Goal: Task Accomplishment & Management: Manage account settings

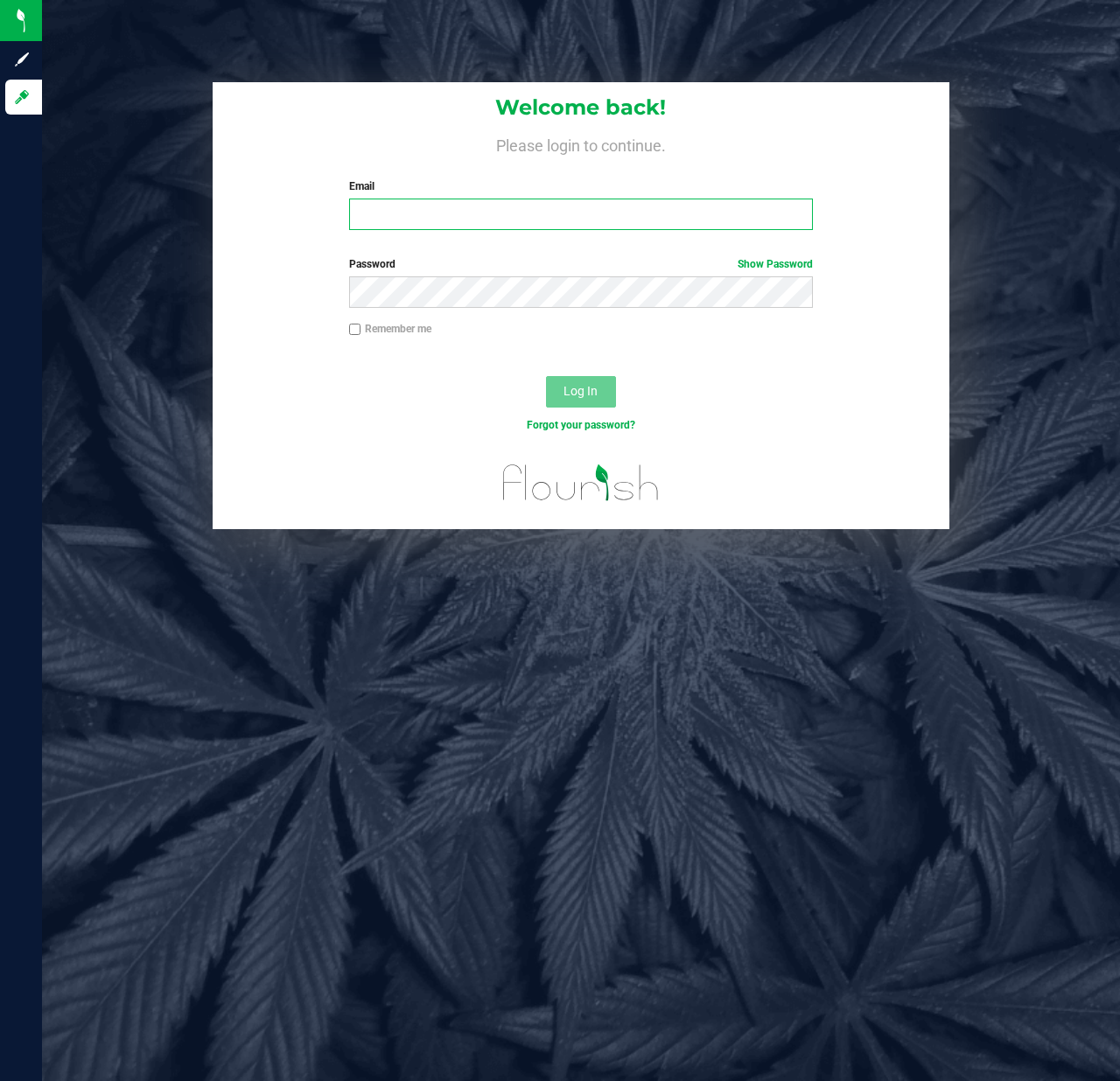
click at [421, 213] on input "Email" at bounding box center [581, 214] width 465 height 32
type input "[EMAIL_ADDRESS][DOMAIN_NAME]"
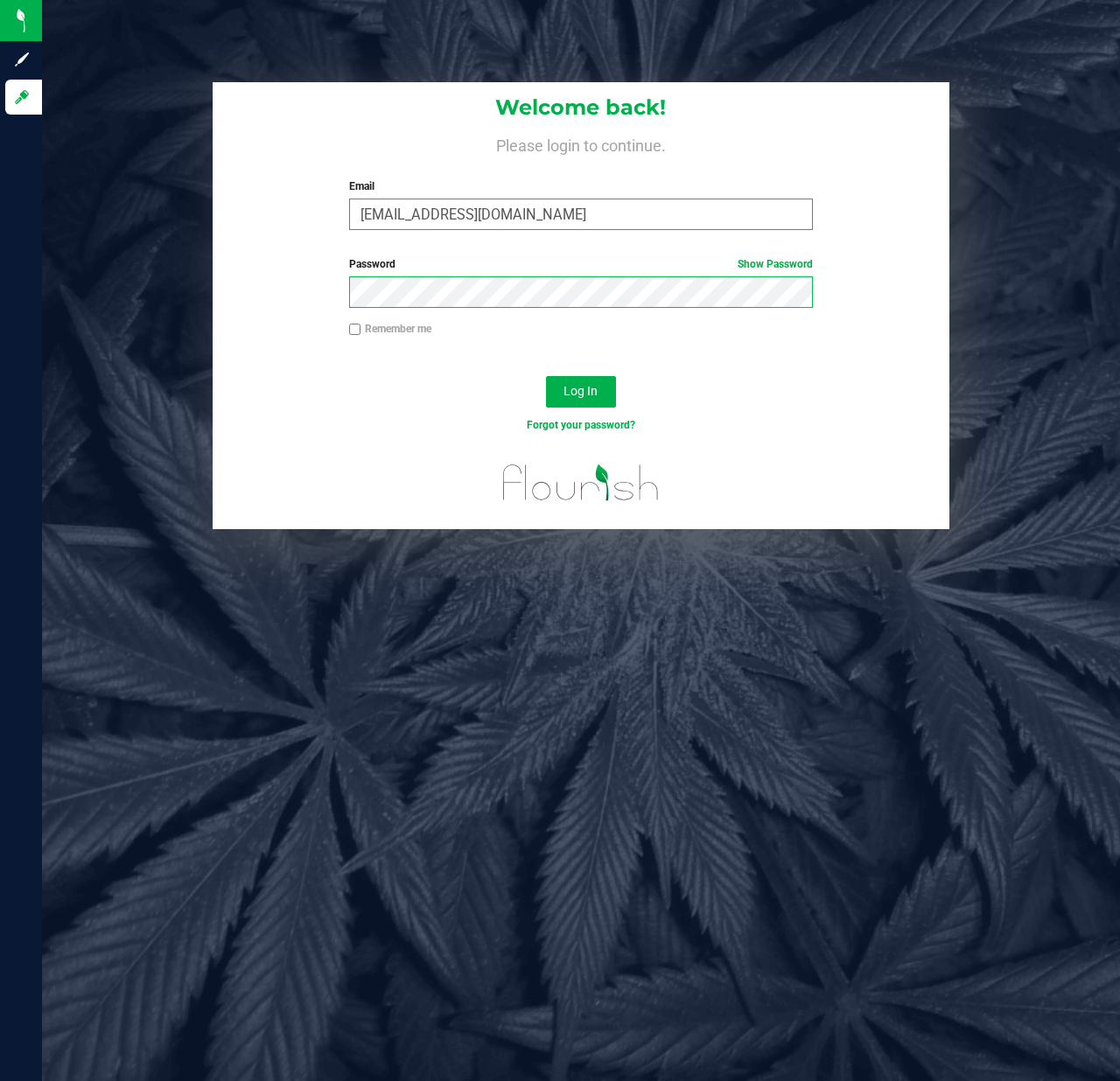
click at [546, 376] on button "Log In" at bounding box center [581, 392] width 70 height 32
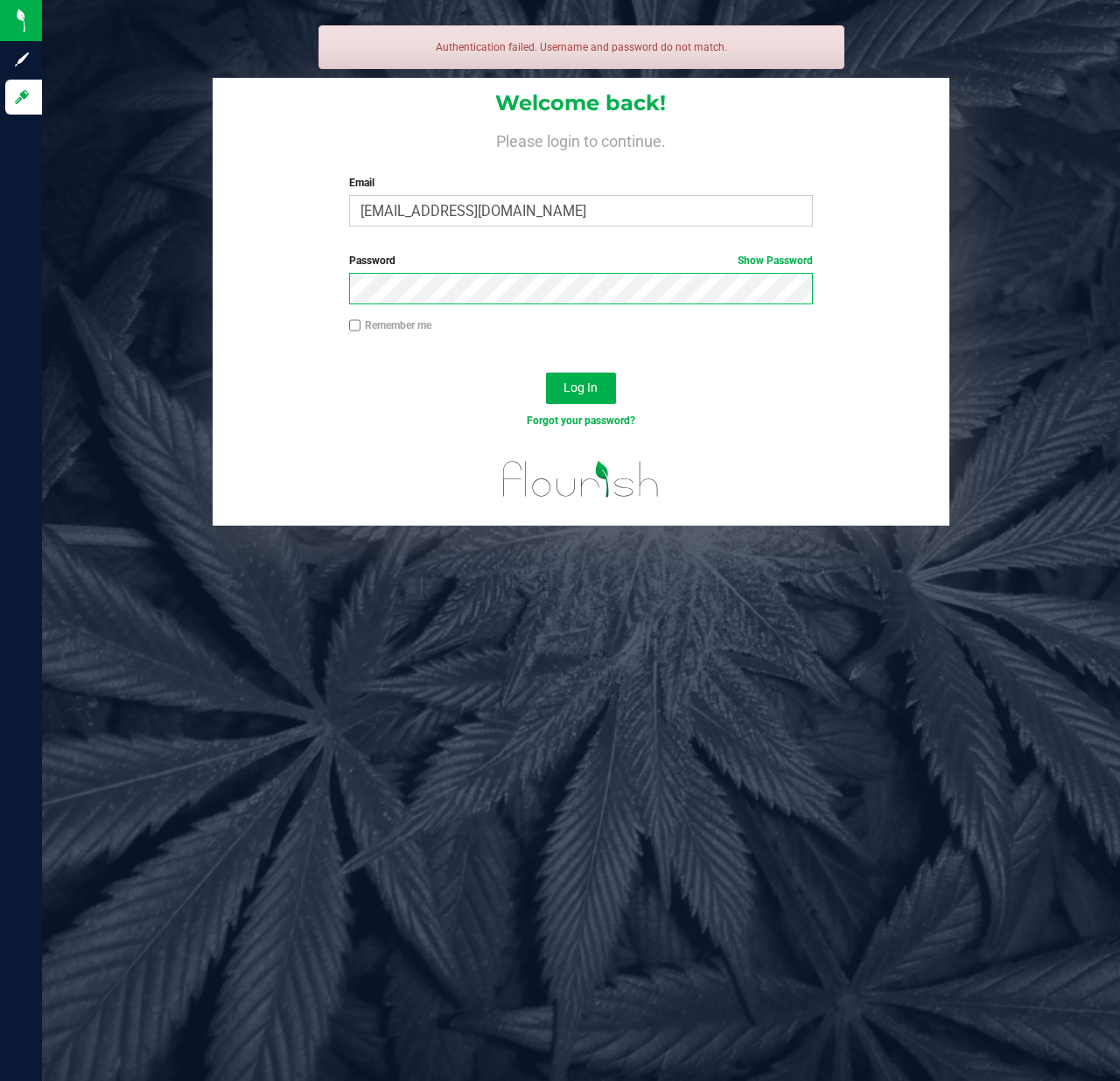
click at [546, 373] on button "Log In" at bounding box center [581, 388] width 70 height 32
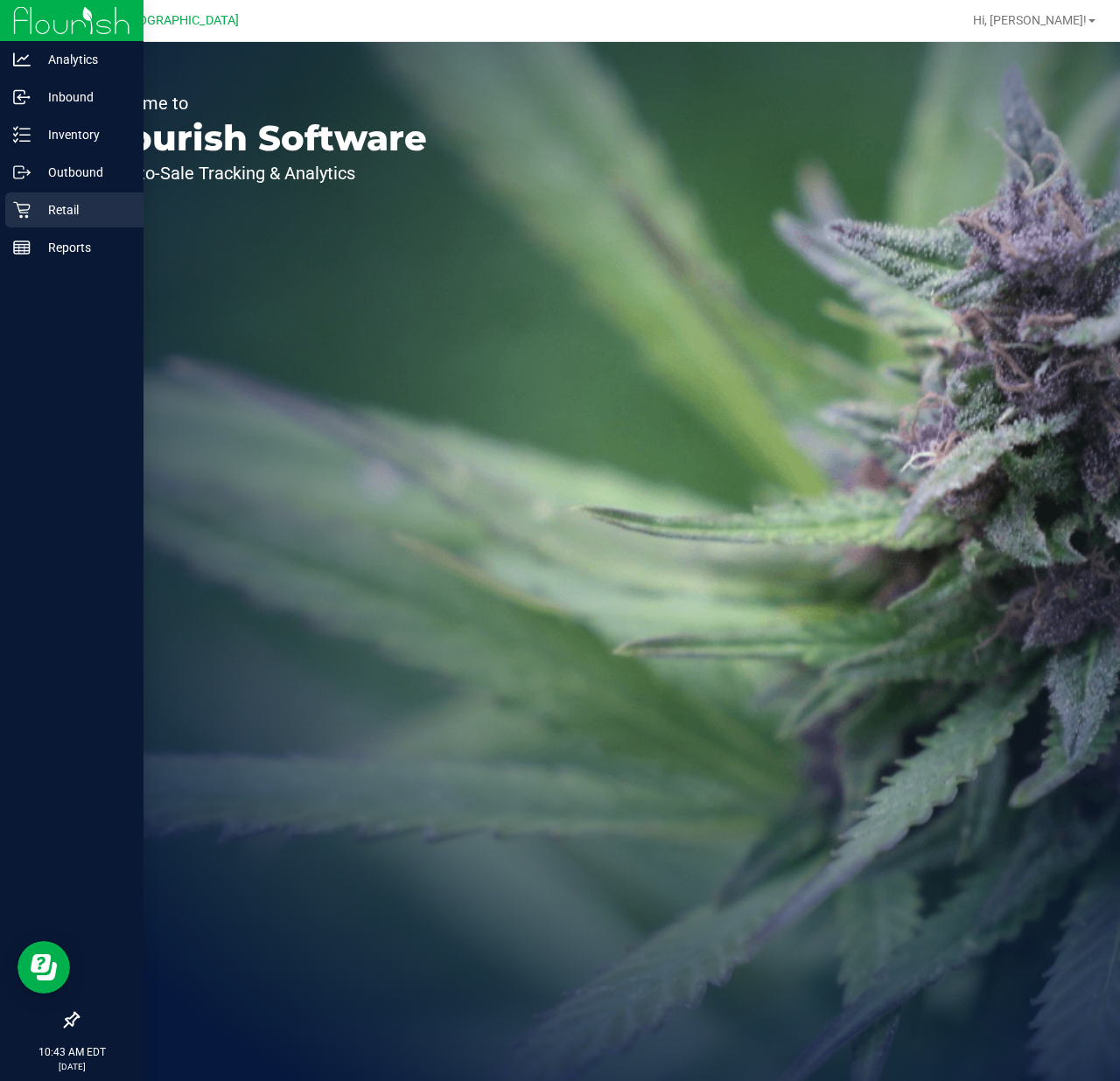
click at [64, 208] on p "Retail" at bounding box center [83, 209] width 105 height 21
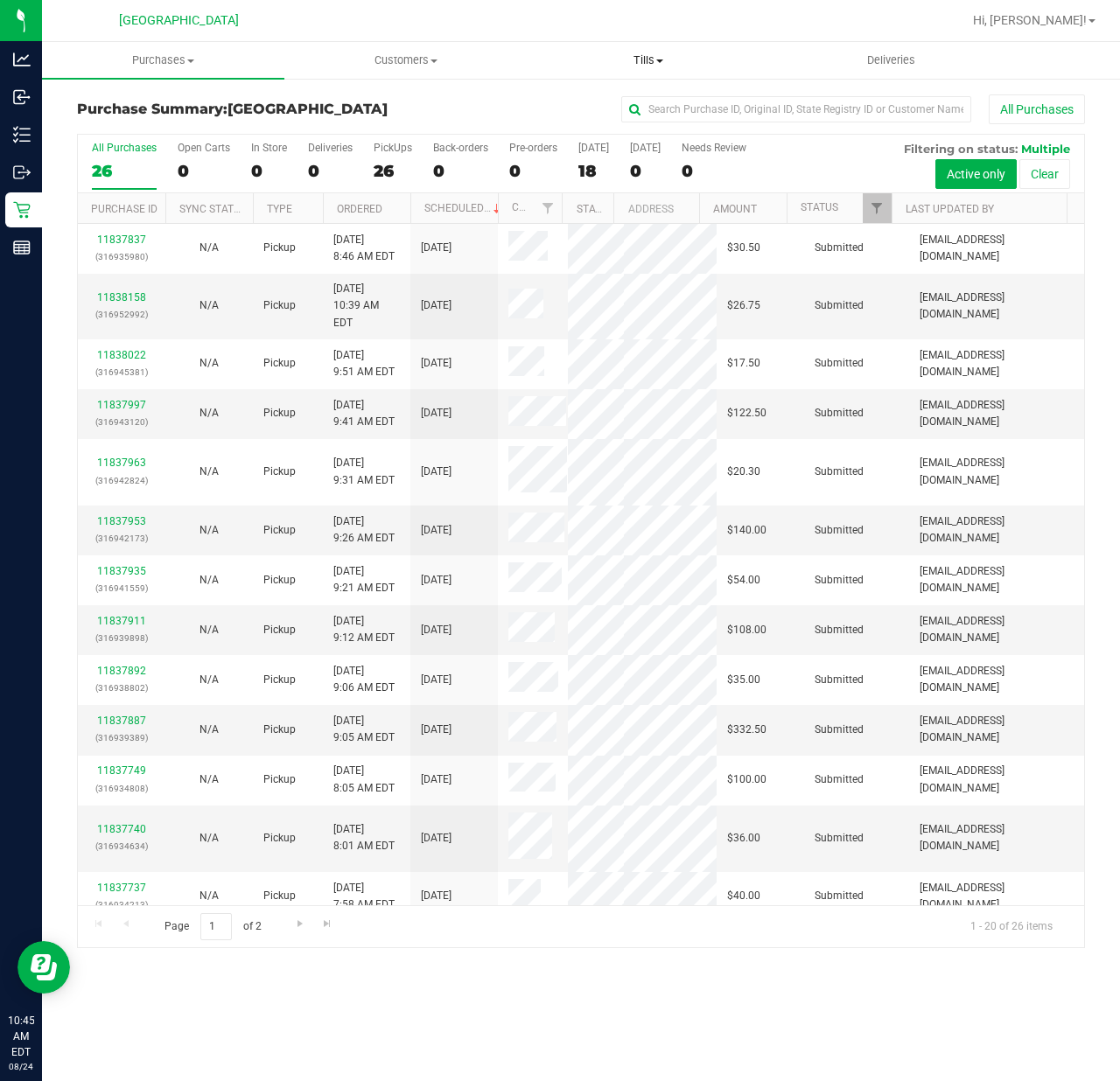
click at [655, 49] on uib-tab-heading "Tills Manage tills Reconcile e-payments" at bounding box center [647, 60] width 241 height 35
click at [617, 98] on span "Manage tills" at bounding box center [585, 106] width 118 height 14
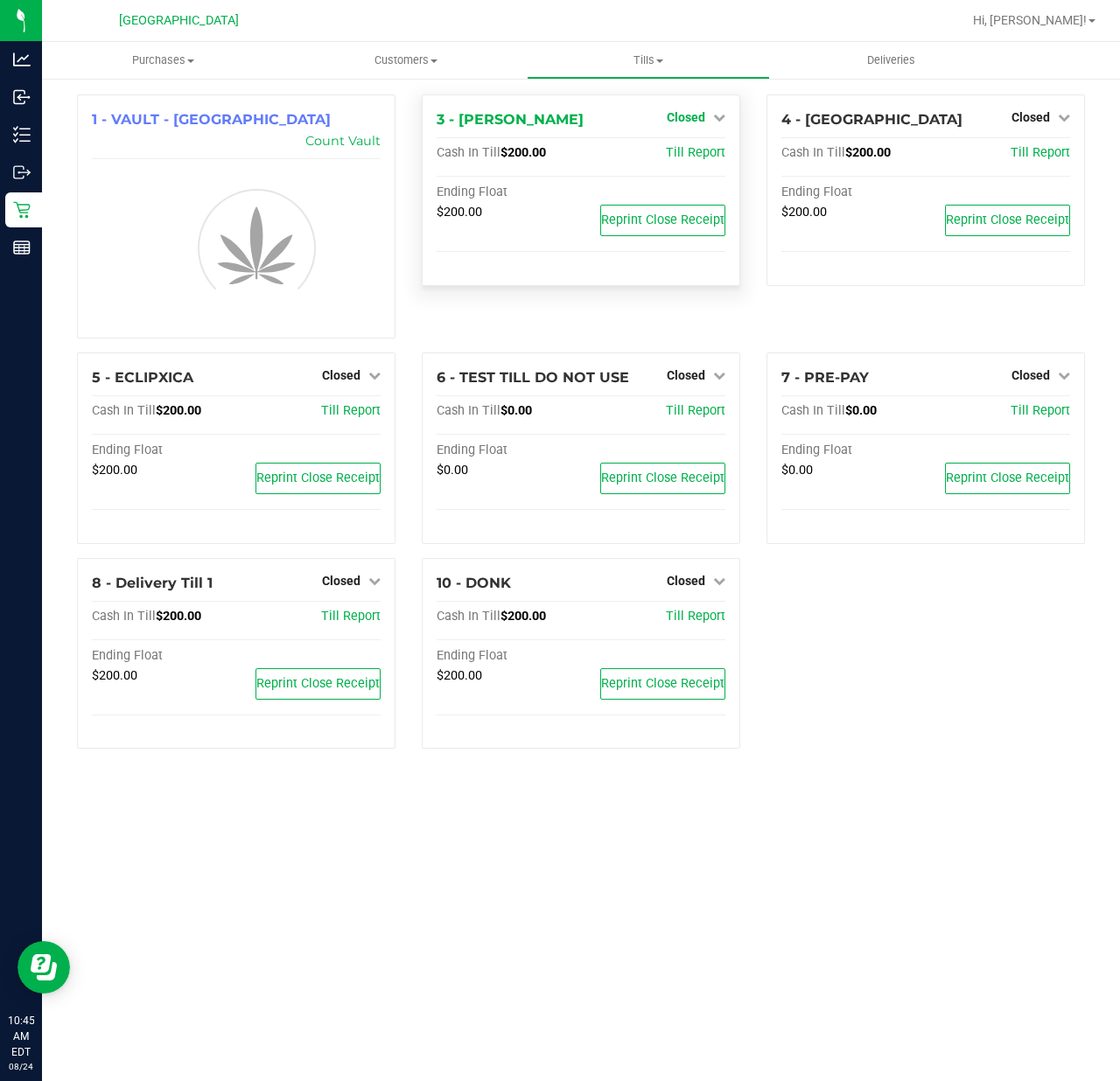
click at [700, 120] on span "Closed" at bounding box center [686, 117] width 39 height 14
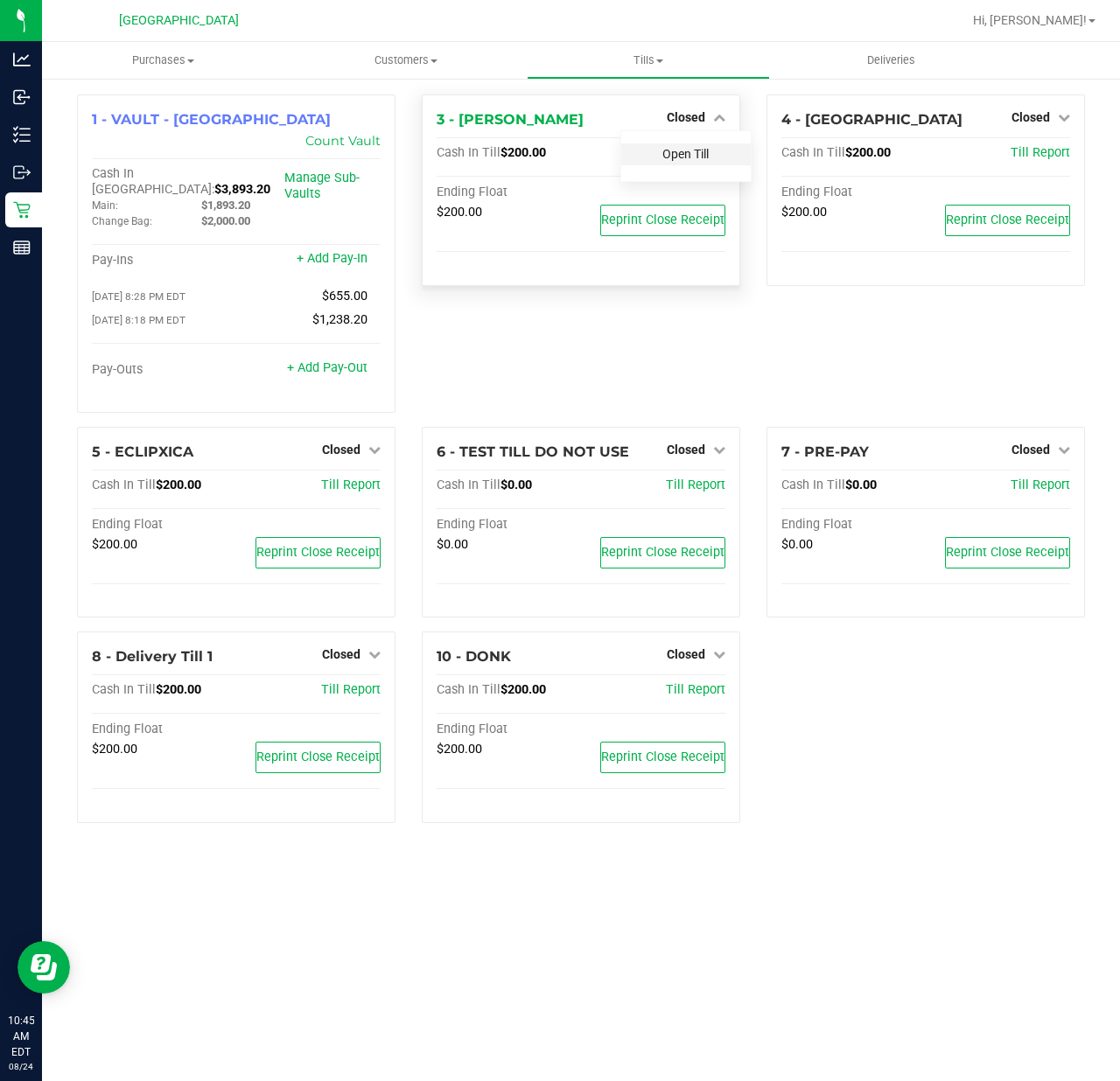
click at [676, 158] on link "Open Till" at bounding box center [685, 154] width 46 height 14
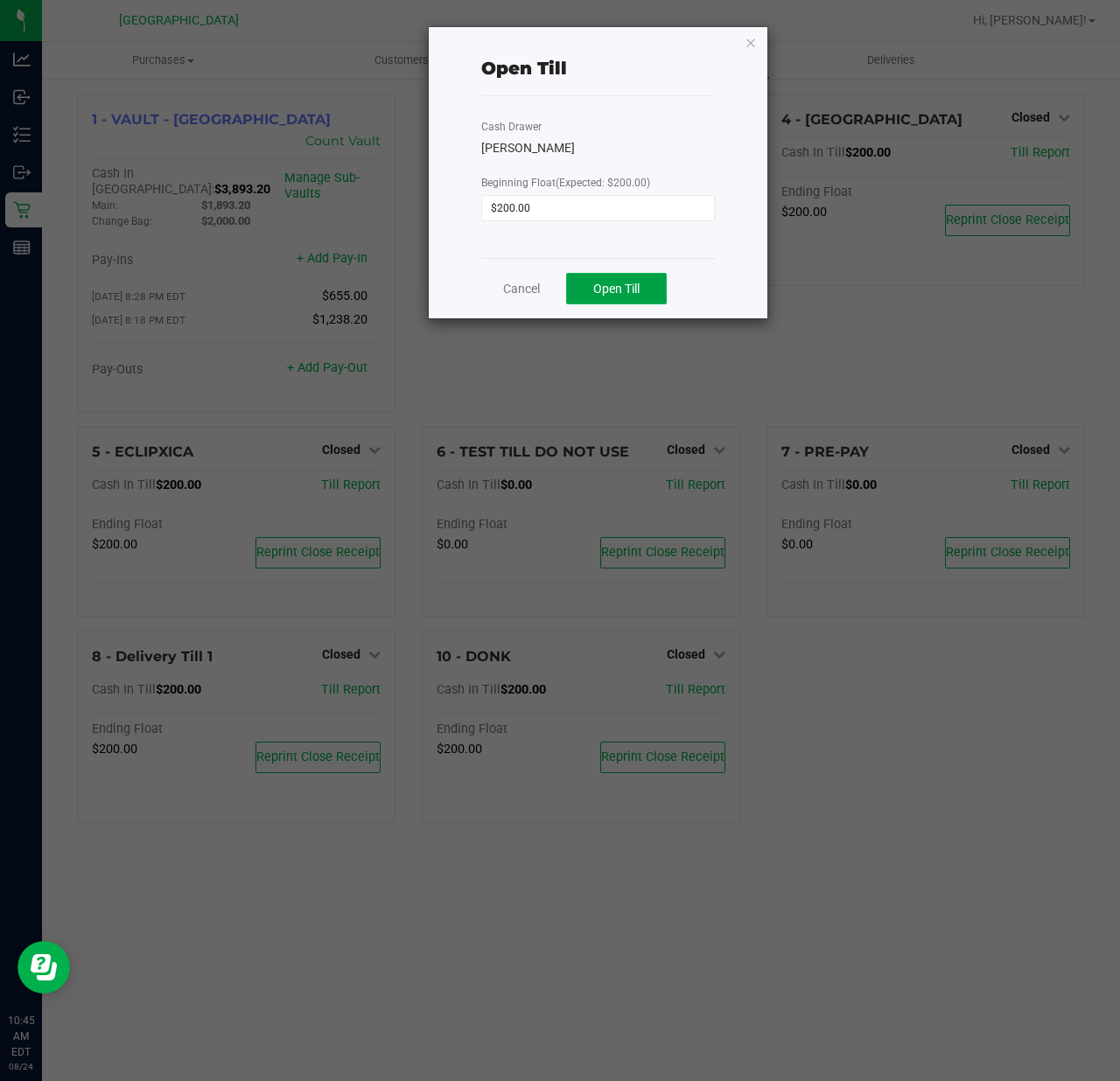
click at [626, 289] on span "Open Till" at bounding box center [616, 289] width 46 height 14
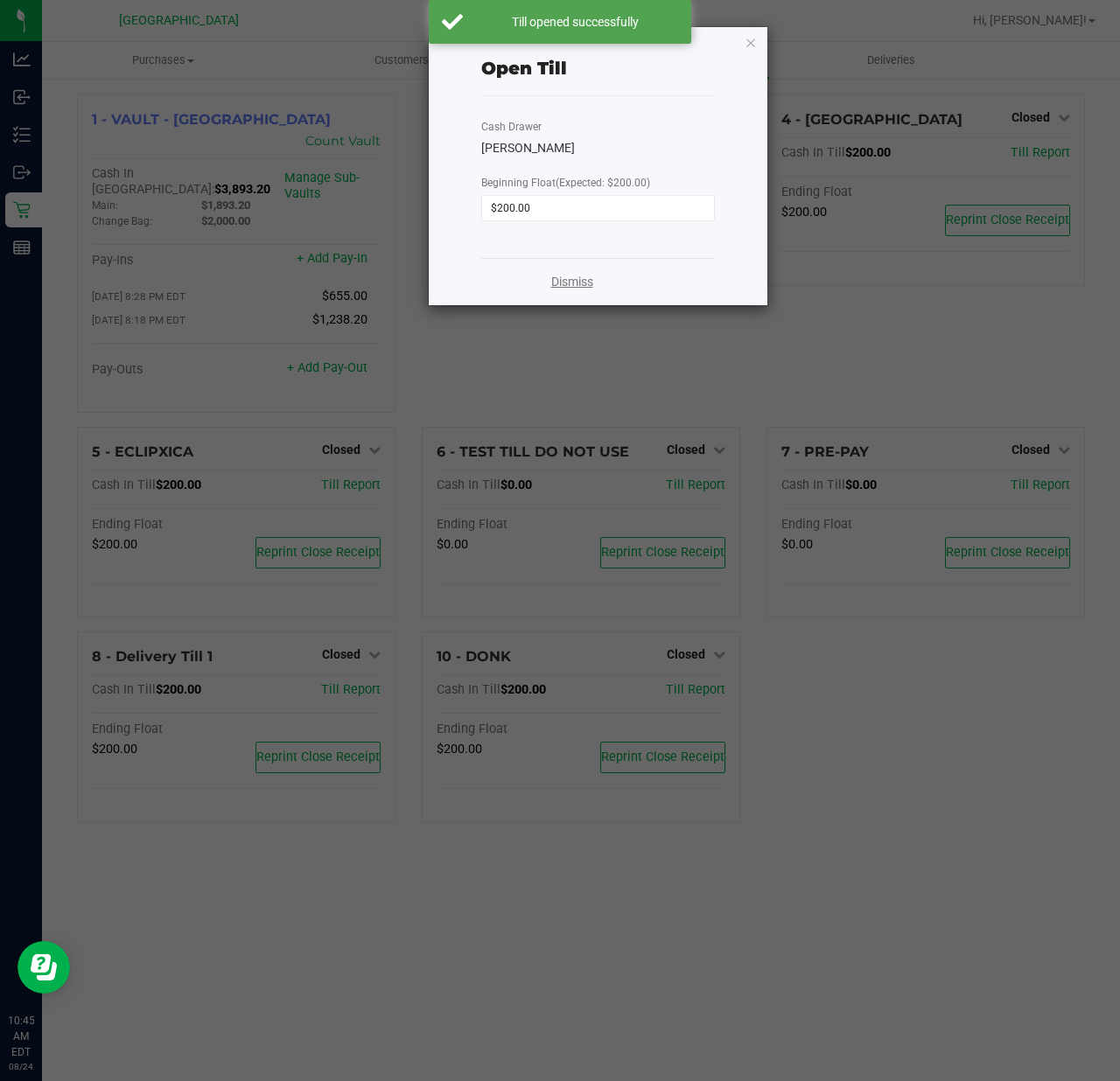
click at [568, 285] on link "Dismiss" at bounding box center [572, 282] width 42 height 18
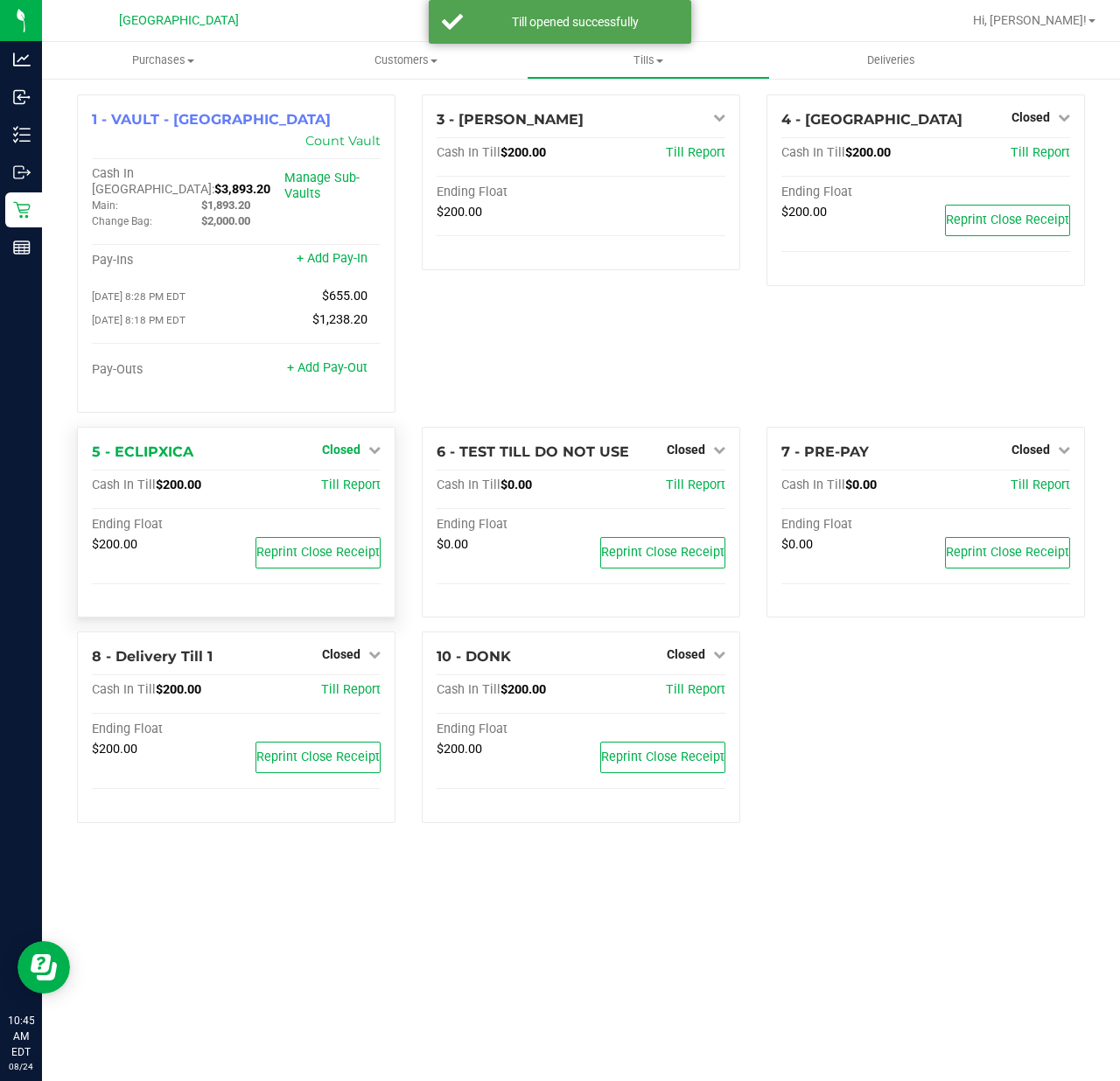
click at [355, 442] on span "Closed" at bounding box center [341, 449] width 39 height 14
click at [356, 478] on link "Open Till" at bounding box center [340, 485] width 46 height 14
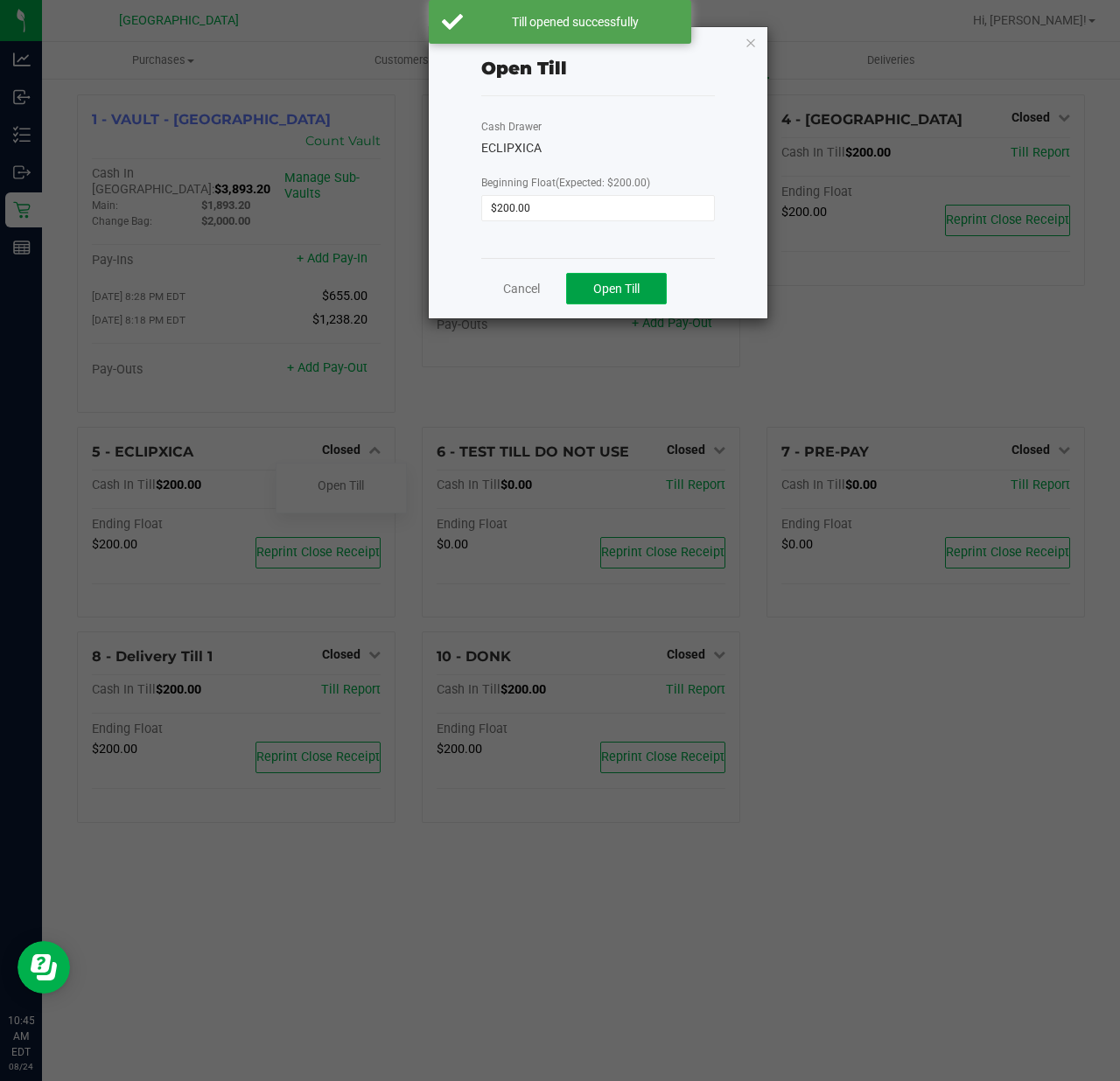
click at [602, 301] on button "Open Till" at bounding box center [616, 288] width 100 height 32
drag, startPoint x: 567, startPoint y: 282, endPoint x: 588, endPoint y: 282, distance: 21.0
click at [568, 282] on link "Dismiss" at bounding box center [572, 282] width 42 height 18
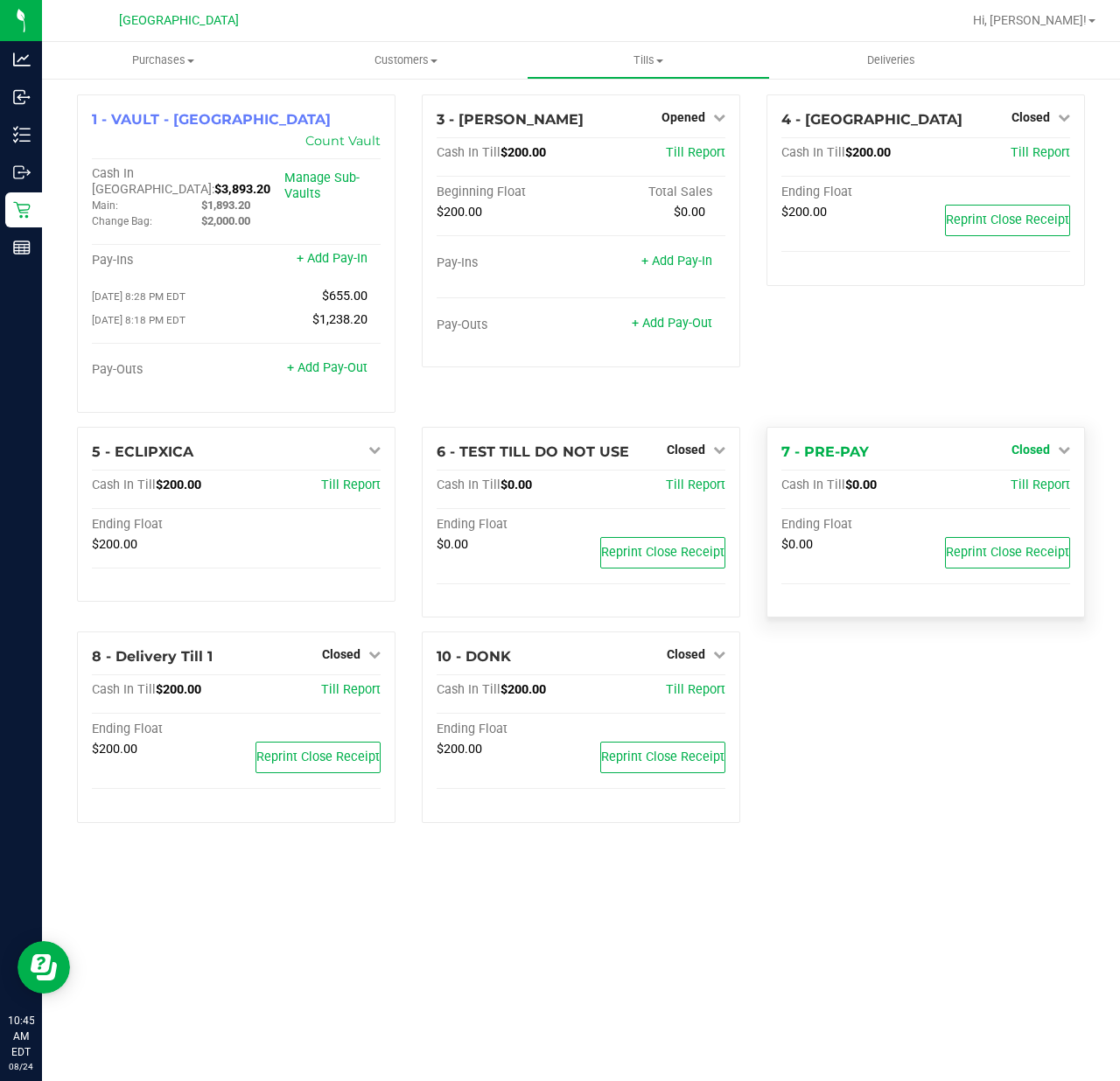
click at [1041, 442] on span "Closed" at bounding box center [1030, 449] width 39 height 14
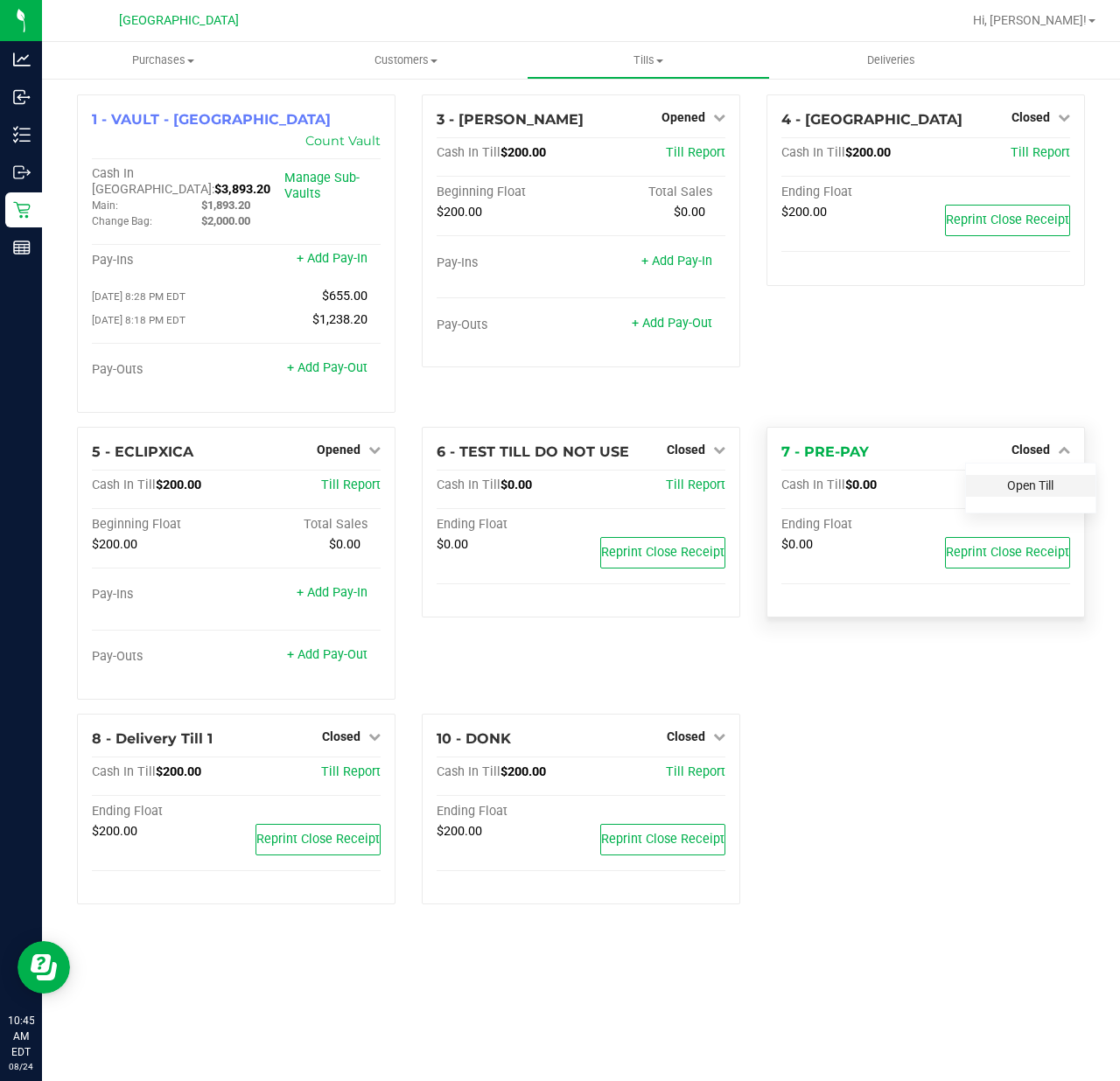
click at [1014, 478] on link "Open Till" at bounding box center [1030, 485] width 46 height 14
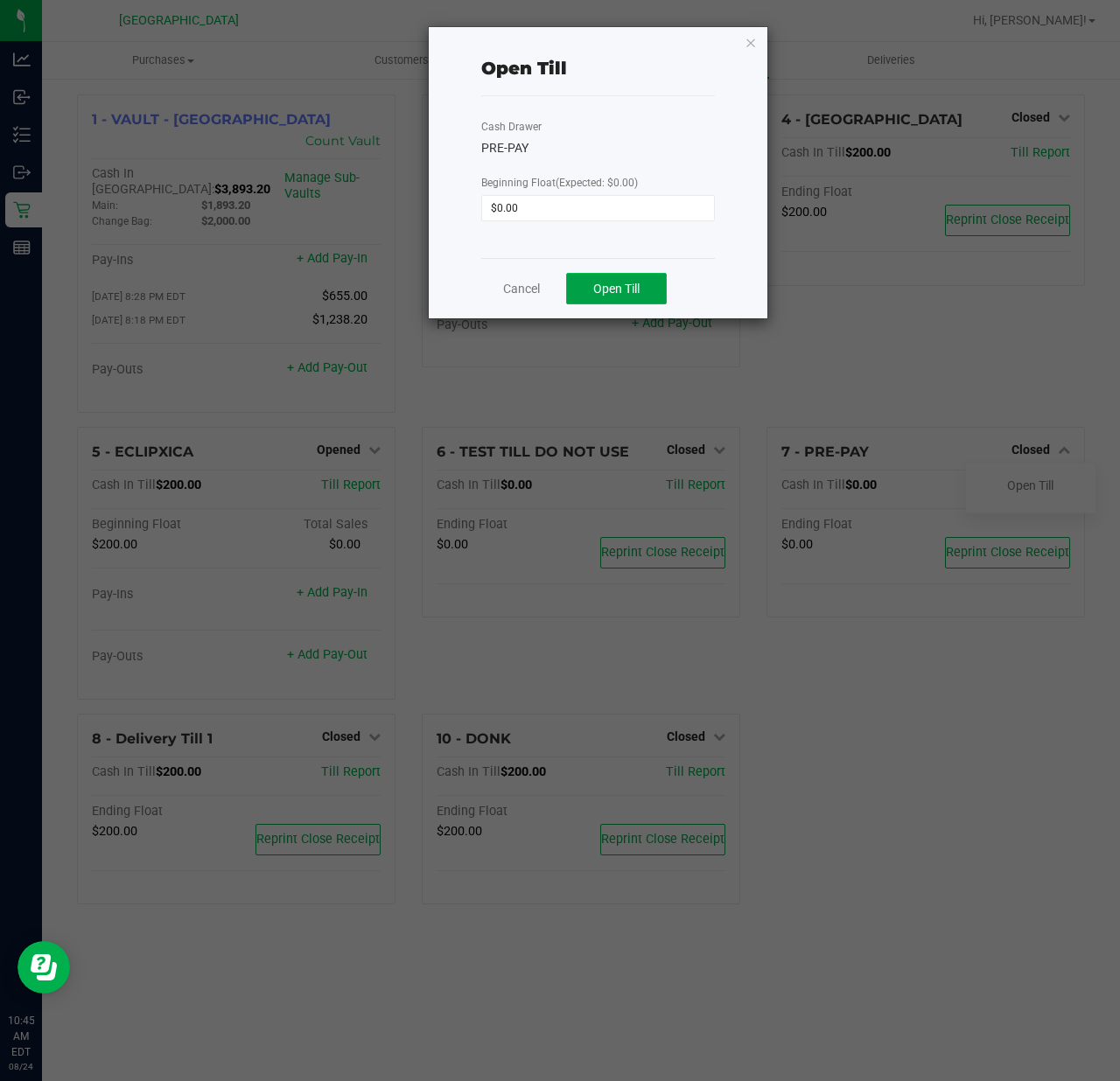
click at [630, 294] on span "Open Till" at bounding box center [616, 289] width 46 height 14
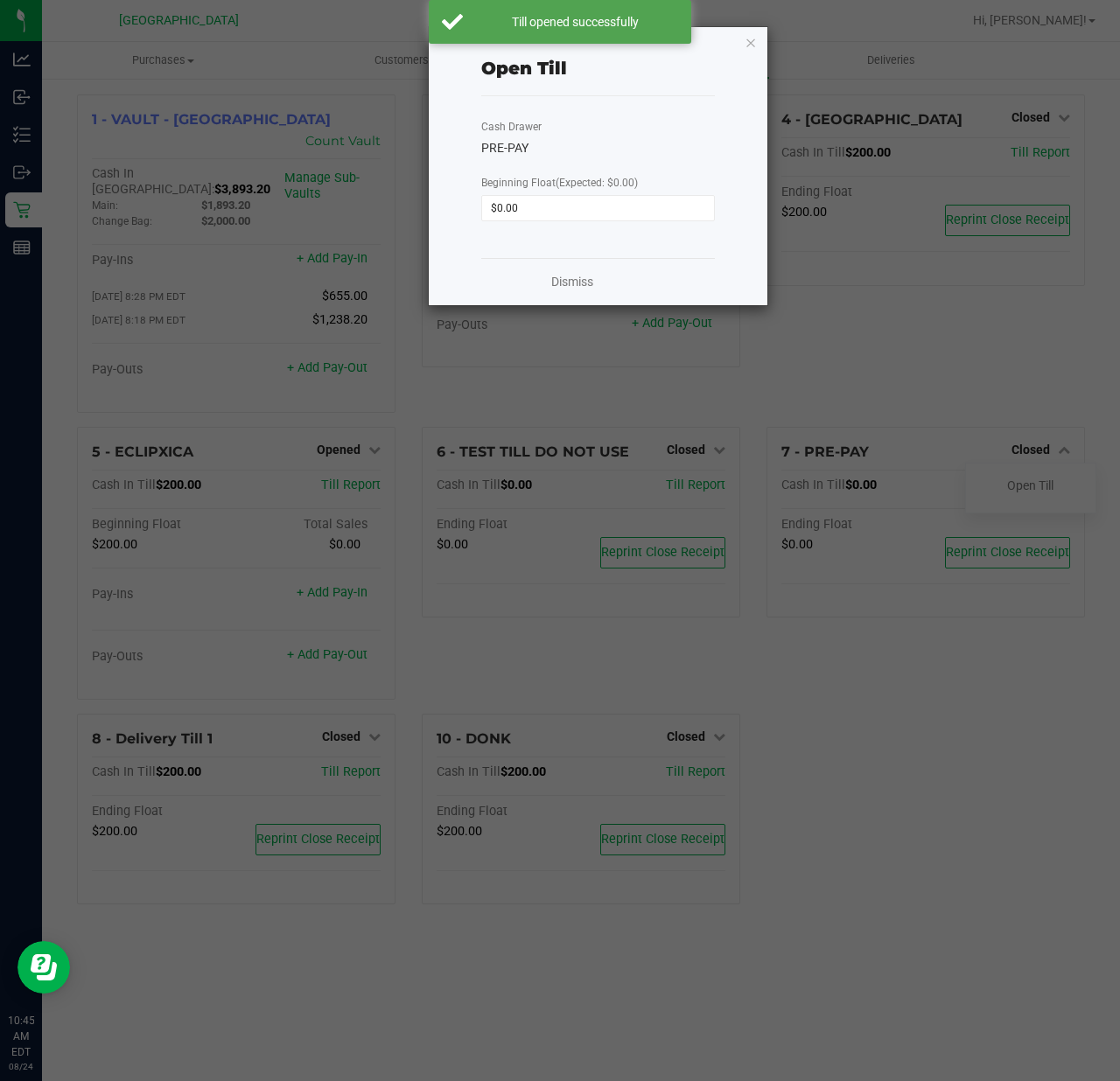
click at [884, 679] on ngb-modal-window "Open Till Cash Drawer PRE-PAY Beginning Float (Expected: $0.00) $0.00 Dismiss" at bounding box center [566, 540] width 1133 height 1081
click at [592, 278] on link "Dismiss" at bounding box center [572, 282] width 42 height 18
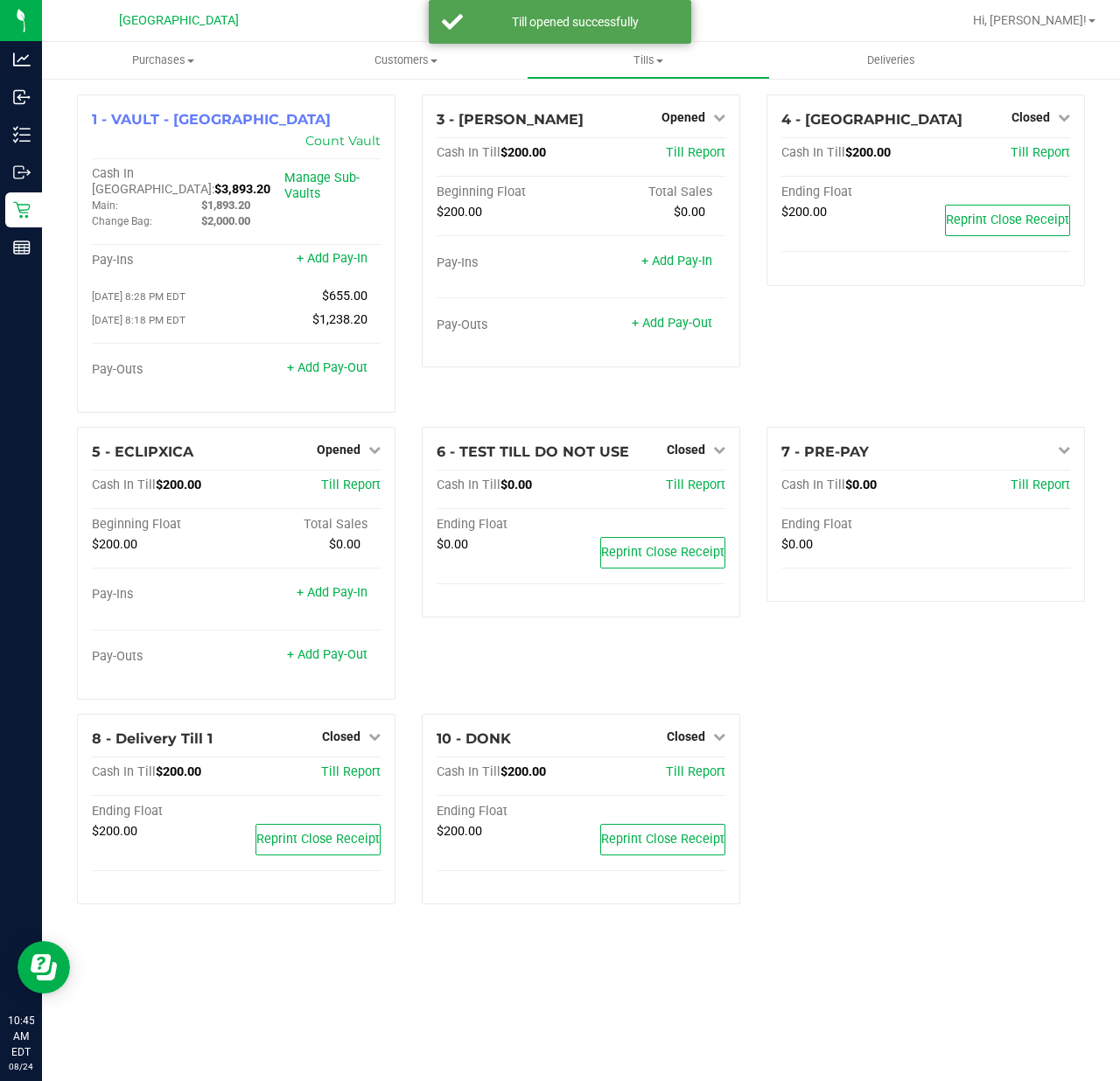
click at [947, 768] on div "1 - VAULT - [GEOGRAPHIC_DATA] Count Vault Cash In Vault: $3,893.20 Main: $1,893…" at bounding box center [581, 506] width 1034 height 824
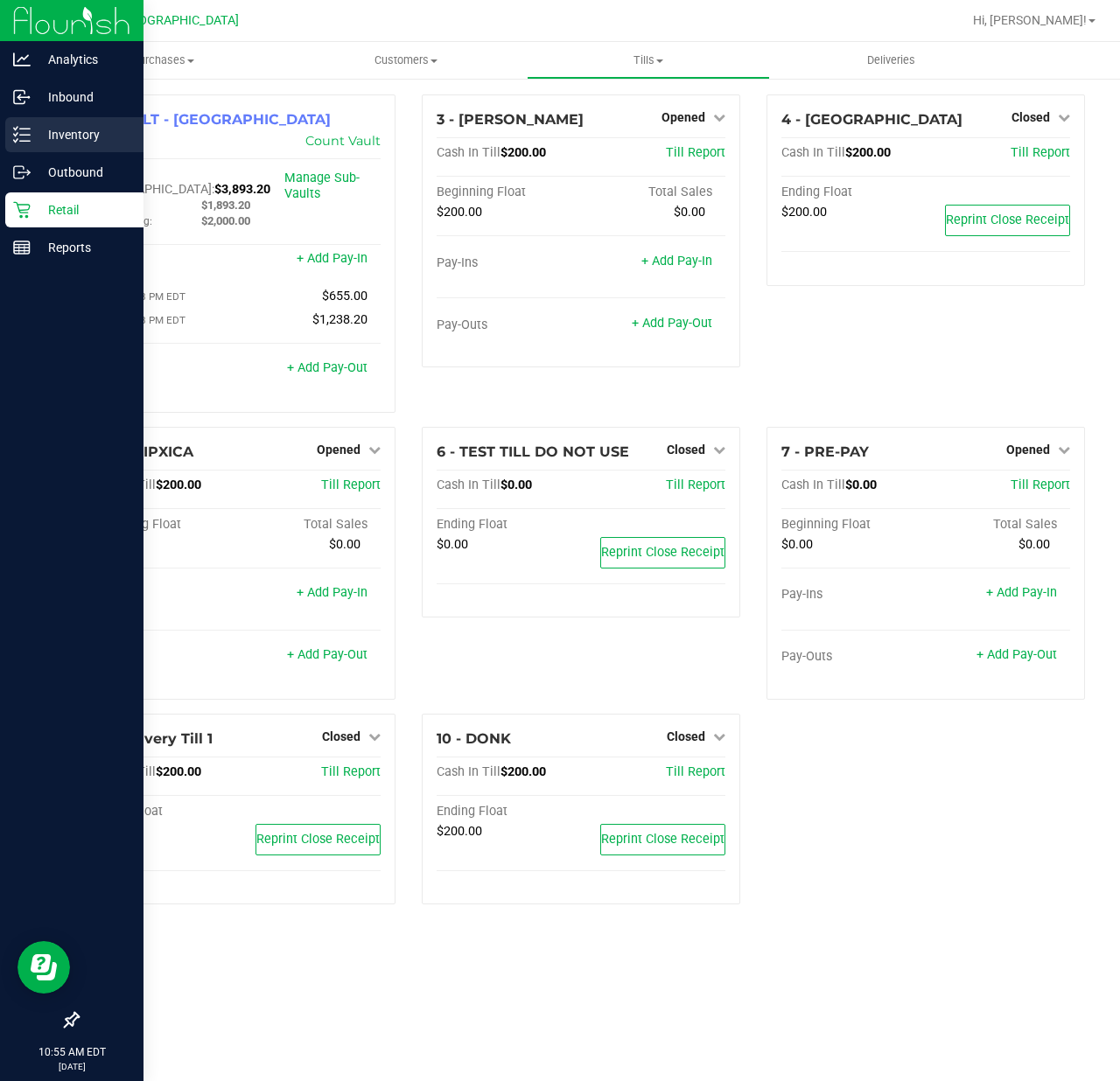
click at [51, 151] on div "Inventory" at bounding box center [74, 134] width 138 height 35
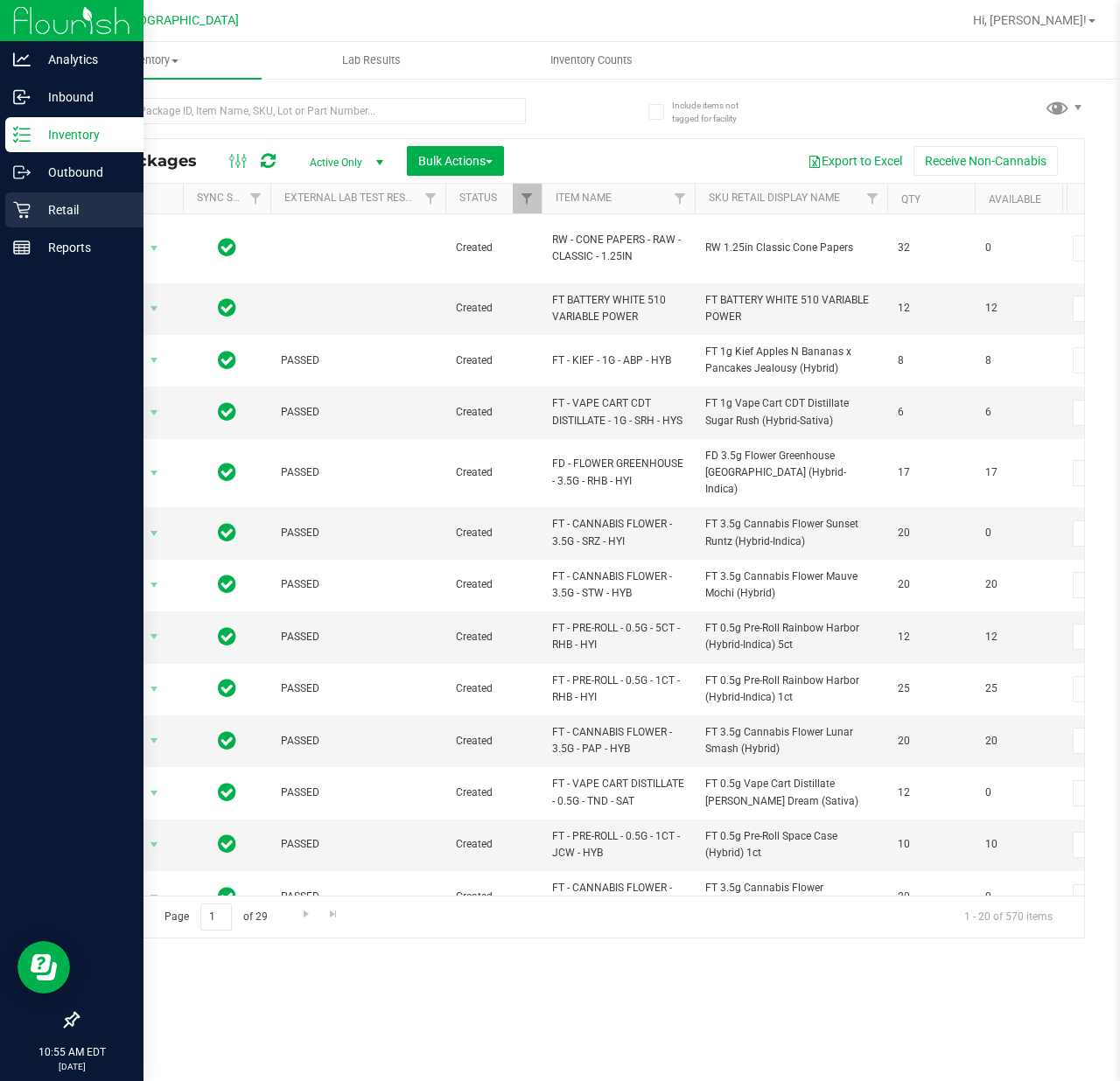
click at [63, 199] on p "Retail" at bounding box center [83, 209] width 105 height 21
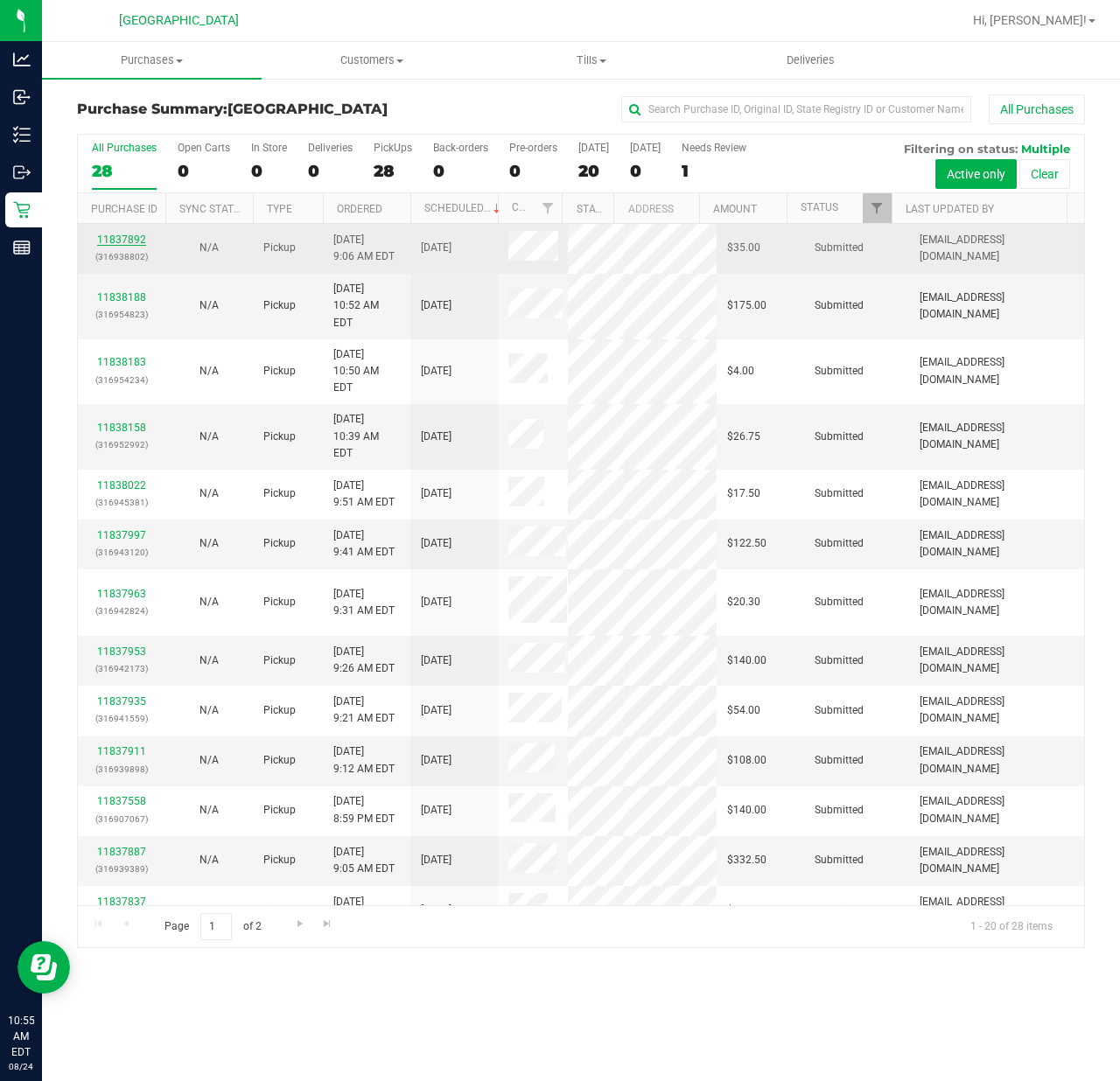
click at [119, 239] on link "11837892" at bounding box center [122, 240] width 49 height 13
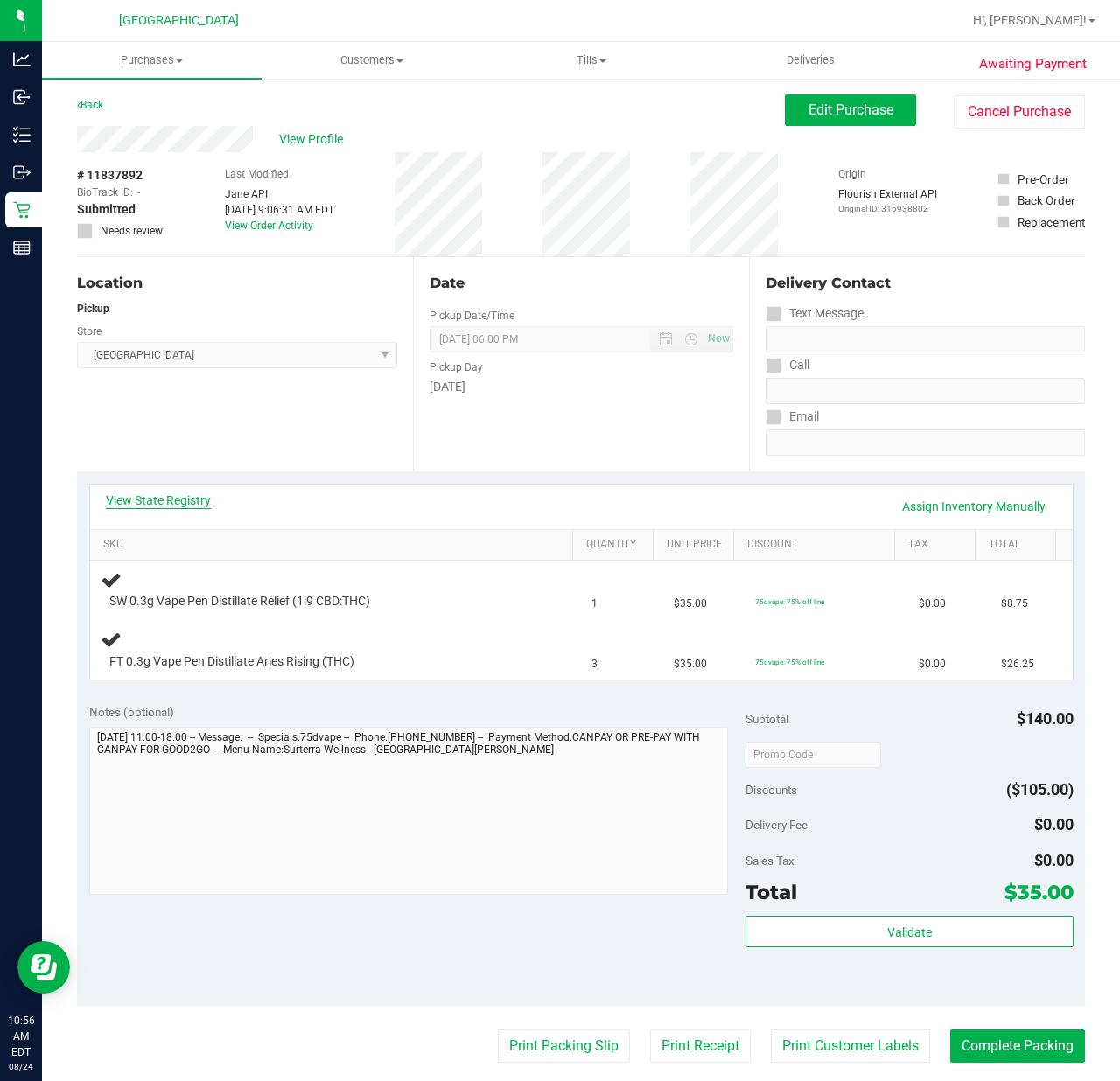
click at [145, 495] on link "View State Registry" at bounding box center [158, 500] width 105 height 17
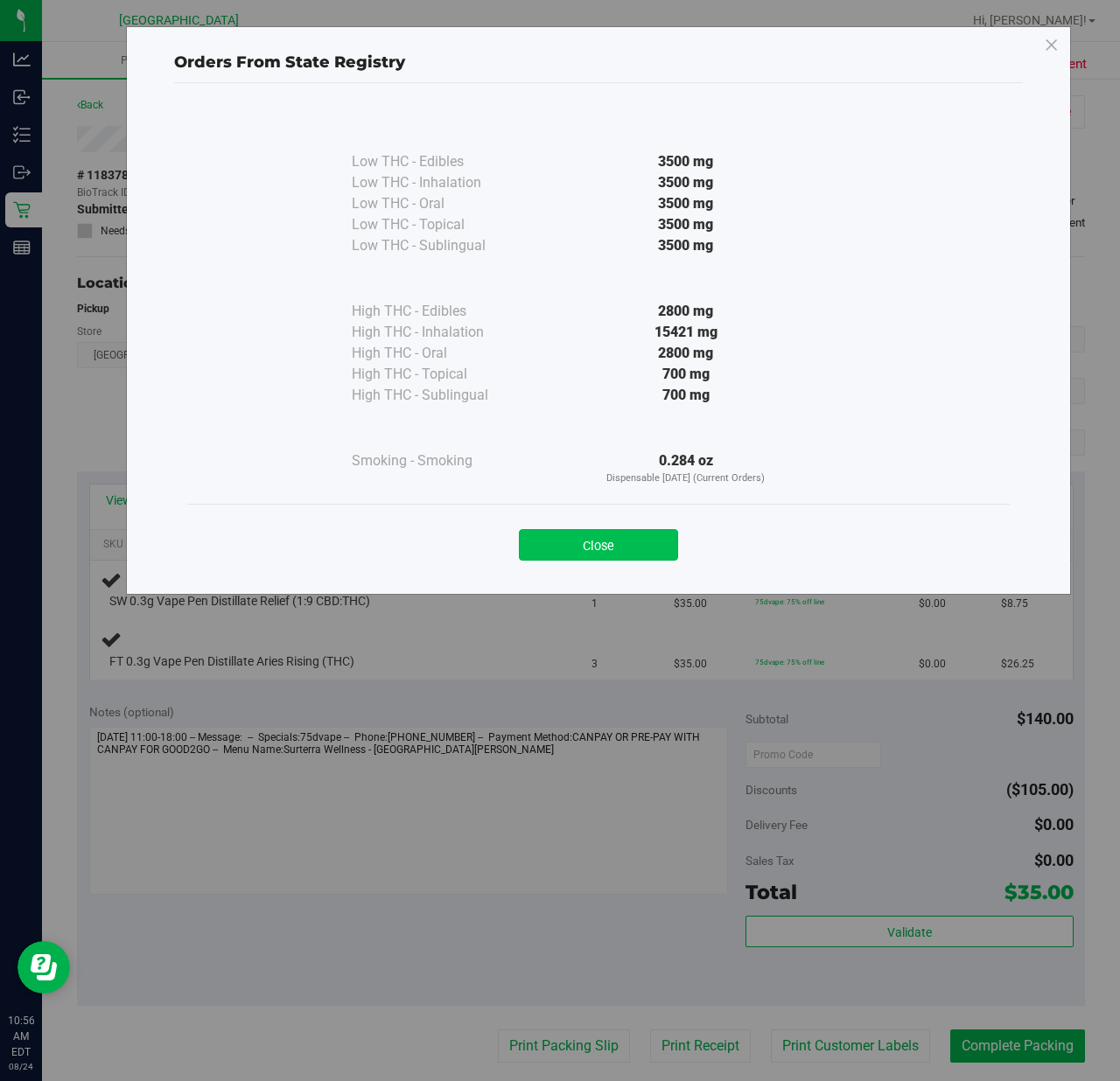
click at [553, 544] on button "Close" at bounding box center [598, 544] width 159 height 32
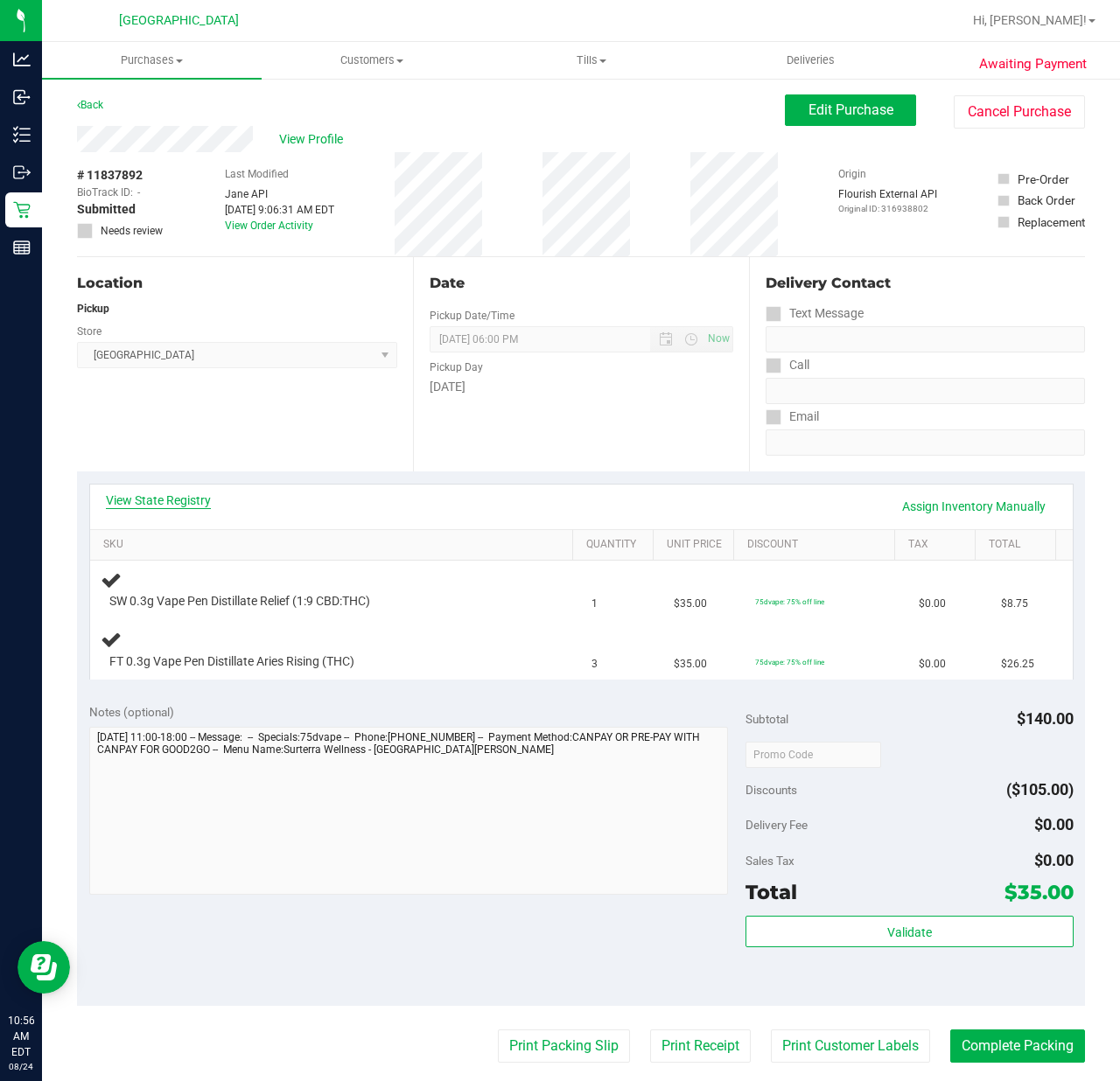
click at [168, 494] on link "View State Registry" at bounding box center [158, 500] width 105 height 17
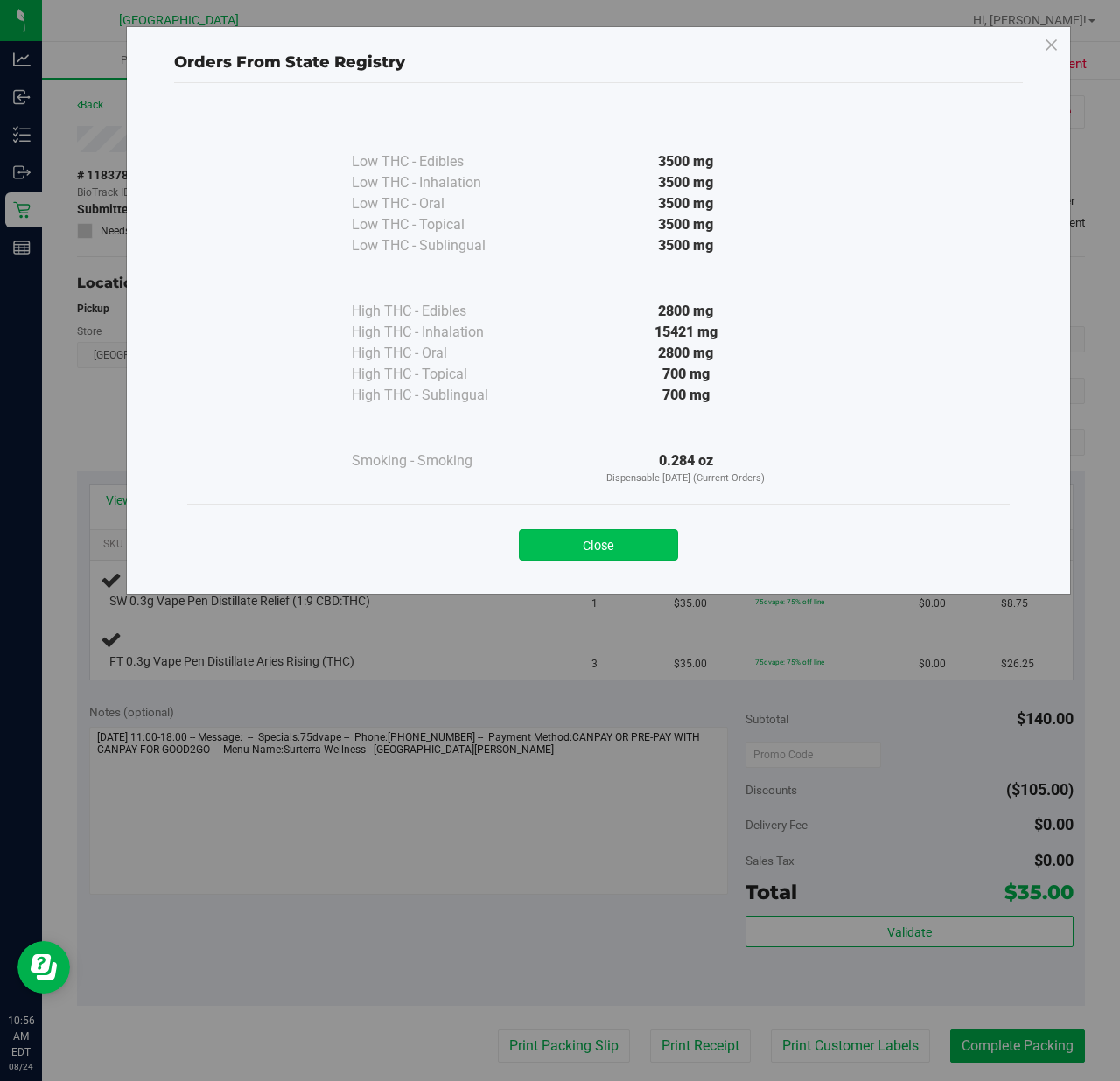
click at [570, 540] on button "Close" at bounding box center [598, 544] width 159 height 32
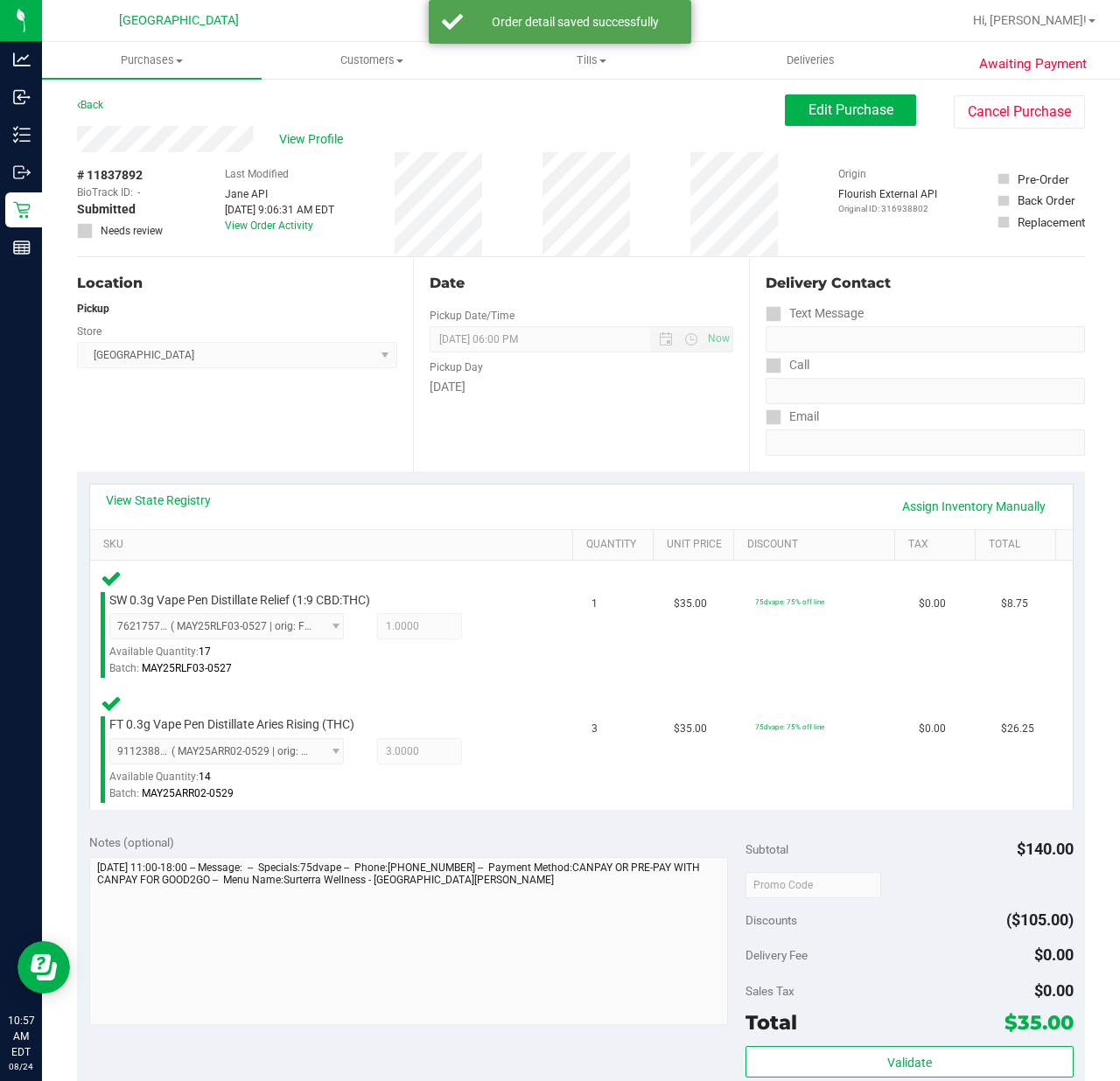
scroll to position [227, 0]
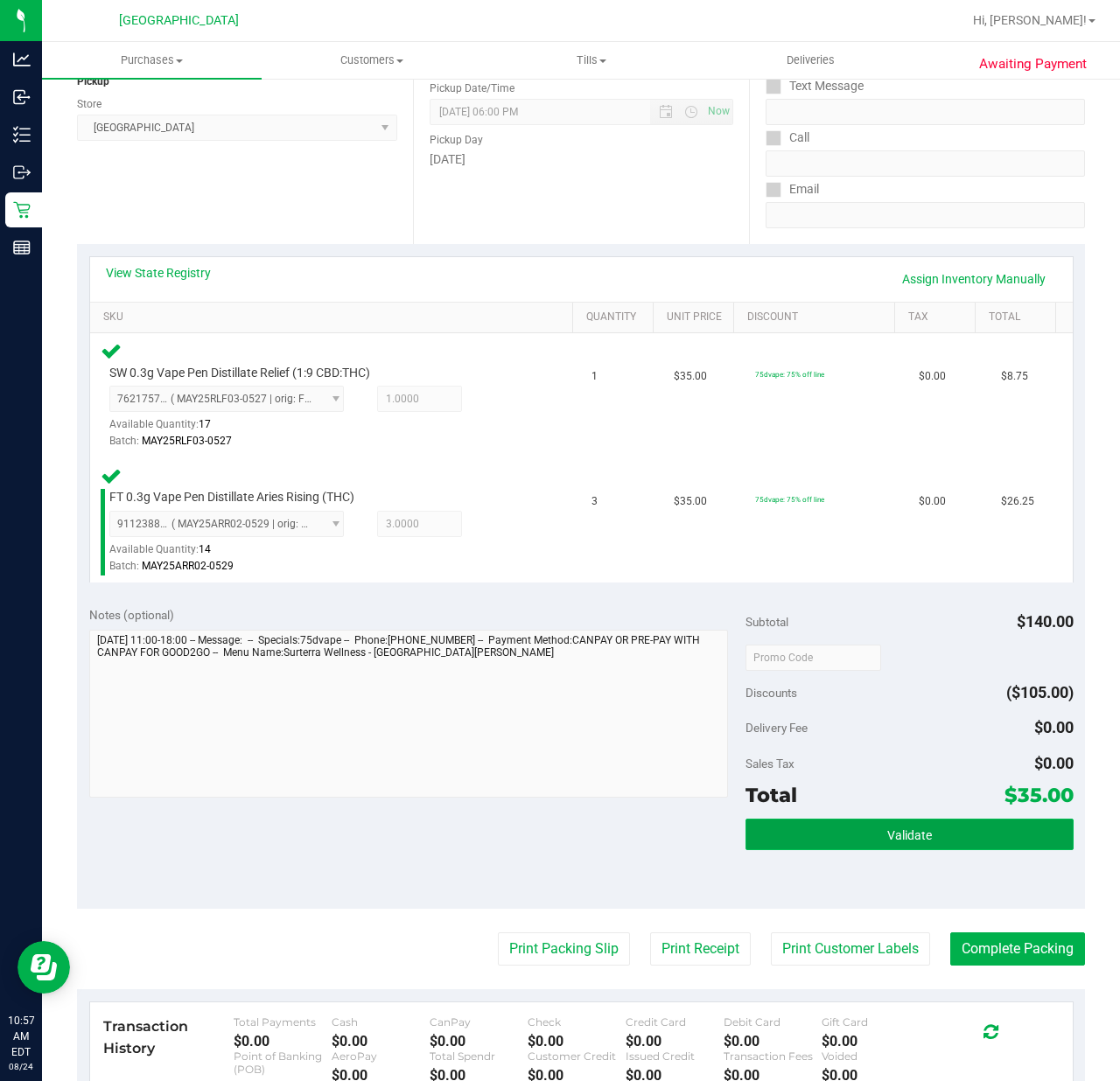
click at [824, 841] on button "Validate" at bounding box center [909, 834] width 328 height 32
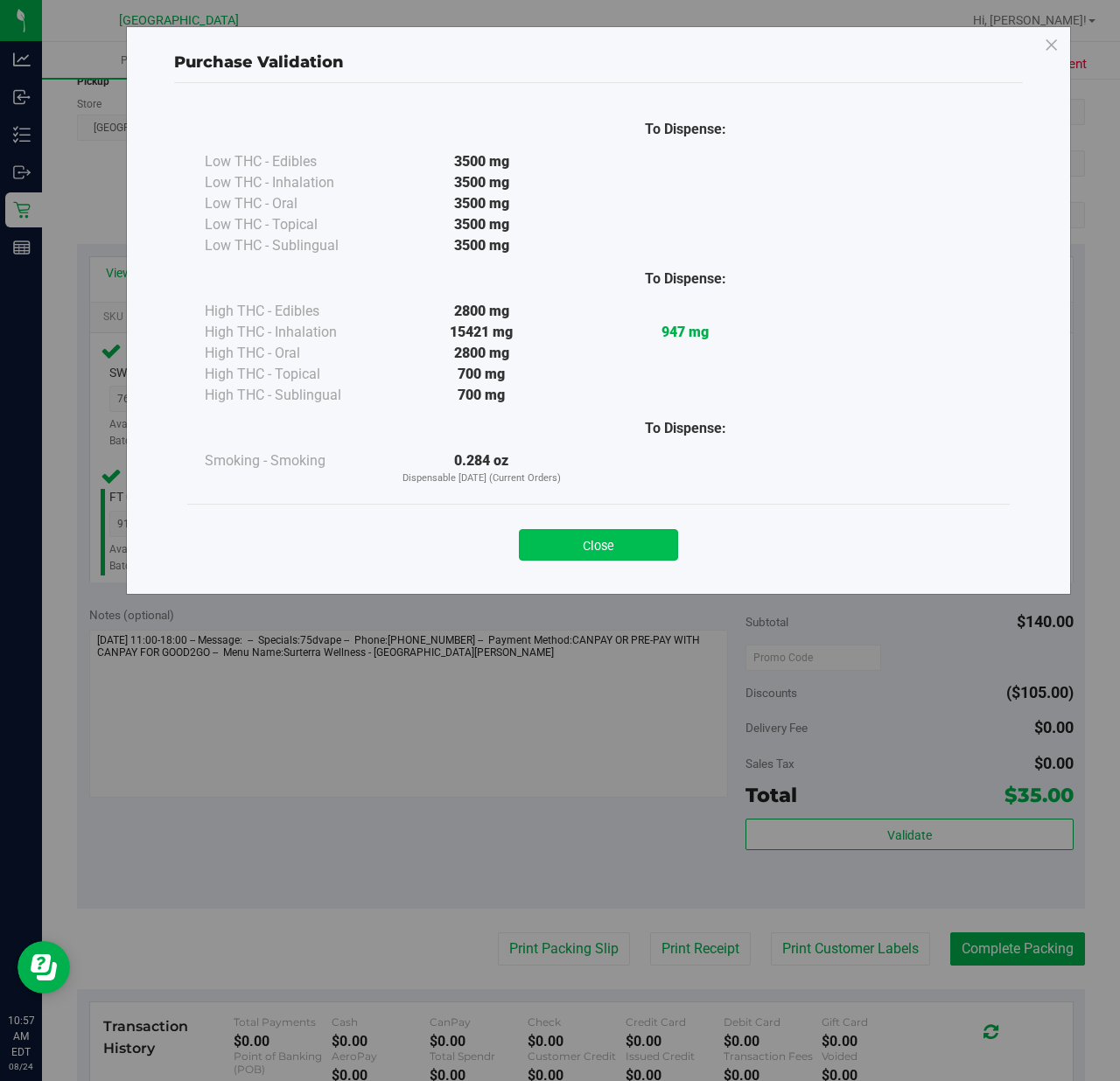
click at [600, 542] on button "Close" at bounding box center [598, 544] width 159 height 32
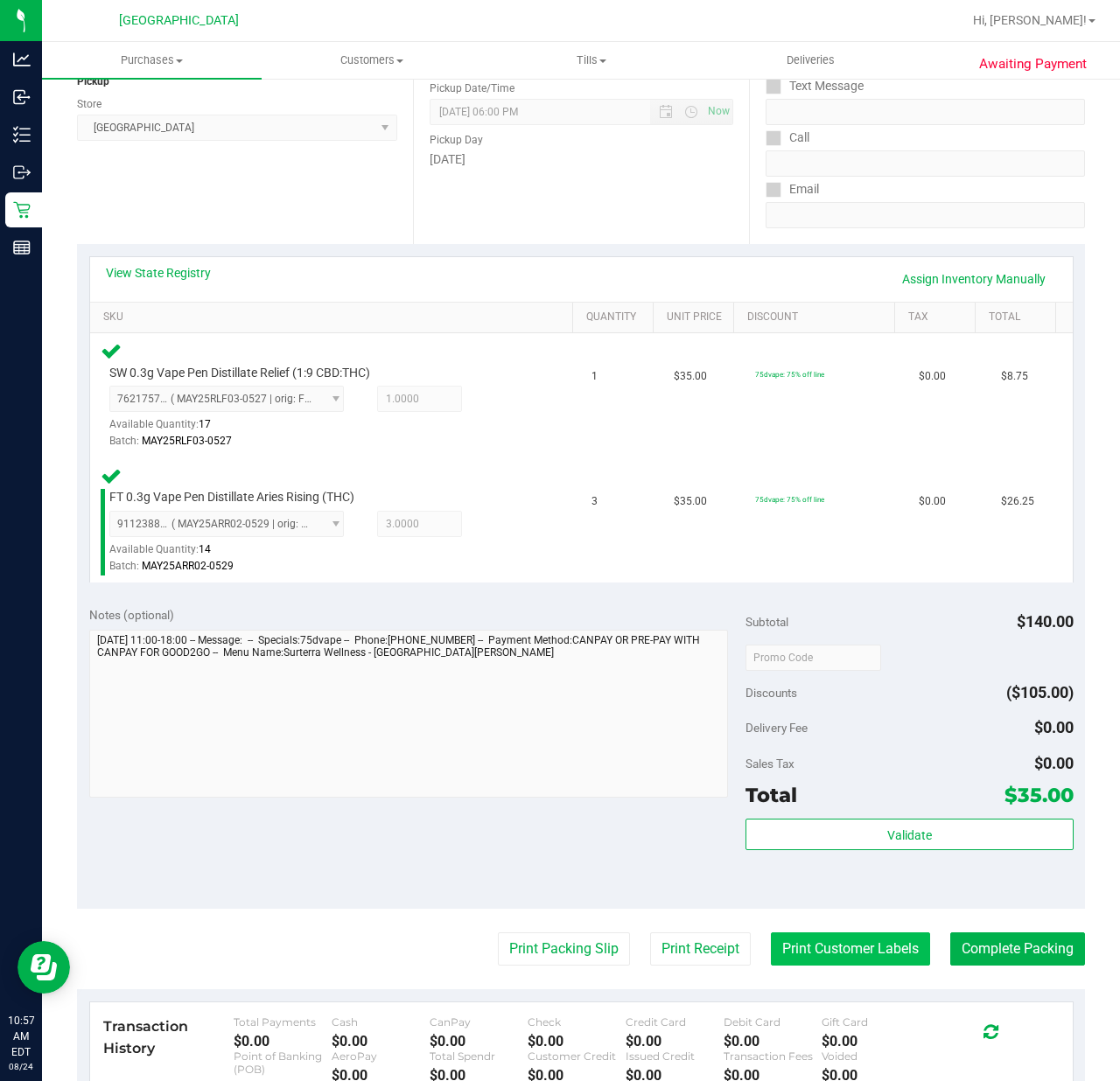
click at [823, 949] on button "Print Customer Labels" at bounding box center [850, 948] width 159 height 33
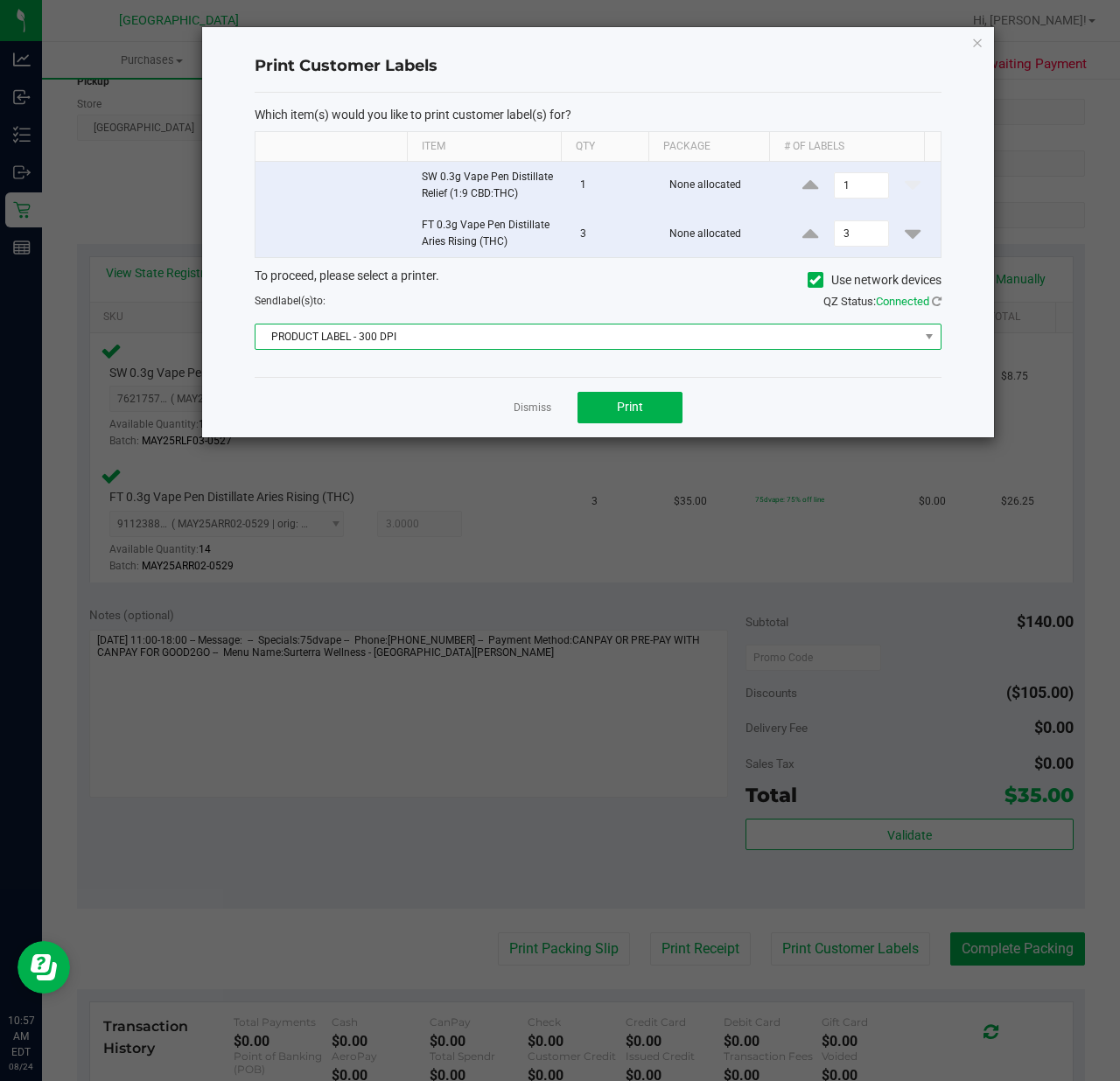
click at [459, 337] on span "PRODUCT LABEL - 300 DPI" at bounding box center [587, 337] width 663 height 24
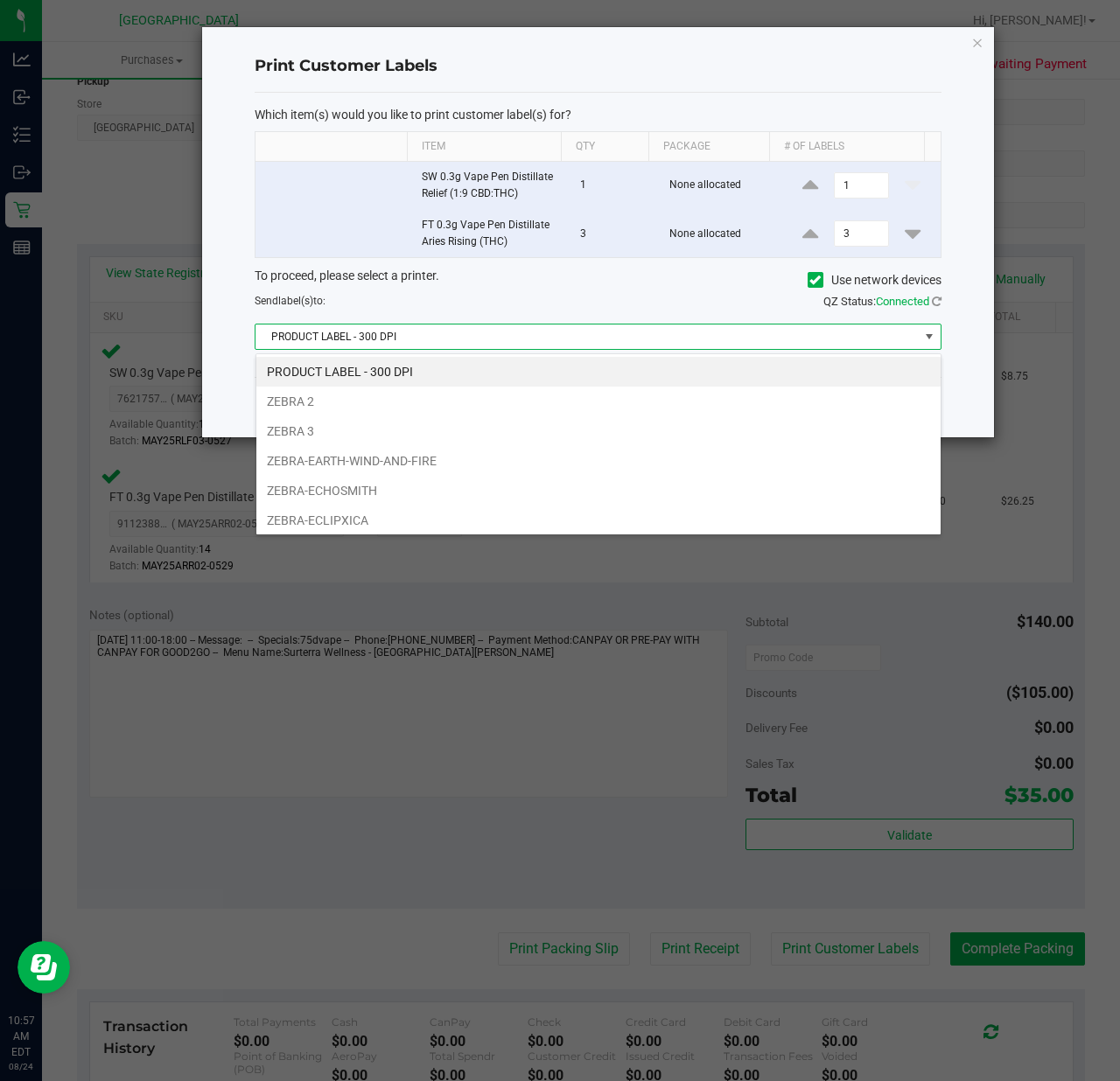
scroll to position [68, 0]
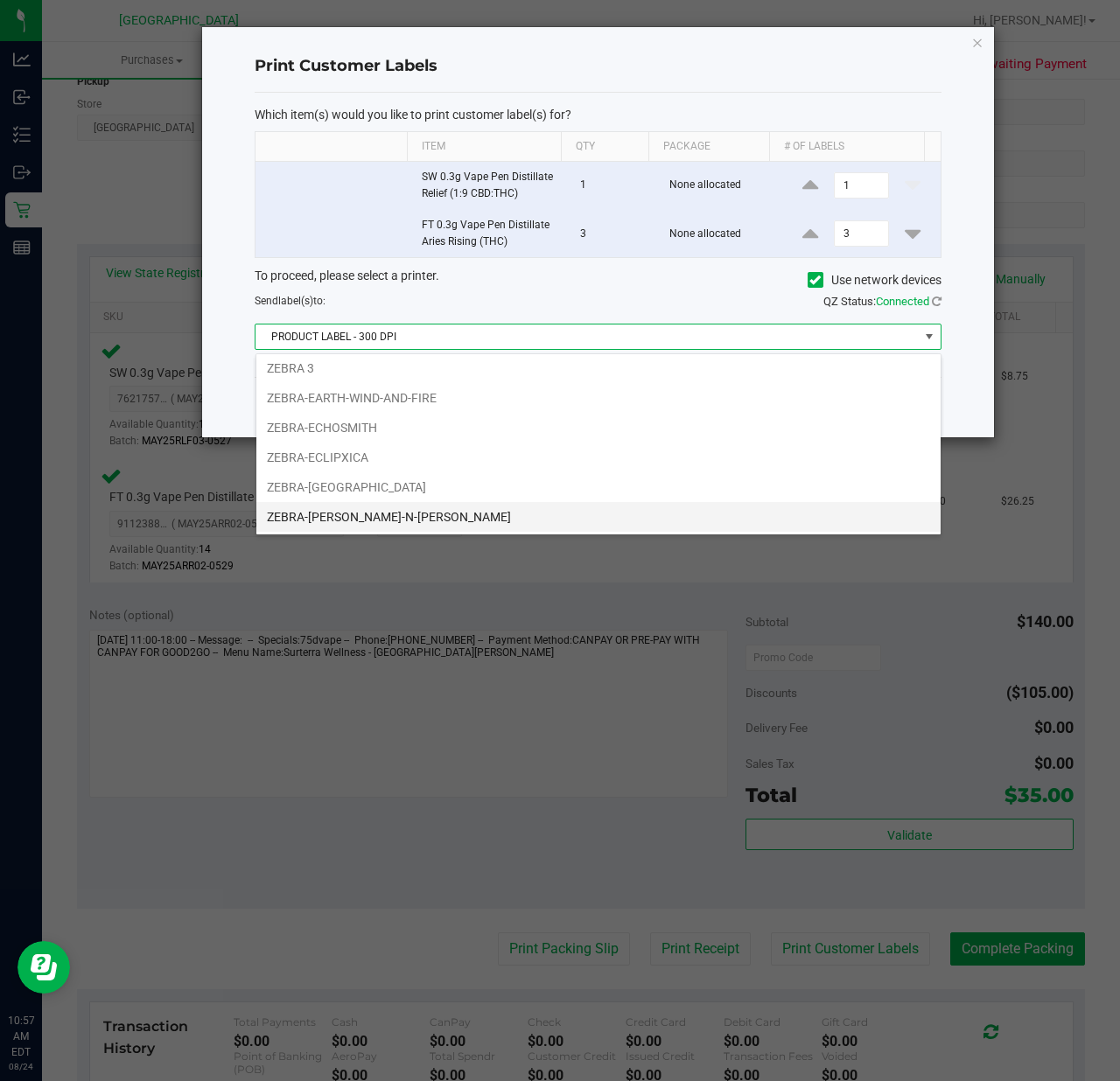
click at [327, 508] on li "ZEBRA-[PERSON_NAME]-N-[PERSON_NAME]" at bounding box center [598, 516] width 684 height 30
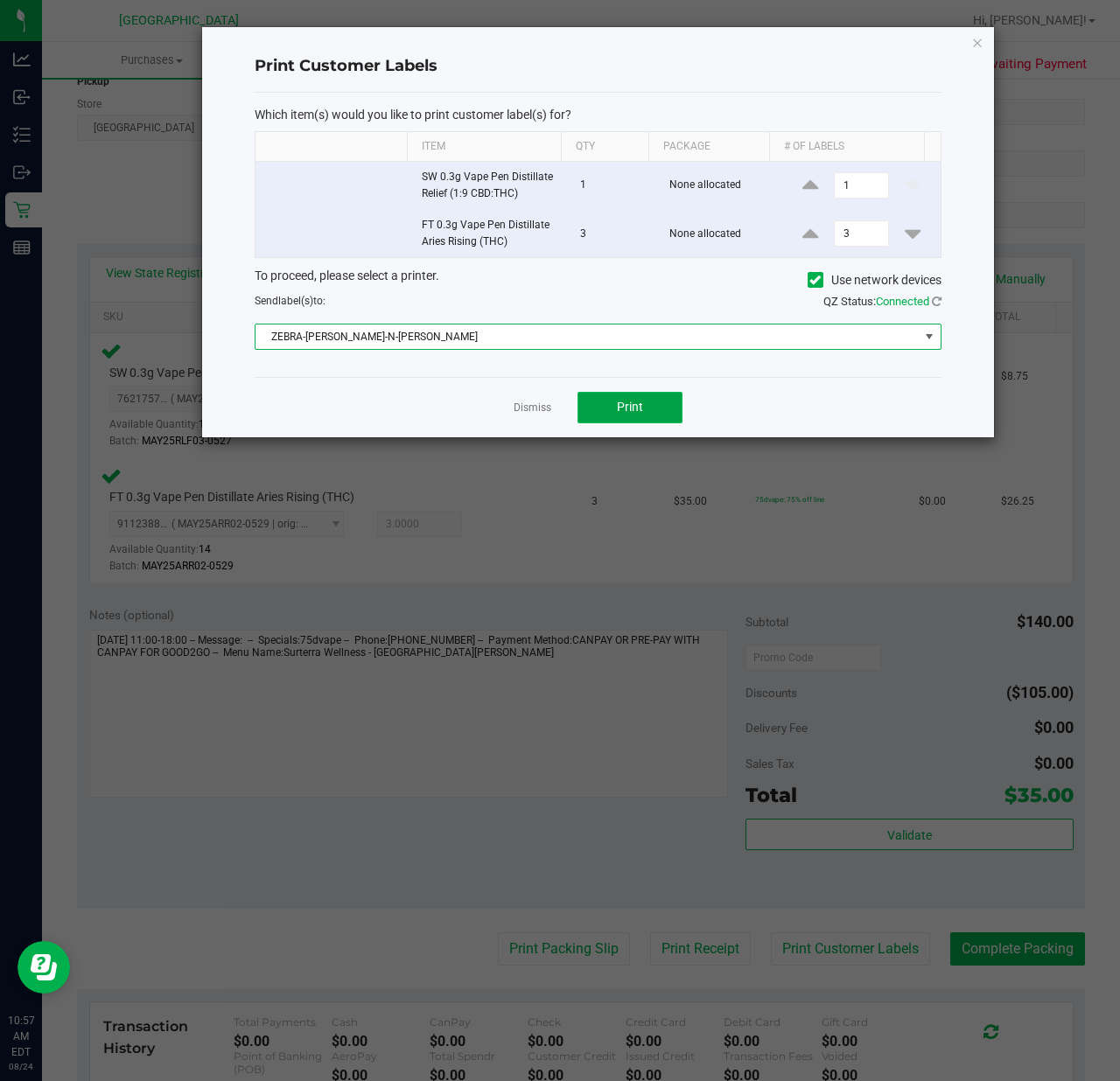
click at [631, 420] on button "Print" at bounding box center [630, 407] width 105 height 32
click at [634, 406] on span "Print" at bounding box center [629, 407] width 26 height 14
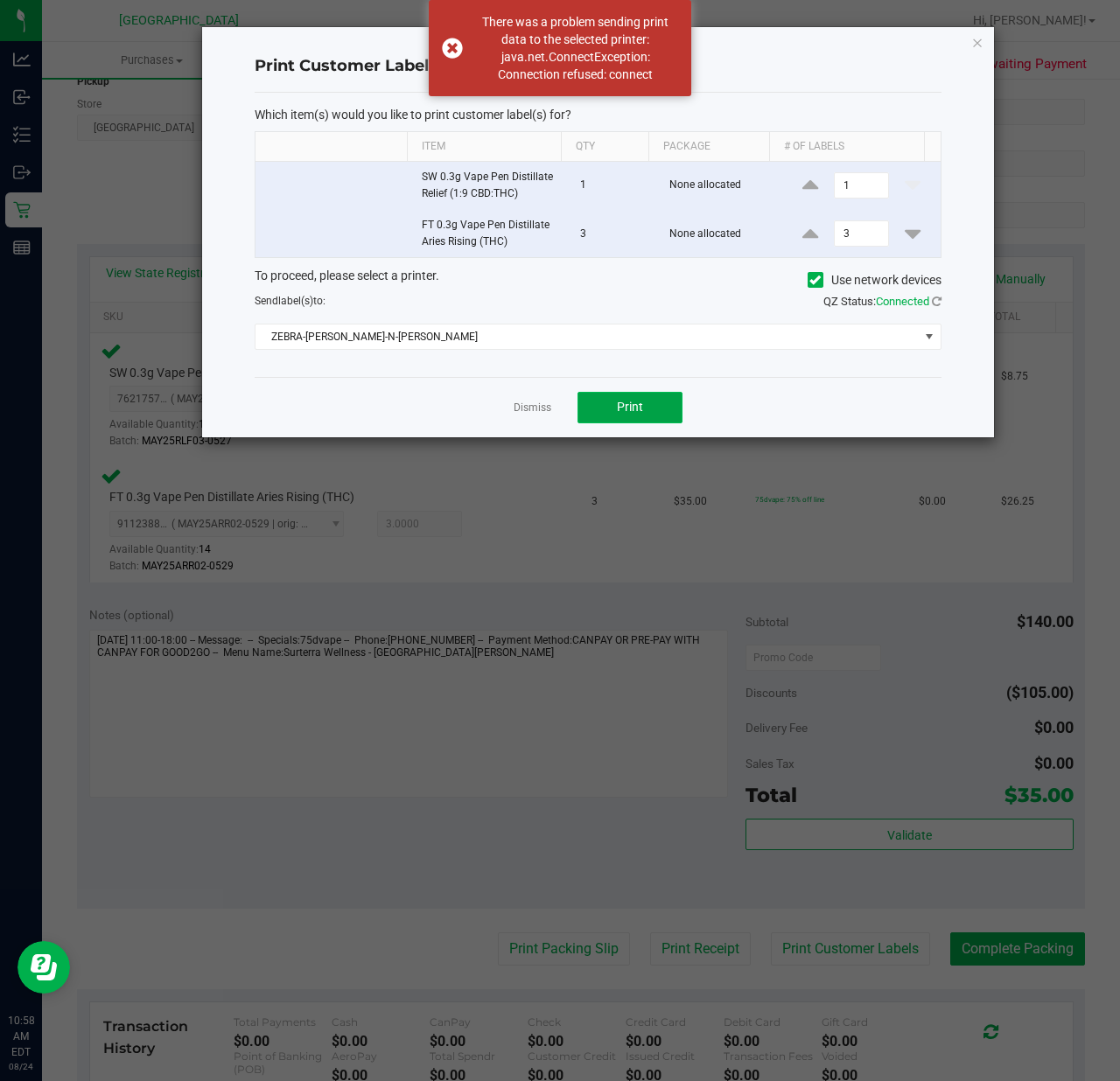
click at [620, 413] on span "Print" at bounding box center [629, 407] width 26 height 14
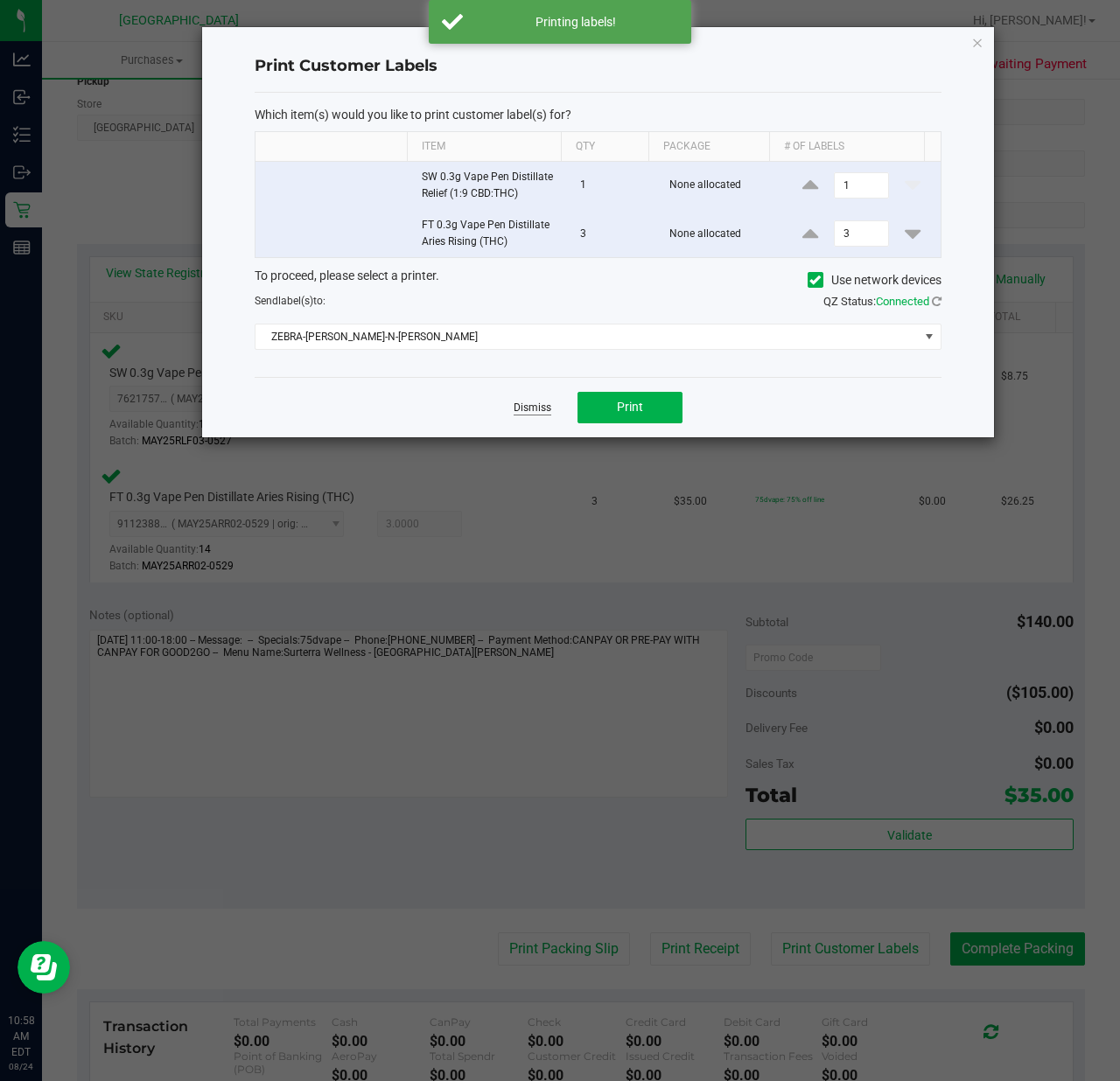
click at [533, 410] on link "Dismiss" at bounding box center [532, 408] width 38 height 14
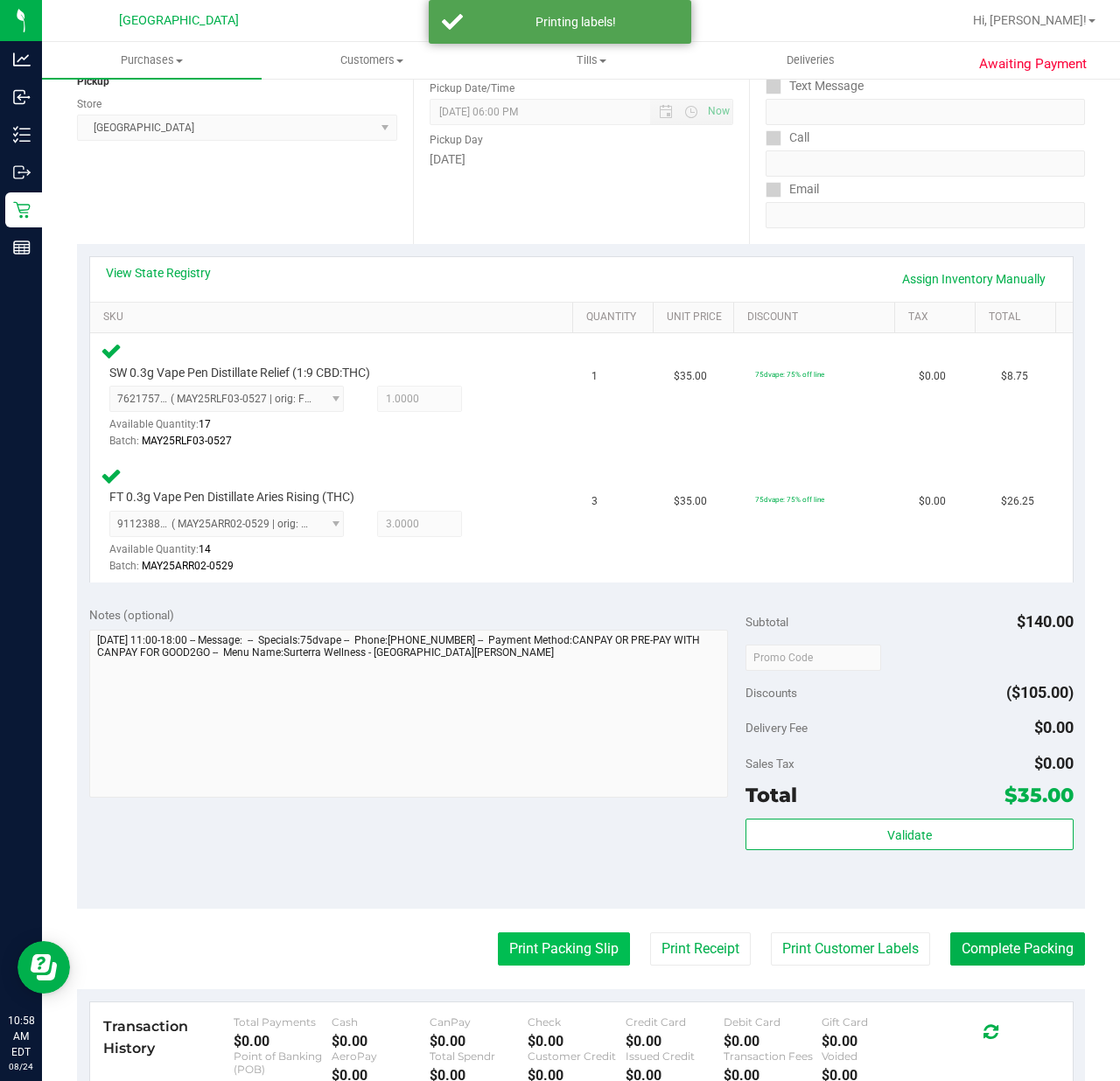
click at [541, 945] on button "Print Packing Slip" at bounding box center [563, 948] width 132 height 33
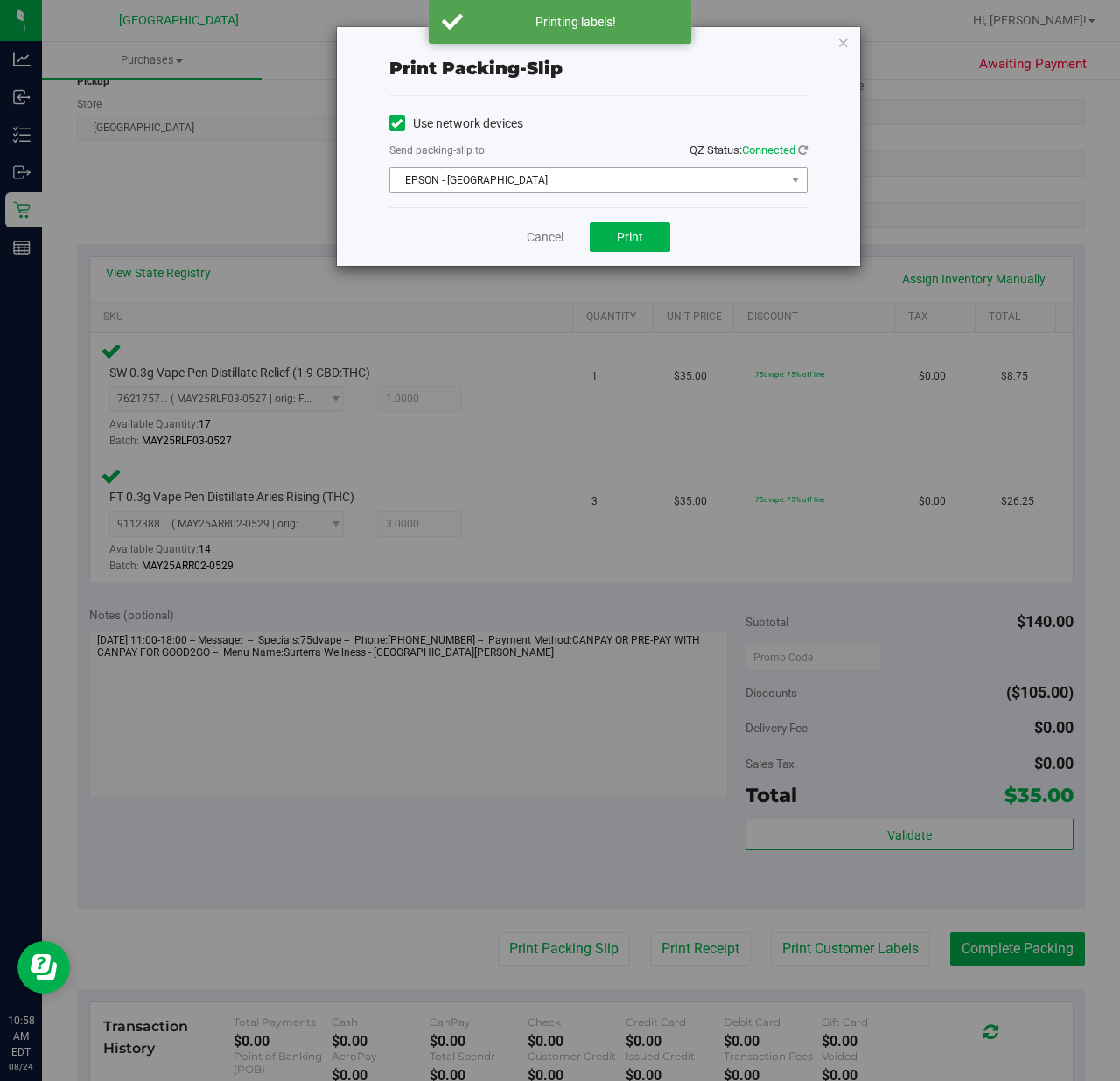
click at [476, 180] on span "EPSON - [GEOGRAPHIC_DATA]" at bounding box center [587, 180] width 394 height 24
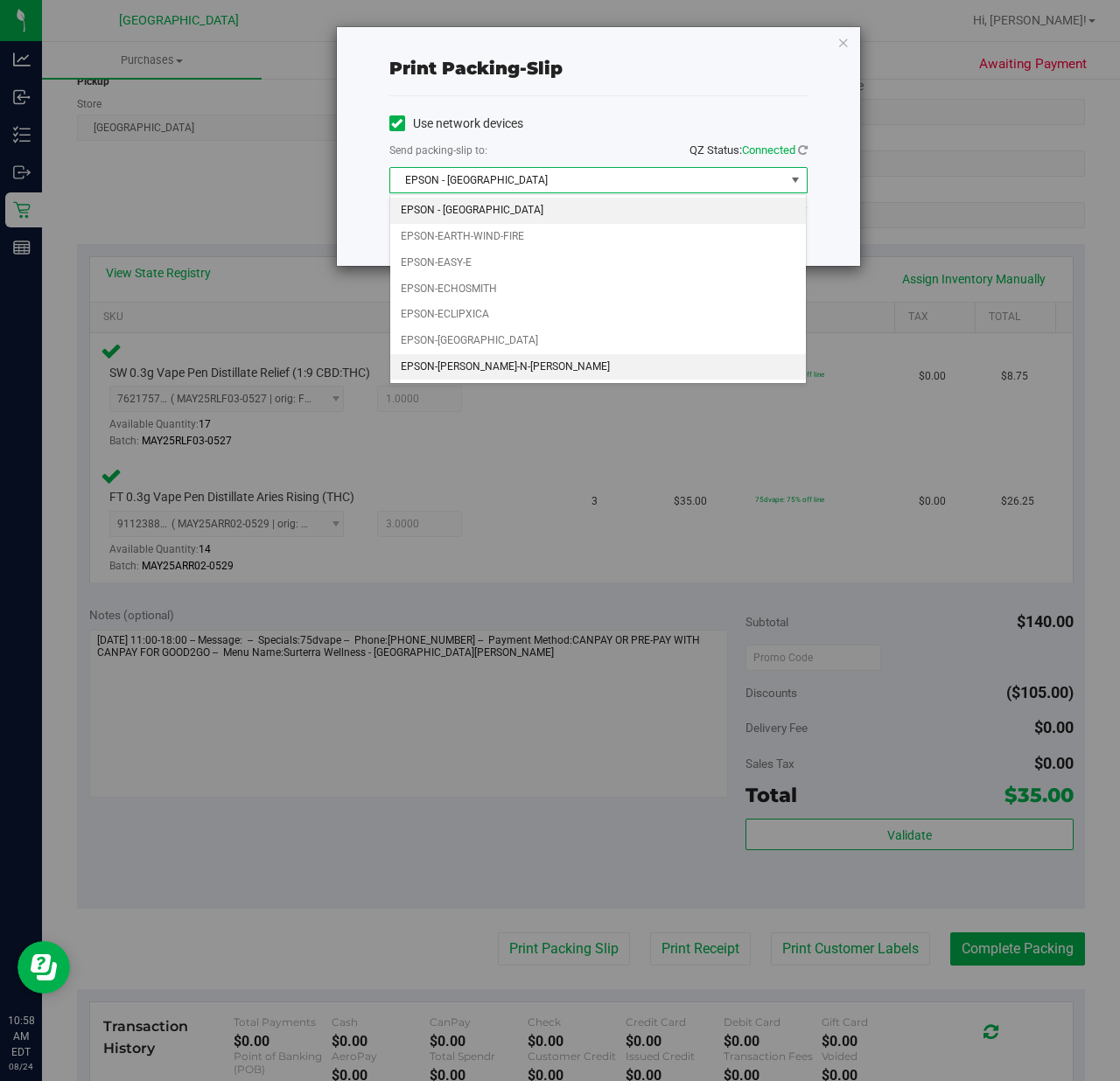
click at [434, 375] on li "EPSON-[PERSON_NAME]-N-[PERSON_NAME]" at bounding box center [597, 367] width 415 height 26
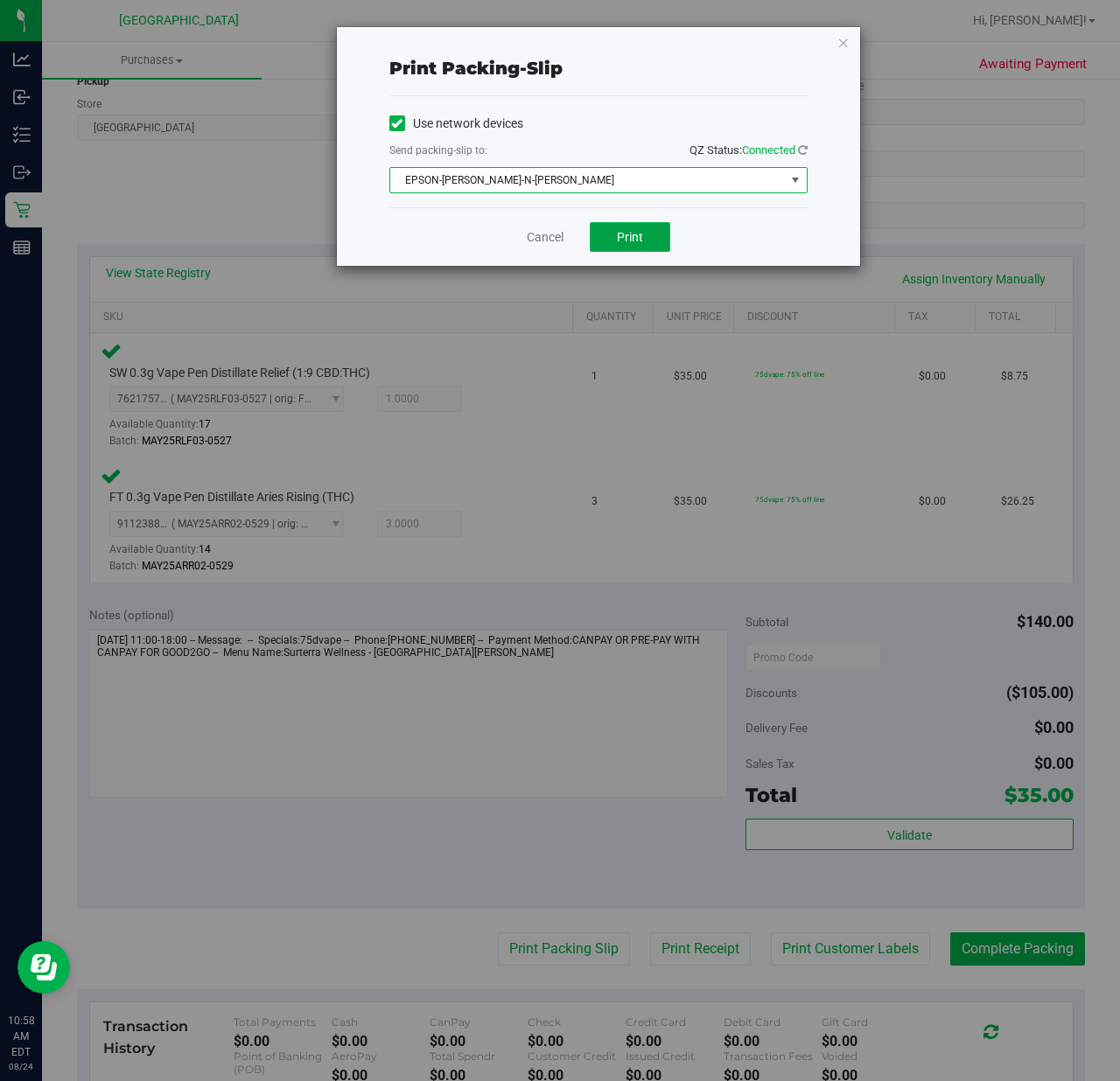
click at [638, 233] on span "Print" at bounding box center [629, 237] width 26 height 14
click at [540, 245] on link "Cancel" at bounding box center [544, 237] width 37 height 18
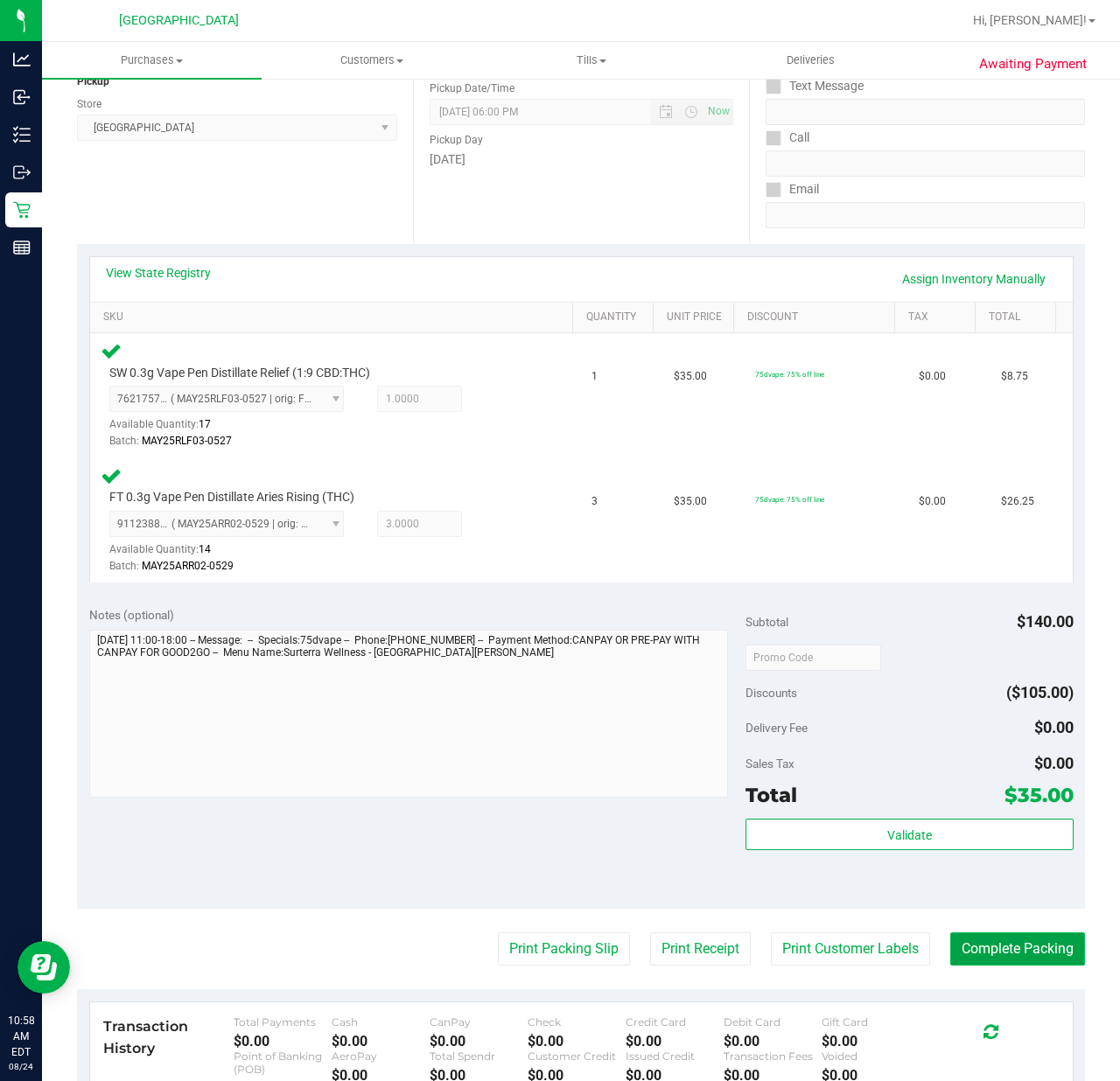
click at [981, 938] on button "Complete Packing" at bounding box center [1017, 948] width 134 height 33
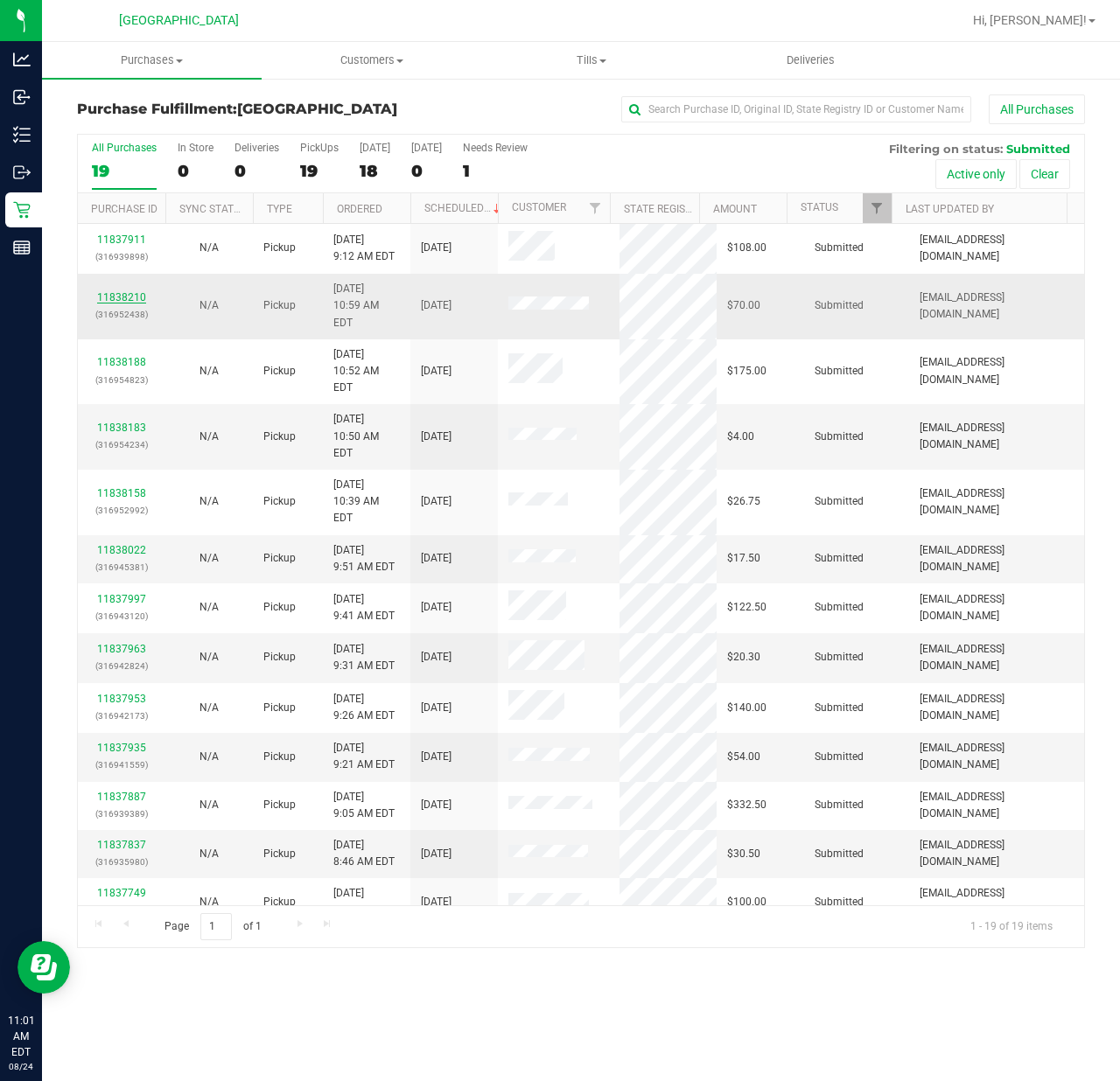
click at [127, 291] on link "11838210" at bounding box center [122, 298] width 49 height 13
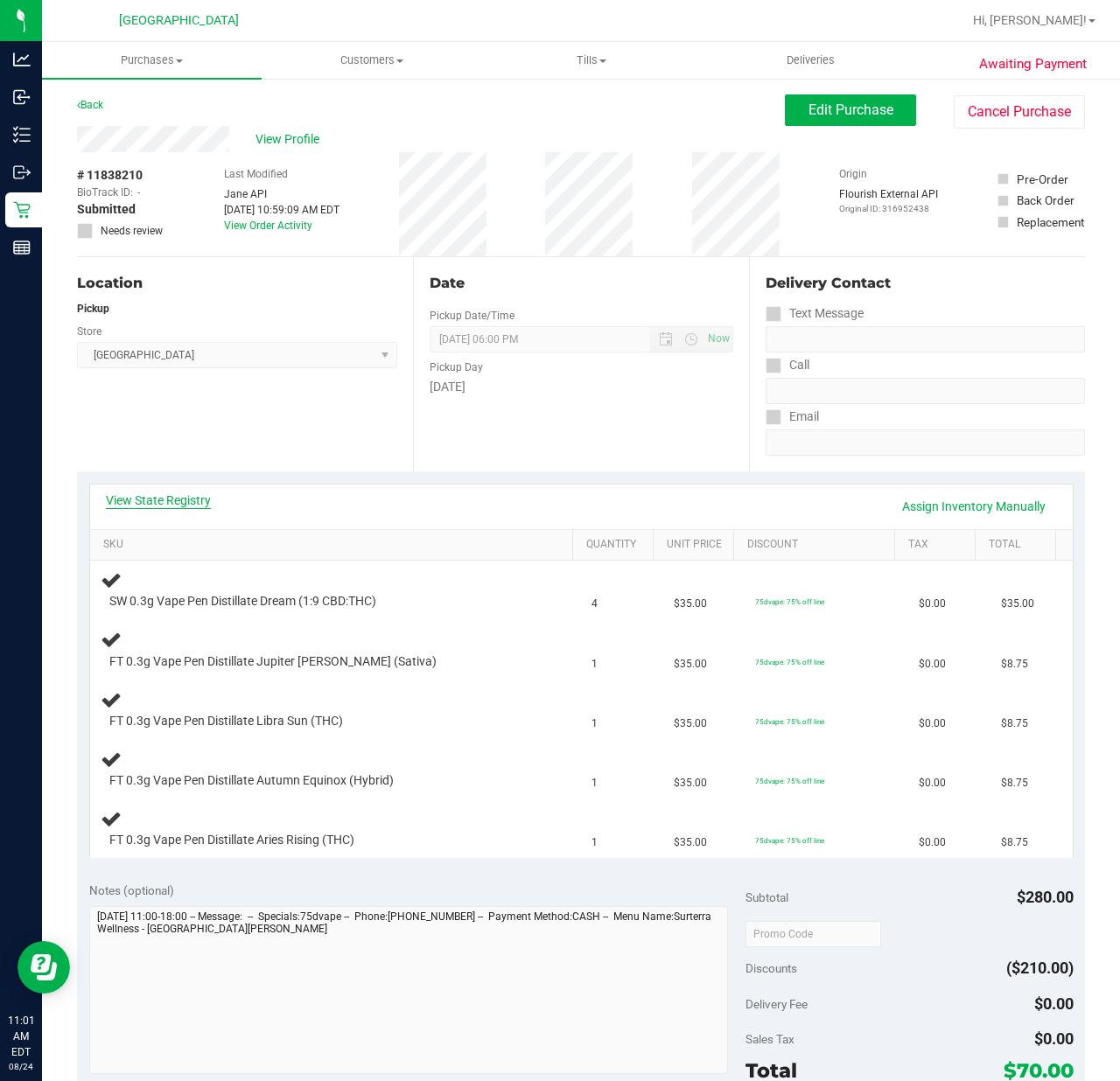
click at [141, 504] on link "View State Registry" at bounding box center [158, 500] width 105 height 17
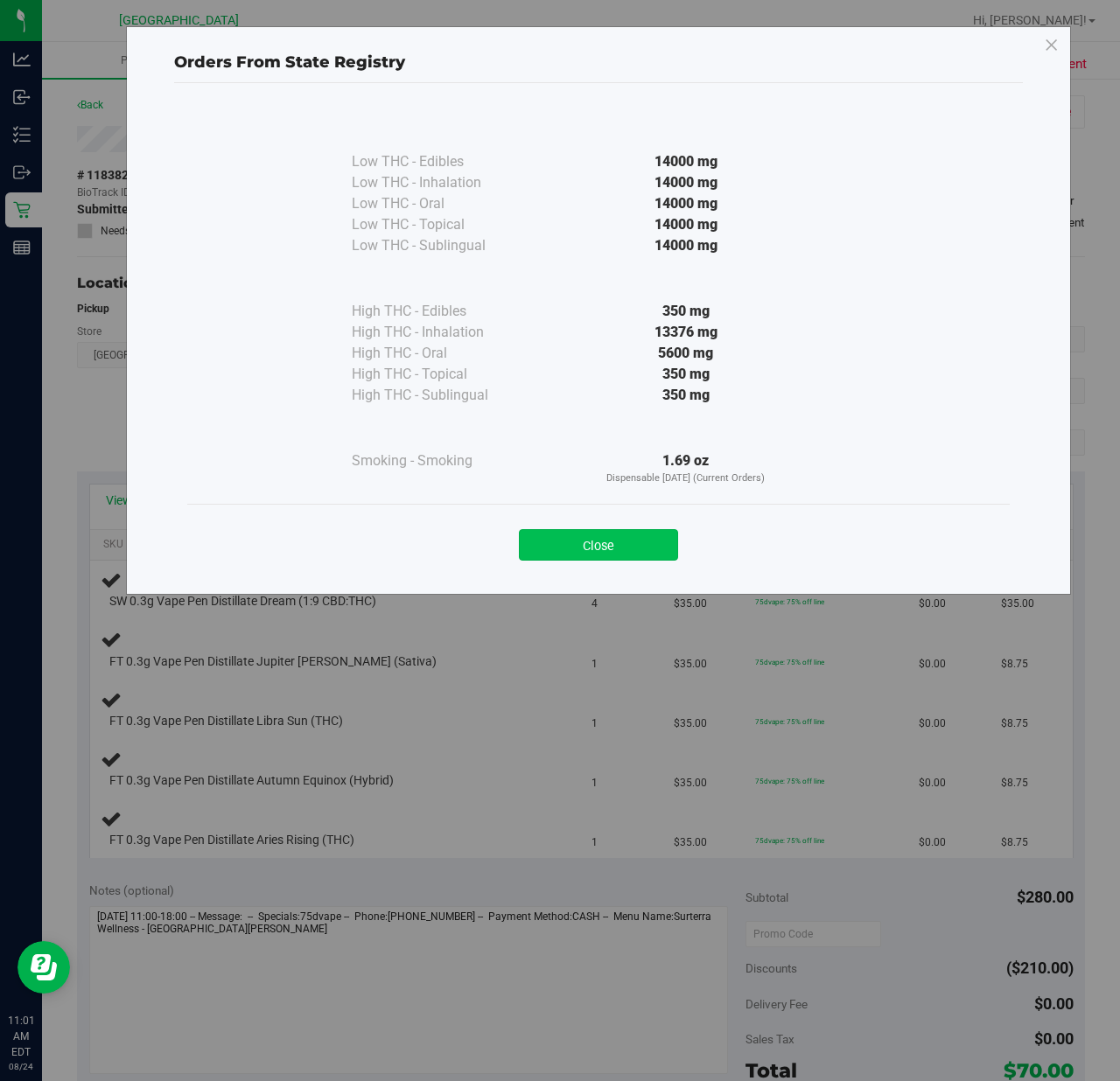
click at [544, 547] on button "Close" at bounding box center [598, 544] width 159 height 32
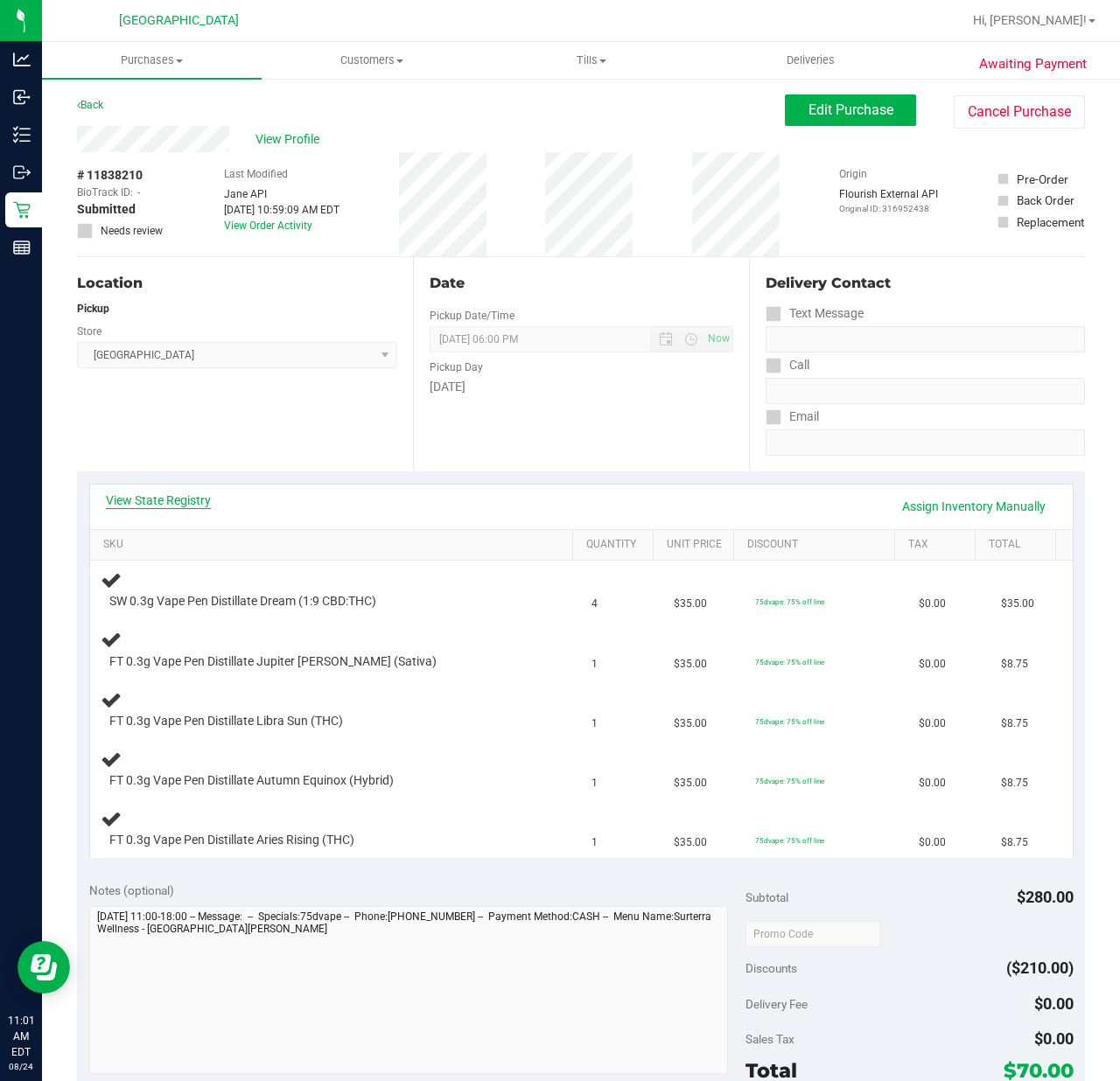
click at [182, 505] on link "View State Registry" at bounding box center [158, 500] width 105 height 17
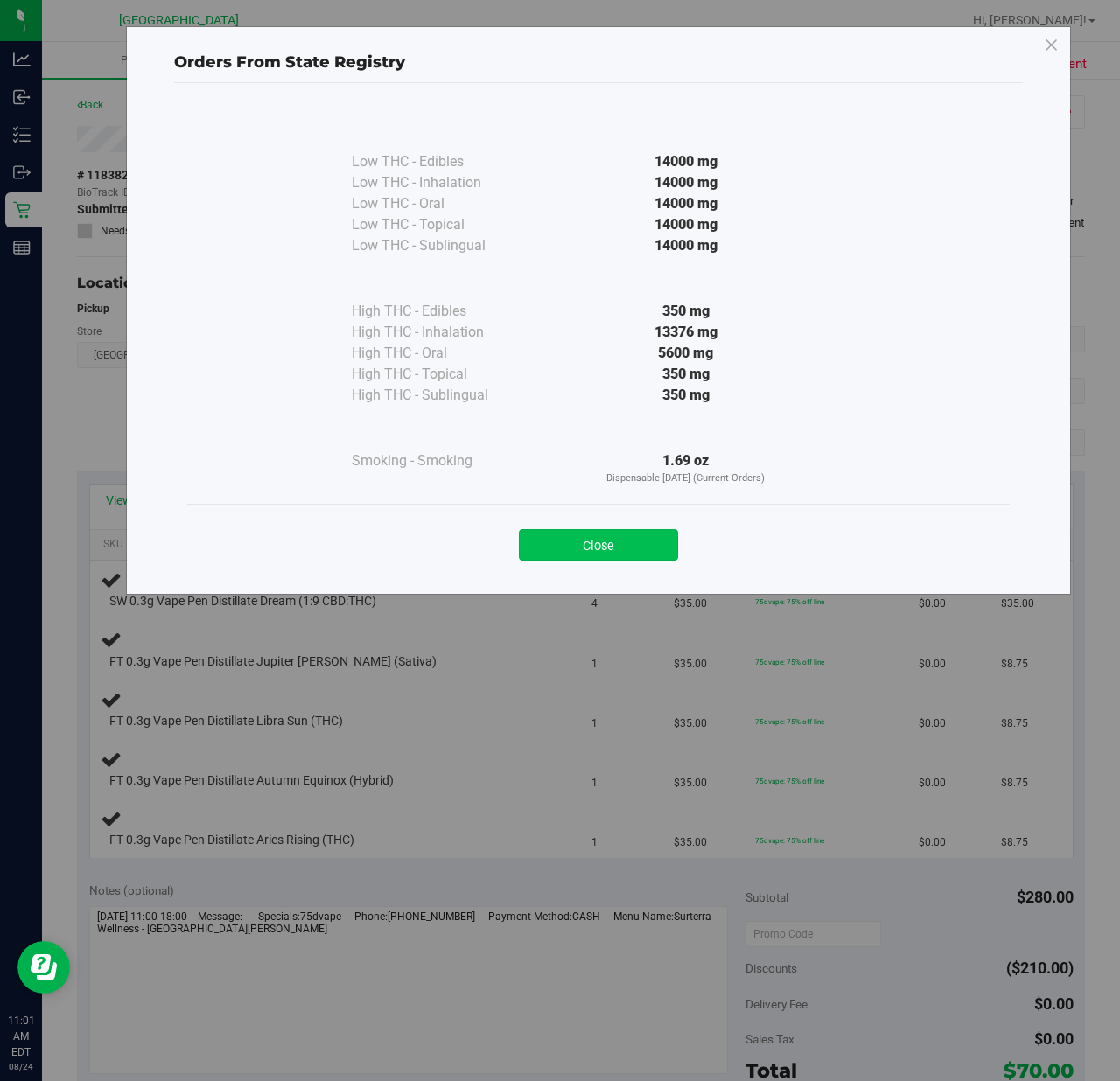
click at [582, 553] on button "Close" at bounding box center [598, 544] width 159 height 32
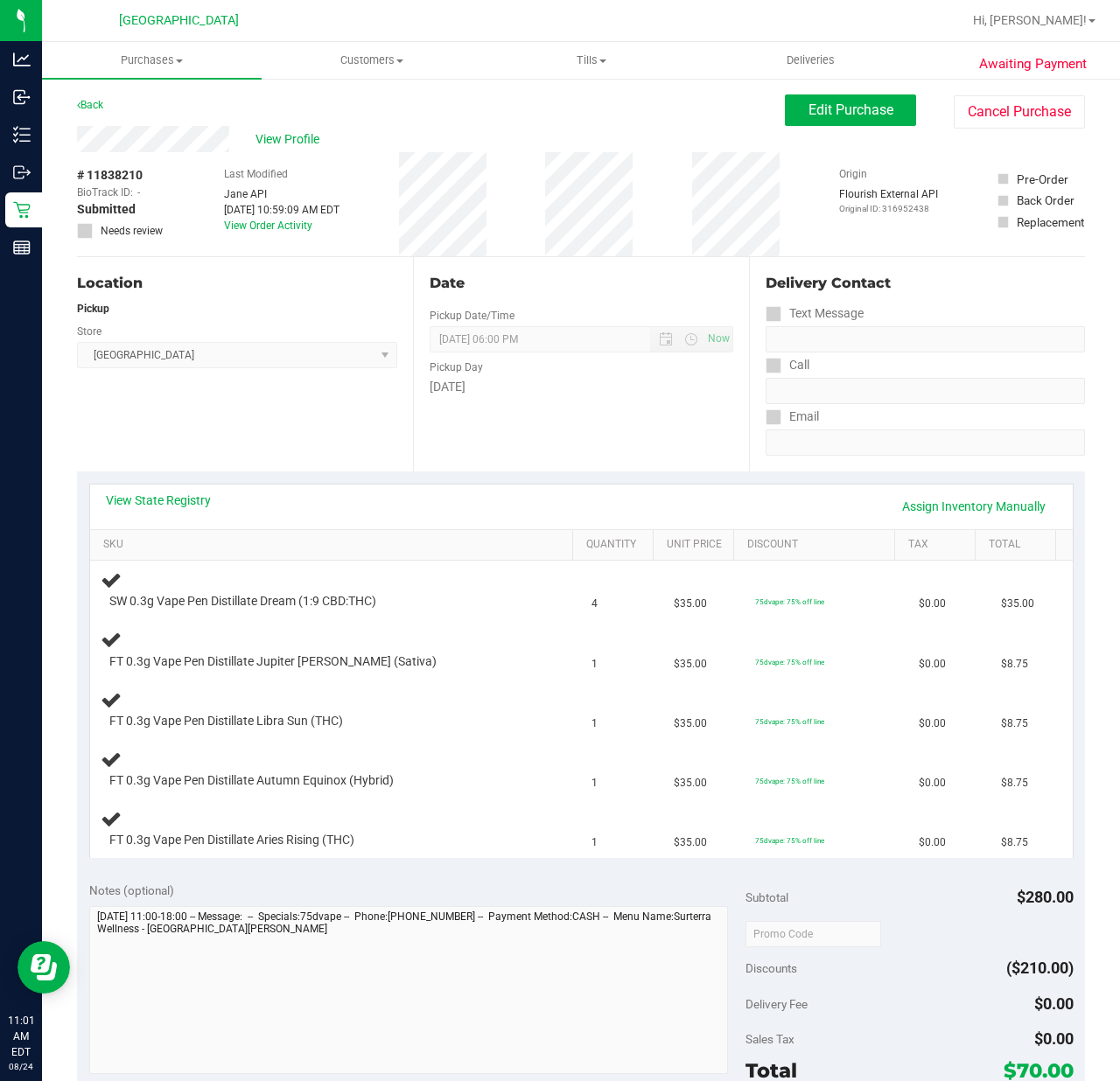
click at [250, 421] on div "Location Pickup Store [GEOGRAPHIC_DATA] WC Select Store [PERSON_NAME][GEOGRAPHI…" at bounding box center [245, 364] width 336 height 214
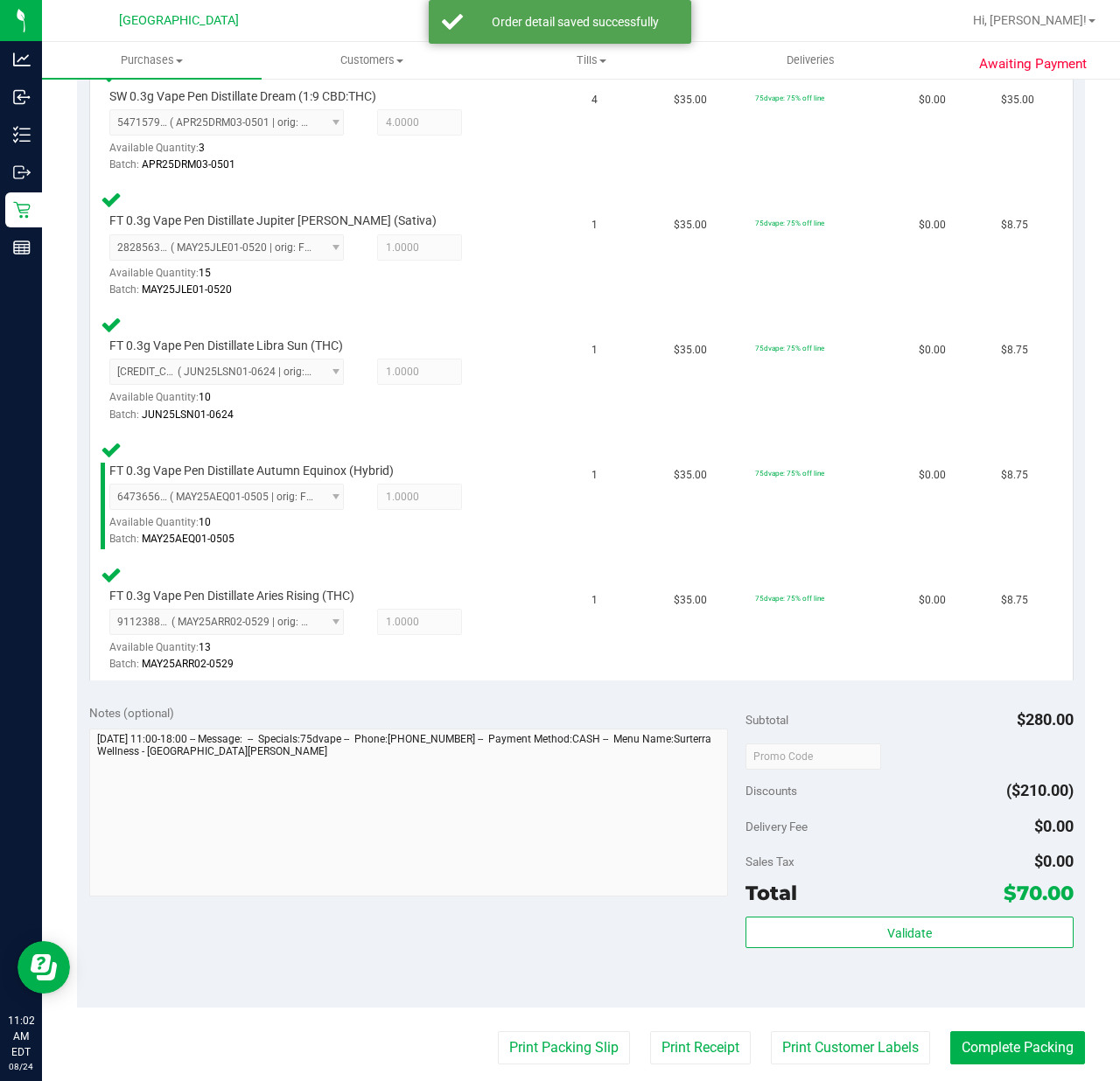
scroll to position [515, 0]
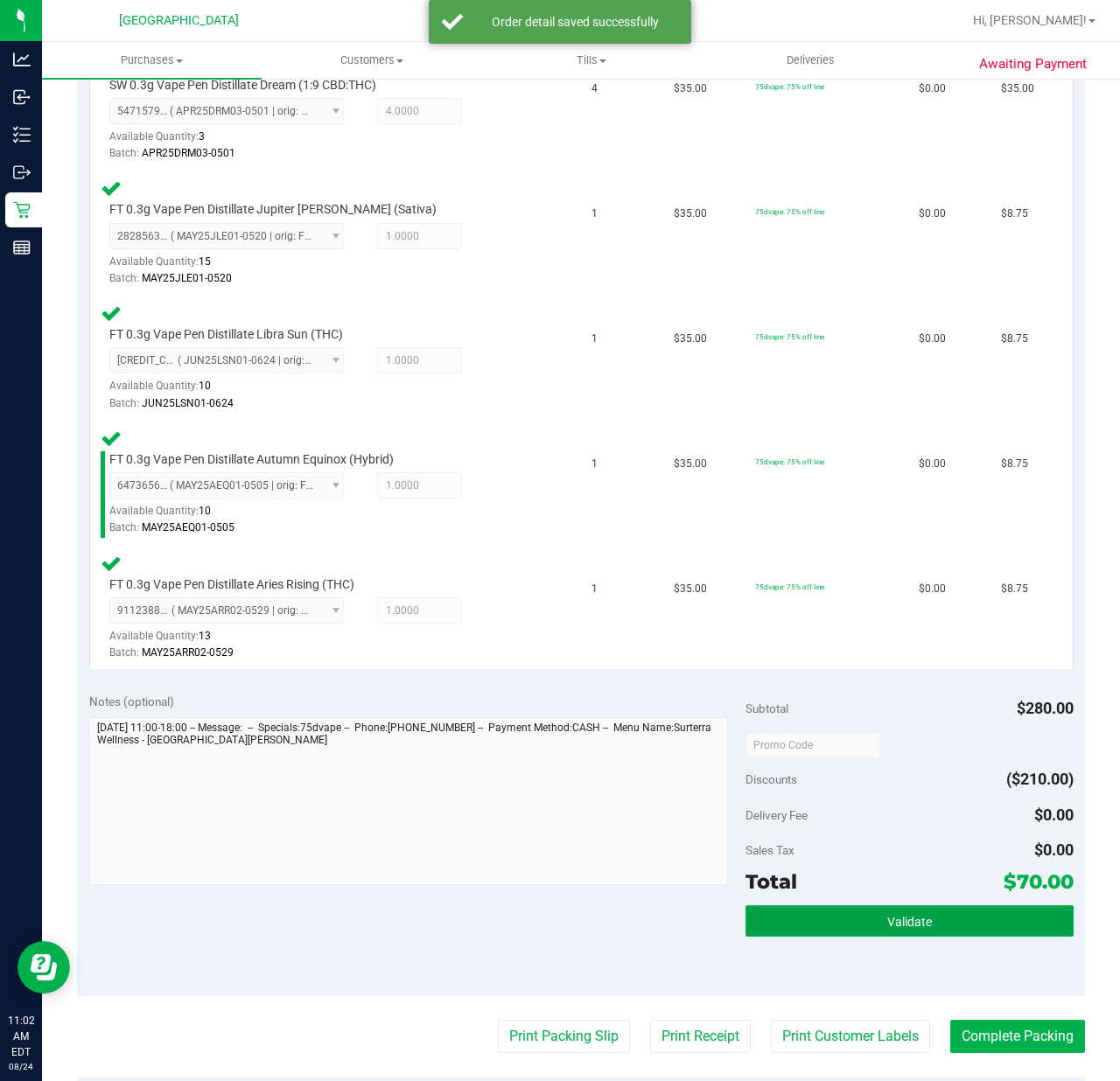
click at [801, 907] on button "Validate" at bounding box center [909, 920] width 328 height 32
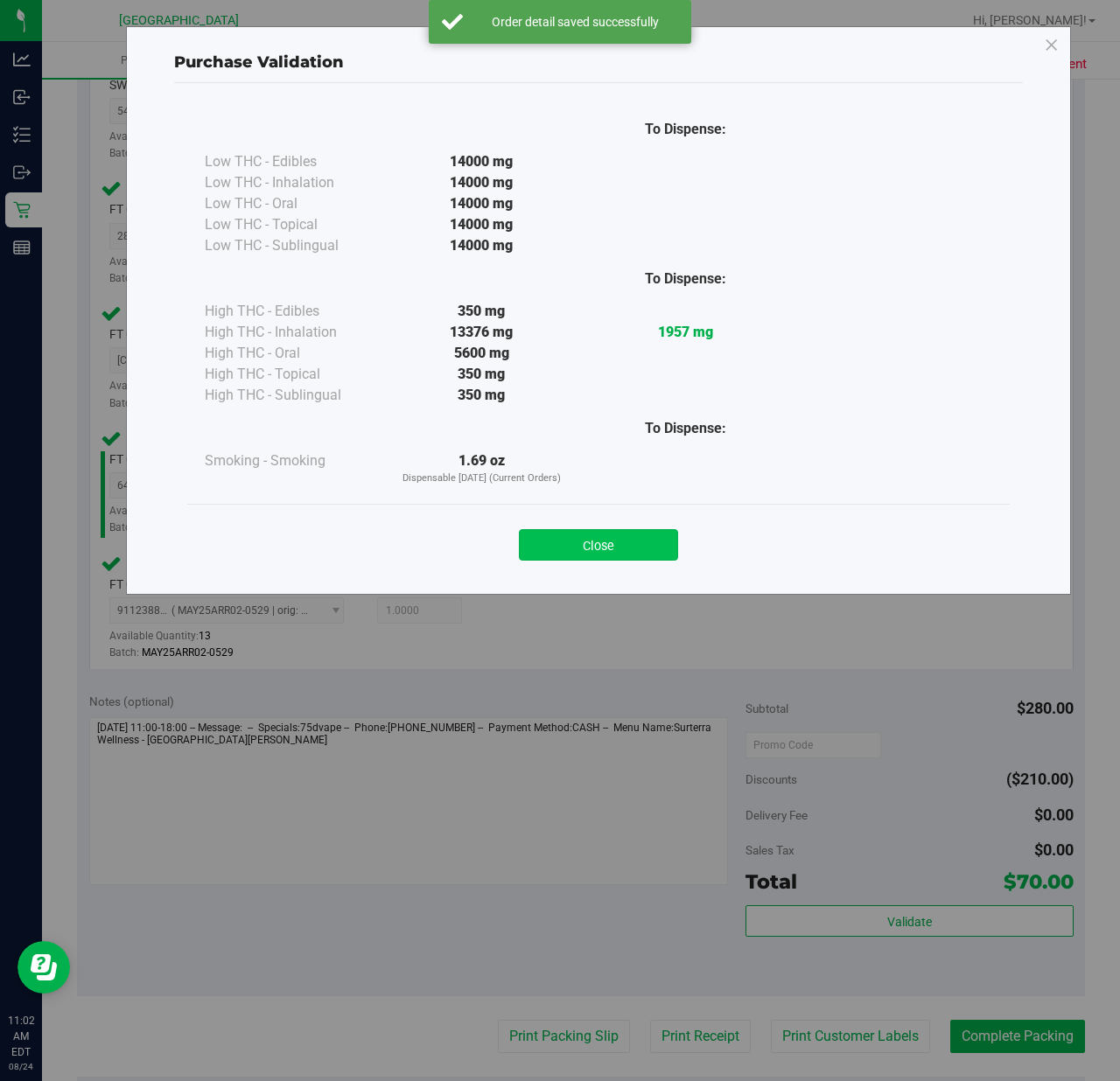
click at [585, 530] on button "Close" at bounding box center [598, 544] width 159 height 32
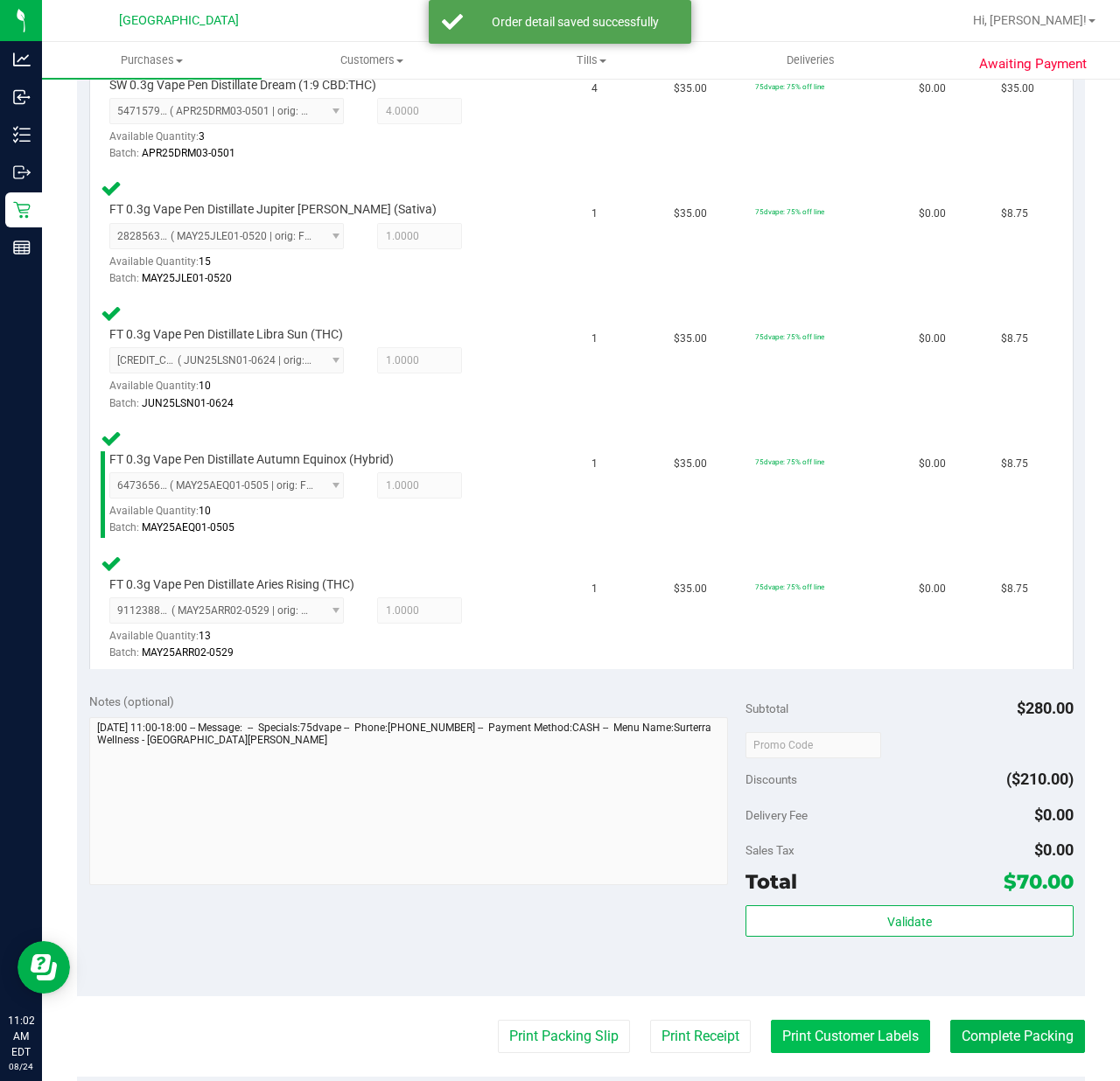
click at [813, 1036] on button "Print Customer Labels" at bounding box center [850, 1036] width 159 height 33
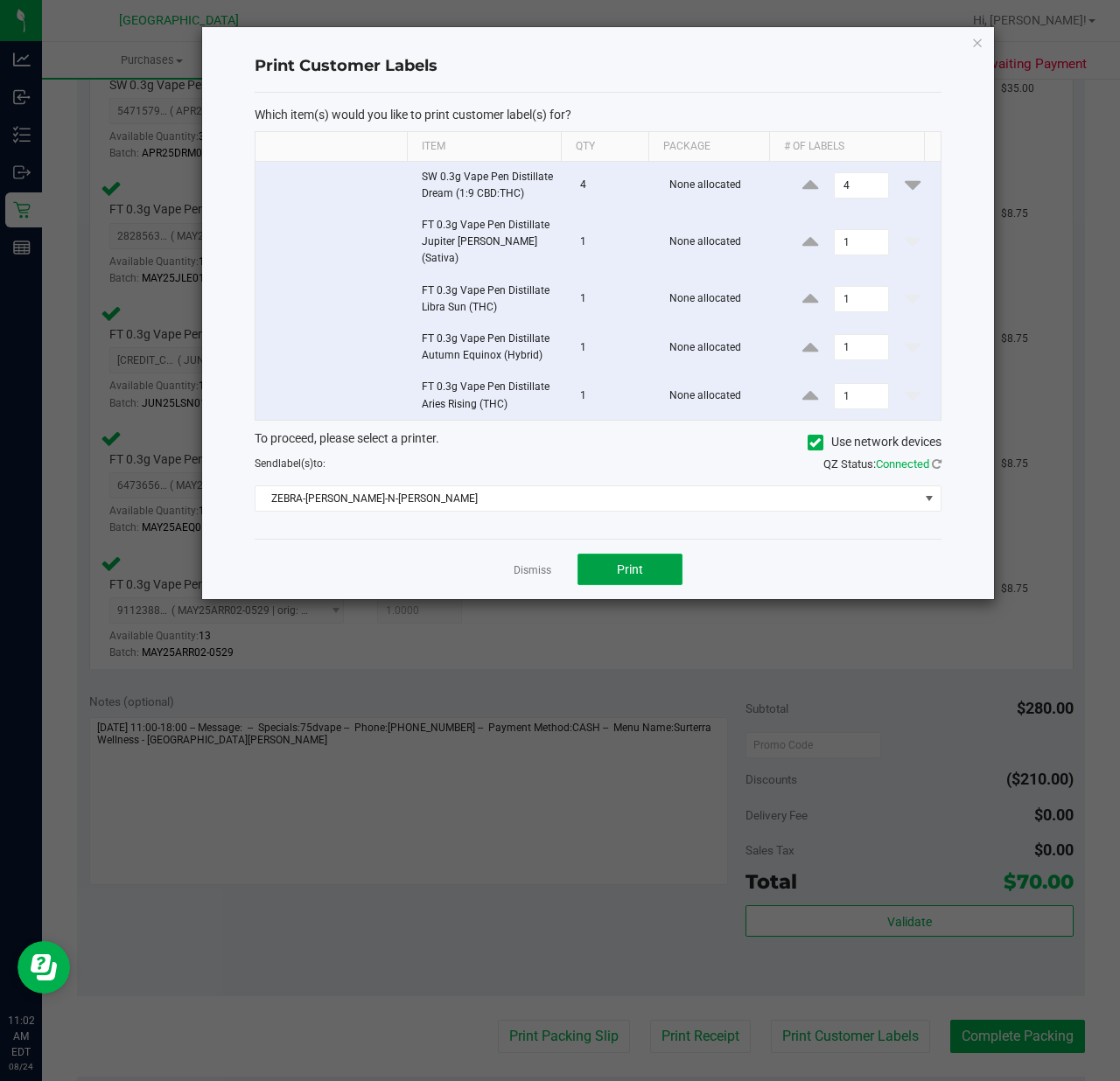
click at [619, 562] on span "Print" at bounding box center [629, 569] width 26 height 14
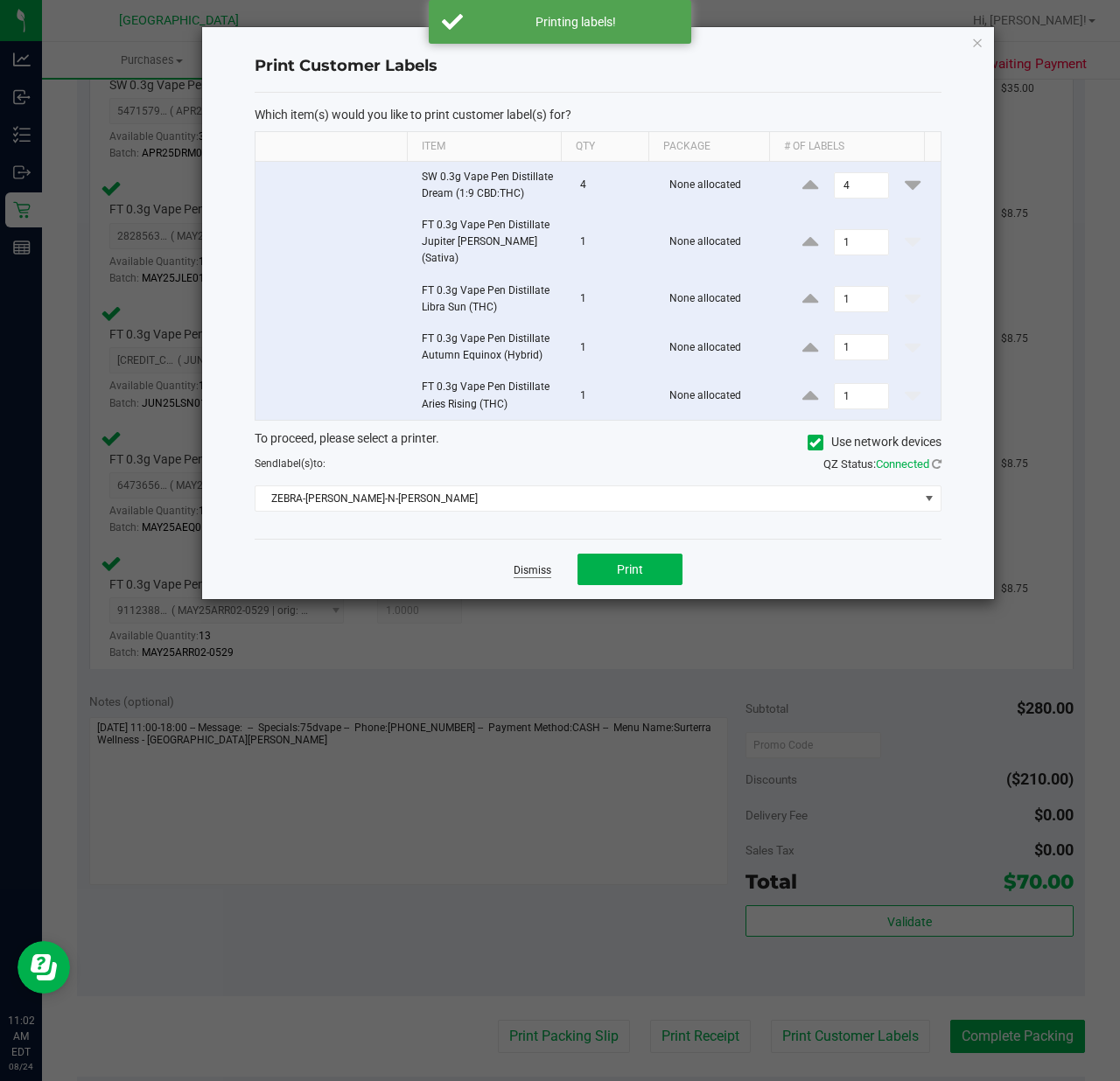
click at [522, 563] on link "Dismiss" at bounding box center [532, 570] width 38 height 14
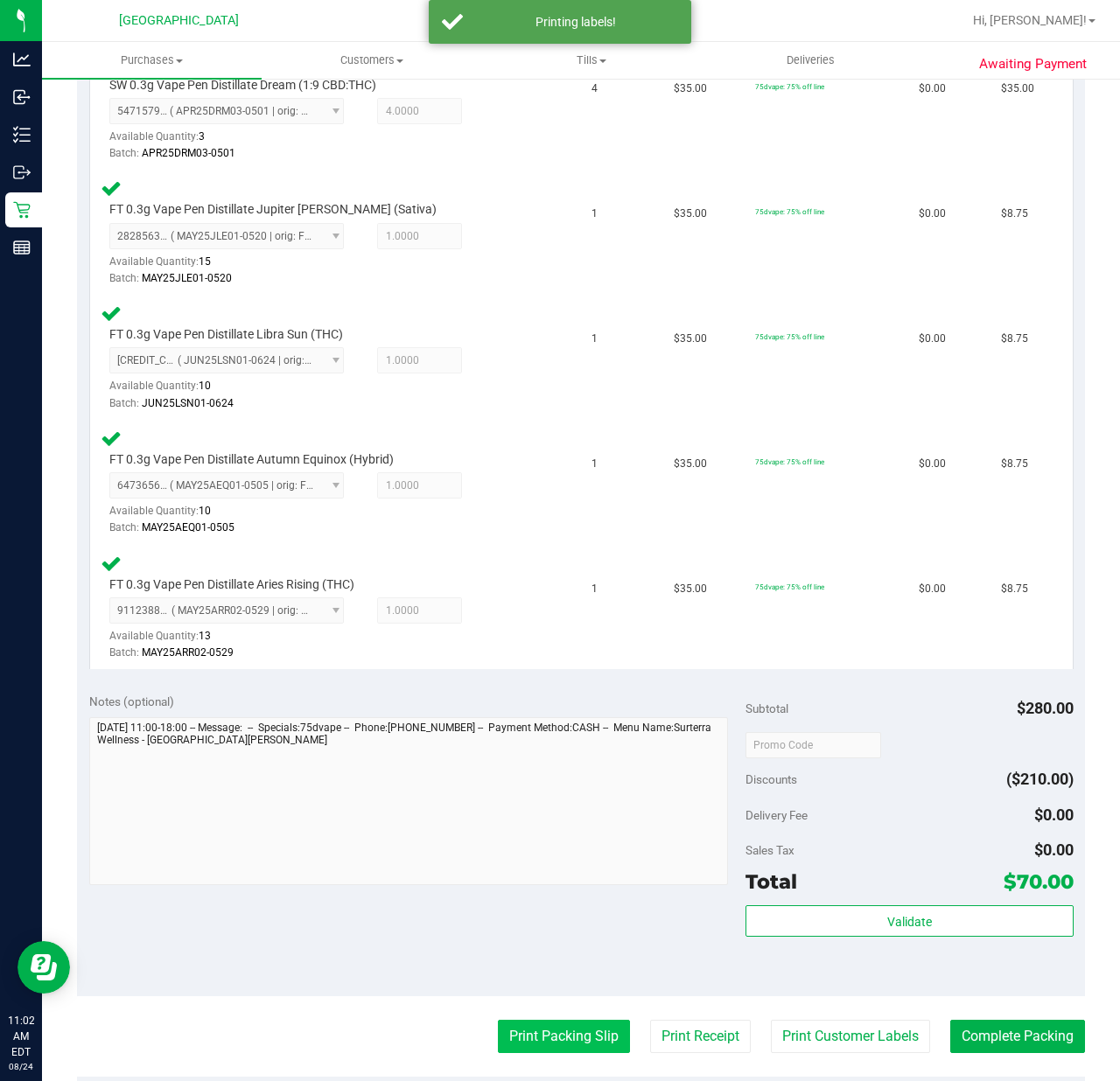
click at [526, 1037] on button "Print Packing Slip" at bounding box center [563, 1036] width 132 height 33
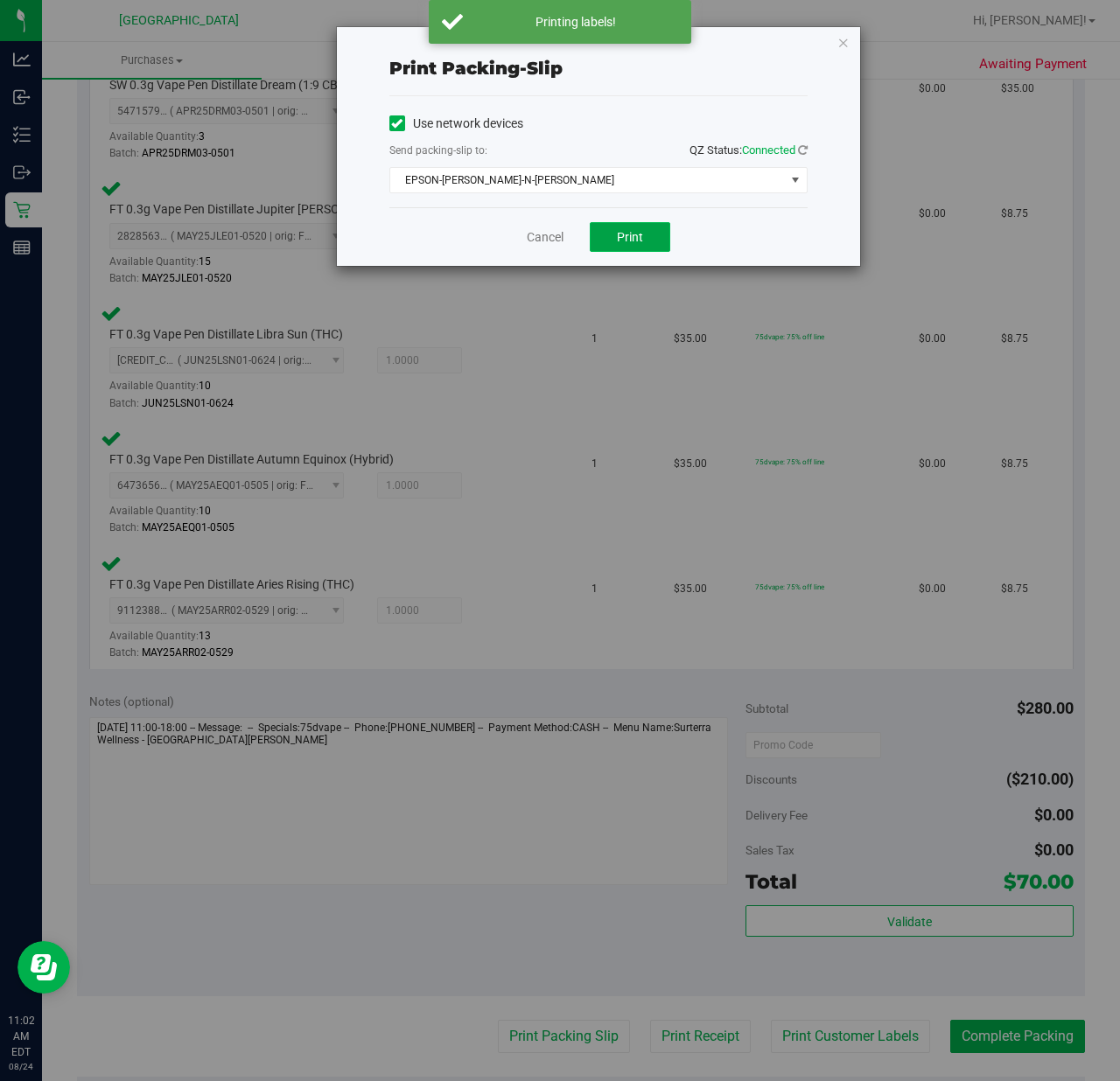
click at [640, 239] on span "Print" at bounding box center [629, 237] width 26 height 14
click at [537, 240] on link "Cancel" at bounding box center [544, 237] width 37 height 18
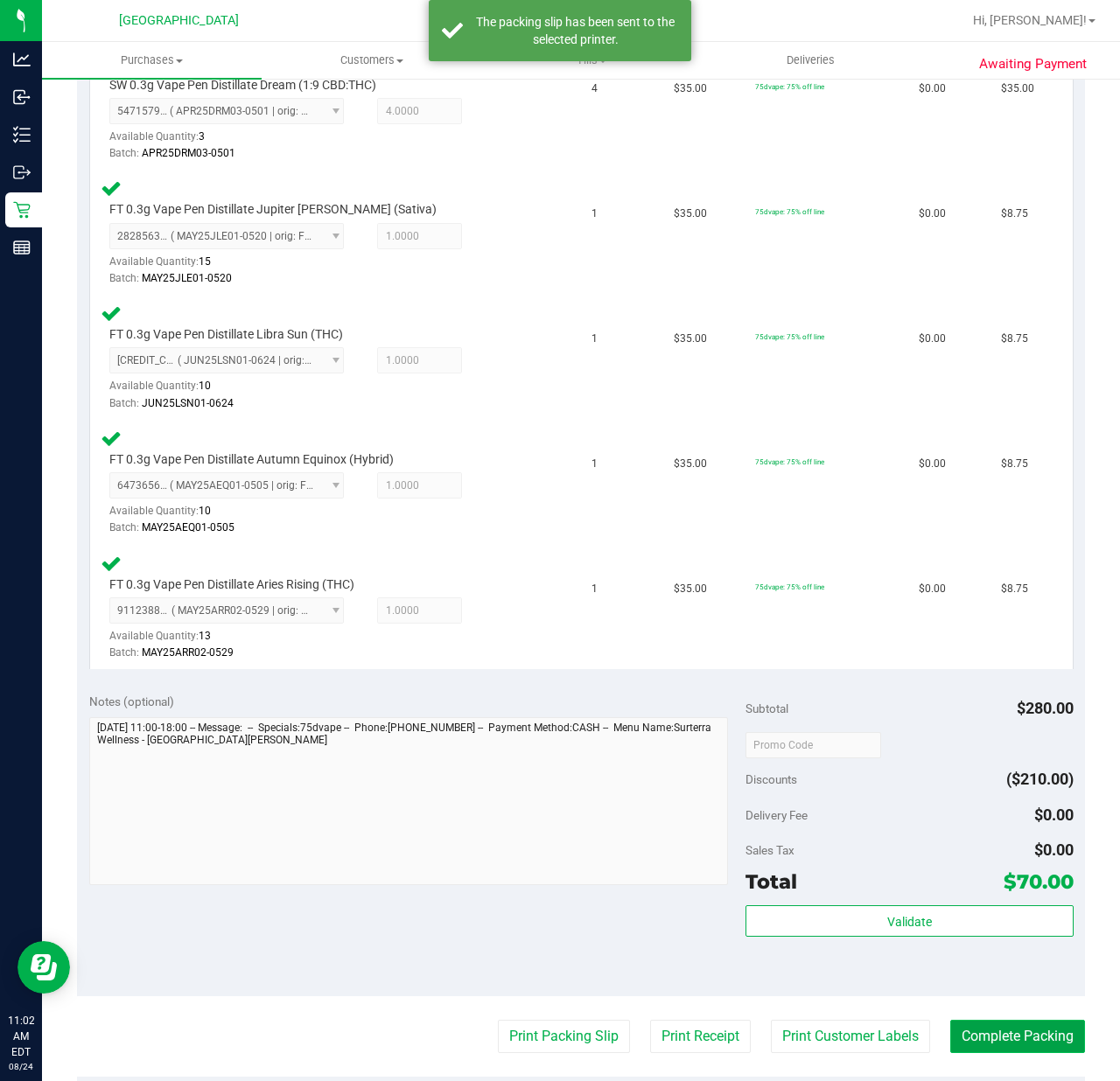
click at [962, 1034] on button "Complete Packing" at bounding box center [1017, 1036] width 134 height 33
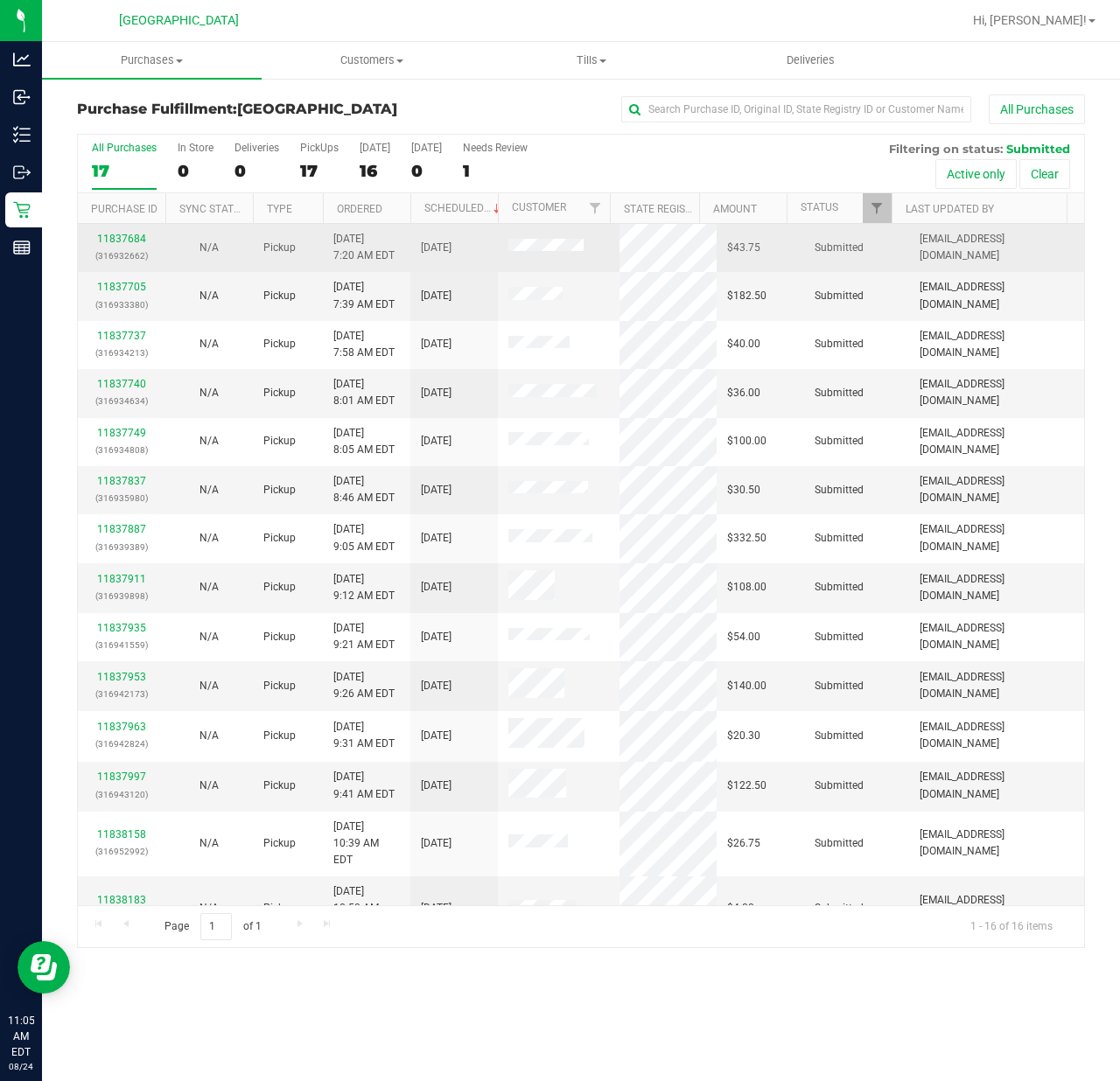
click at [119, 250] on p "(316932662)" at bounding box center [122, 255] width 67 height 16
click at [119, 243] on link "11837684" at bounding box center [122, 239] width 49 height 13
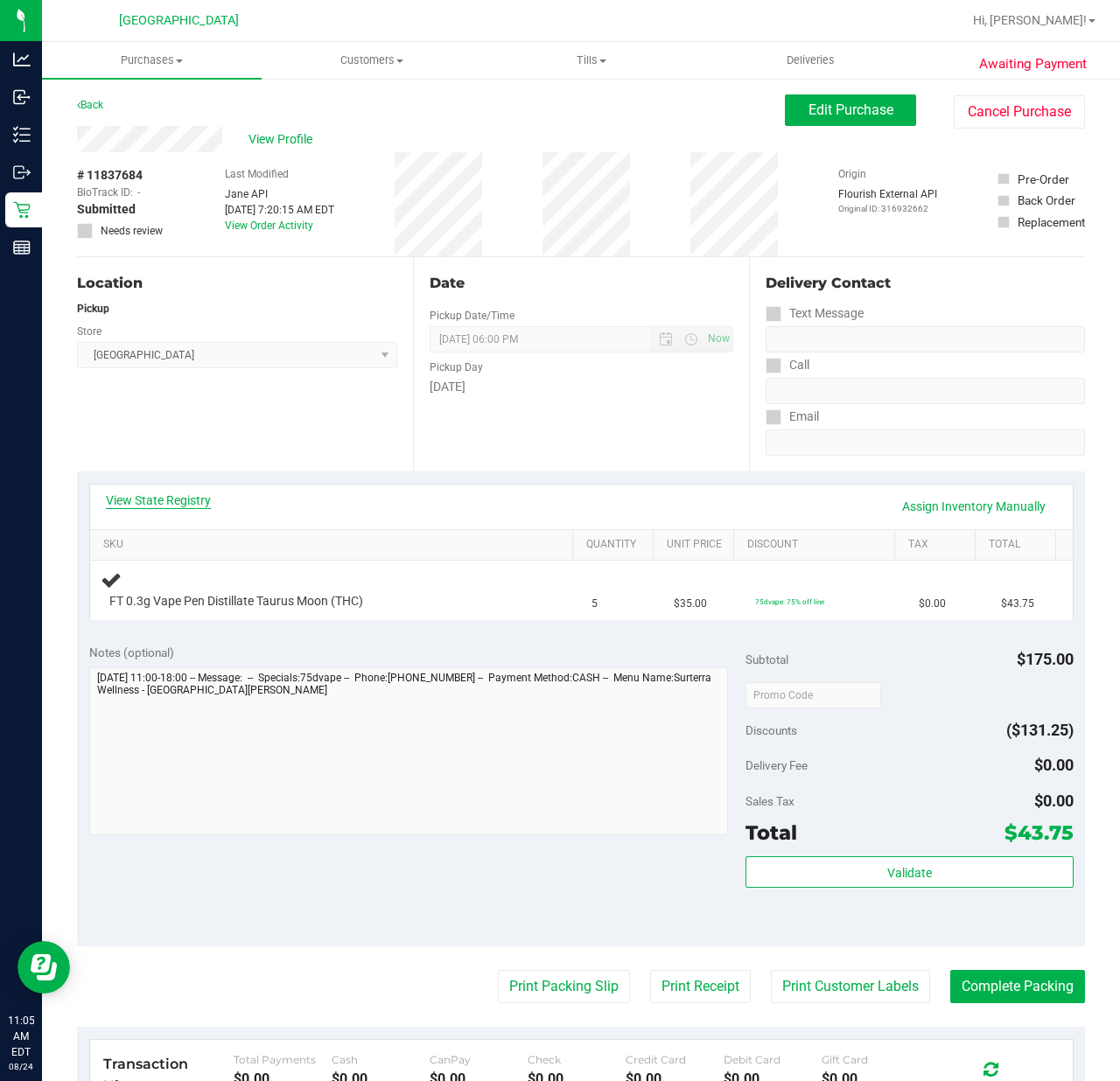
click at [173, 504] on link "View State Registry" at bounding box center [158, 500] width 105 height 17
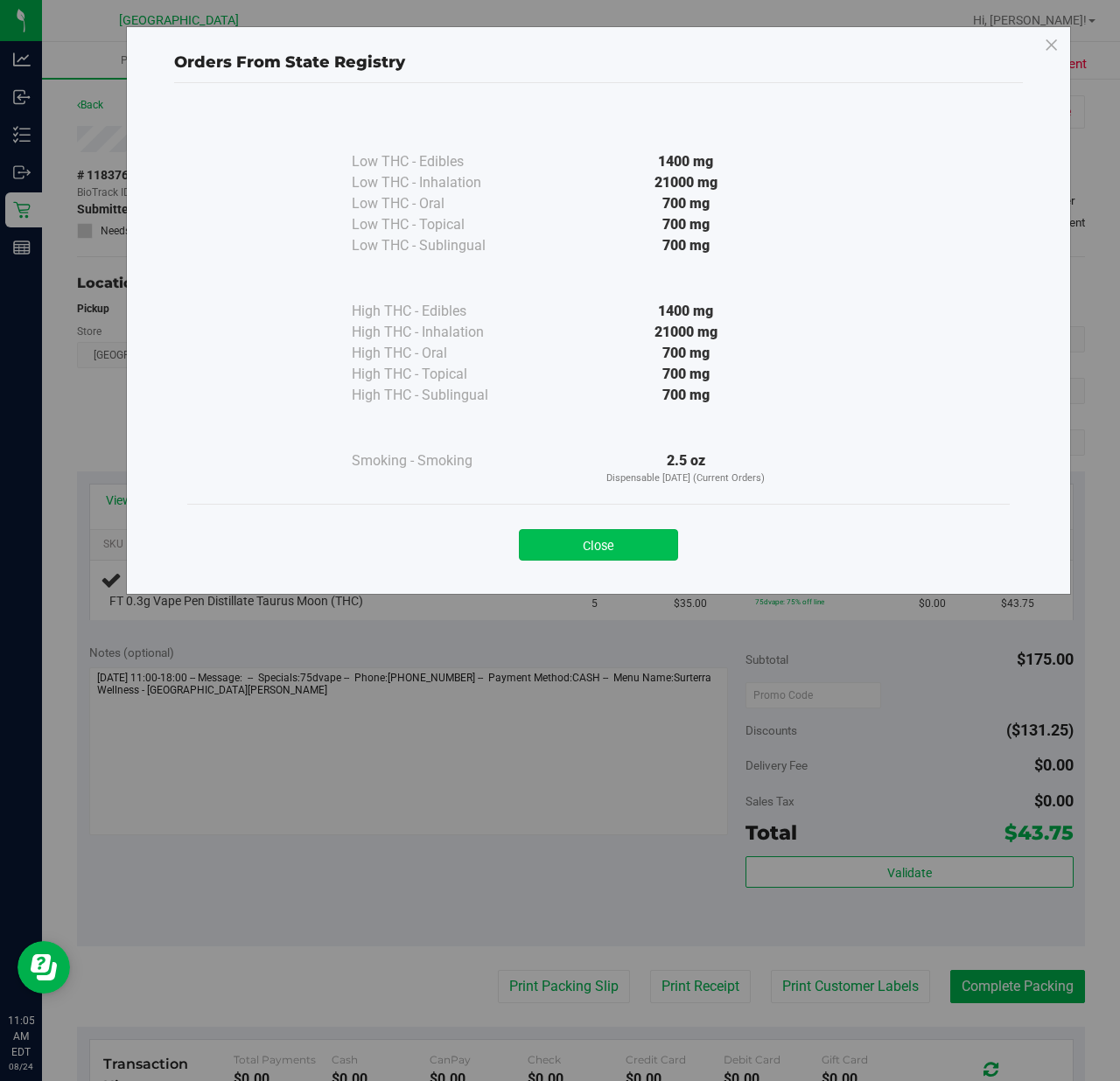
click at [564, 537] on button "Close" at bounding box center [598, 544] width 159 height 32
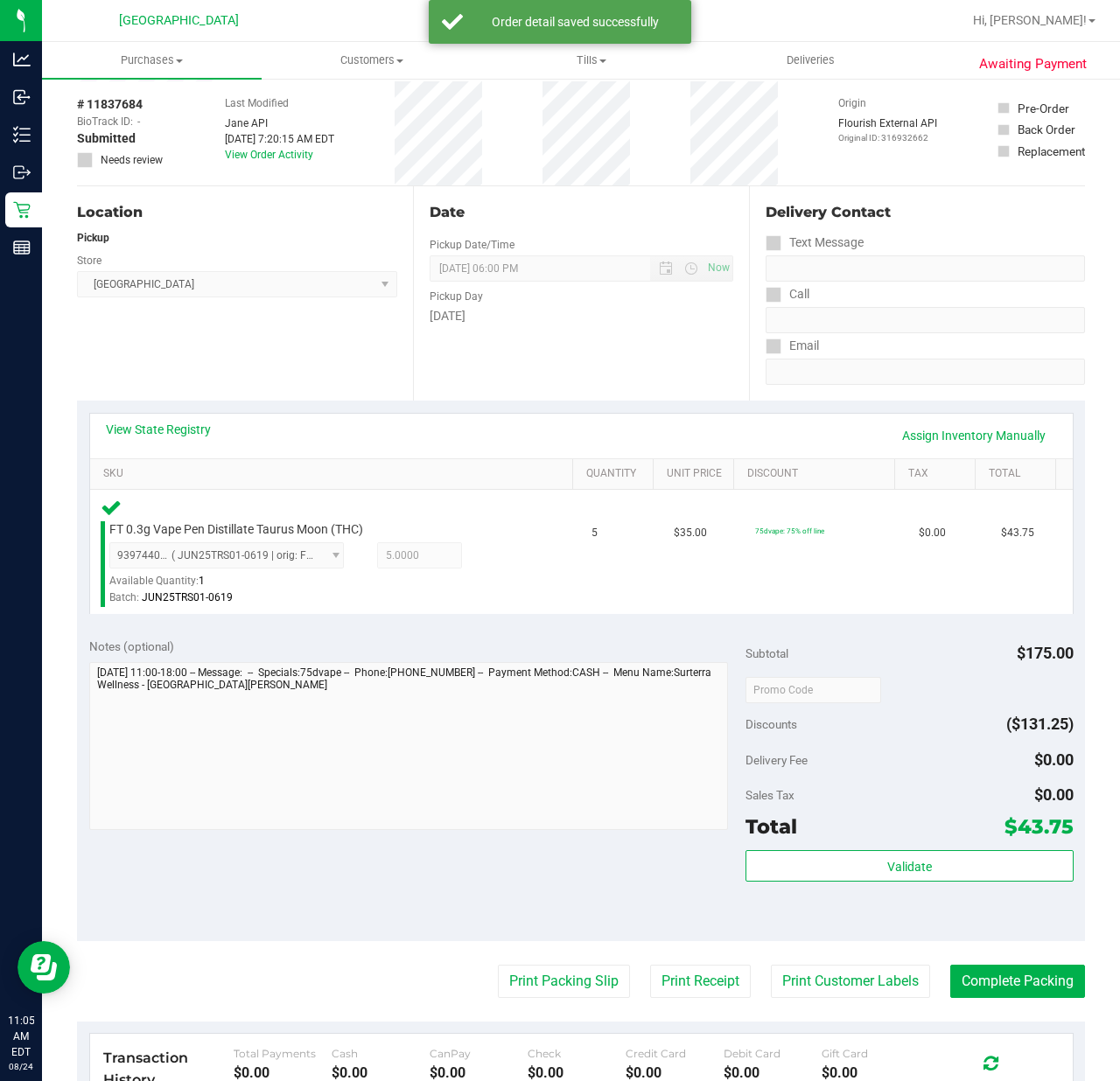
scroll to position [350, 0]
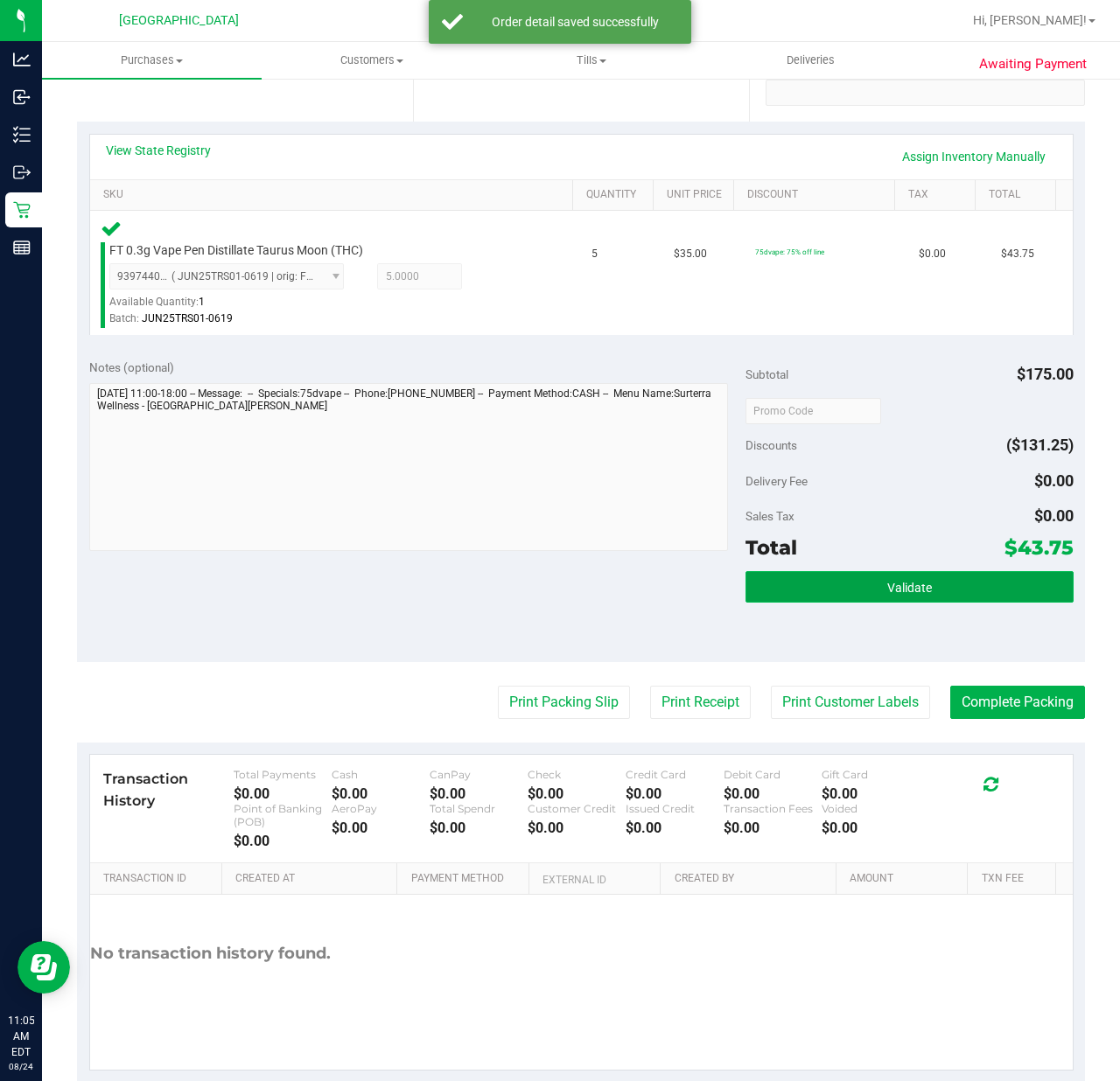
click at [896, 582] on span "Validate" at bounding box center [909, 588] width 44 height 14
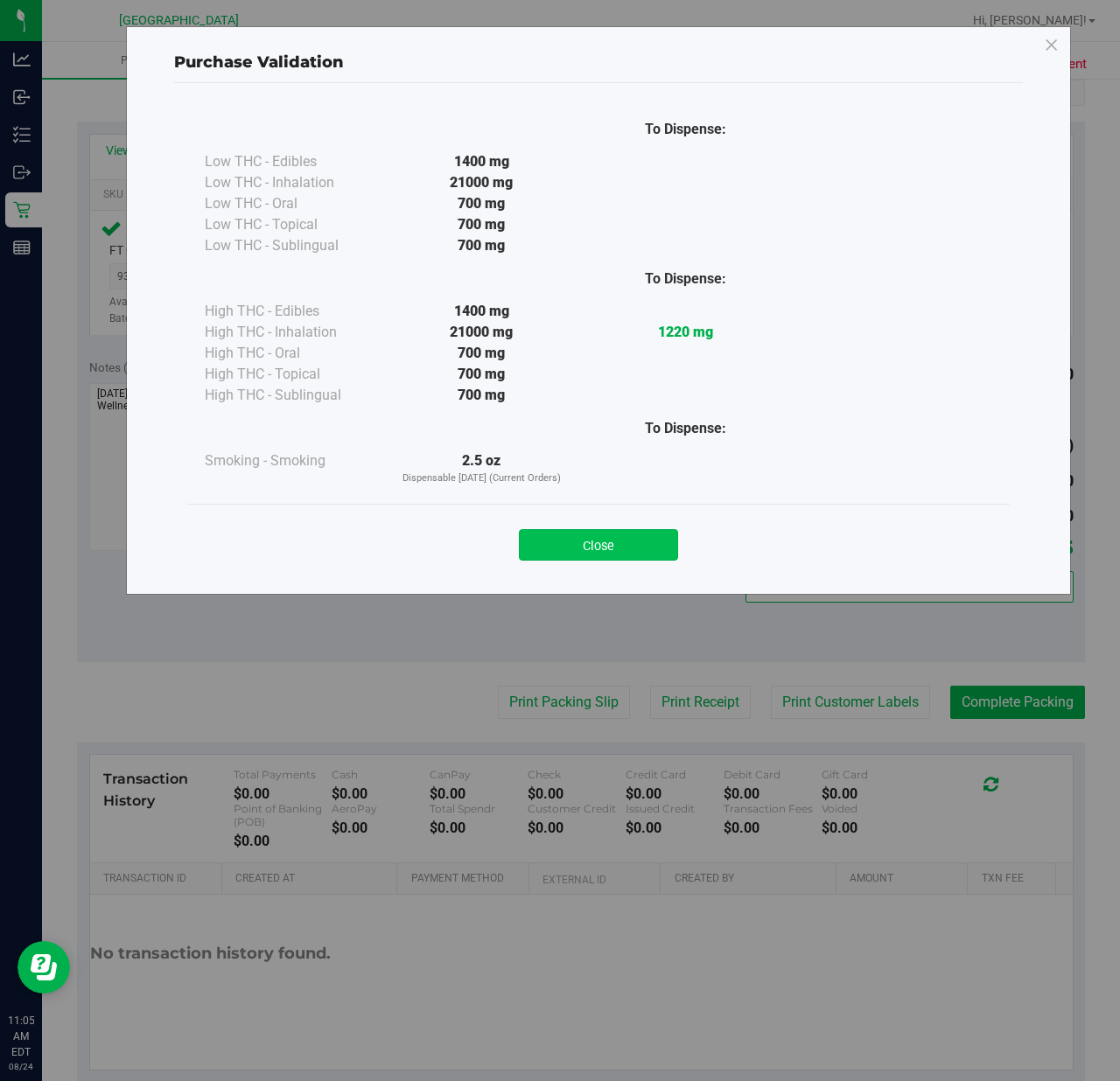
click at [557, 537] on button "Close" at bounding box center [598, 544] width 159 height 32
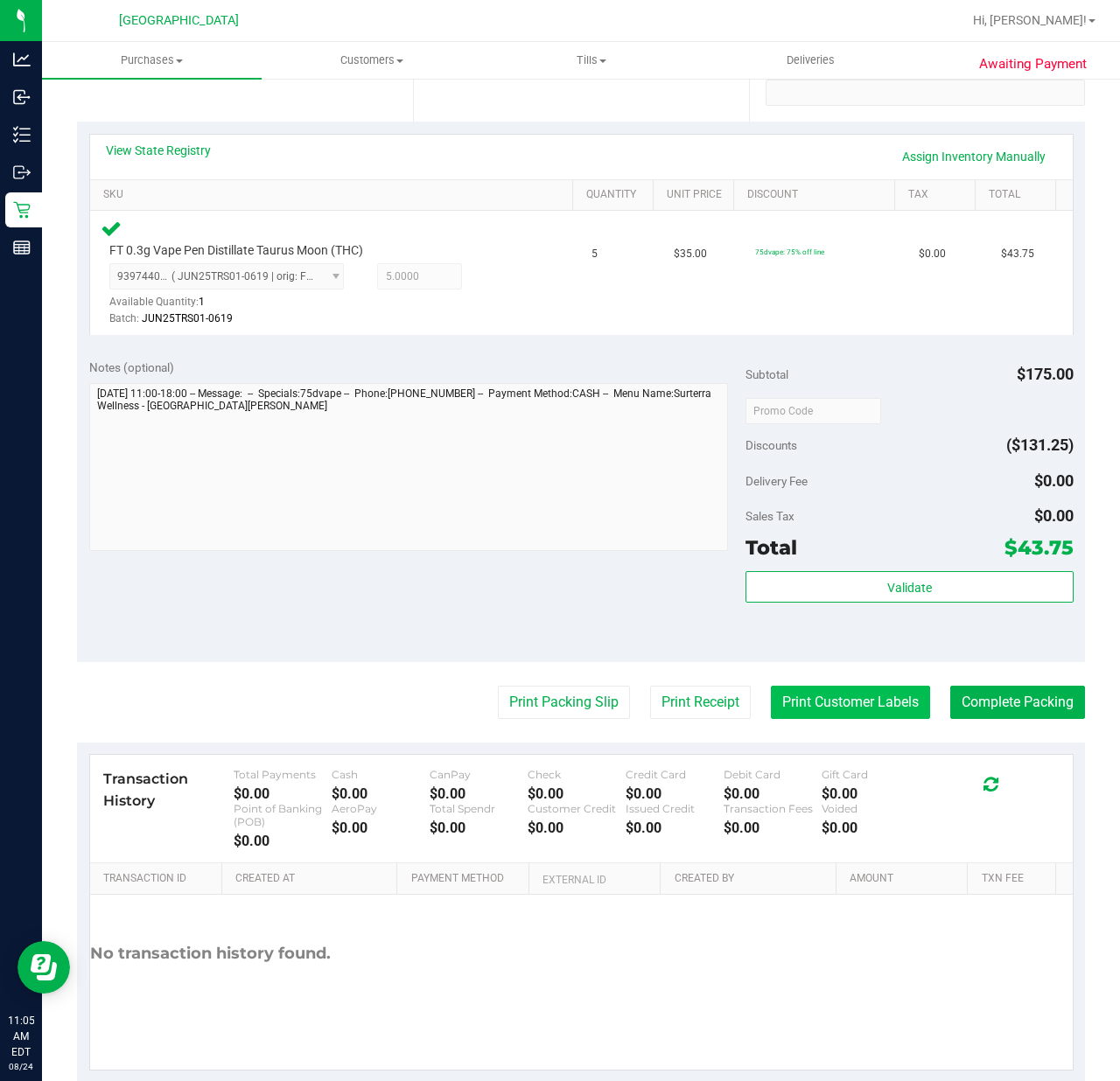
click at [791, 693] on button "Print Customer Labels" at bounding box center [850, 702] width 159 height 33
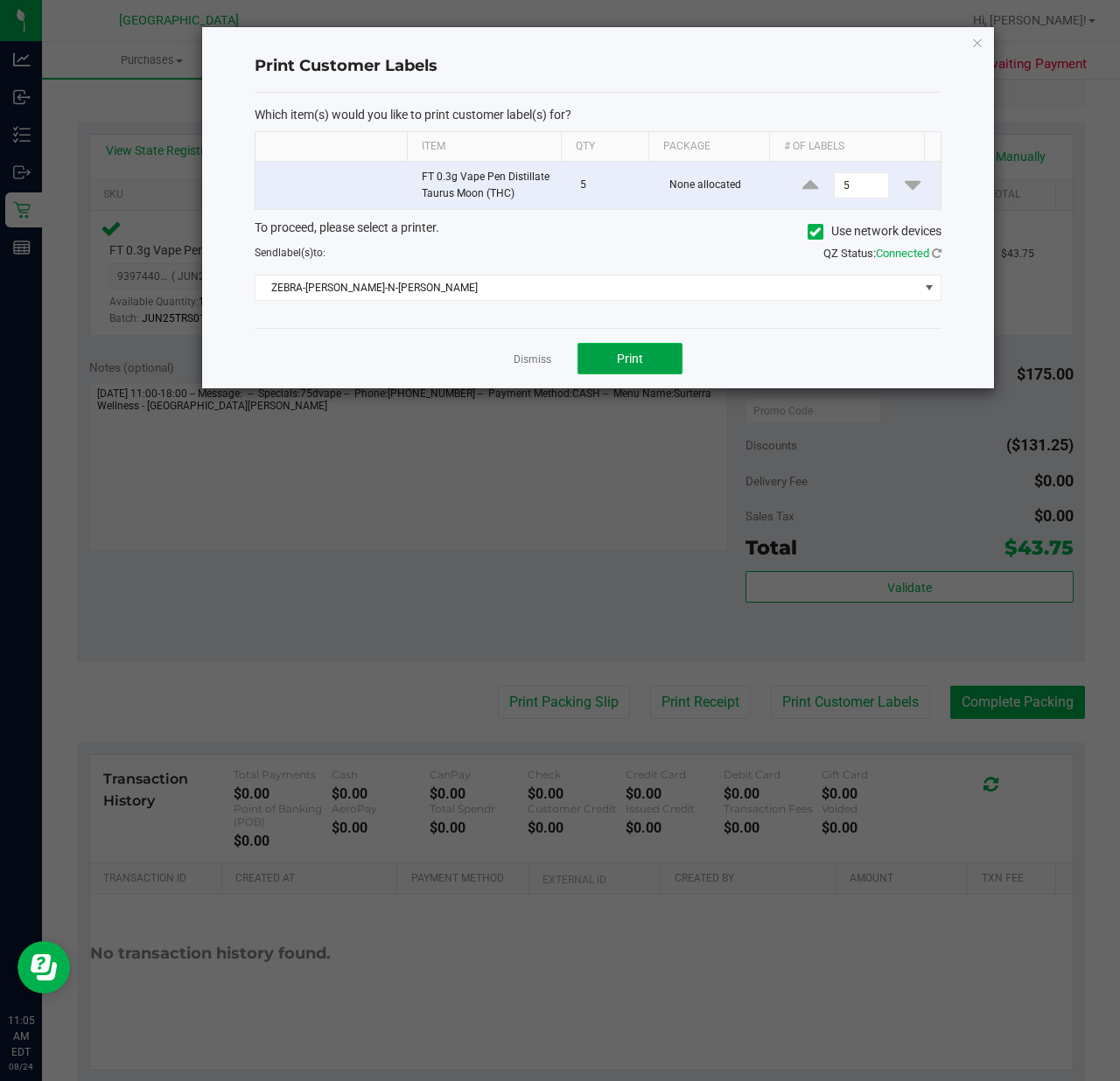
click at [619, 355] on span "Print" at bounding box center [629, 359] width 26 height 14
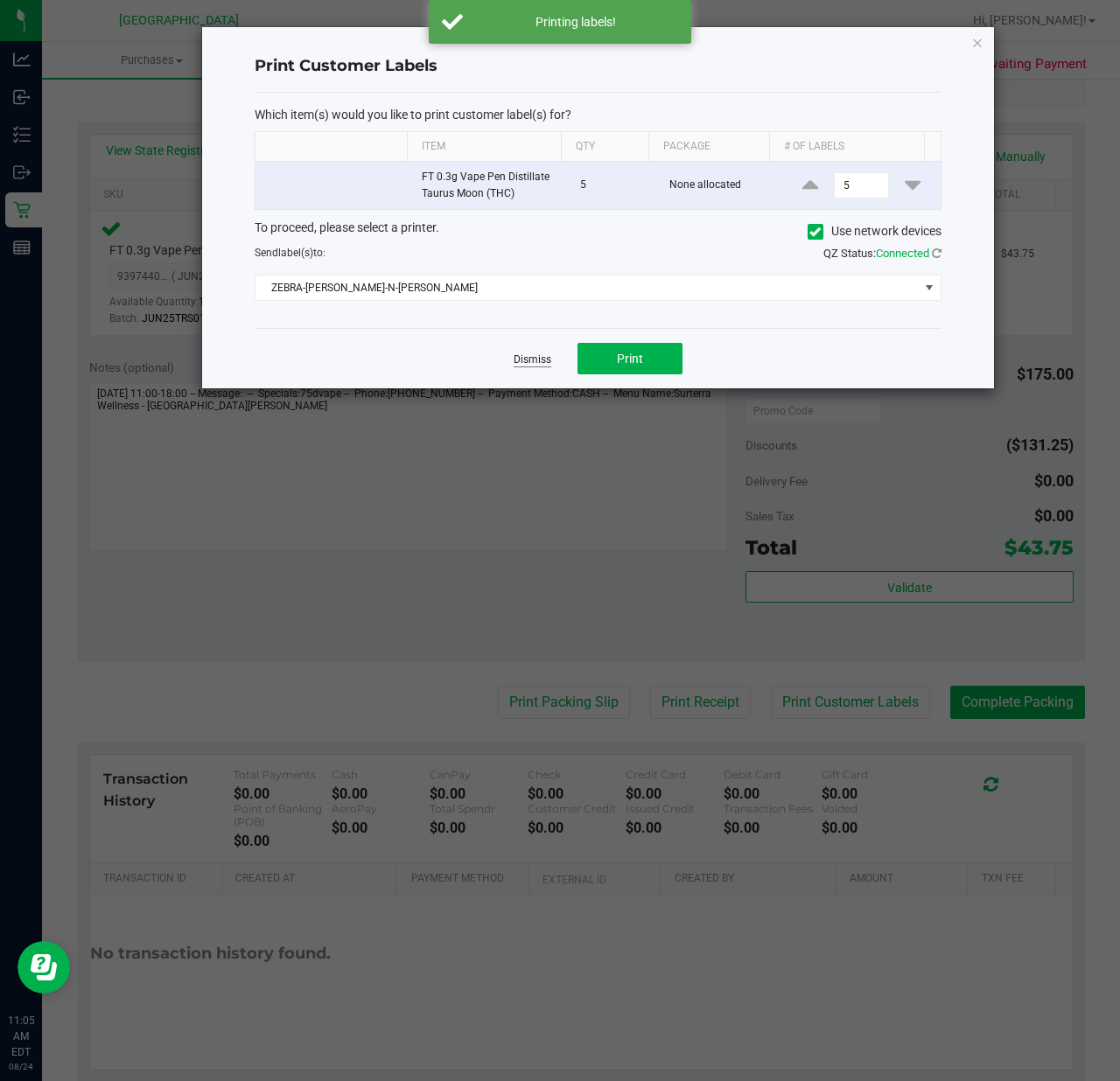
click at [519, 355] on link "Dismiss" at bounding box center [532, 360] width 38 height 14
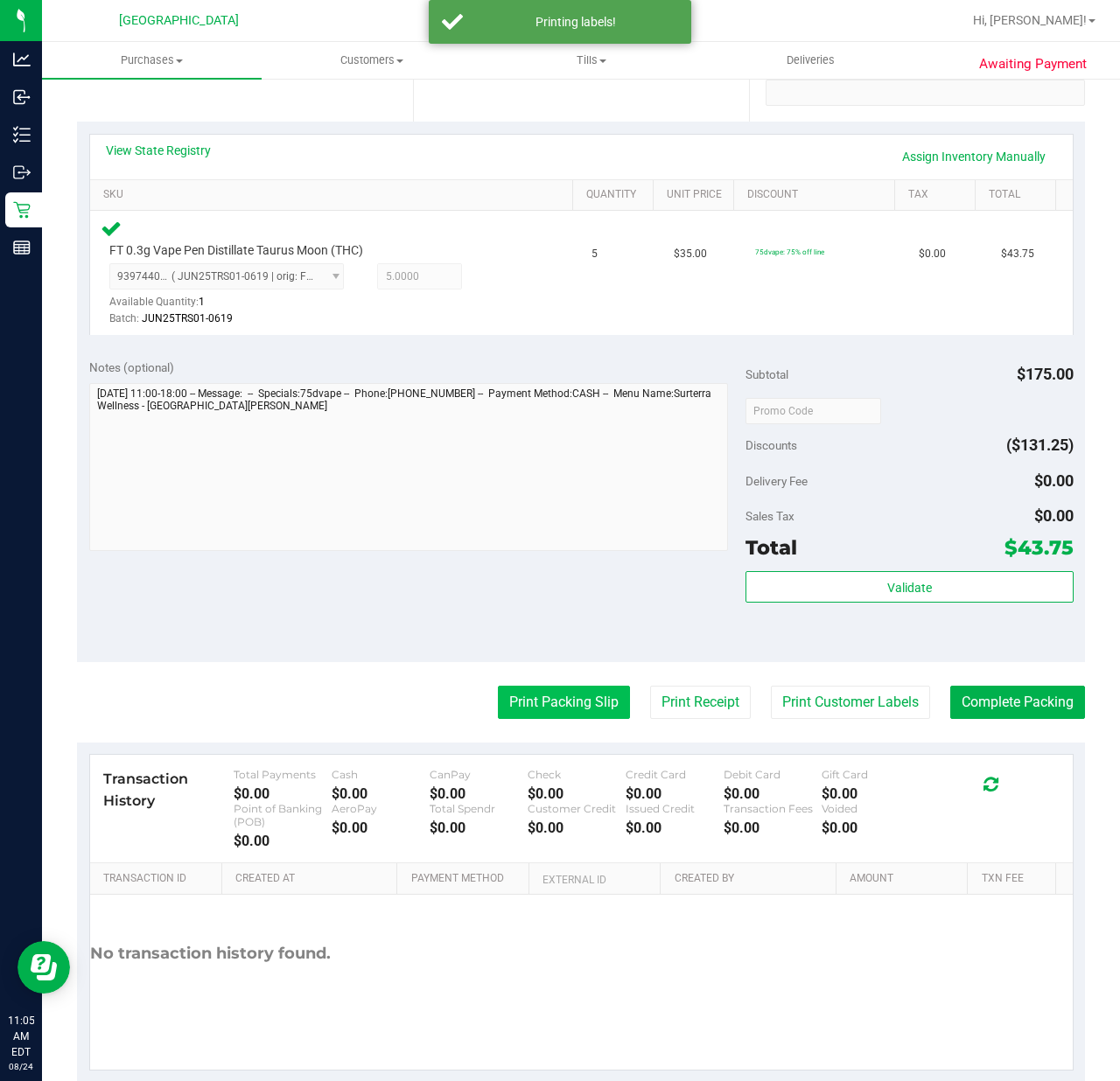
click at [592, 700] on button "Print Packing Slip" at bounding box center [563, 702] width 132 height 33
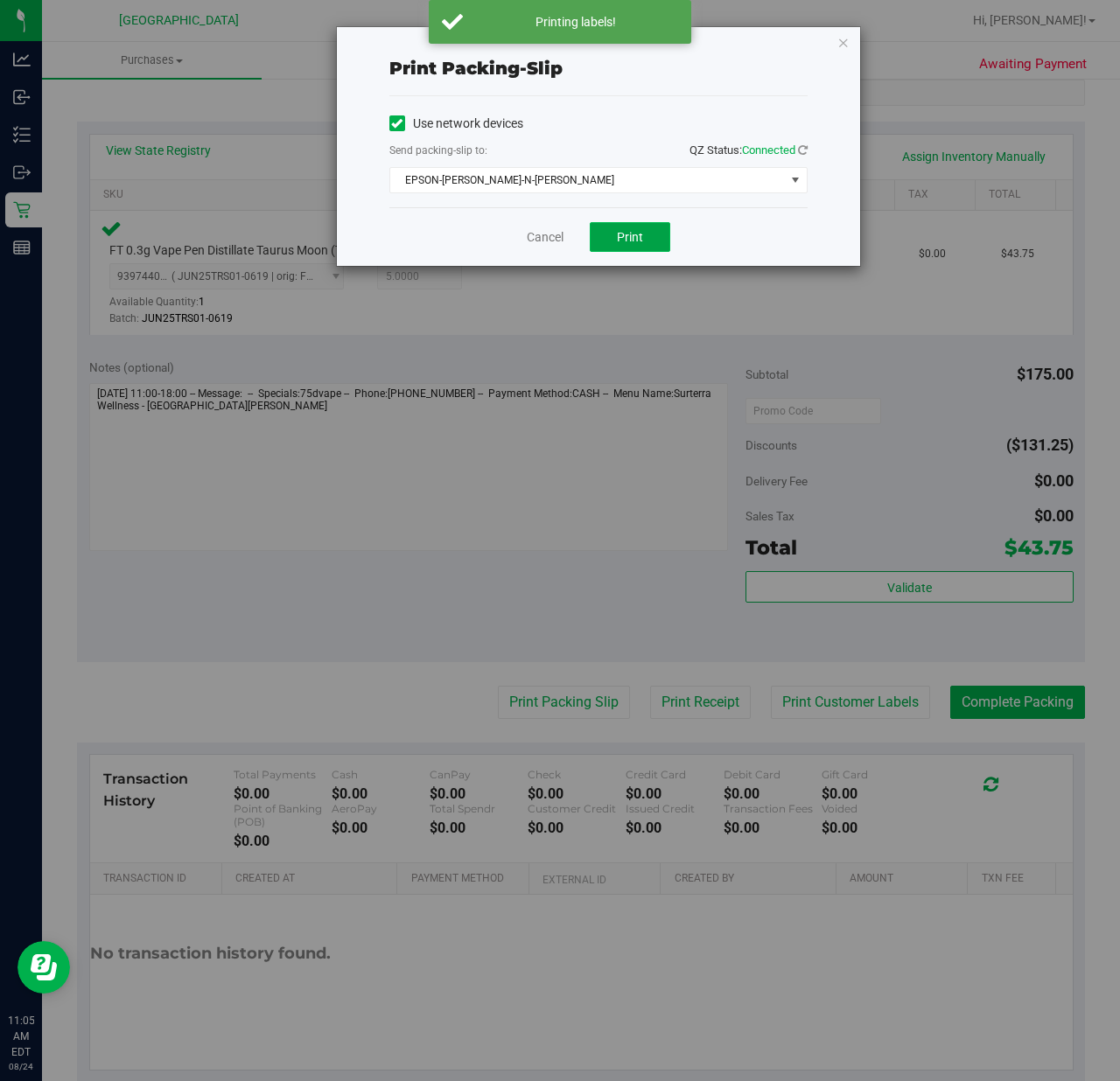
click at [612, 235] on button "Print" at bounding box center [629, 236] width 80 height 30
click at [535, 245] on link "Cancel" at bounding box center [544, 237] width 37 height 18
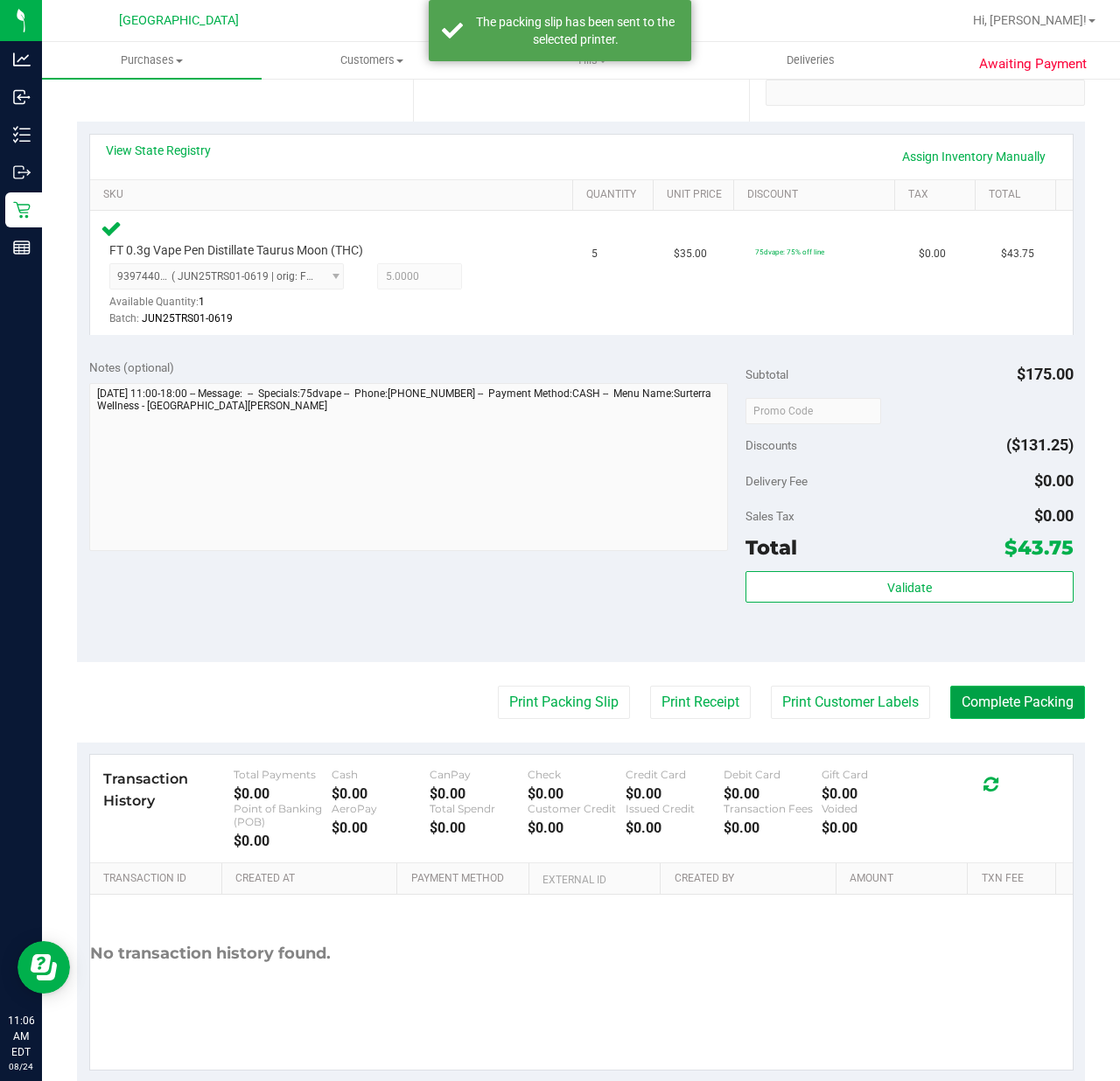
click at [952, 689] on button "Complete Packing" at bounding box center [1017, 702] width 134 height 33
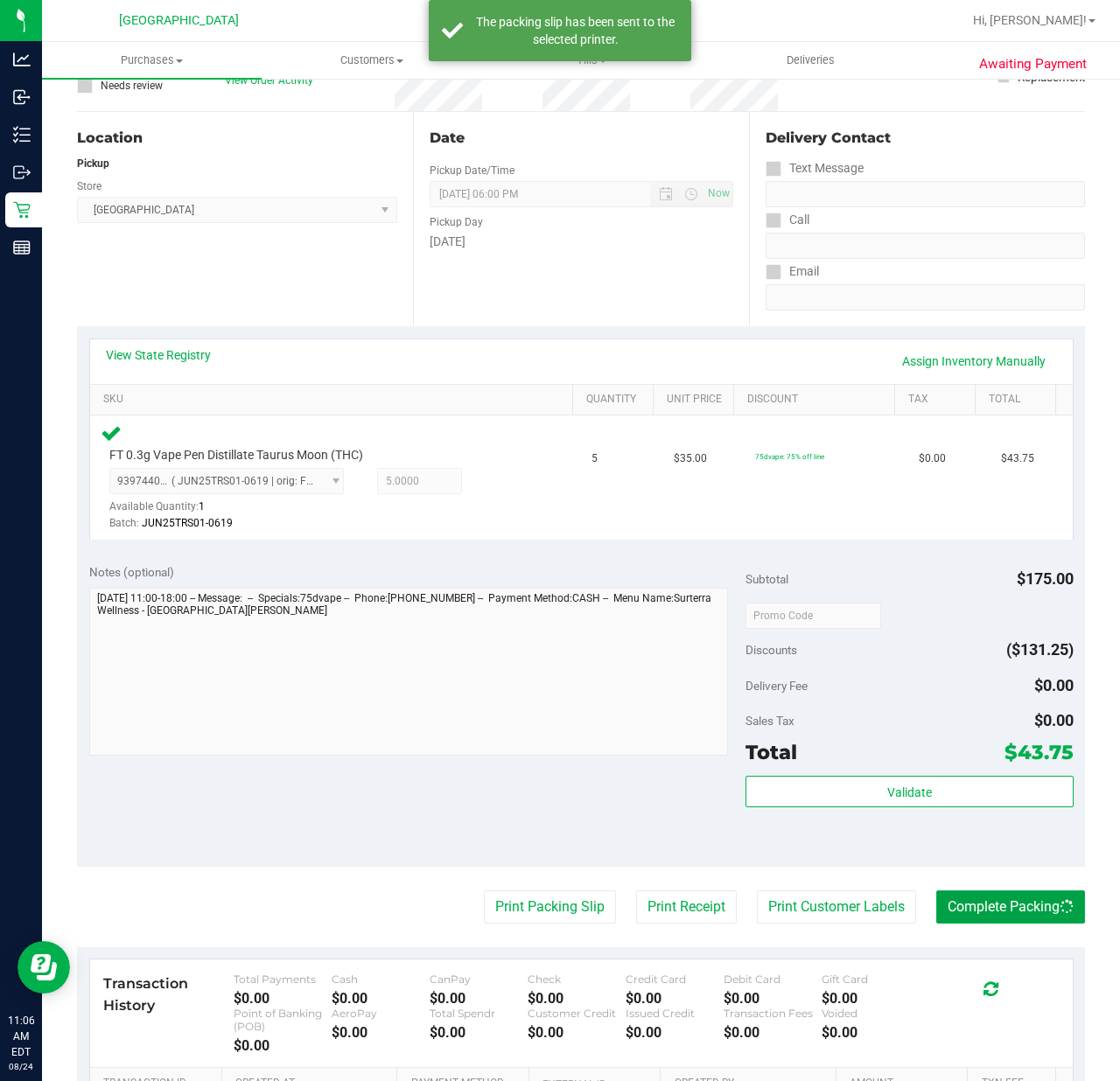
scroll to position [0, 0]
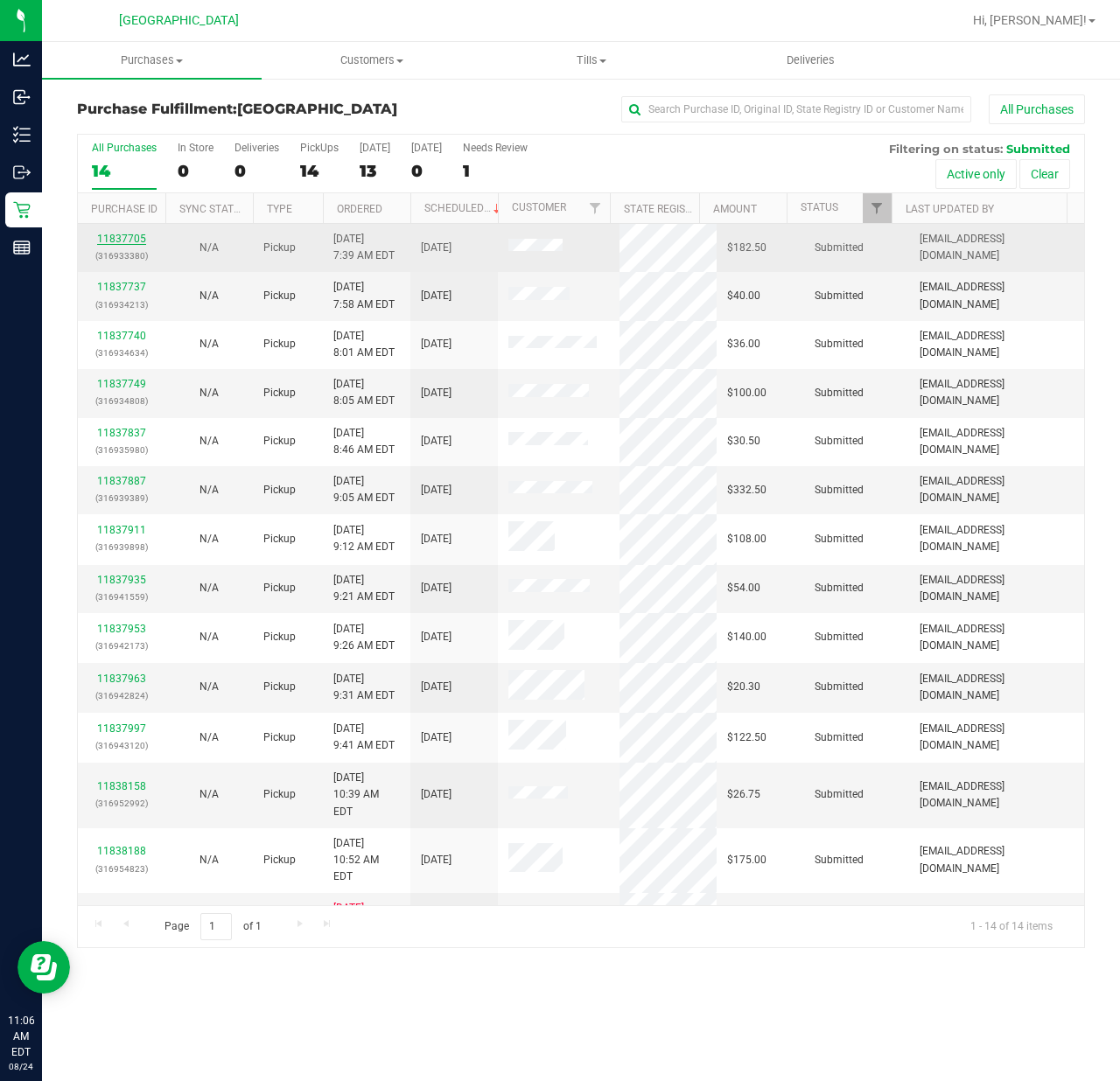
click at [114, 245] on link "11837705" at bounding box center [122, 239] width 49 height 13
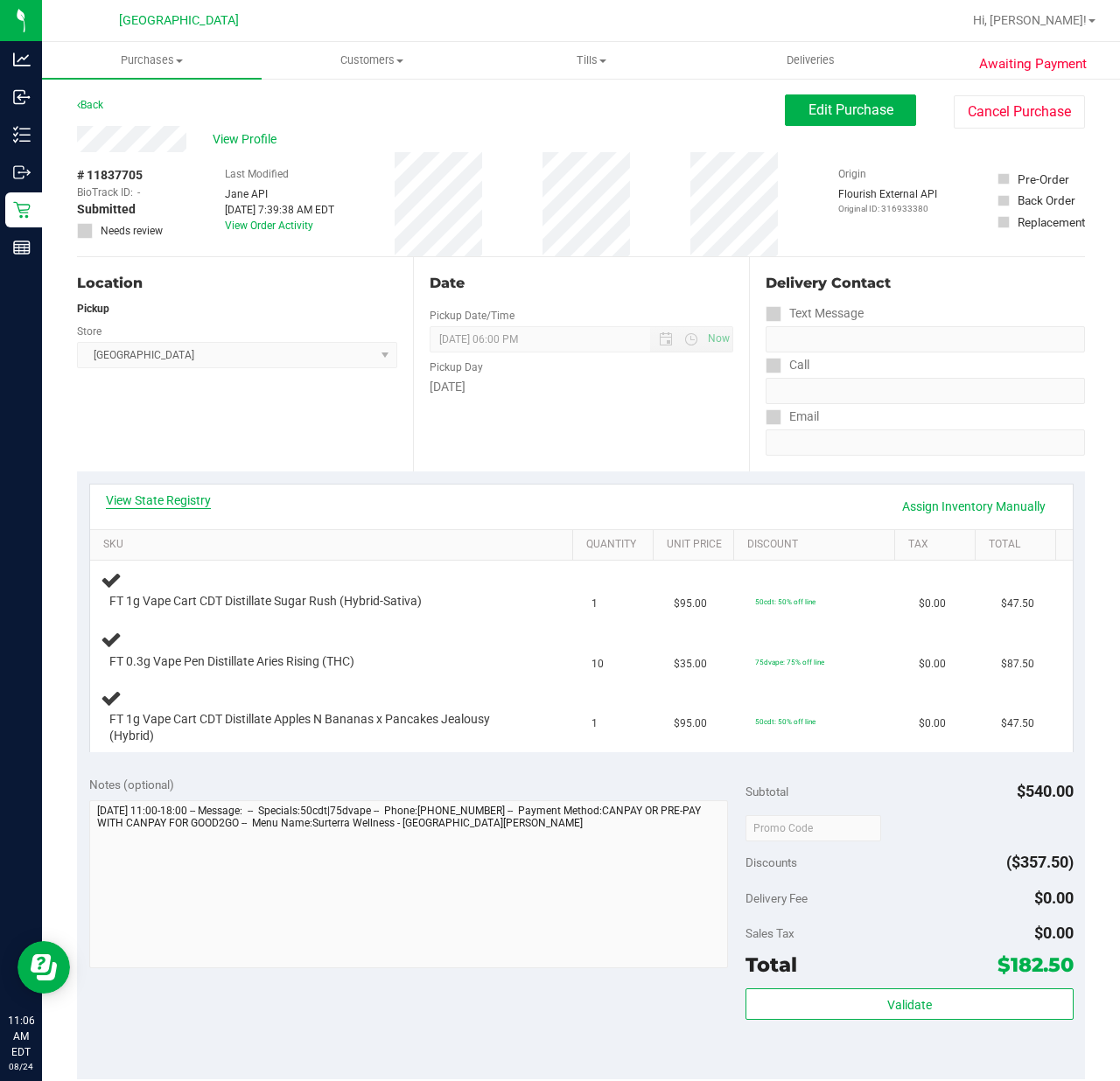
click at [142, 495] on link "View State Registry" at bounding box center [158, 500] width 105 height 17
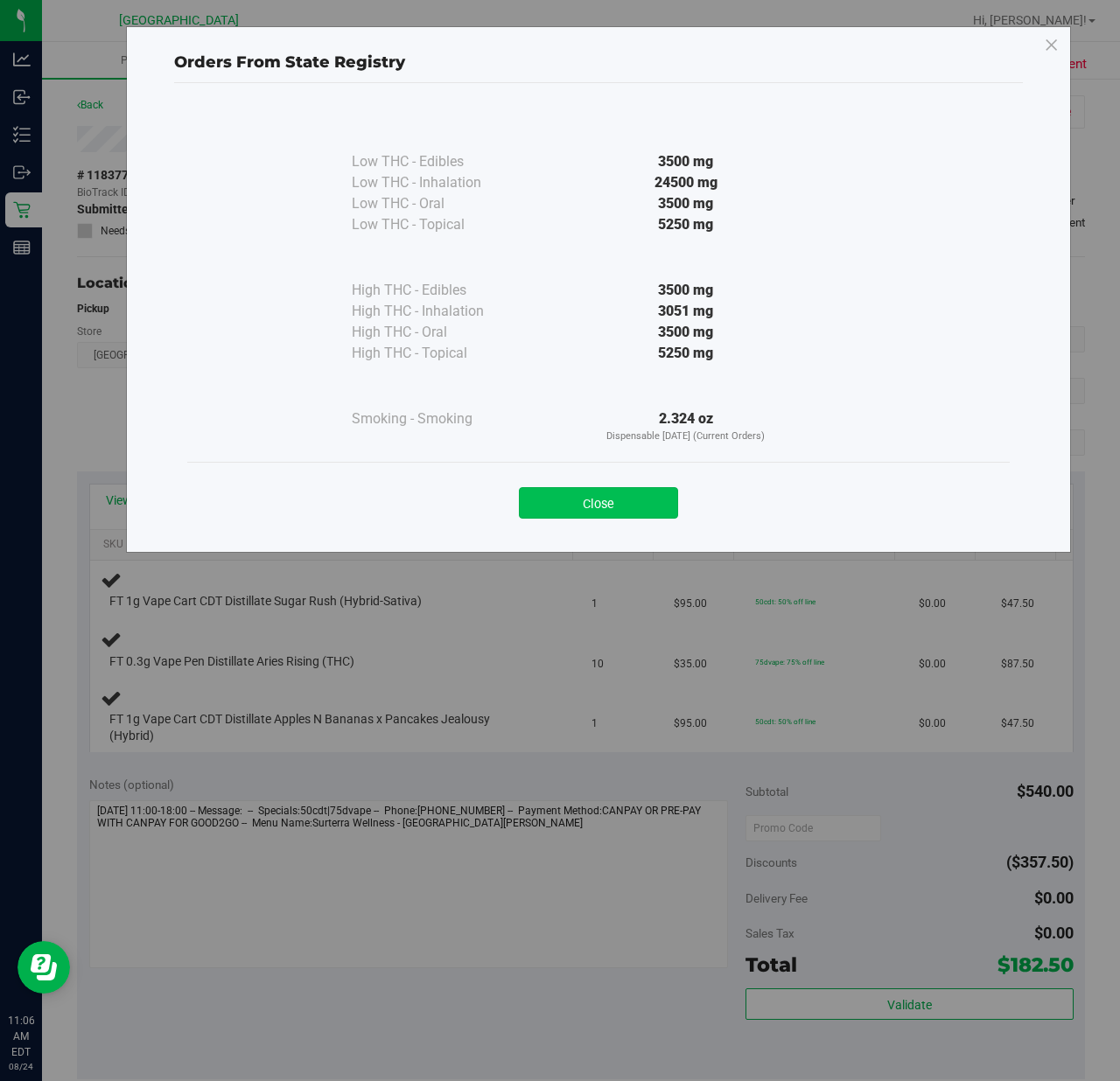
click at [561, 490] on button "Close" at bounding box center [598, 503] width 159 height 32
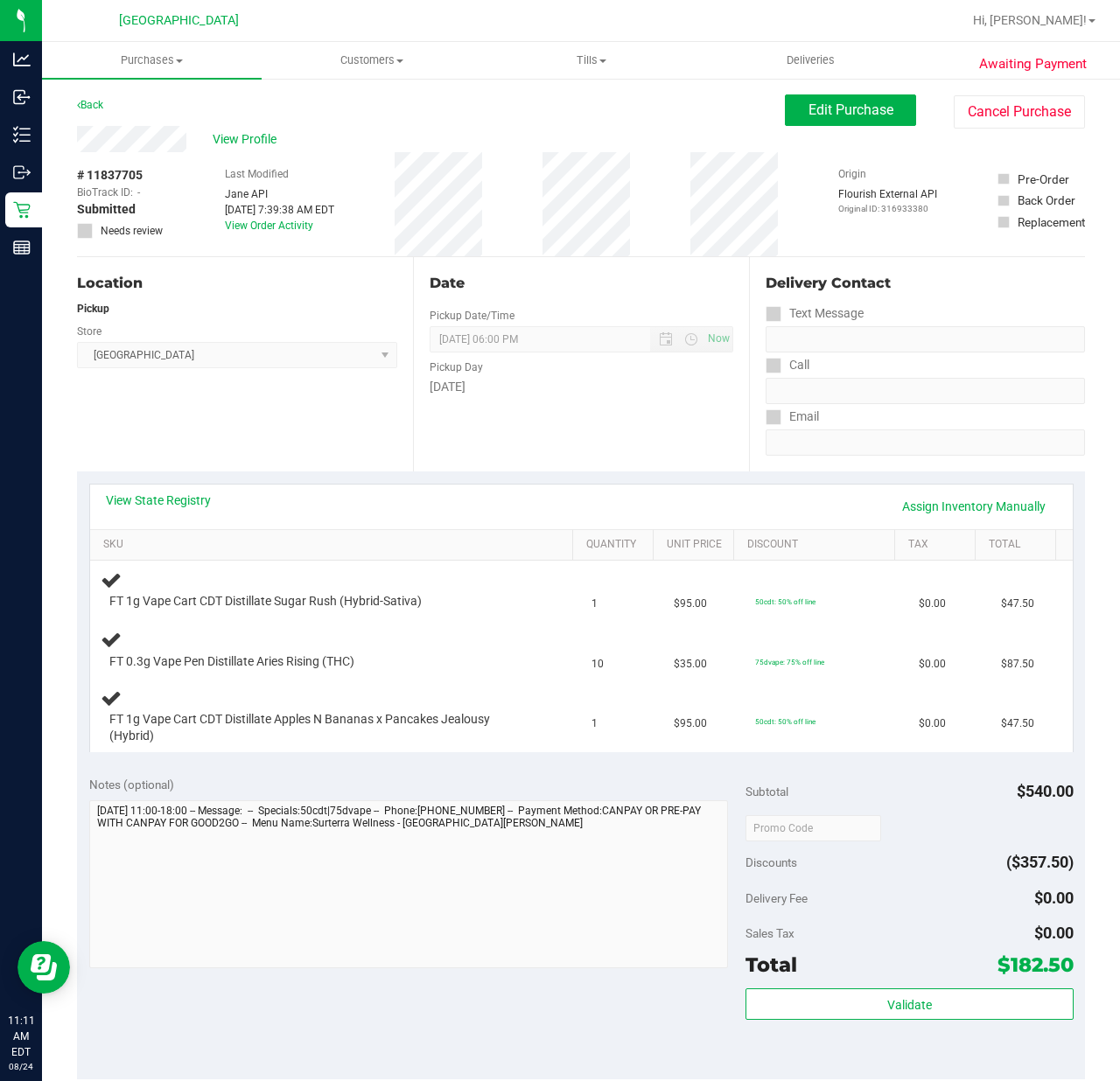
click at [319, 399] on div "Location Pickup Store [GEOGRAPHIC_DATA] WC Select Store [PERSON_NAME][GEOGRAPHI…" at bounding box center [245, 364] width 336 height 214
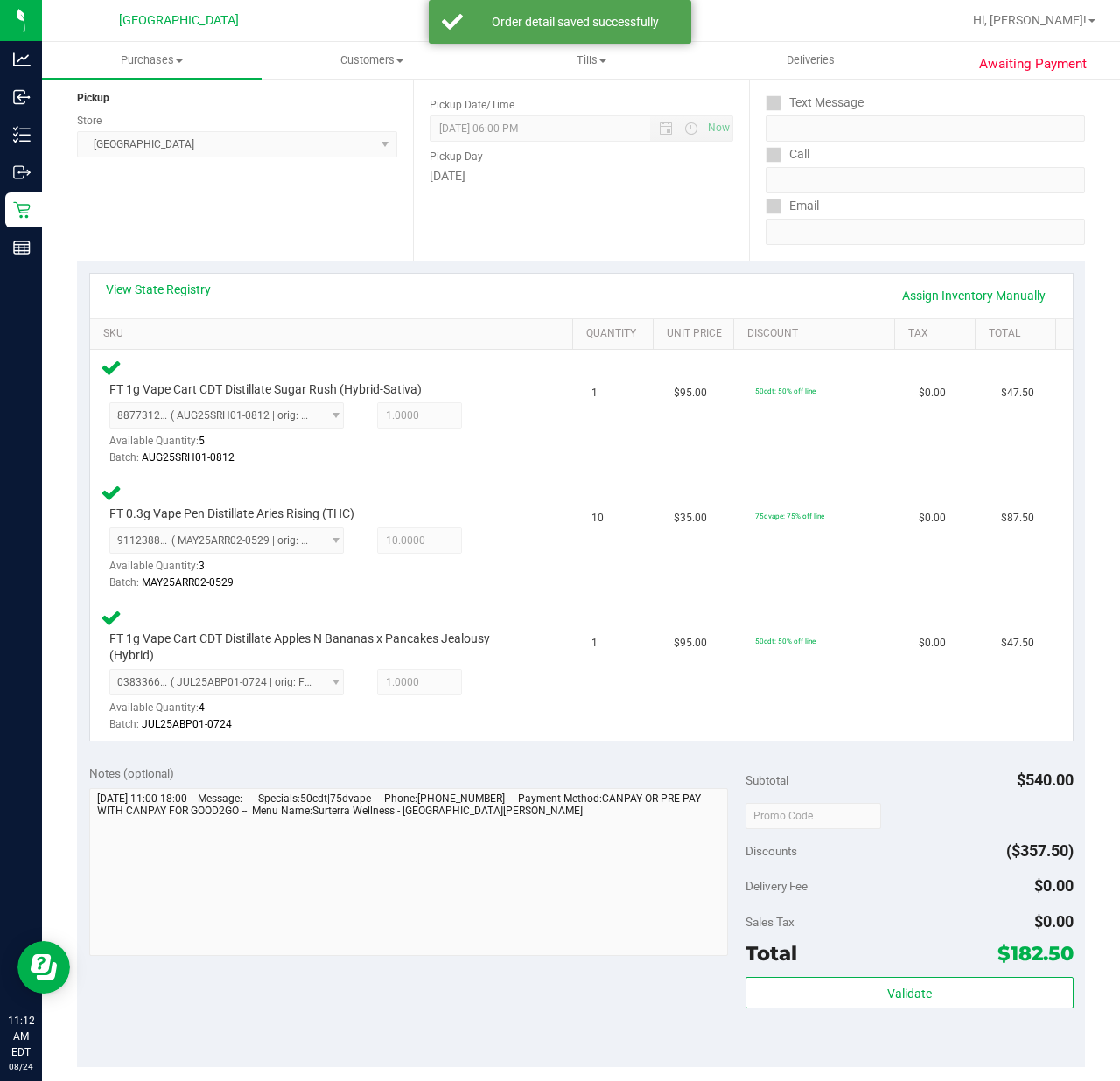
scroll to position [282, 0]
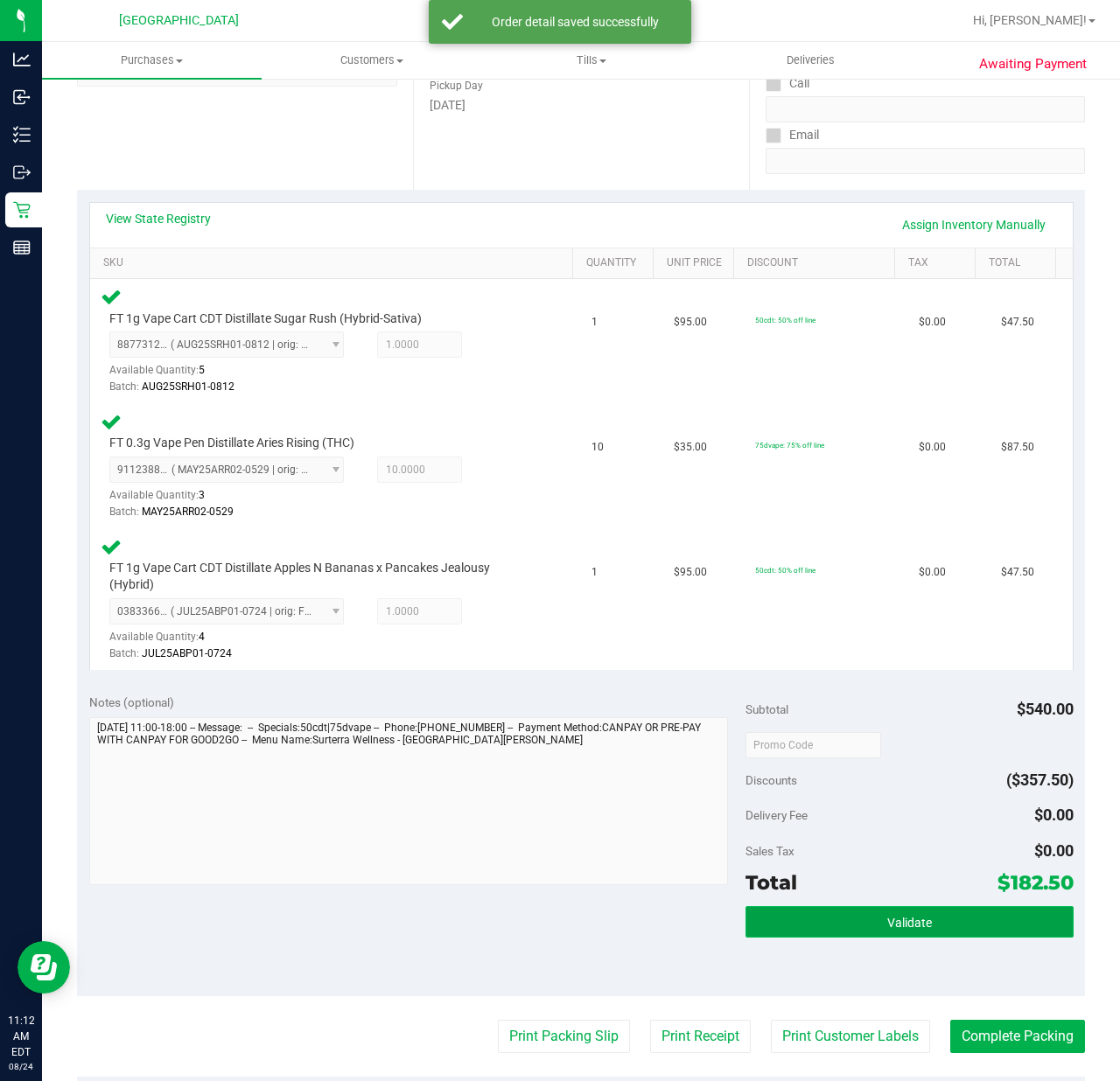
click at [899, 922] on span "Validate" at bounding box center [909, 923] width 44 height 14
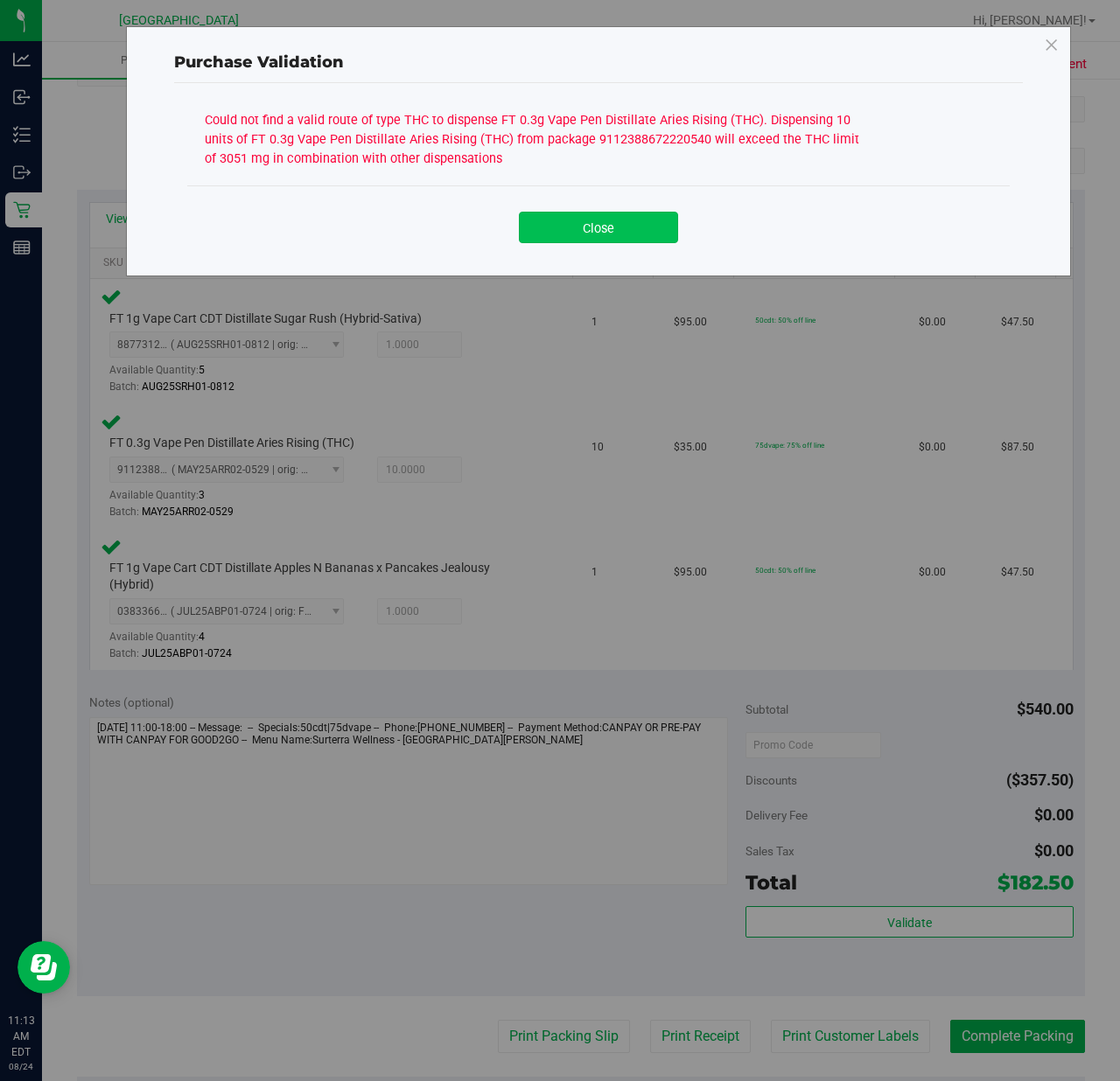
click at [586, 218] on button "Close" at bounding box center [598, 227] width 159 height 32
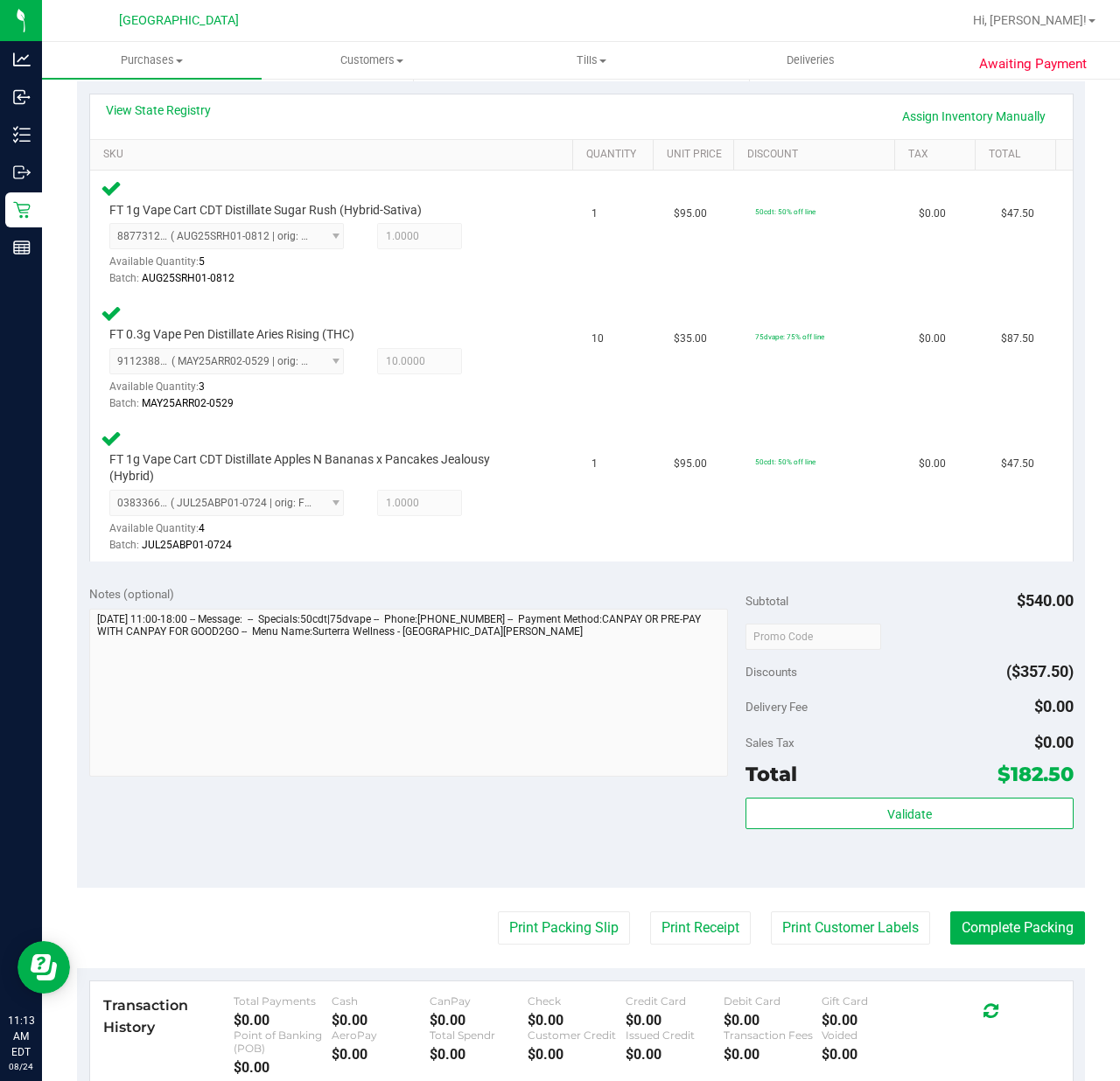
scroll to position [399, 0]
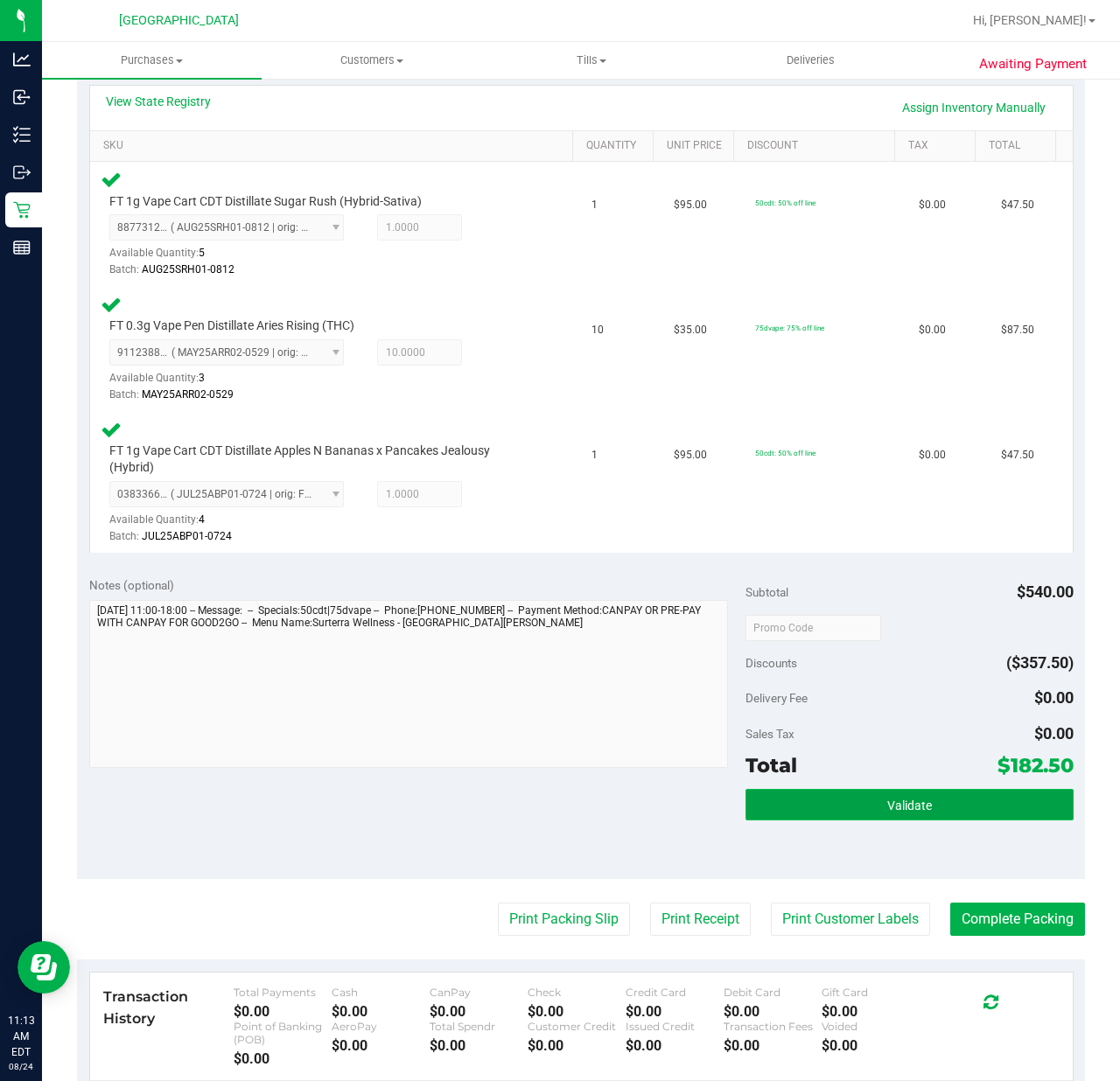
click at [862, 799] on button "Validate" at bounding box center [909, 804] width 328 height 32
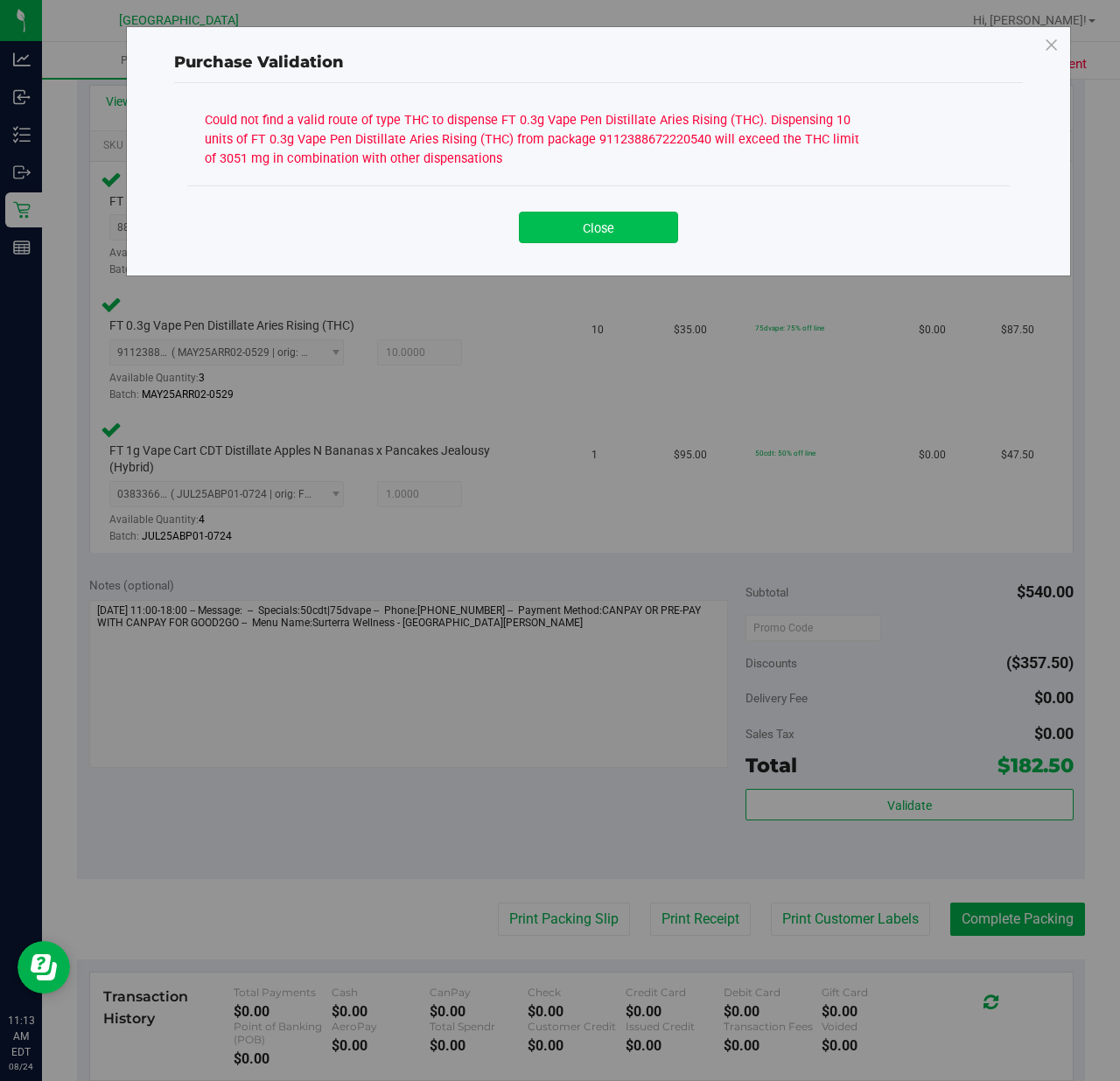
click at [604, 228] on button "Close" at bounding box center [598, 227] width 159 height 32
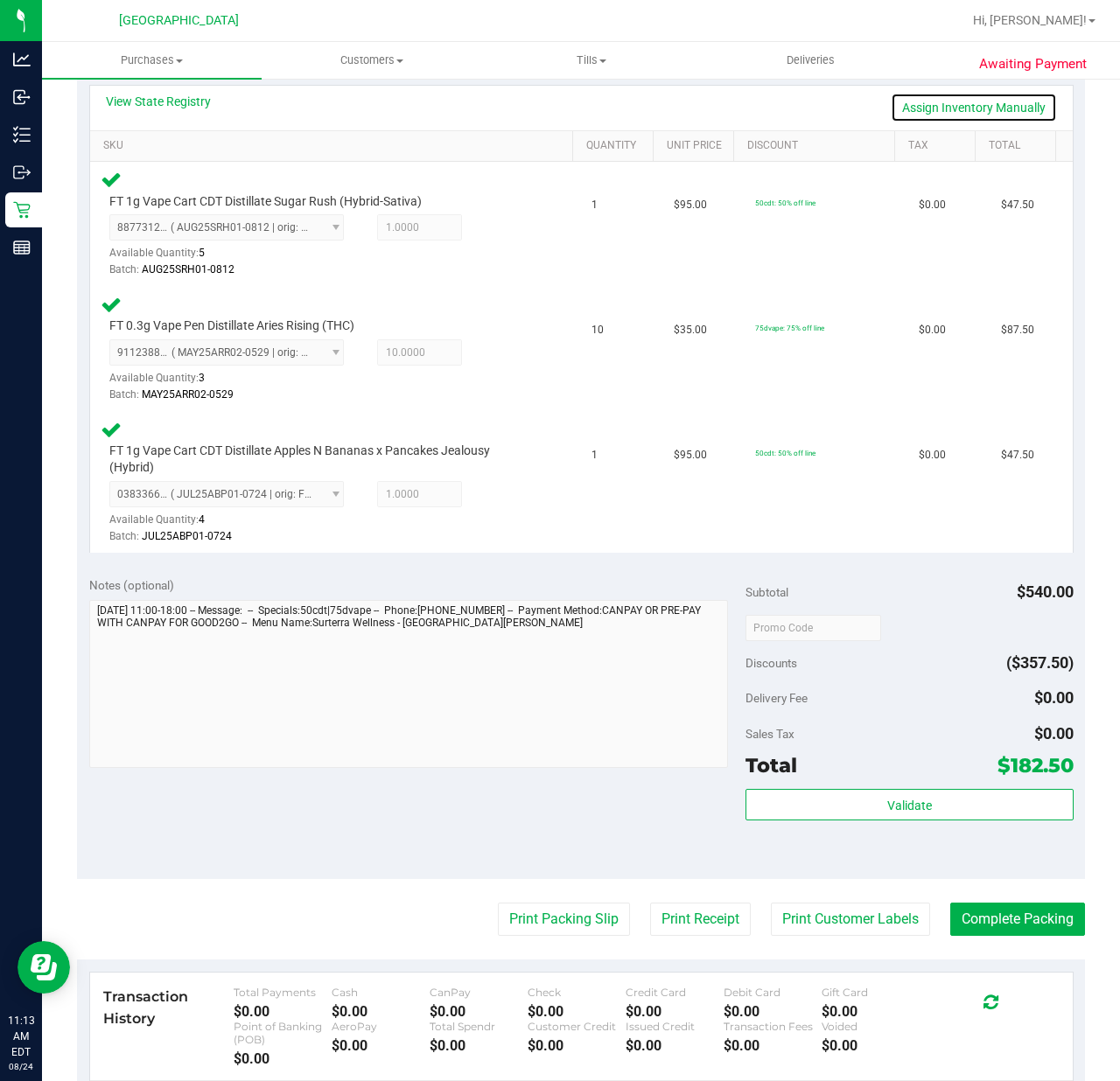
click at [924, 97] on link "Assign Inventory Manually" at bounding box center [974, 107] width 166 height 30
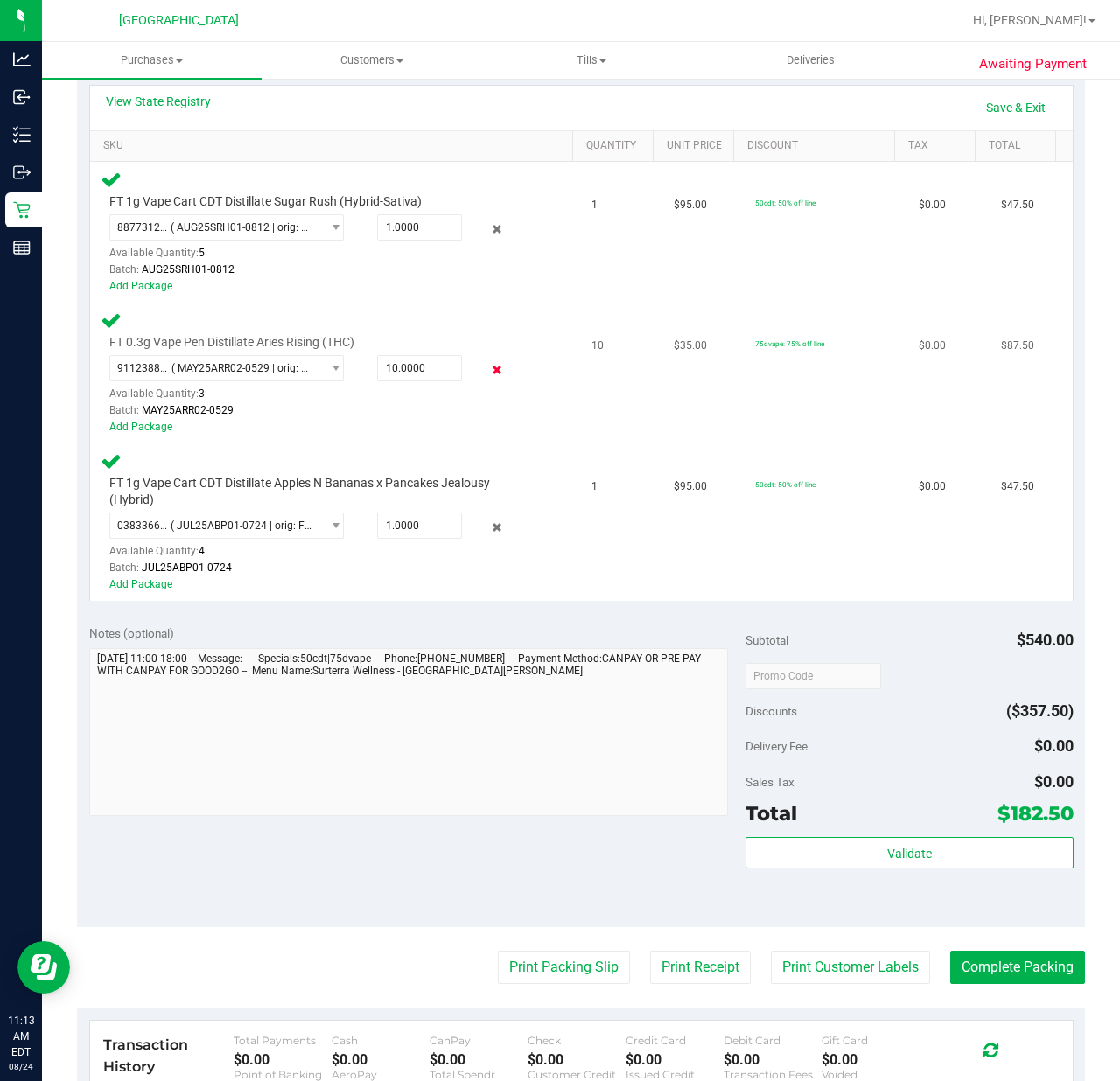
click at [488, 365] on icon at bounding box center [497, 370] width 18 height 20
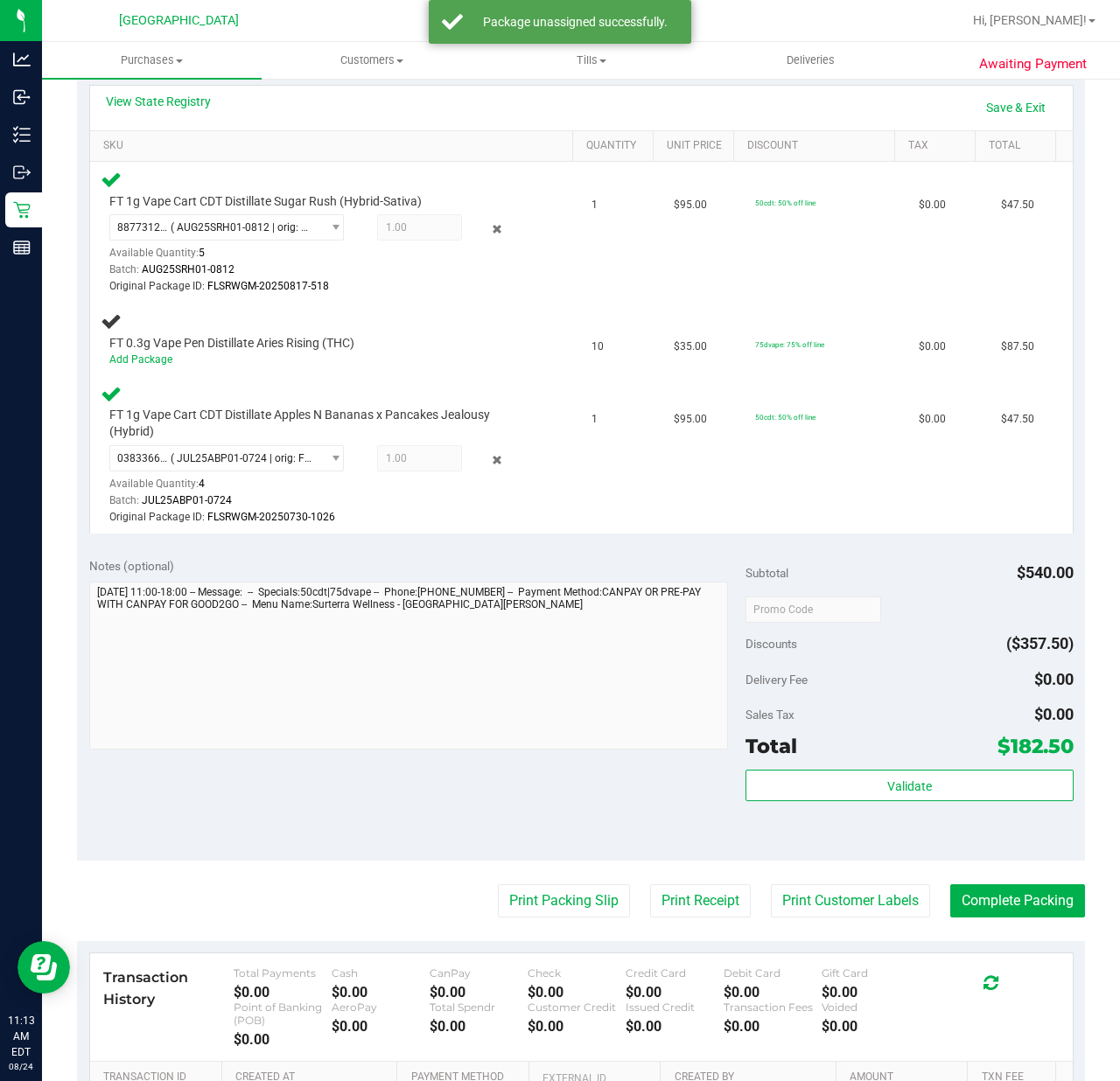
click at [488, 225] on icon at bounding box center [497, 229] width 18 height 20
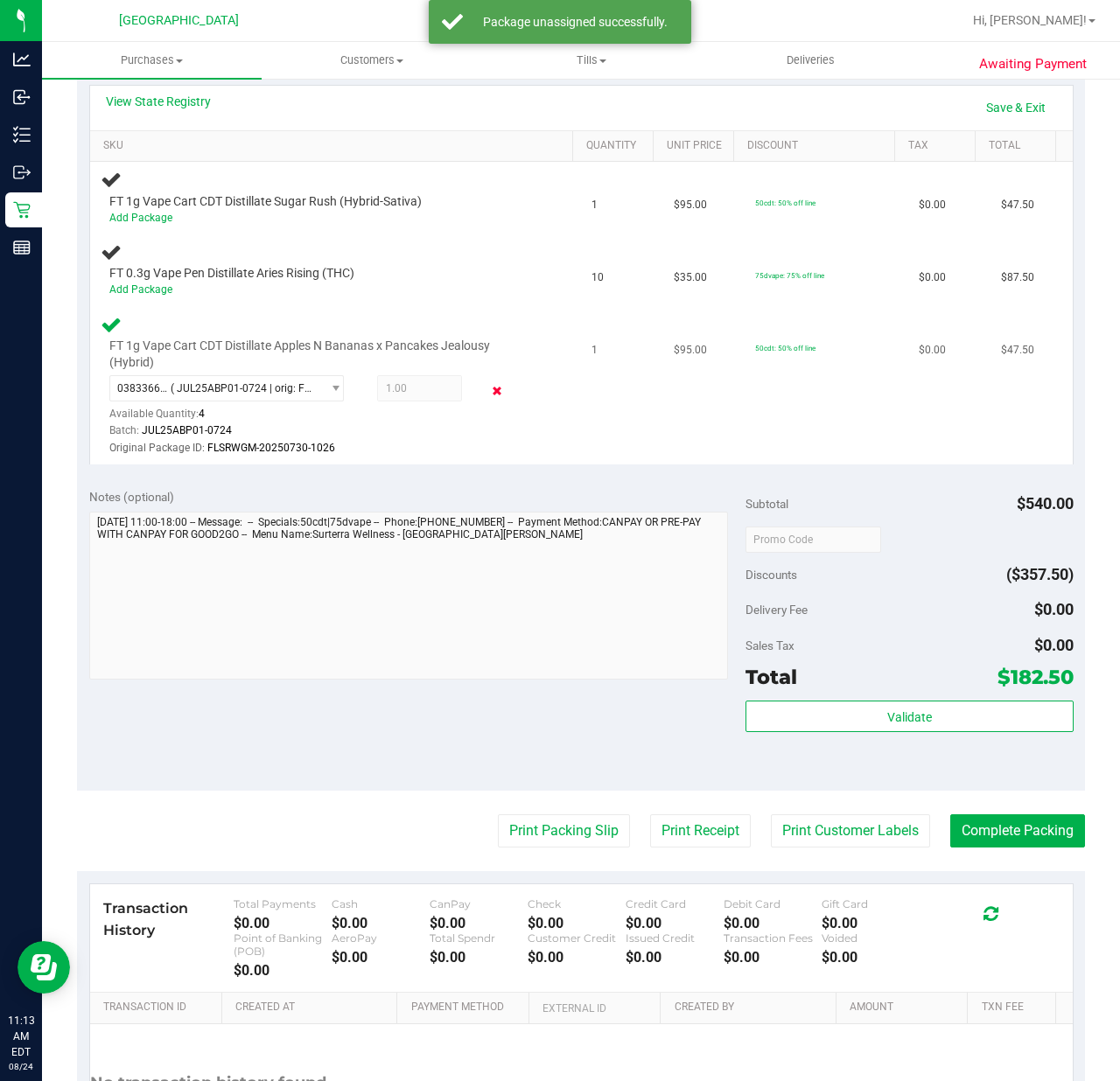
click at [488, 388] on icon at bounding box center [497, 391] width 18 height 20
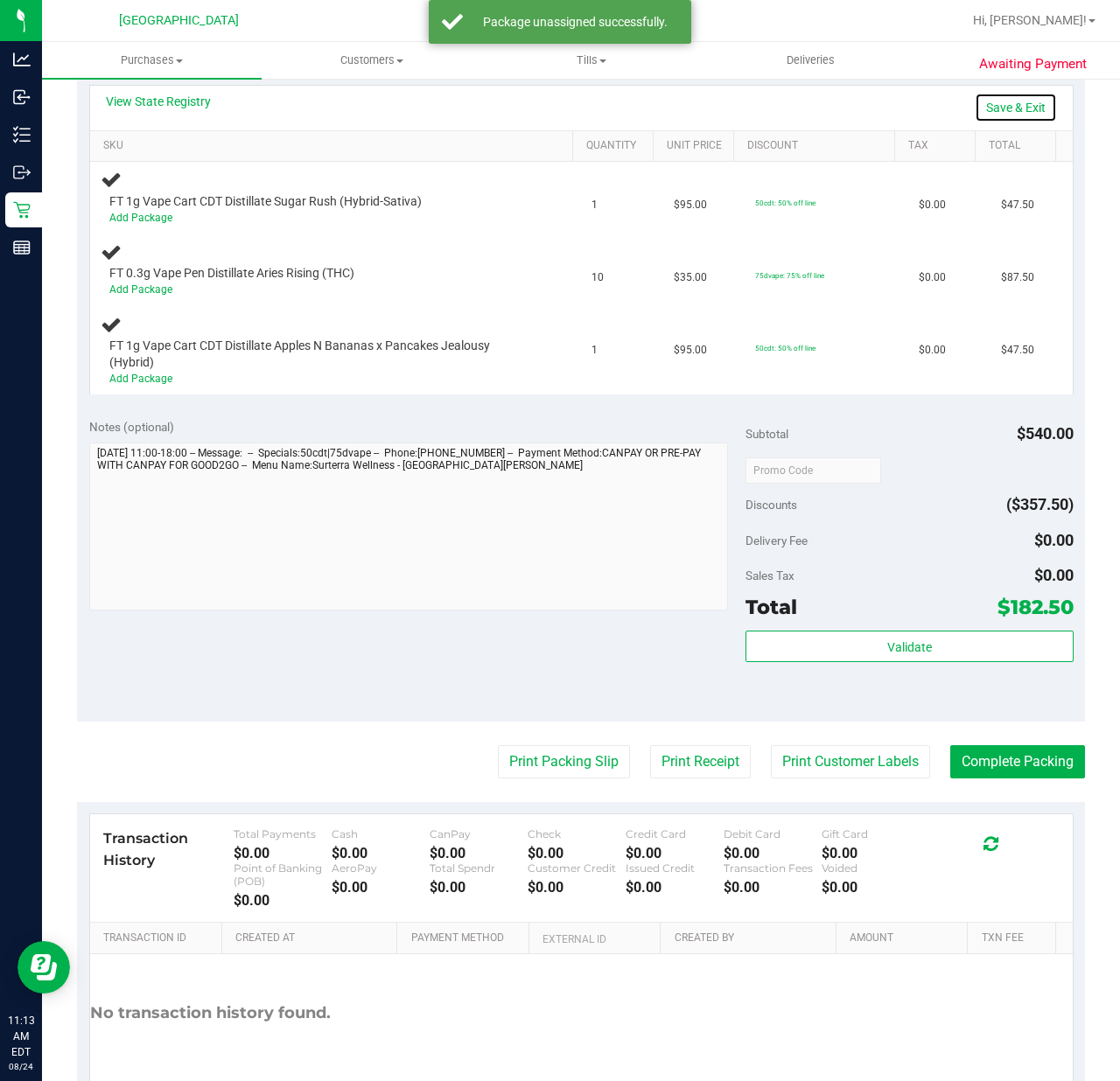
click at [975, 95] on link "Save & Exit" at bounding box center [1015, 107] width 82 height 30
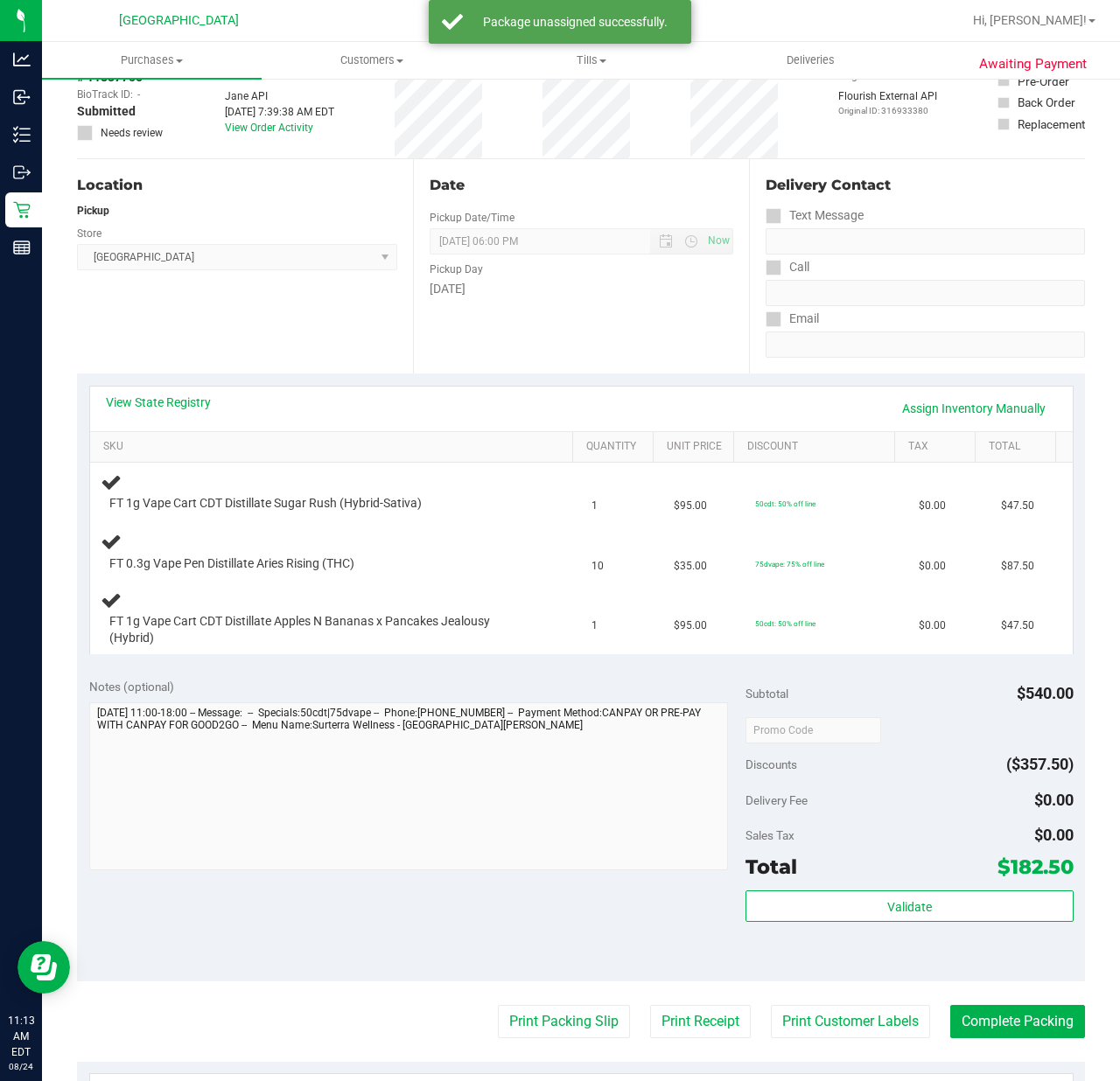
scroll to position [0, 0]
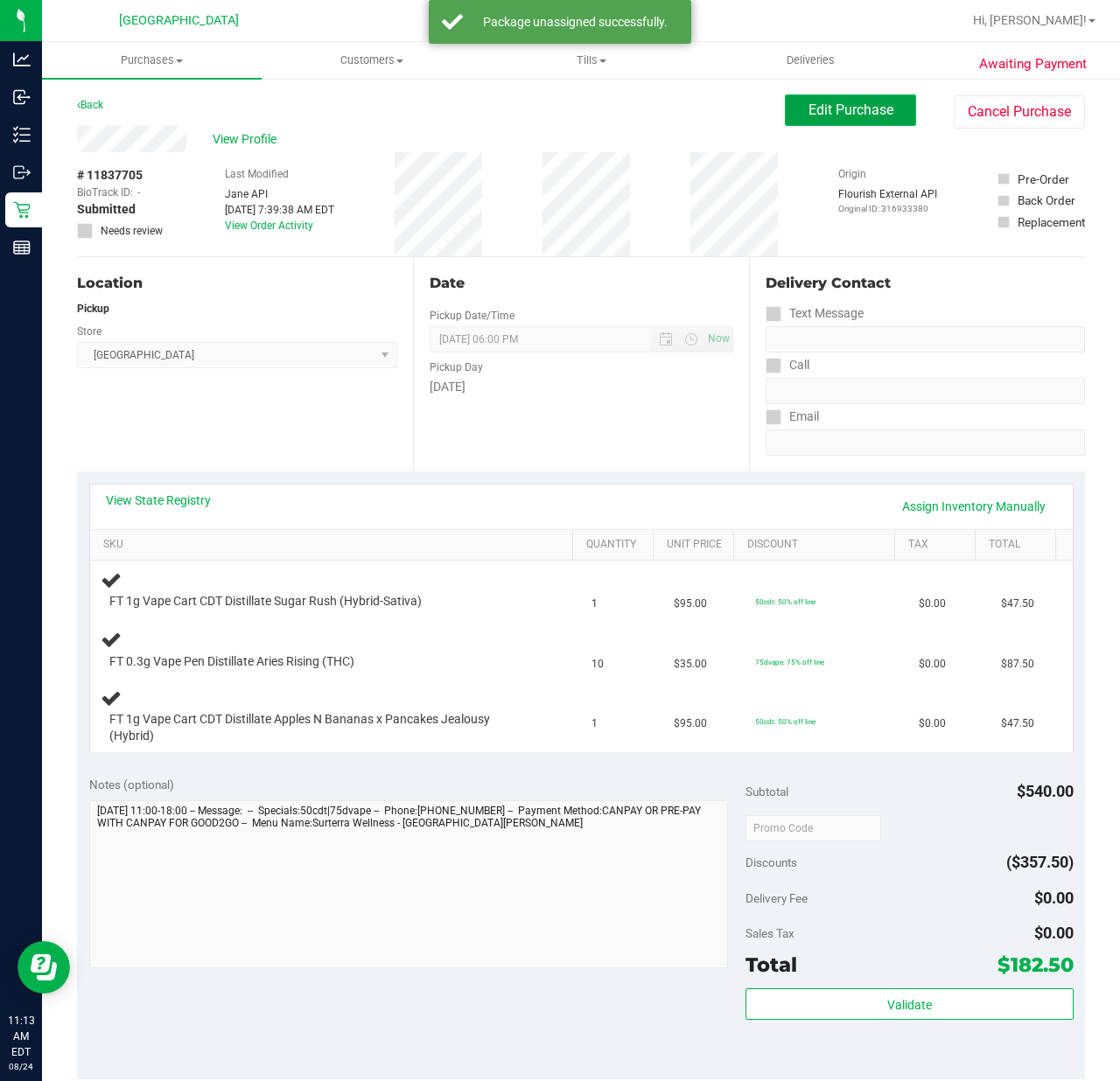
click at [809, 102] on span "Edit Purchase" at bounding box center [851, 109] width 85 height 16
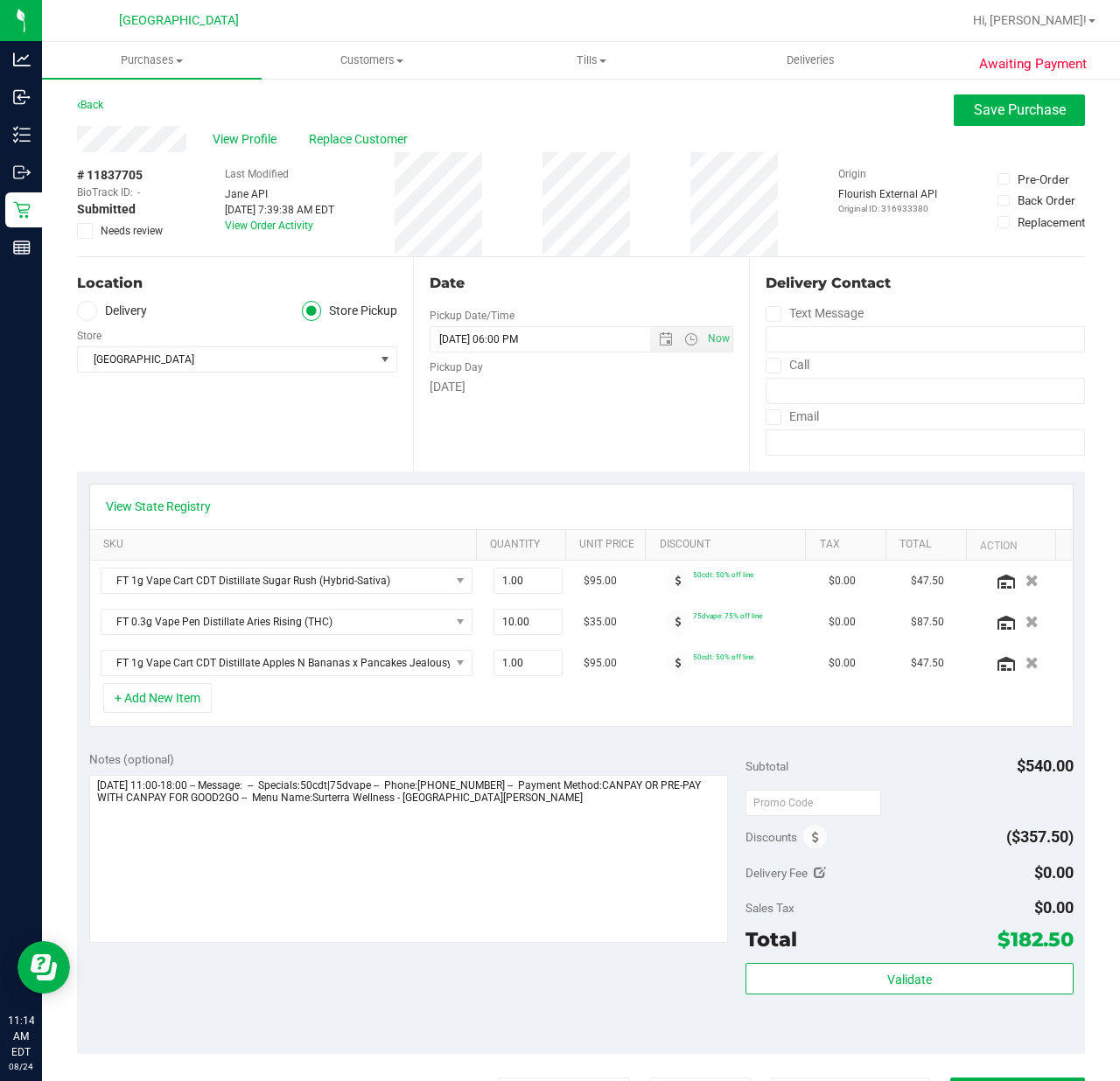
click at [334, 182] on div "Last Modified [PERSON_NAME] API [DATE] 7:39:38 AM EDT View Order Activity" at bounding box center [279, 204] width 109 height 104
click at [232, 143] on span "View Profile" at bounding box center [248, 139] width 70 height 18
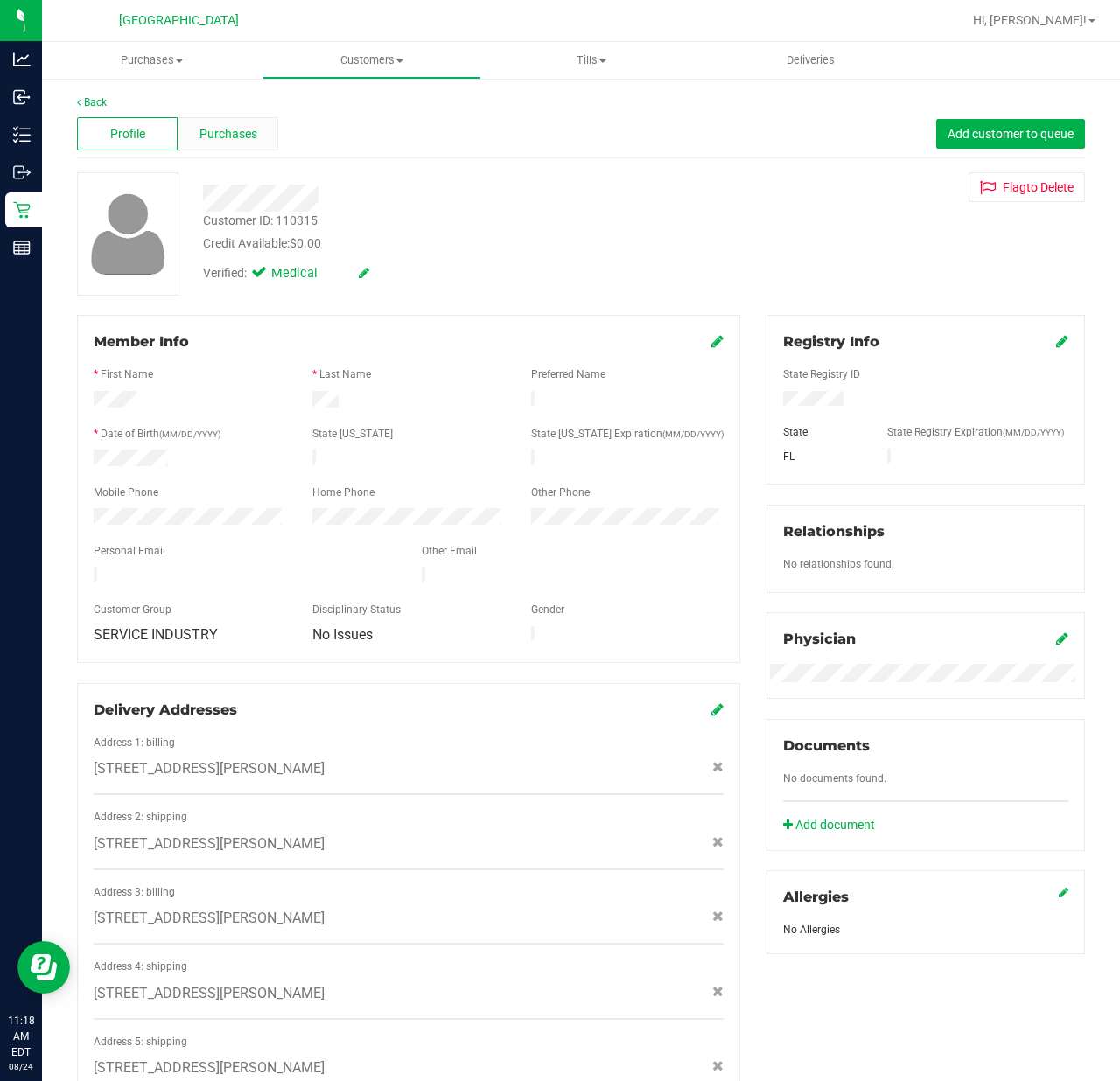
click at [214, 140] on span "Purchases" at bounding box center [228, 134] width 58 height 18
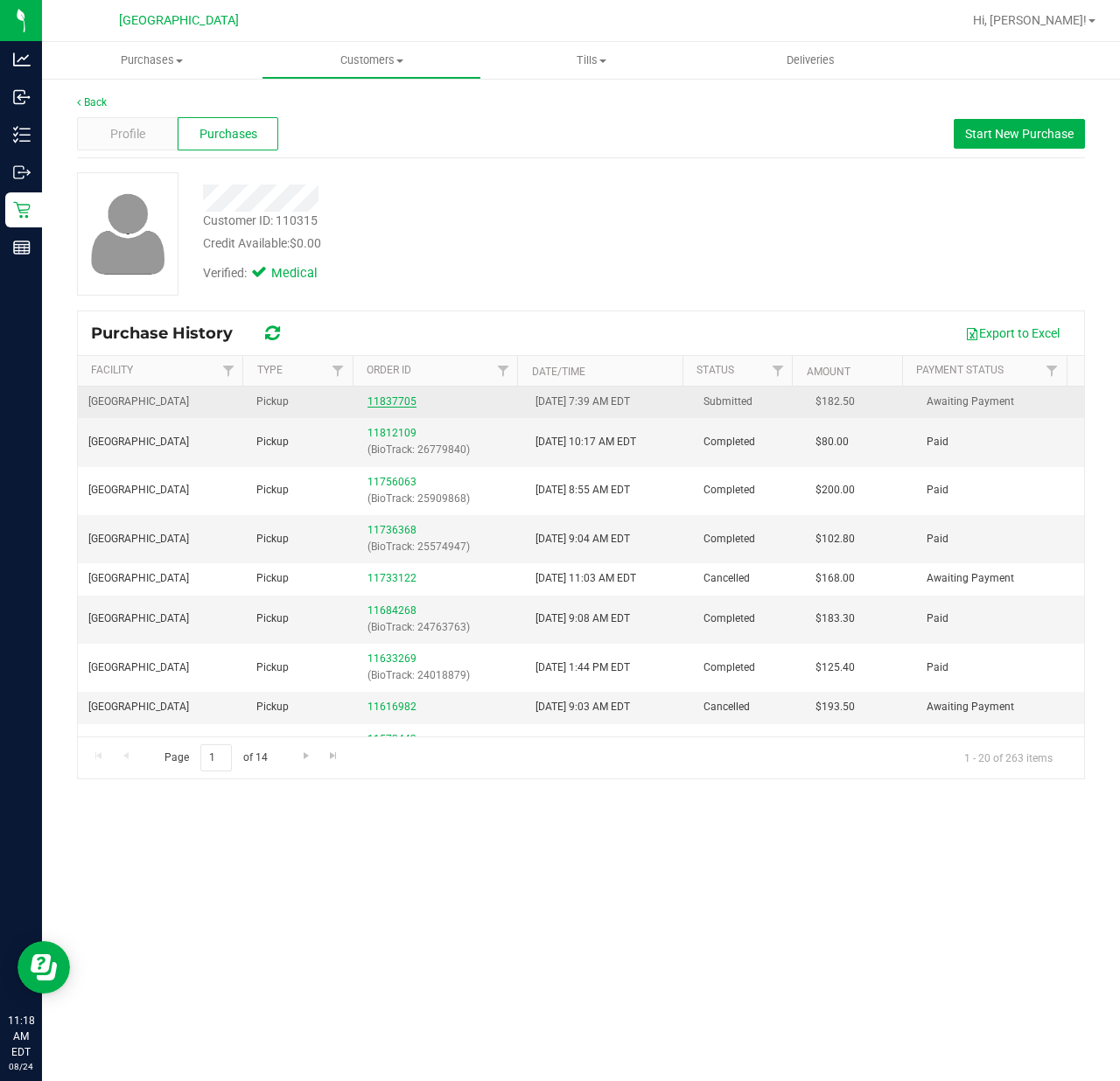
click at [379, 397] on link "11837705" at bounding box center [392, 402] width 49 height 13
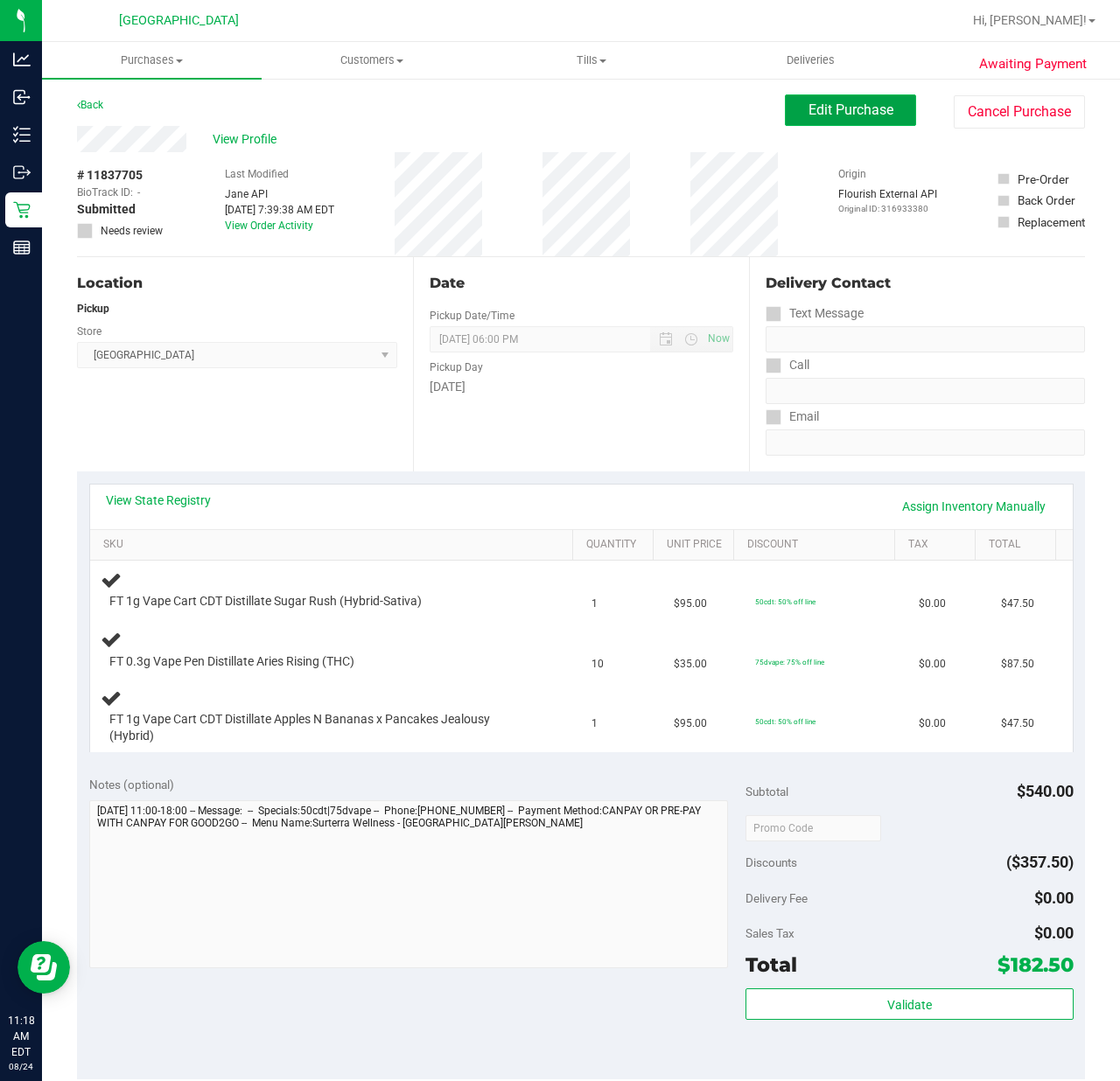
click at [882, 119] on button "Edit Purchase" at bounding box center [849, 110] width 131 height 32
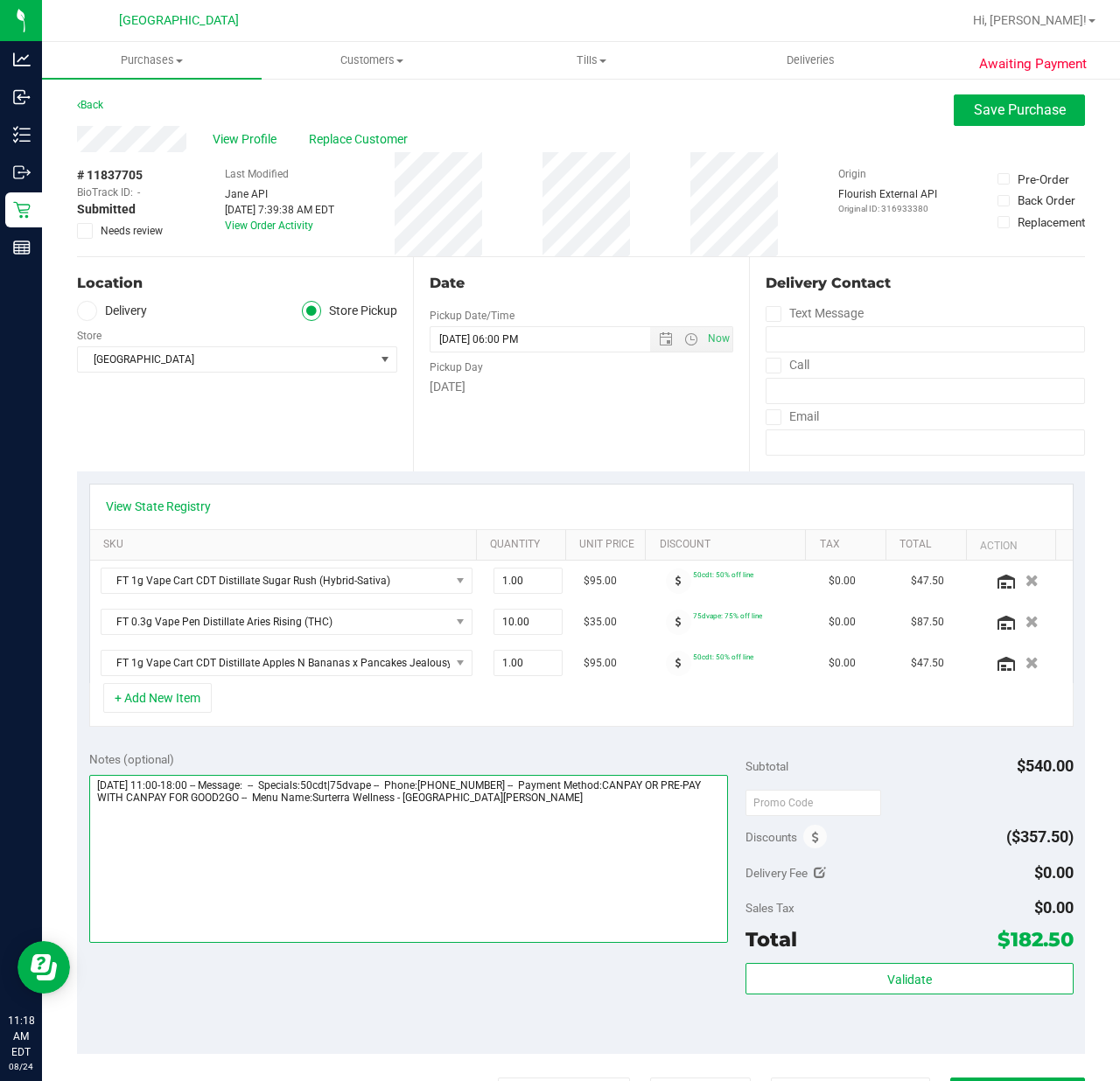
click at [572, 844] on textarea at bounding box center [409, 859] width 639 height 168
type textarea "[DATE] 11:00-18:00 -- Message: -- Specials:50cdt|75dvape -- Phone:[PHONE_NUMBER…"
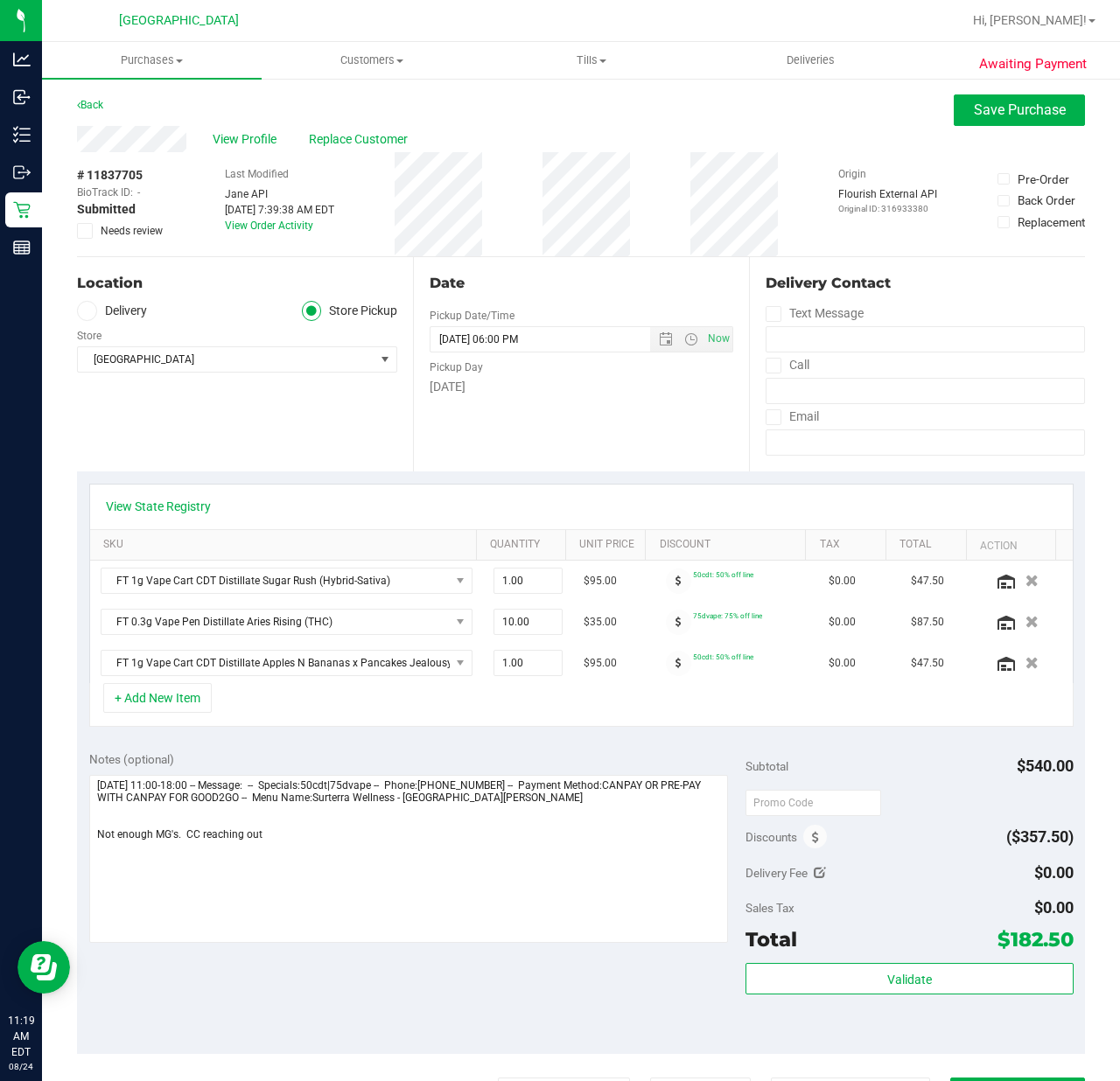
click at [141, 224] on span "Needs review" at bounding box center [131, 230] width 62 height 15
click at [0, 0] on input "Needs review" at bounding box center [0, 0] width 0 height 0
click at [1042, 119] on button "Save Purchase" at bounding box center [1018, 110] width 131 height 32
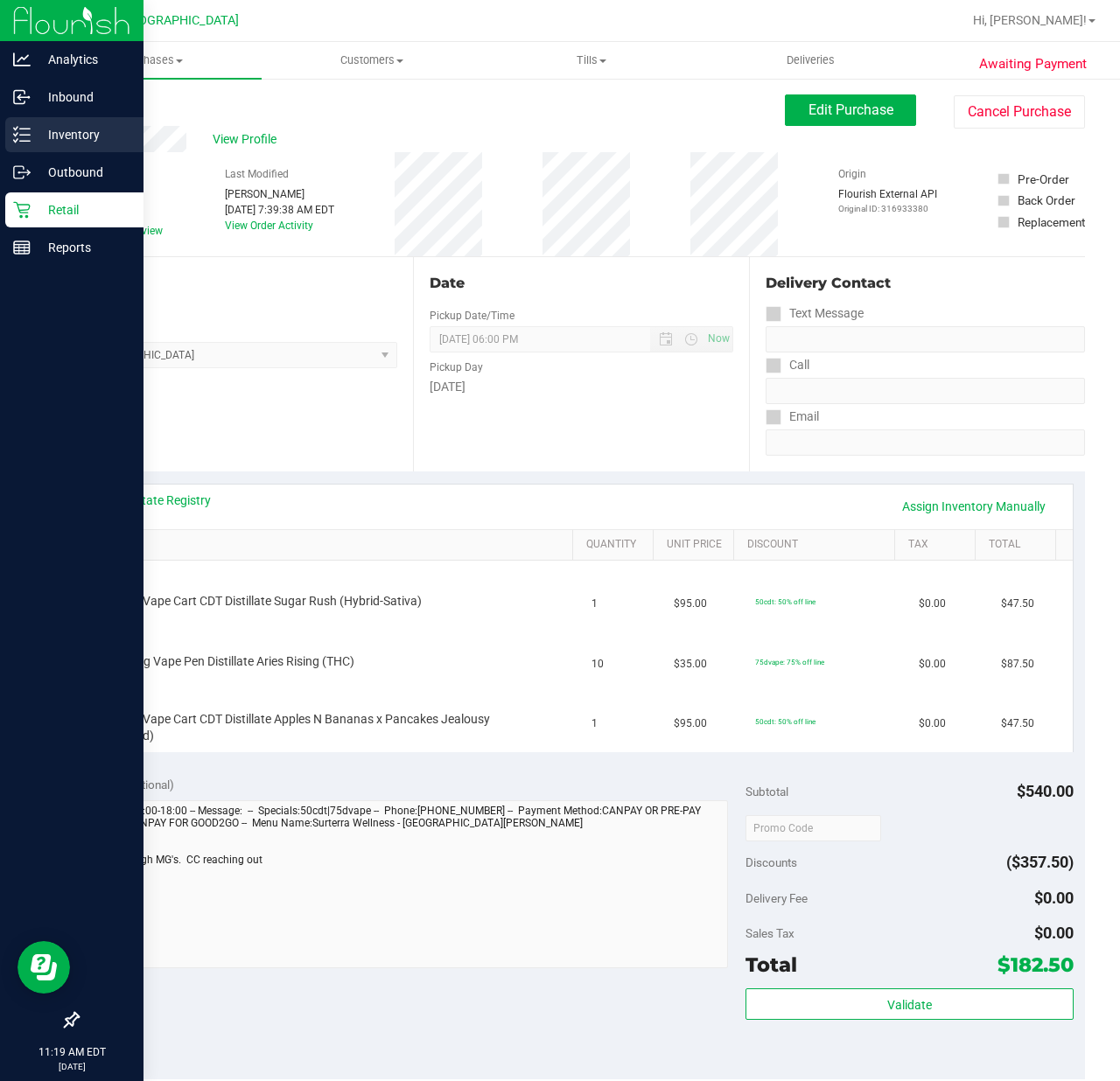
click at [33, 145] on div "Inventory" at bounding box center [74, 134] width 138 height 35
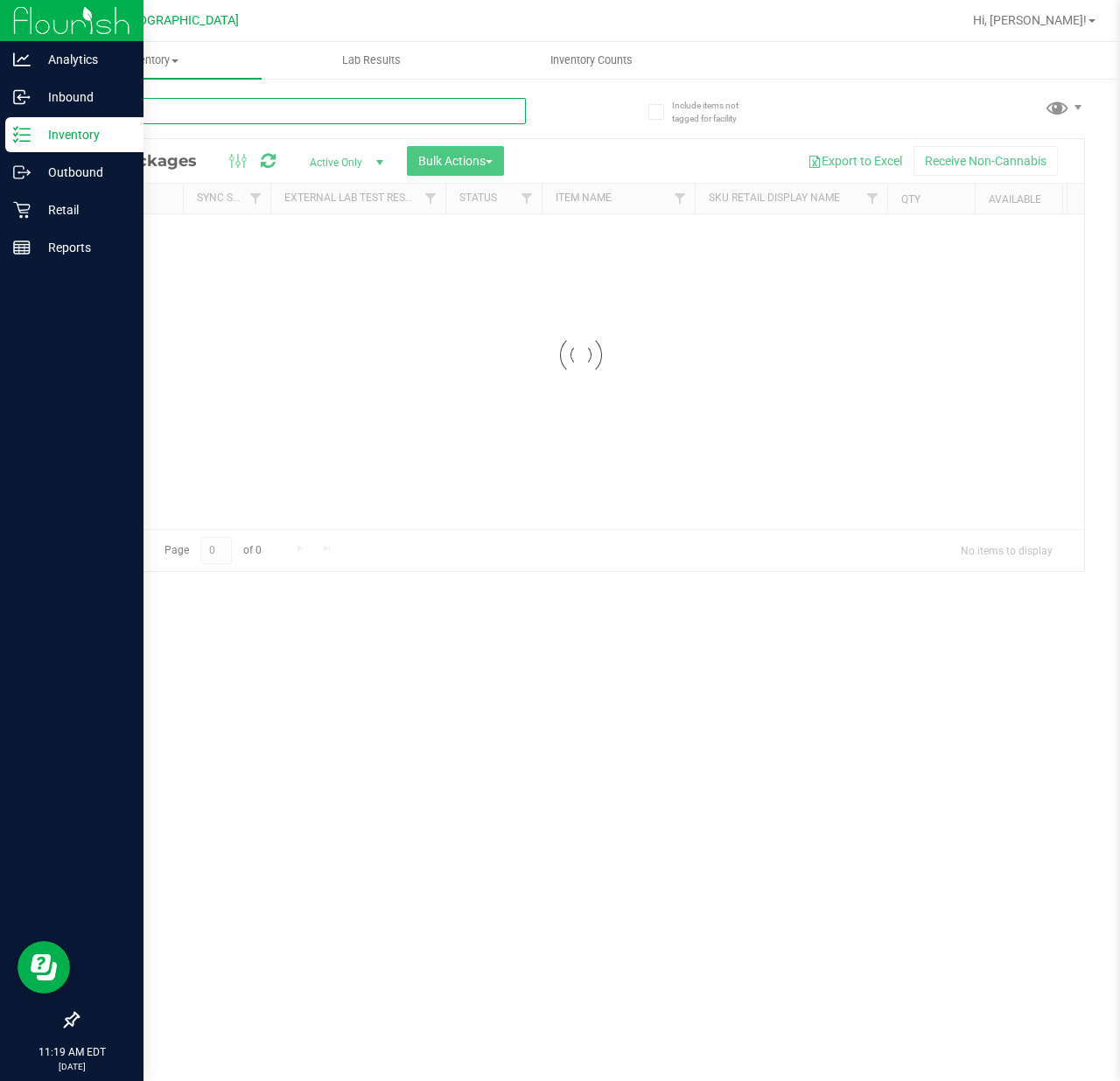
click at [221, 101] on input "text" at bounding box center [301, 111] width 449 height 26
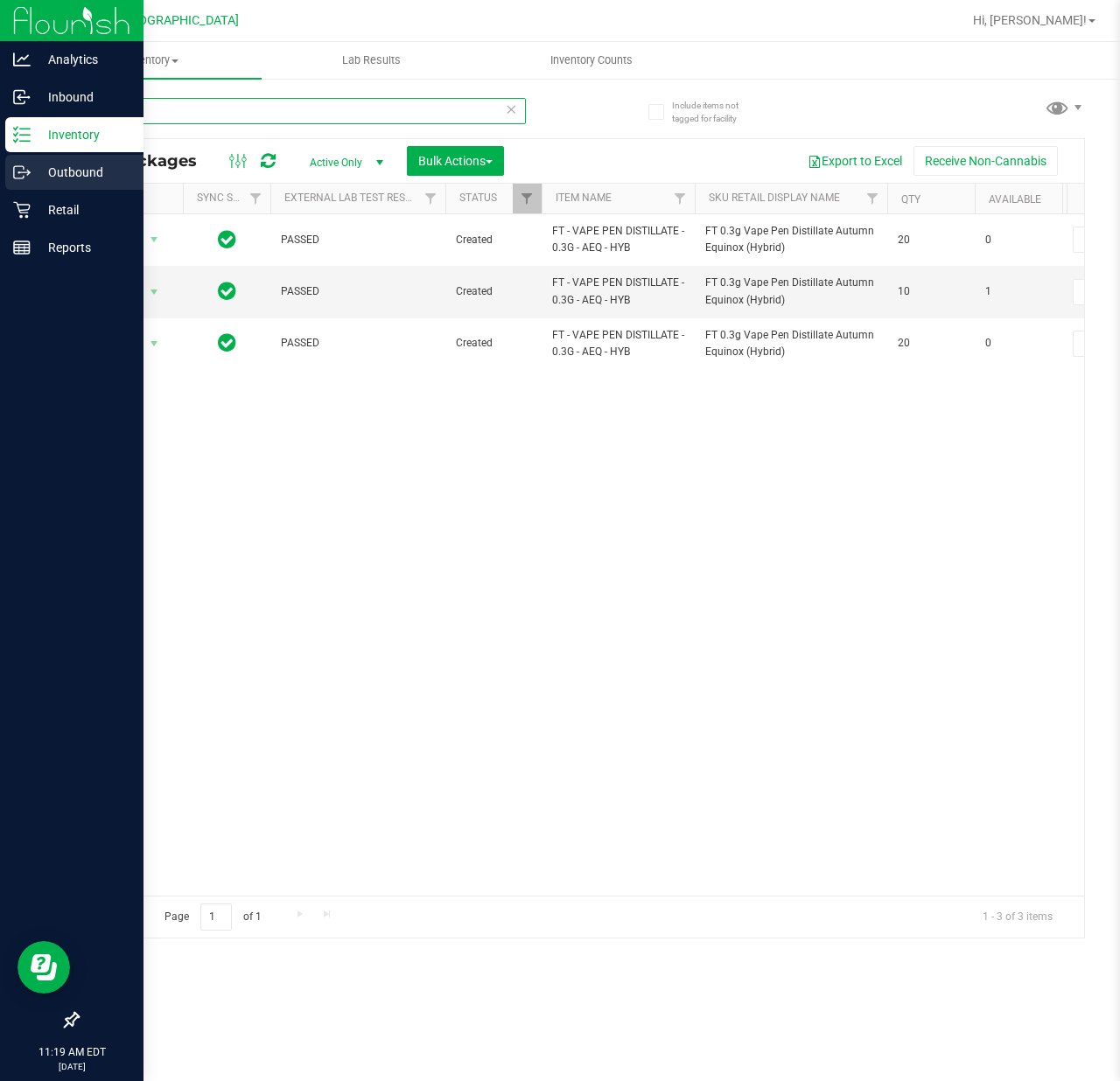
type input "aeq"
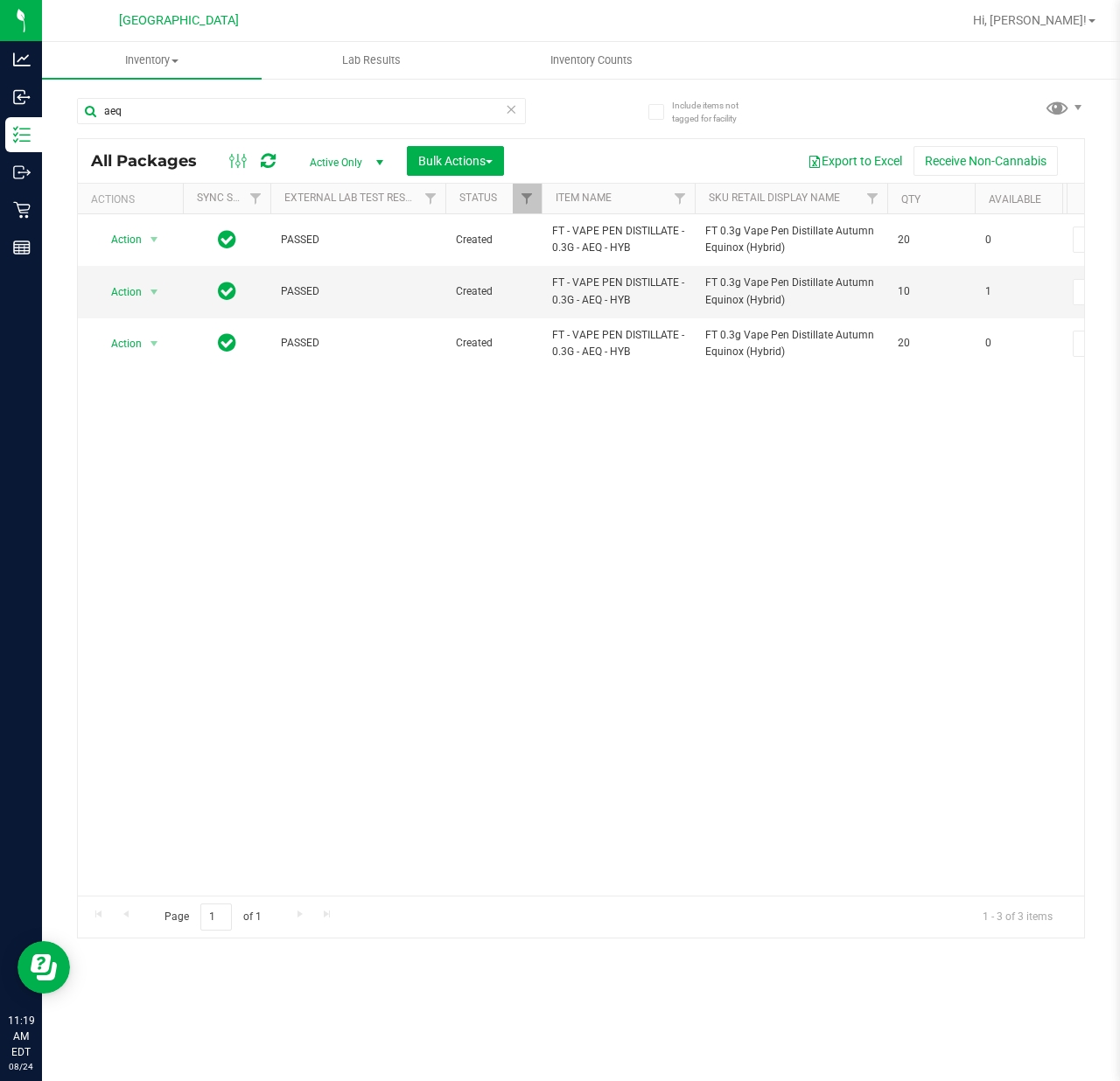
click at [384, 735] on div "Action Action Edit attributes Global inventory Locate package Package audit log…" at bounding box center [580, 554] width 1006 height 681
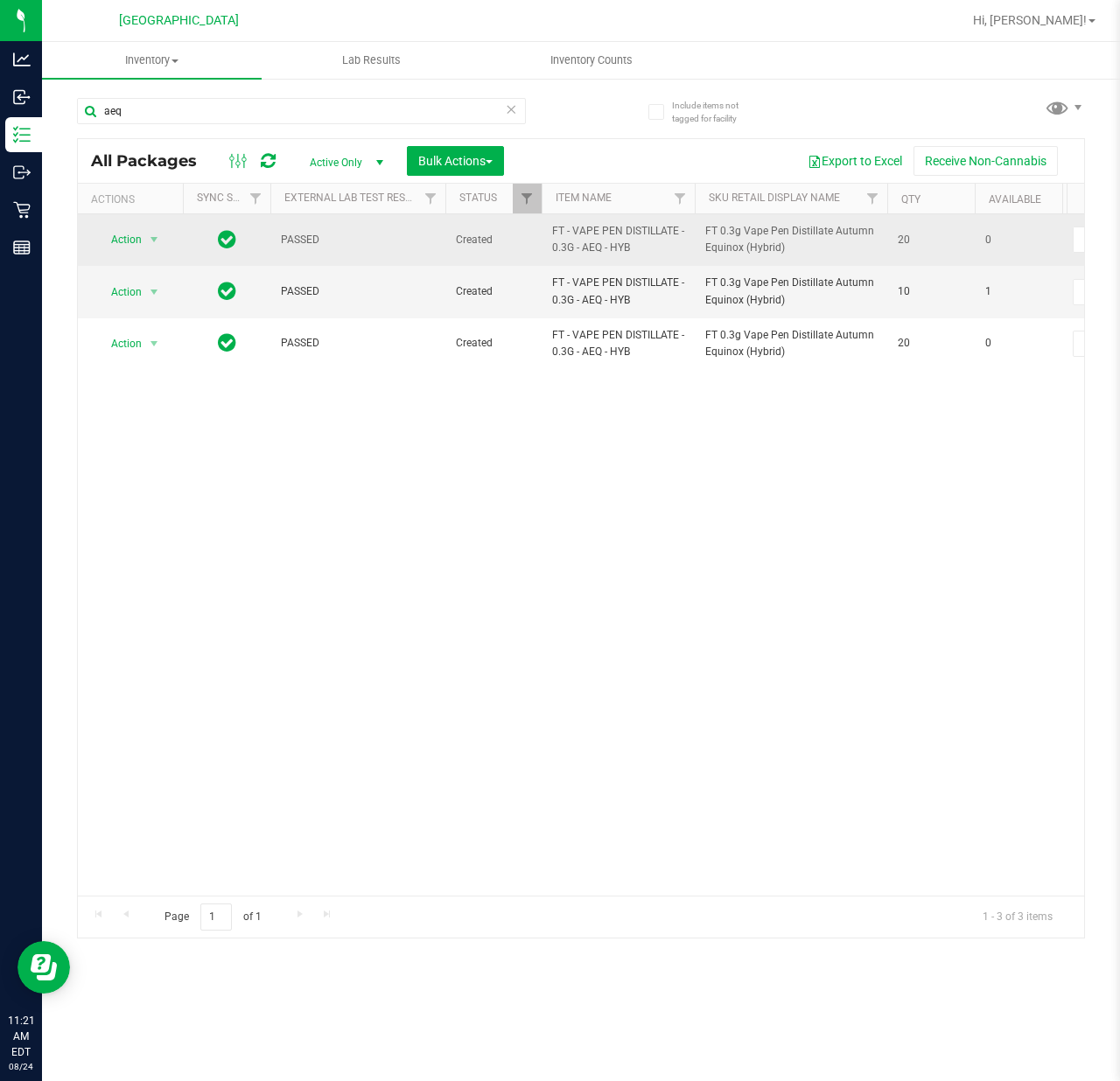
click at [134, 241] on span "Action" at bounding box center [119, 239] width 47 height 24
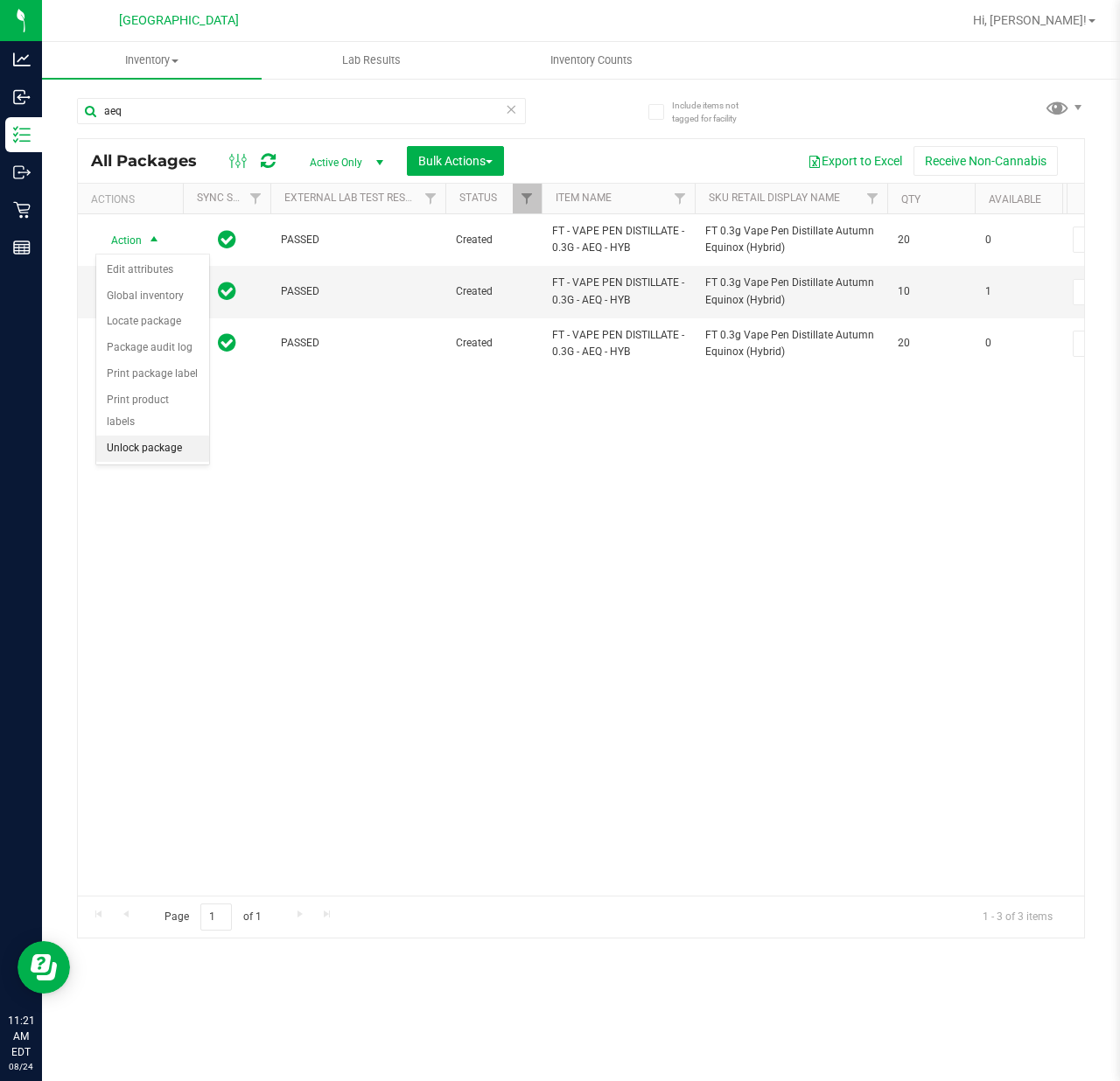
click at [117, 451] on li "Unlock package" at bounding box center [153, 448] width 113 height 26
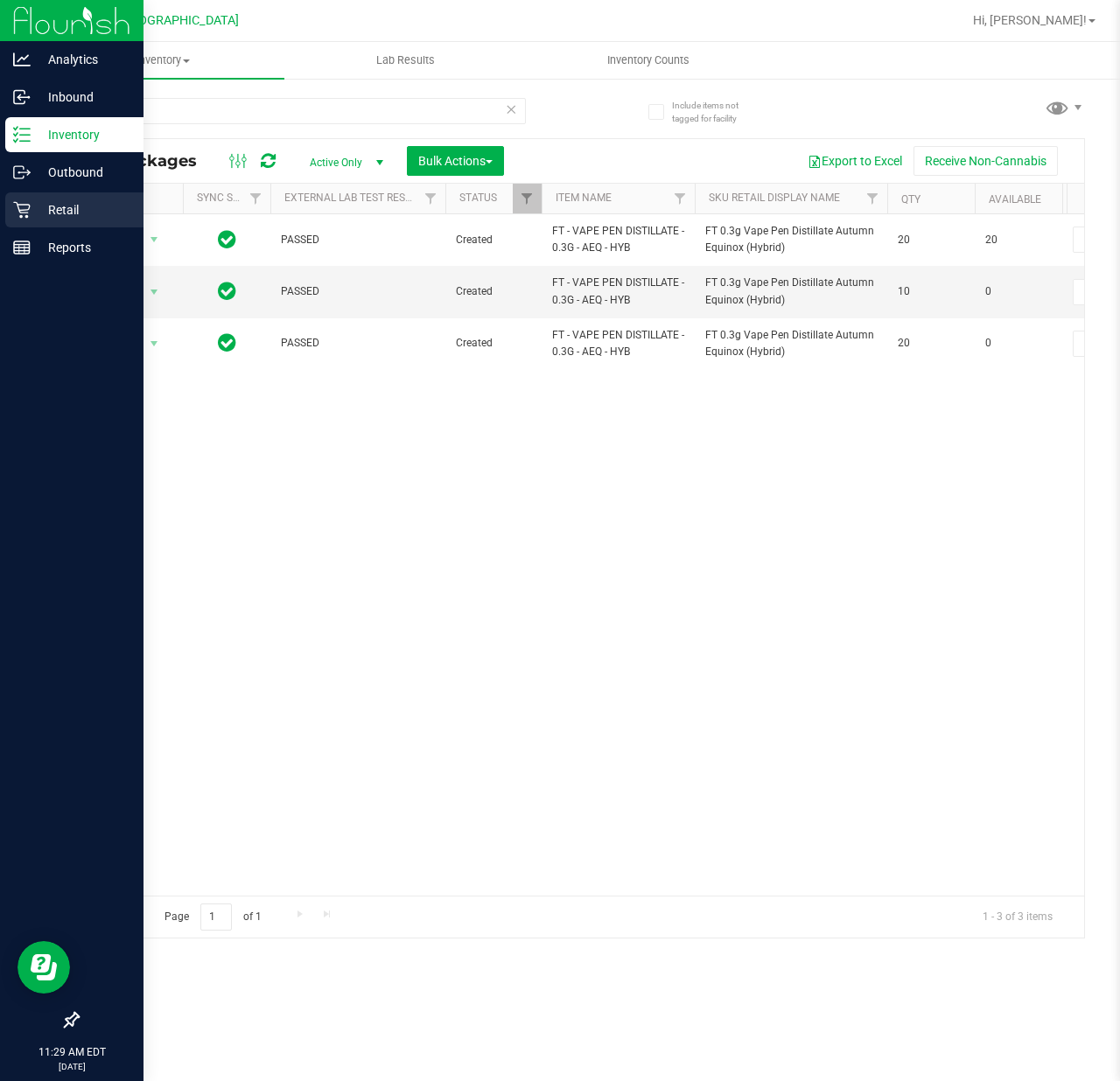
click at [19, 213] on icon at bounding box center [22, 209] width 17 height 17
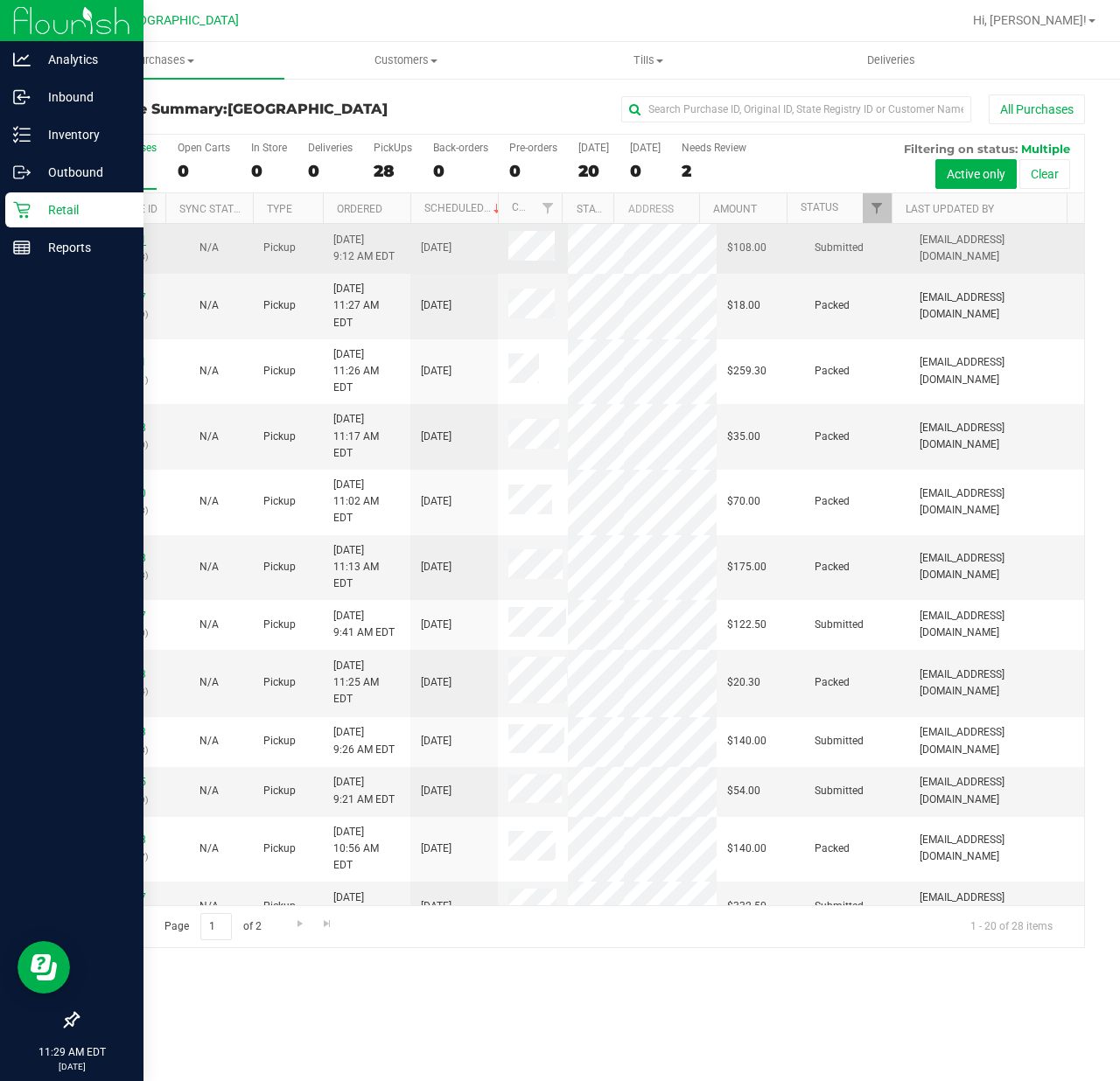
click at [137, 240] on link "11837911" at bounding box center [122, 240] width 49 height 13
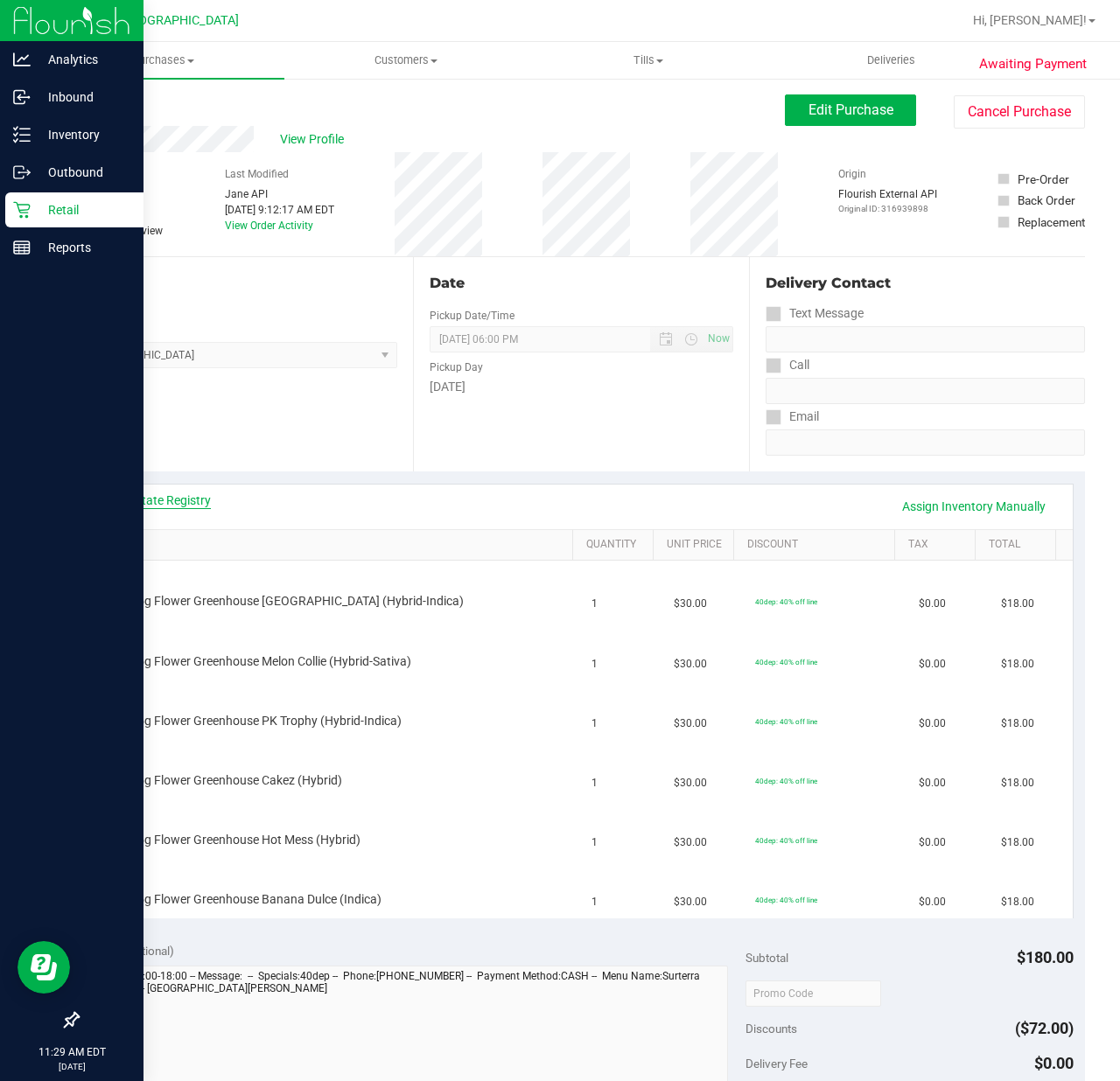
click at [183, 494] on link "View State Registry" at bounding box center [158, 500] width 105 height 17
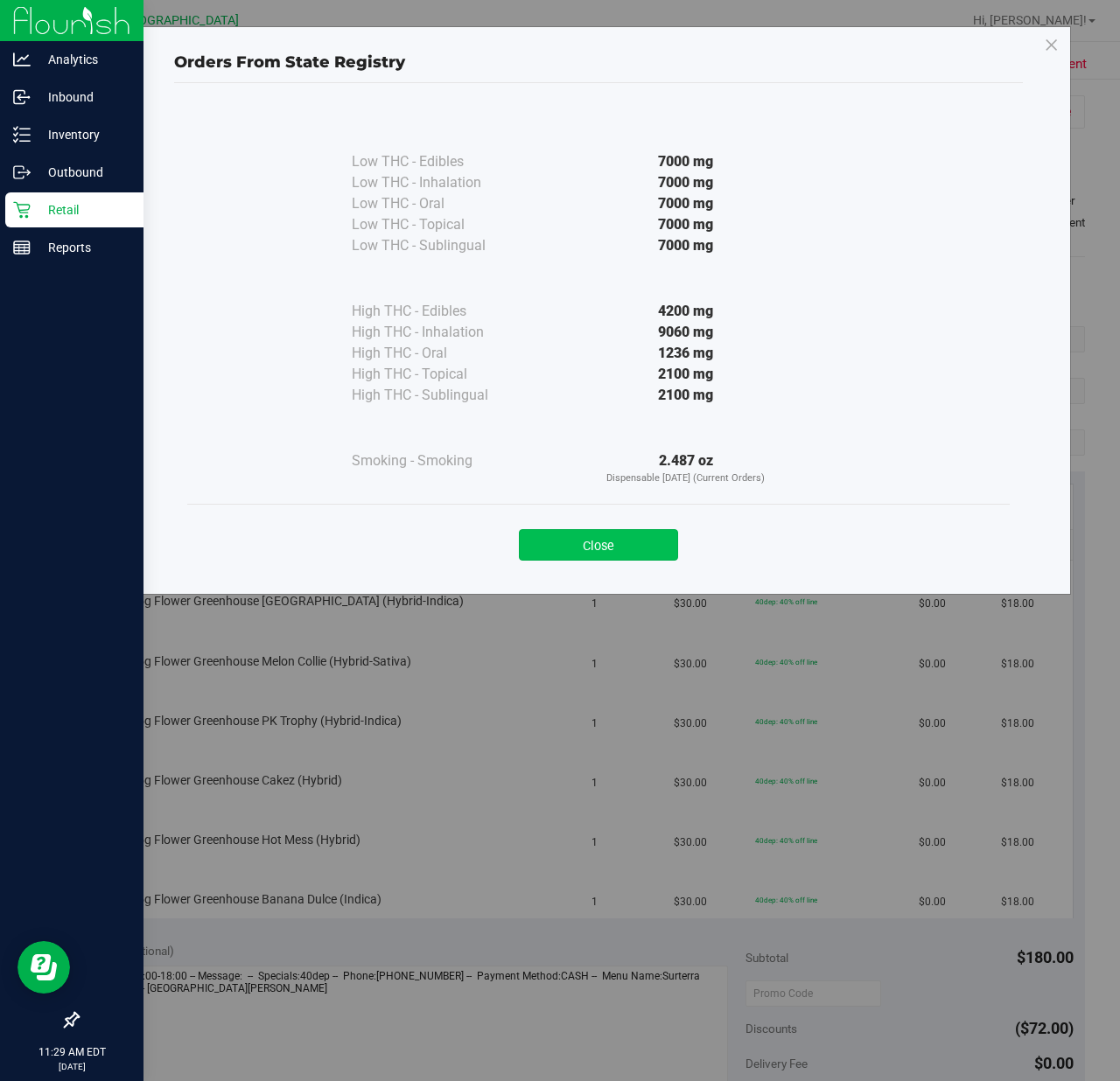
click at [574, 548] on button "Close" at bounding box center [598, 544] width 159 height 32
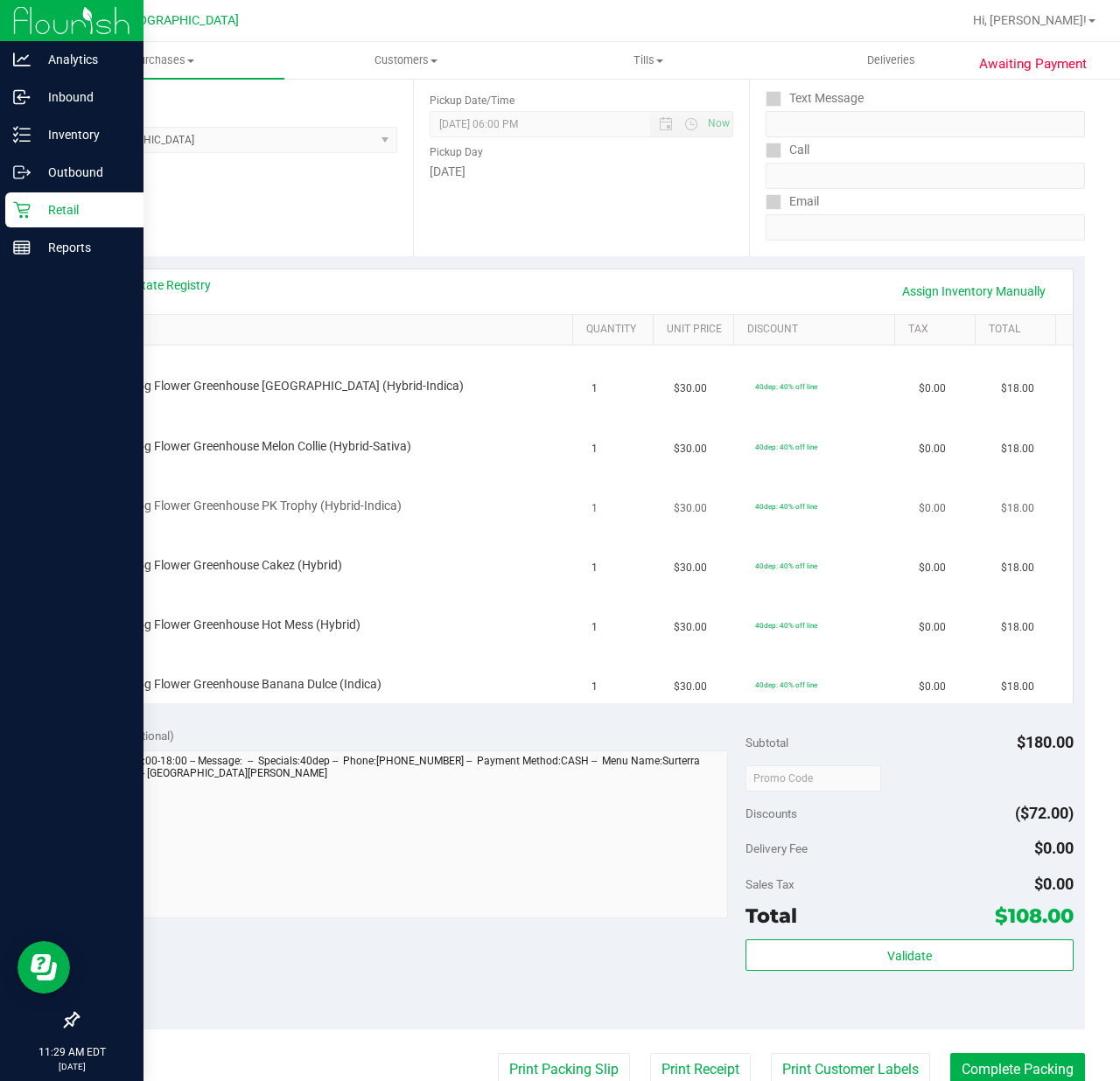
scroll to position [233, 0]
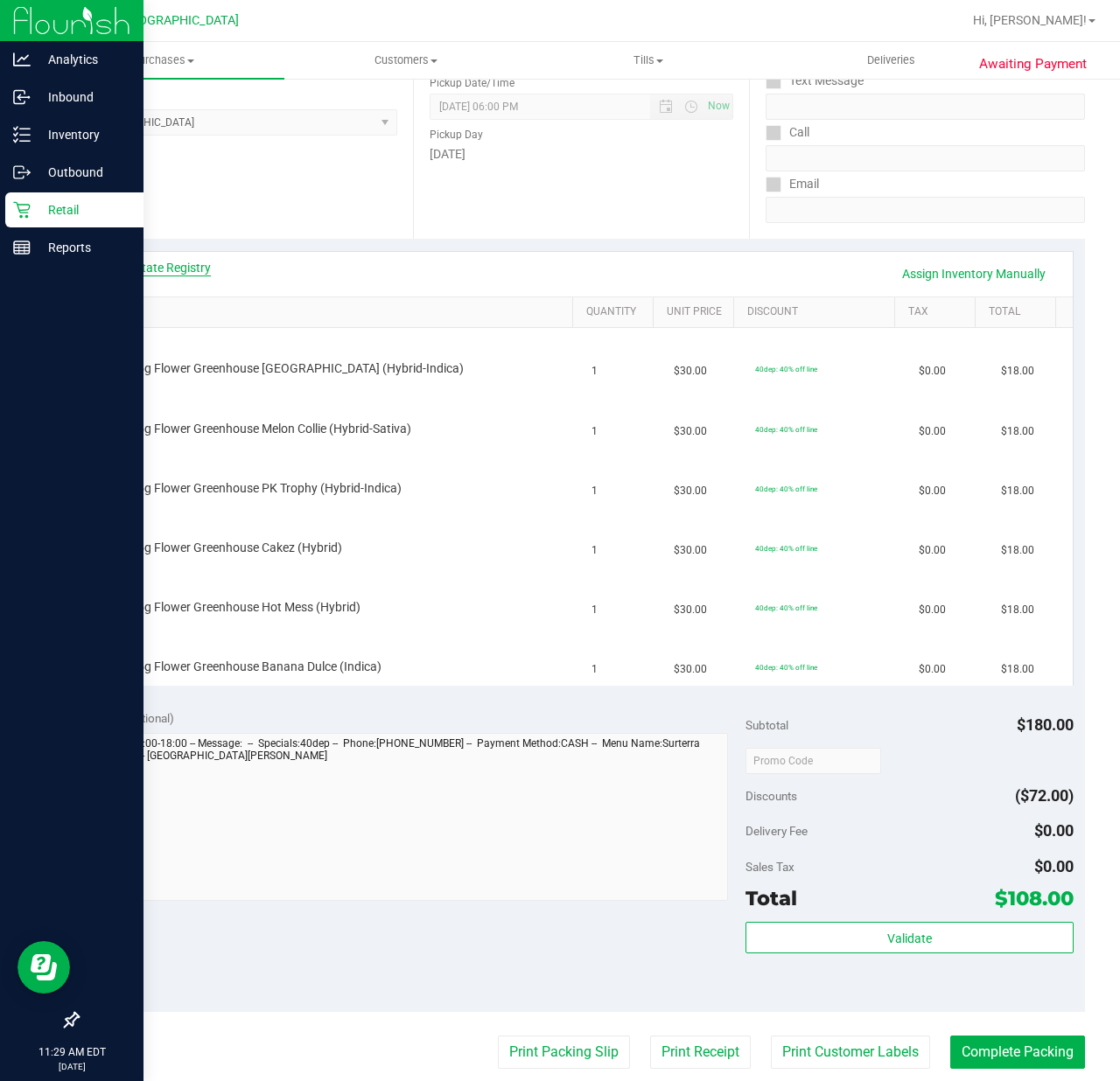
click at [153, 273] on link "View State Registry" at bounding box center [158, 267] width 105 height 17
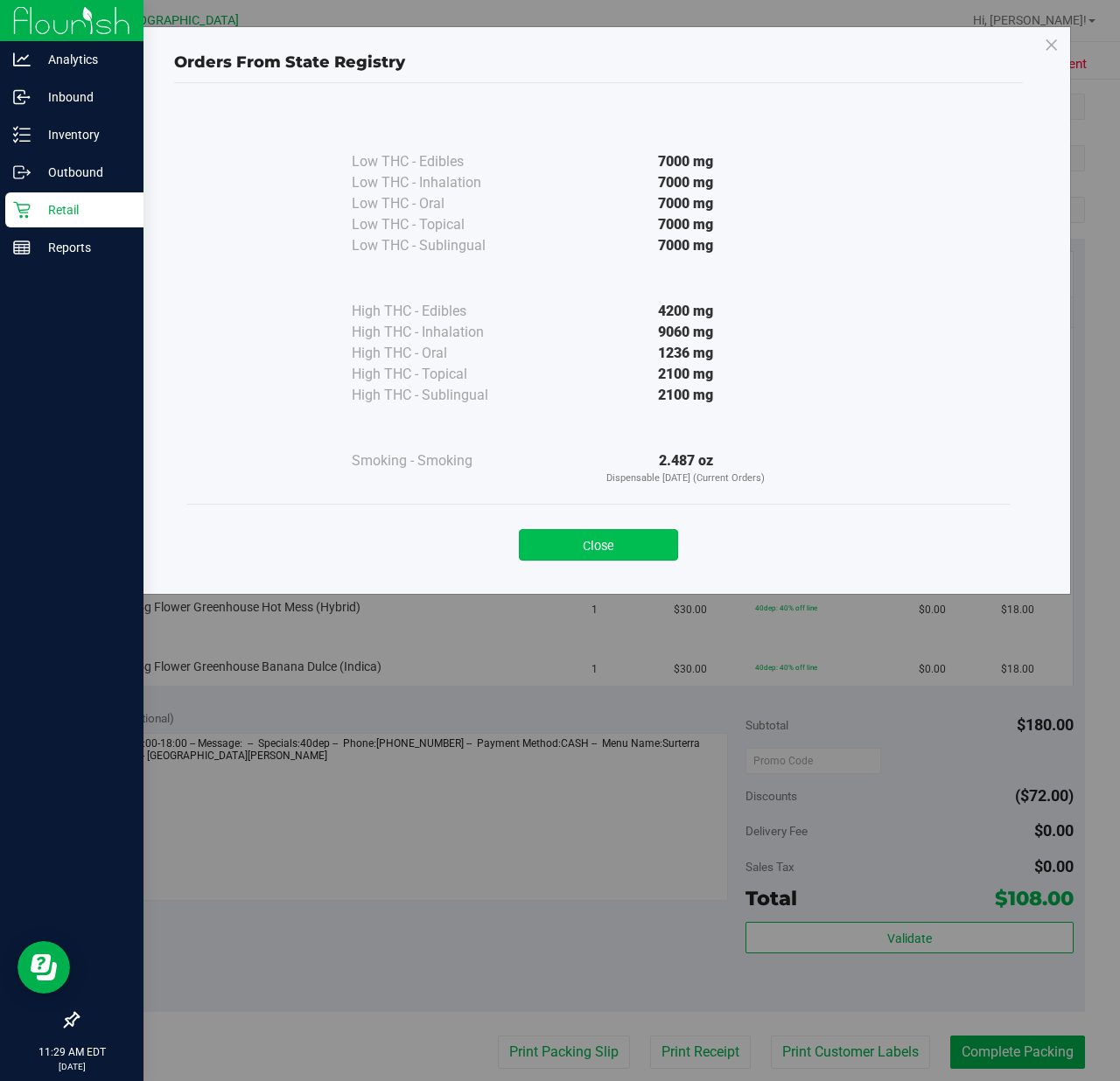
click at [597, 537] on button "Close" at bounding box center [598, 544] width 159 height 32
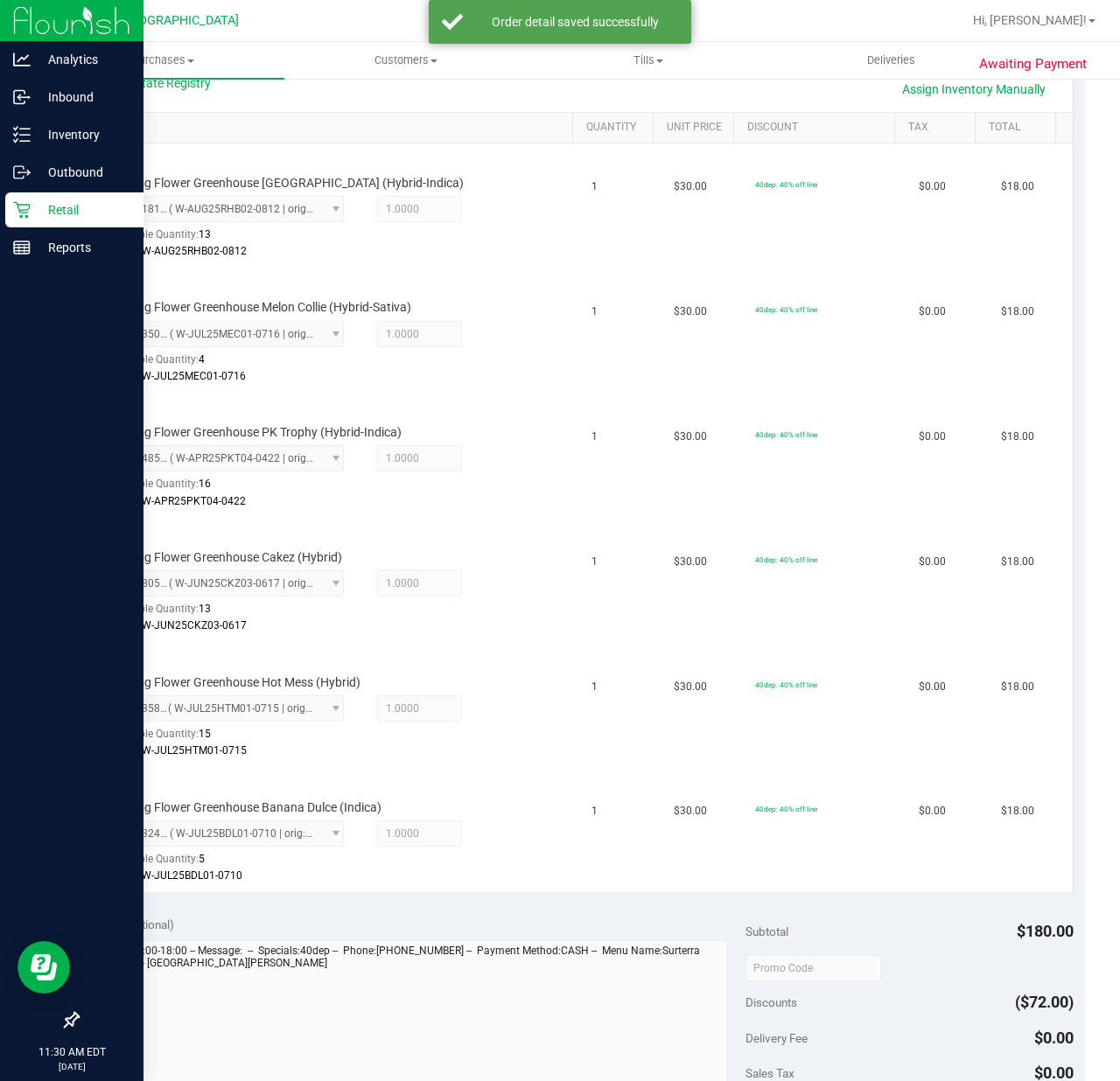
scroll to position [520, 0]
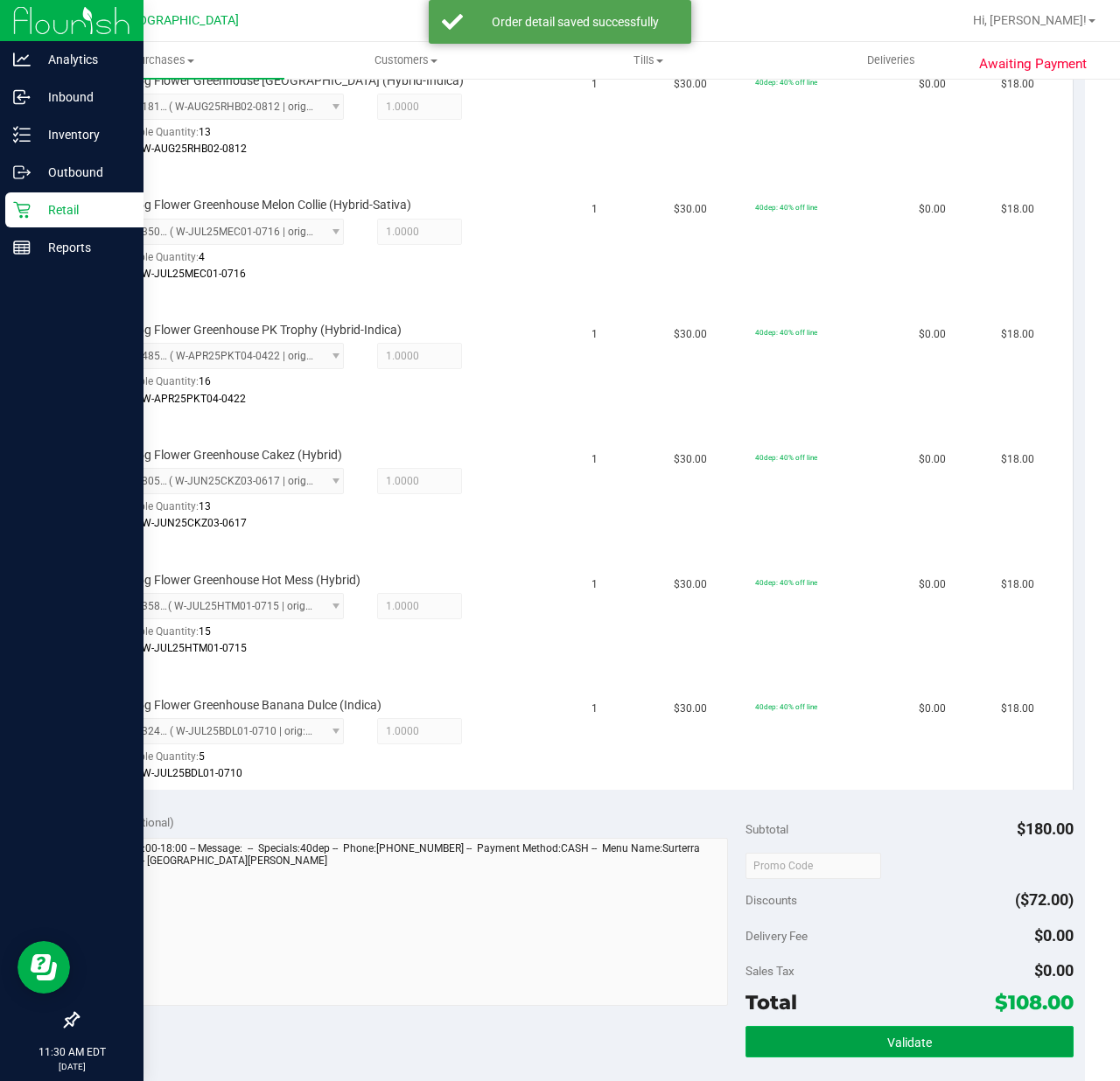
click at [887, 1040] on span "Validate" at bounding box center [909, 1043] width 44 height 14
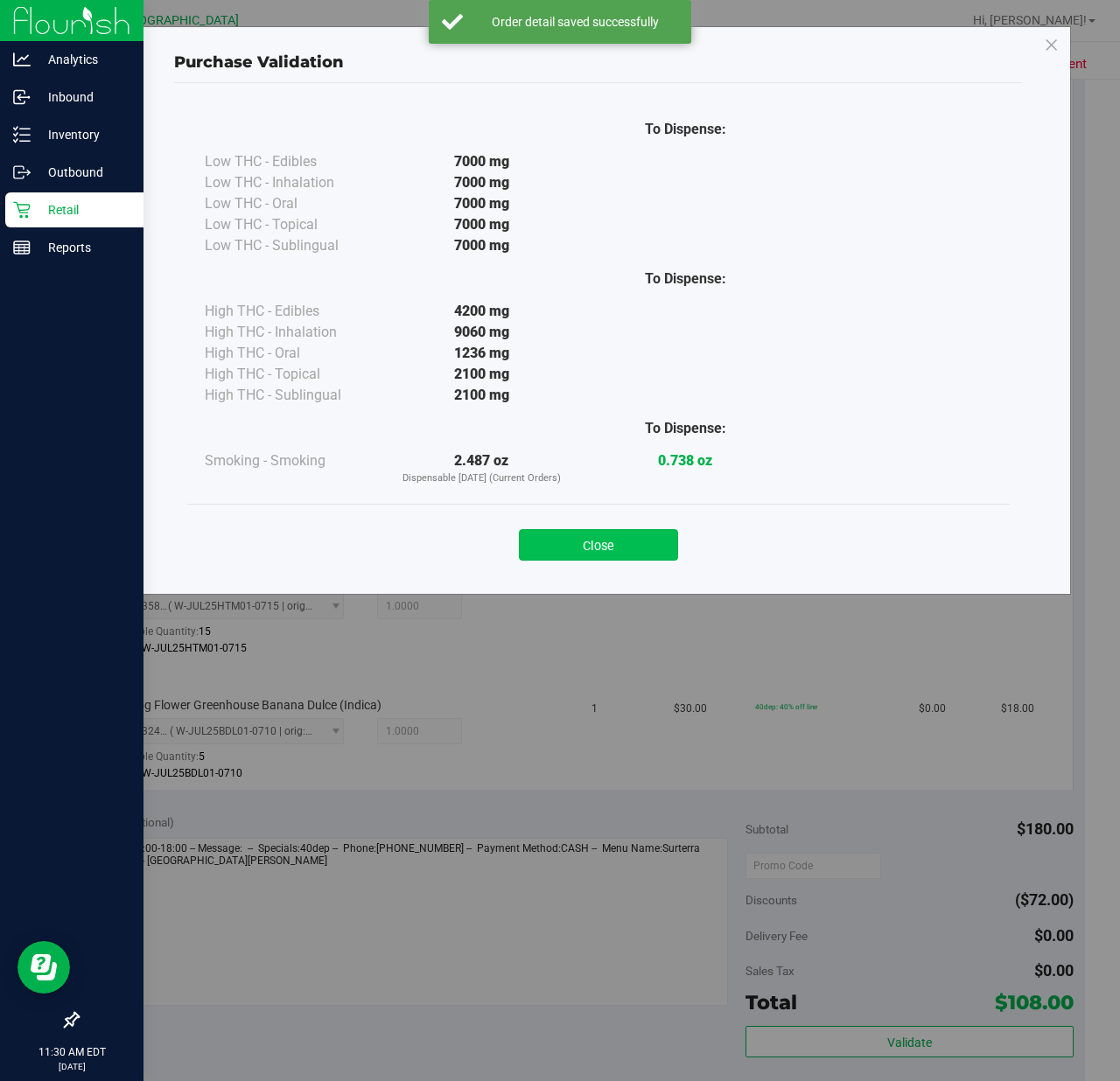
click at [609, 551] on button "Close" at bounding box center [598, 544] width 159 height 32
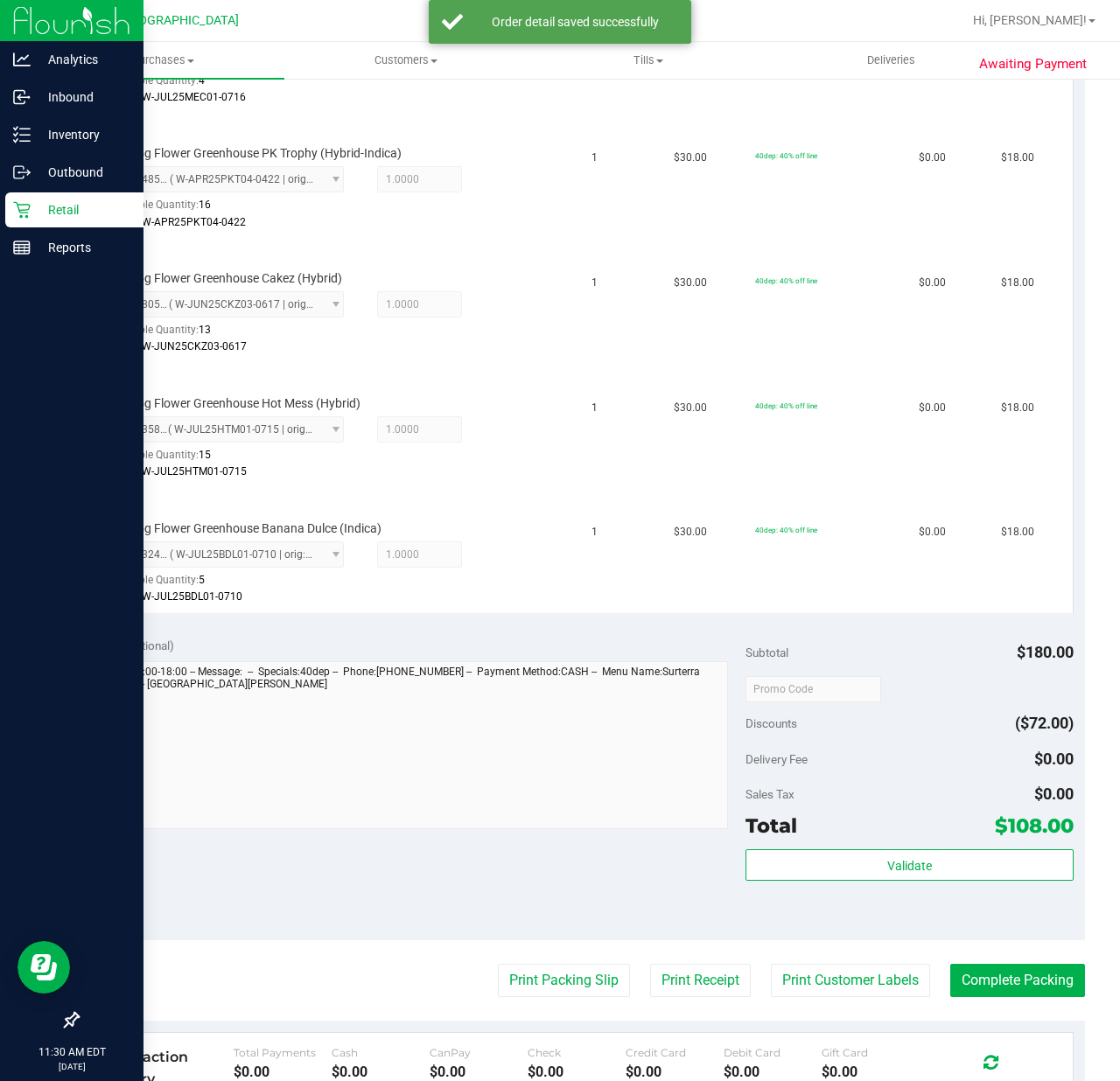
scroll to position [723, 0]
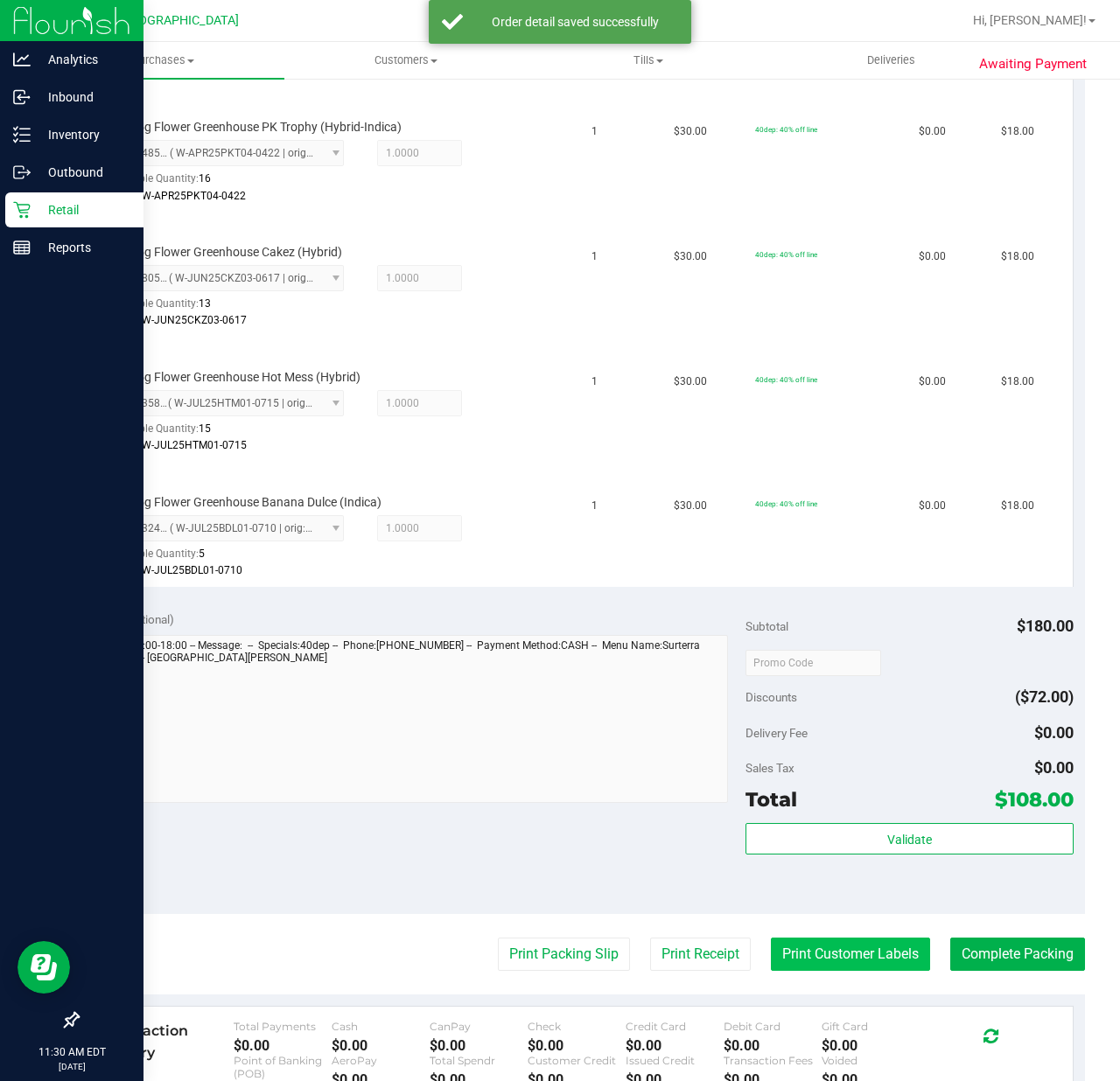
click at [838, 960] on button "Print Customer Labels" at bounding box center [850, 954] width 159 height 33
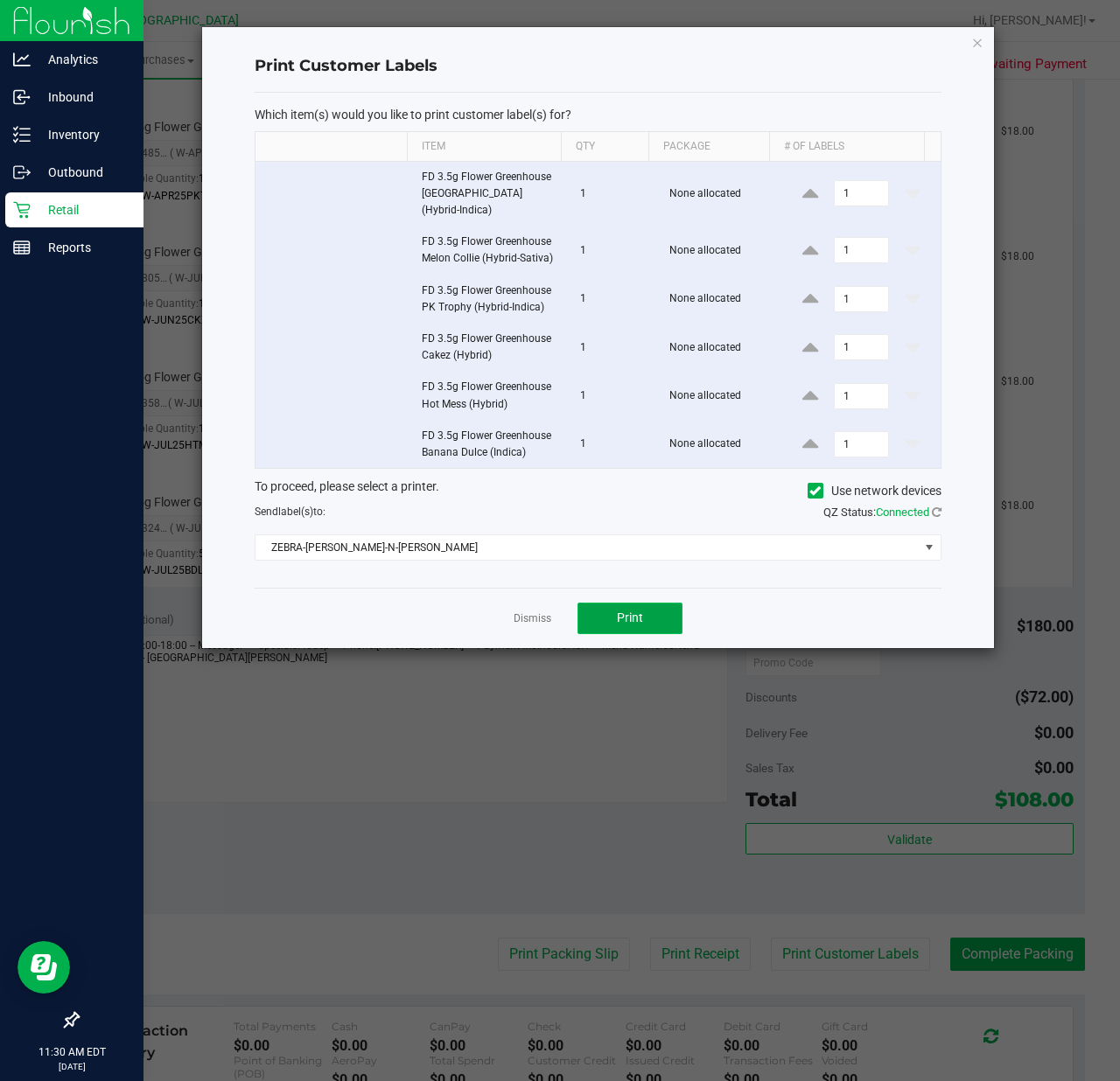
click at [617, 633] on button "Print" at bounding box center [630, 618] width 105 height 32
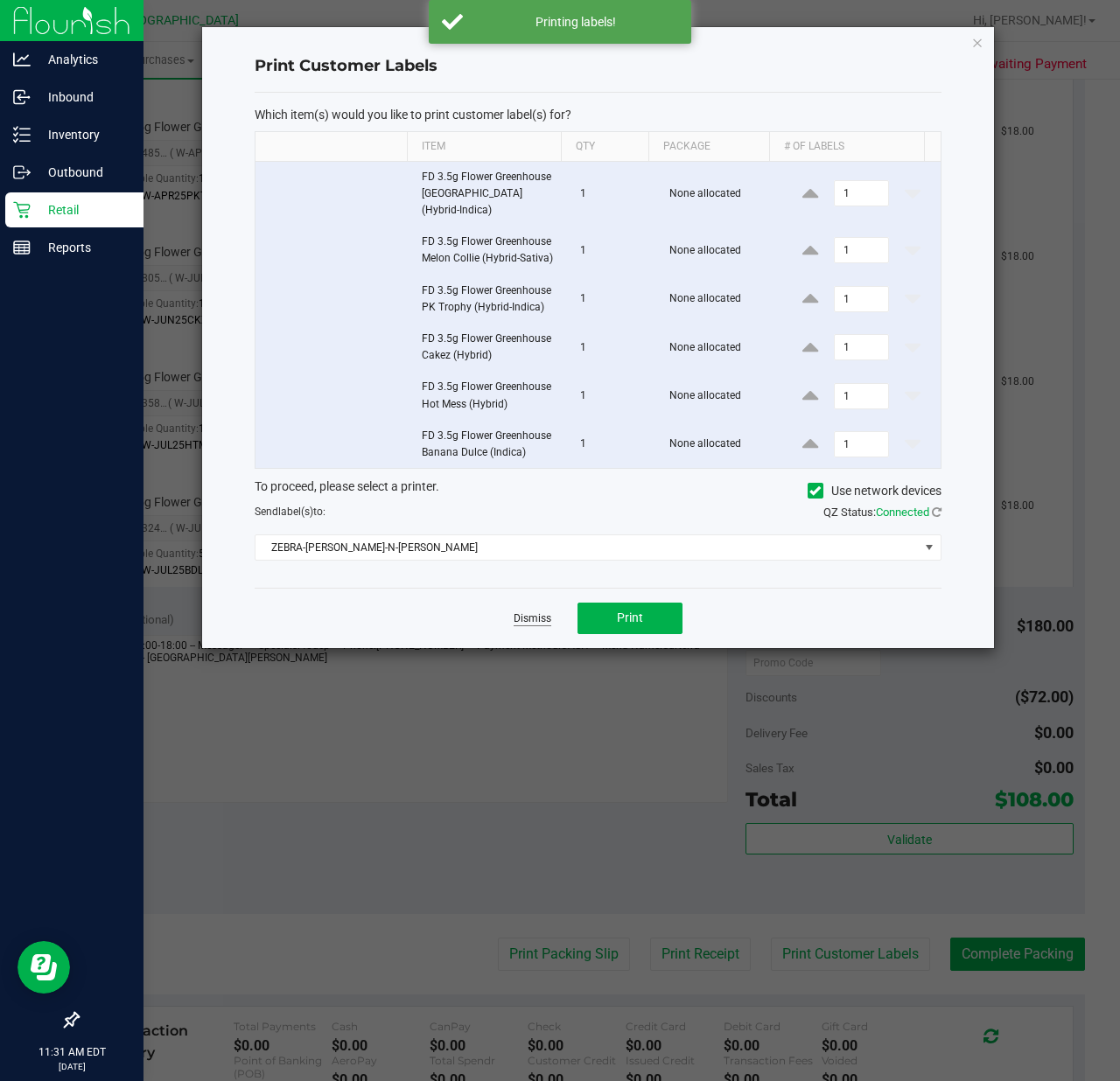
click at [520, 624] on link "Dismiss" at bounding box center [532, 618] width 38 height 14
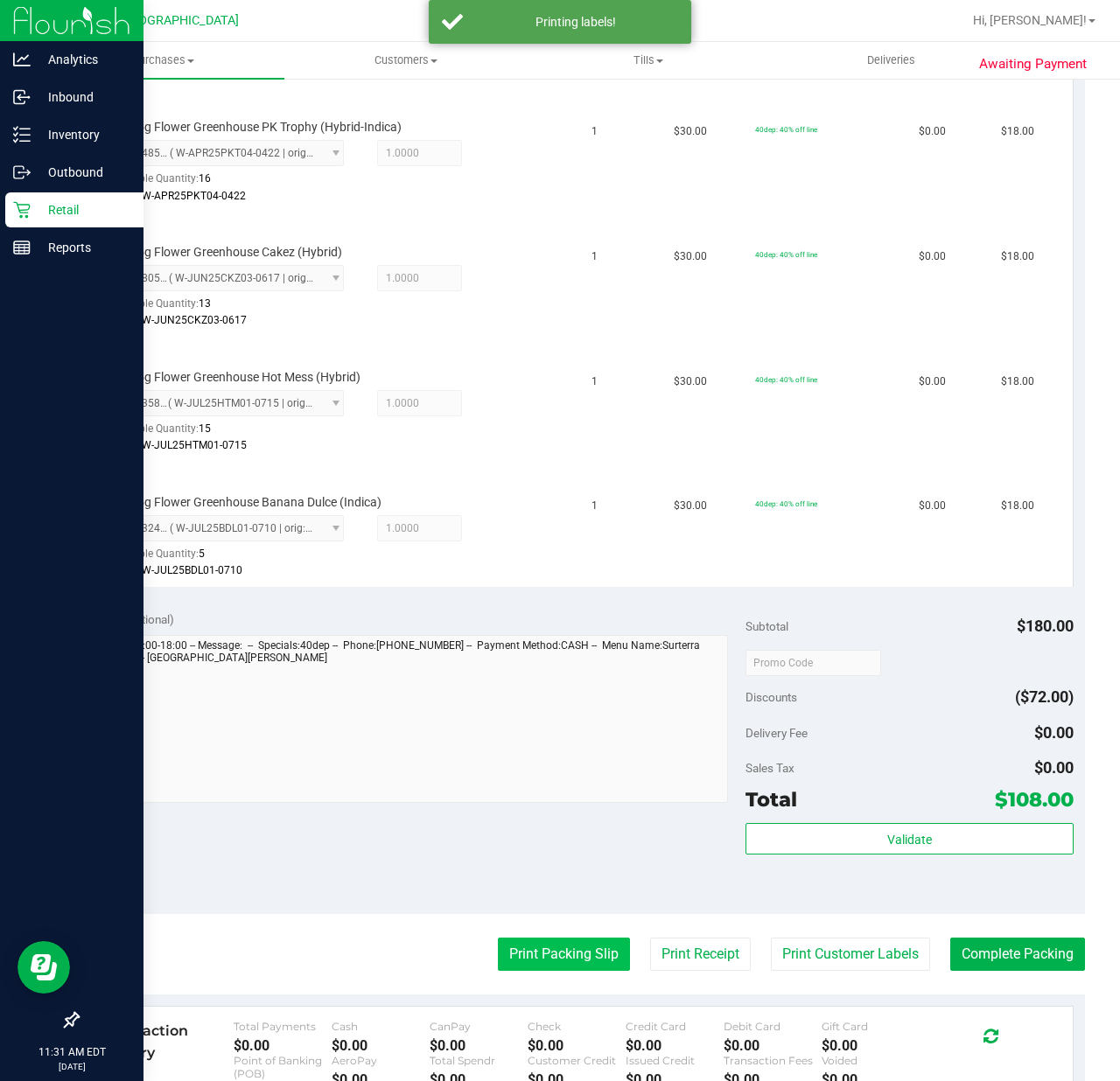
click at [516, 958] on button "Print Packing Slip" at bounding box center [563, 954] width 132 height 33
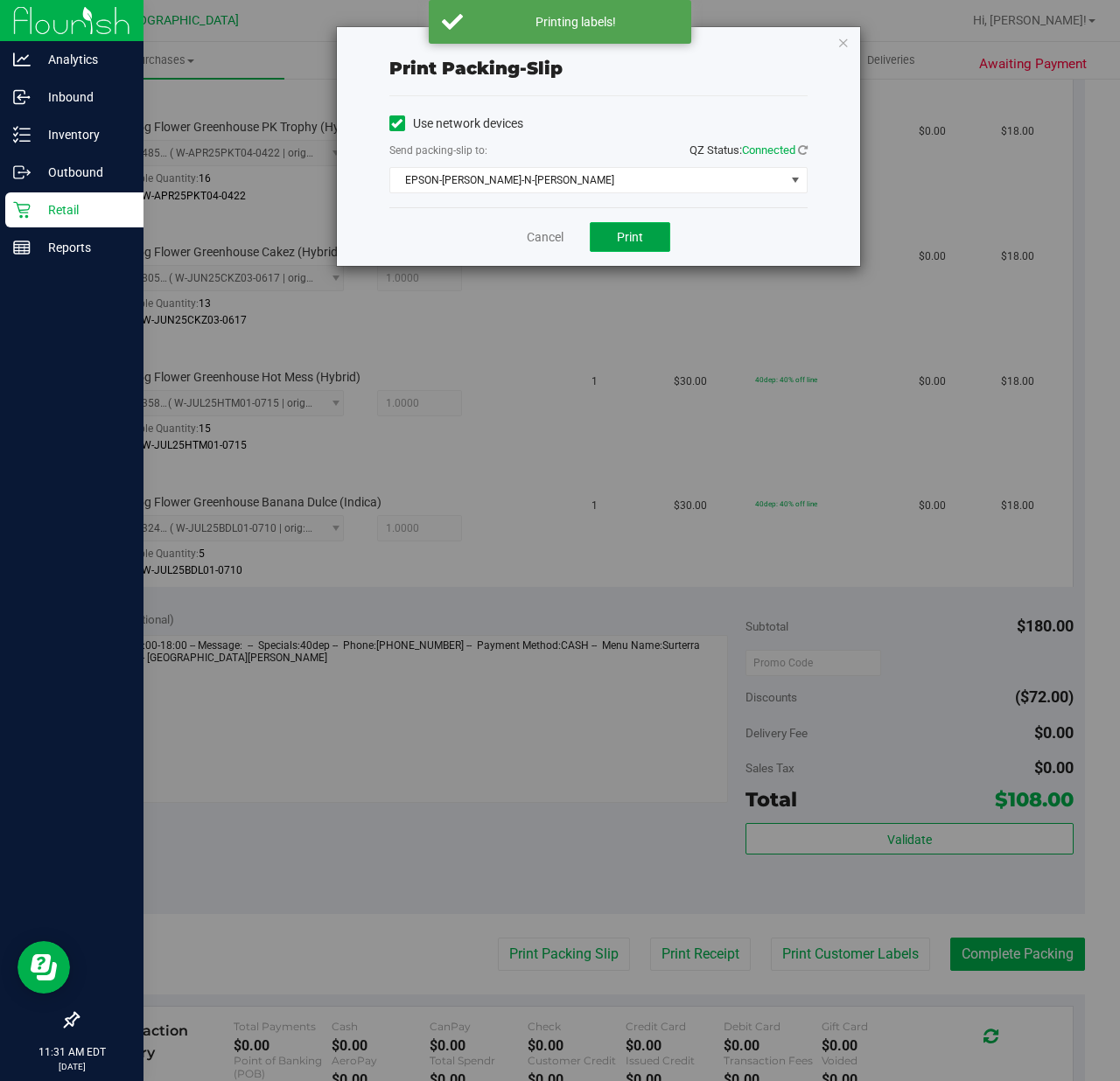
click at [613, 231] on button "Print" at bounding box center [629, 236] width 80 height 30
click at [542, 236] on link "Cancel" at bounding box center [544, 237] width 37 height 18
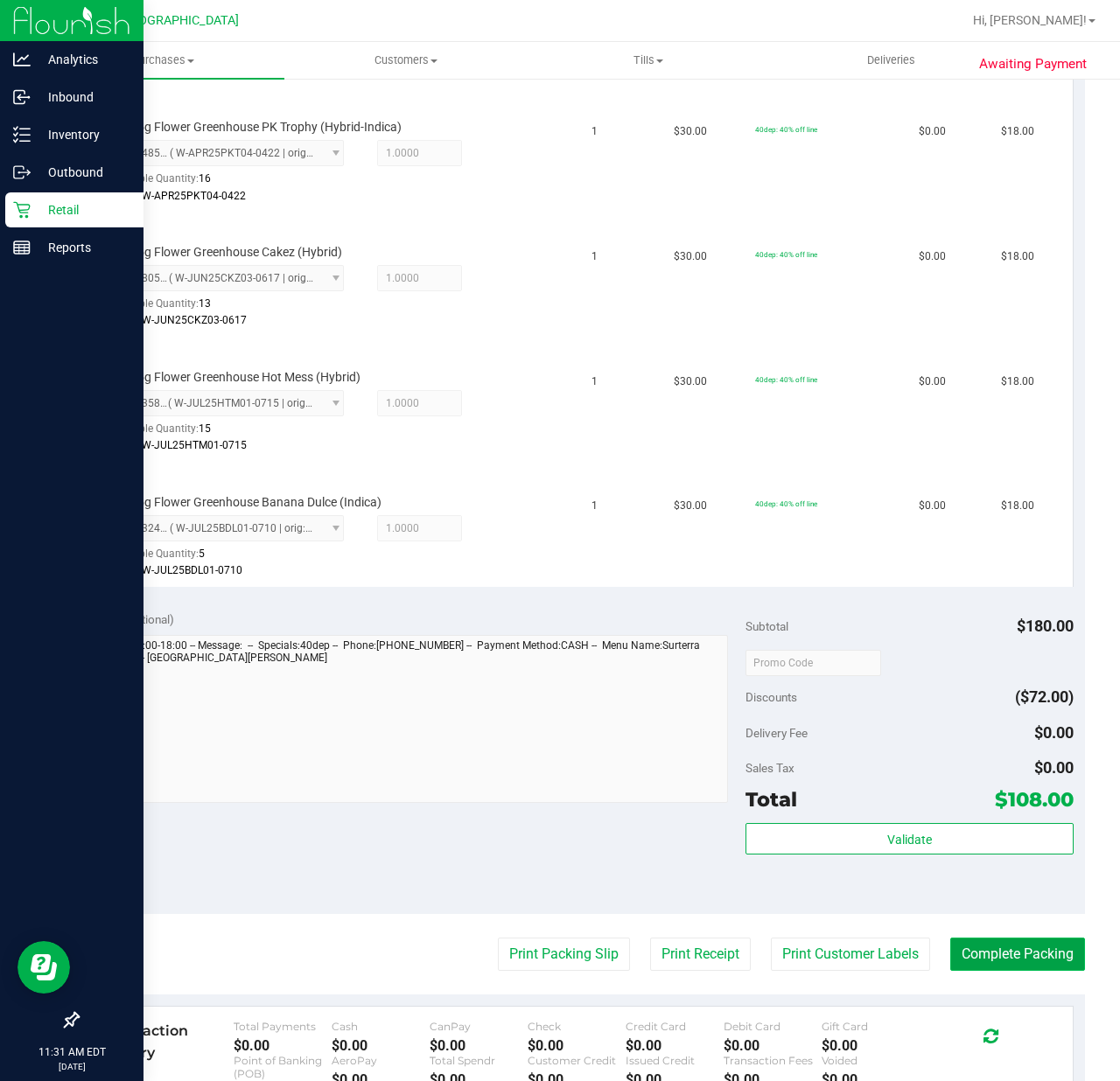
click at [963, 955] on button "Complete Packing" at bounding box center [1017, 954] width 134 height 33
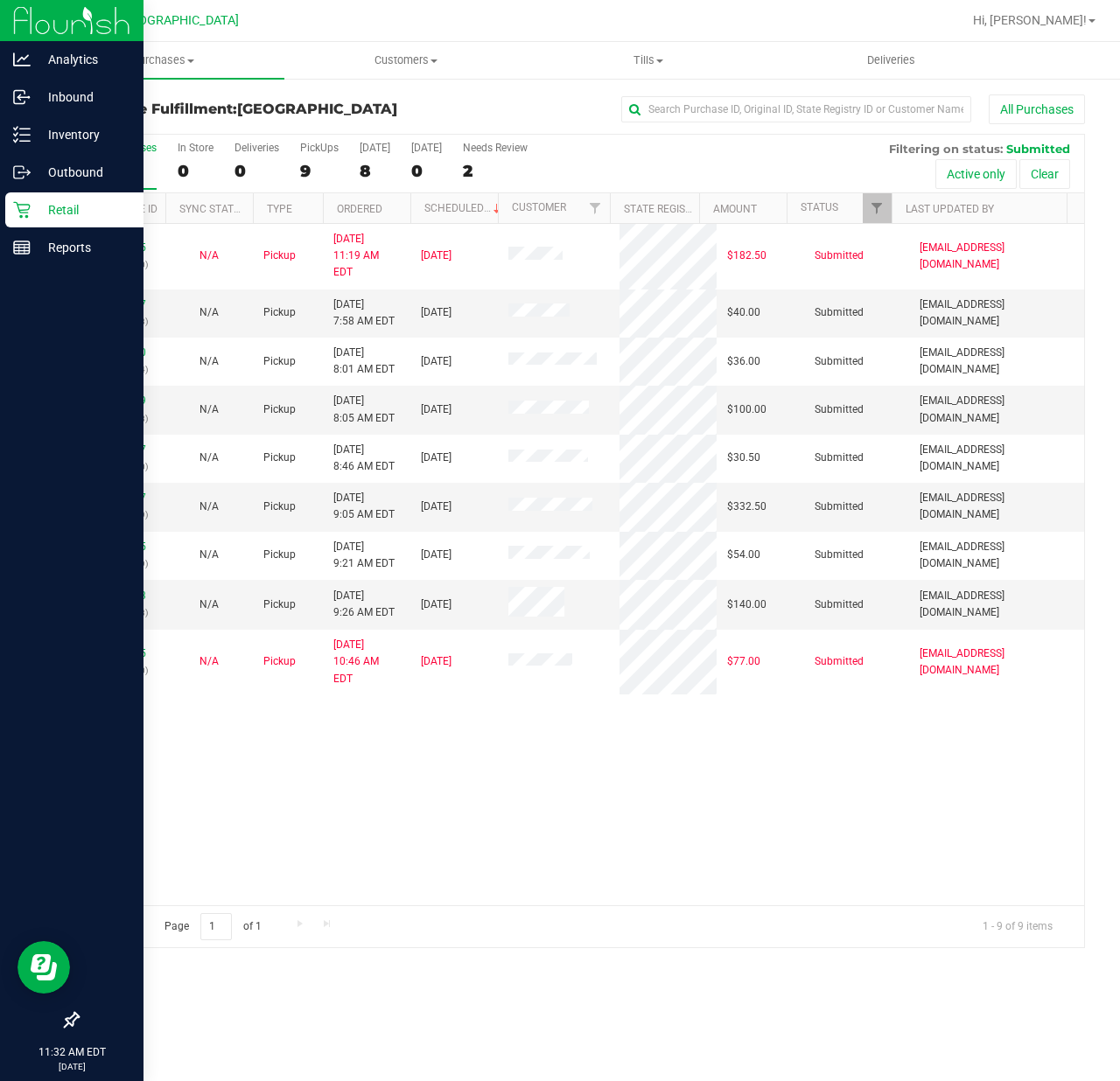
click at [446, 815] on div "11837705 (316933380) N/A Pickup [DATE] 11:19 AM EDT 8/24/2025 $182.50 Submitted…" at bounding box center [580, 564] width 1006 height 681
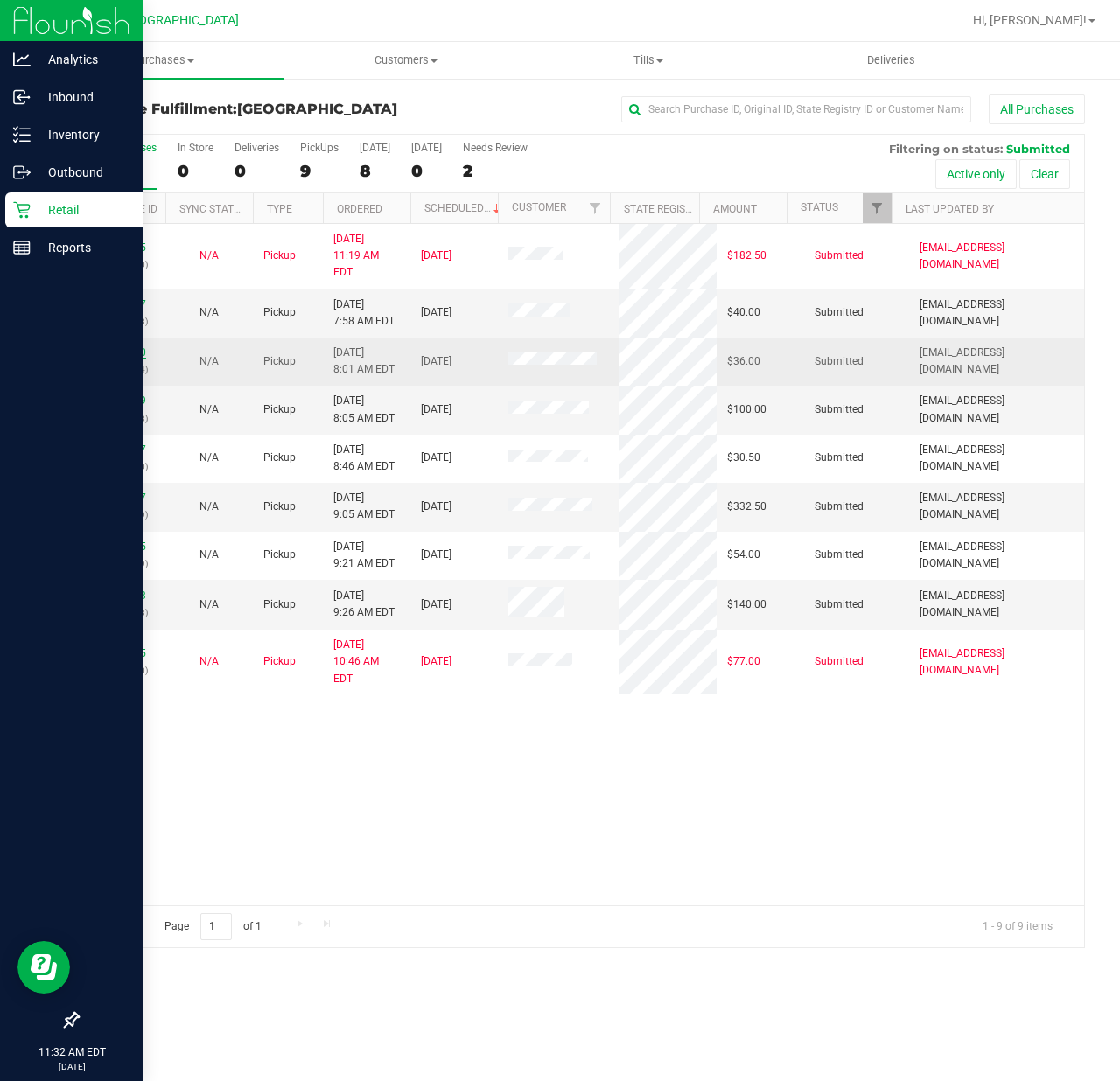
click at [105, 346] on link "11837740" at bounding box center [122, 353] width 49 height 13
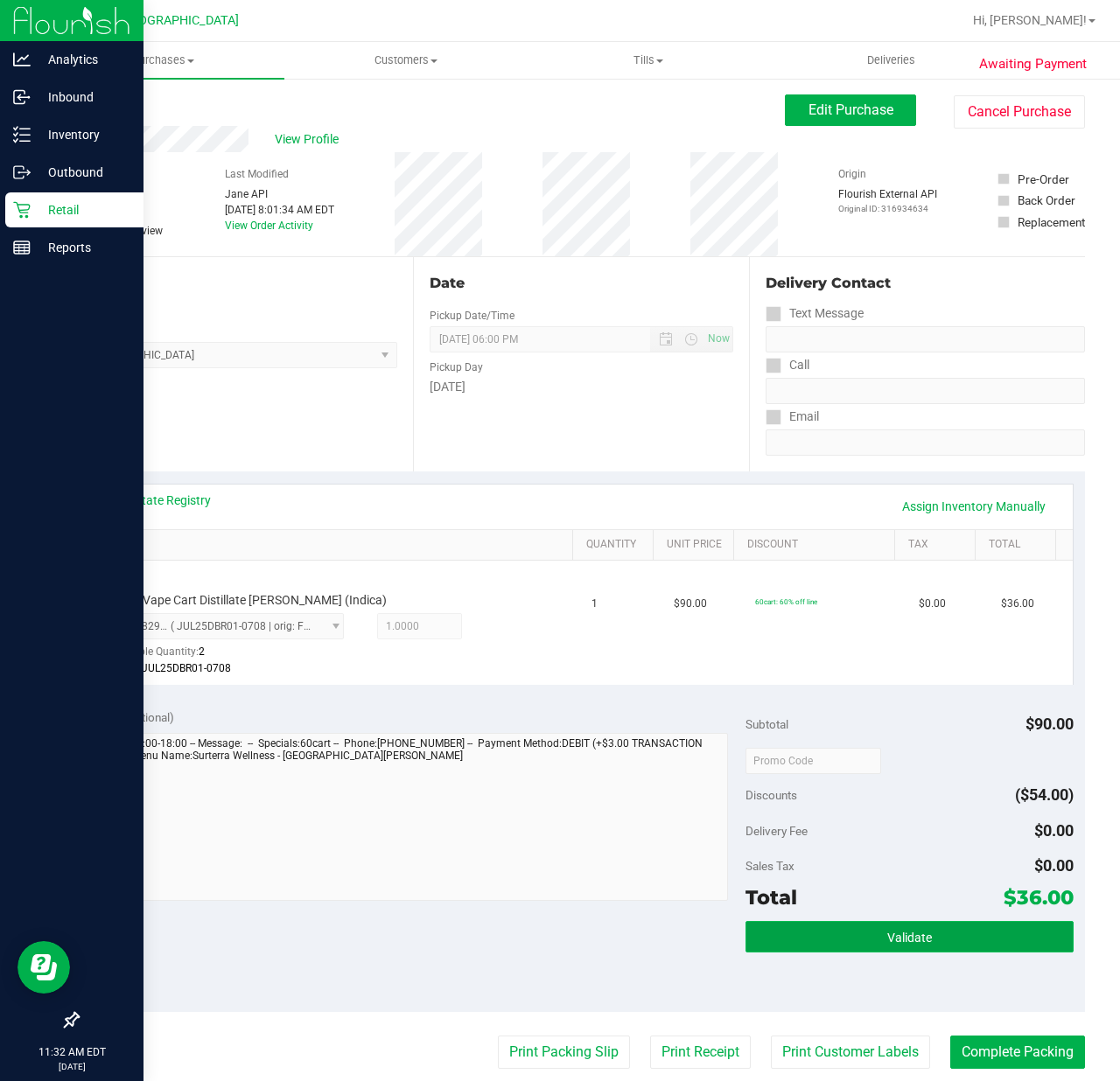
click at [915, 927] on button "Validate" at bounding box center [909, 937] width 328 height 32
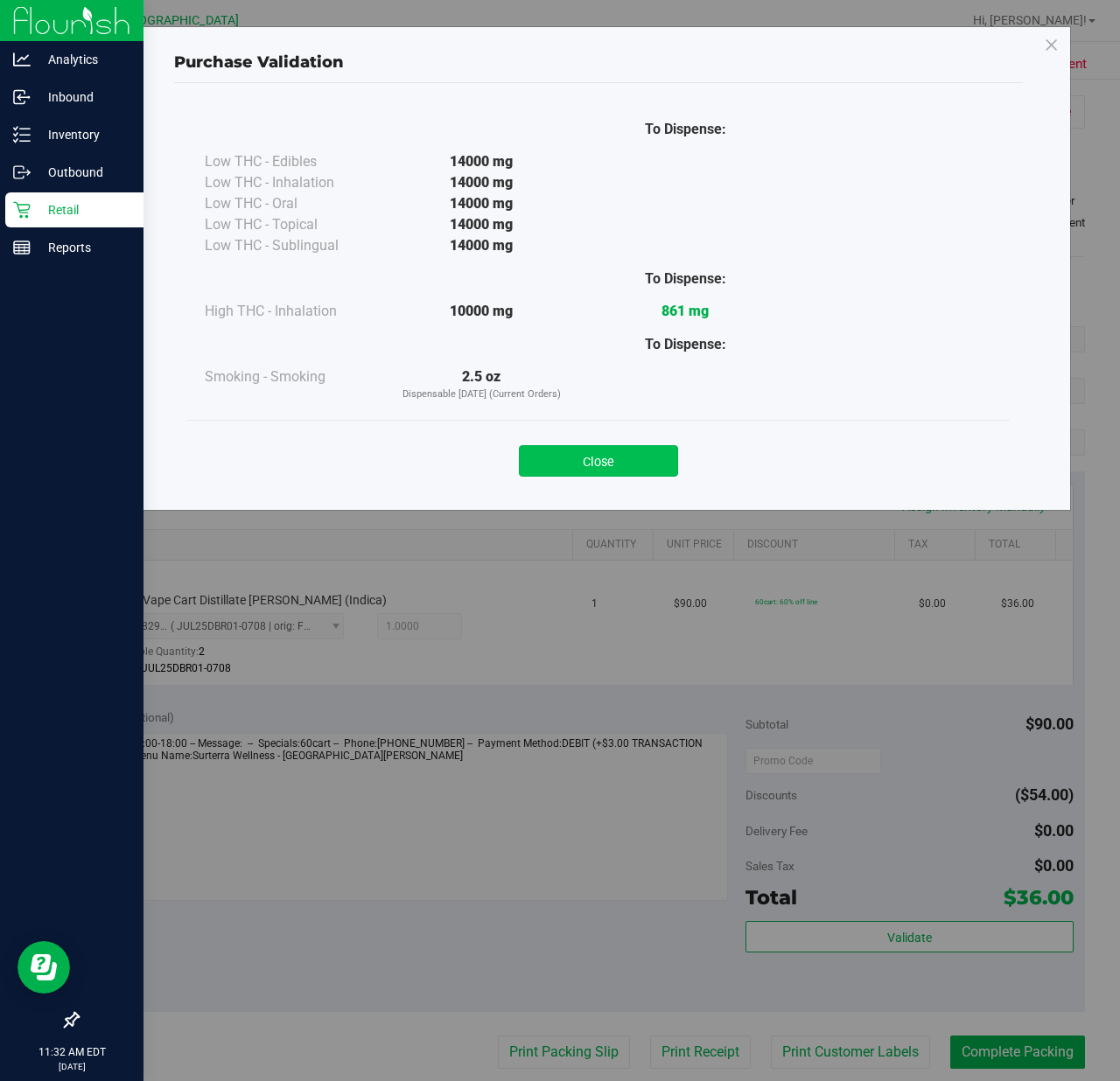
click at [602, 466] on button "Close" at bounding box center [598, 460] width 159 height 32
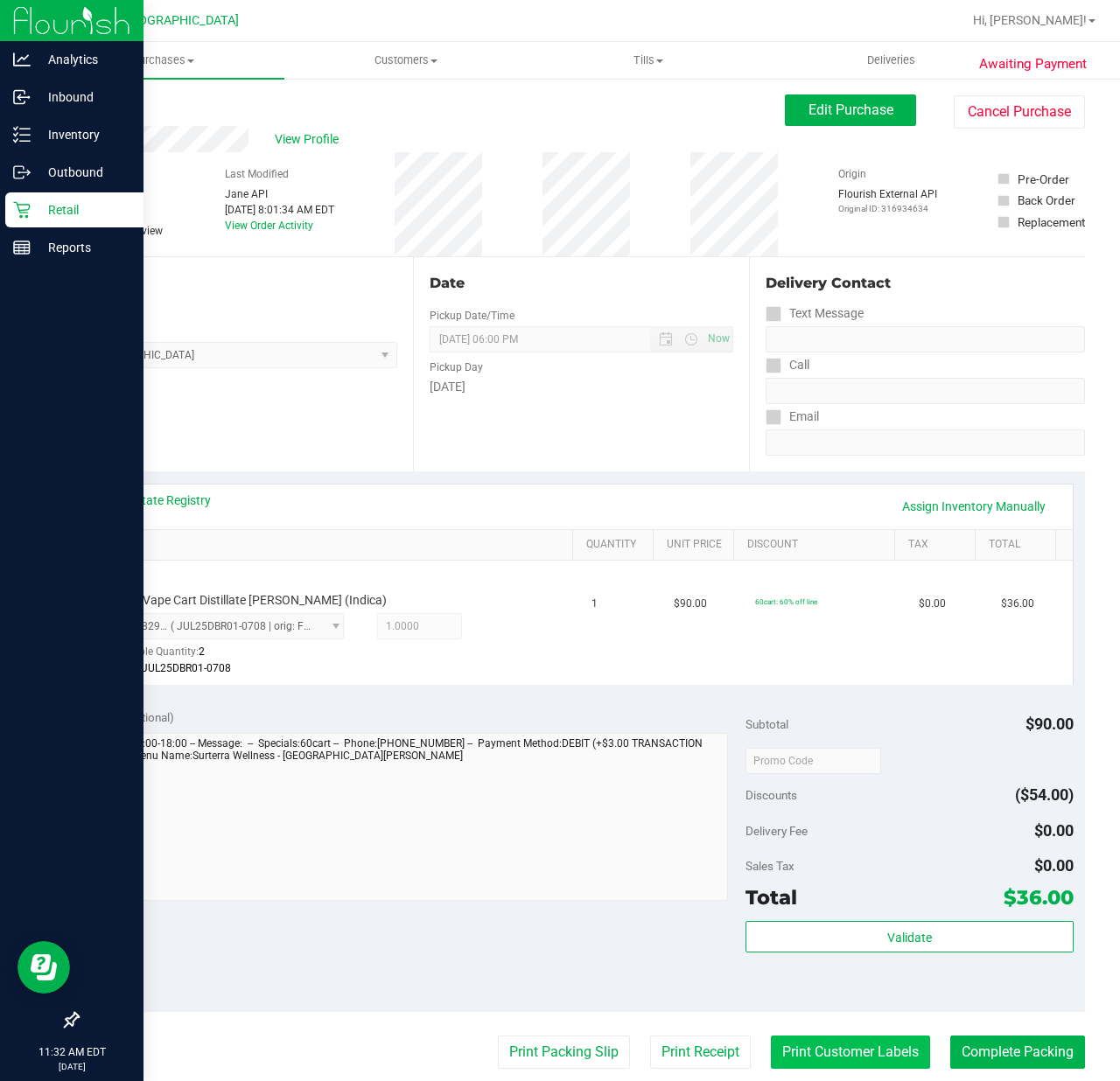
click at [802, 1042] on button "Print Customer Labels" at bounding box center [850, 1052] width 159 height 33
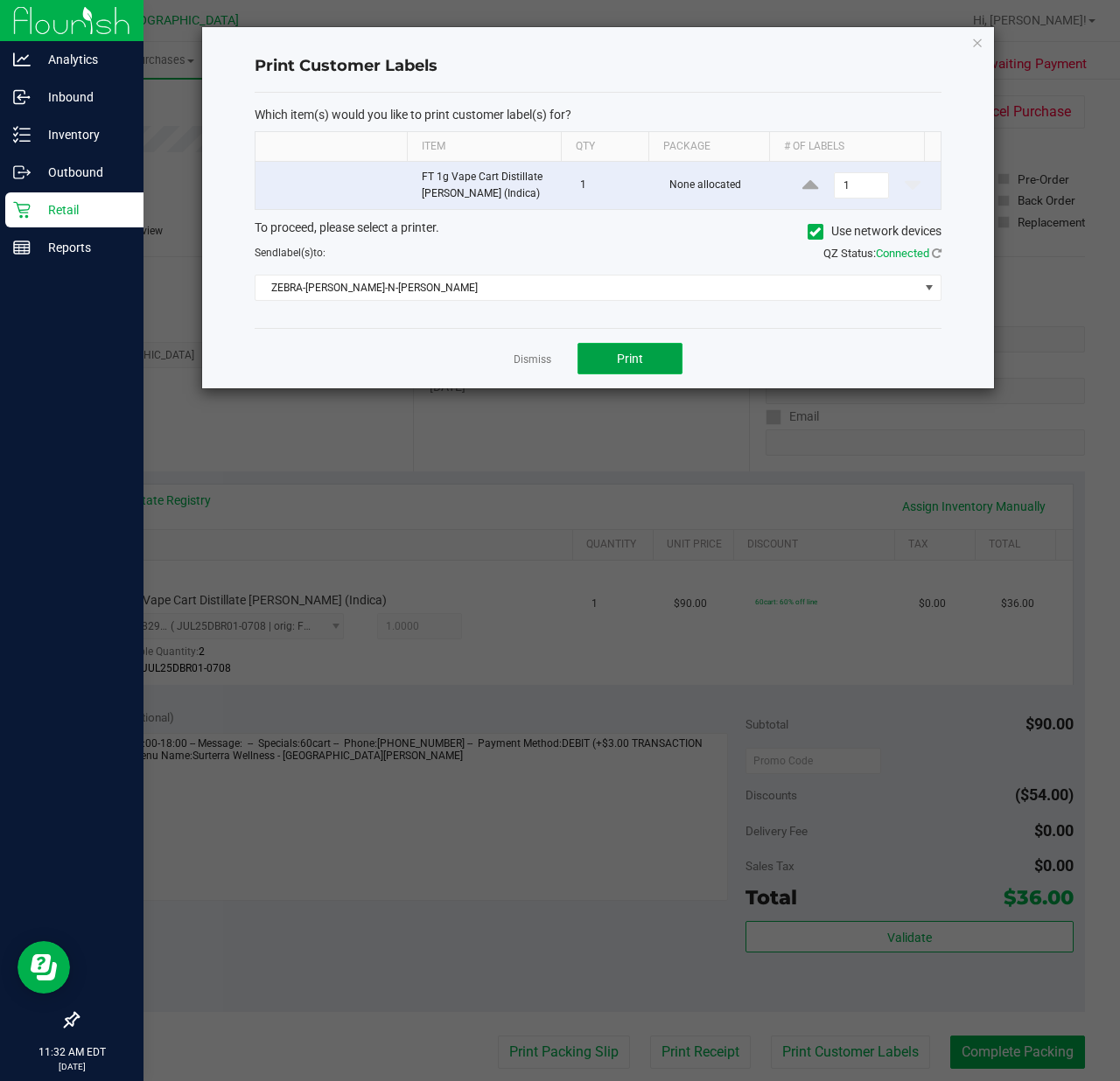
click at [628, 362] on span "Print" at bounding box center [629, 359] width 26 height 14
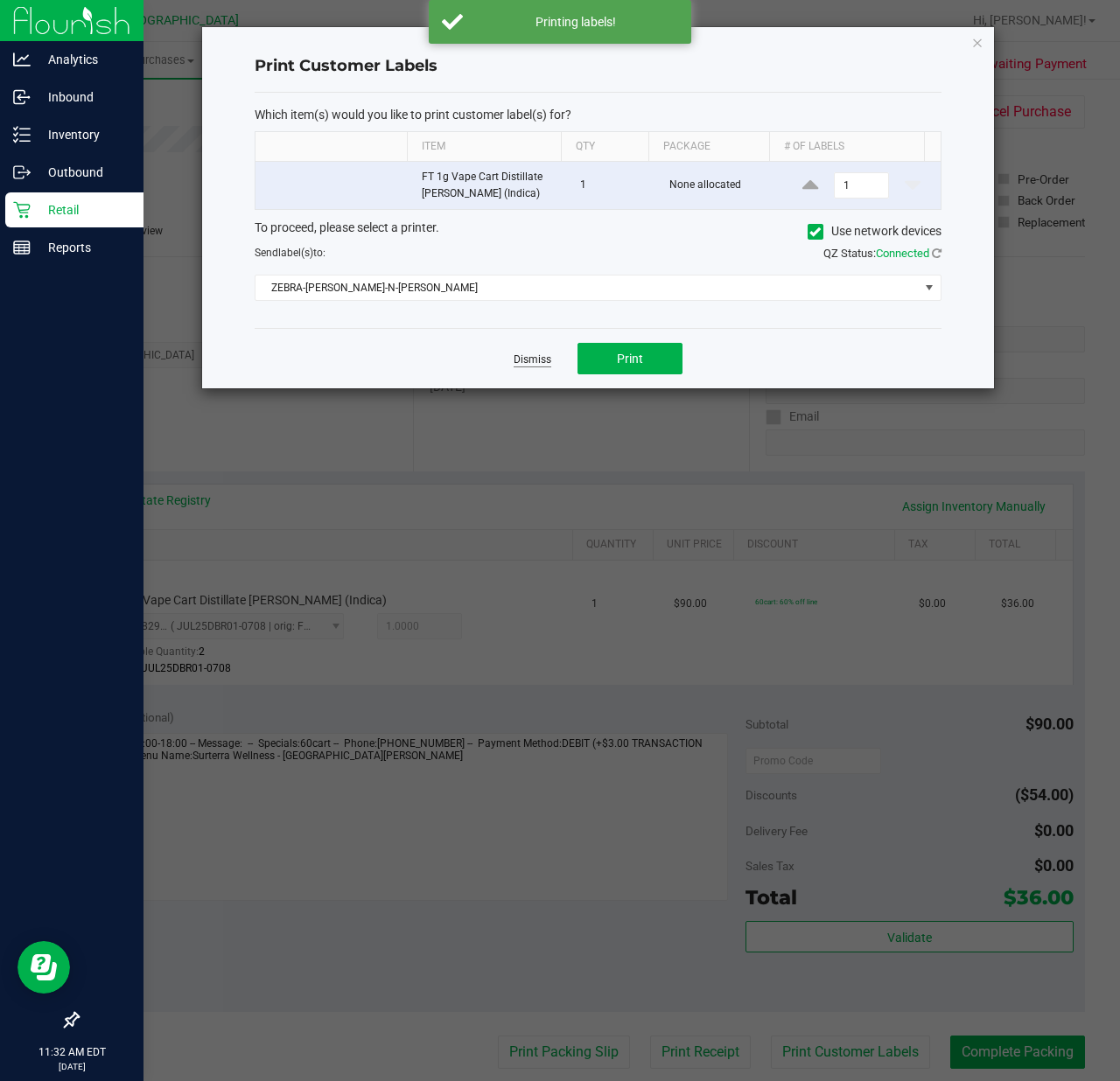
click at [525, 355] on link "Dismiss" at bounding box center [532, 360] width 38 height 14
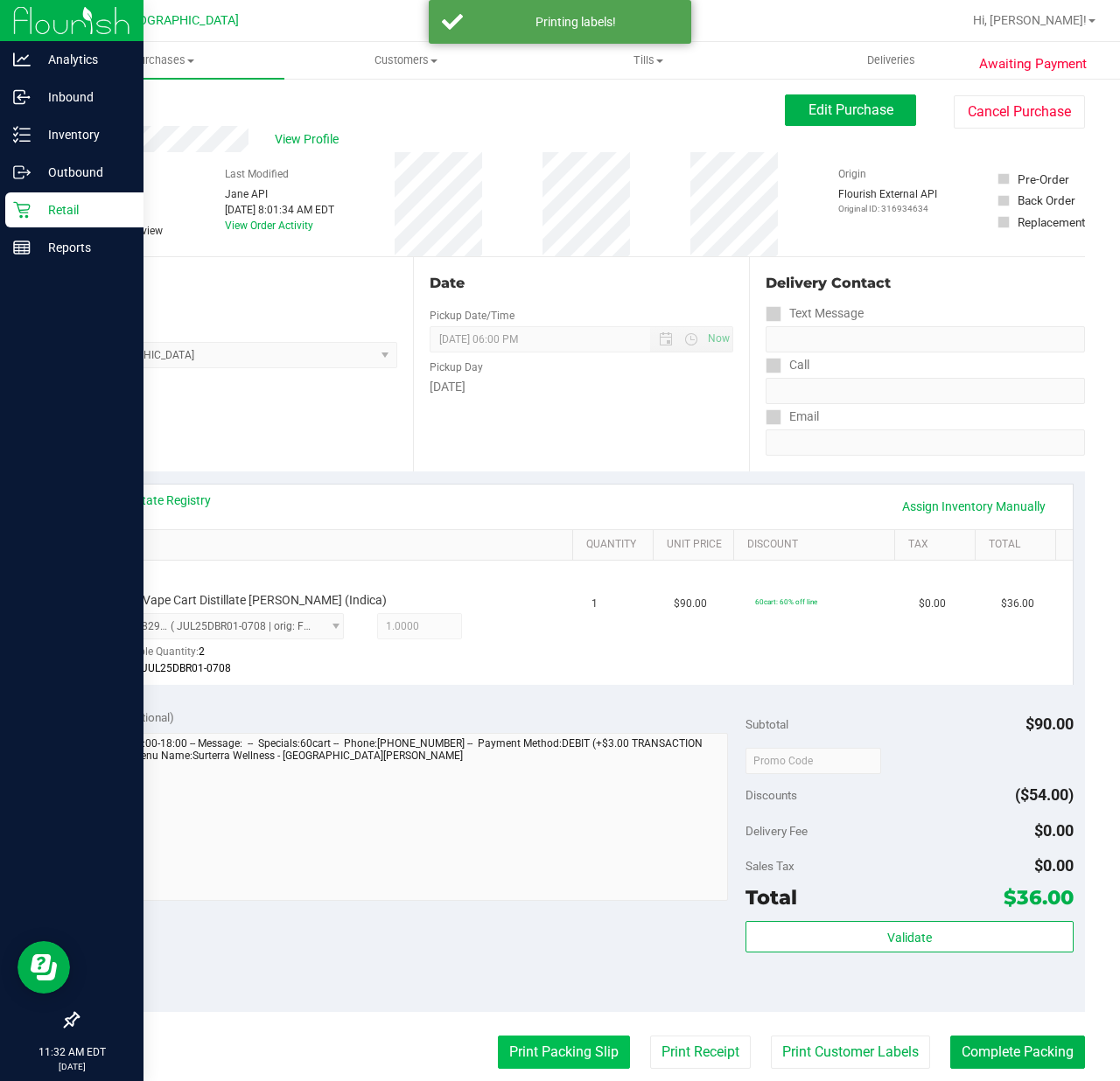
click at [505, 1043] on button "Print Packing Slip" at bounding box center [563, 1052] width 132 height 33
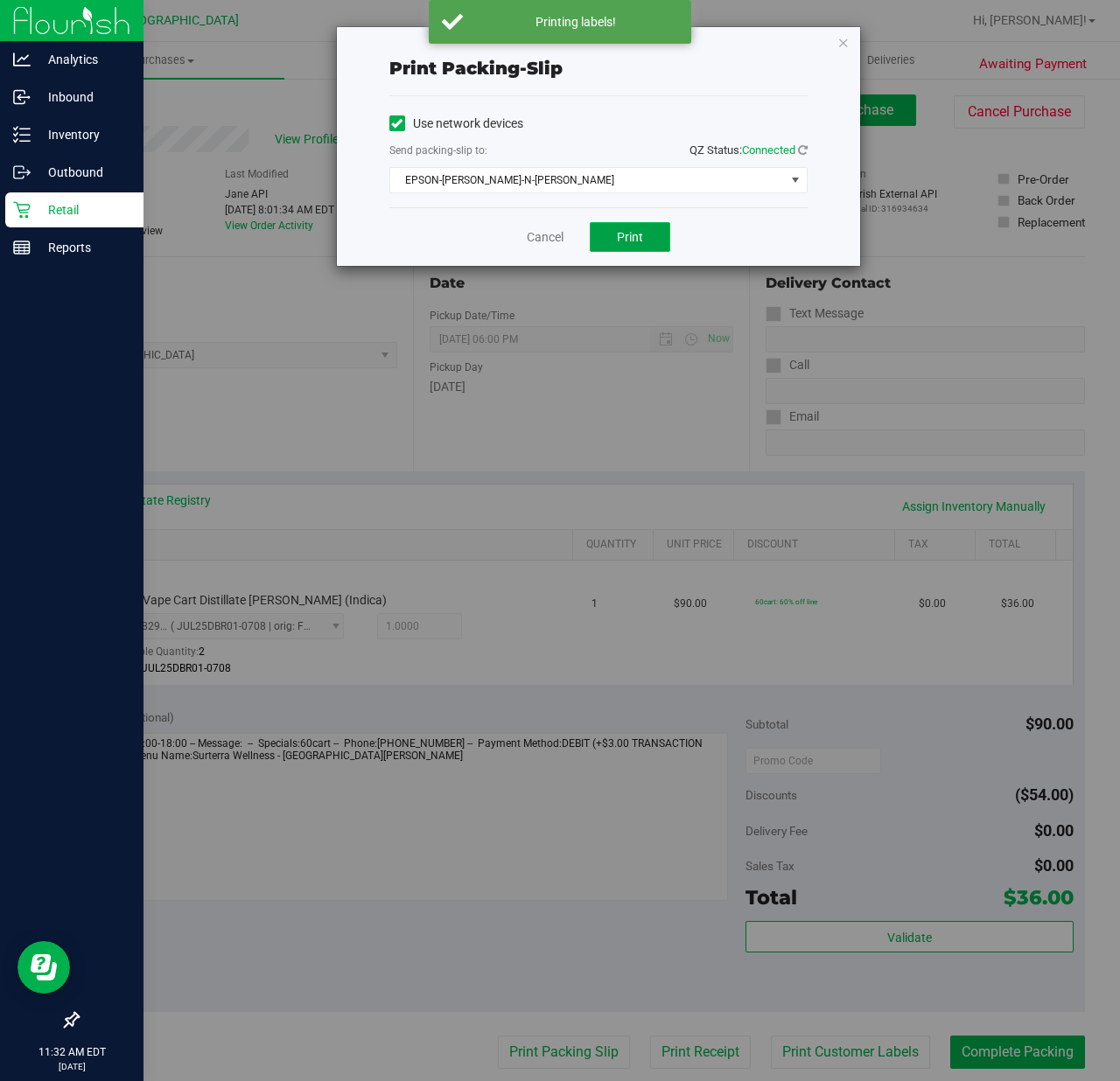
click at [613, 240] on button "Print" at bounding box center [629, 236] width 80 height 30
click at [548, 246] on link "Cancel" at bounding box center [544, 237] width 37 height 18
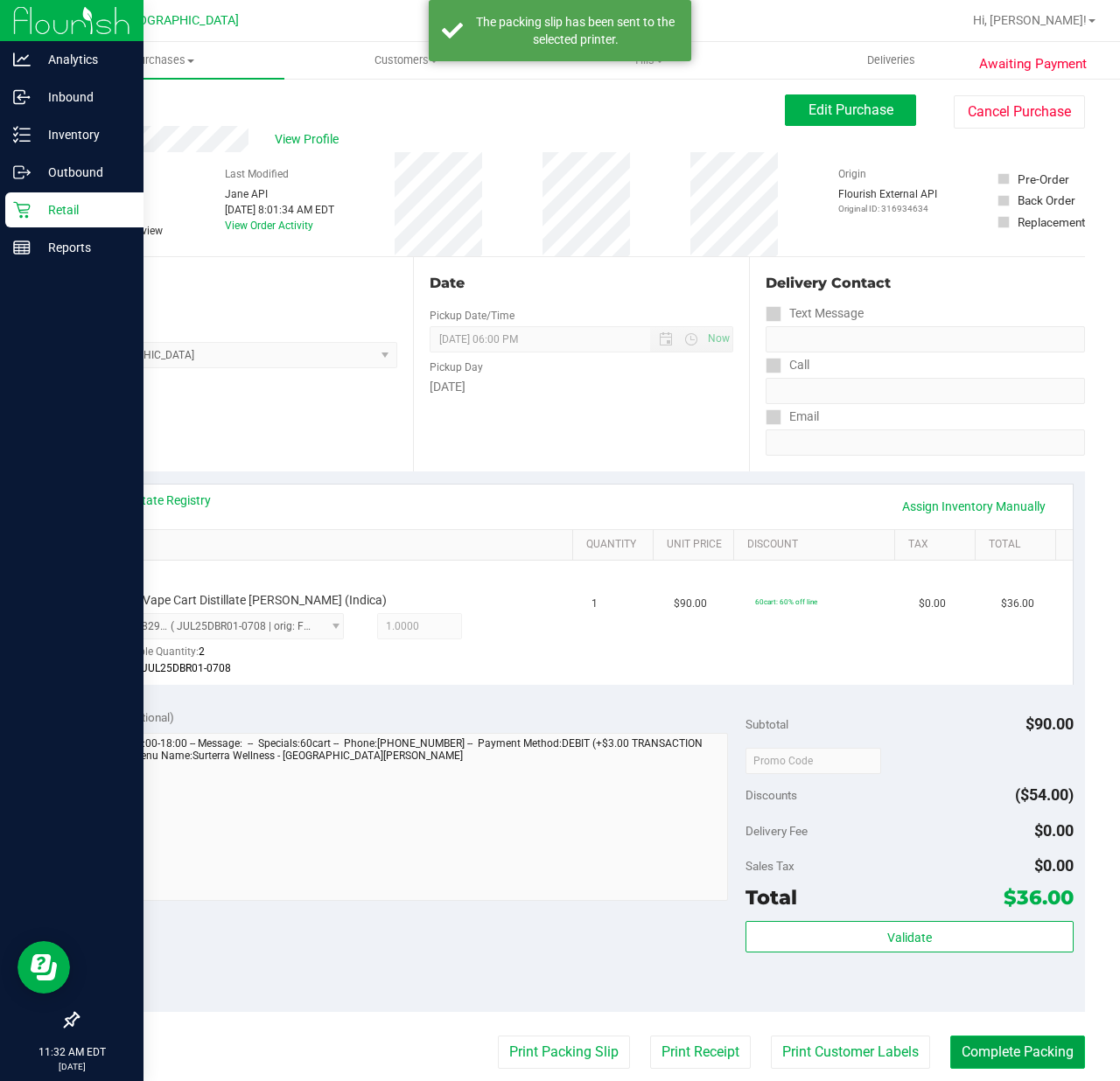
click at [981, 1047] on button "Complete Packing" at bounding box center [1017, 1052] width 134 height 33
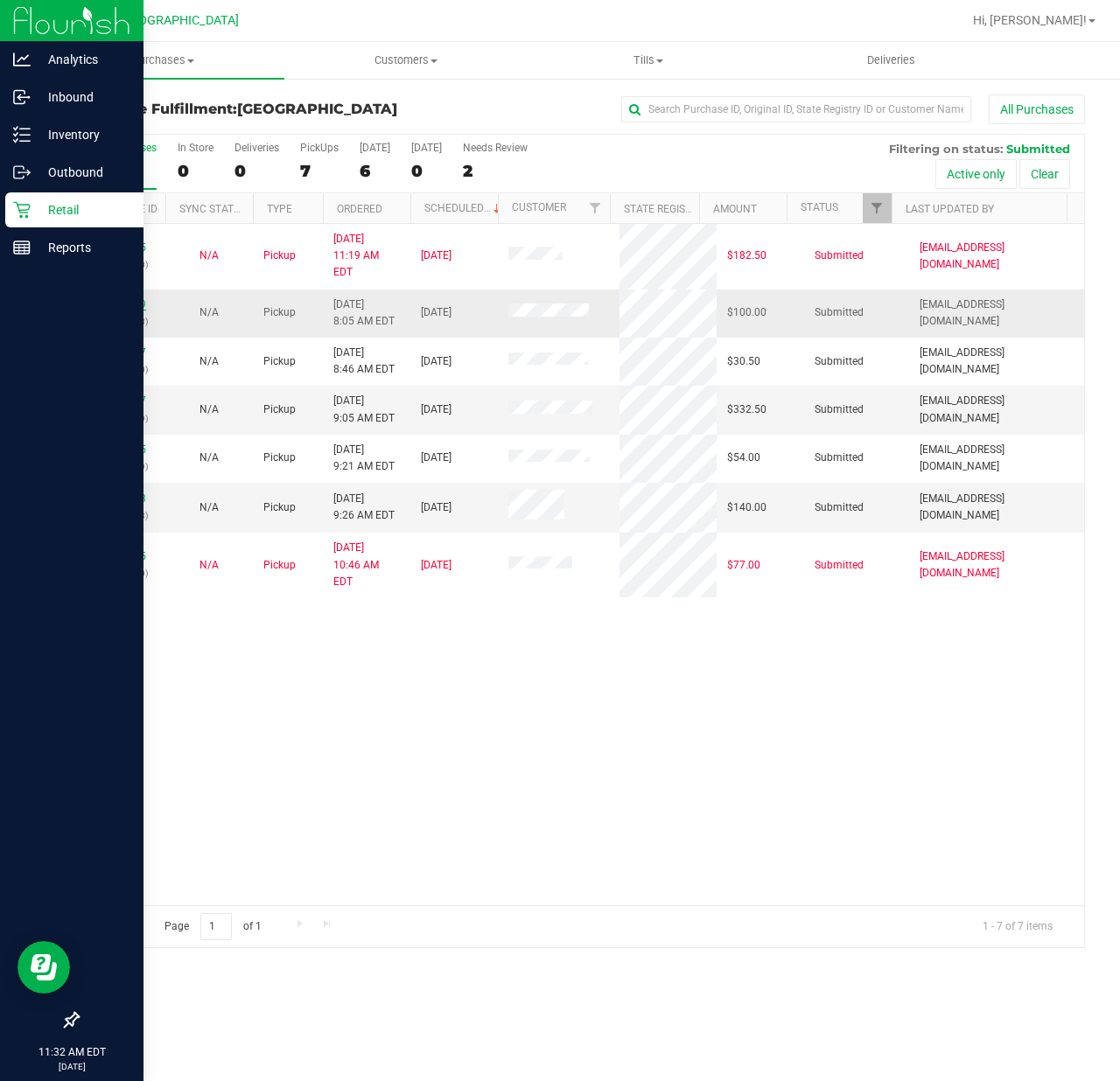
click at [114, 298] on link "11837749" at bounding box center [122, 304] width 49 height 13
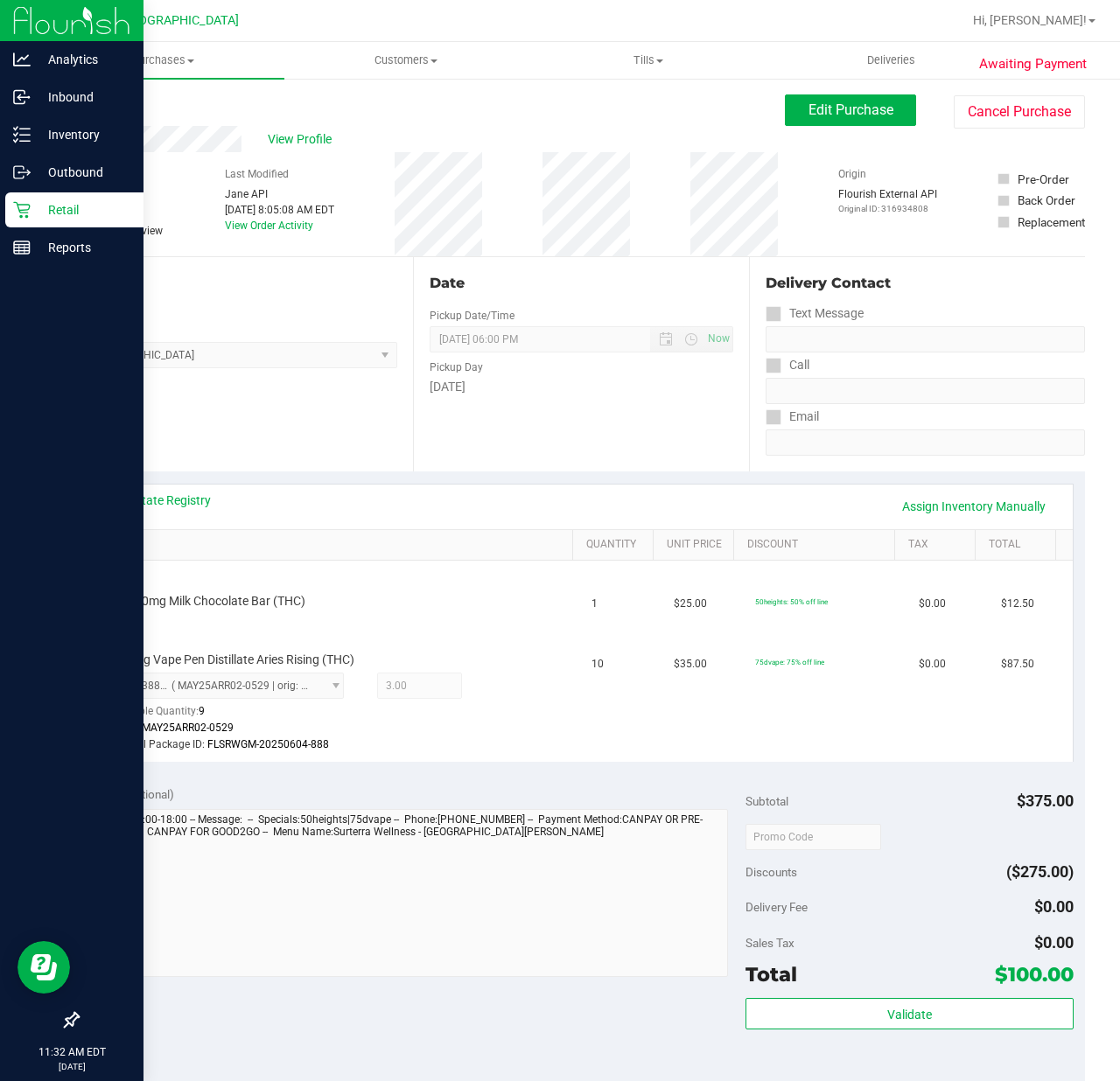
click at [93, 105] on link "Back" at bounding box center [89, 106] width 26 height 13
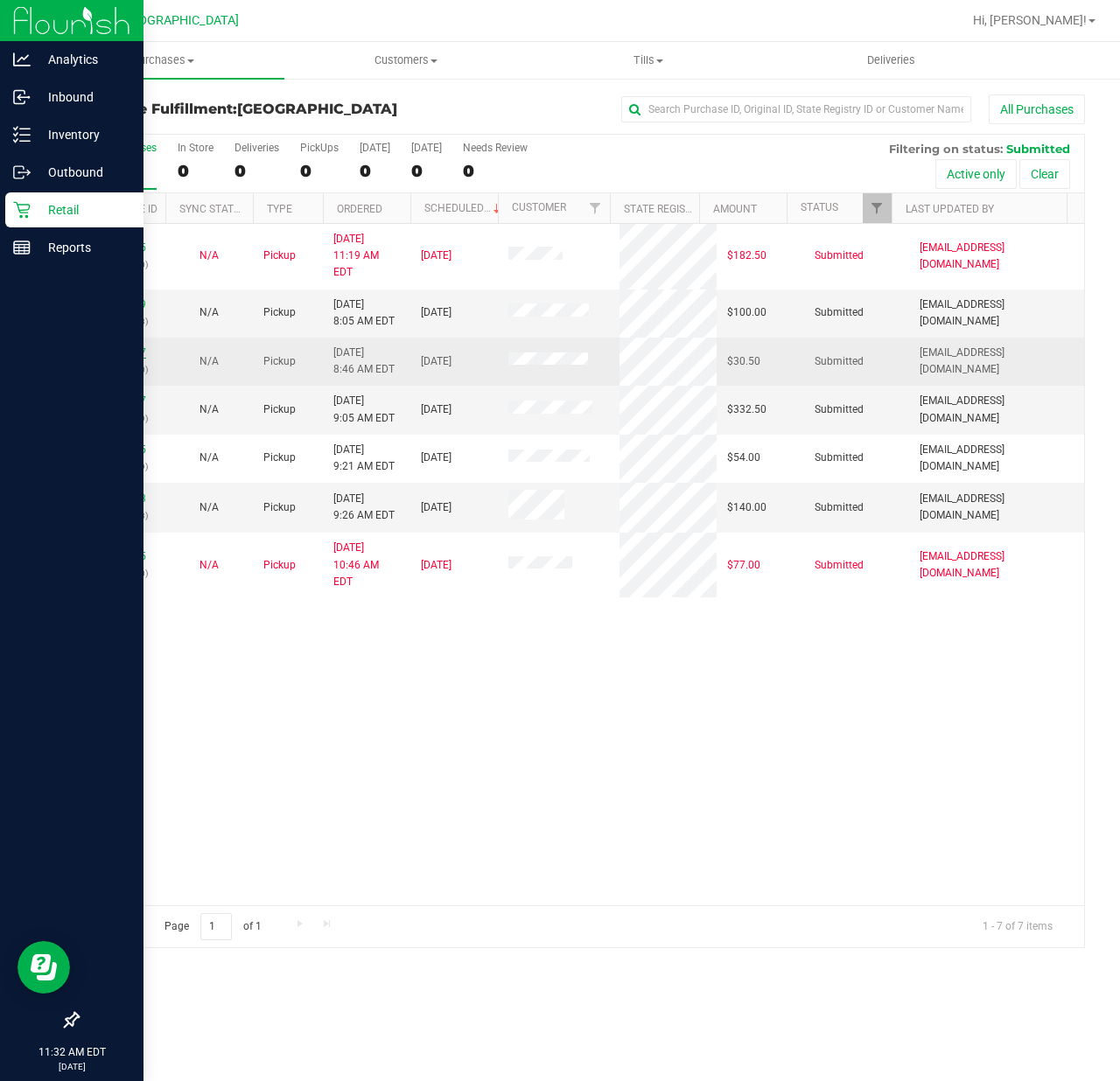
click at [112, 346] on link "11837837" at bounding box center [122, 353] width 49 height 13
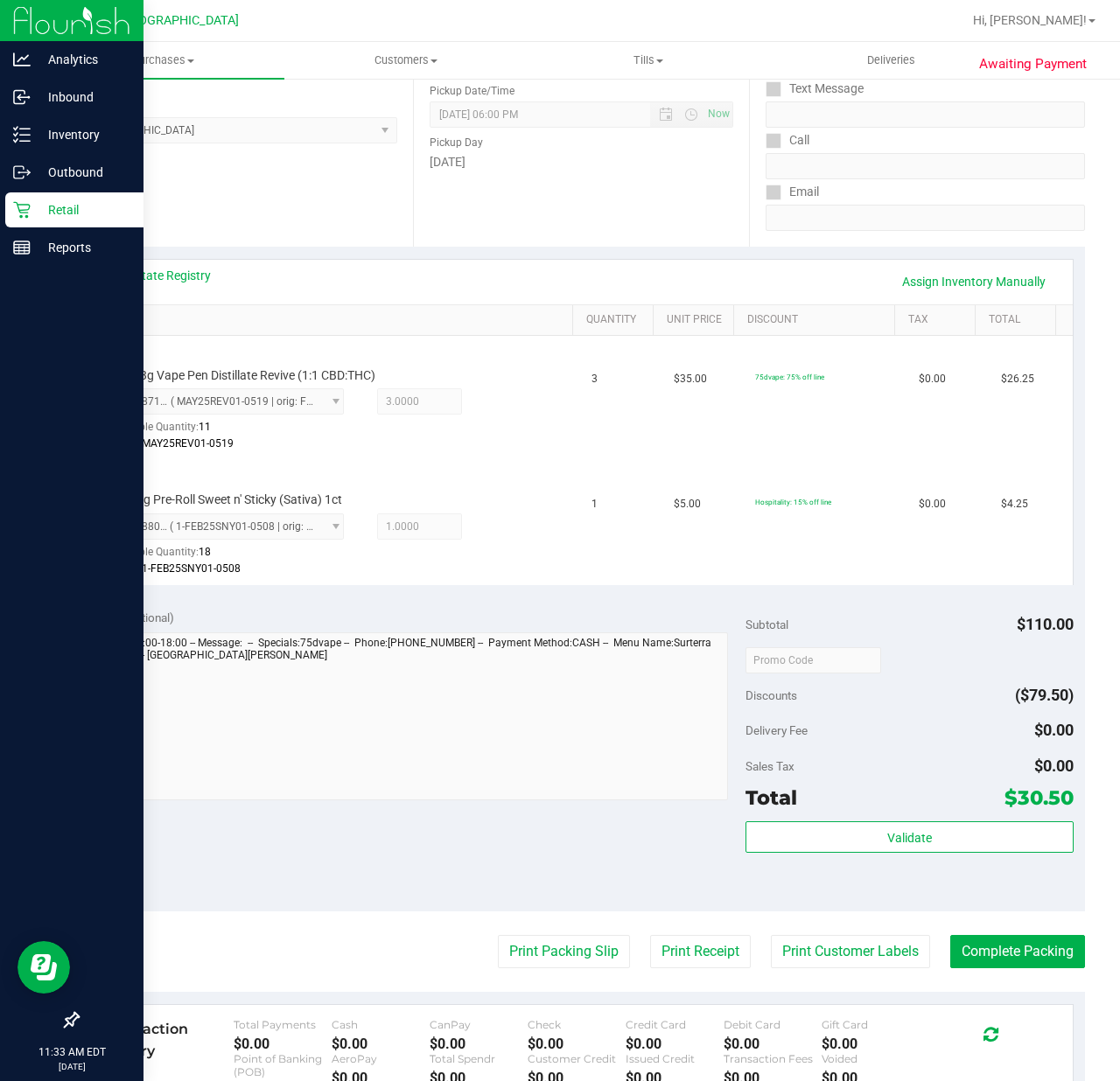
scroll to position [242, 0]
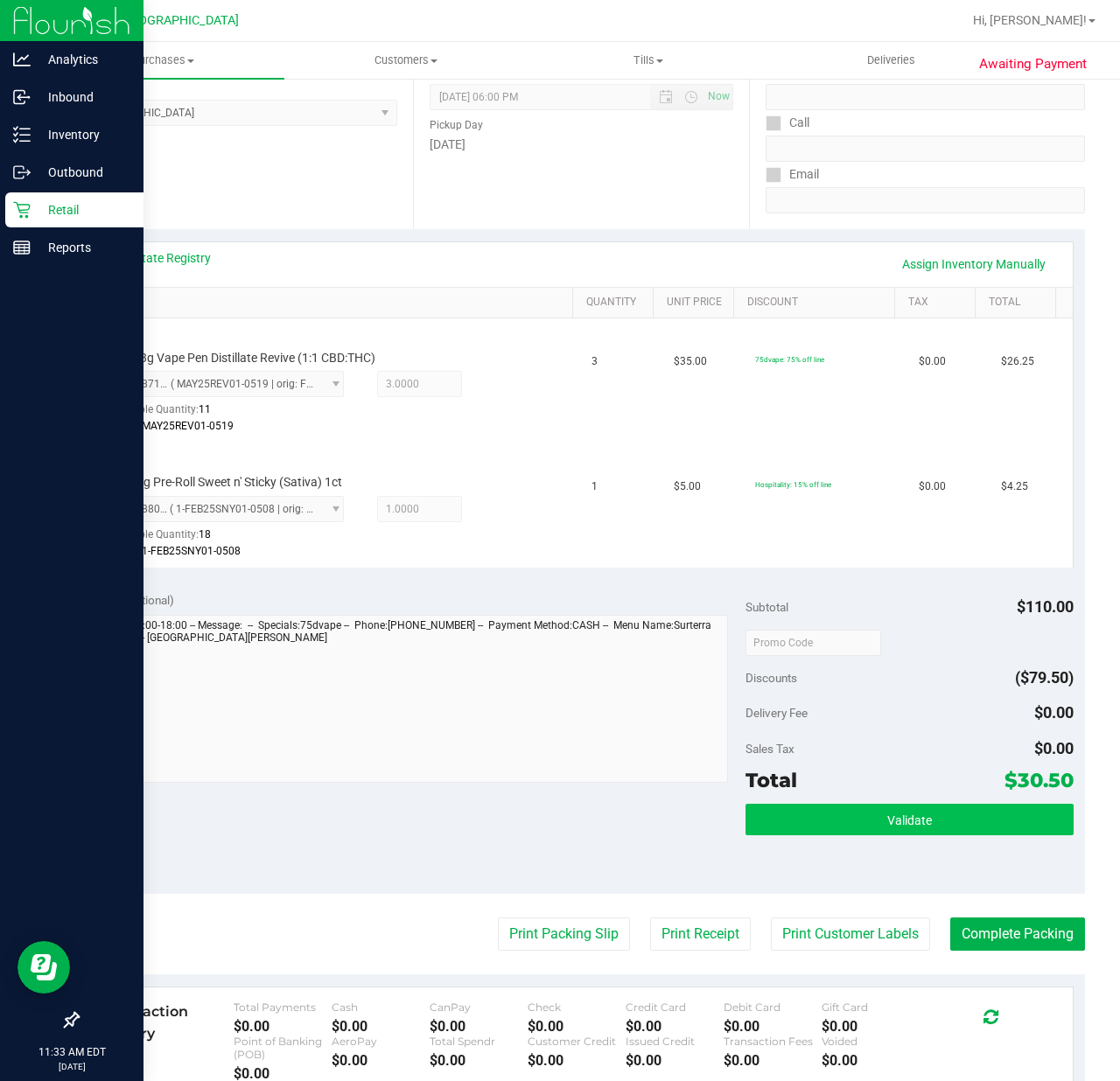
click at [914, 813] on span "Validate" at bounding box center [909, 820] width 44 height 14
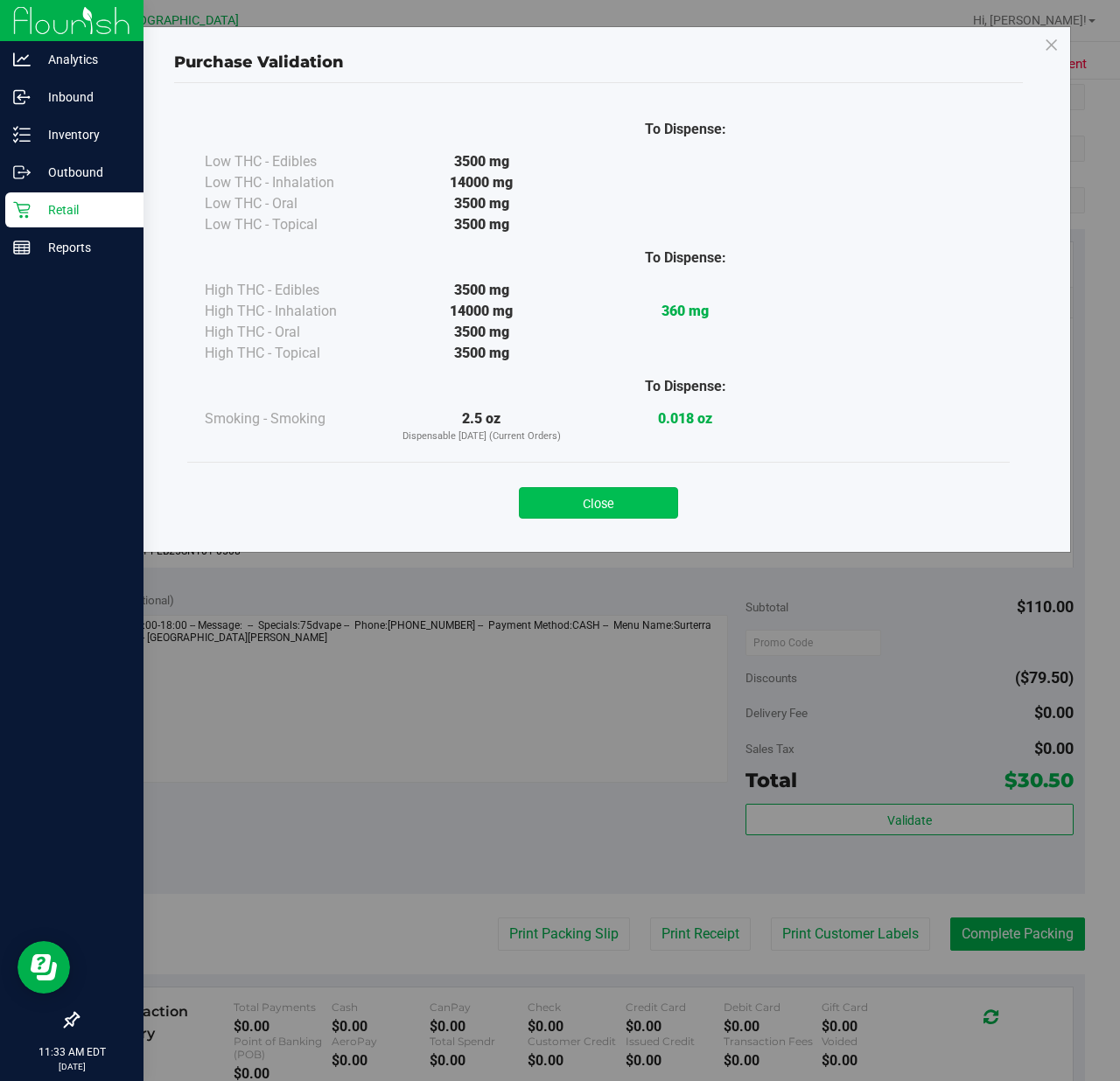
click at [616, 505] on button "Close" at bounding box center [598, 503] width 159 height 32
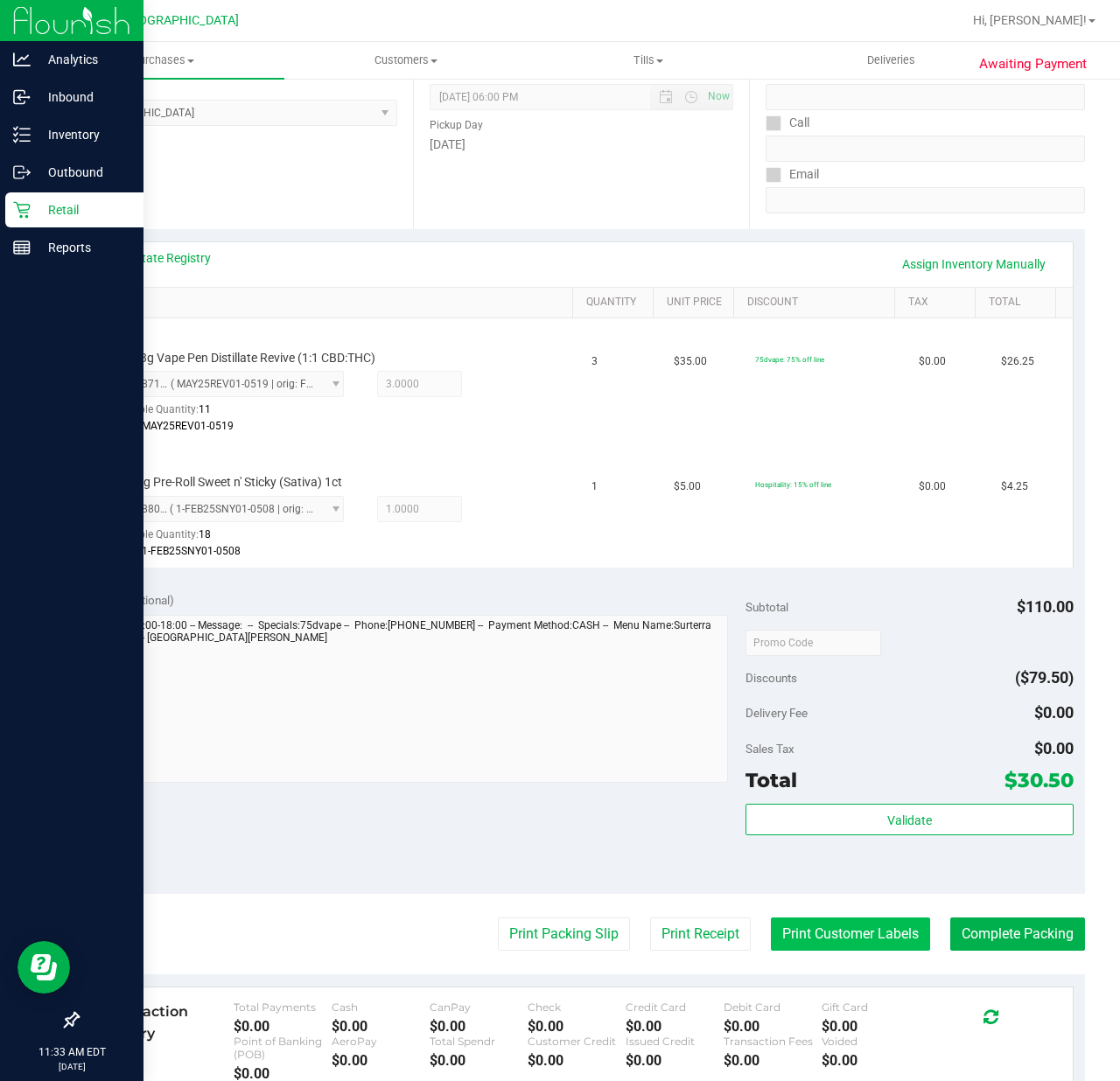
click at [796, 934] on button "Print Customer Labels" at bounding box center [850, 934] width 159 height 33
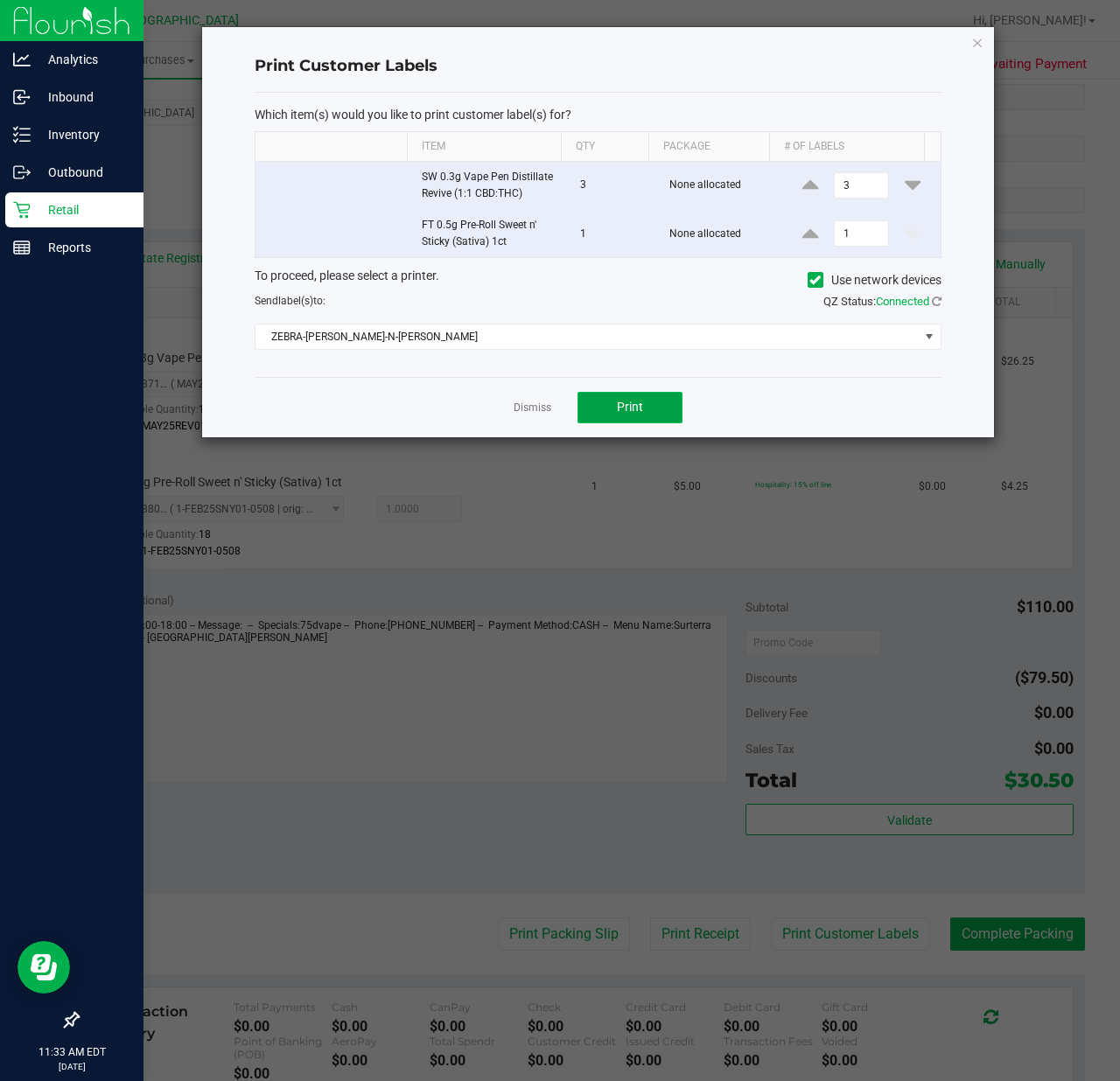
click at [627, 411] on span "Print" at bounding box center [629, 407] width 26 height 14
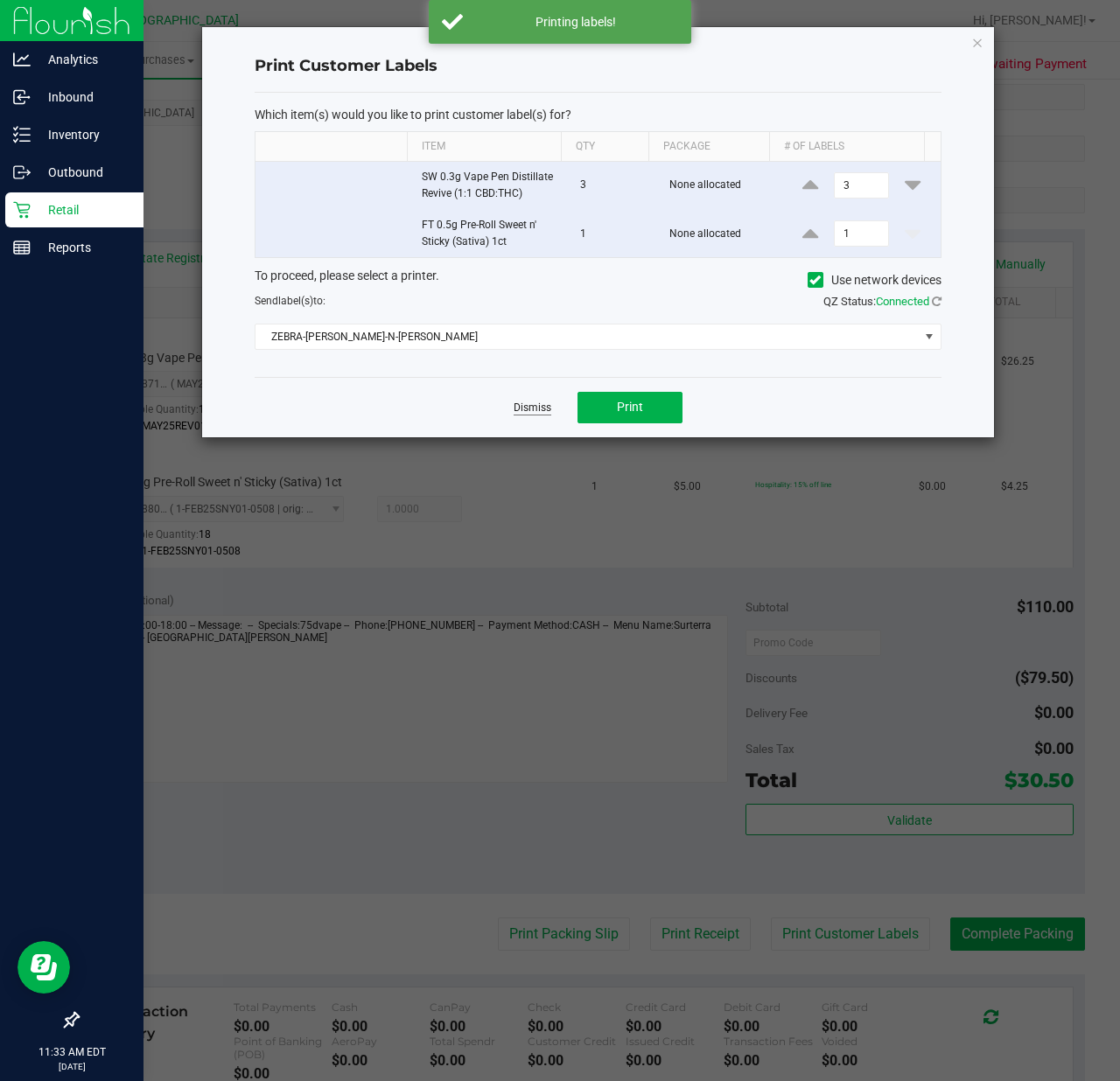
click at [532, 411] on link "Dismiss" at bounding box center [532, 408] width 38 height 14
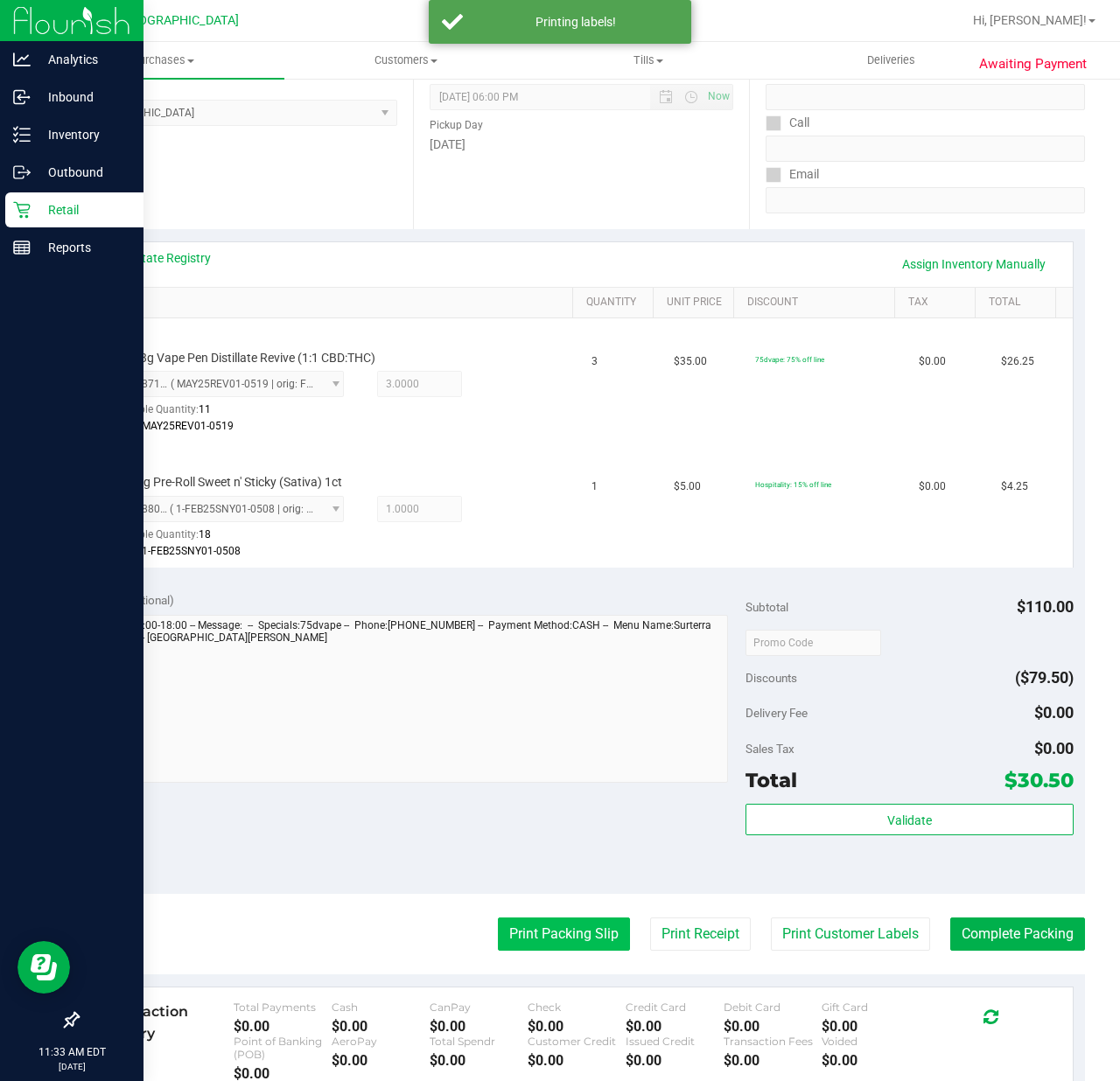
click at [504, 938] on button "Print Packing Slip" at bounding box center [563, 934] width 132 height 33
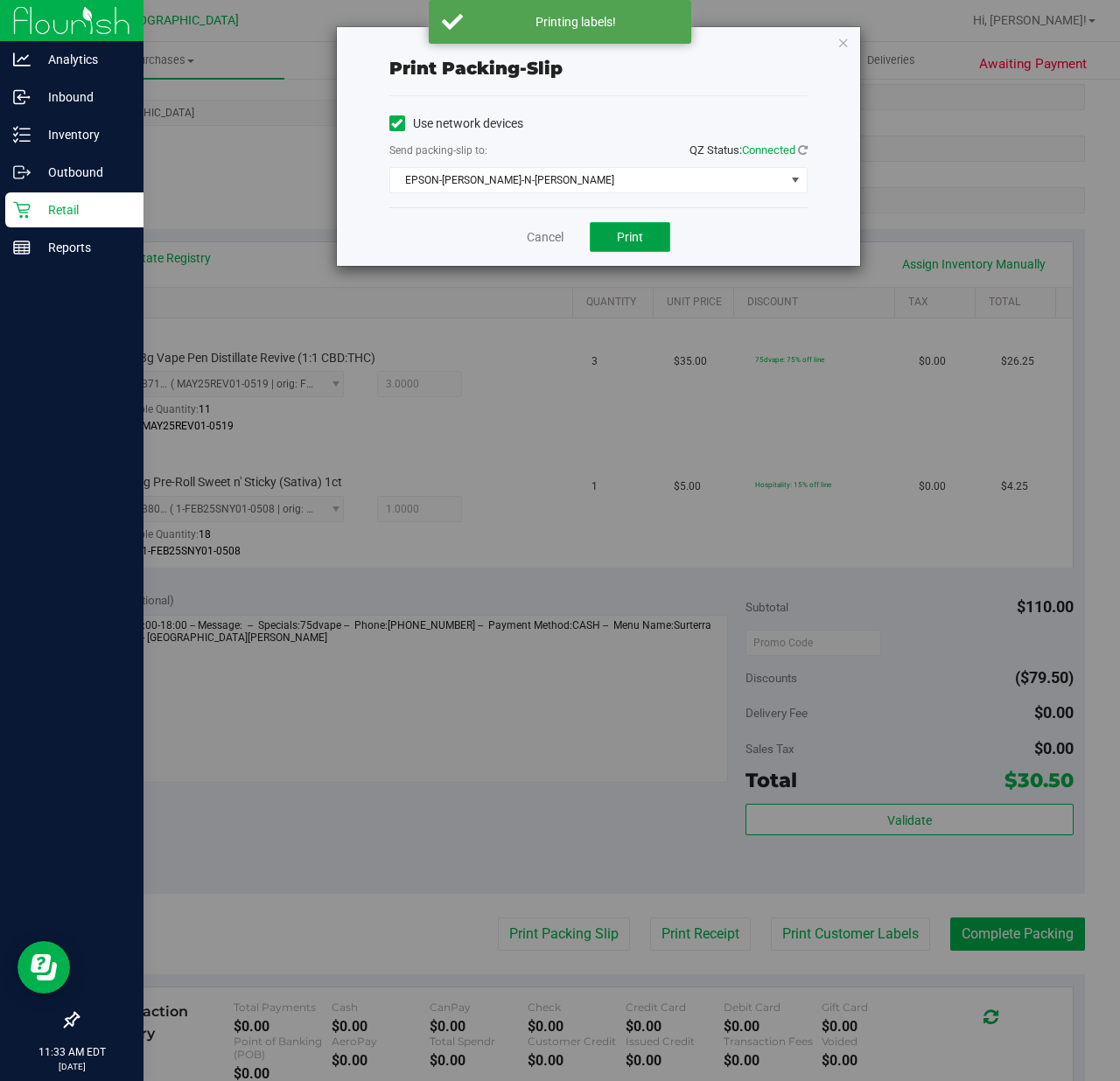
click at [589, 226] on button "Print" at bounding box center [629, 236] width 80 height 30
click at [533, 235] on link "Cancel" at bounding box center [544, 237] width 37 height 18
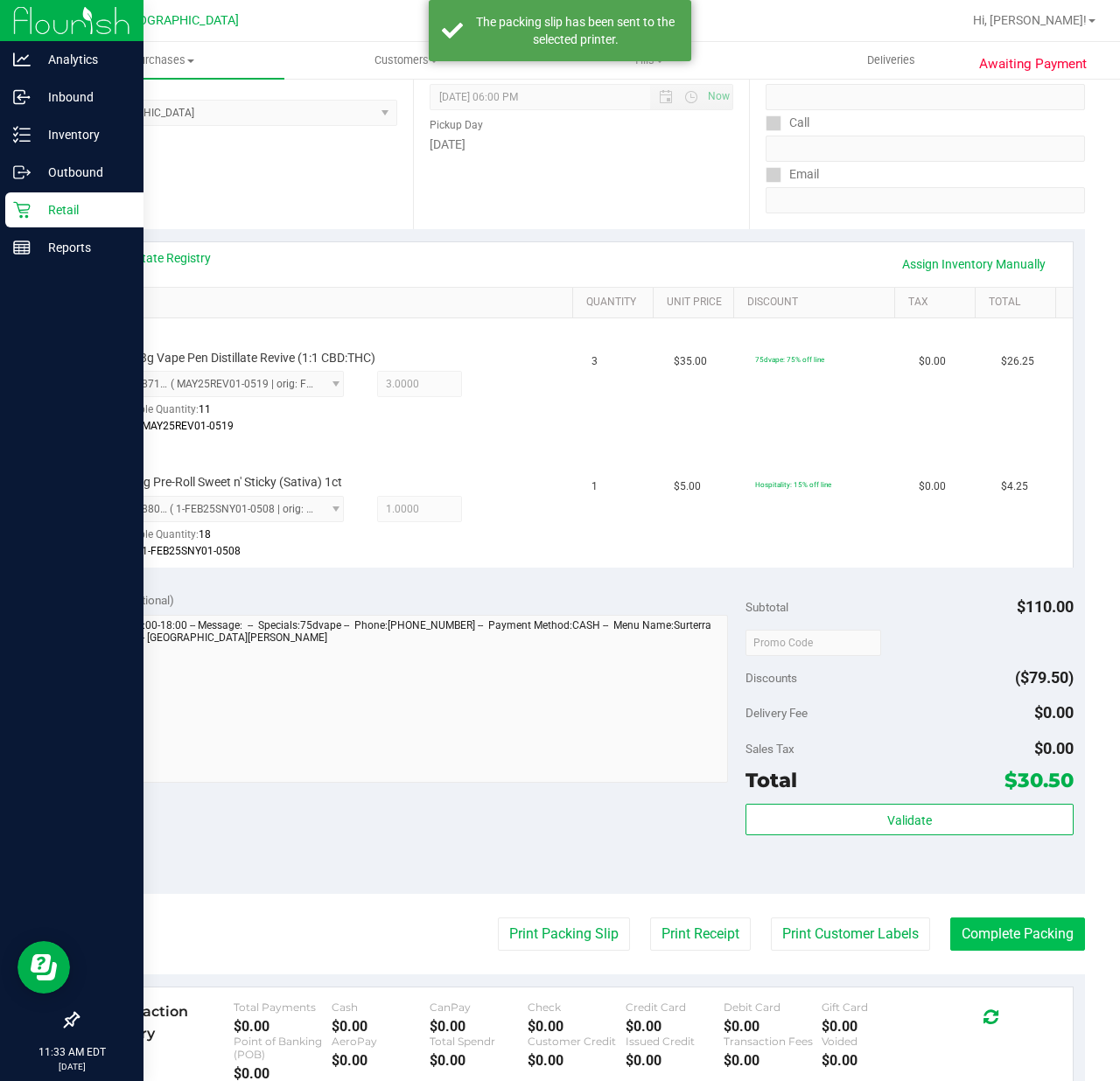
click at [966, 939] on button "Complete Packing" at bounding box center [1017, 934] width 134 height 33
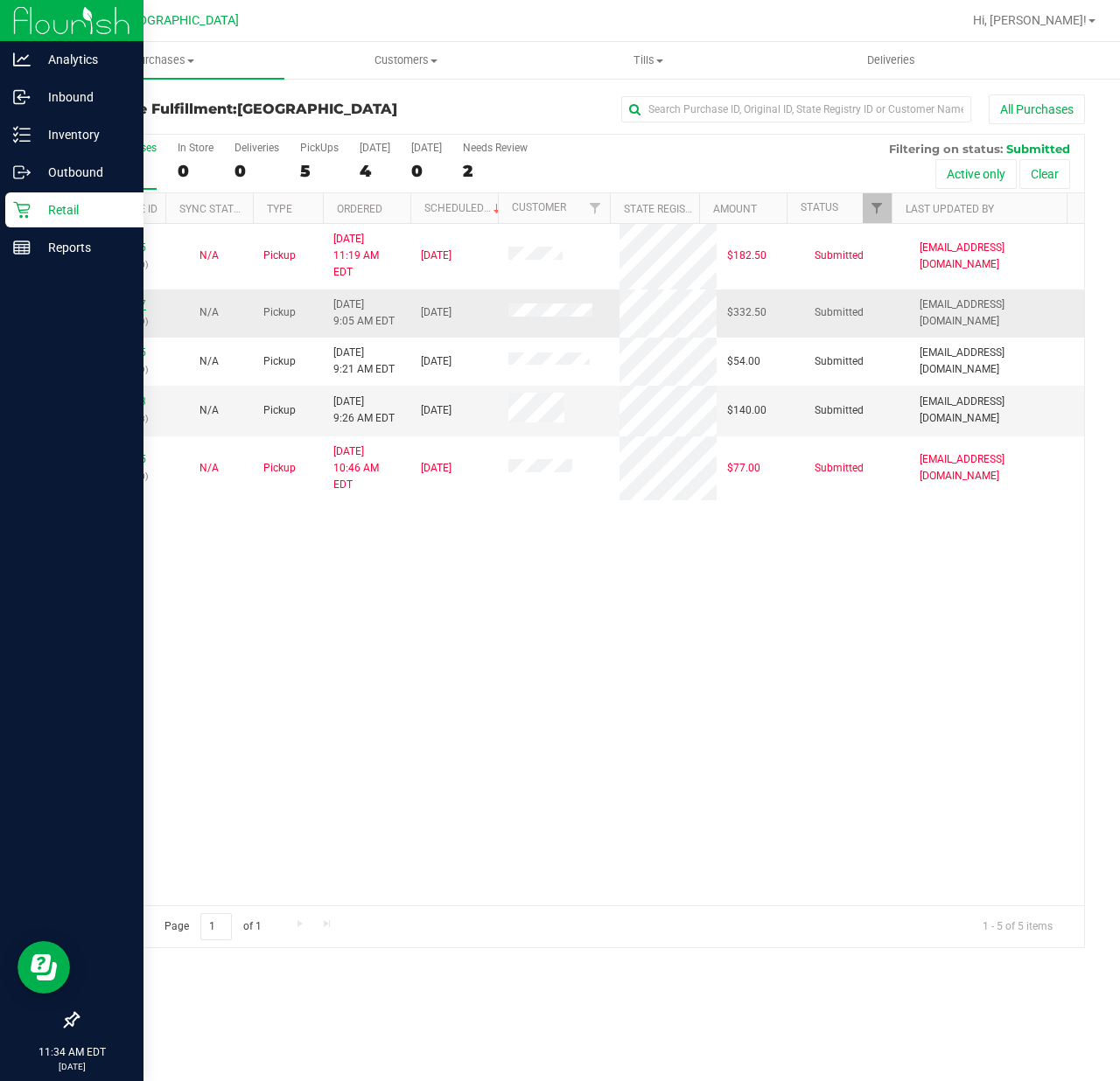
click at [124, 298] on link "11837887" at bounding box center [122, 304] width 49 height 13
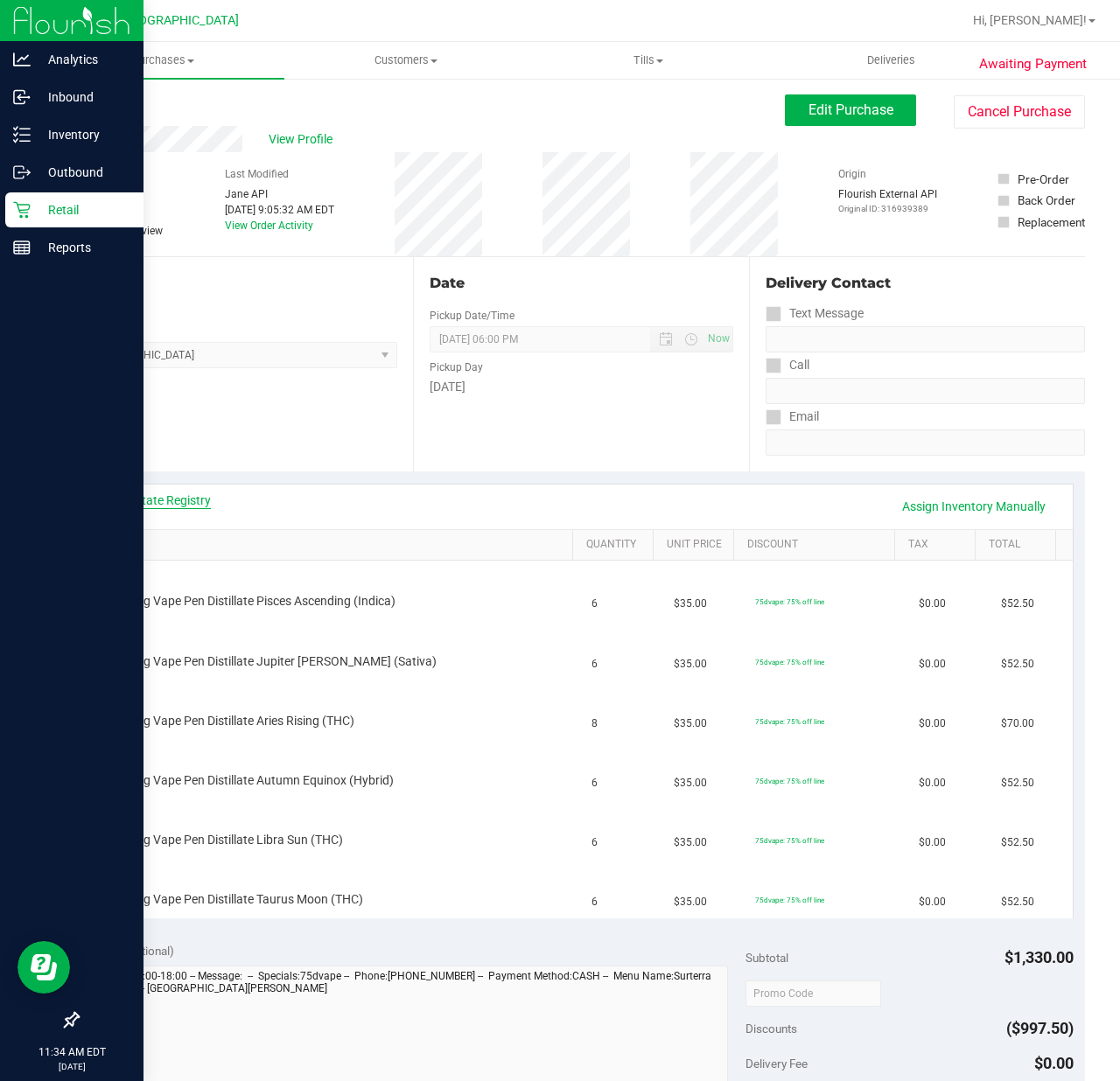
click at [153, 502] on link "View State Registry" at bounding box center [158, 500] width 105 height 17
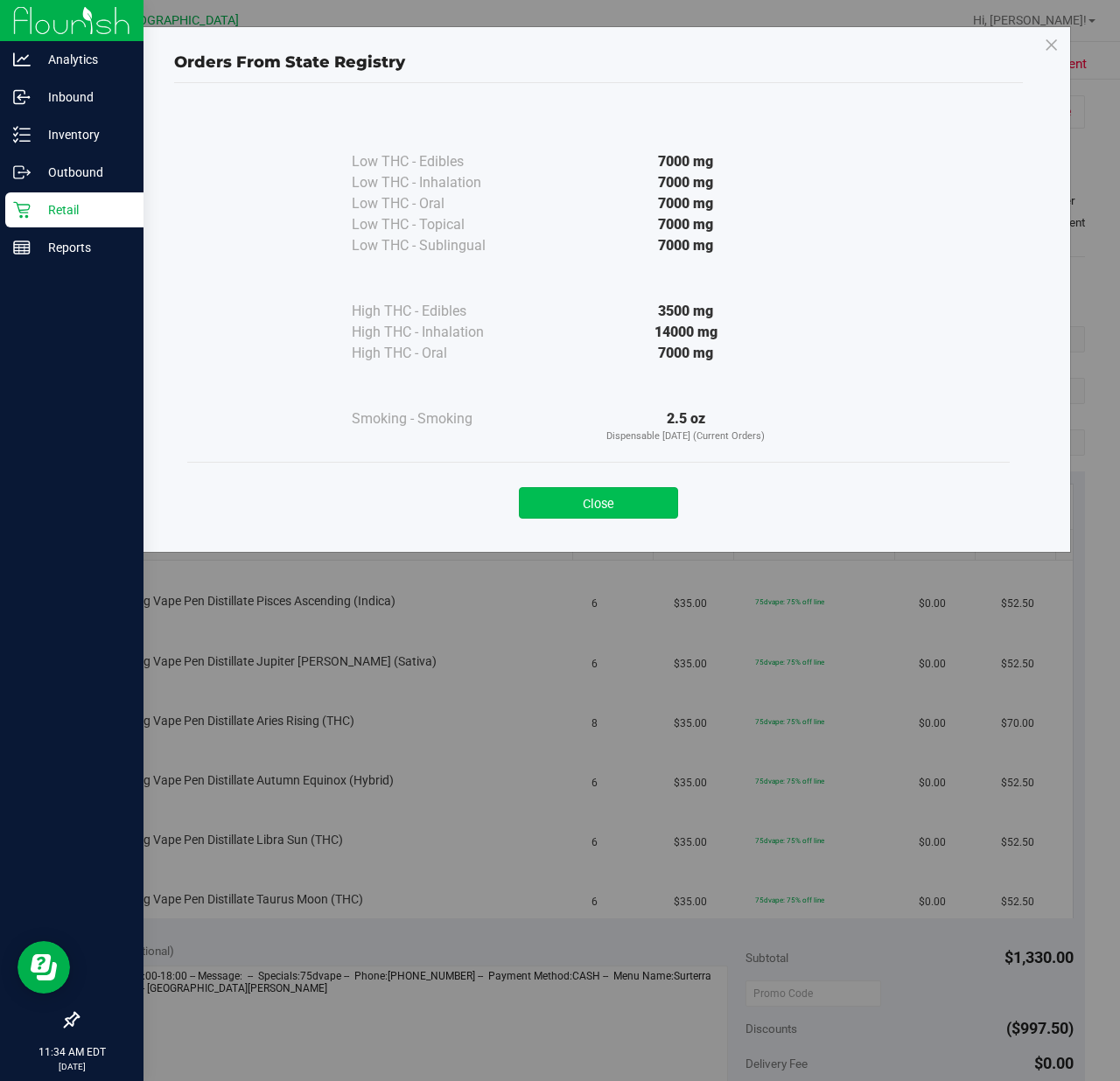
click at [564, 501] on button "Close" at bounding box center [598, 503] width 159 height 32
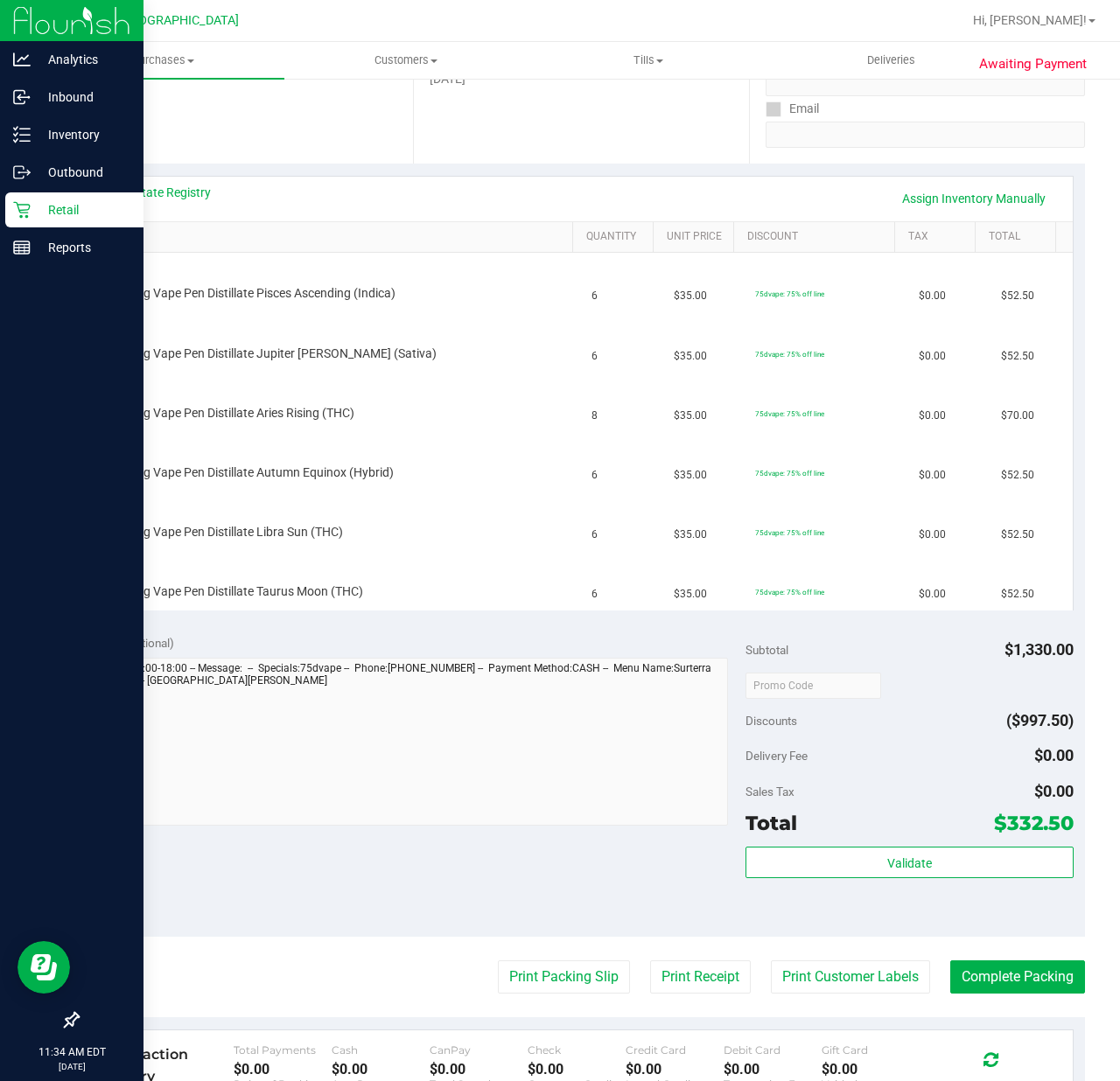
scroll to position [350, 0]
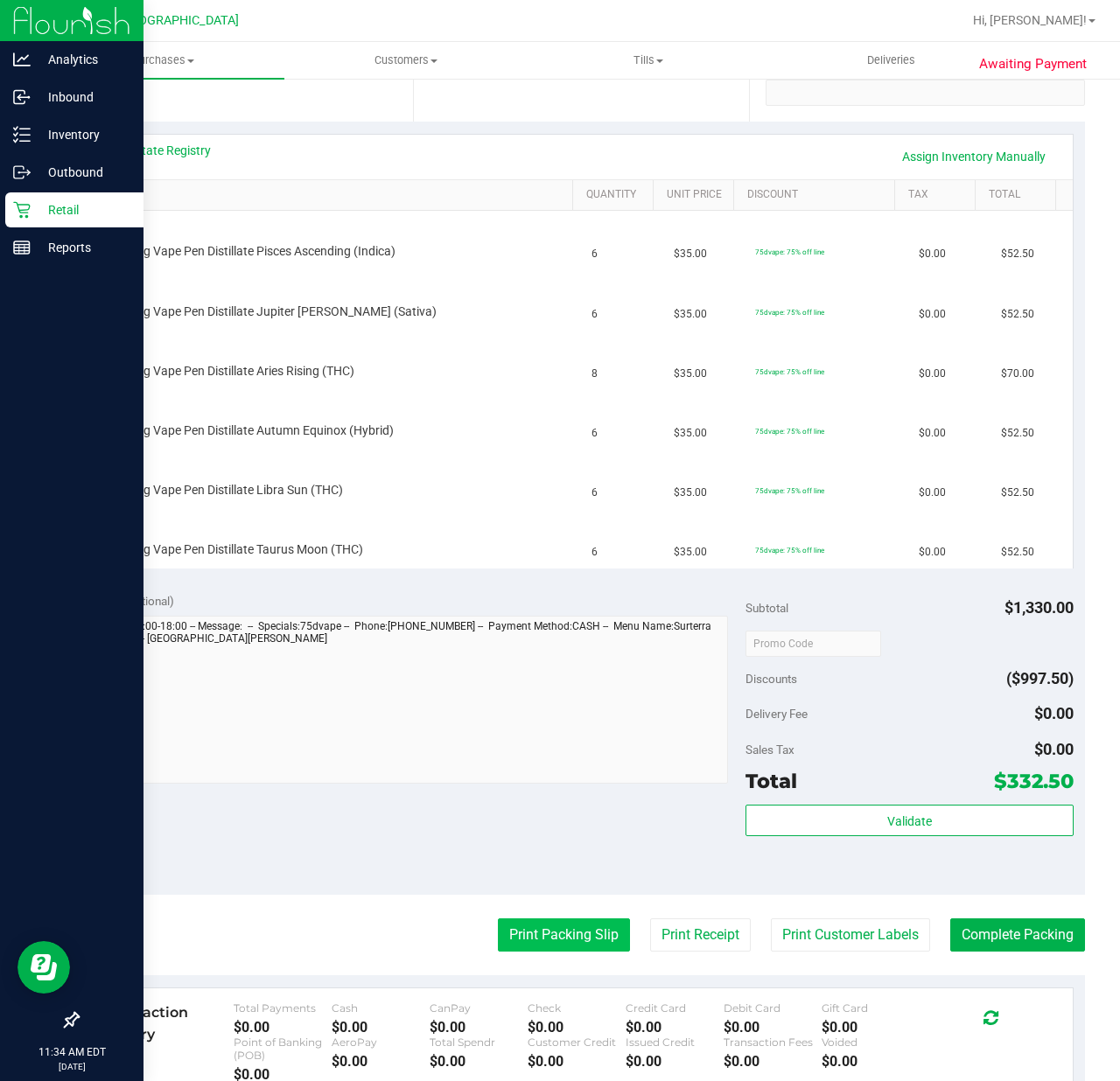
click at [579, 947] on button "Print Packing Slip" at bounding box center [563, 935] width 132 height 33
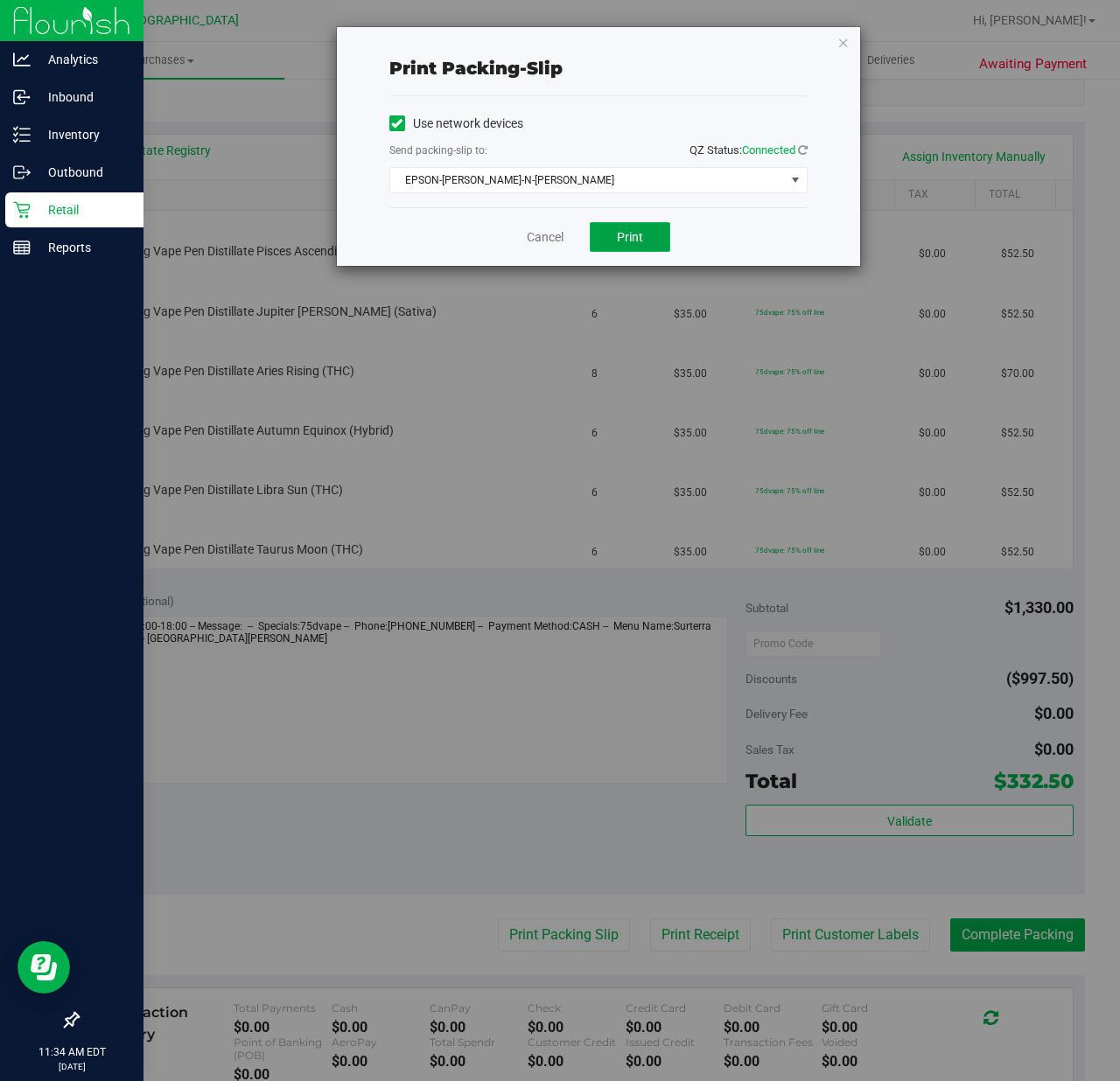
click at [610, 239] on button "Print" at bounding box center [629, 236] width 80 height 30
click at [532, 242] on link "Cancel" at bounding box center [544, 237] width 37 height 18
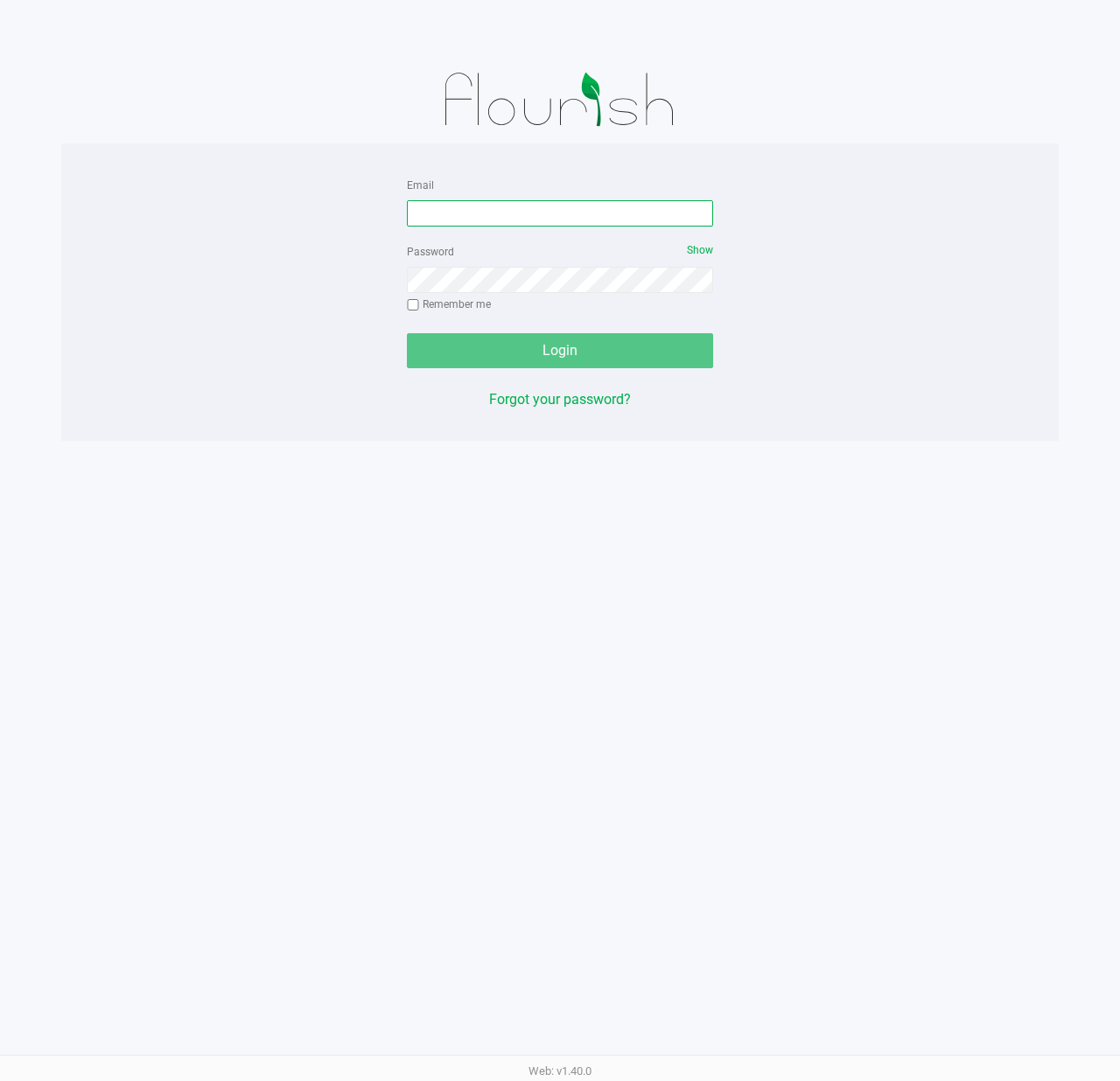
click at [529, 218] on input "Email" at bounding box center [560, 213] width 306 height 26
type input "[EMAIL_ADDRESS][DOMAIN_NAME]"
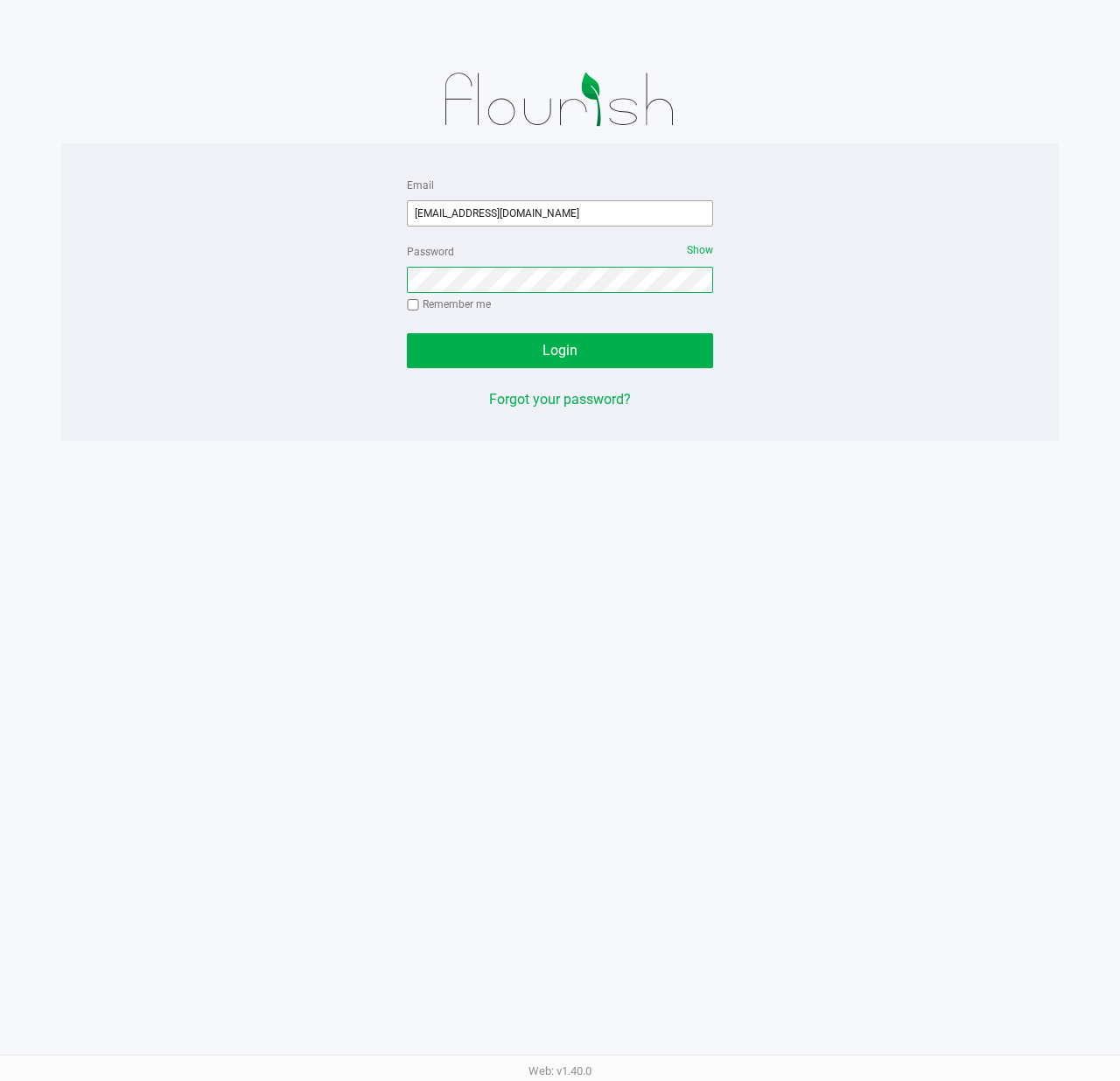
click at [407, 333] on button "Login" at bounding box center [560, 350] width 306 height 35
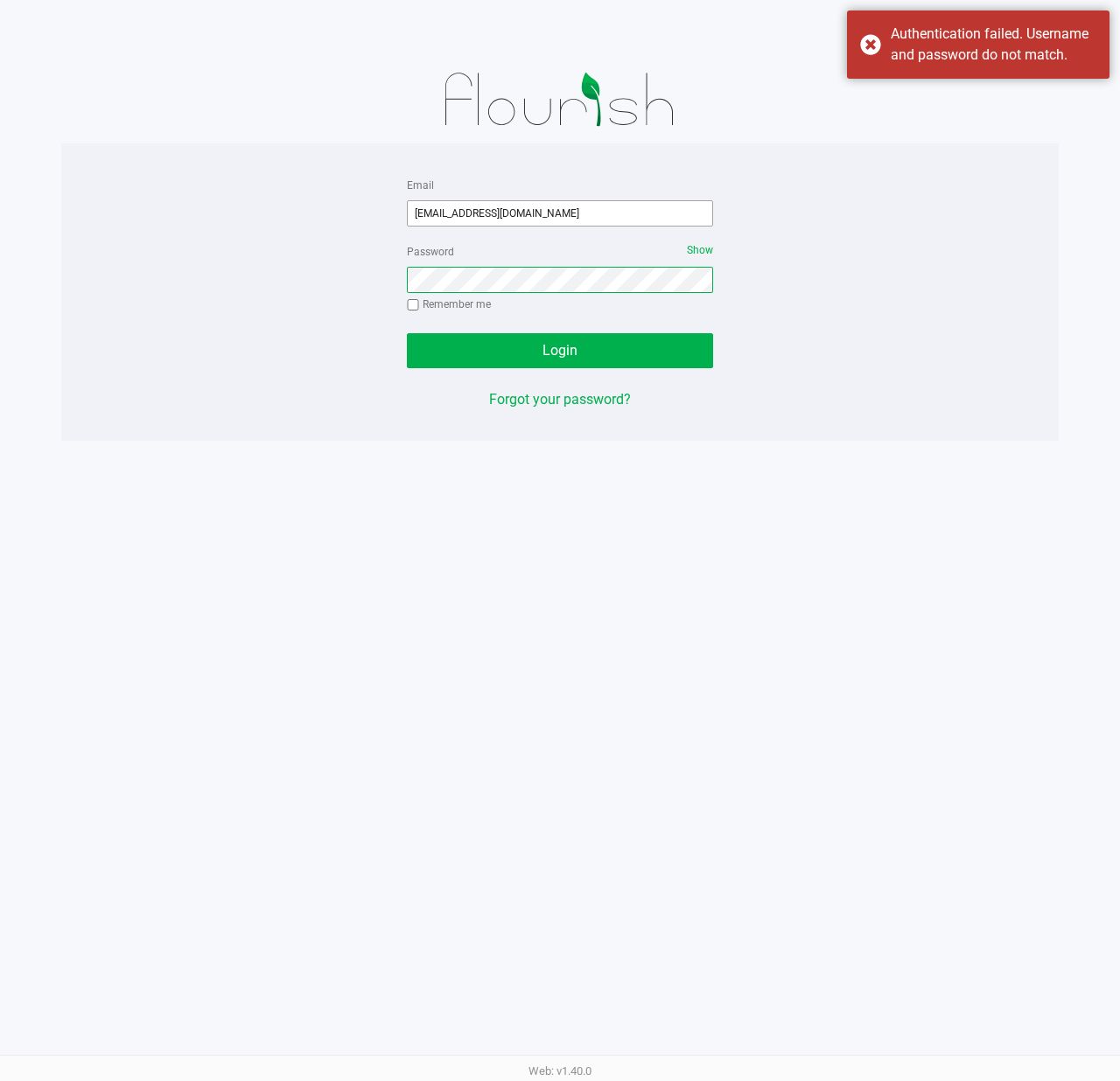
click at [407, 333] on button "Login" at bounding box center [560, 350] width 306 height 35
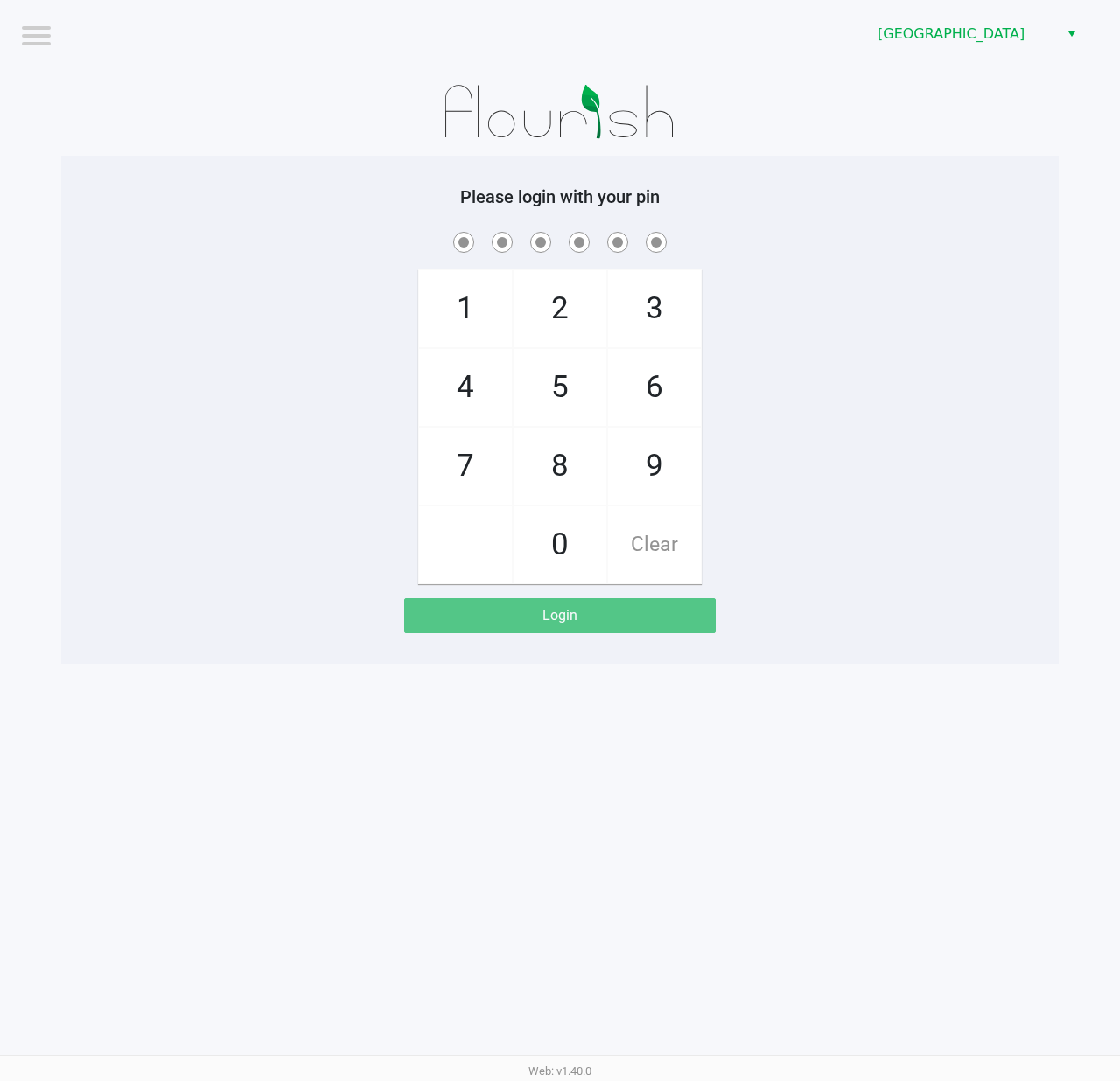
click at [833, 790] on div "Logout [GEOGRAPHIC_DATA][PERSON_NAME] Please login with your pin 1 4 7 2 5 8 0 …" at bounding box center [560, 540] width 1120 height 1081
click at [792, 348] on div "1 4 7 2 5 8 0 3 6 9 Clear" at bounding box center [560, 406] width 997 height 356
click at [858, 647] on div "Please login with your pin 1 4 7 2 5 8 0 3 6 9 Clear Login" at bounding box center [560, 410] width 997 height 508
checkbox input "true"
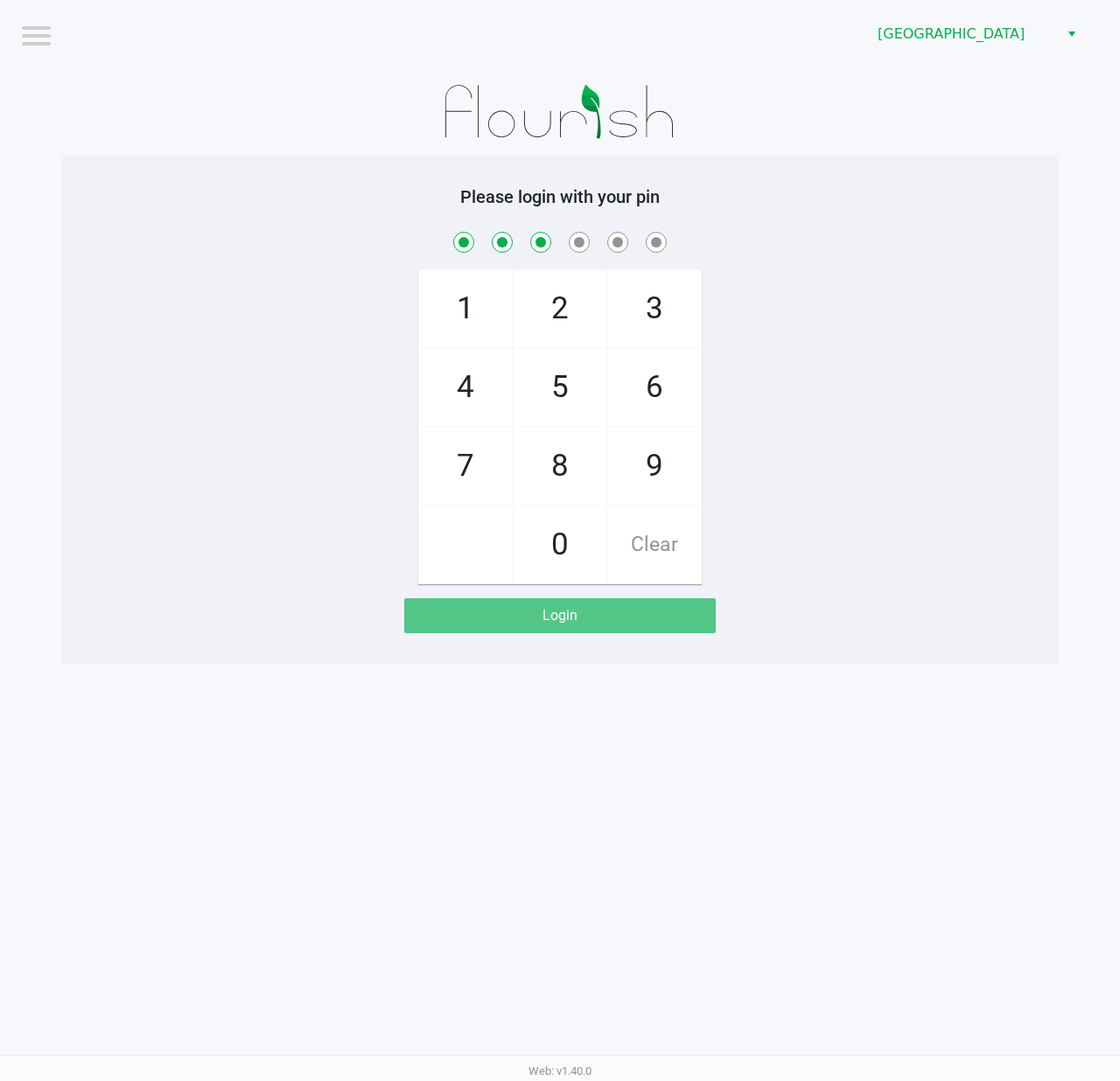
checkbox input "true"
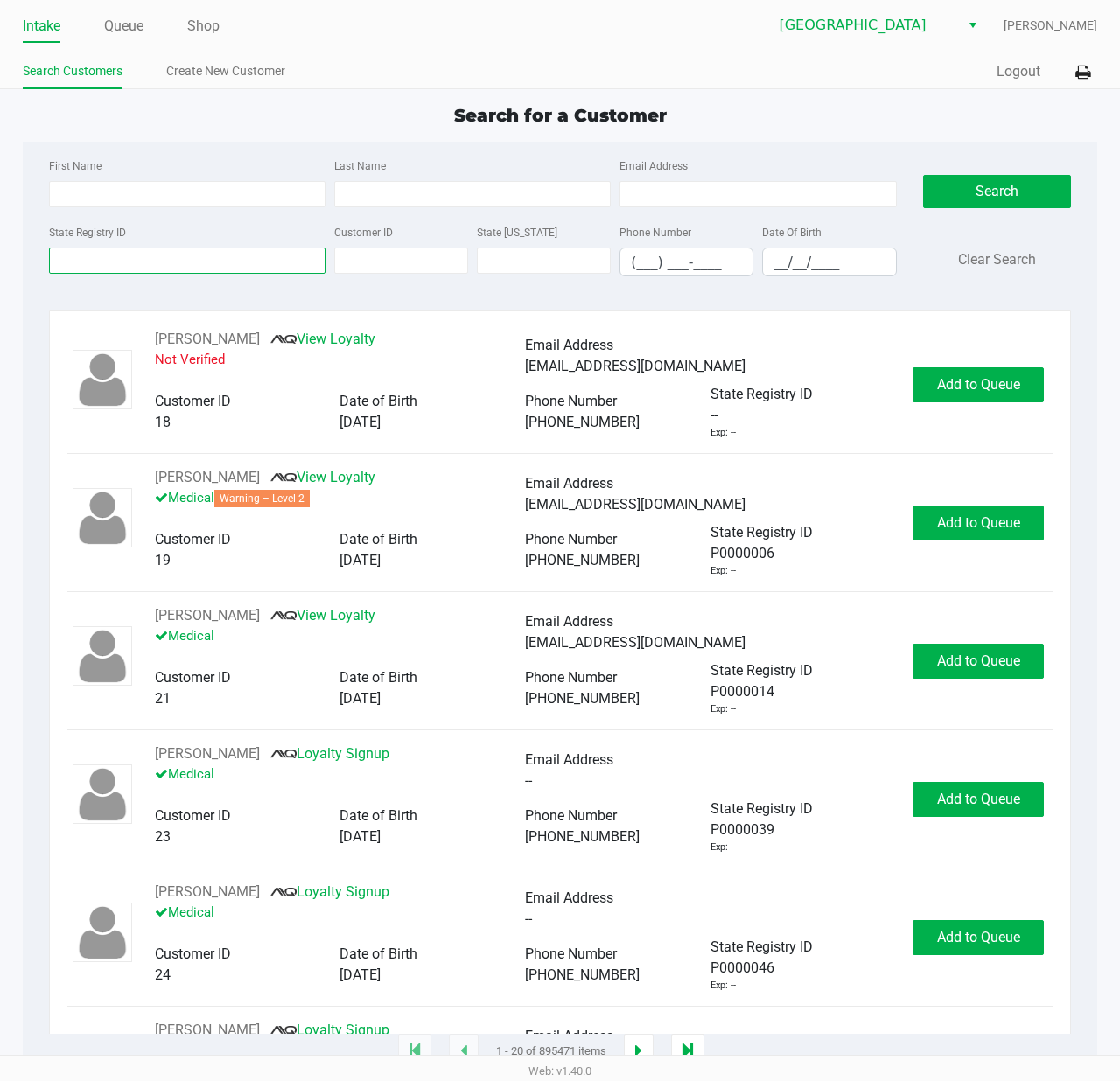
click at [273, 252] on input "State Registry ID" at bounding box center [187, 260] width 276 height 26
click at [127, 22] on link "Queue" at bounding box center [124, 26] width 40 height 24
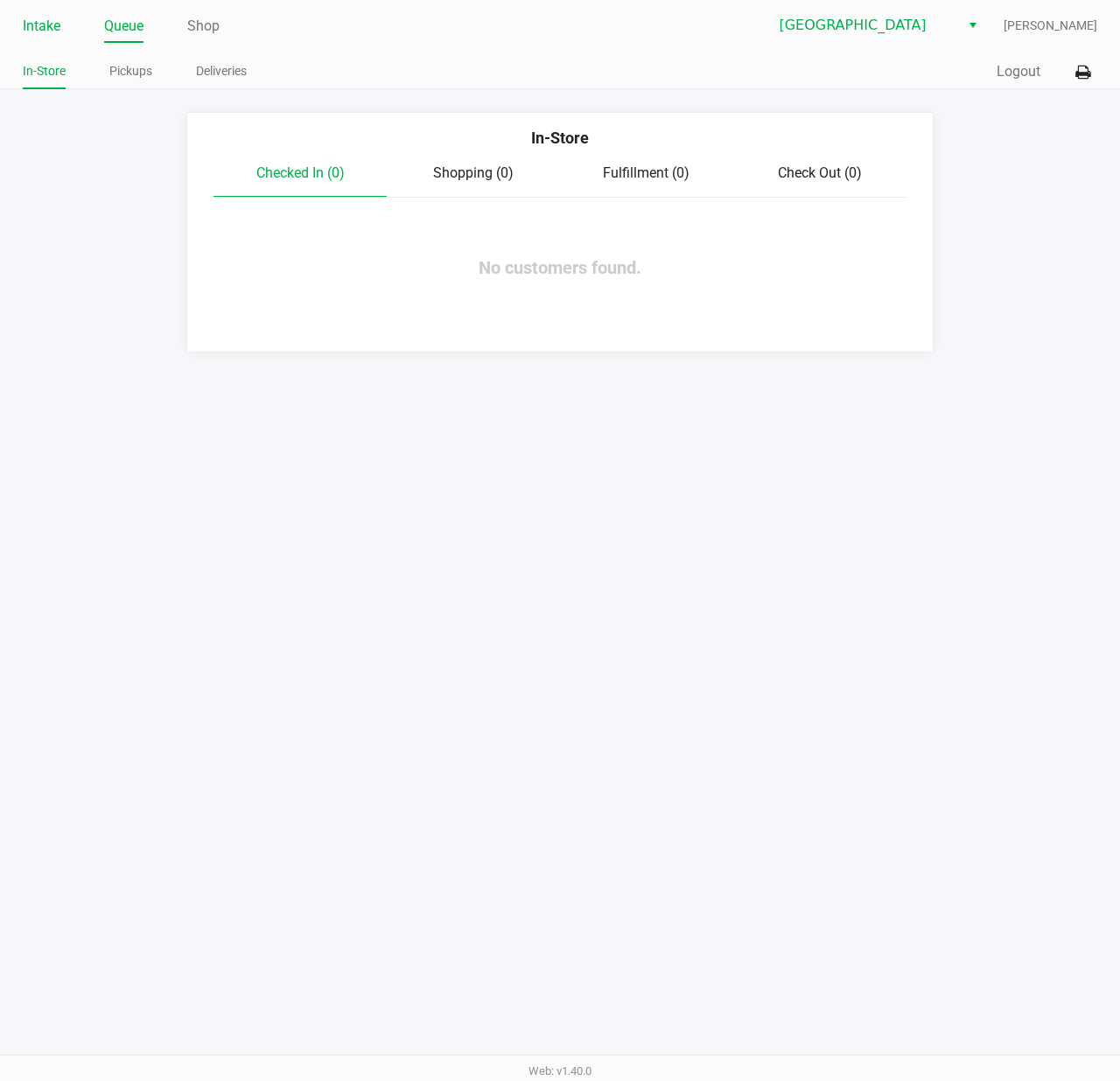
click at [51, 32] on link "Intake" at bounding box center [42, 26] width 38 height 24
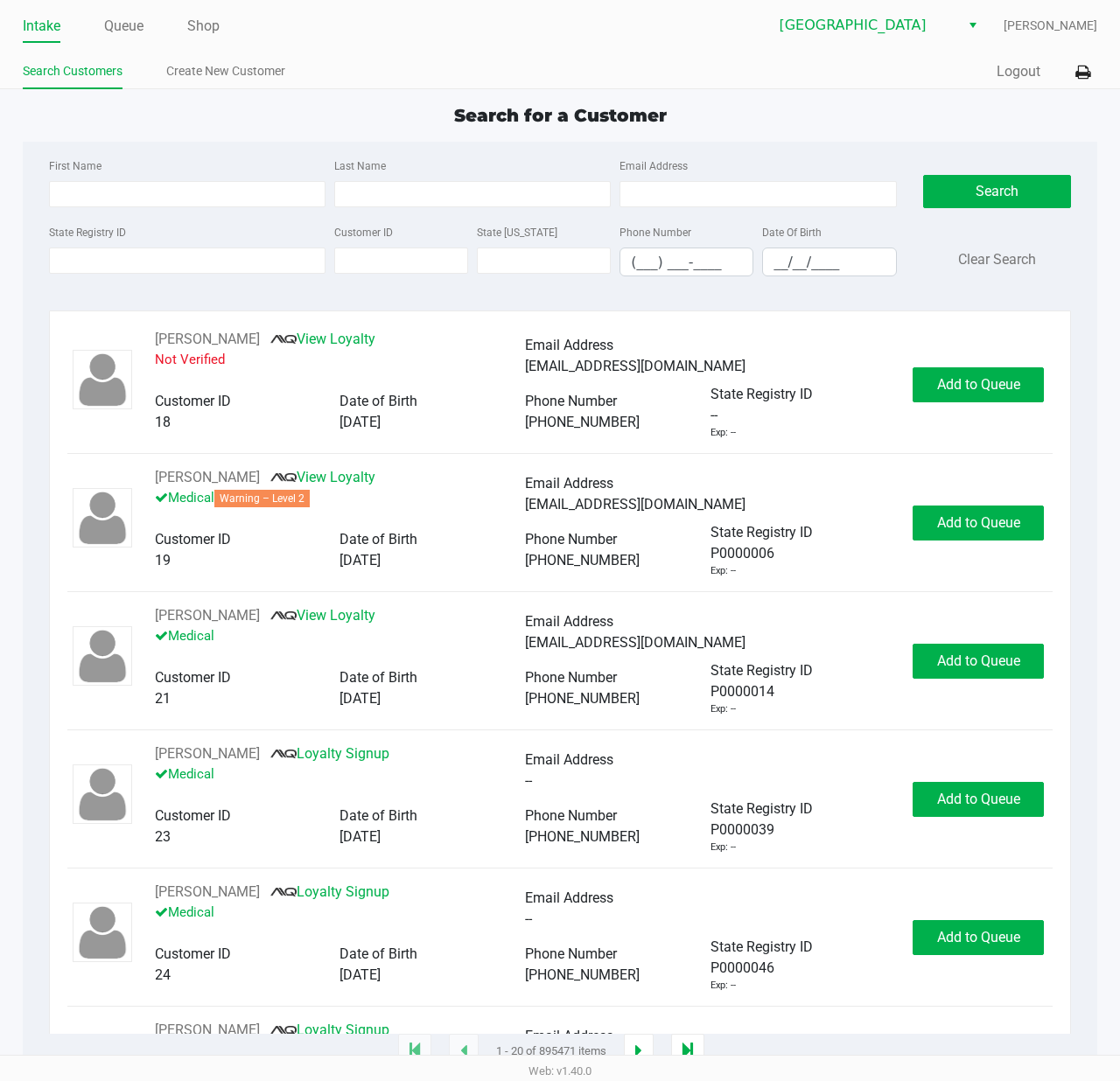
click at [852, 127] on div "Search for a Customer" at bounding box center [560, 115] width 1101 height 26
click at [145, 249] on input "State Registry ID" at bounding box center [187, 260] width 276 height 26
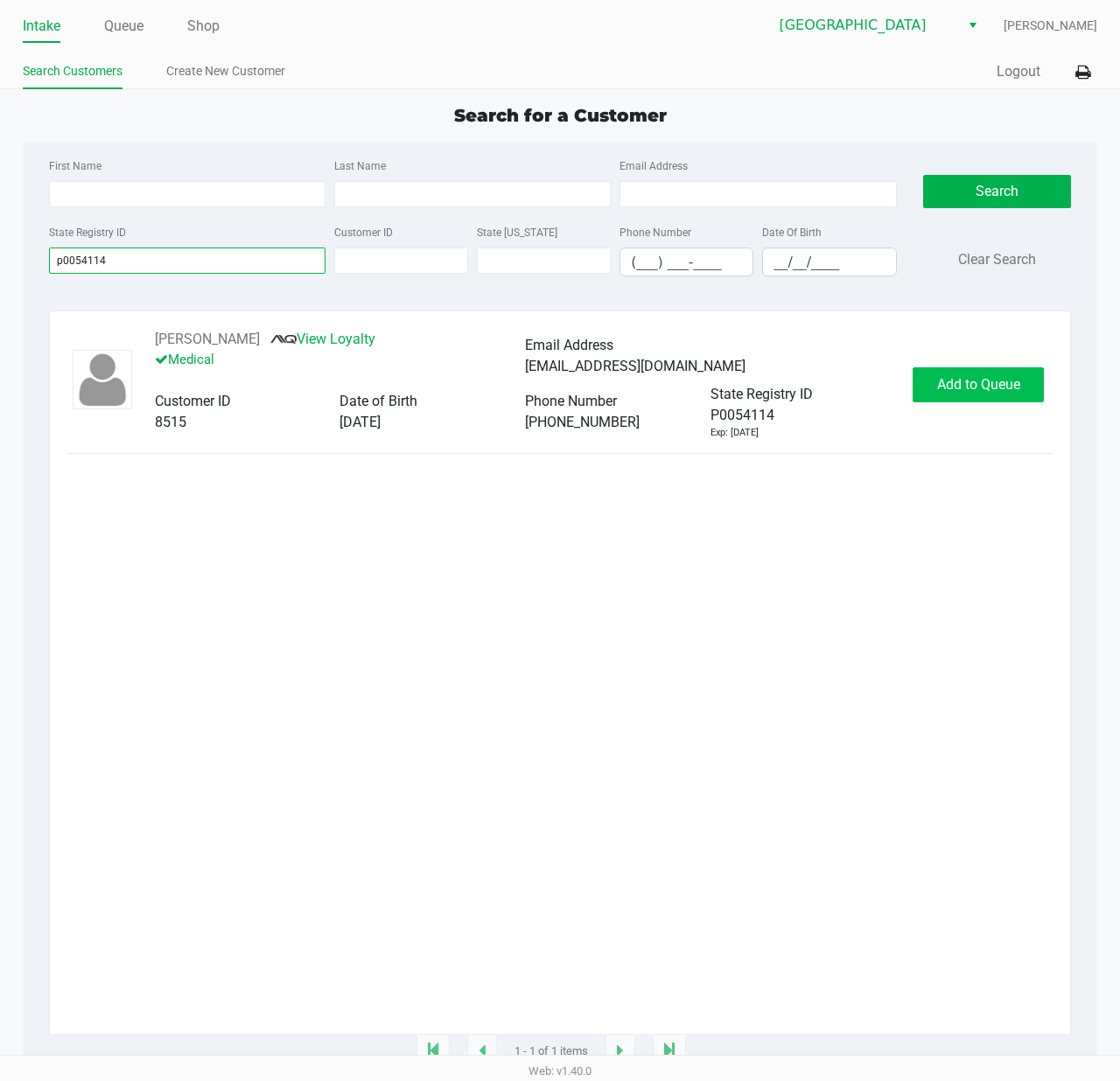
type input "p0054114"
click at [977, 392] on span "Add to Queue" at bounding box center [978, 384] width 83 height 16
click at [977, 392] on div "Add to Queue" at bounding box center [977, 384] width 131 height 35
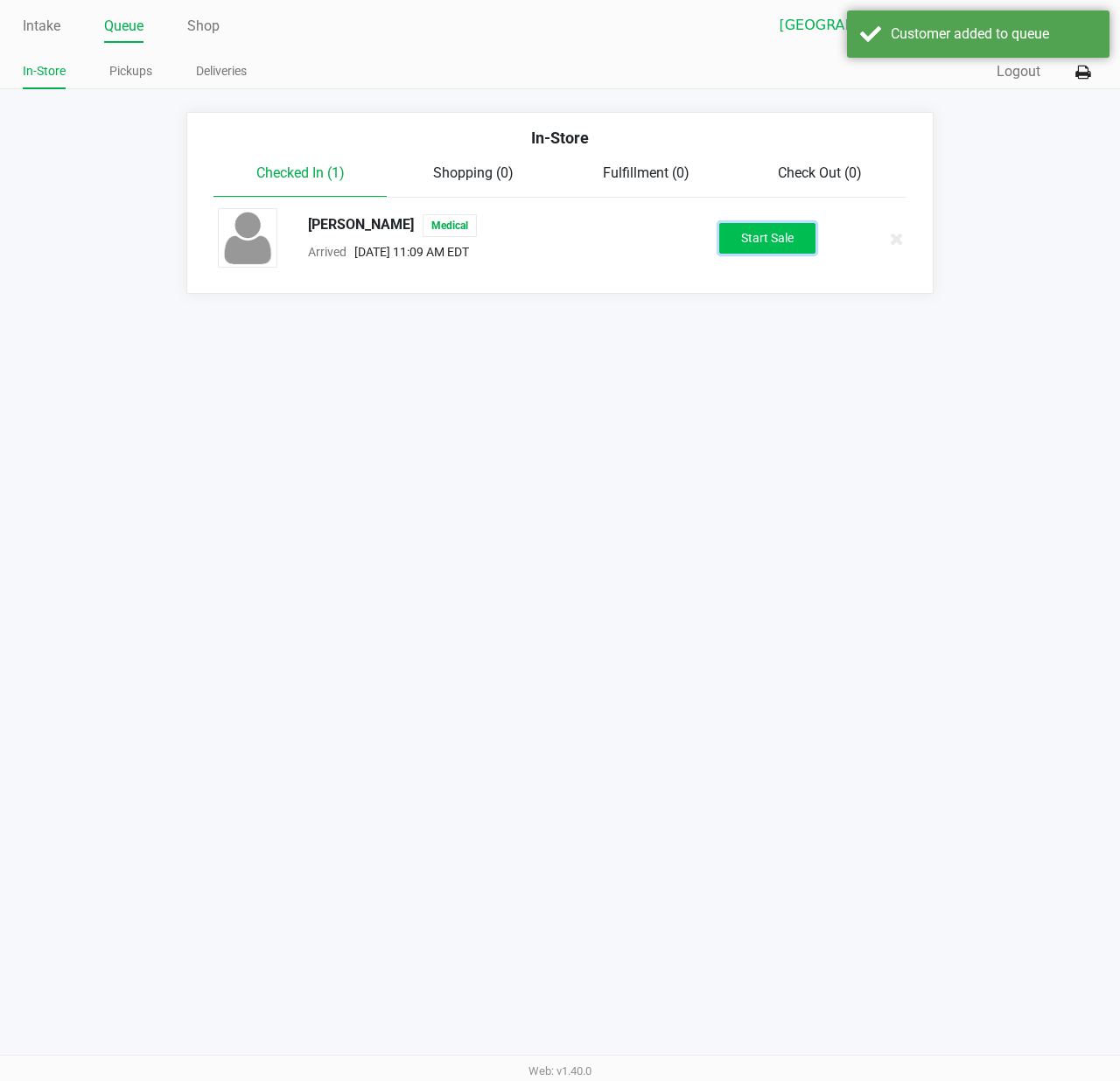
click at [725, 246] on button "Start Sale" at bounding box center [767, 238] width 97 height 31
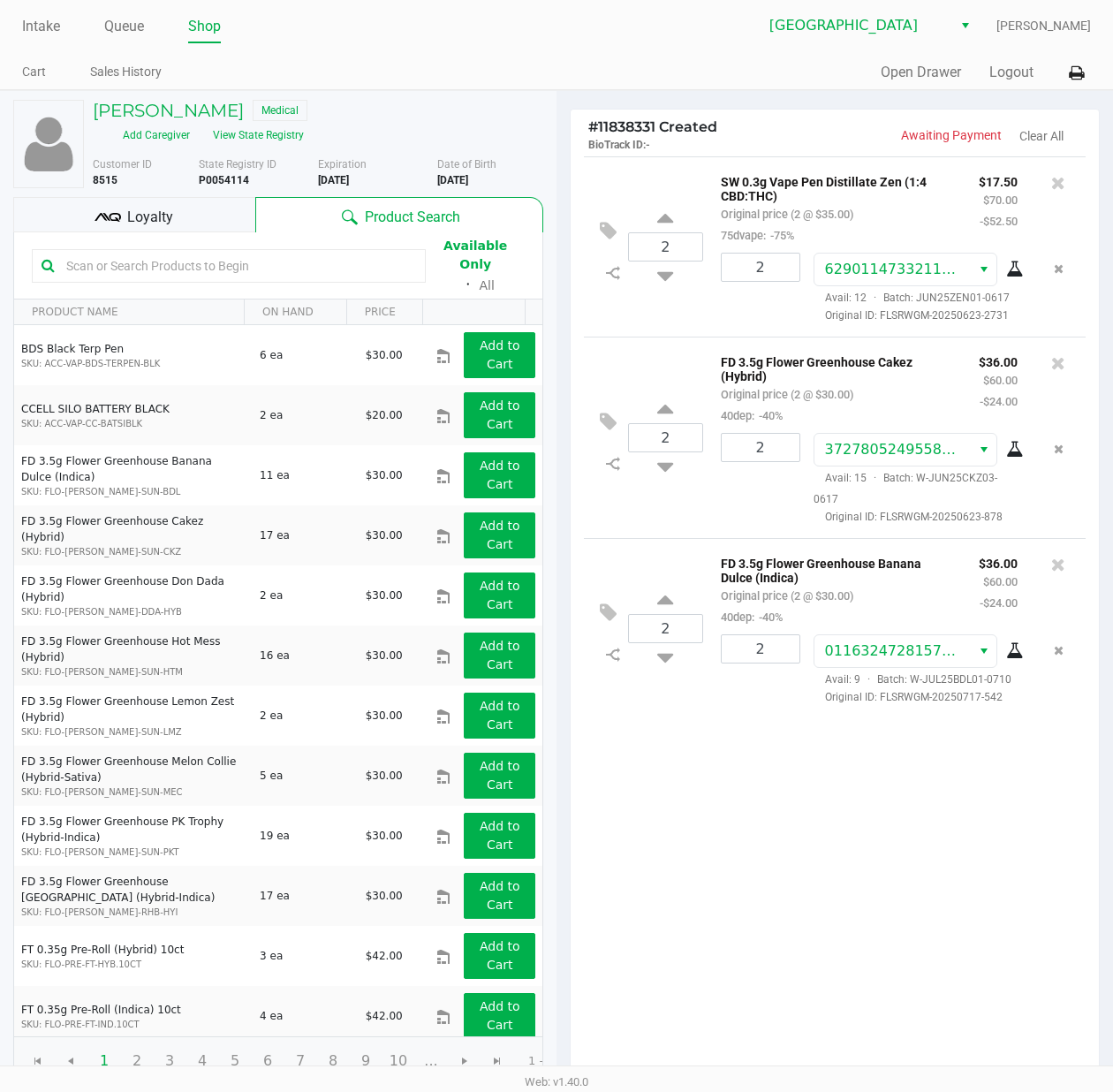
click at [185, 209] on div "Loyalty" at bounding box center [135, 214] width 242 height 36
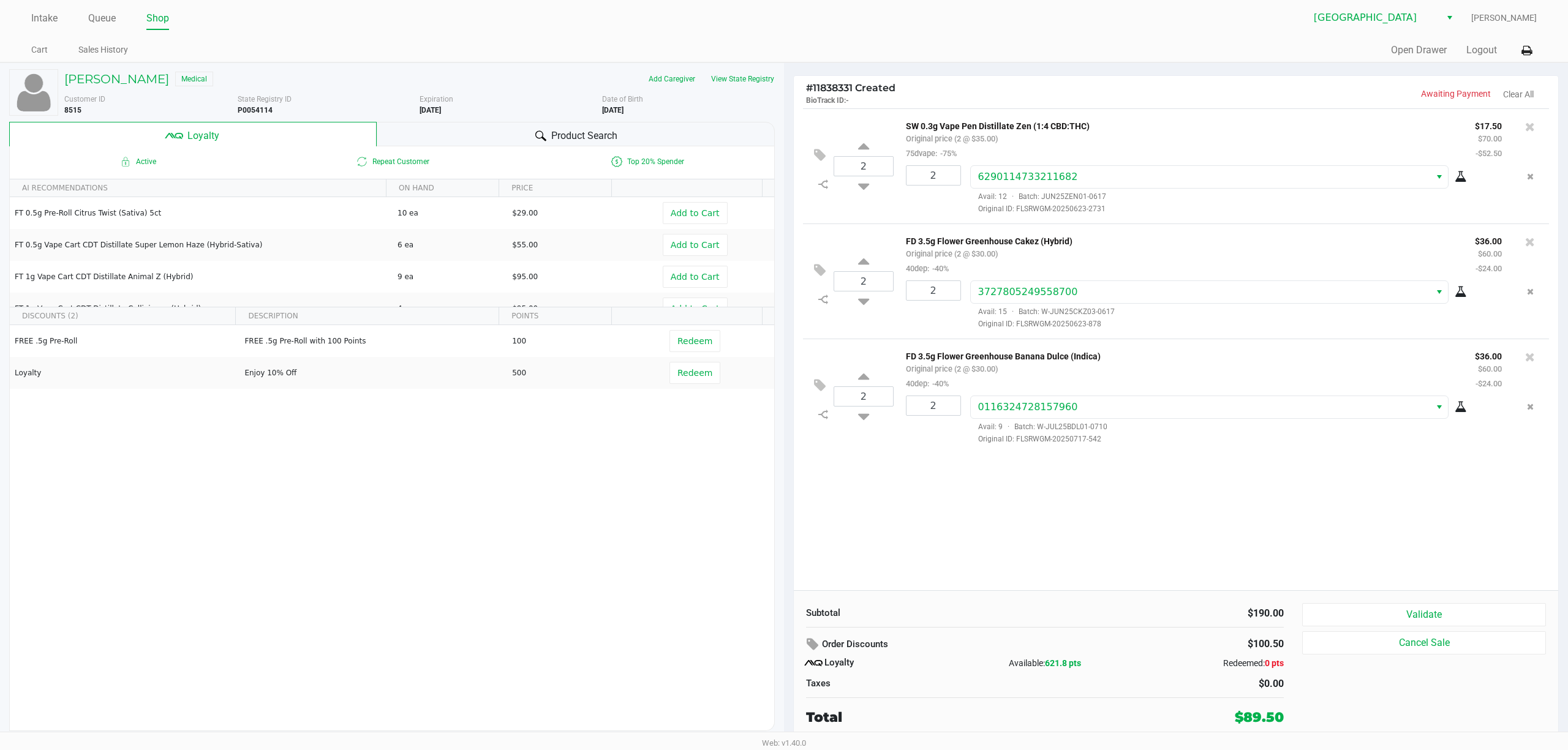
click at [784, 538] on div "2 SW 0.3g Vape Pen Distillate Zen (1:4 CBD:THC) Original price (2 @ $35.00) 75d…" at bounding box center [1176, 349] width 765 height 482
click at [784, 626] on button "Validate" at bounding box center [1424, 615] width 244 height 23
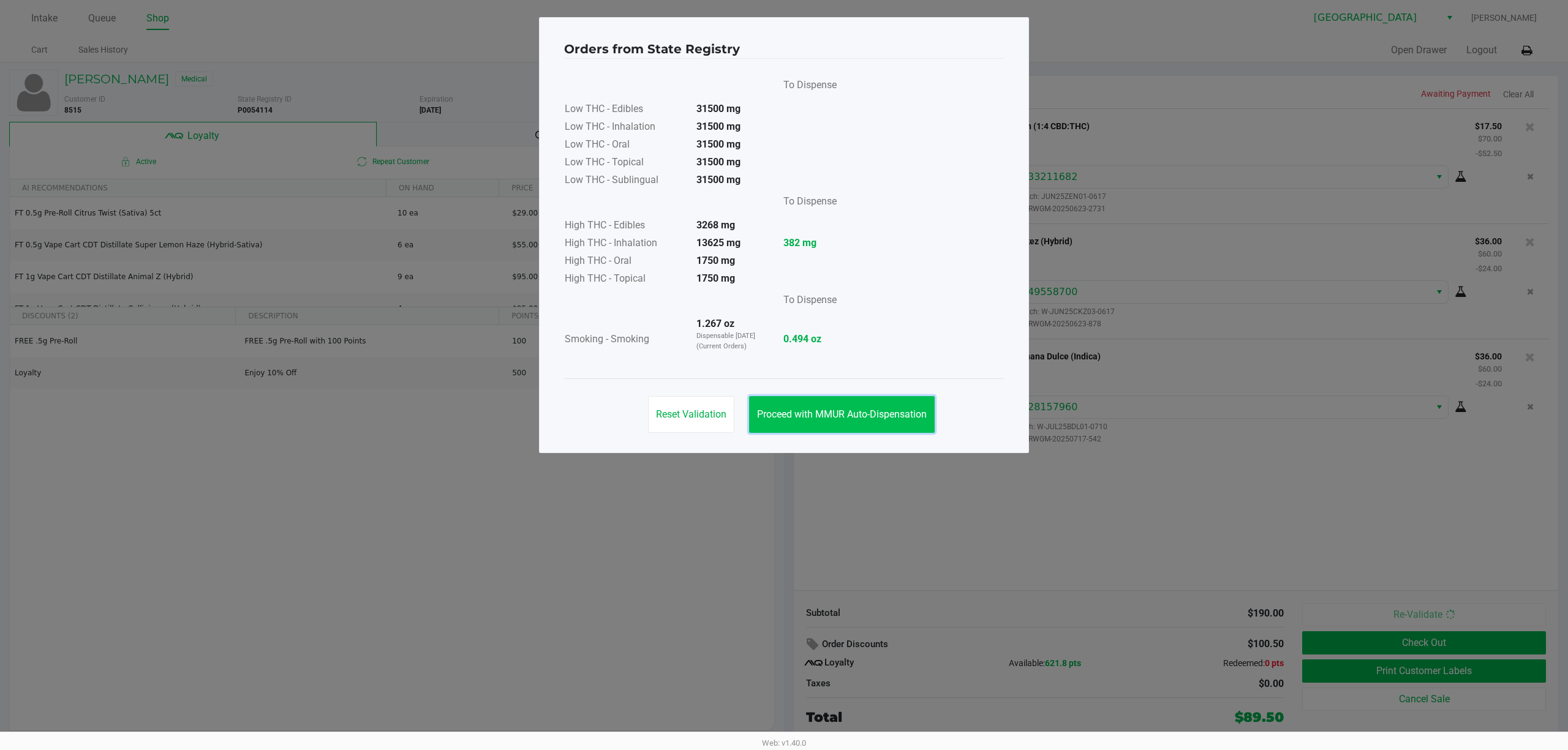
click at [784, 413] on span "Proceed with MMUR Auto-Dispensation" at bounding box center [842, 414] width 169 height 11
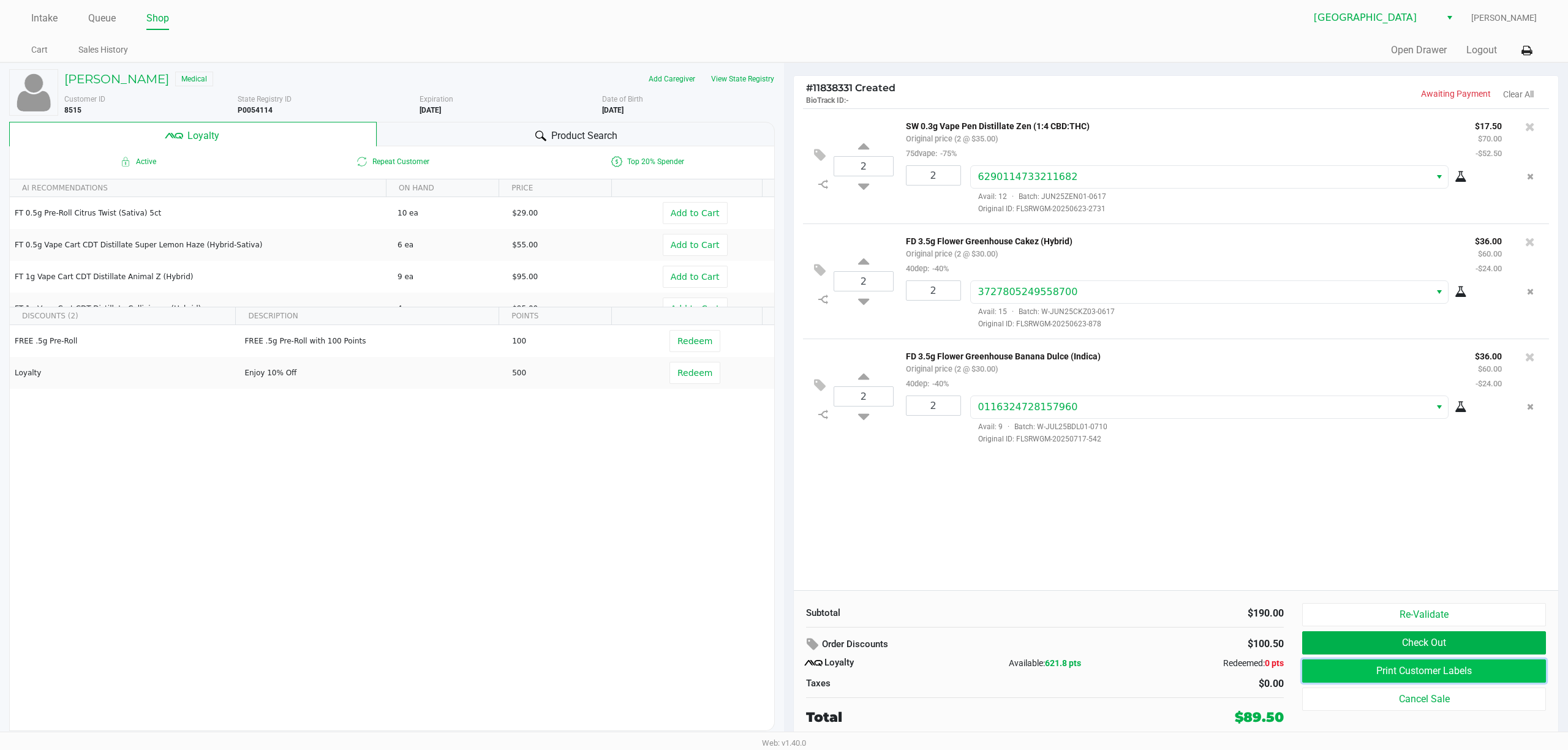
click at [784, 672] on button "Print Customer Labels" at bounding box center [1424, 671] width 244 height 23
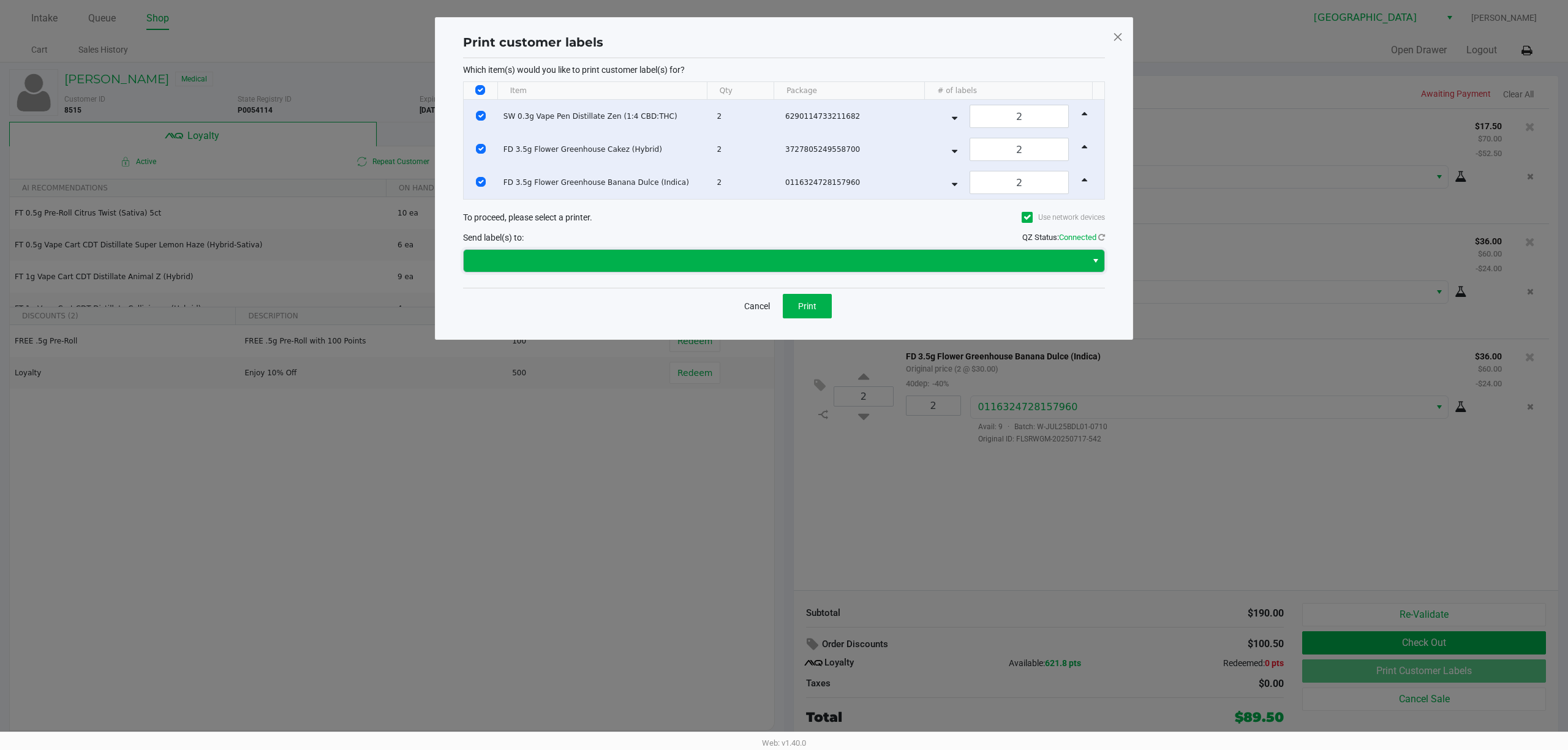
click at [767, 272] on kendo-dropdownlist at bounding box center [784, 260] width 642 height 23
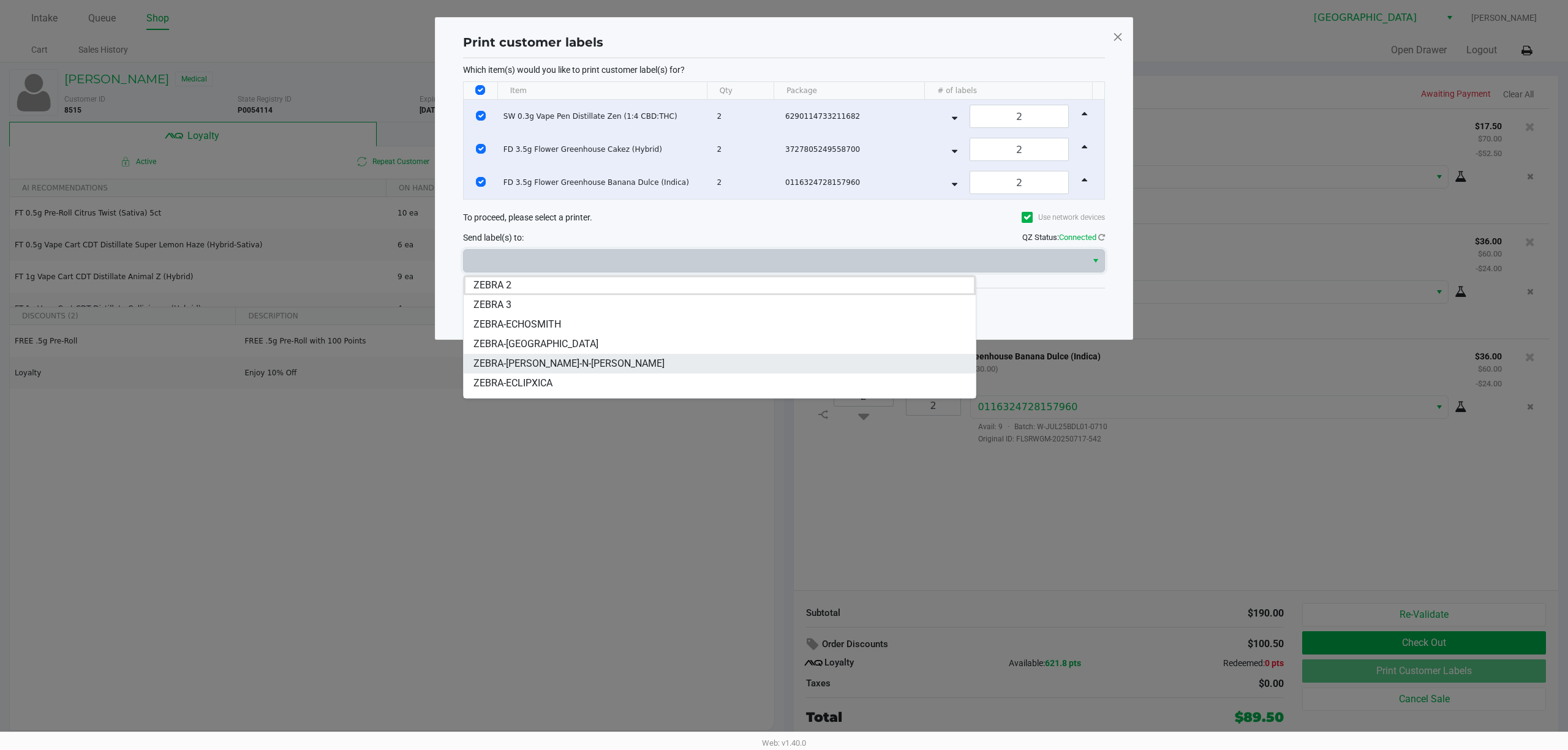
click at [592, 354] on li "ZEBRA-[PERSON_NAME]-N-[PERSON_NAME]" at bounding box center [720, 363] width 512 height 20
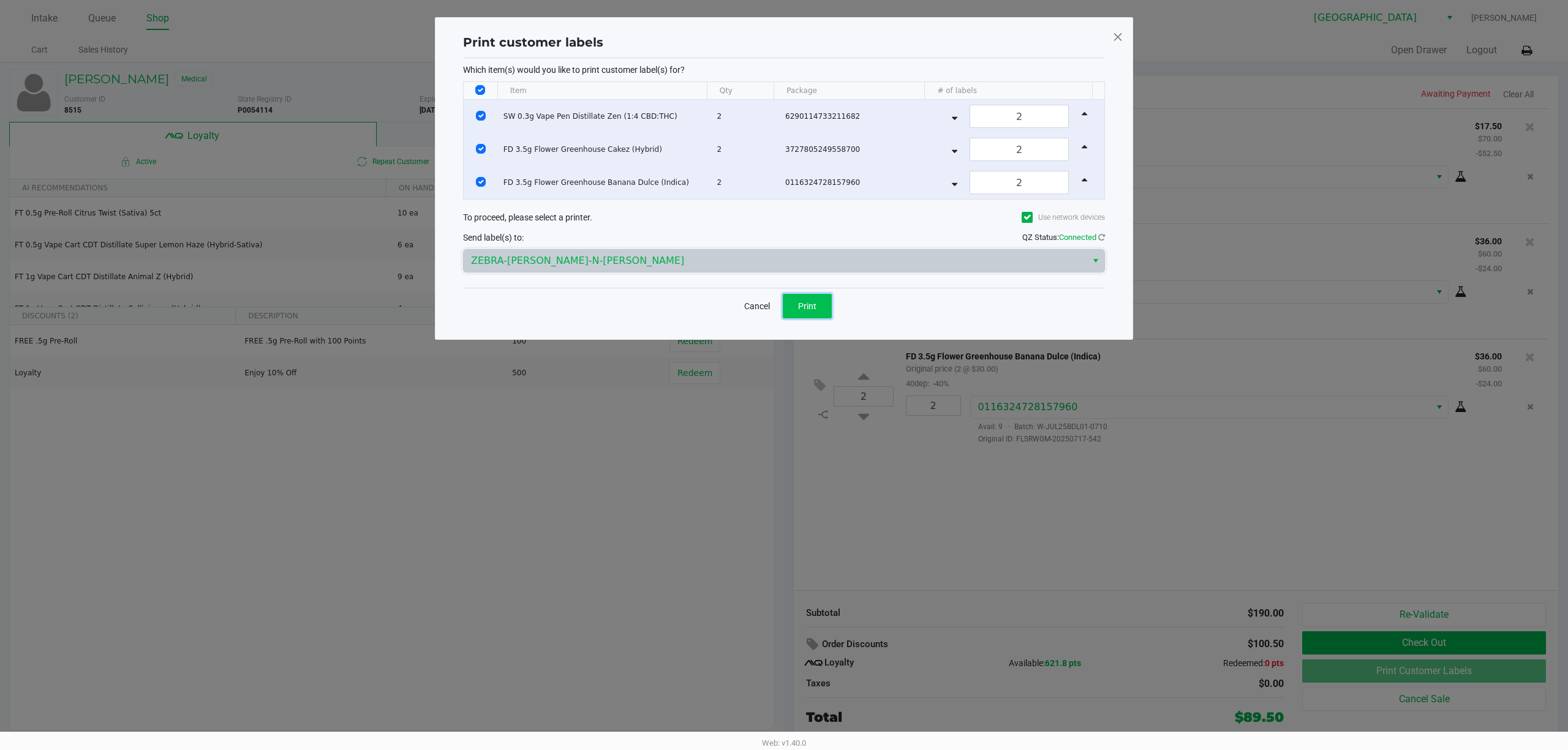
click at [784, 302] on button "Print" at bounding box center [808, 306] width 49 height 25
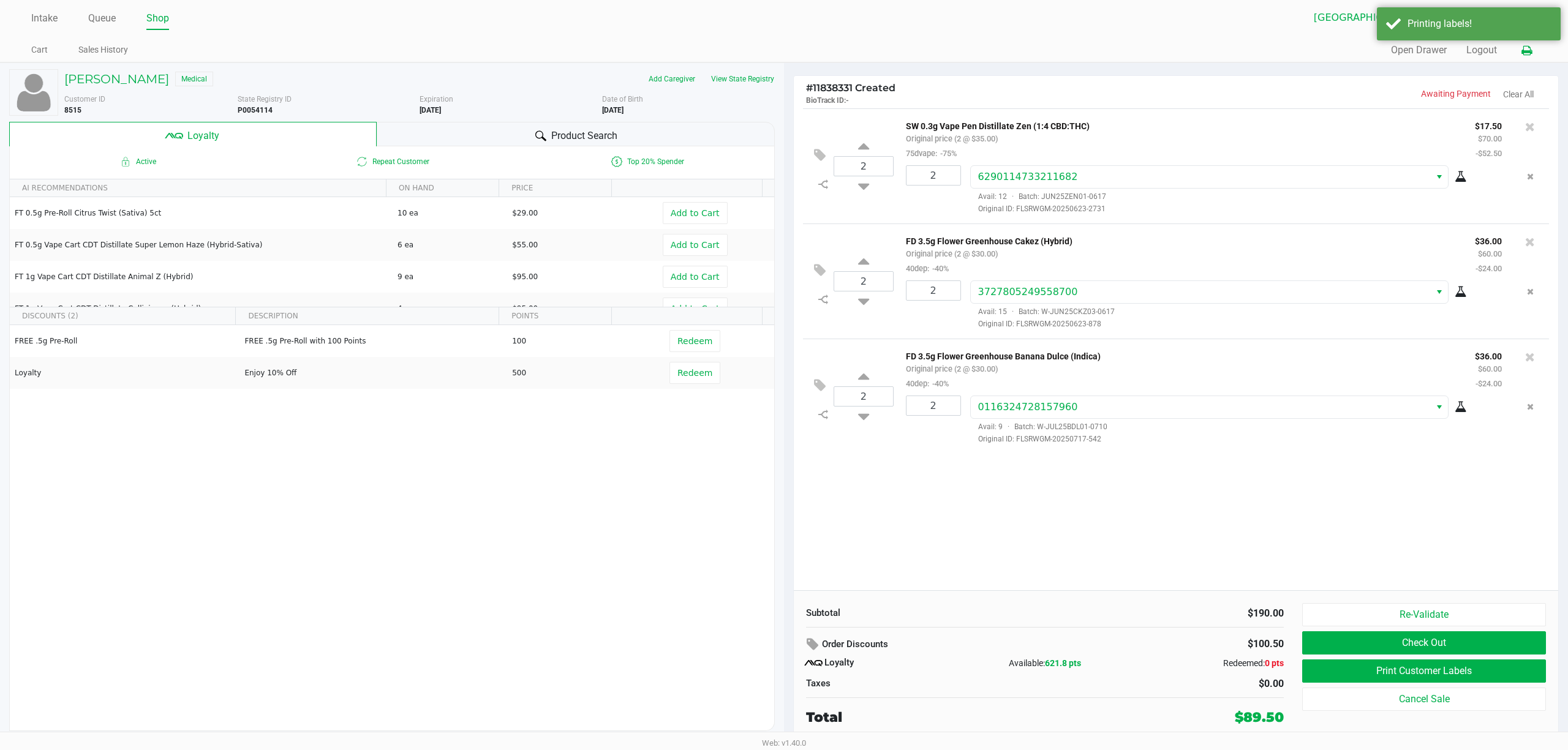
click at [784, 47] on icon at bounding box center [1526, 51] width 10 height 9
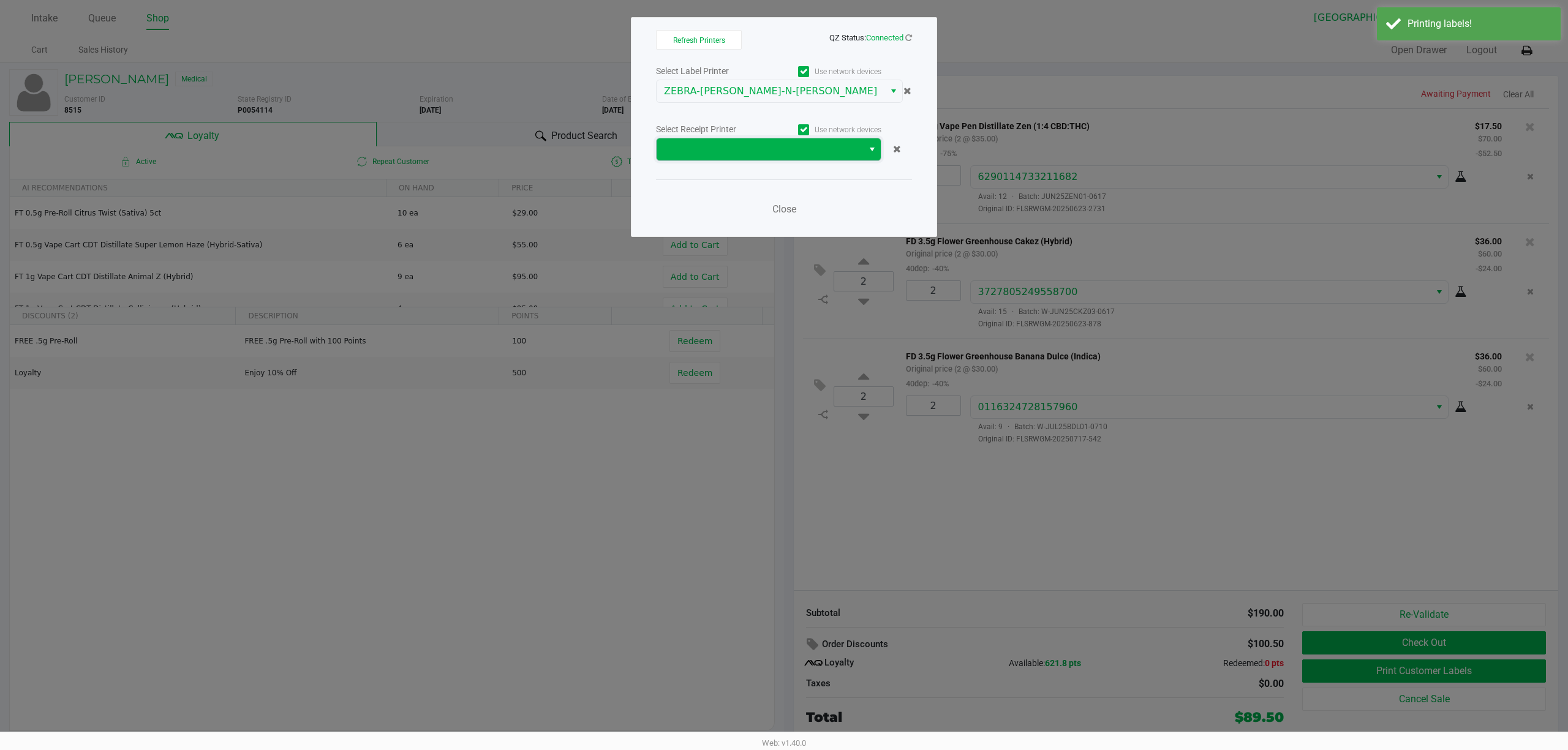
click at [743, 152] on span at bounding box center [760, 149] width 191 height 15
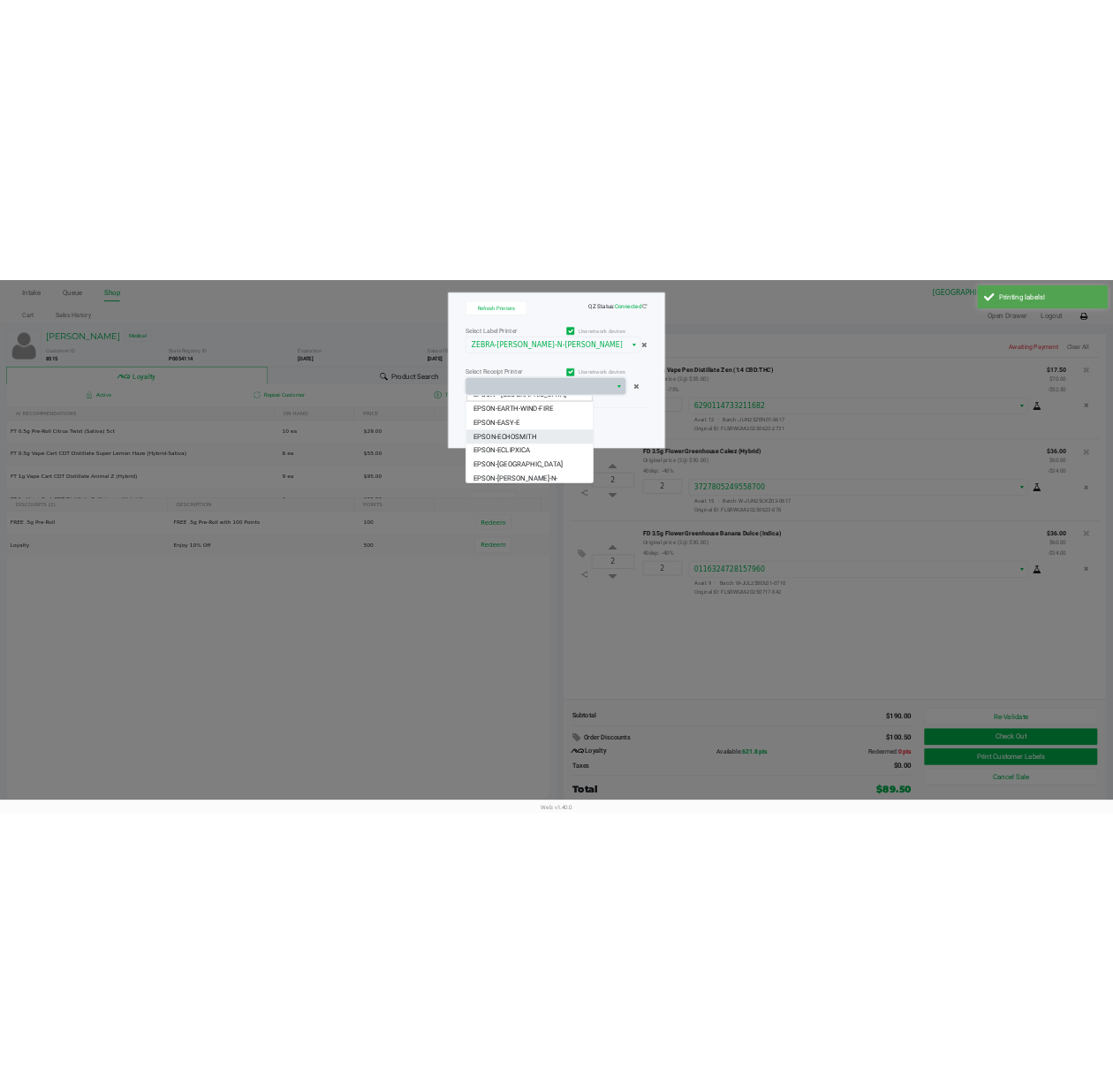
scroll to position [21, 0]
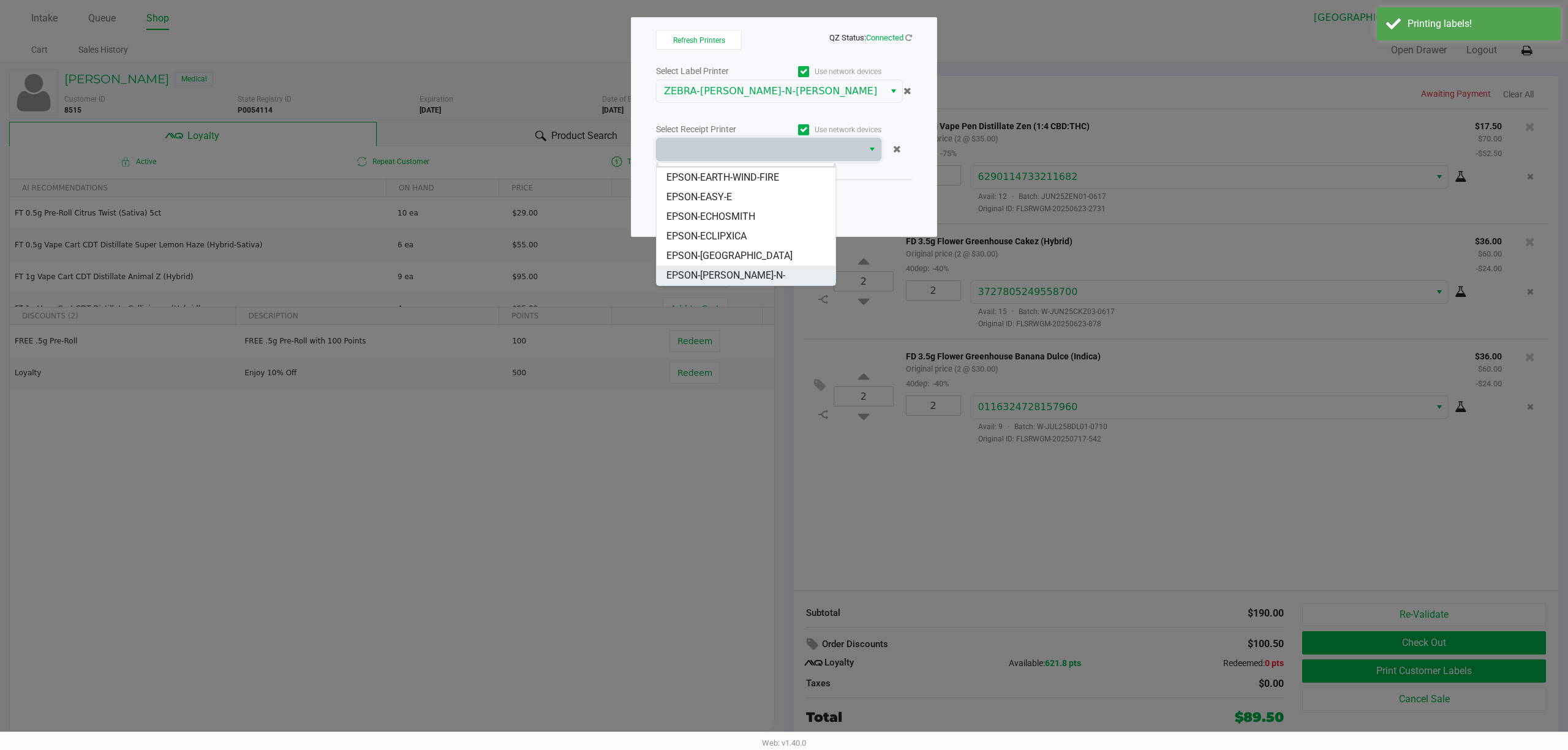
drag, startPoint x: 717, startPoint y: 275, endPoint x: 773, endPoint y: 228, distance: 73.1
click at [716, 277] on span "EPSON-[PERSON_NAME]-N-[PERSON_NAME]" at bounding box center [746, 283] width 159 height 30
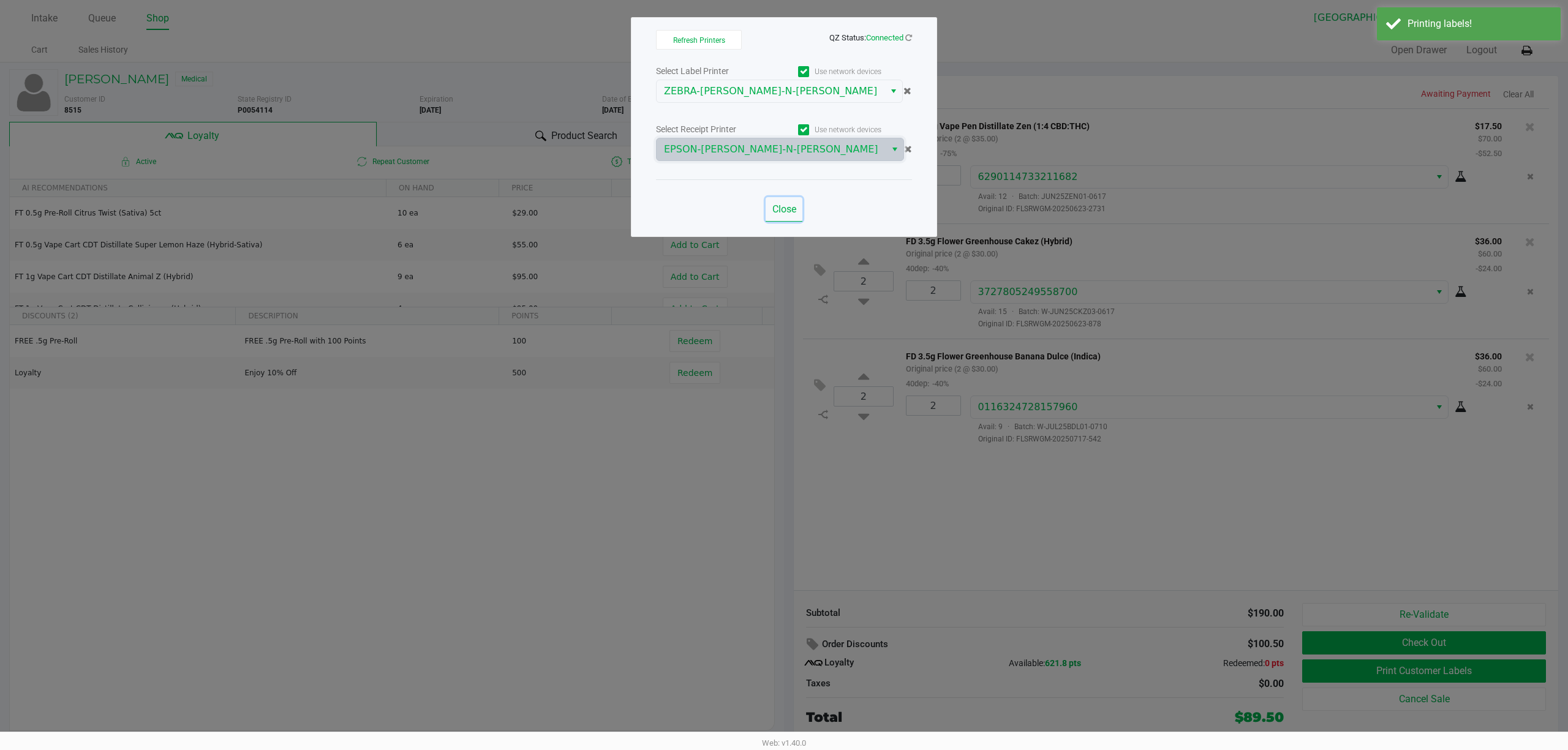
click at [784, 207] on span "Close" at bounding box center [784, 209] width 24 height 11
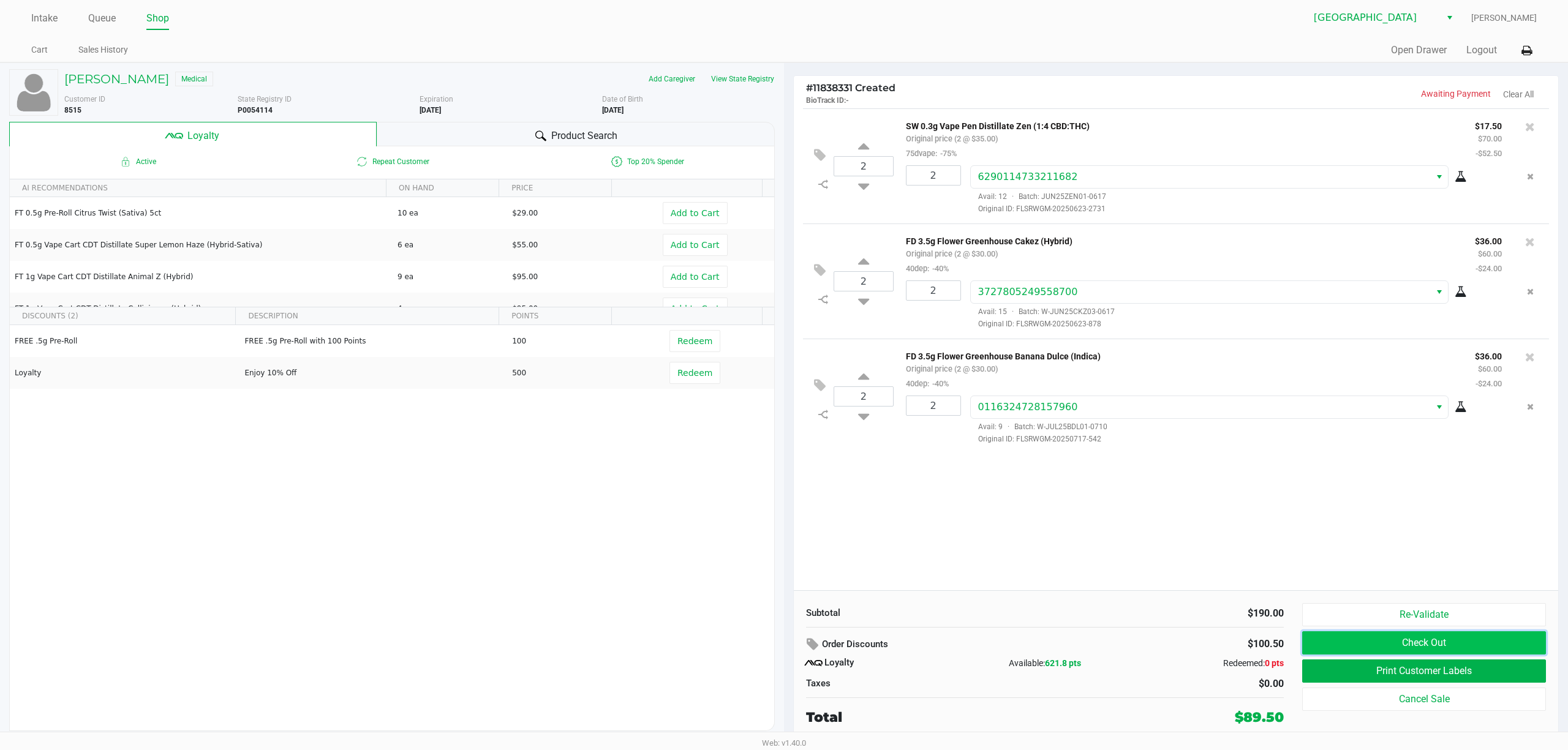
click at [784, 644] on button "Check Out" at bounding box center [1424, 643] width 244 height 23
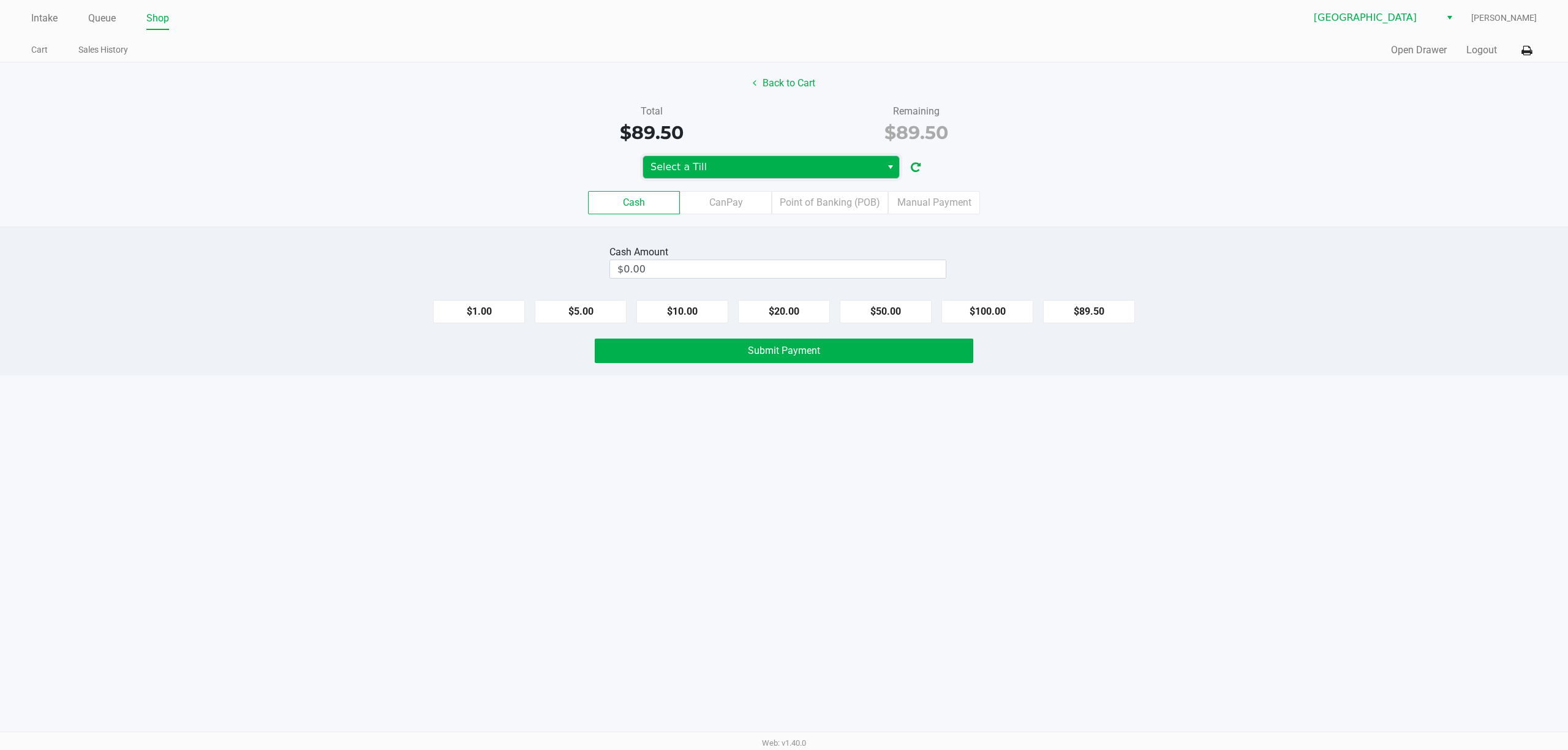
click at [718, 166] on span "Select a Till" at bounding box center [762, 167] width 224 height 15
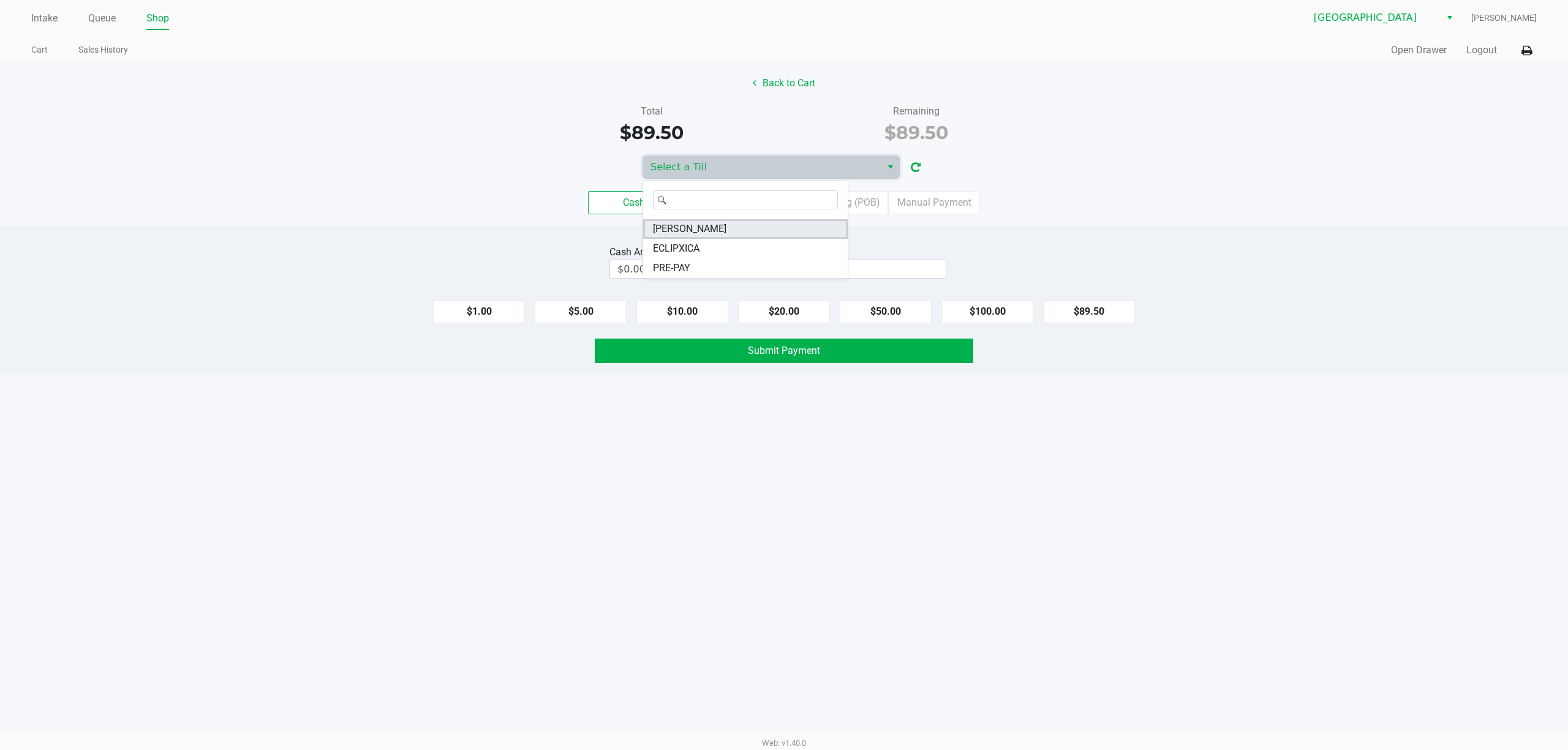
click at [708, 226] on span "[PERSON_NAME]" at bounding box center [690, 229] width 73 height 15
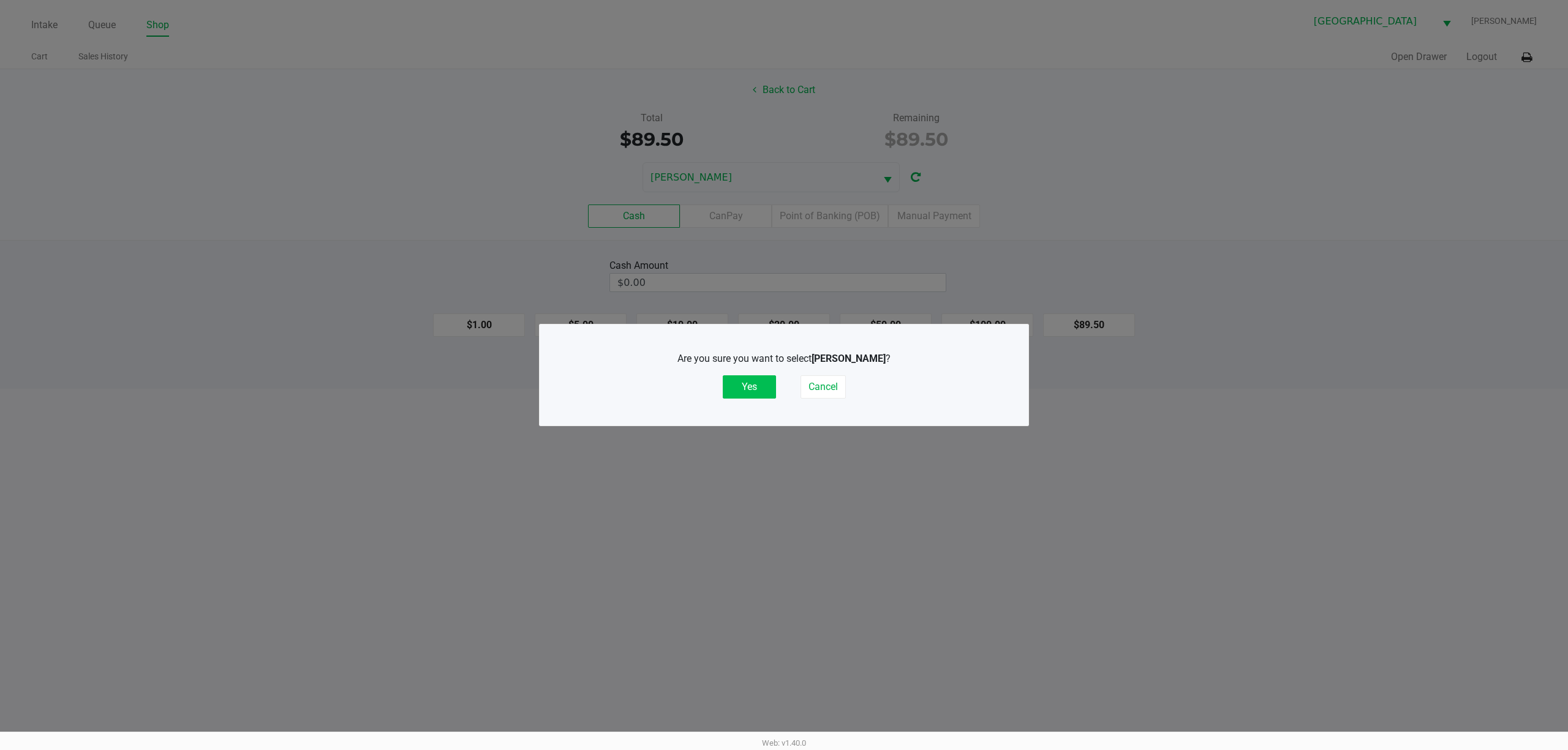
click at [755, 390] on button "Yes" at bounding box center [750, 387] width 53 height 23
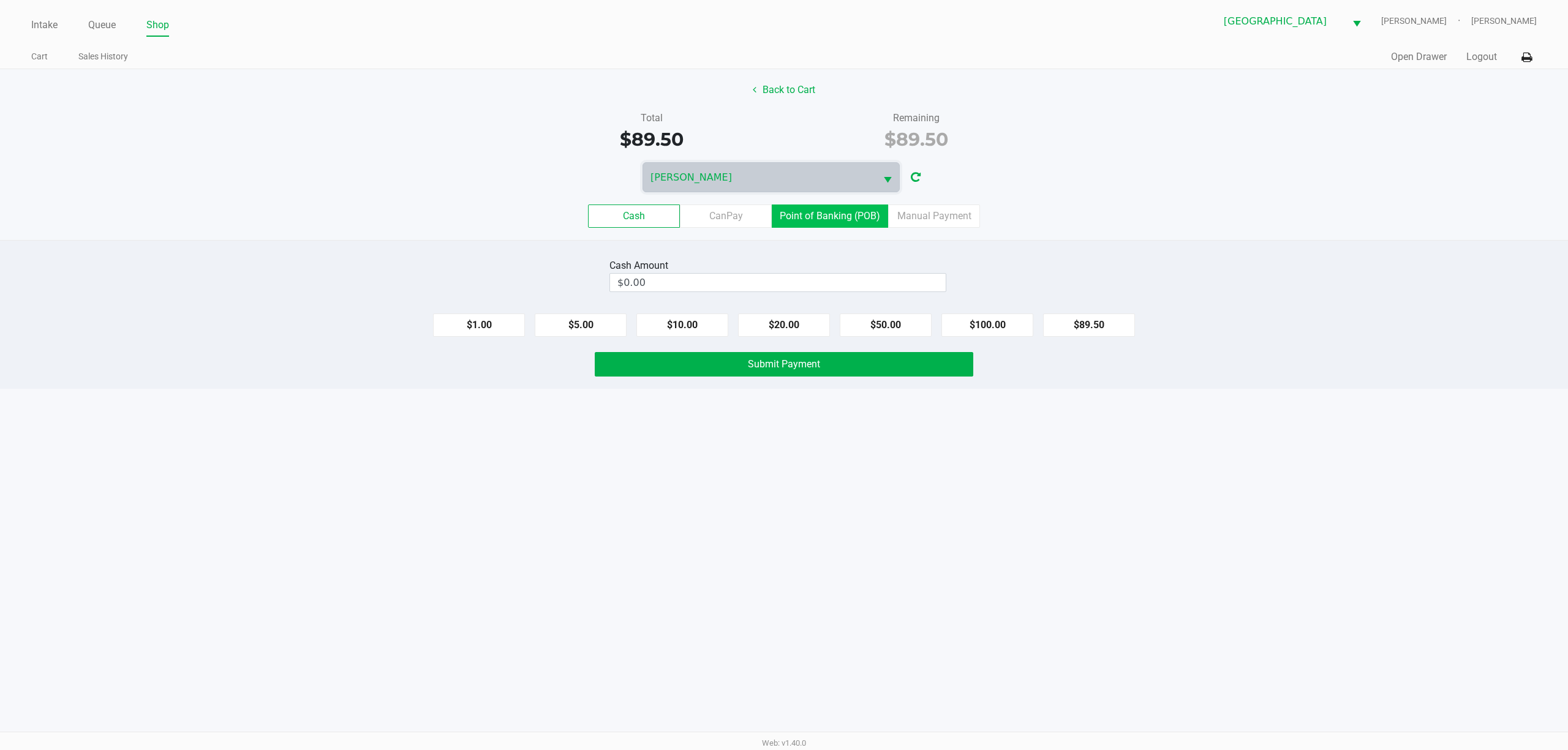
click at [784, 219] on label "Point of Banking (POB)" at bounding box center [830, 216] width 116 height 23
click at [0, 0] on 7 "Point of Banking (POB)" at bounding box center [0, 0] width 0 height 0
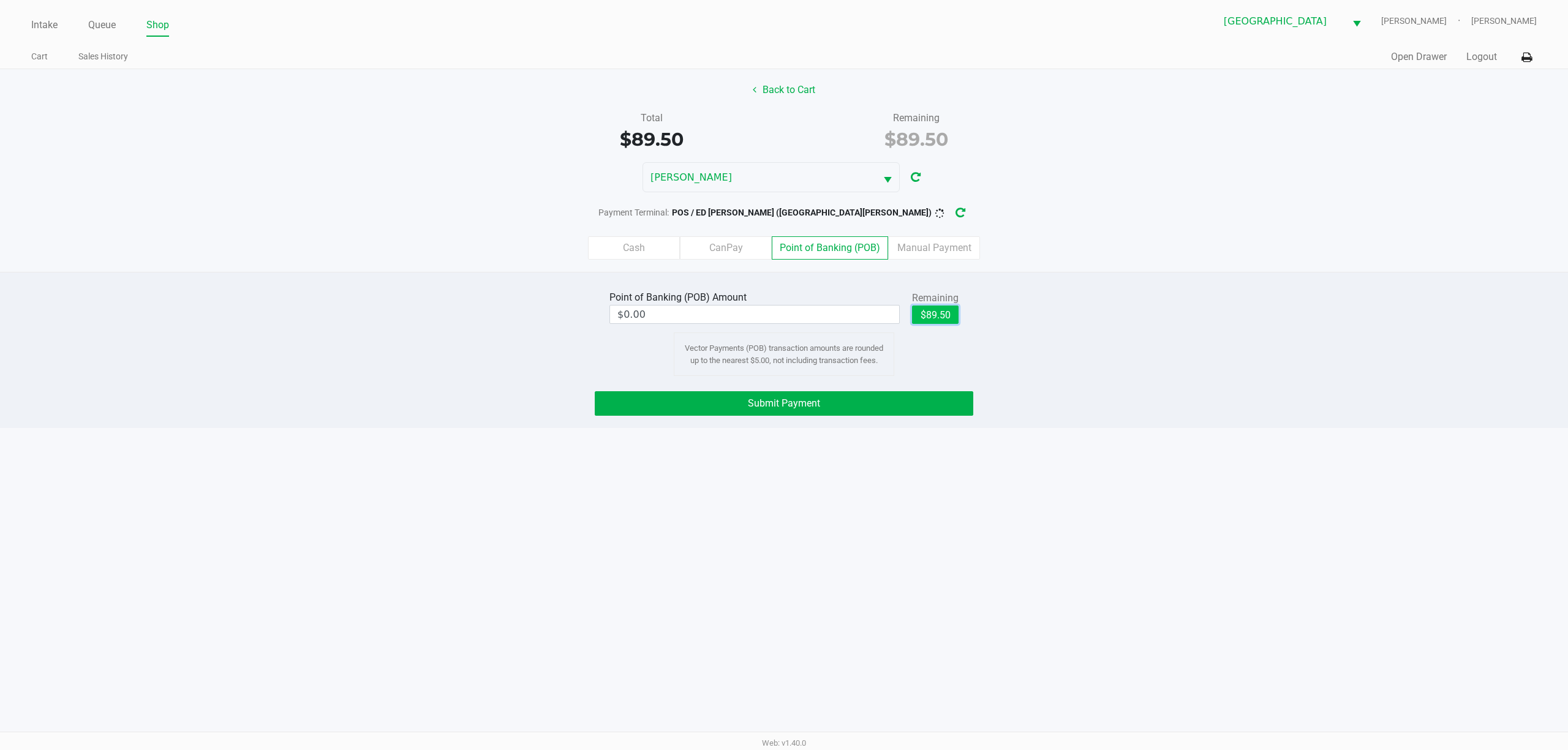
click at [784, 322] on button "$89.50" at bounding box center [935, 315] width 47 height 18
type input "$89.50"
click at [784, 385] on div "Point of Banking (POB) Amount $89.50 Remaining $89.50 Clear Vector Payments (PO…" at bounding box center [784, 349] width 1568 height 156
click at [784, 396] on button "Submit Payment" at bounding box center [784, 403] width 379 height 25
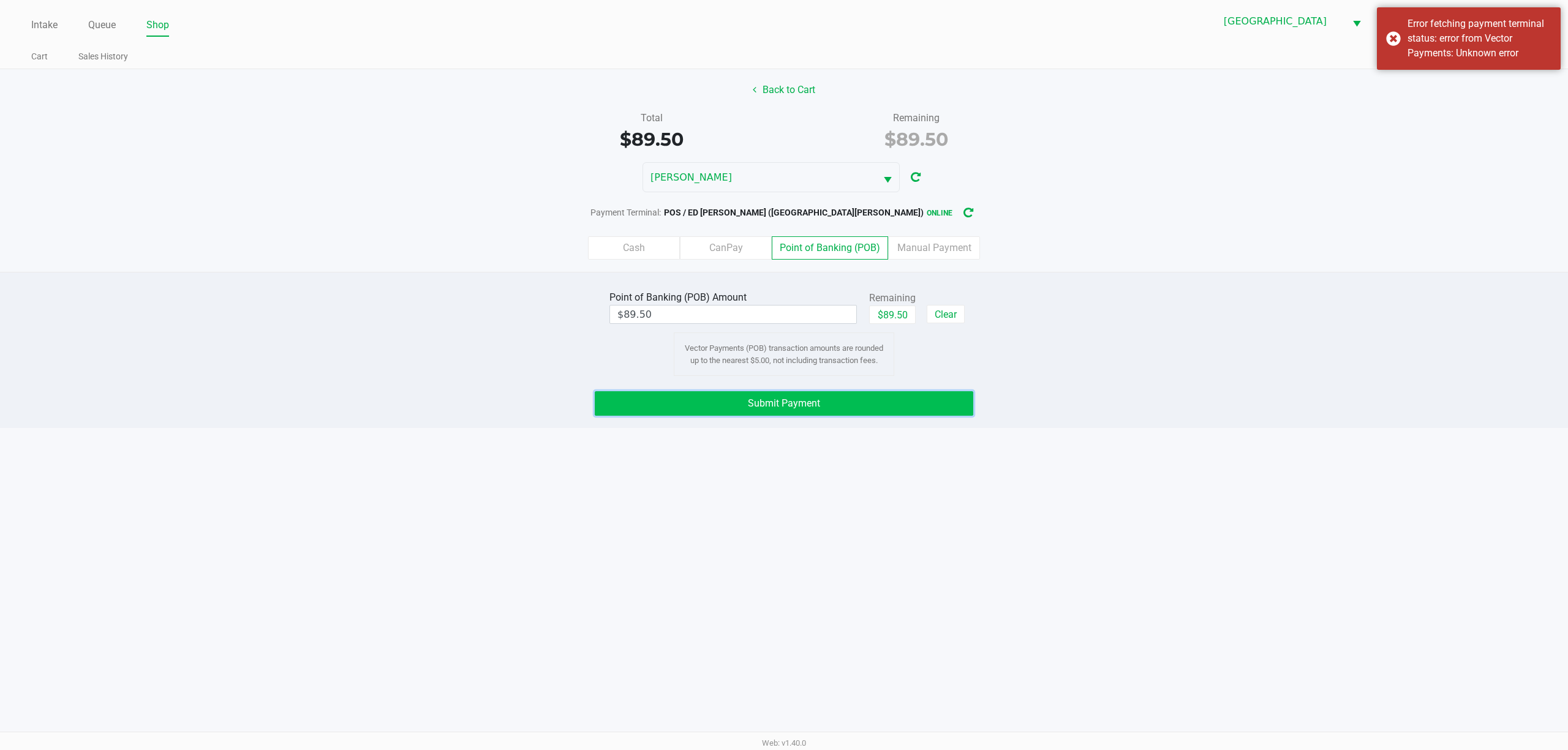
click at [784, 398] on button "Submit Payment" at bounding box center [784, 403] width 379 height 25
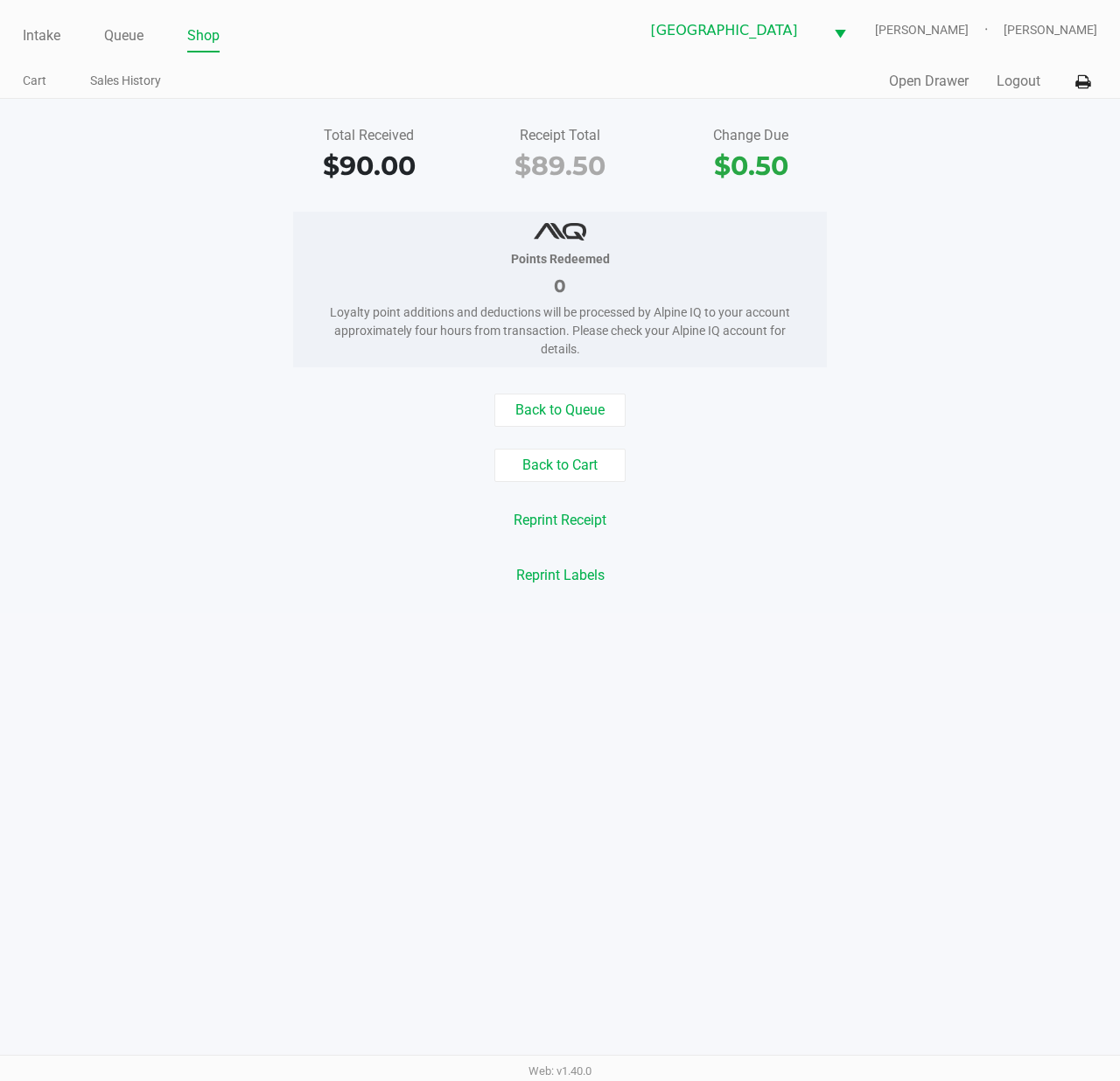
click at [255, 320] on div "Points Redeemed 0 Loyalty point additions and deductions will be processed by A…" at bounding box center [560, 290] width 1146 height 156
click at [40, 29] on link "Intake" at bounding box center [42, 35] width 38 height 24
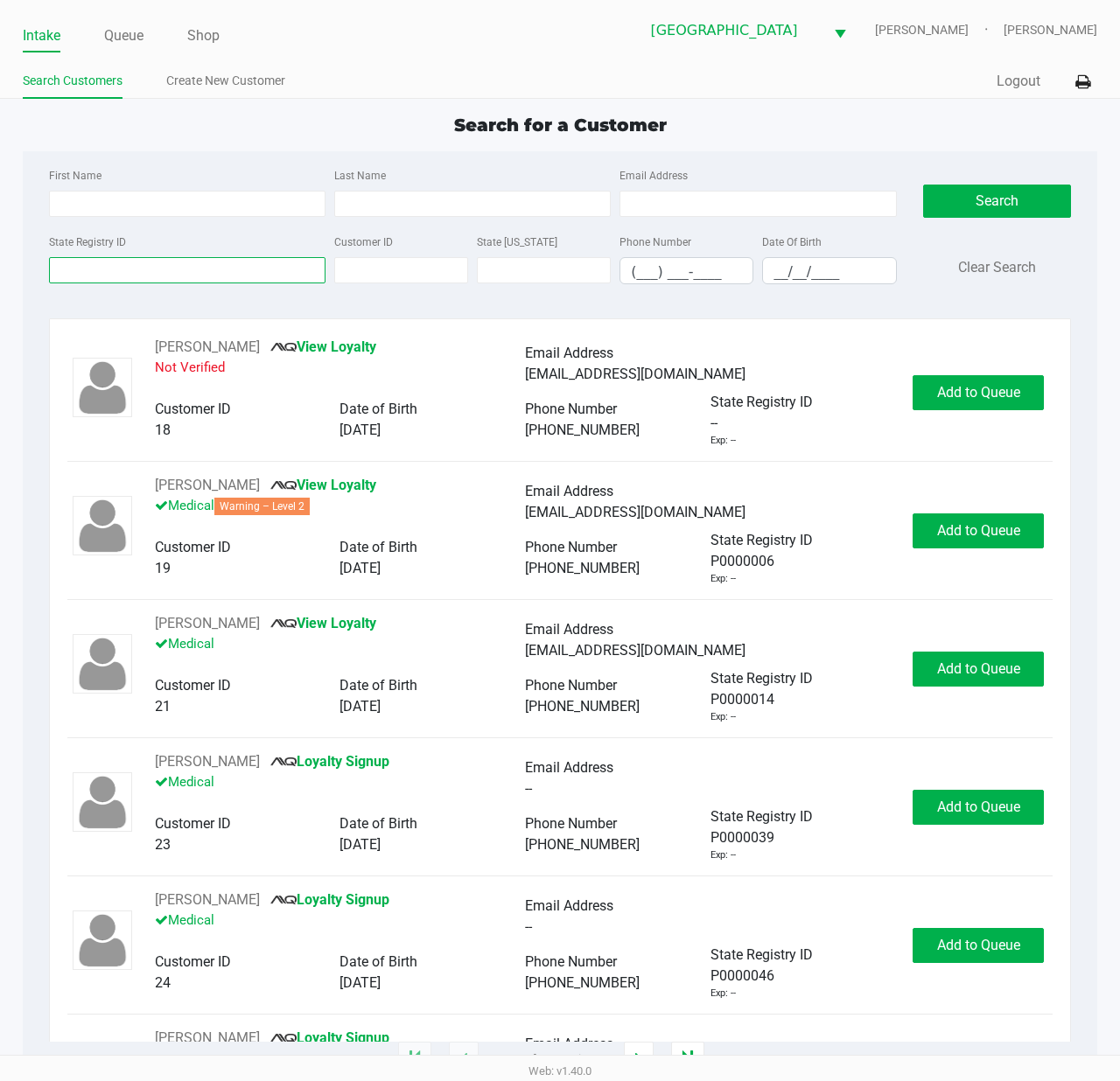
click at [121, 263] on input "State Registry ID" at bounding box center [187, 270] width 276 height 26
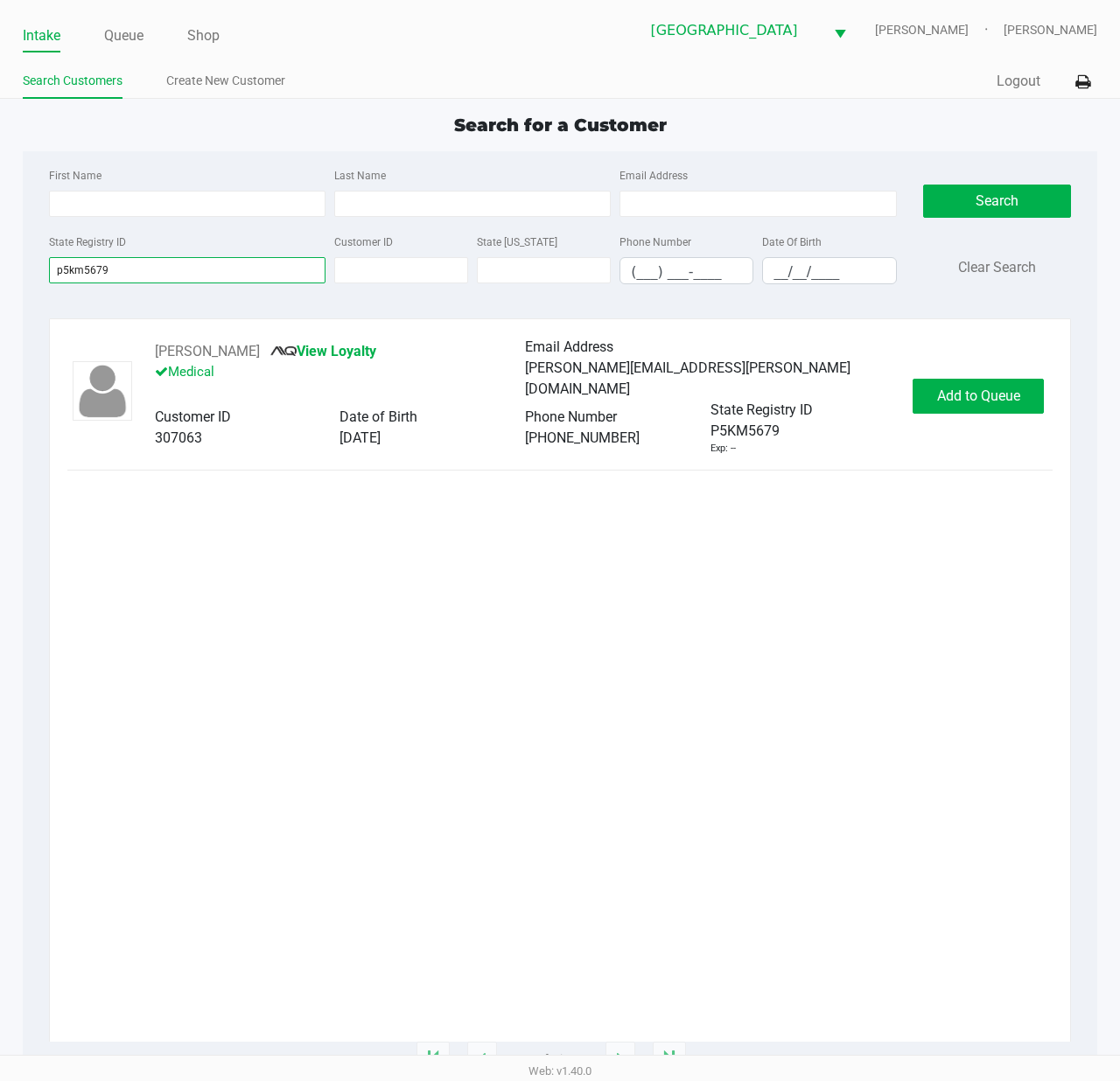
type input "p5km5679"
click at [925, 373] on div "MATTHEW BUSA View Loyalty Medical Email Address matthew.n.busa@gmail.com Custom…" at bounding box center [560, 396] width 986 height 120
click at [921, 403] on button "Add to Queue" at bounding box center [977, 396] width 131 height 35
click at [921, 403] on div "Add to Queue" at bounding box center [977, 396] width 131 height 35
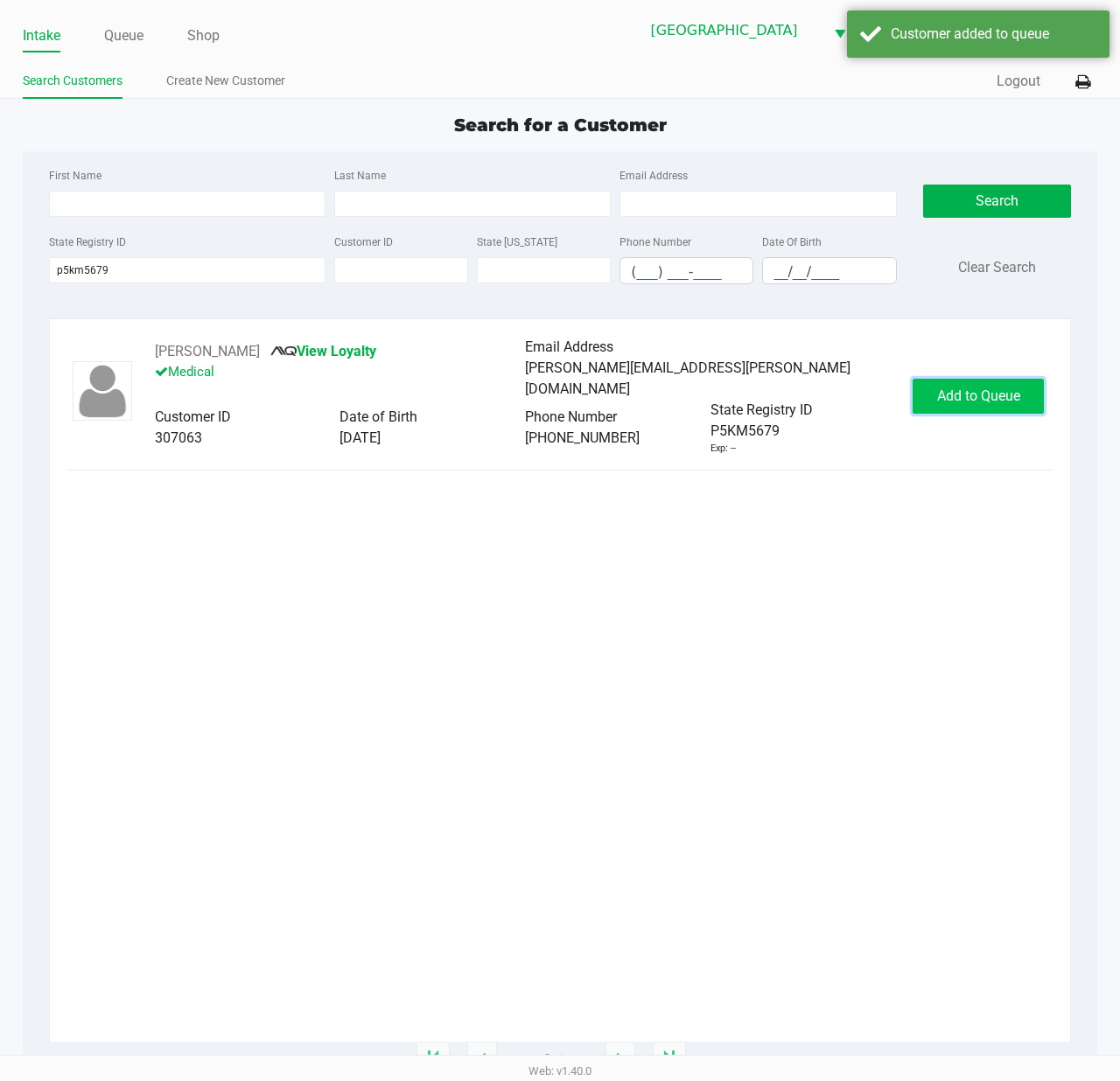
click at [921, 403] on button "Add to Queue" at bounding box center [977, 396] width 131 height 35
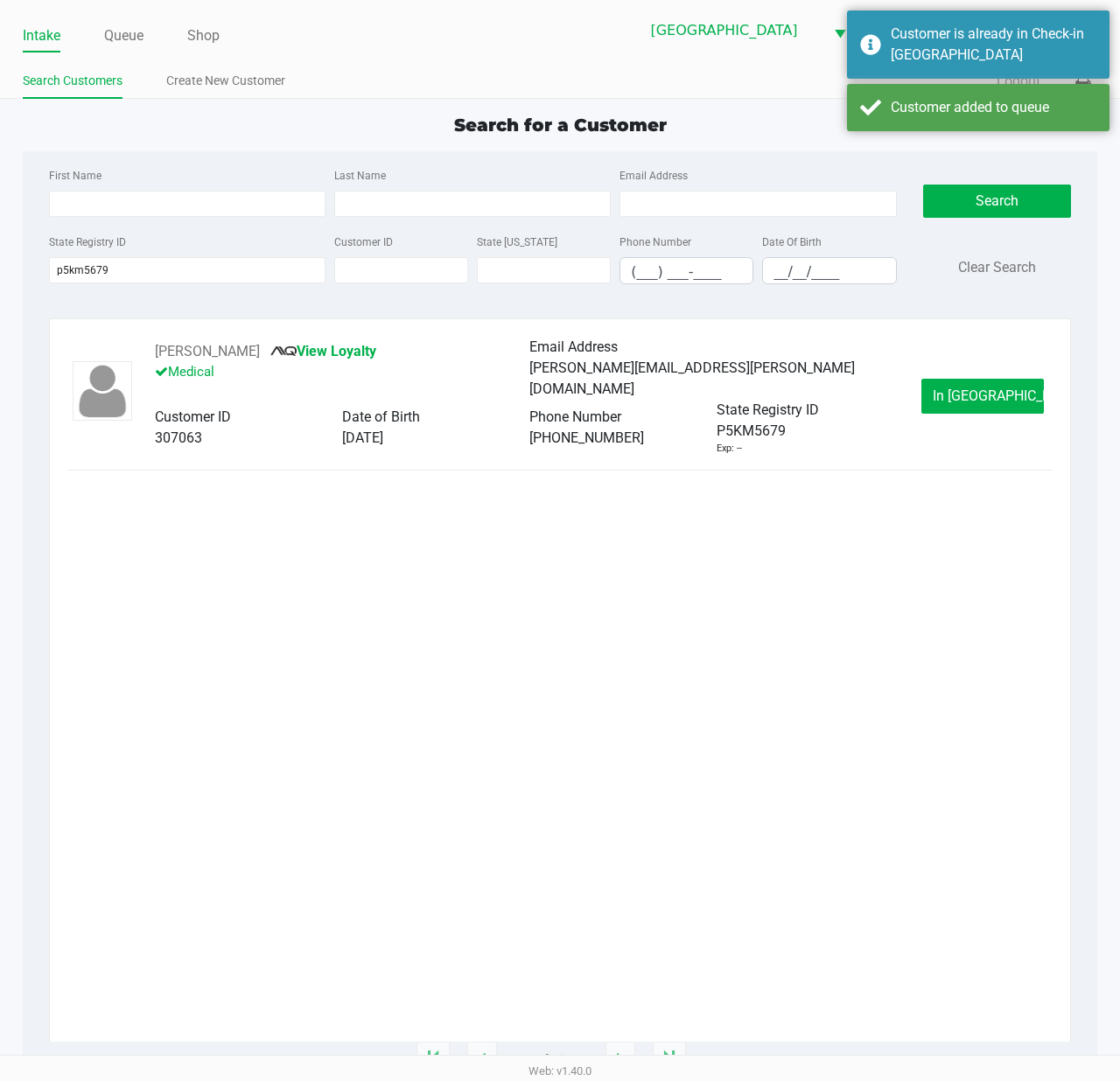
click at [921, 403] on div "In Queue" at bounding box center [983, 396] width 123 height 35
click at [967, 401] on span "In Queue" at bounding box center [1005, 395] width 147 height 16
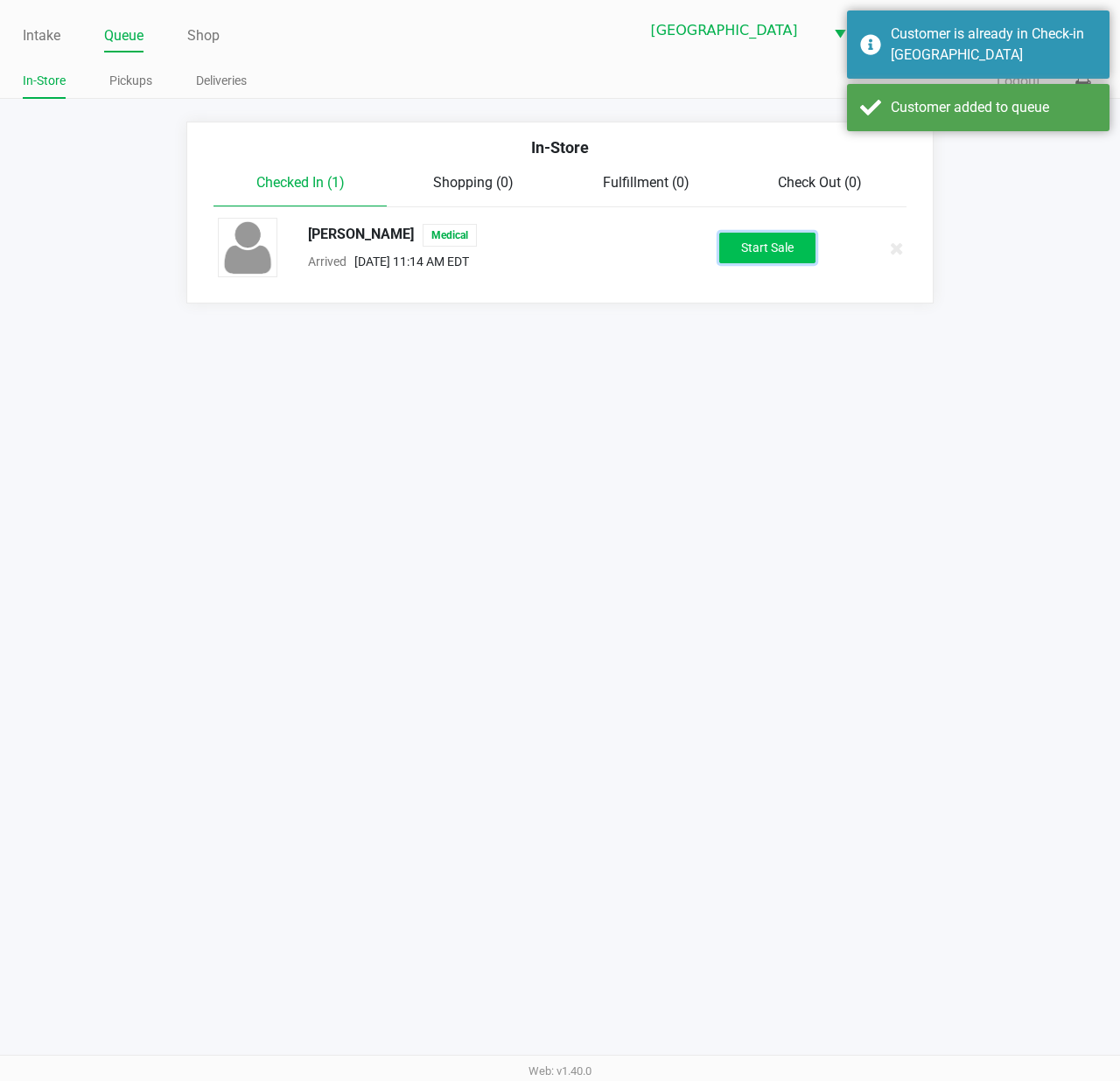
click at [756, 254] on button "Start Sale" at bounding box center [767, 248] width 97 height 31
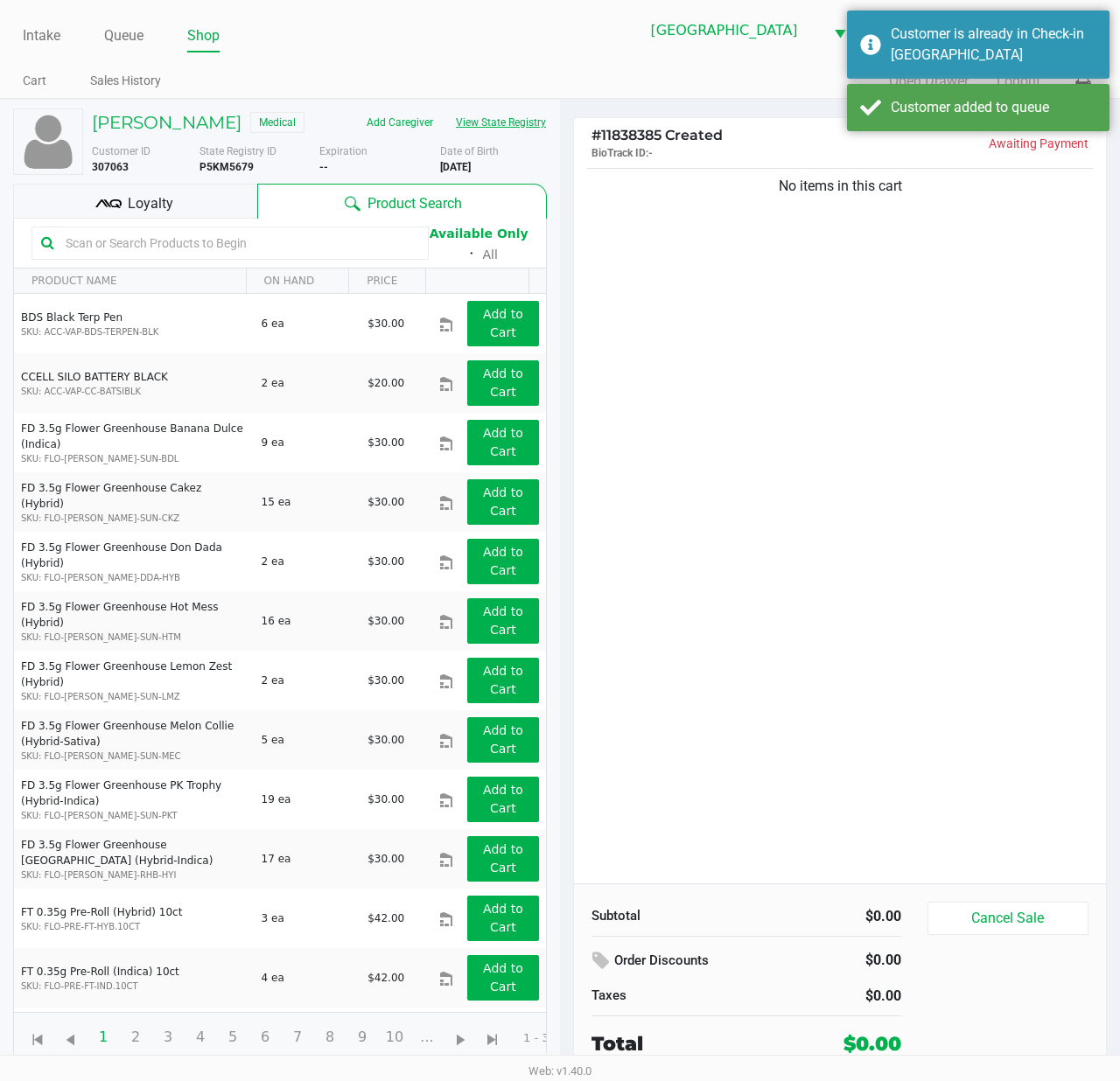
click at [519, 130] on button "View State Registry" at bounding box center [495, 122] width 102 height 28
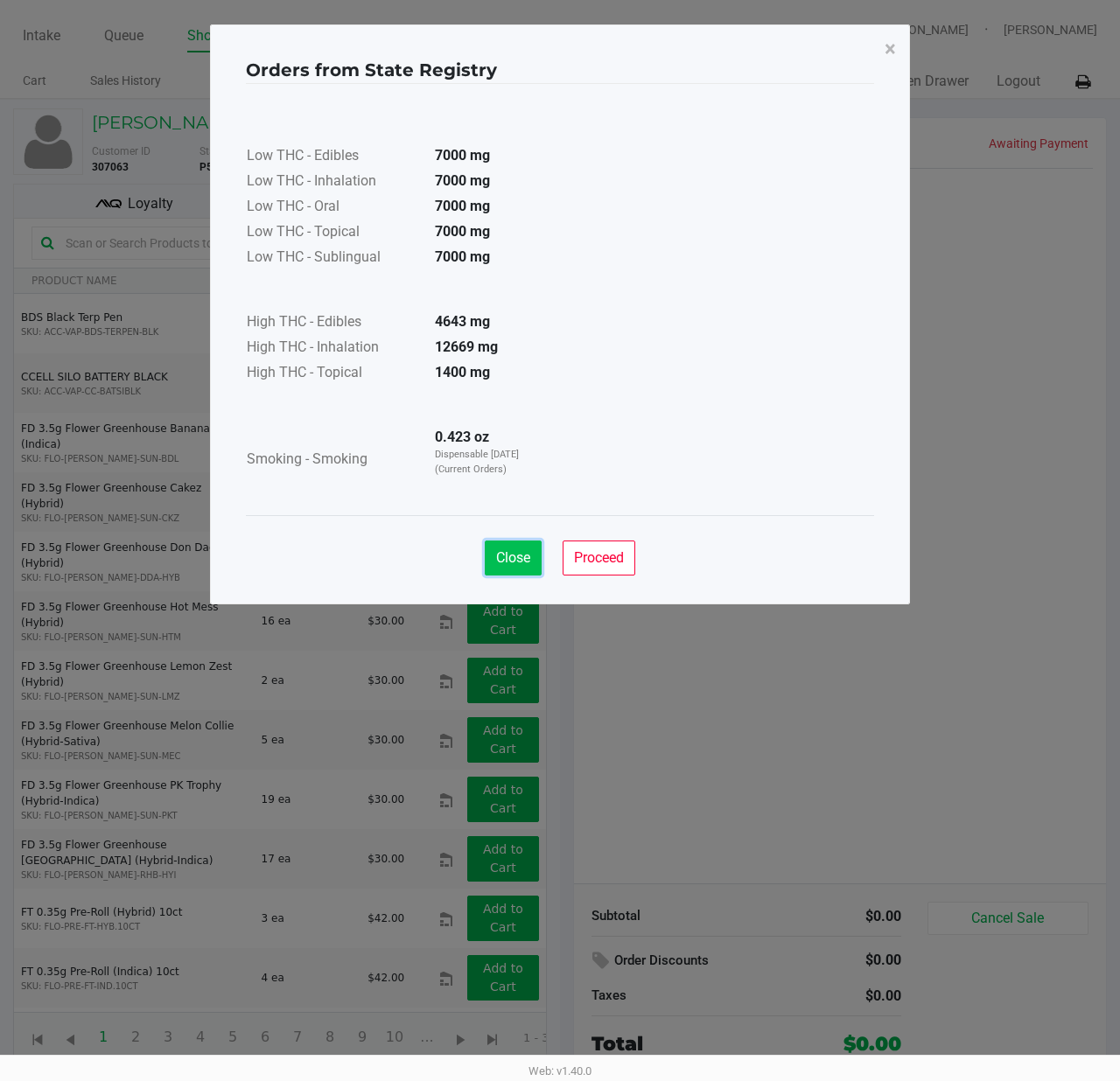
click at [511, 564] on span "Close" at bounding box center [514, 558] width 34 height 16
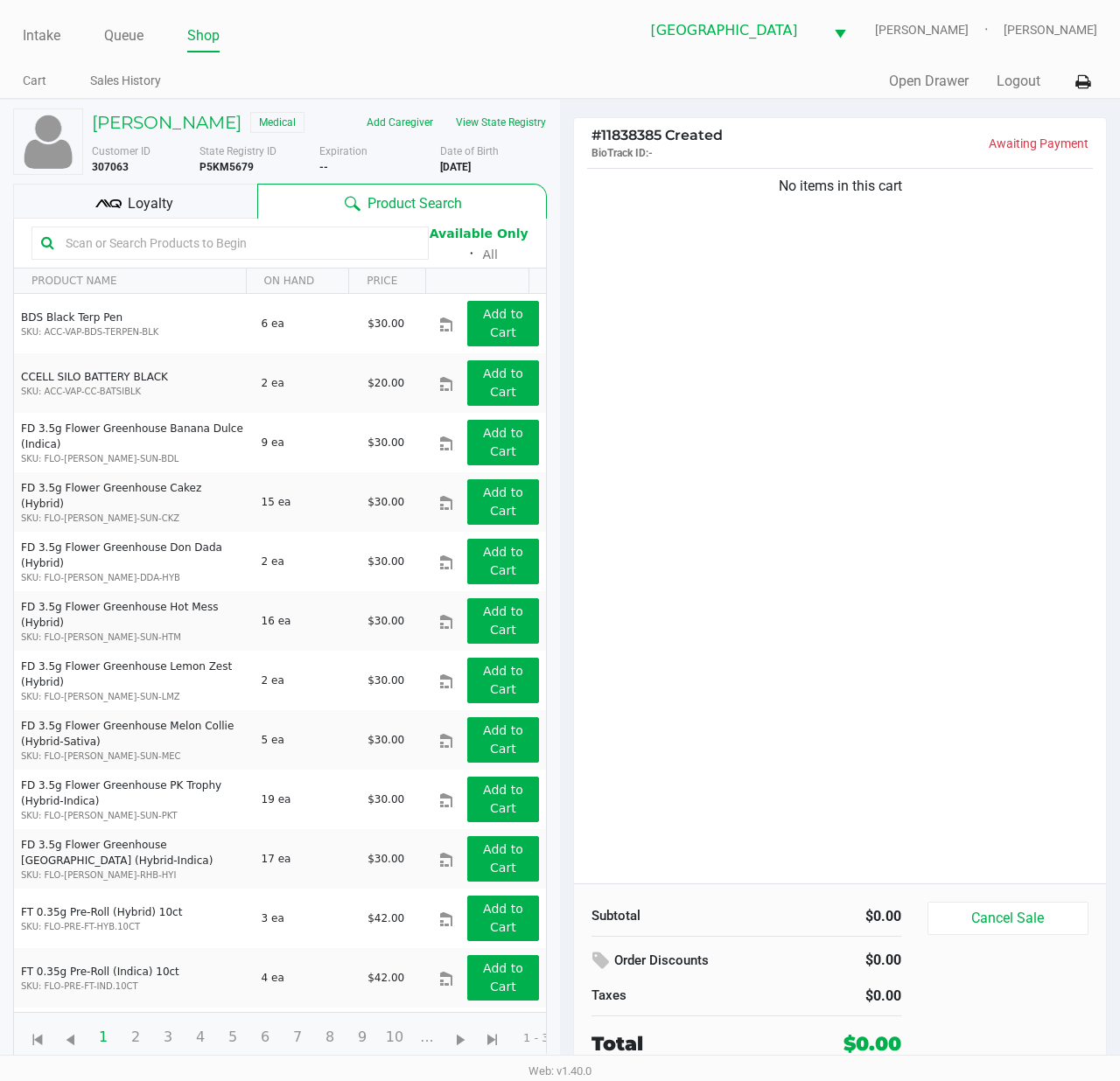
click at [320, 243] on input "text" at bounding box center [238, 243] width 360 height 26
click at [498, 125] on button "View State Registry" at bounding box center [495, 122] width 102 height 28
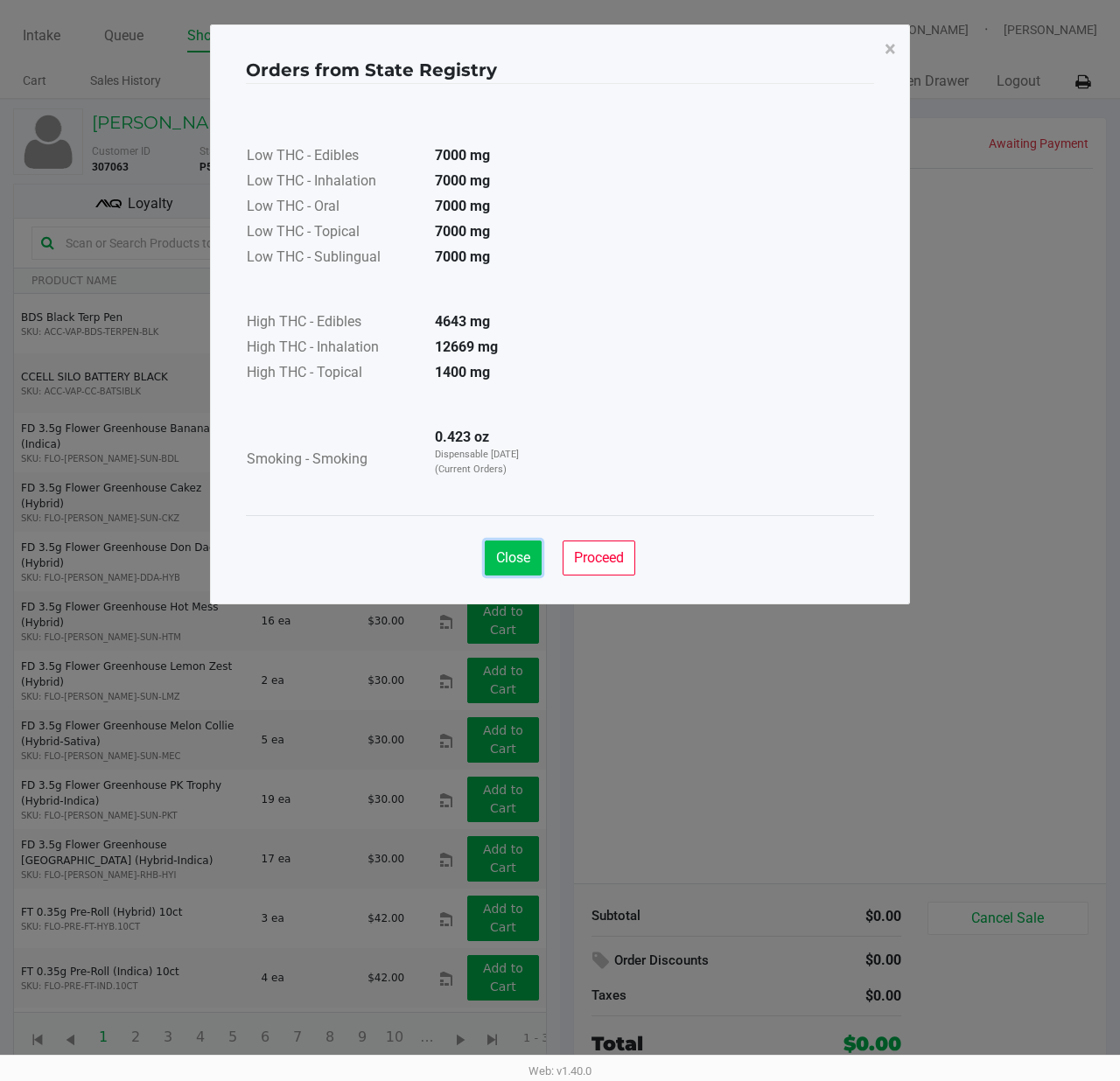
click at [514, 558] on span "Close" at bounding box center [514, 558] width 34 height 16
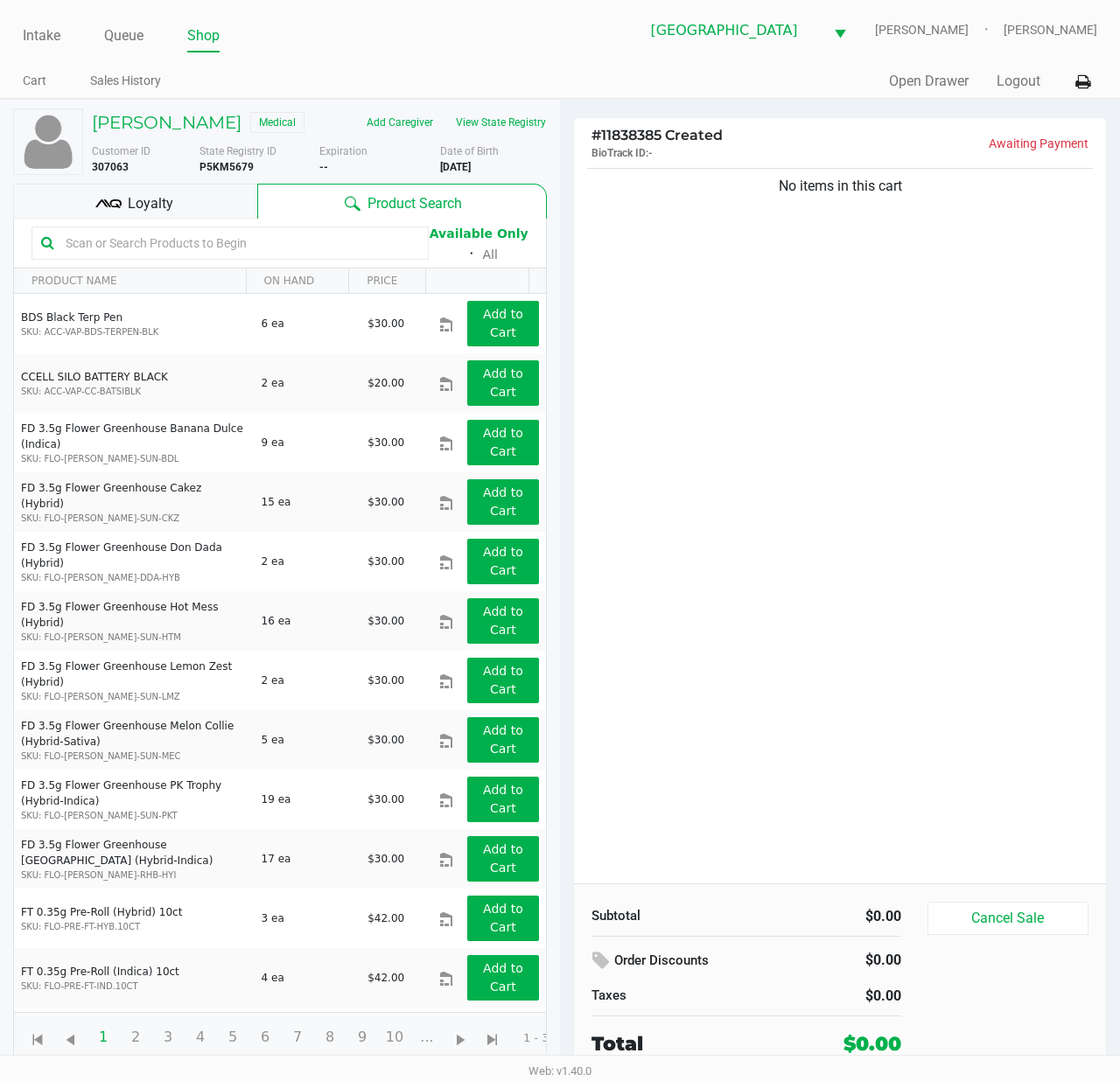
click at [169, 204] on span "Loyalty" at bounding box center [151, 203] width 45 height 21
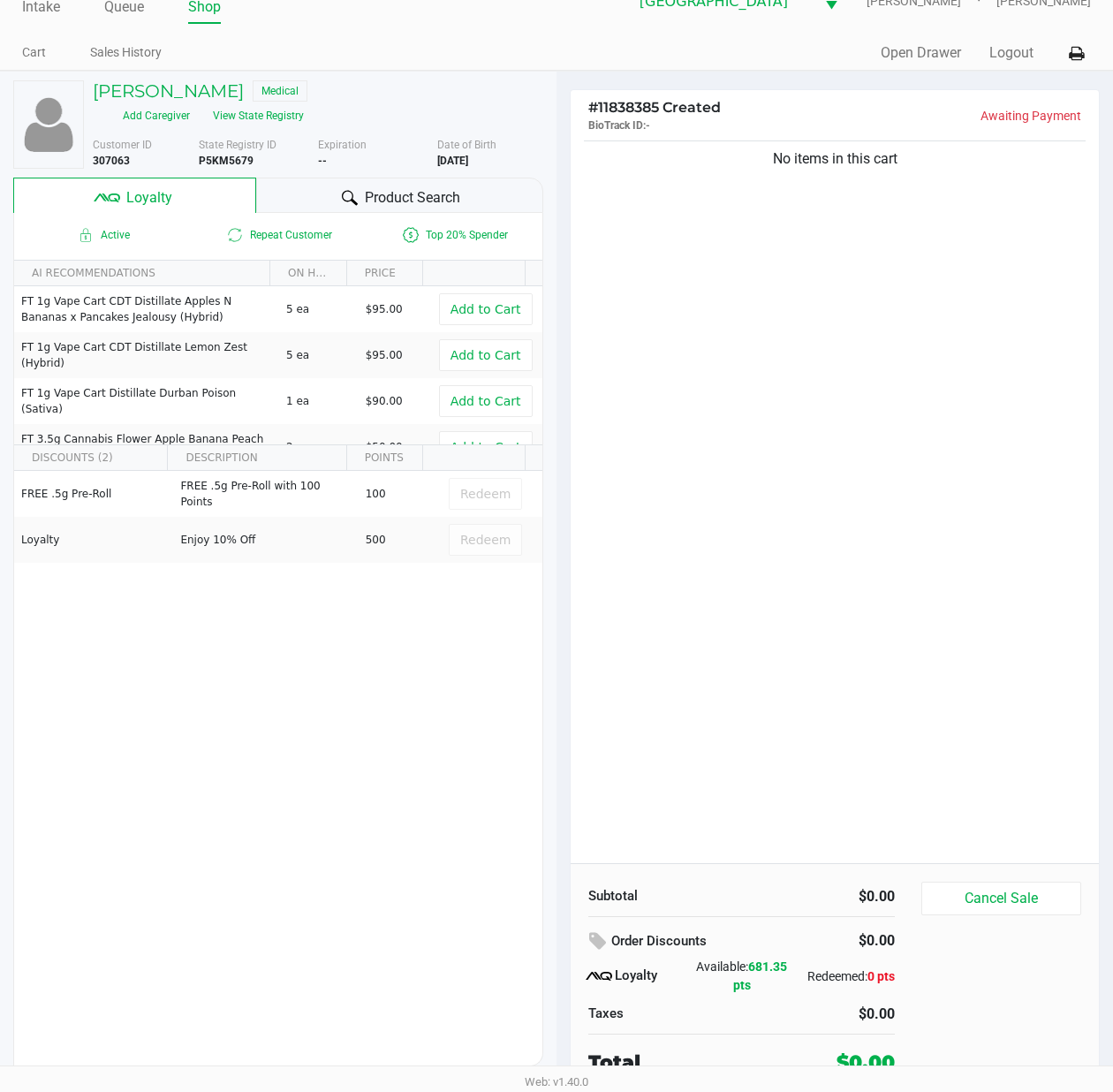
scroll to position [36, 0]
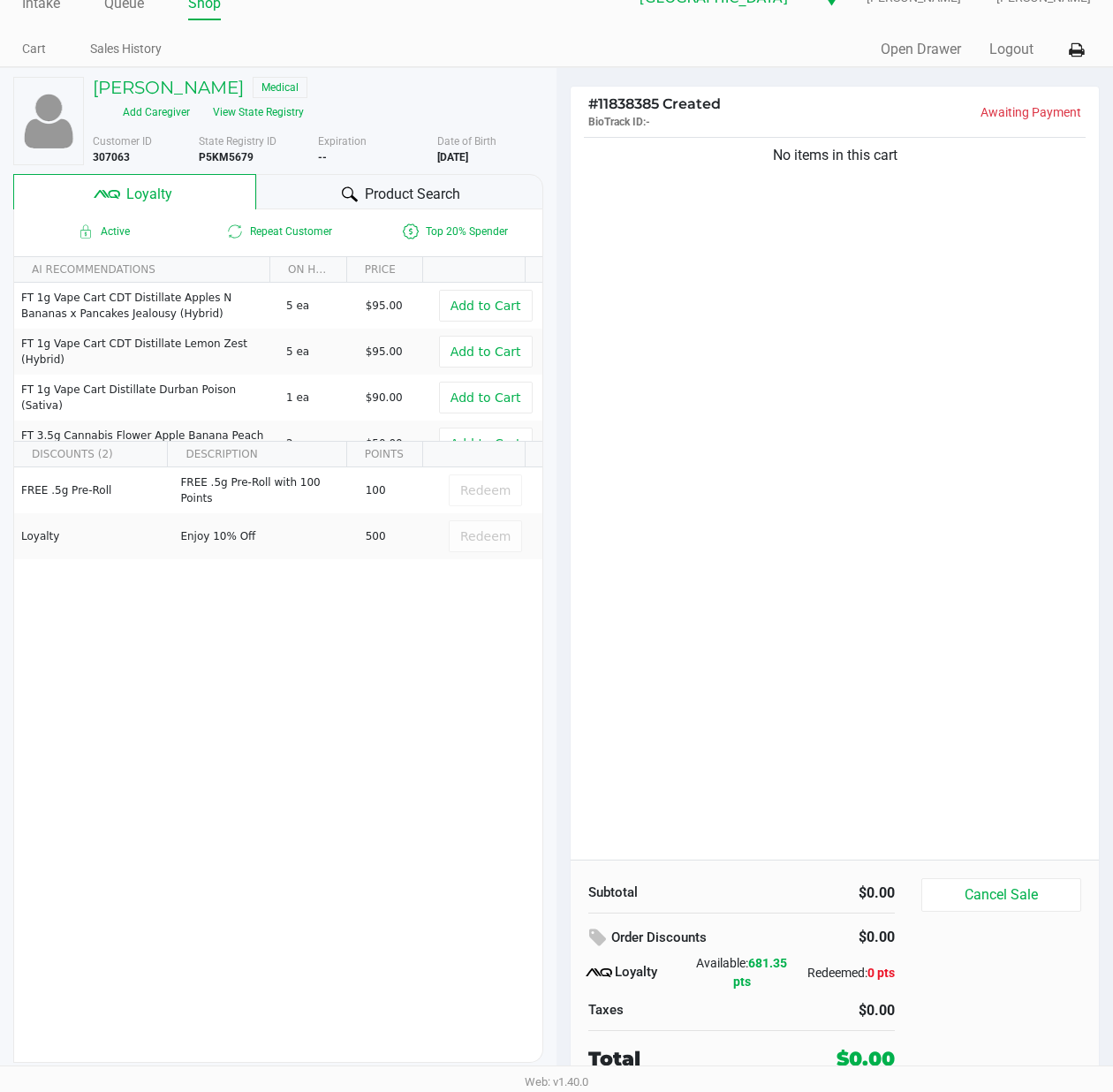
click at [414, 187] on span "Product Search" at bounding box center [412, 194] width 96 height 21
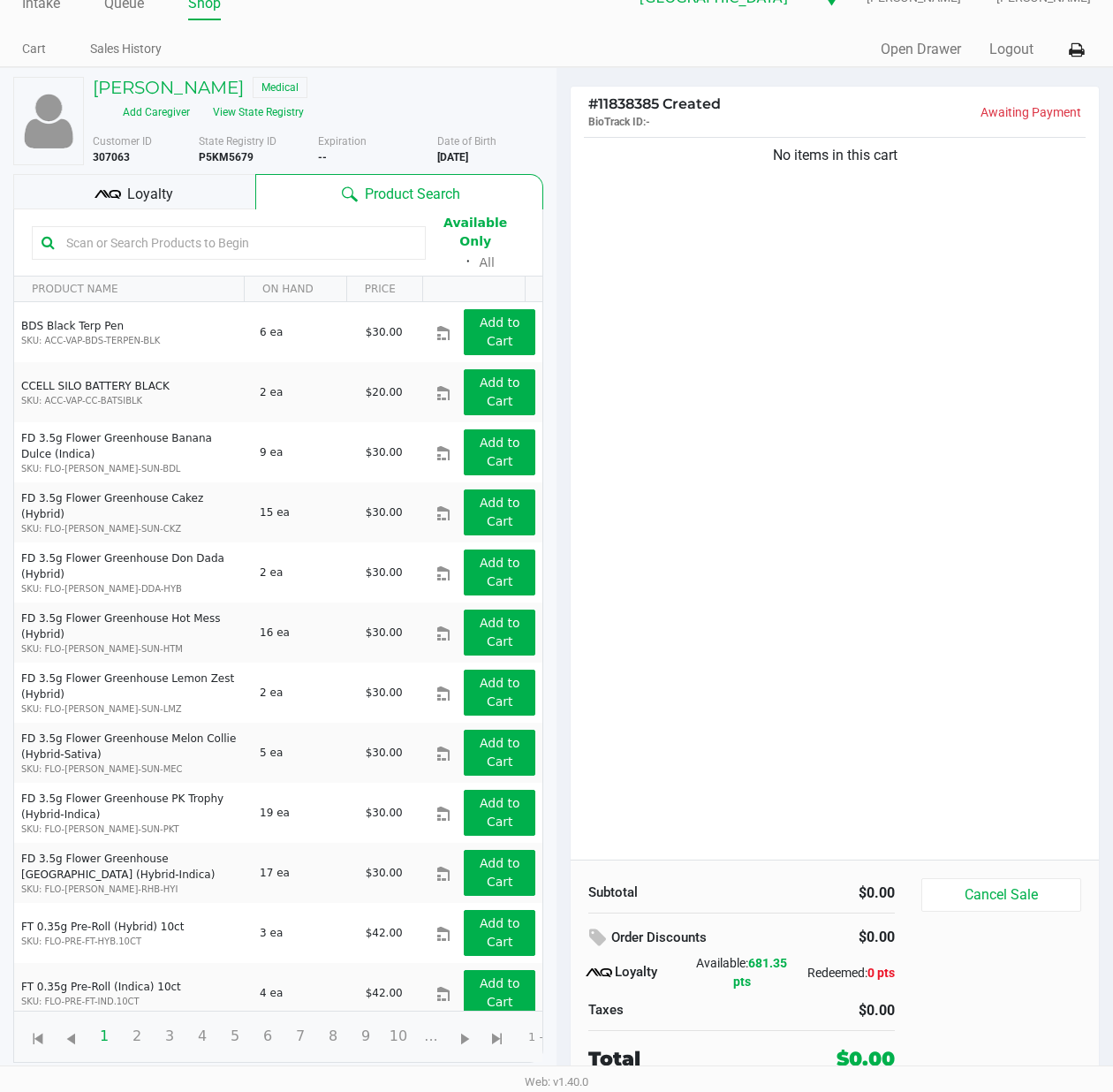
click at [281, 232] on input "text" at bounding box center [238, 242] width 357 height 26
click at [294, 237] on input "text" at bounding box center [238, 242] width 357 height 26
click at [249, 231] on input "text" at bounding box center [238, 242] width 357 height 26
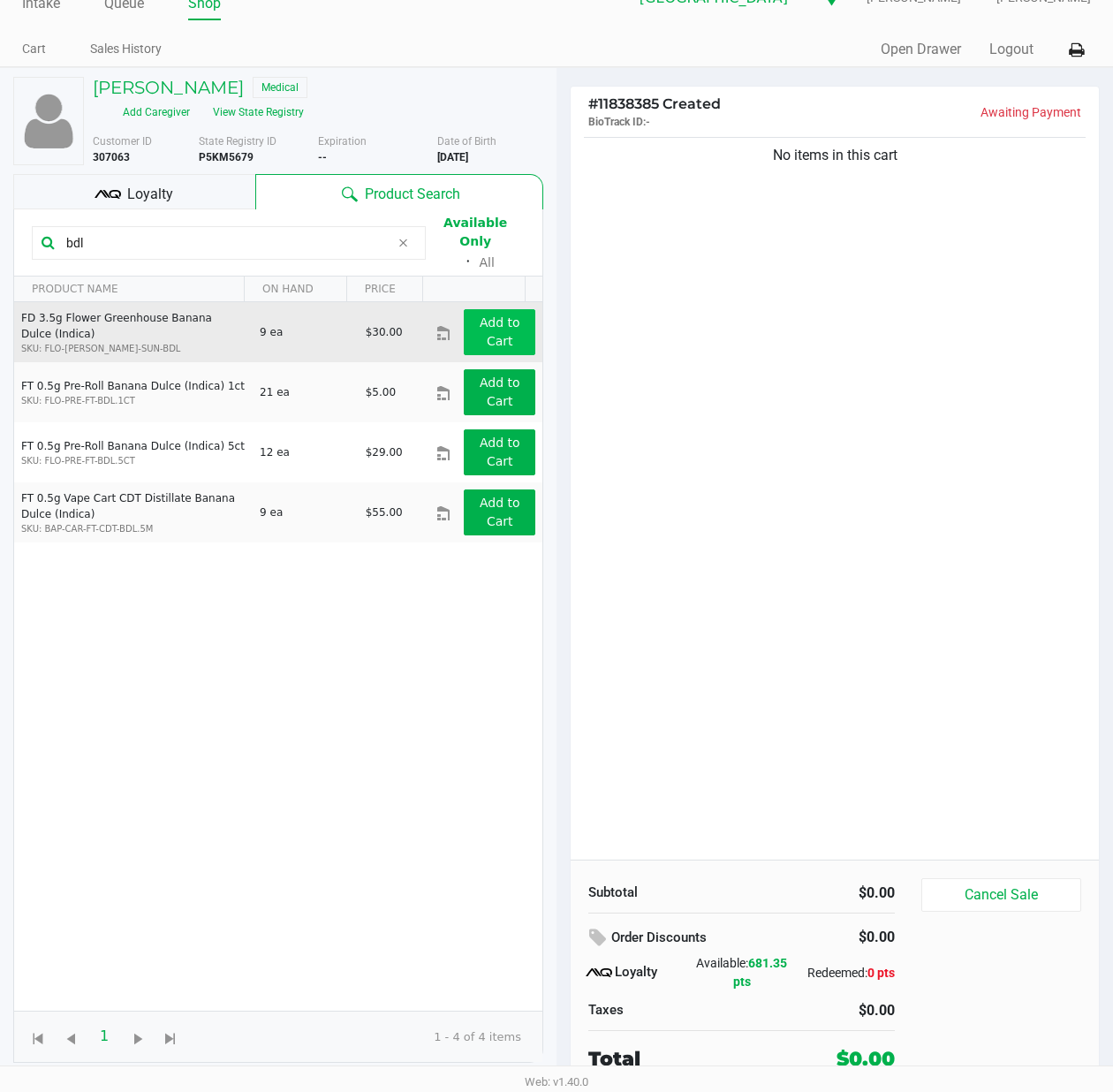
type input "bdl"
click at [497, 315] on button "Add to Cart" at bounding box center [500, 332] width 72 height 46
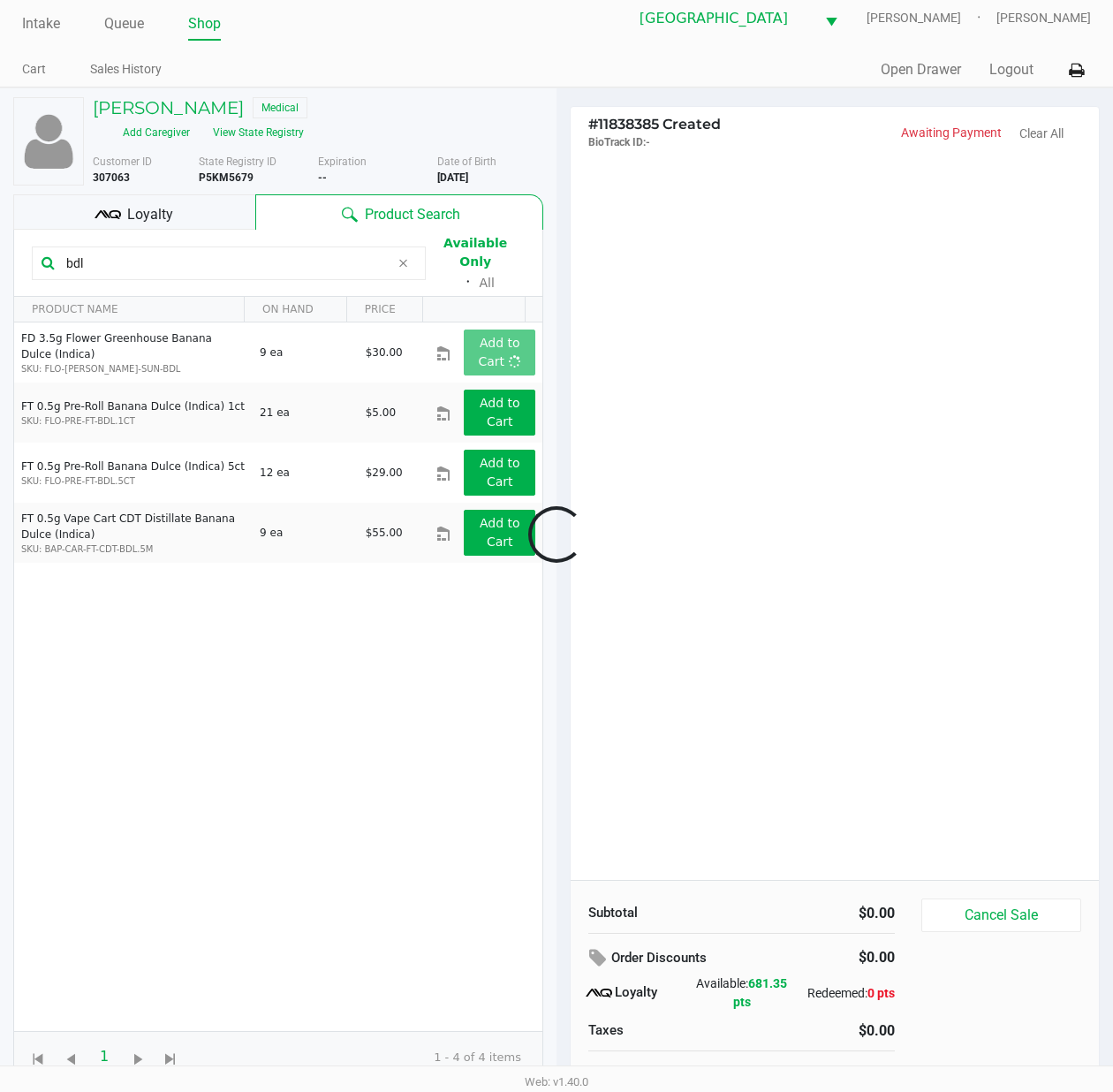
scroll to position [0, 0]
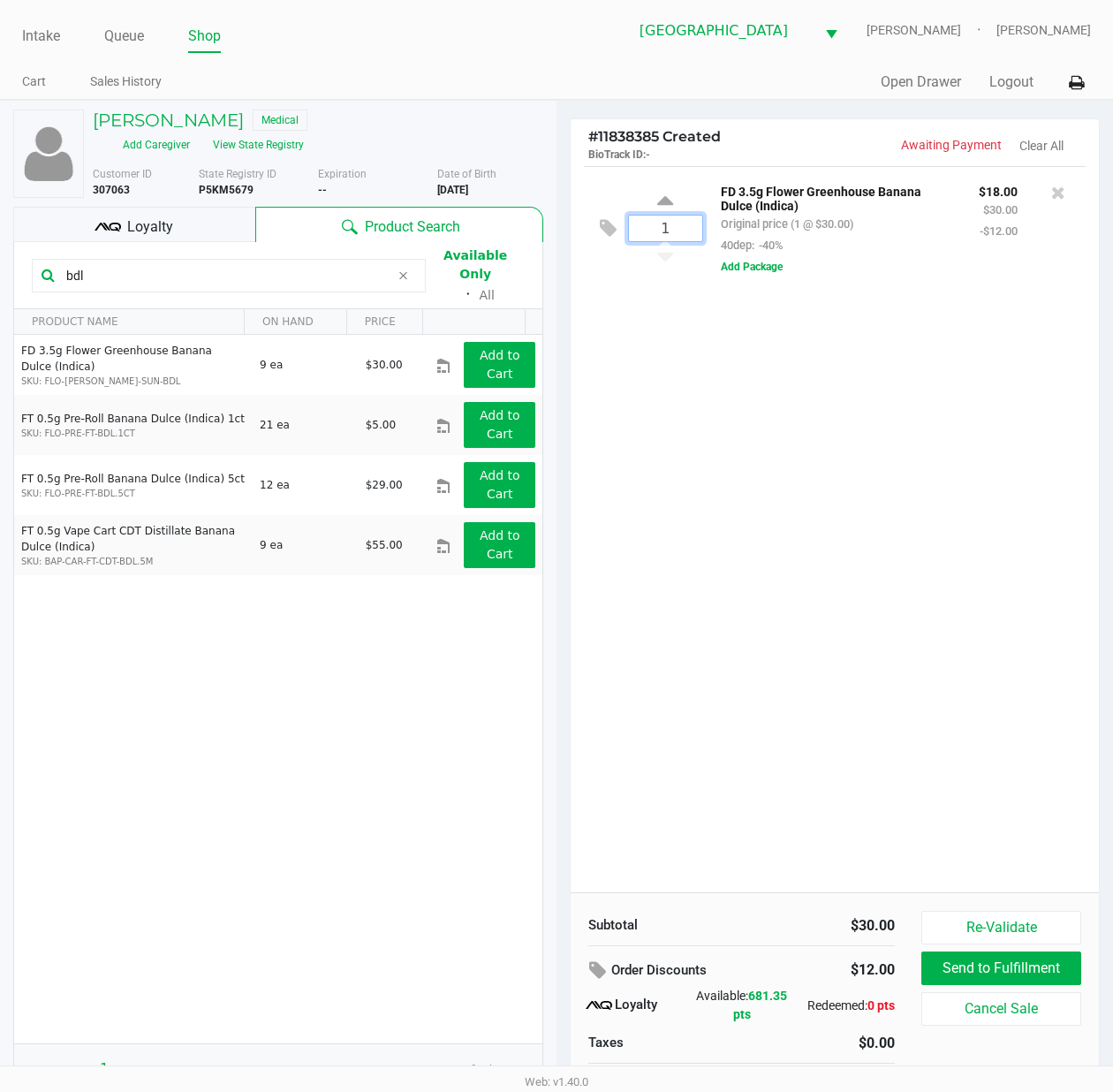
click at [668, 228] on input "1" at bounding box center [665, 228] width 73 height 26
type input "3"
click at [747, 414] on div "Loading MATTHEW BUSA Medical Add Caregiver View State Registry Customer ID 3070…" at bounding box center [556, 613] width 1113 height 1025
click at [894, 510] on div "3 FD 3.5g Flower Greenhouse Banana Dulce (Indica) Original price (3 @ $30.00) 4…" at bounding box center [835, 529] width 529 height 726
click at [215, 219] on div "Loyalty" at bounding box center [135, 224] width 242 height 36
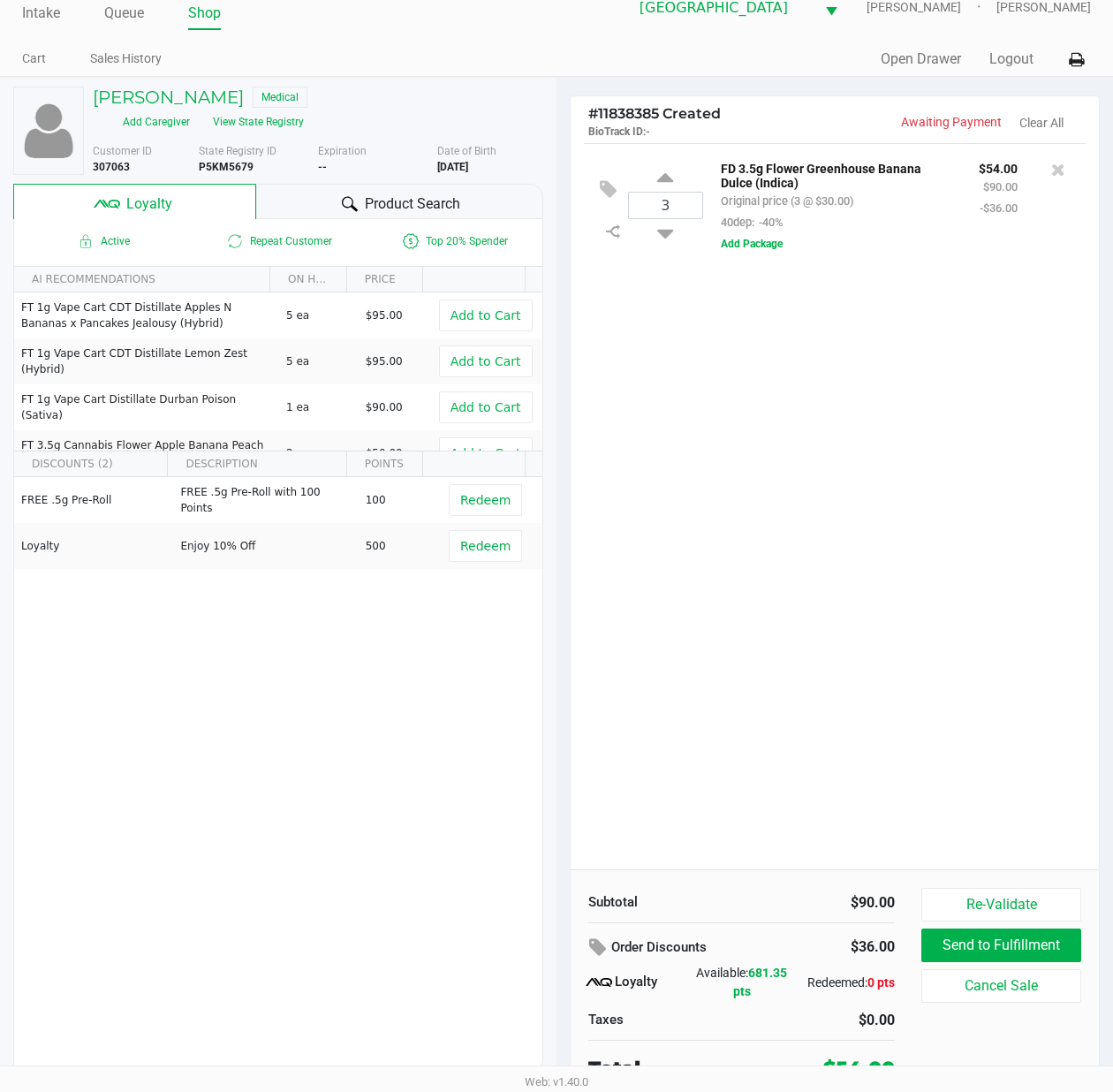
scroll to position [36, 0]
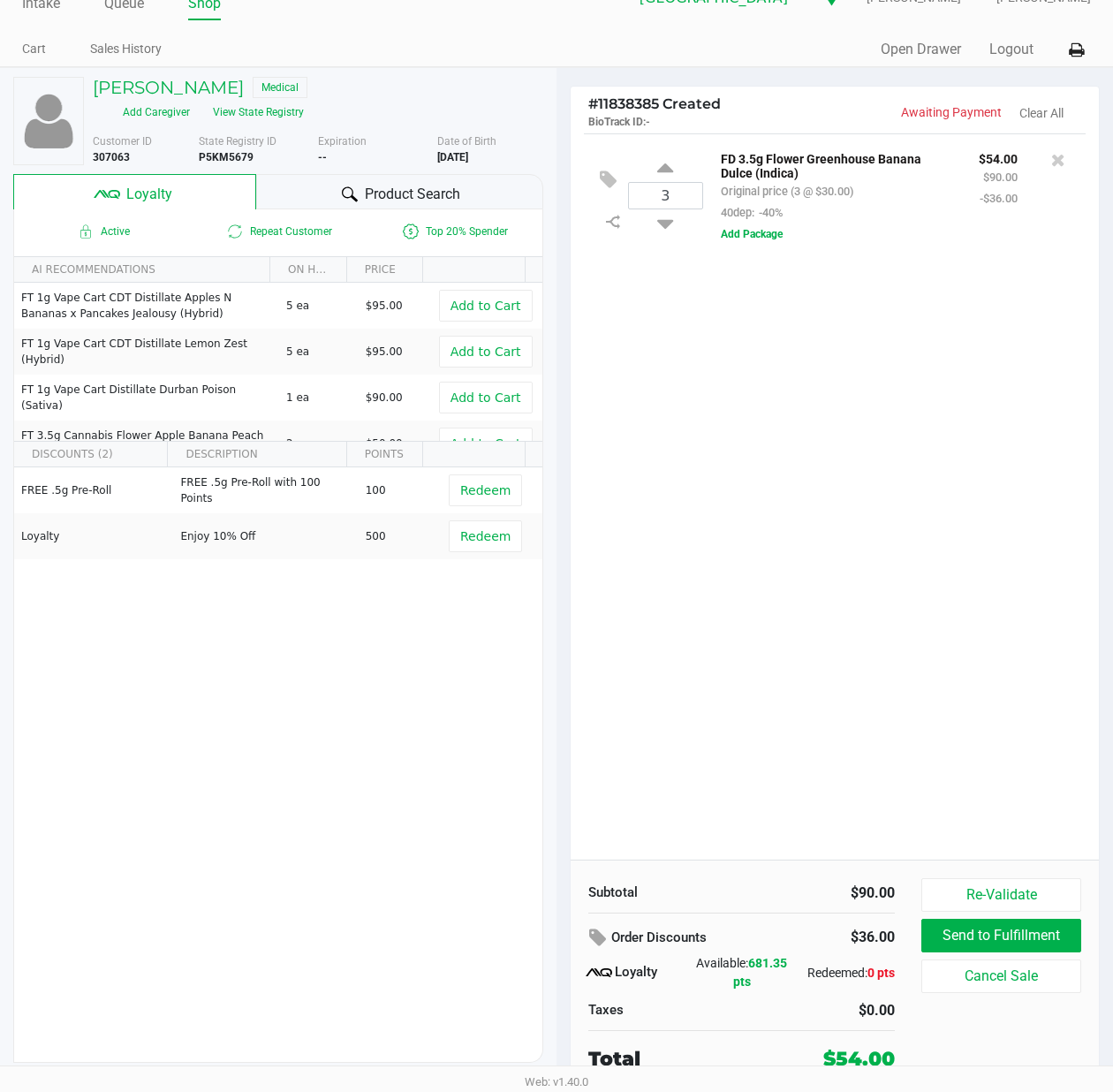
click at [873, 690] on div "3 FD 3.5g Flower Greenhouse Banana Dulce (Indica) Original price (3 @ $30.00) 4…" at bounding box center [835, 496] width 529 height 726
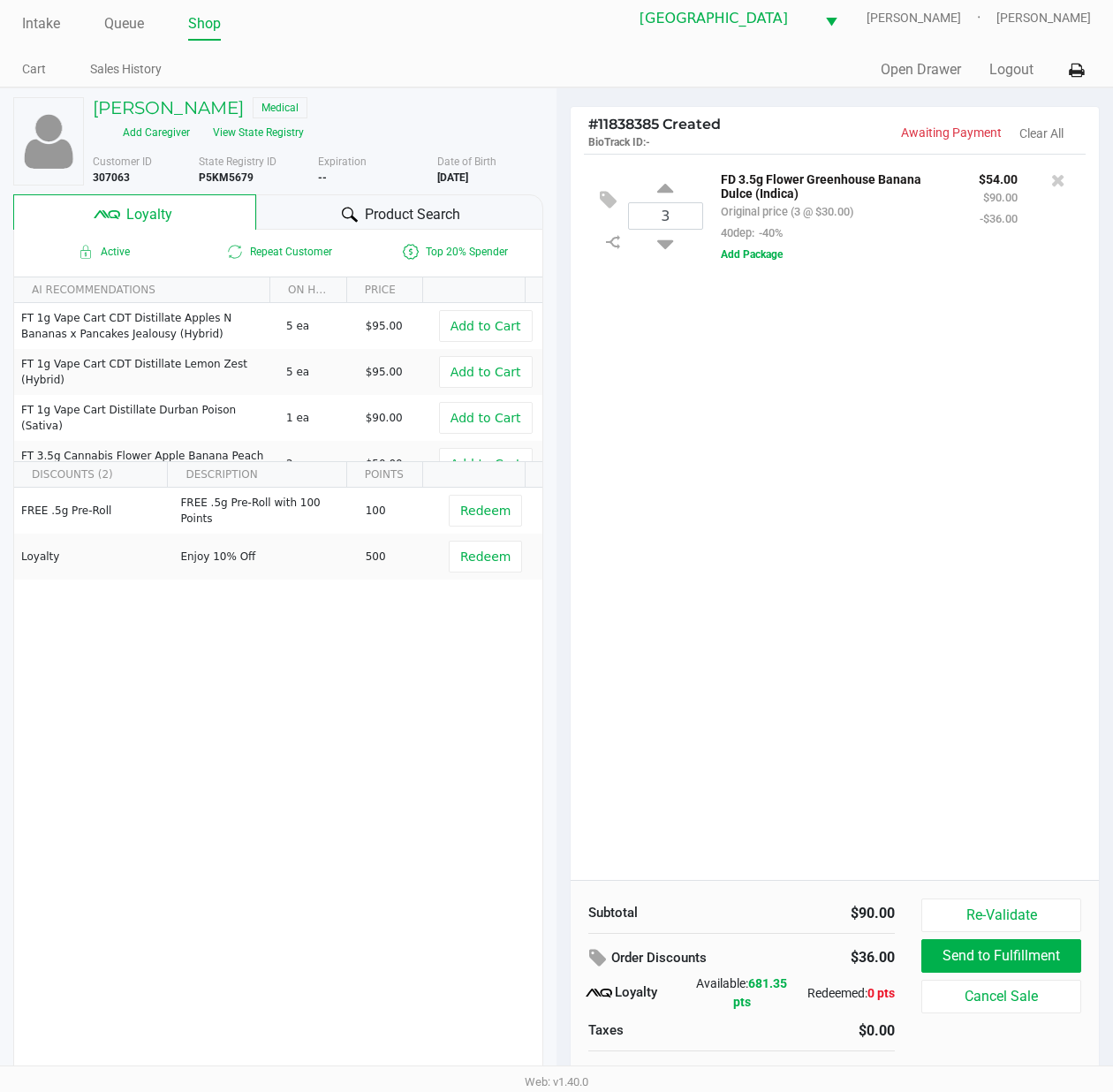
scroll to position [0, 0]
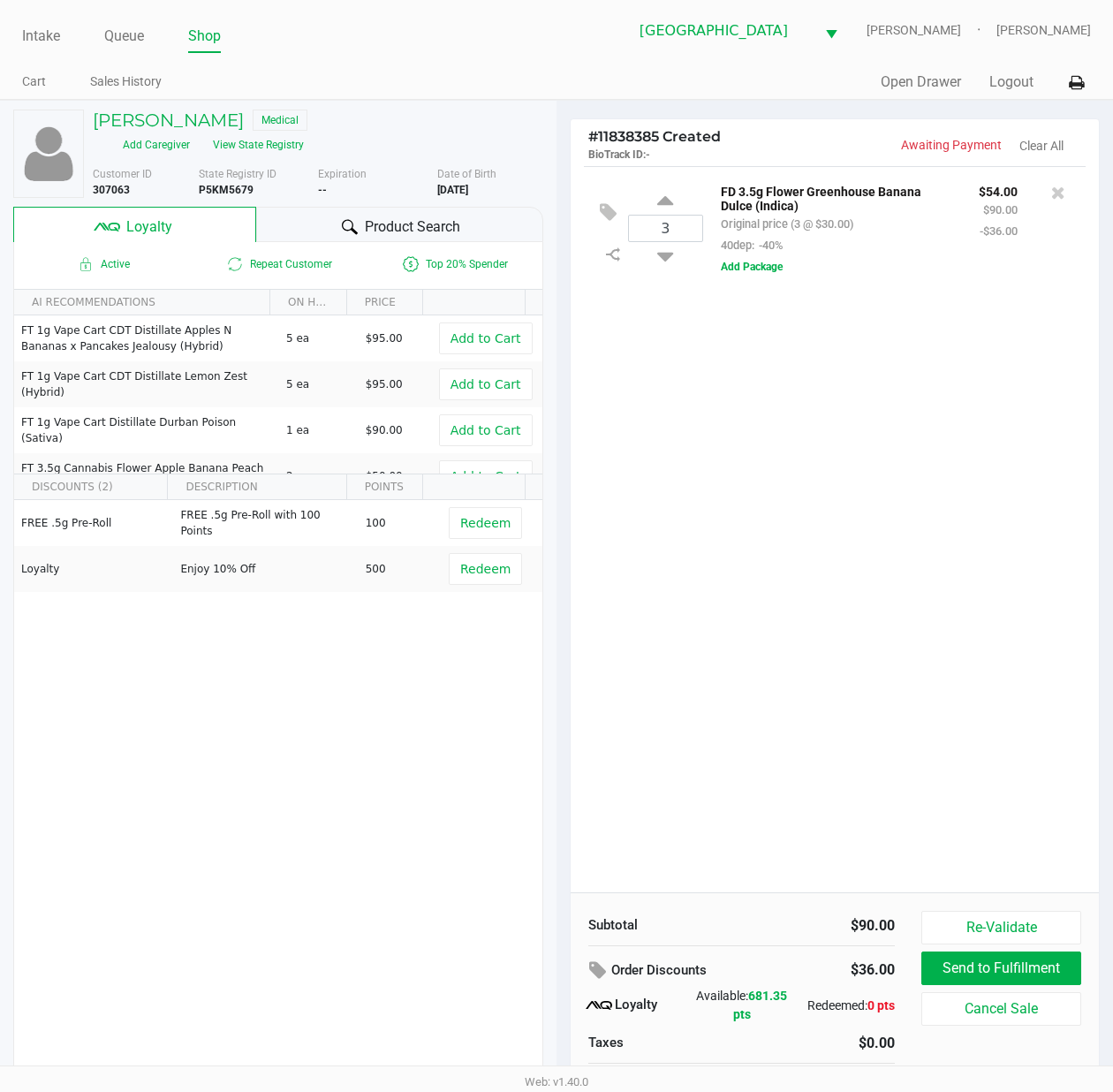
click at [905, 675] on div "3 FD 3.5g Flower Greenhouse Banana Dulce (Indica) Original price (3 @ $30.00) 4…" at bounding box center [835, 529] width 529 height 726
click at [315, 227] on div "Product Search" at bounding box center [400, 224] width 288 height 36
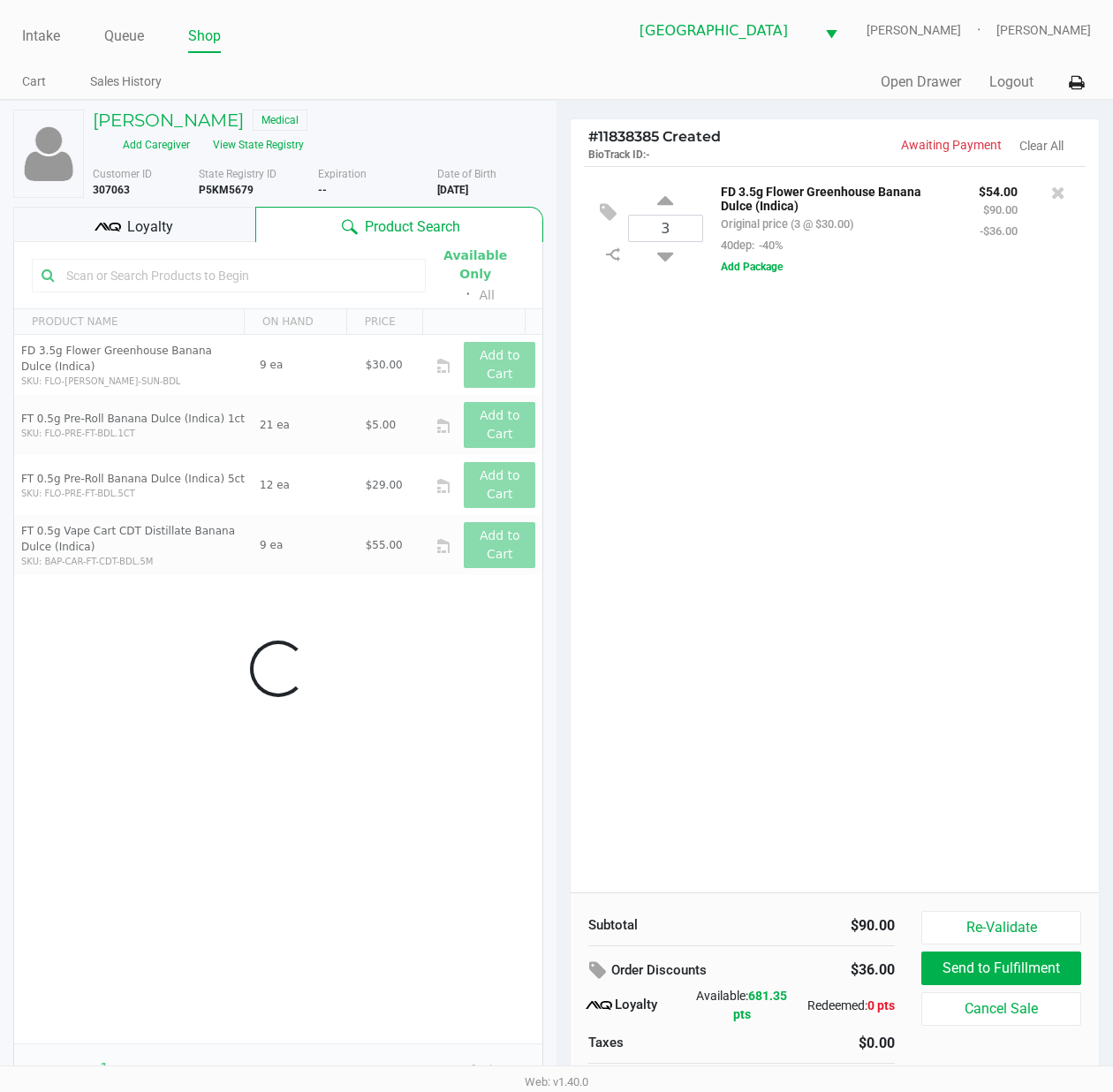
click at [235, 269] on input "text" at bounding box center [238, 275] width 357 height 26
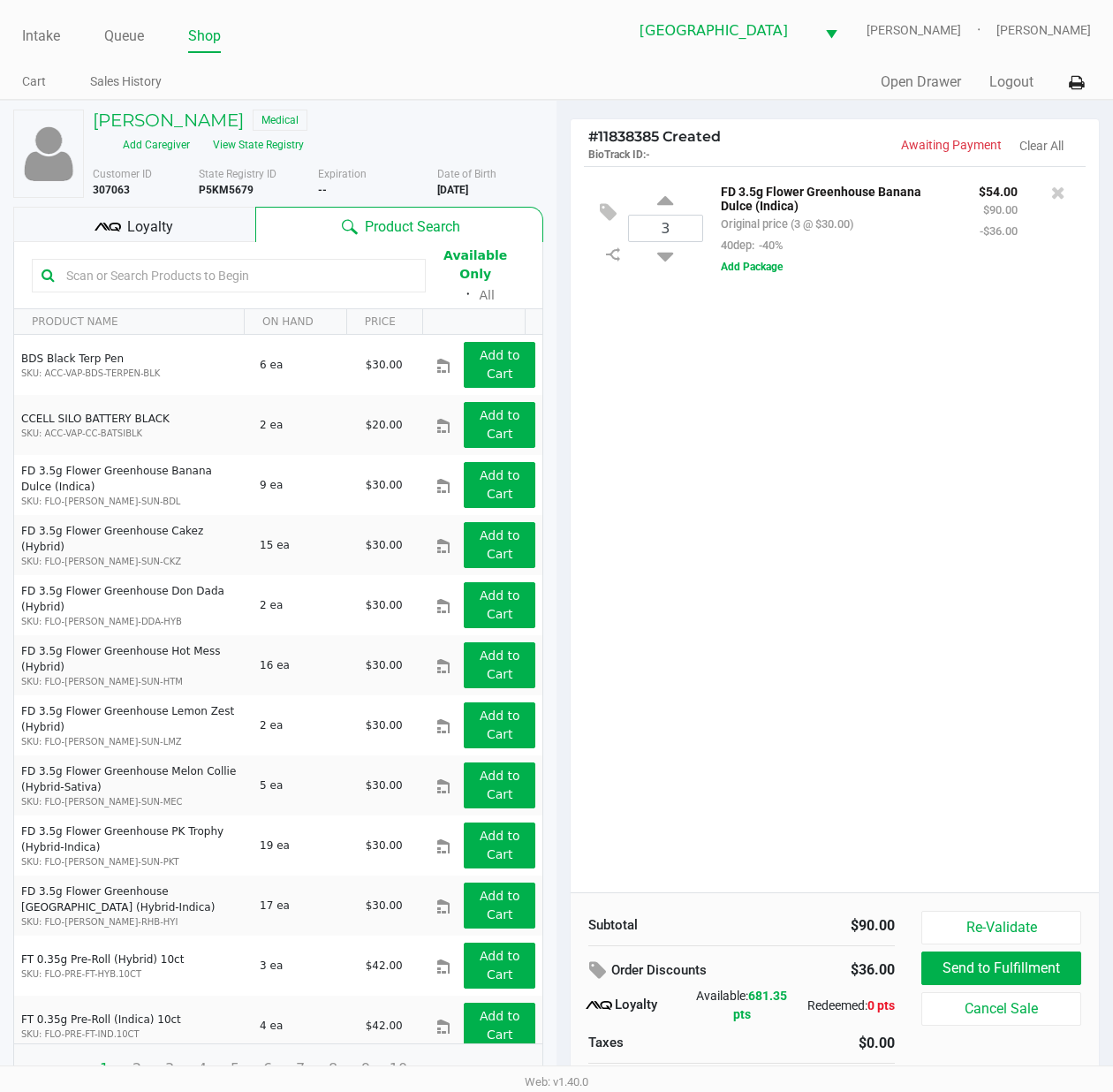
click at [235, 269] on input "text" at bounding box center [238, 275] width 357 height 26
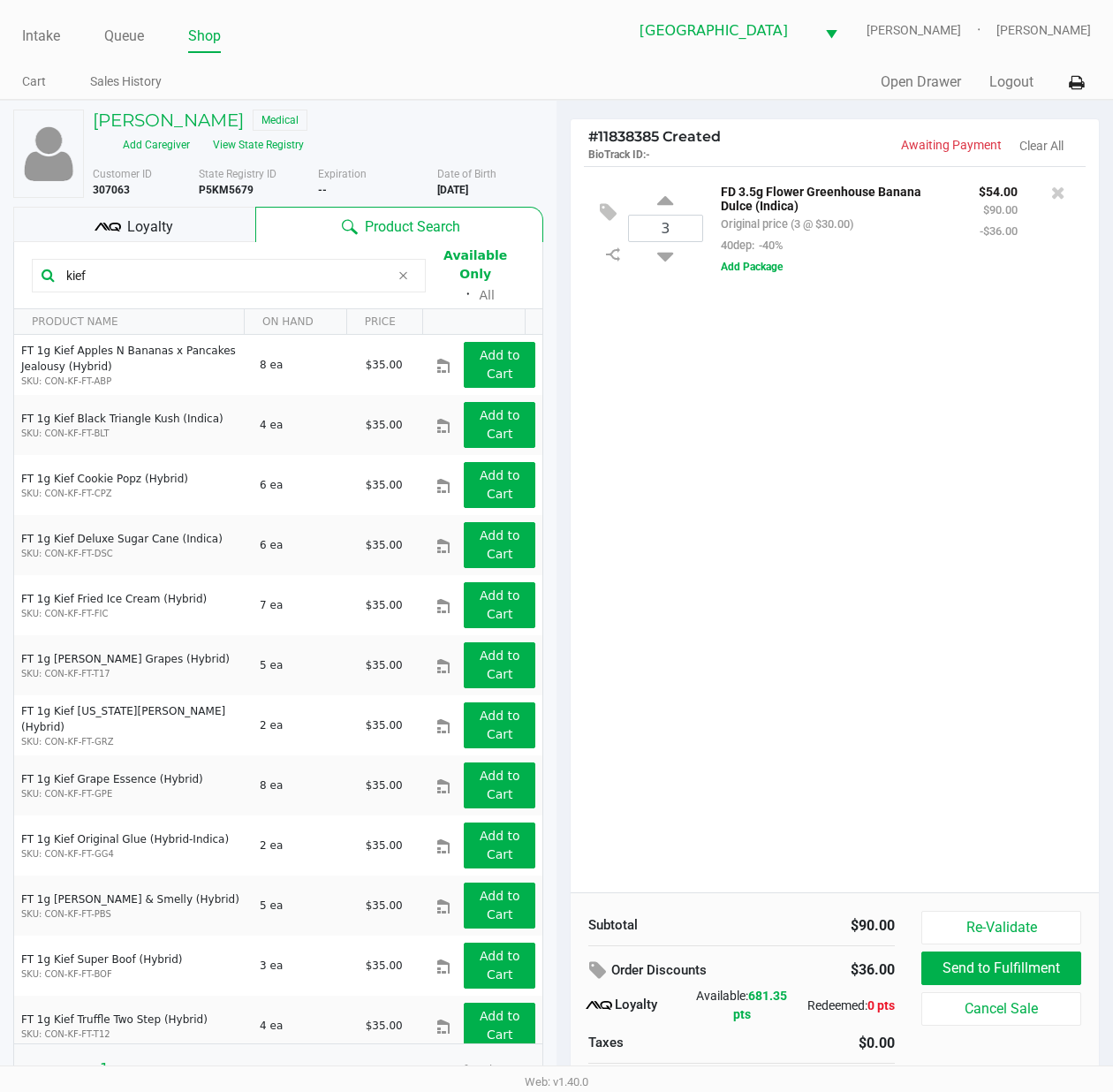
type input "kief"
click at [685, 387] on div "3 FD 3.5g Flower Greenhouse Banana Dulce (Indica) Original price (3 @ $30.00) 4…" at bounding box center [835, 529] width 529 height 726
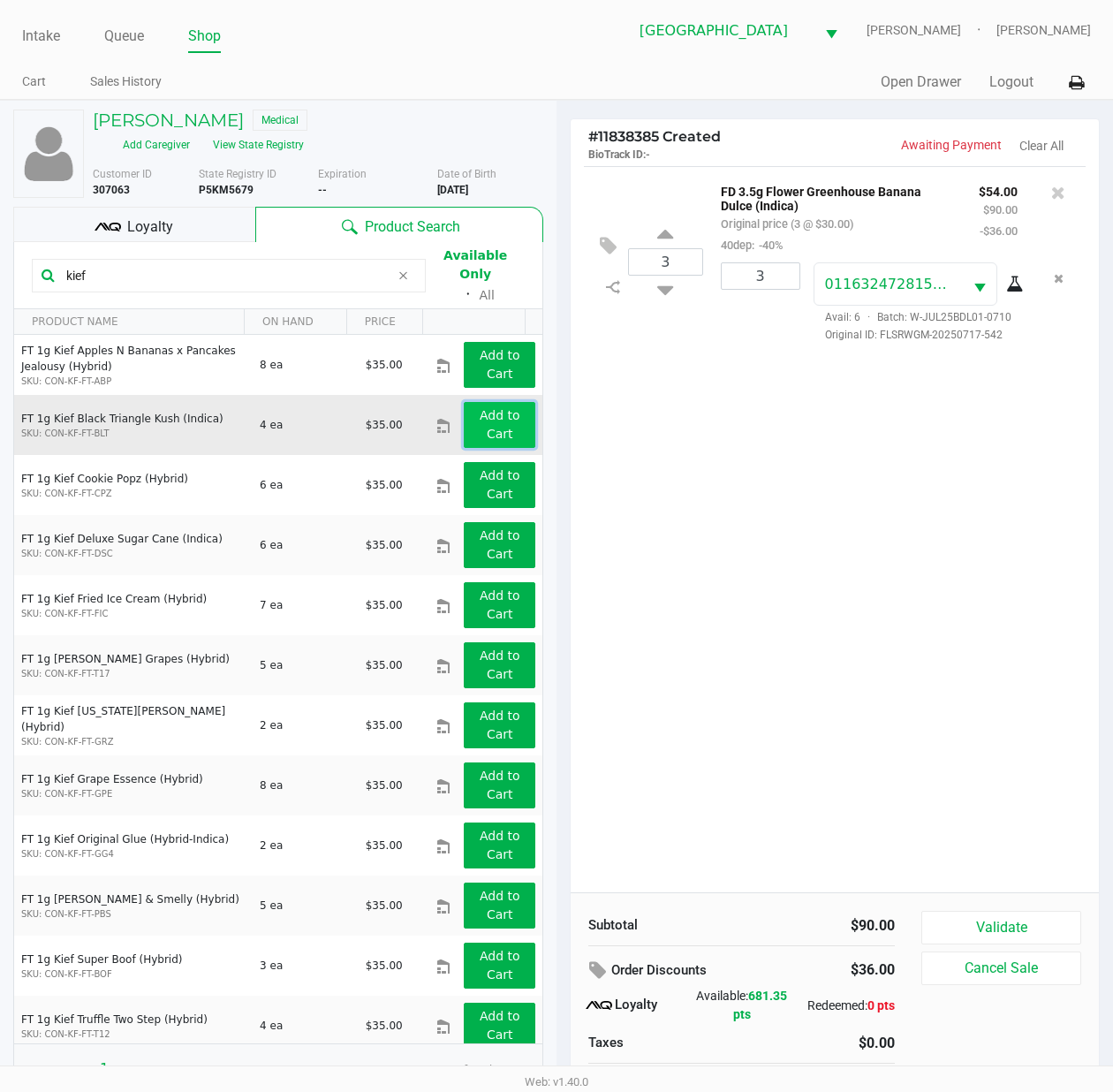
click at [484, 416] on app-button-loader "Add to Cart" at bounding box center [500, 425] width 41 height 33
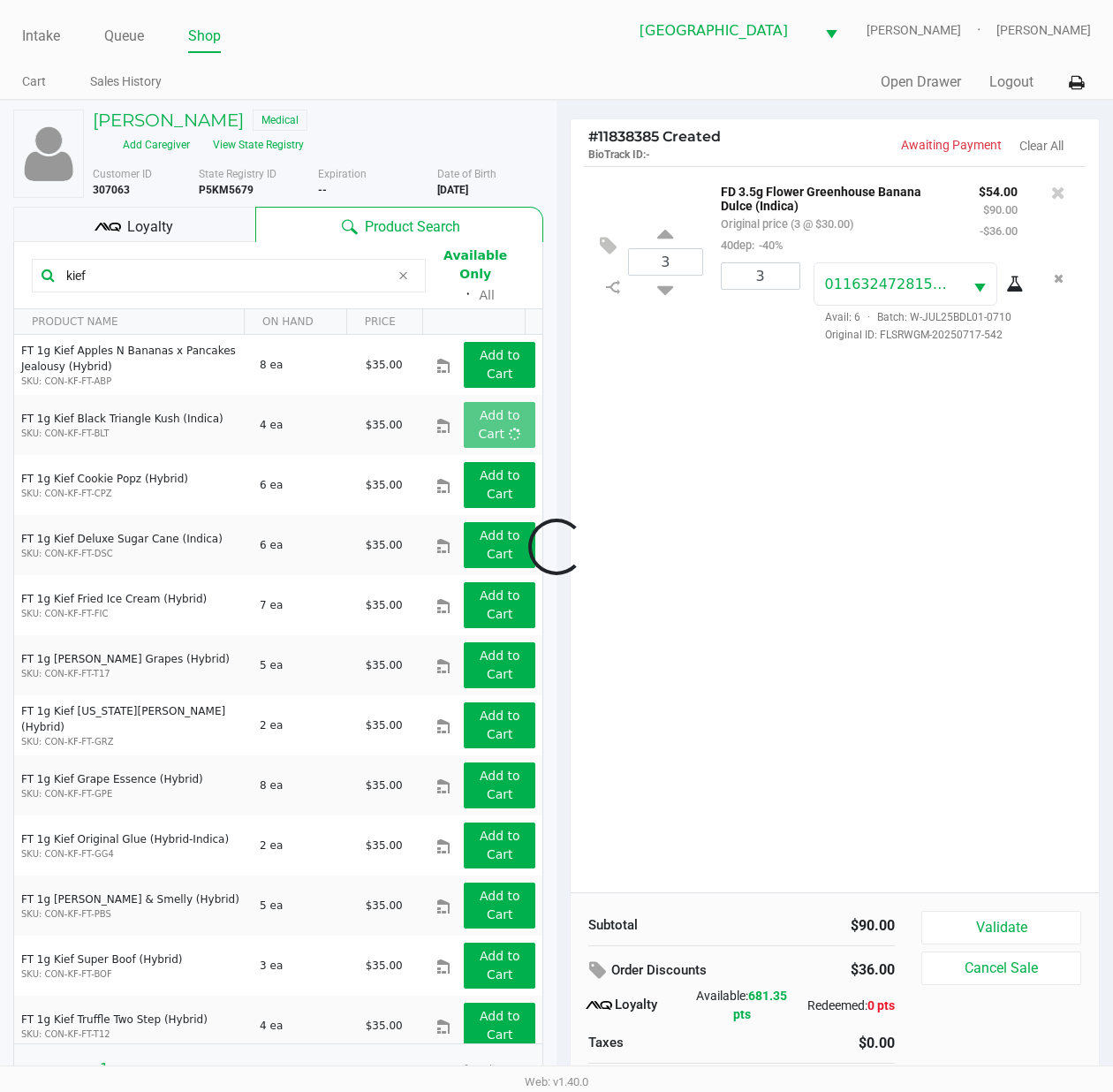
scroll to position [36, 0]
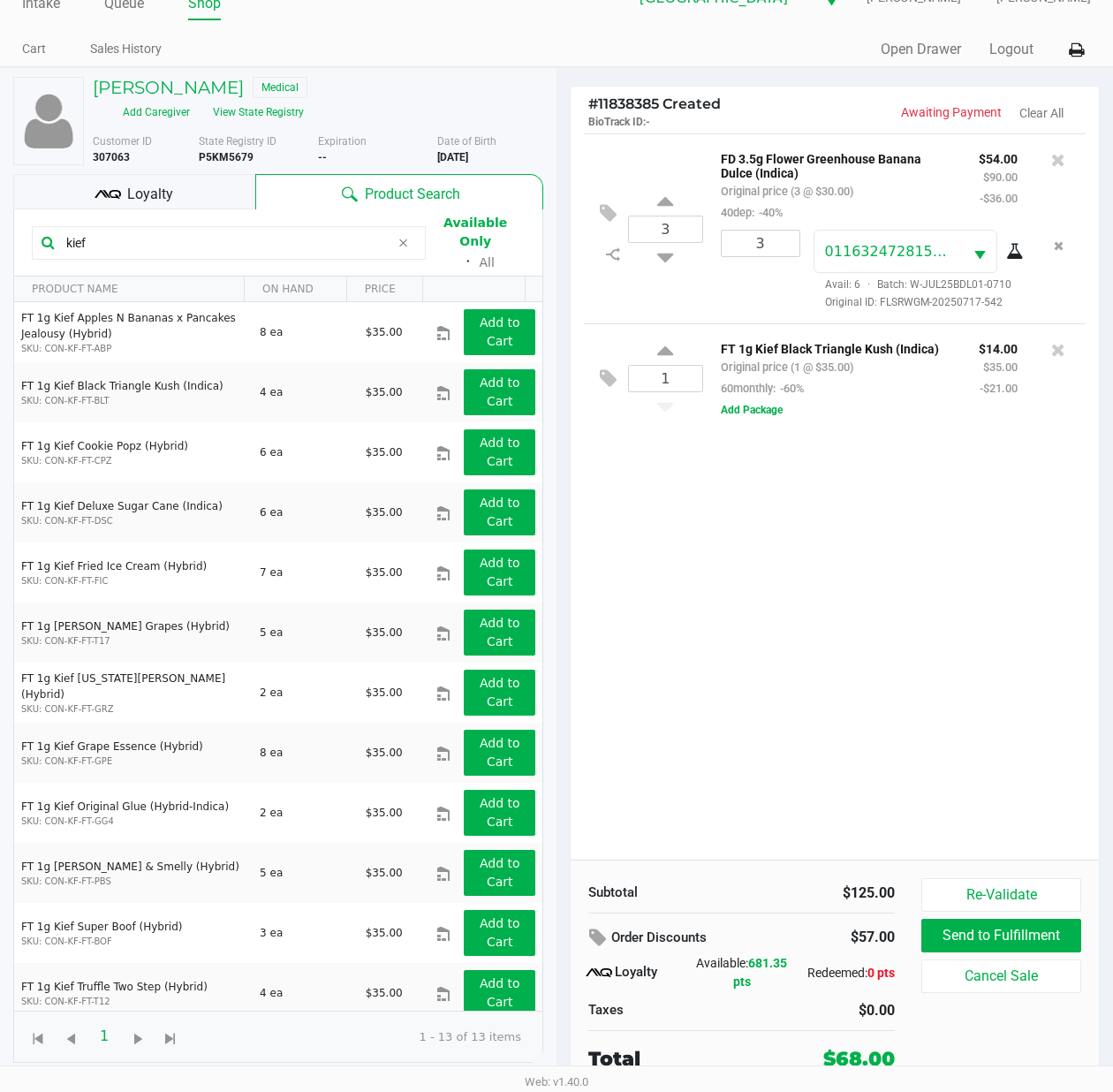
click at [761, 682] on div "3 FD 3.5g Flower Greenhouse Banana Dulce (Indica) Original price (3 @ $30.00) 4…" at bounding box center [835, 496] width 529 height 726
click at [867, 676] on div "3 FD 3.5g Flower Greenhouse Banana Dulce (Indica) Original price (3 @ $30.00) 4…" at bounding box center [835, 496] width 529 height 726
click at [902, 679] on div "3 FD 3.5g Flower Greenhouse Banana Dulce (Indica) Original price (3 @ $30.00) 4…" at bounding box center [835, 496] width 529 height 726
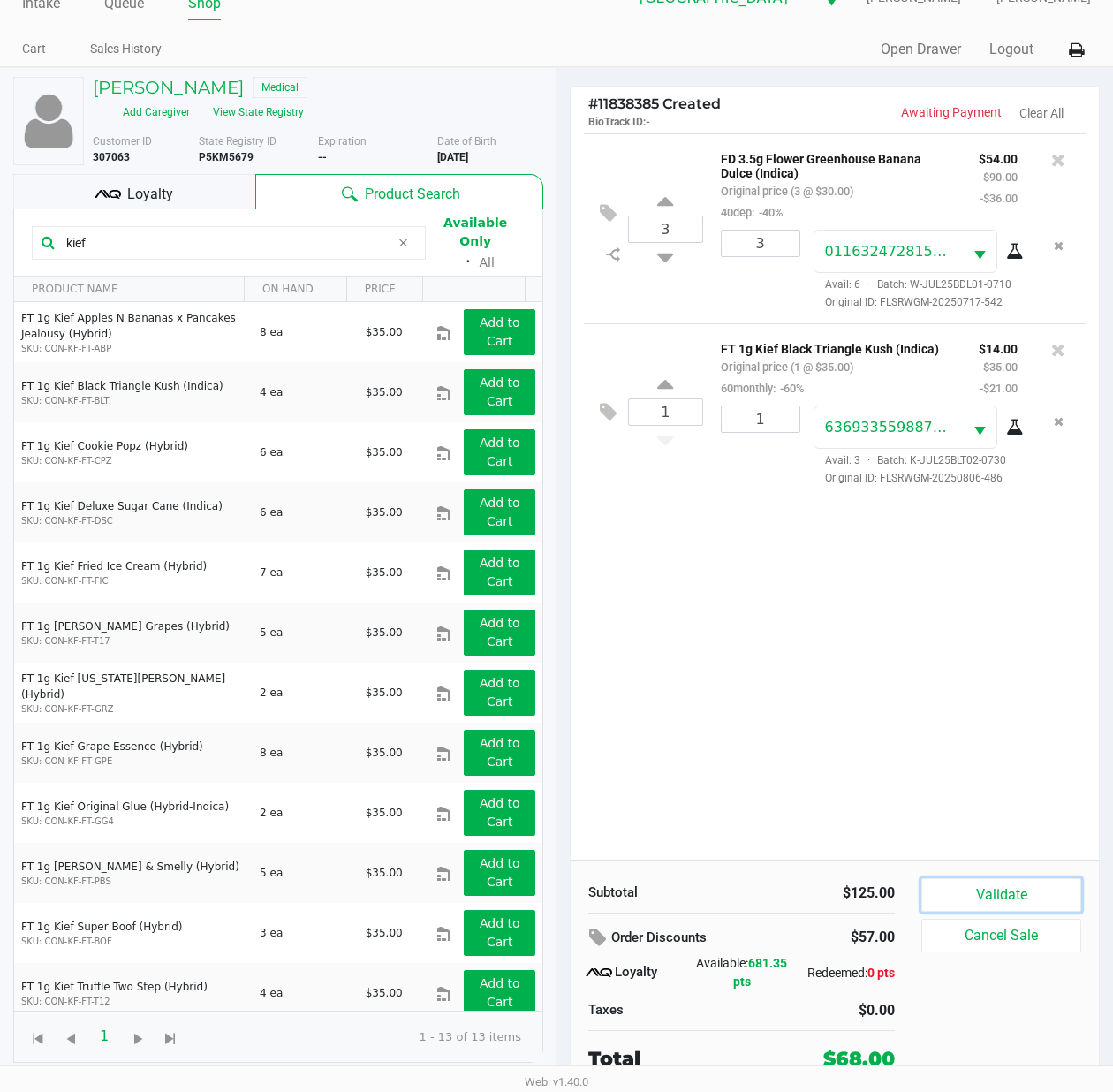
click at [966, 887] on button "Validate" at bounding box center [1001, 894] width 160 height 34
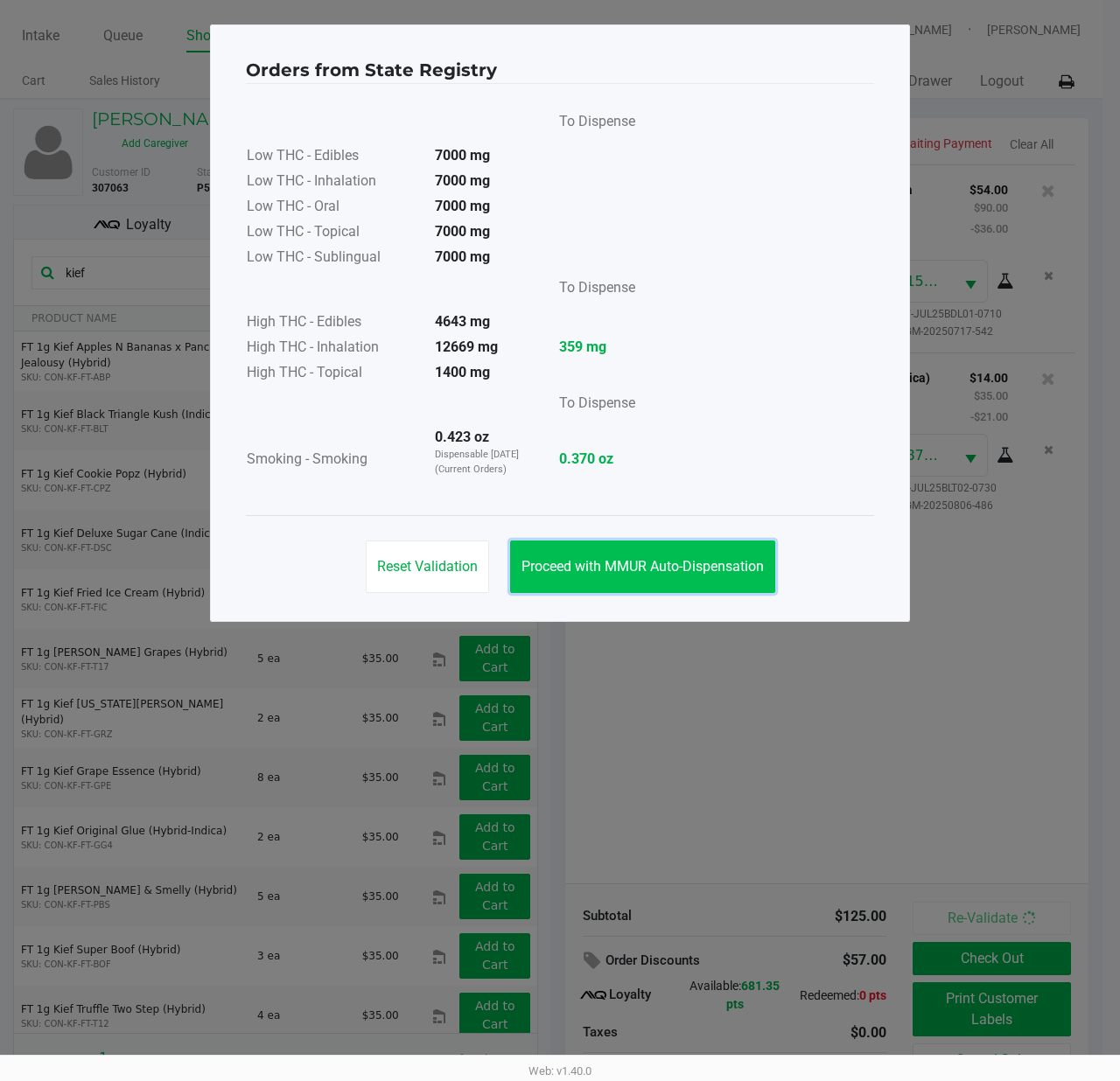
click at [631, 572] on span "Proceed with MMUR Auto-Dispensation" at bounding box center [643, 566] width 242 height 16
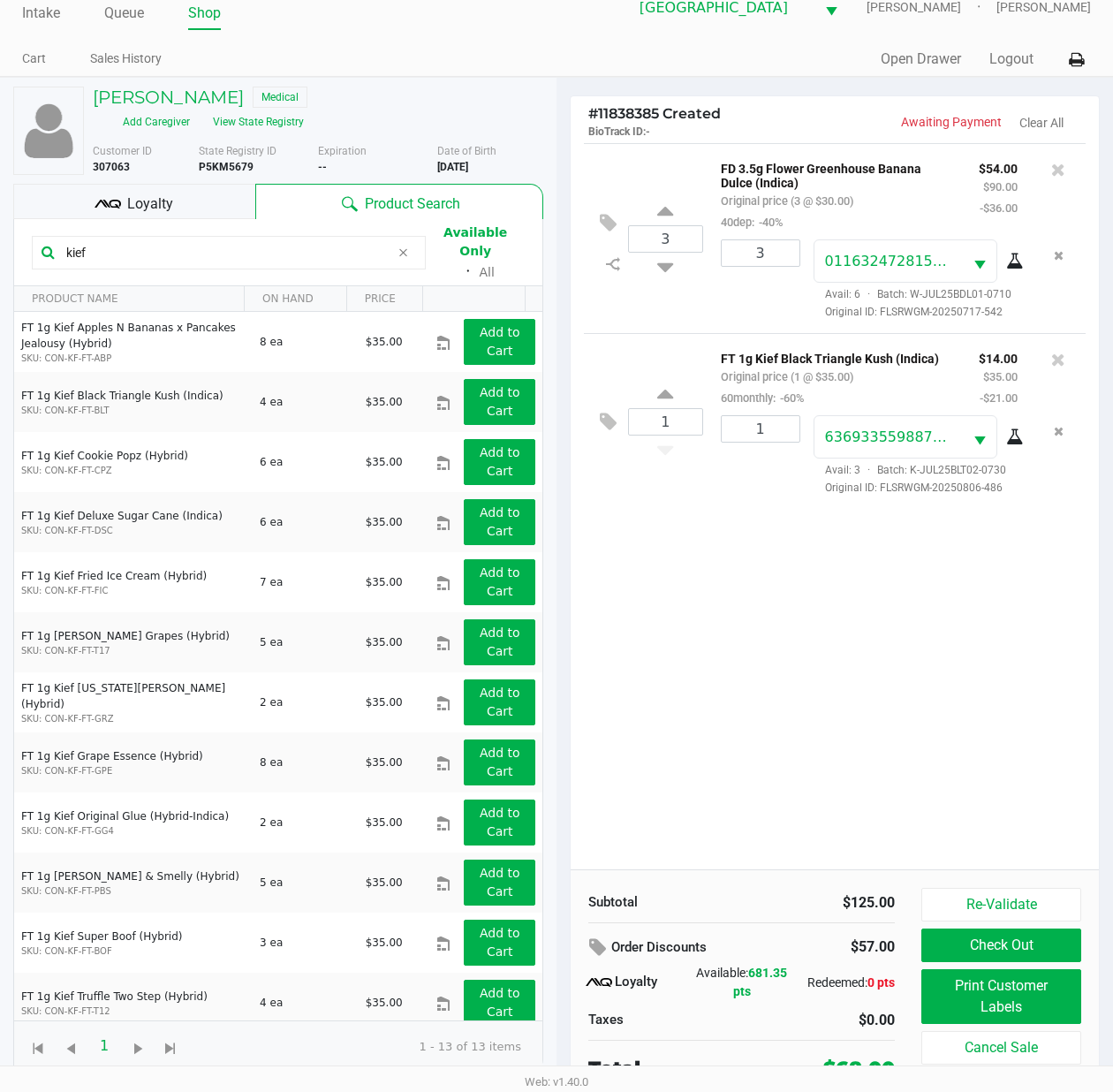
scroll to position [36, 0]
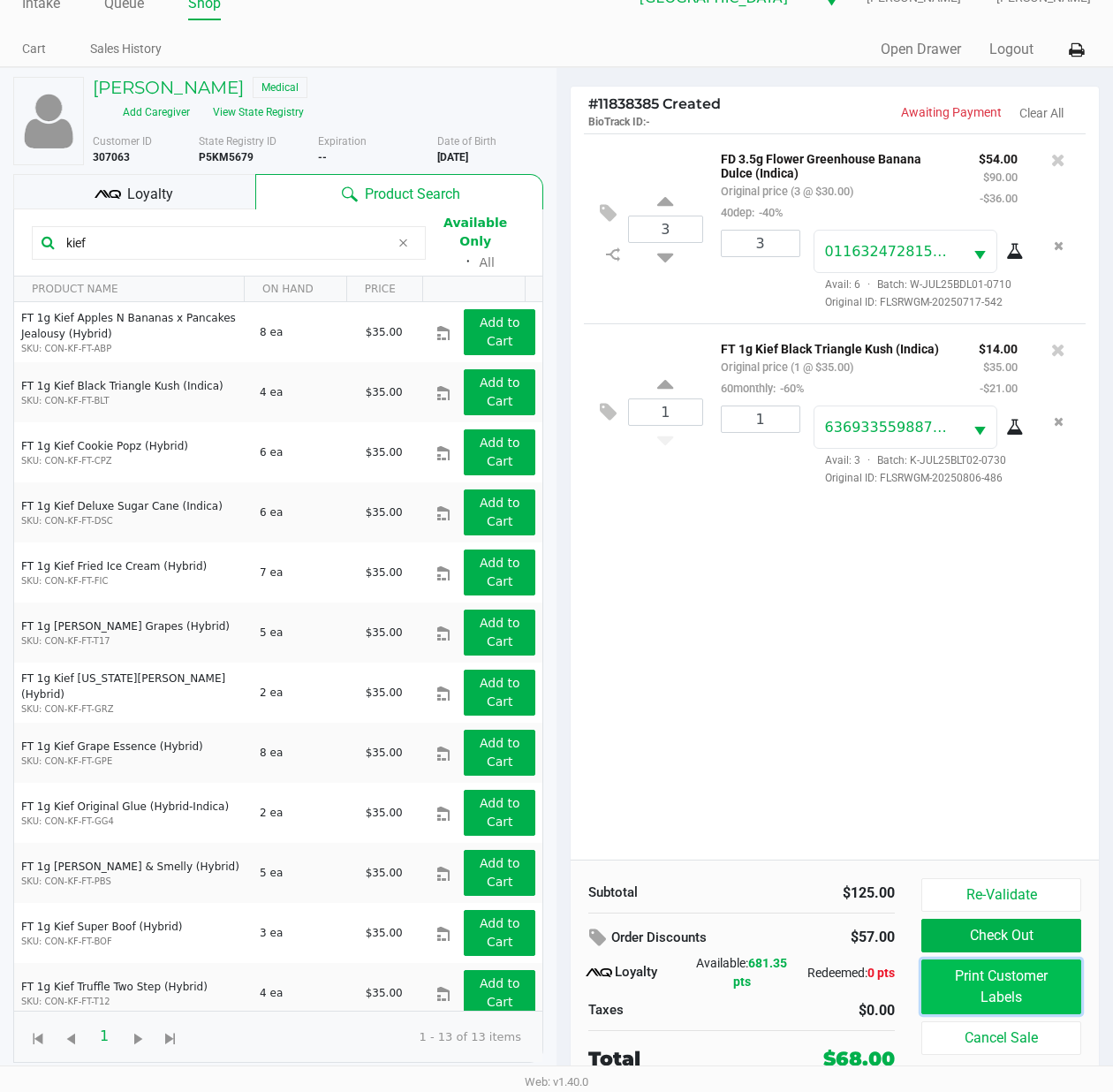
click at [1030, 968] on button "Print Customer Labels" at bounding box center [1001, 987] width 160 height 55
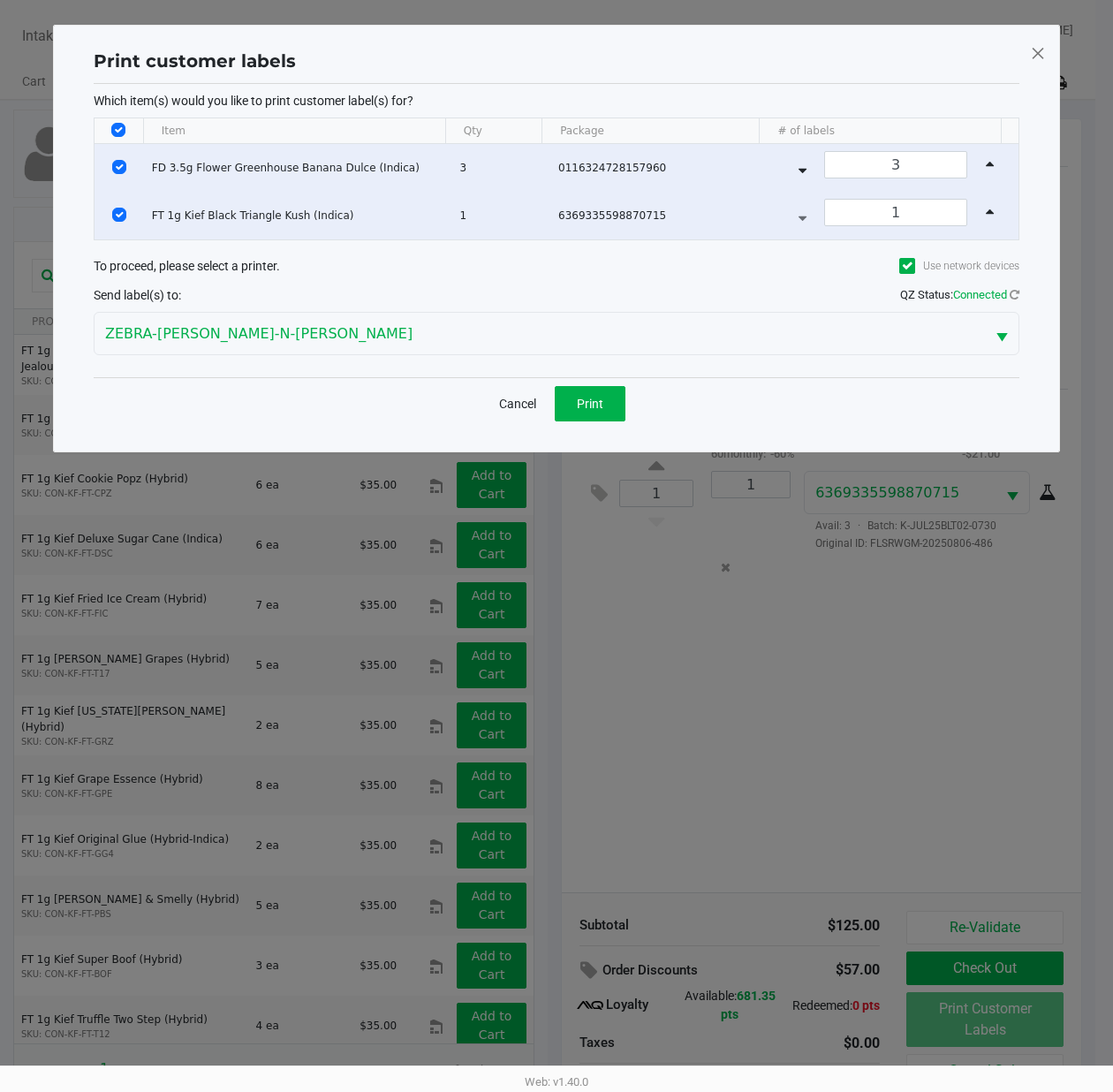
scroll to position [0, 0]
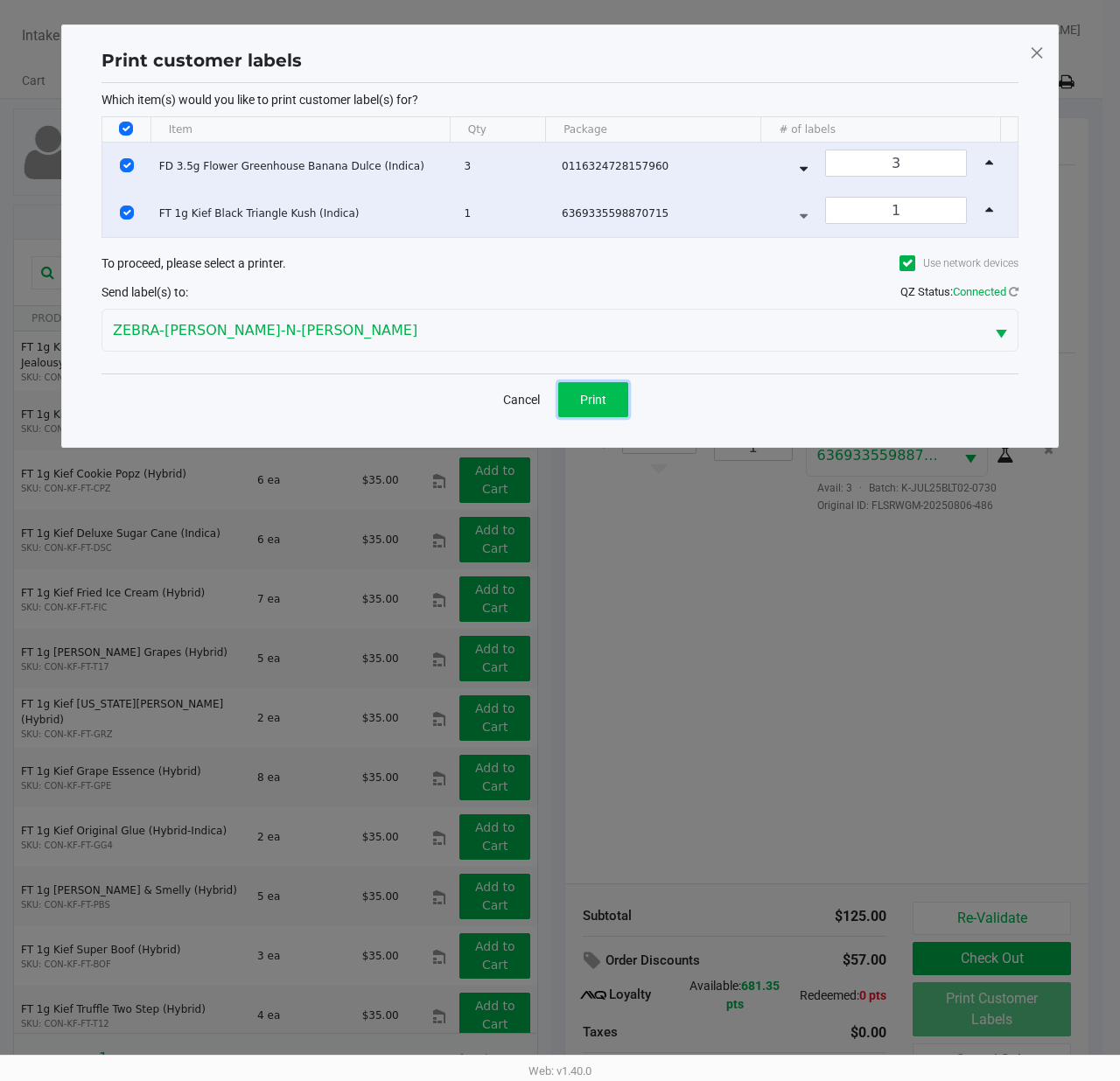
click at [610, 406] on button "Print" at bounding box center [593, 400] width 70 height 35
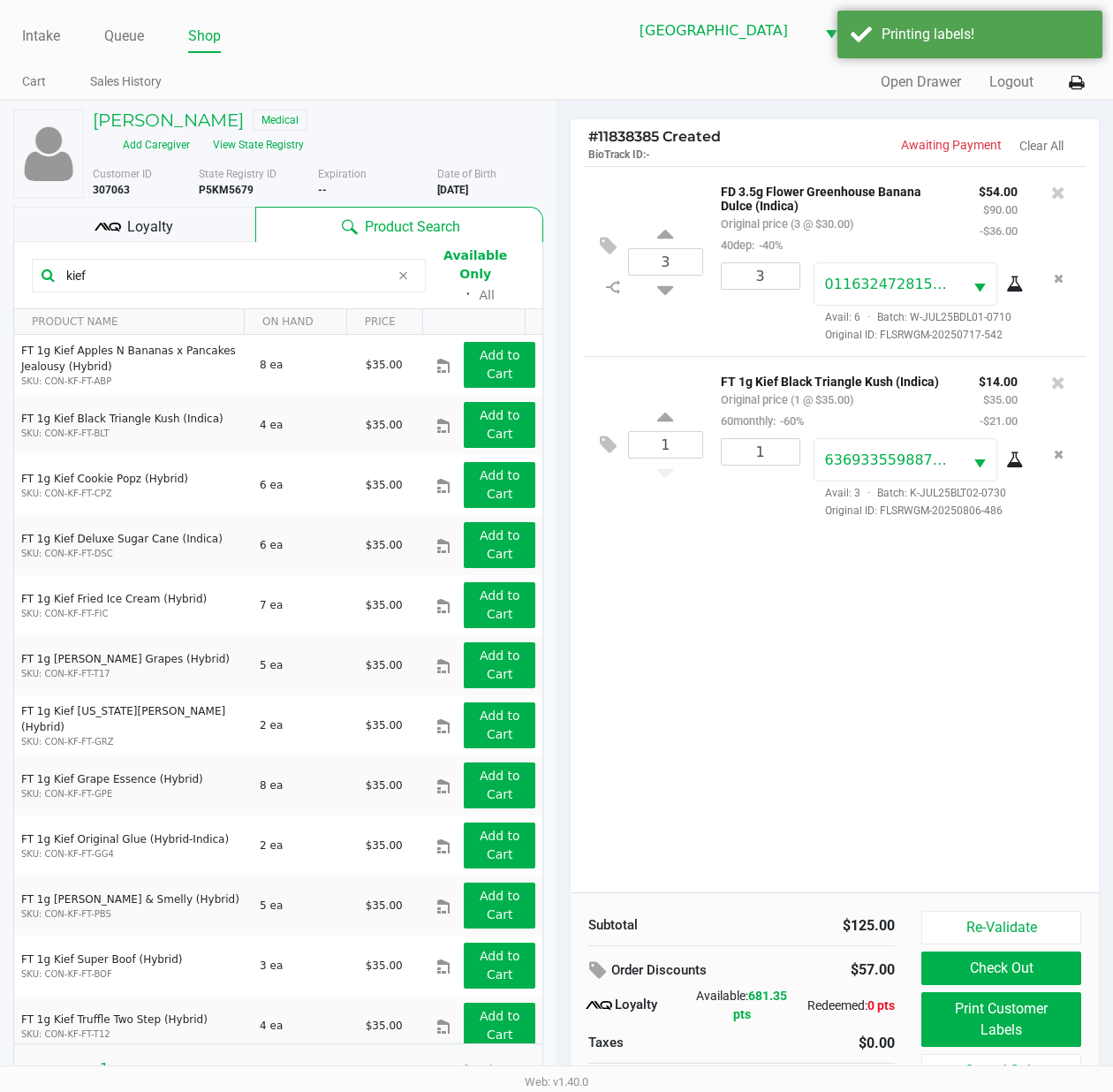
click at [177, 221] on div "Loyalty" at bounding box center [135, 224] width 242 height 36
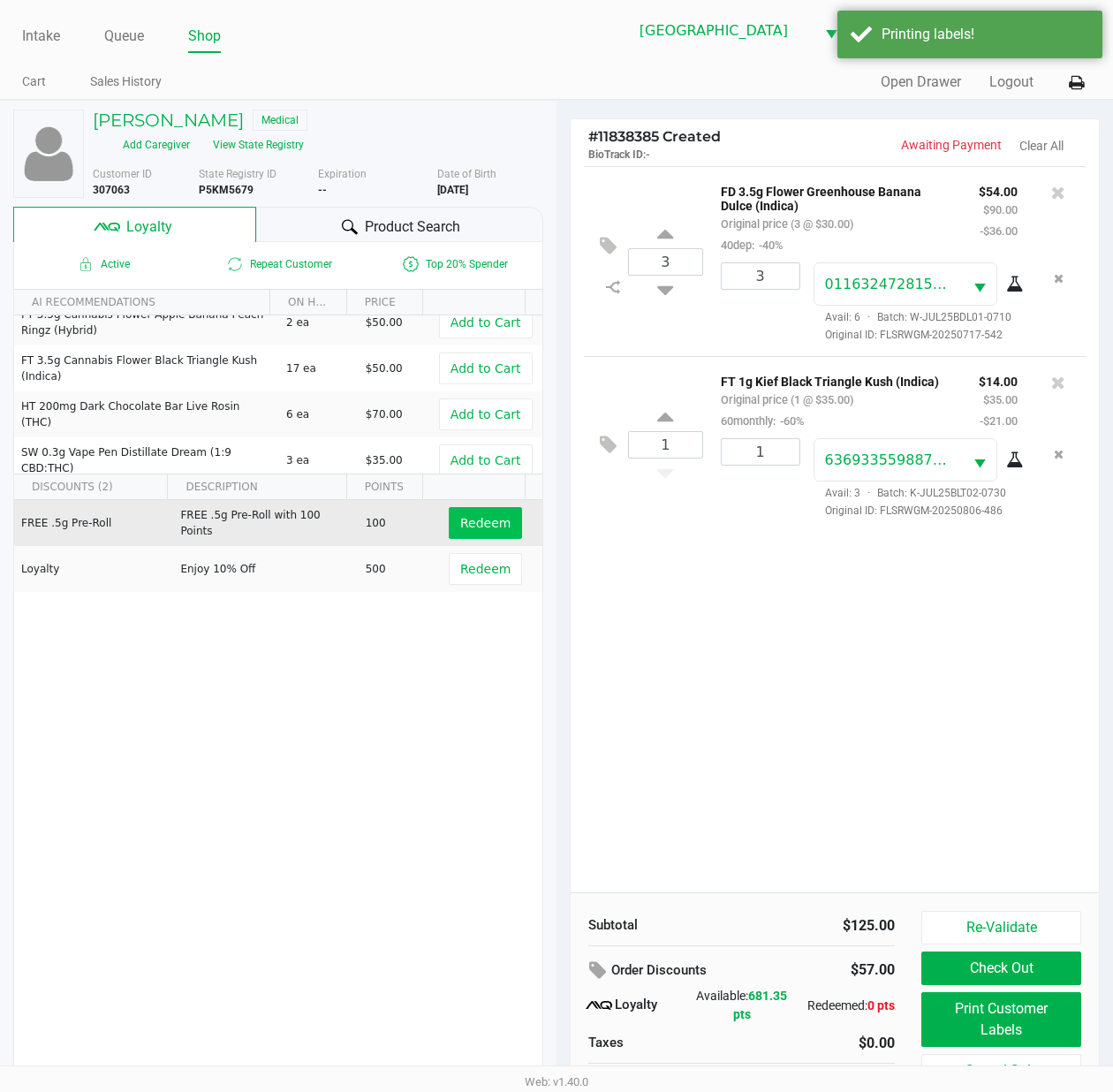
scroll to position [302, 0]
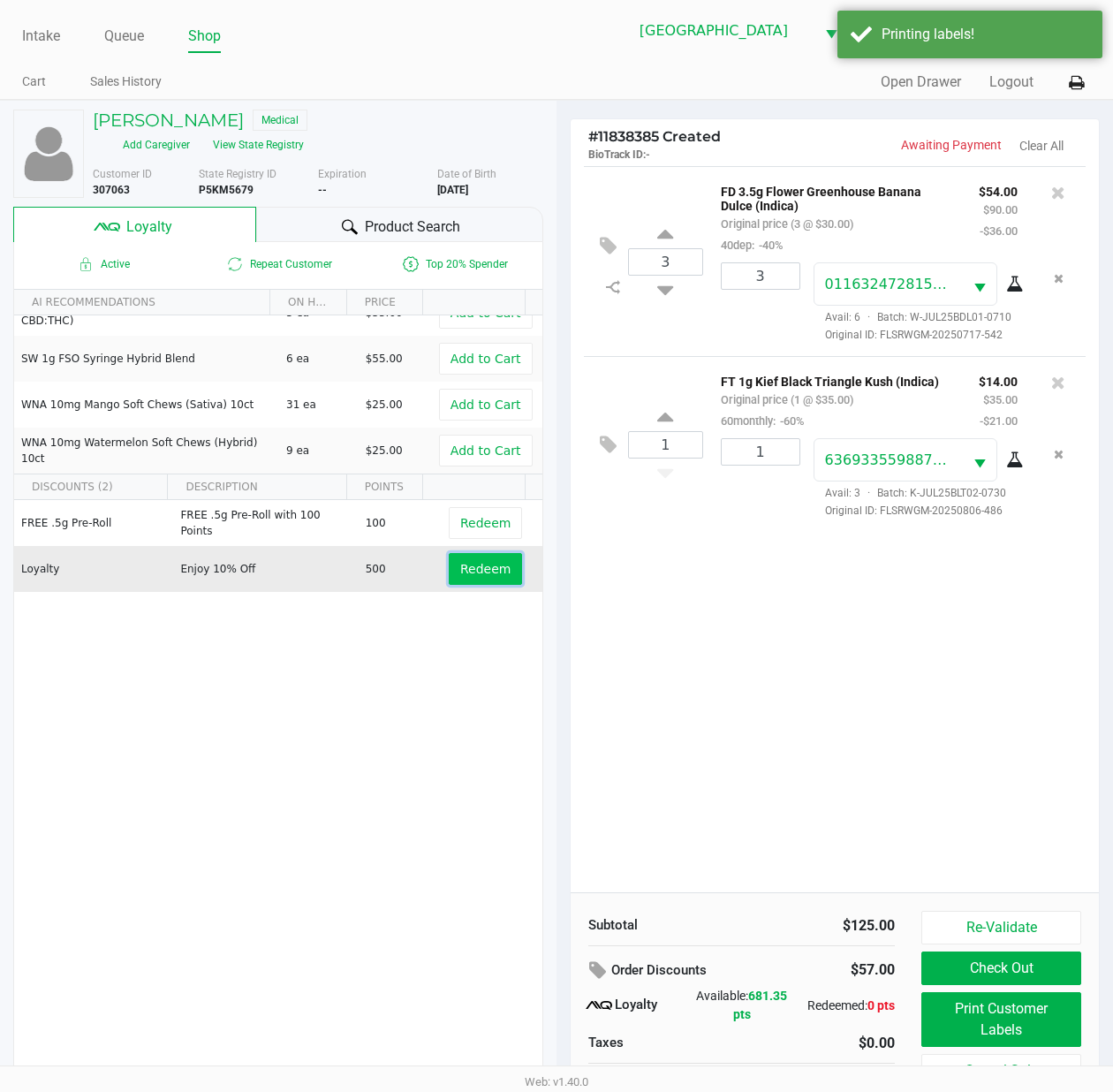
click at [460, 573] on span "Redeem" at bounding box center [485, 569] width 50 height 15
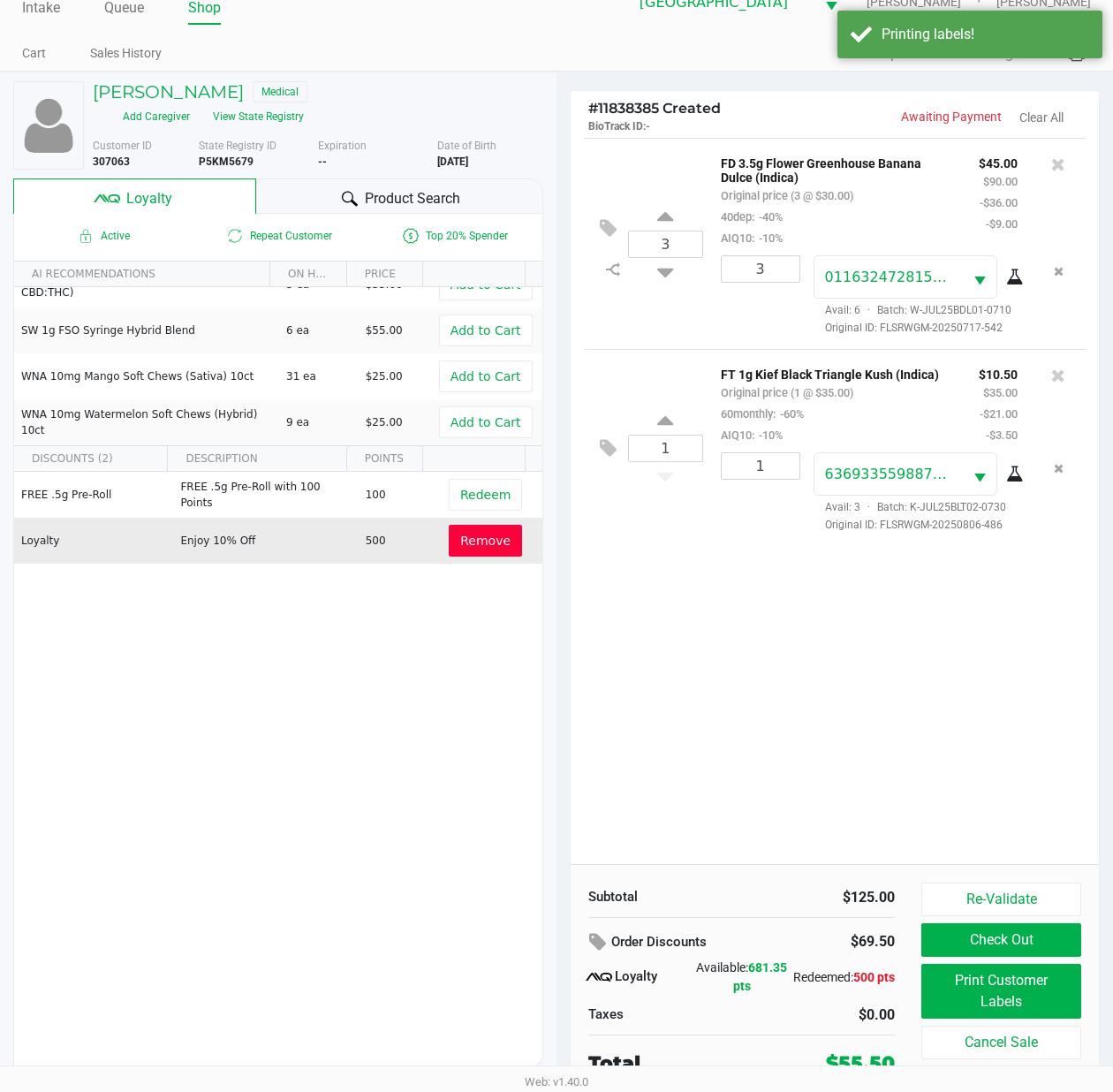
scroll to position [36, 0]
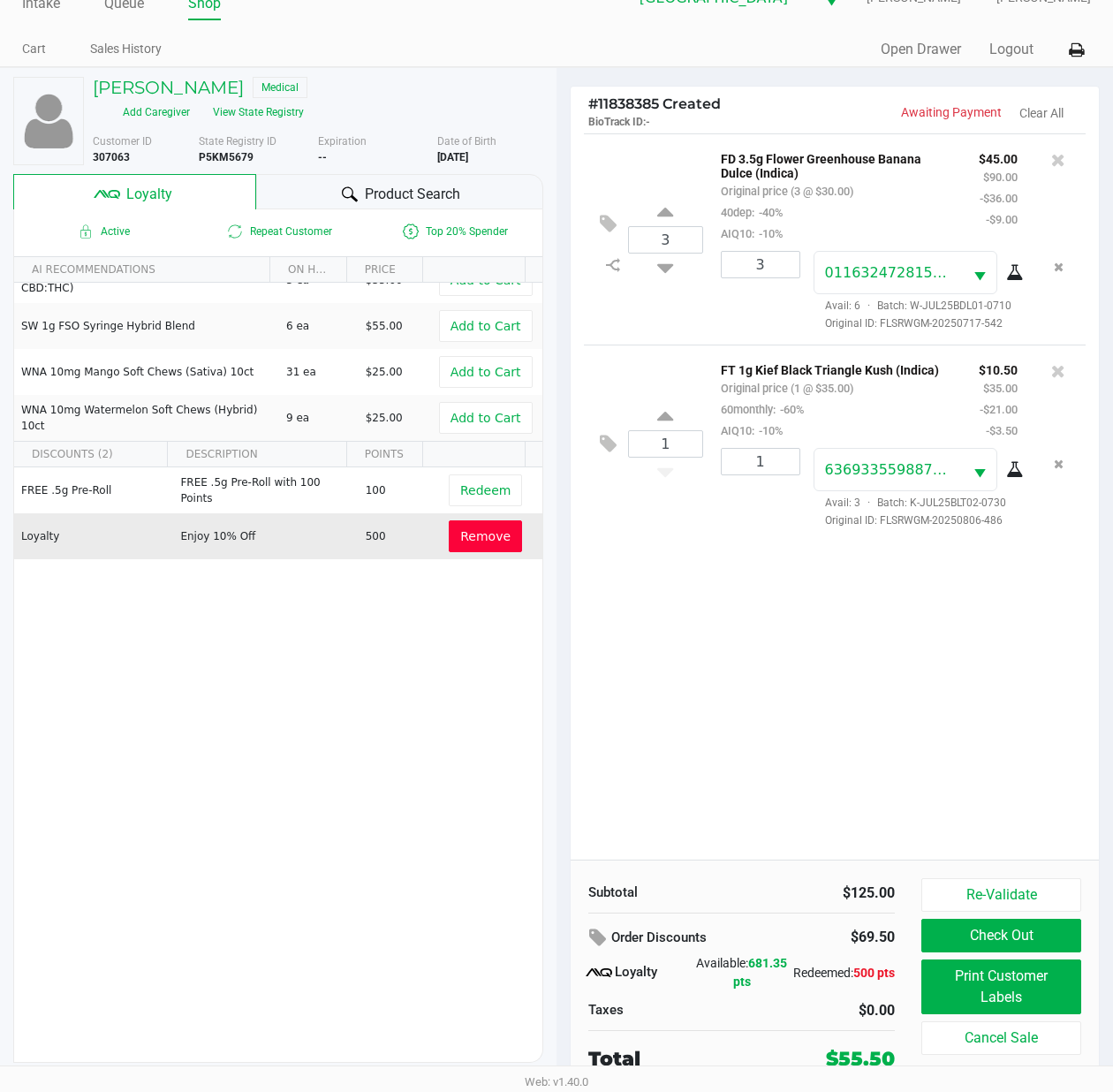
click at [873, 770] on div "3 FD 3.5g Flower Greenhouse Banana Dulce (Indica) Original price (3 @ $30.00) 4…" at bounding box center [835, 496] width 529 height 726
click at [436, 192] on span "Product Search" at bounding box center [412, 194] width 96 height 21
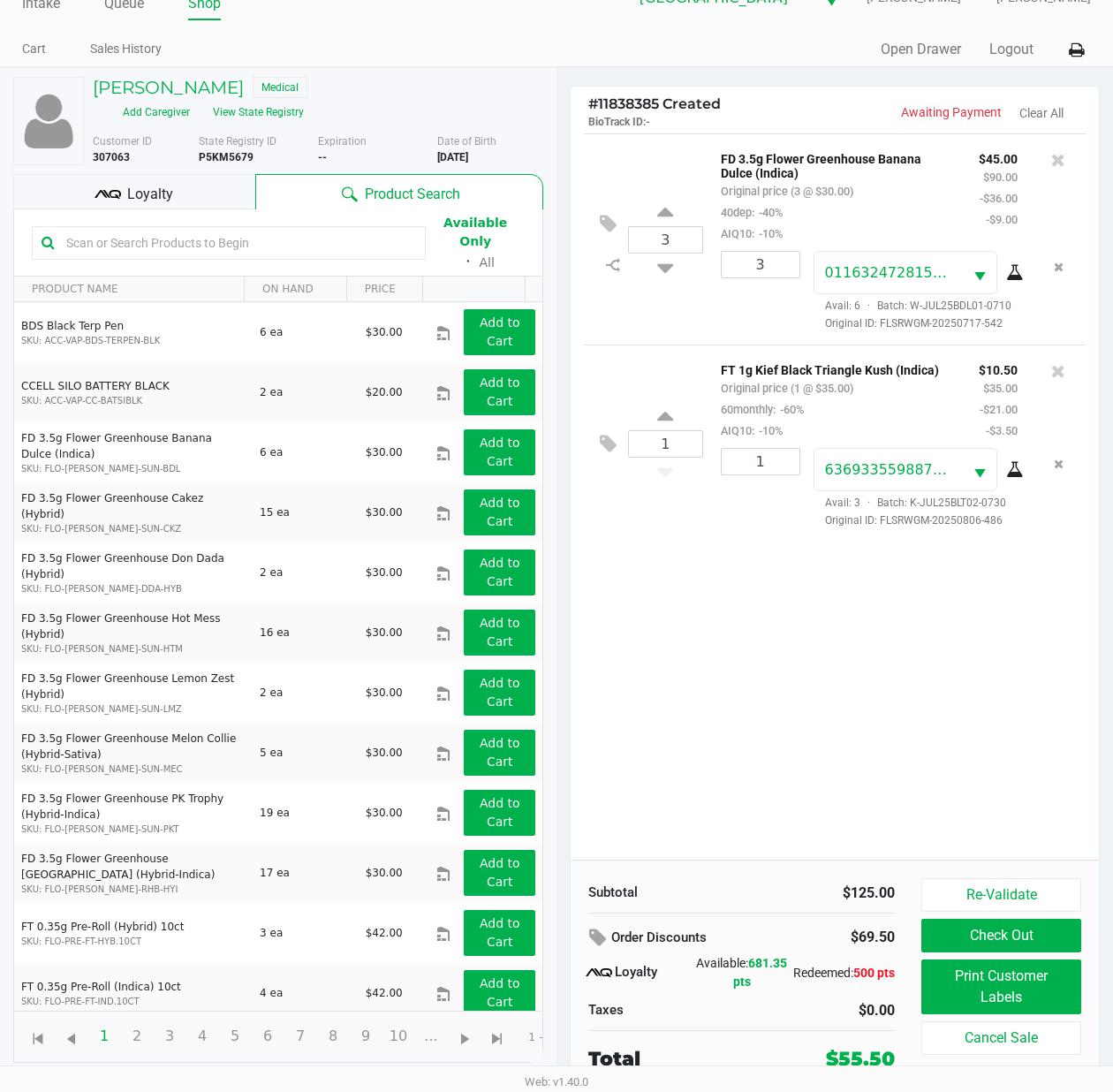
click at [235, 226] on div at bounding box center [229, 242] width 394 height 34
click at [728, 583] on div "3 FD 3.5g Flower Greenhouse Banana Dulce (Indica) Original price (3 @ $30.00) 4…" at bounding box center [835, 496] width 529 height 726
click at [732, 559] on div "3 FD 3.5g Flower Greenhouse Banana Dulce (Indica) Original price (3 @ $30.00) 4…" at bounding box center [835, 496] width 529 height 726
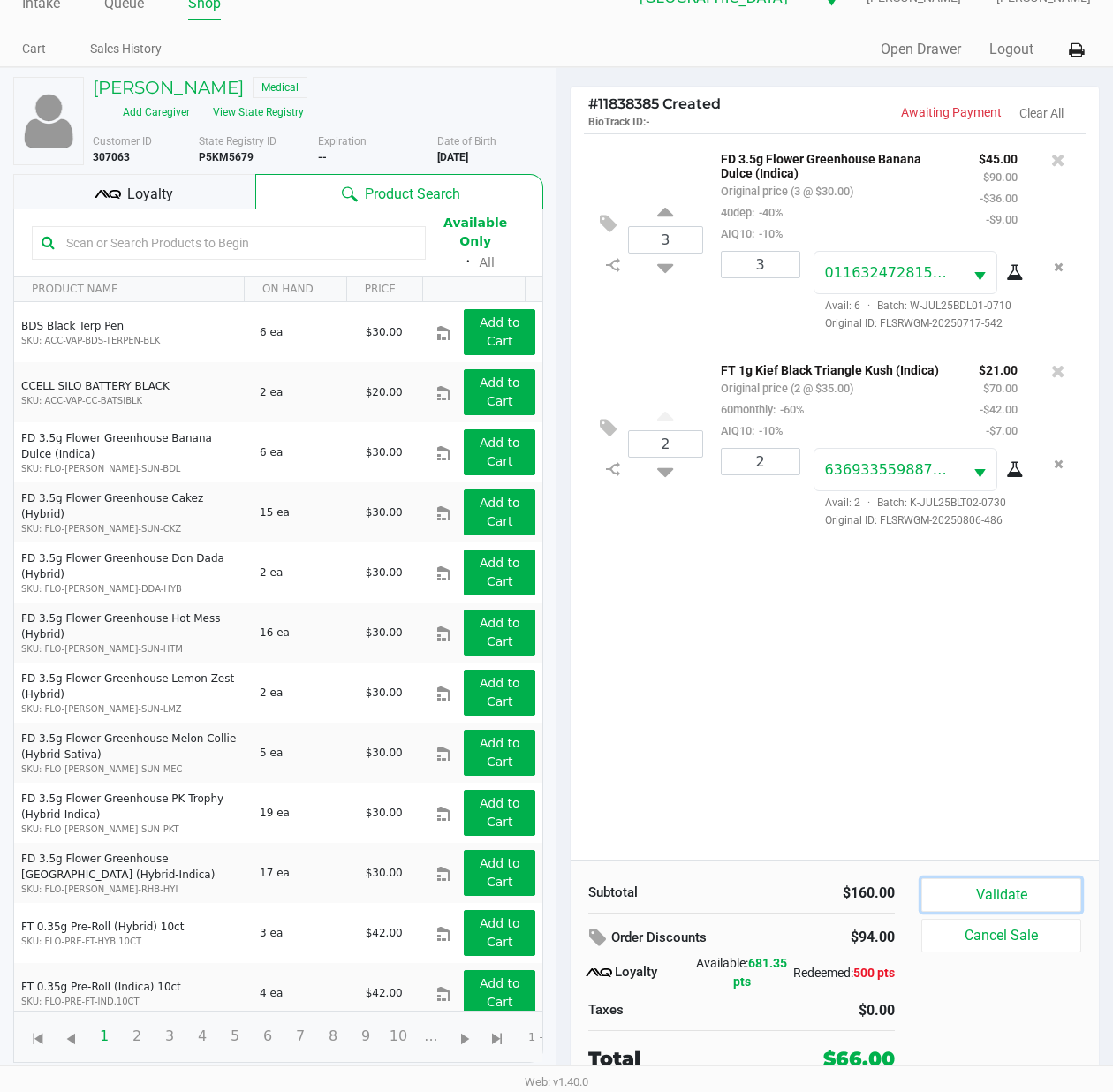
drag, startPoint x: 972, startPoint y: 891, endPoint x: 813, endPoint y: 811, distance: 178.0
click at [972, 889] on button "Validate" at bounding box center [1001, 894] width 160 height 34
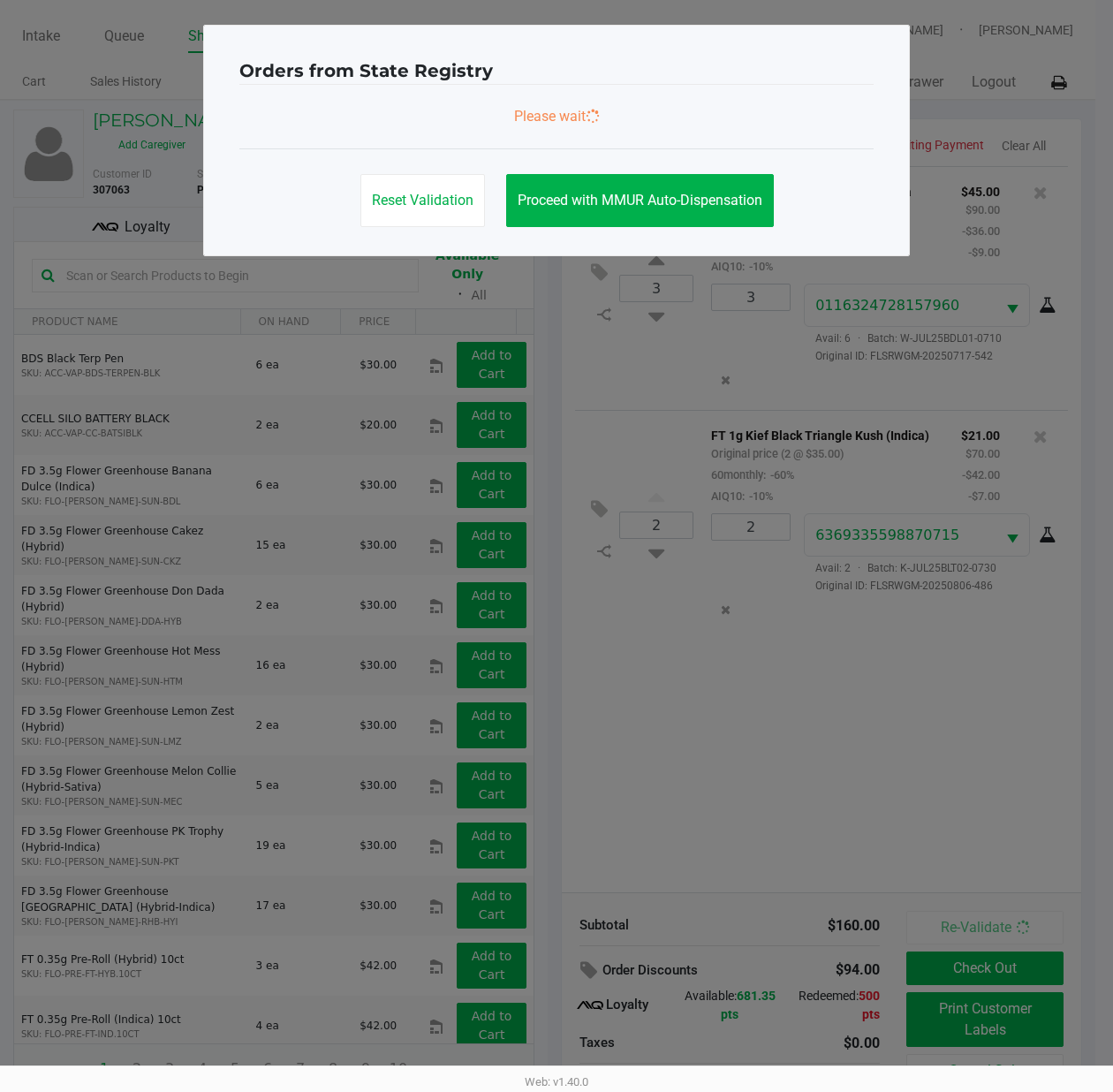
scroll to position [0, 0]
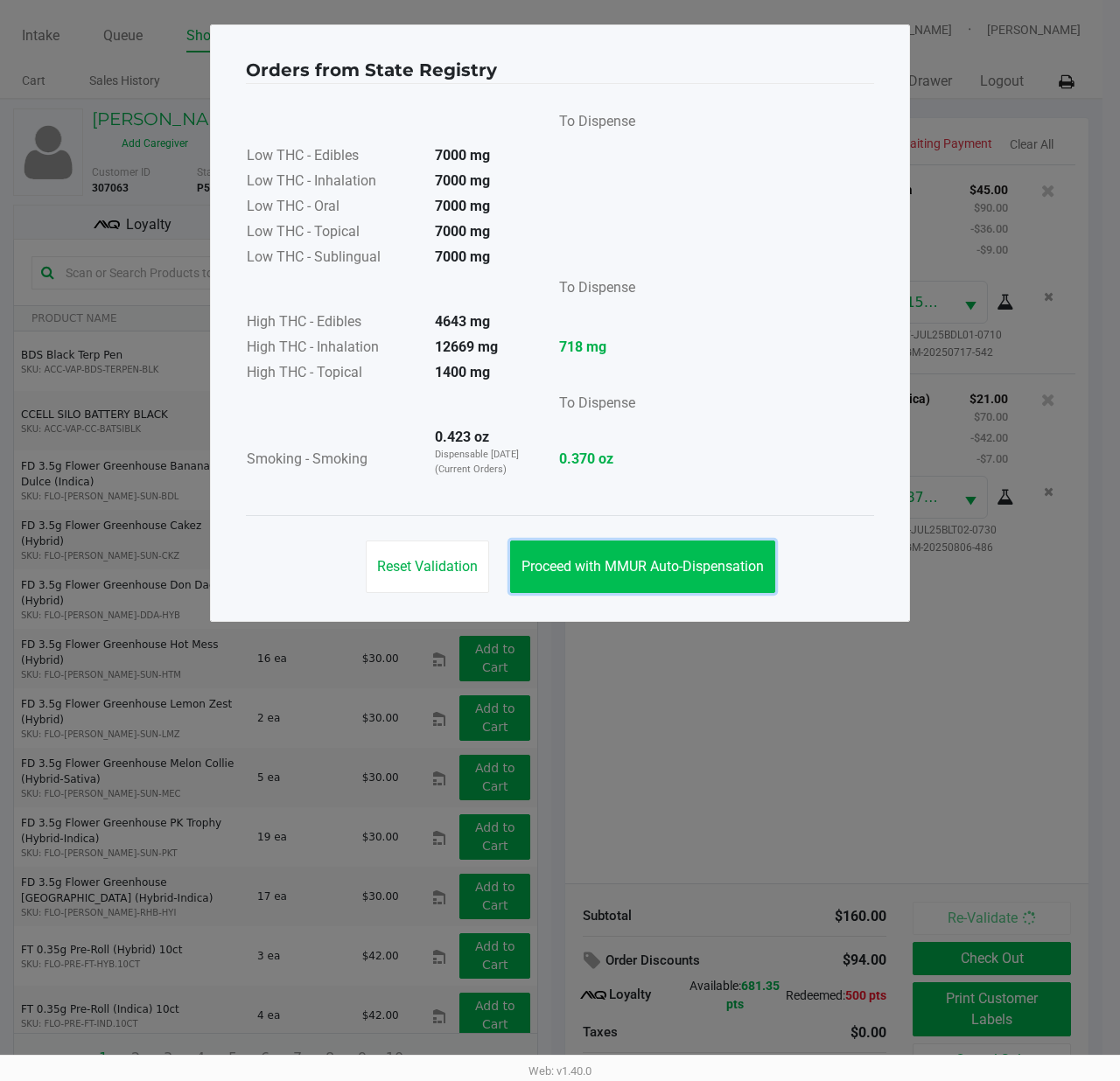
click at [652, 578] on button "Proceed with MMUR Auto-Dispensation" at bounding box center [643, 567] width 265 height 52
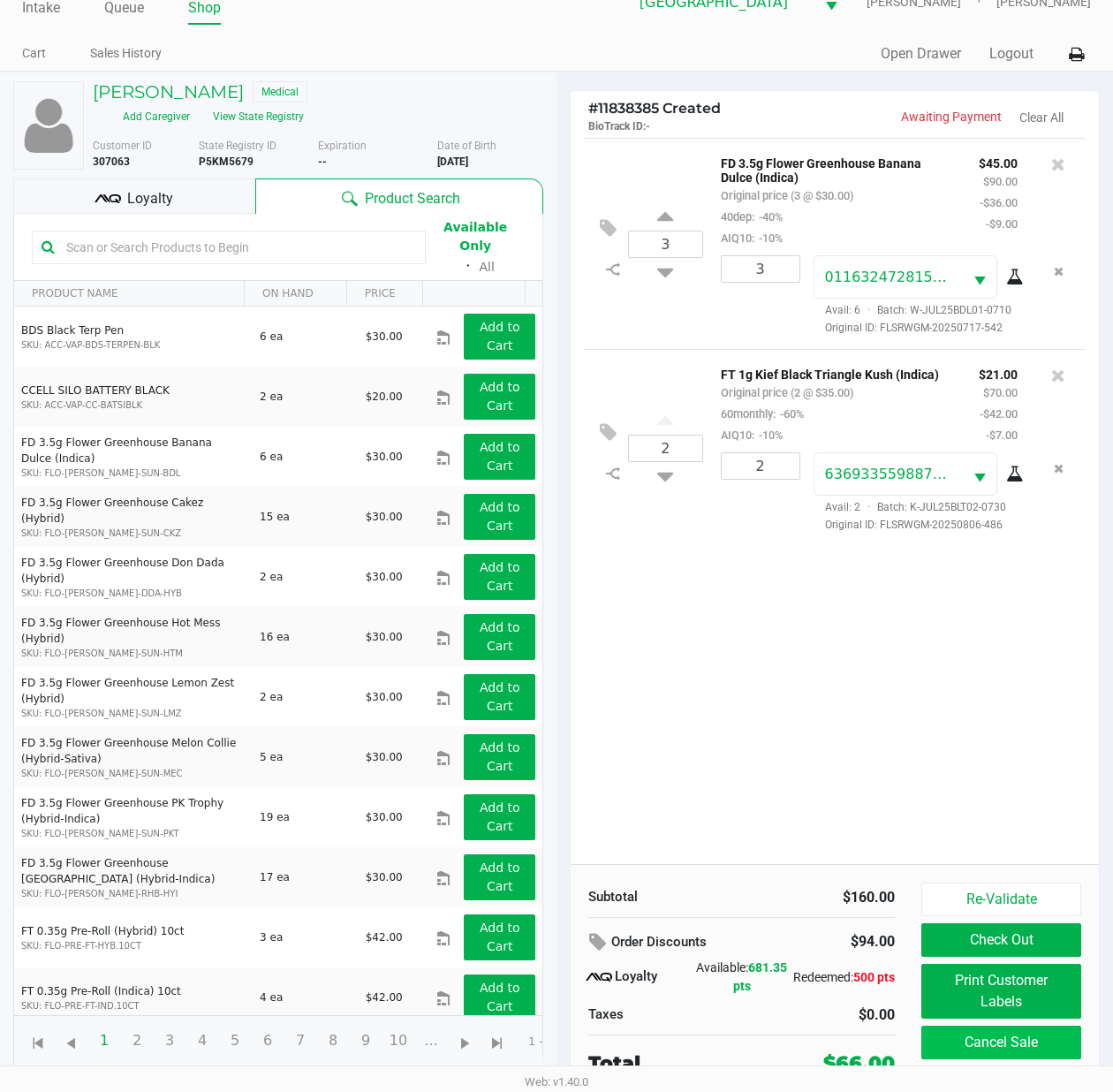
scroll to position [36, 0]
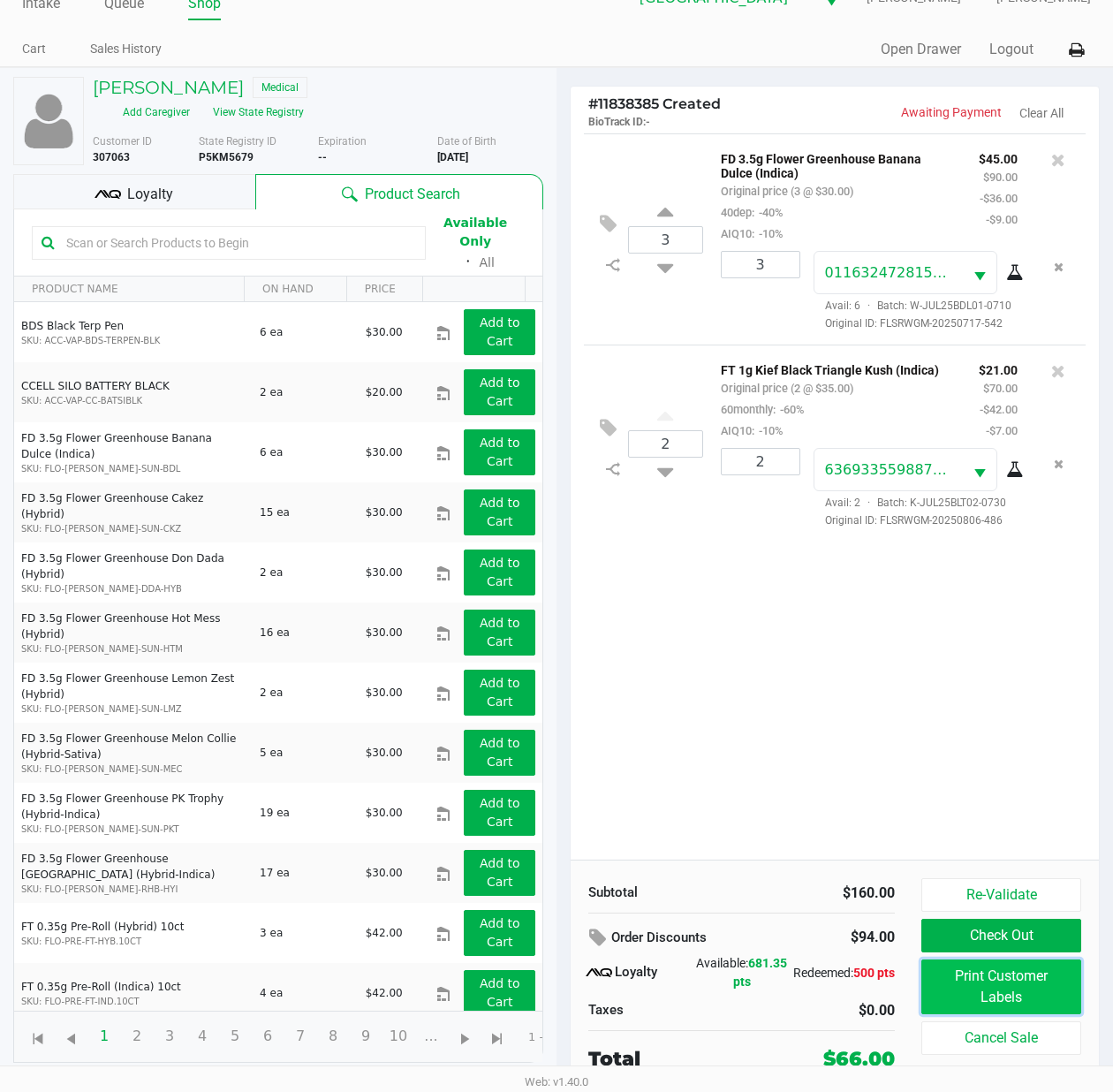
click at [955, 970] on button "Print Customer Labels" at bounding box center [1001, 987] width 160 height 55
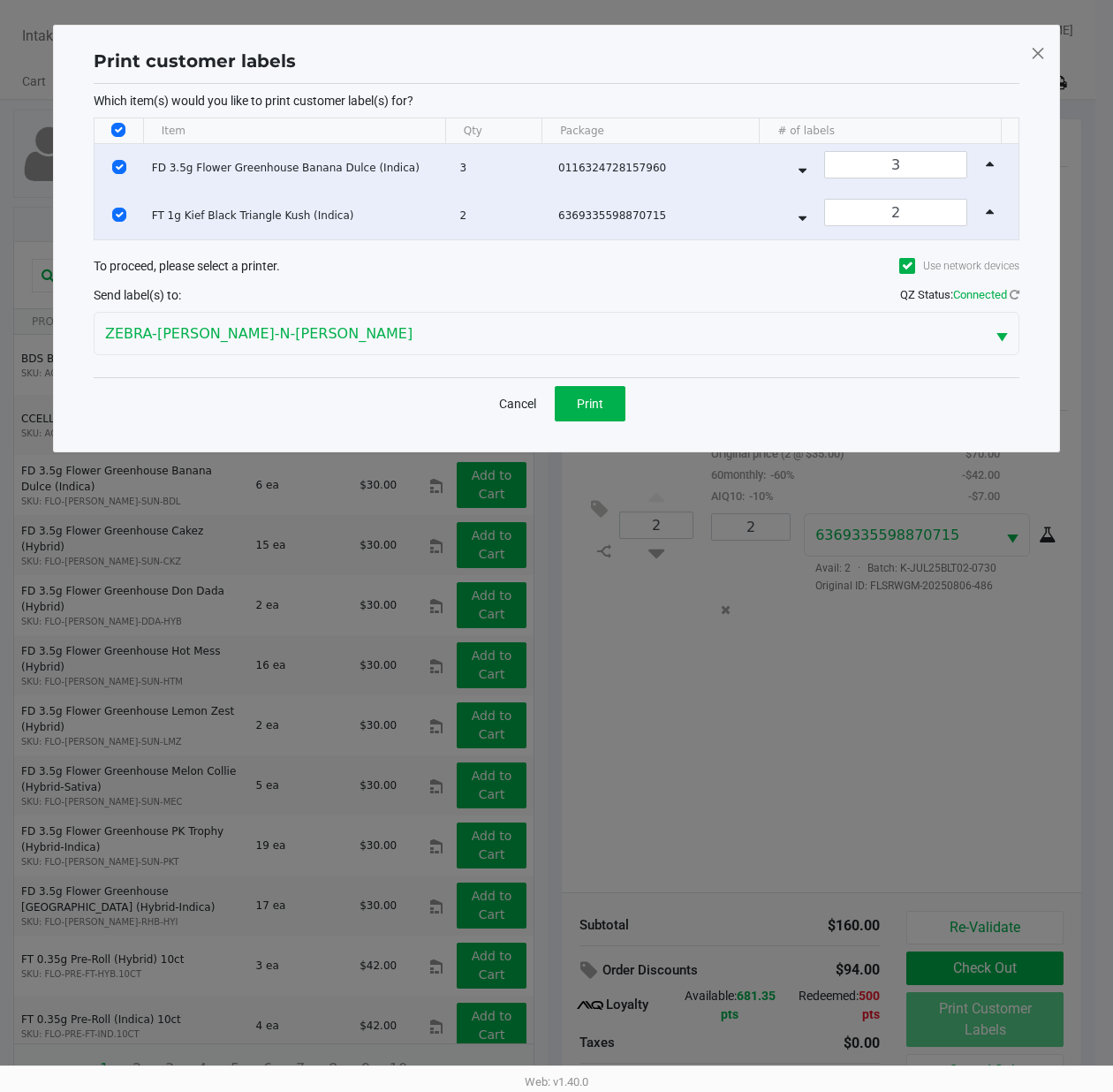
scroll to position [0, 0]
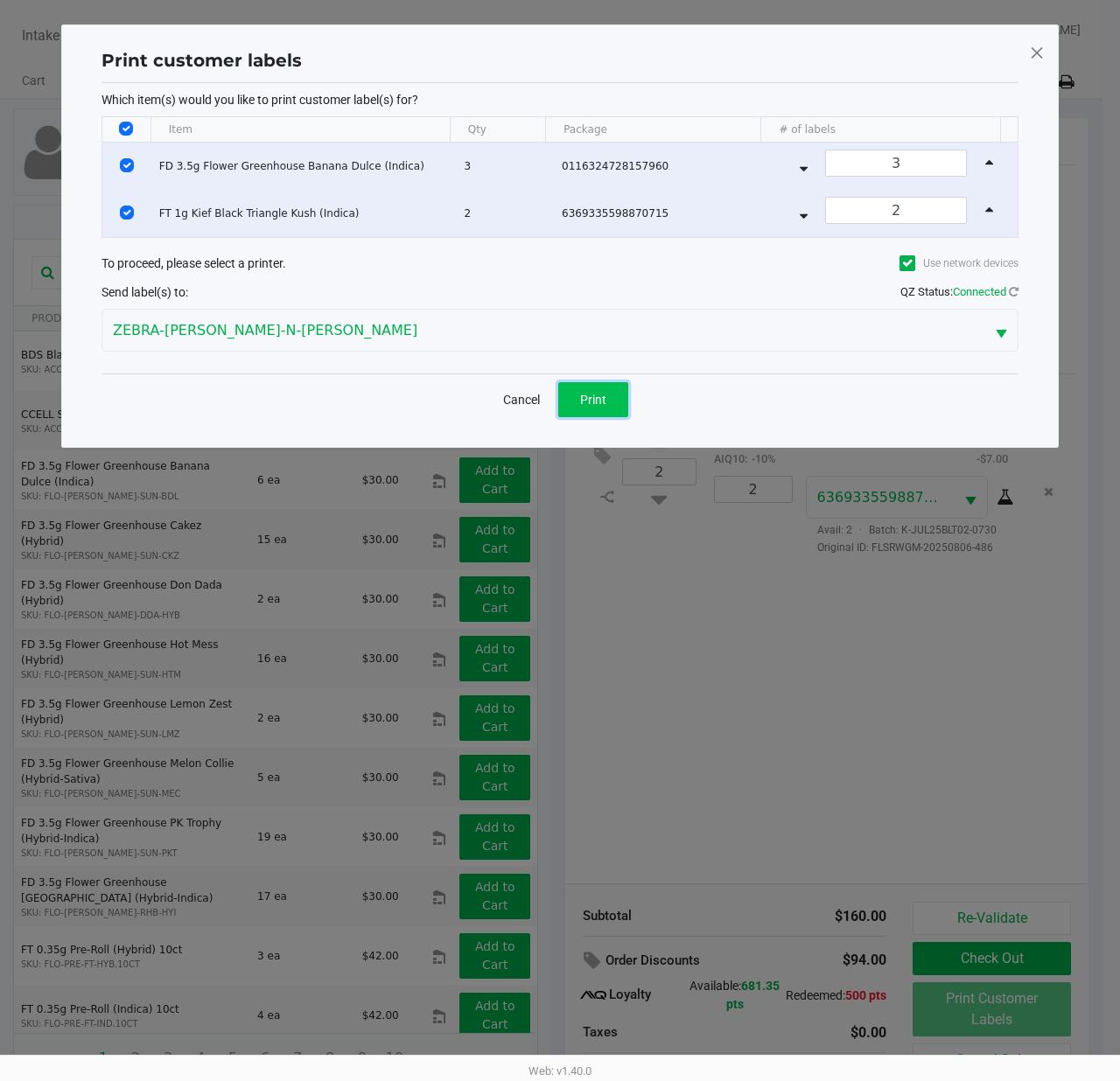
click at [588, 393] on span "Print" at bounding box center [593, 400] width 26 height 14
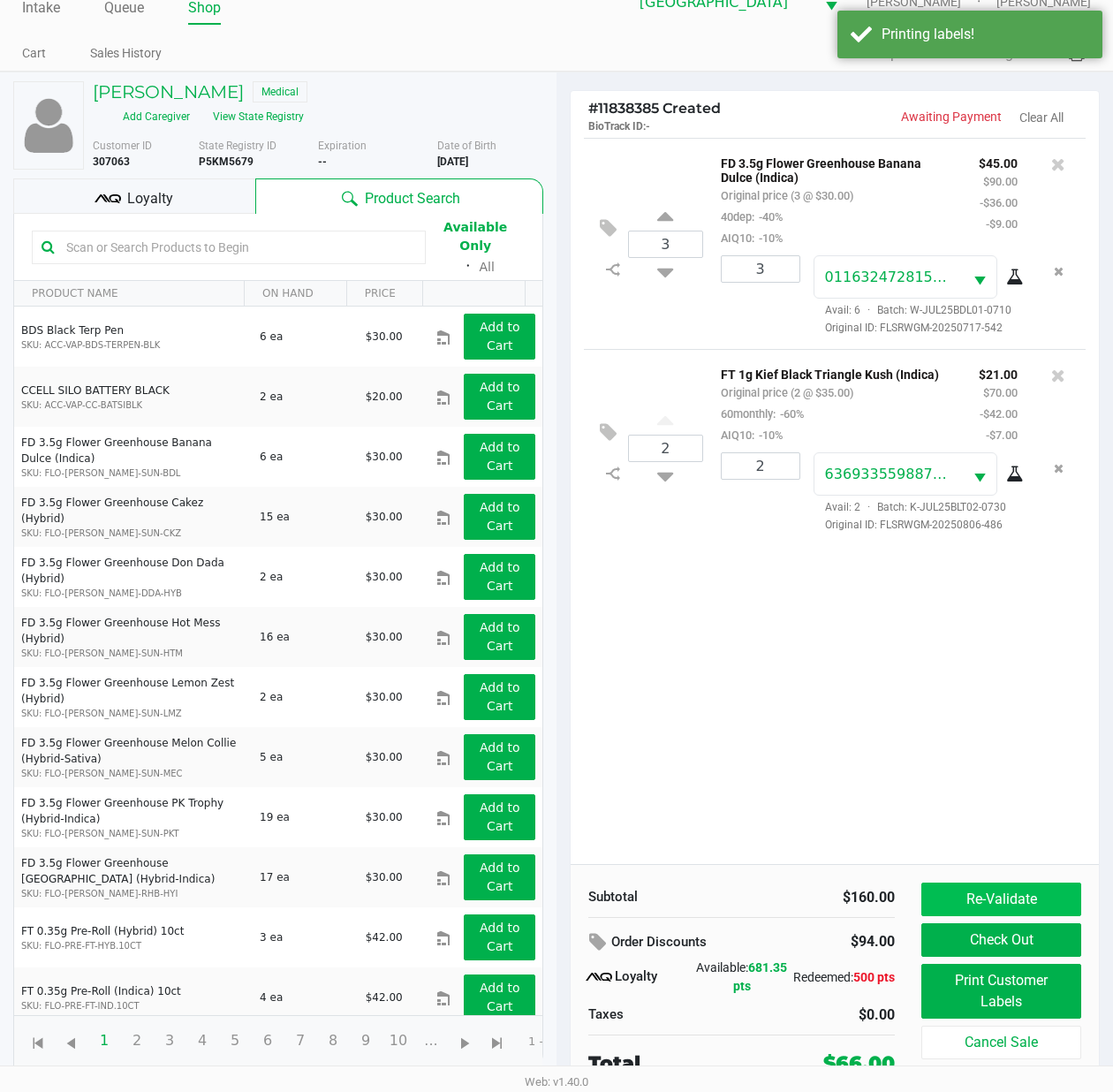
scroll to position [36, 0]
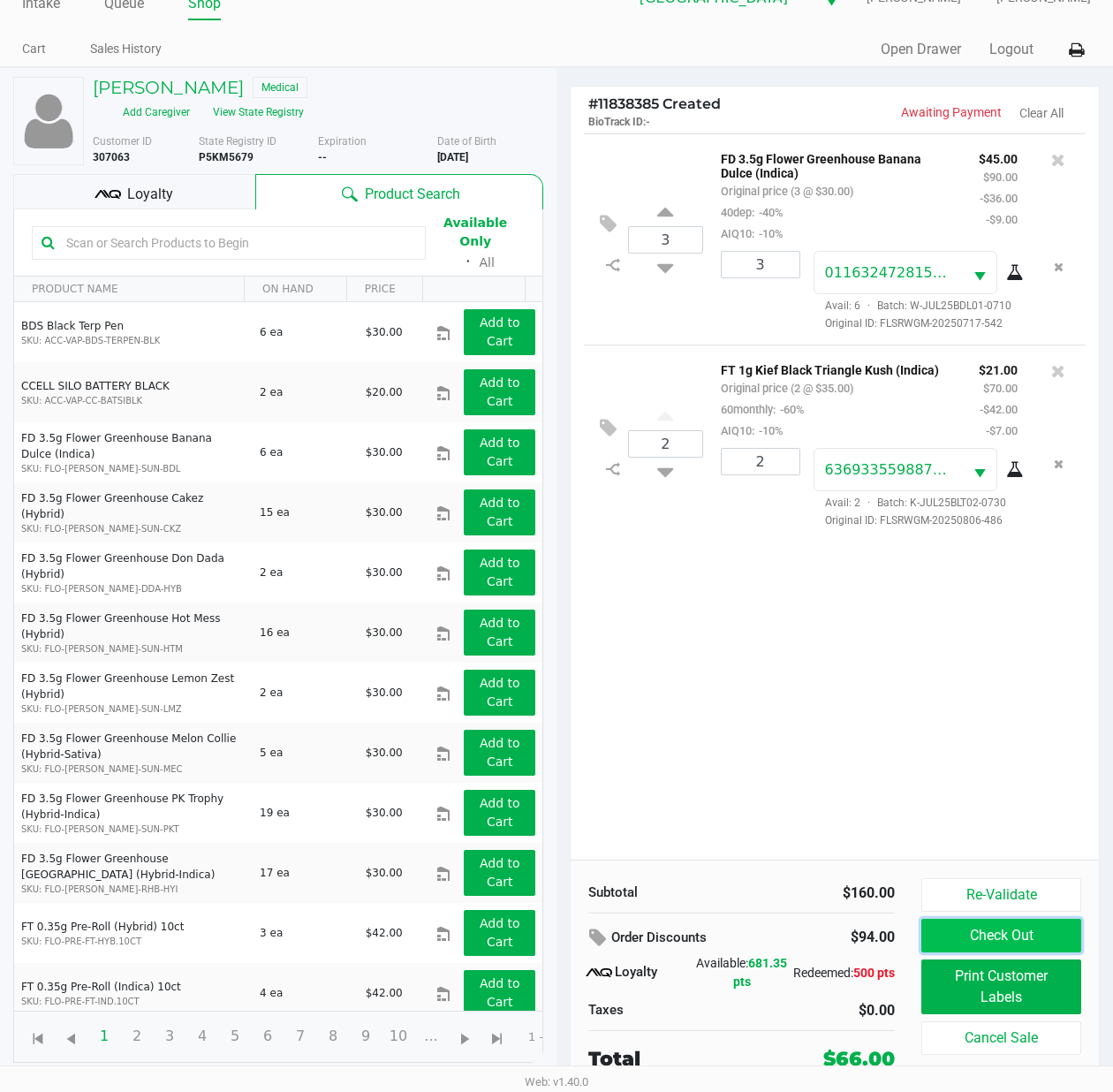
click at [1009, 932] on button "Check Out" at bounding box center [1001, 935] width 160 height 34
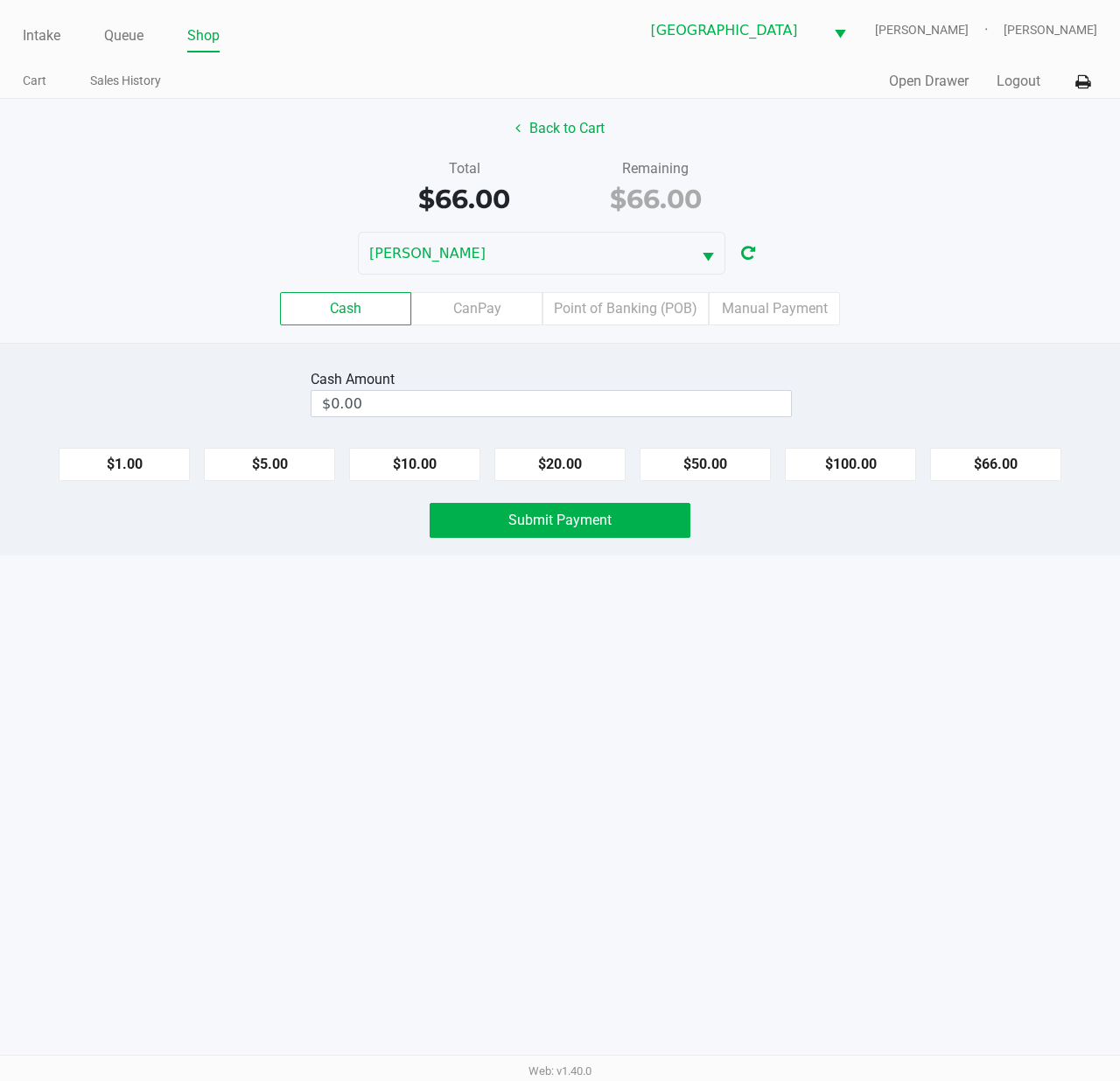
click at [991, 469] on button "$66.00" at bounding box center [995, 464] width 131 height 33
type input "$66.00"
click at [589, 528] on span "Submit Payment" at bounding box center [560, 520] width 103 height 16
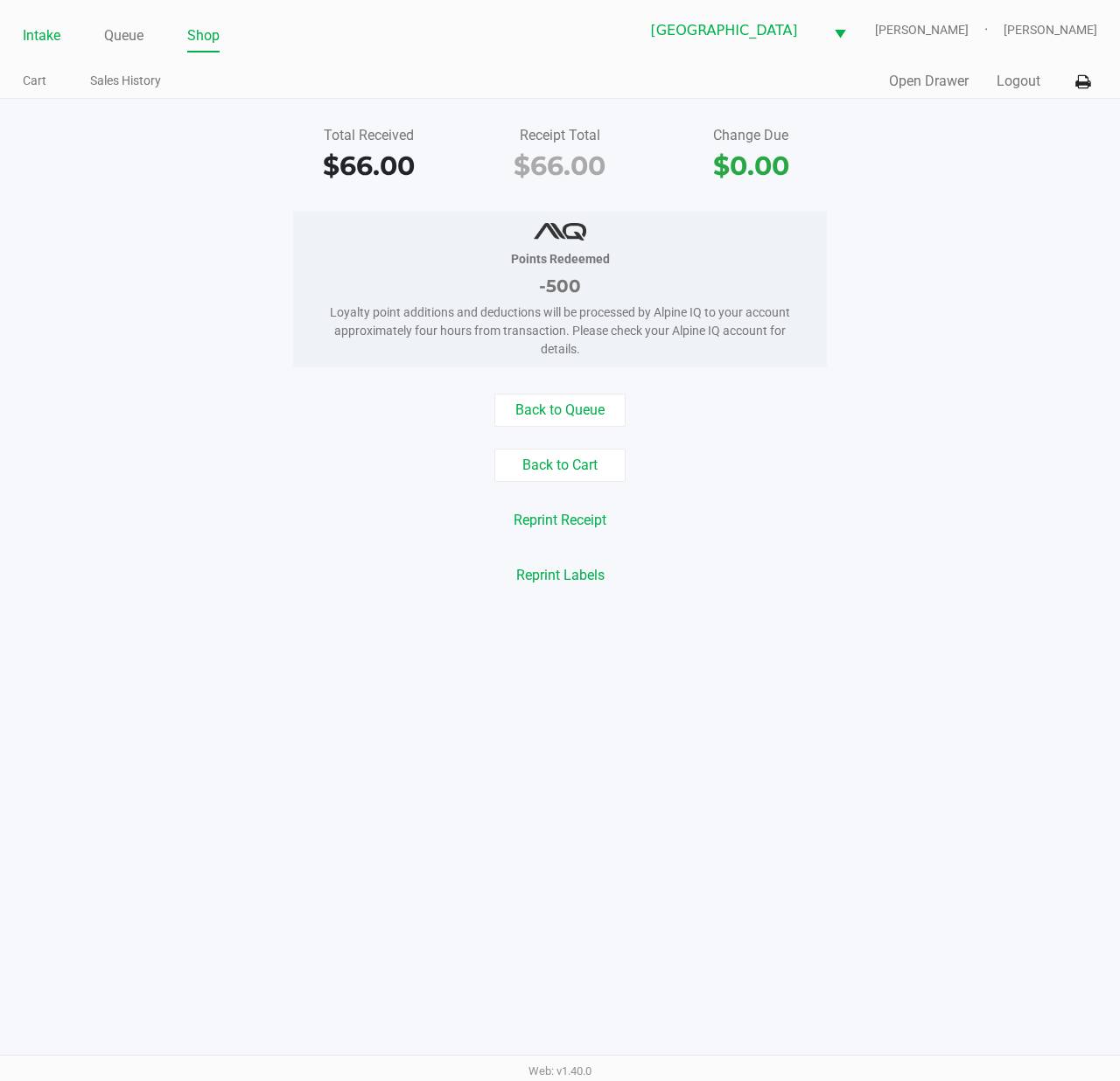
click at [43, 32] on link "Intake" at bounding box center [42, 35] width 38 height 24
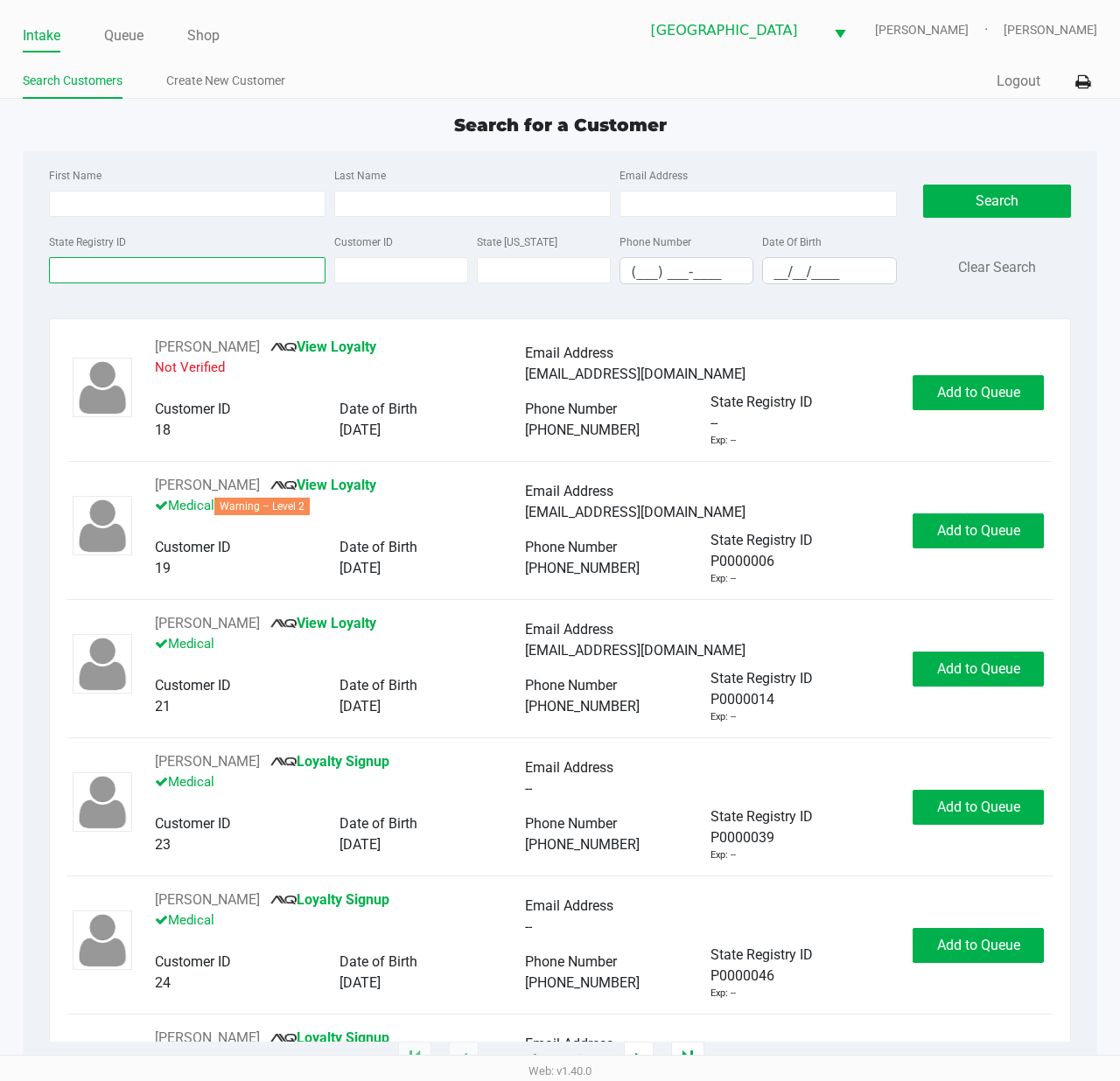
click at [106, 260] on input "State Registry ID" at bounding box center [187, 270] width 276 height 26
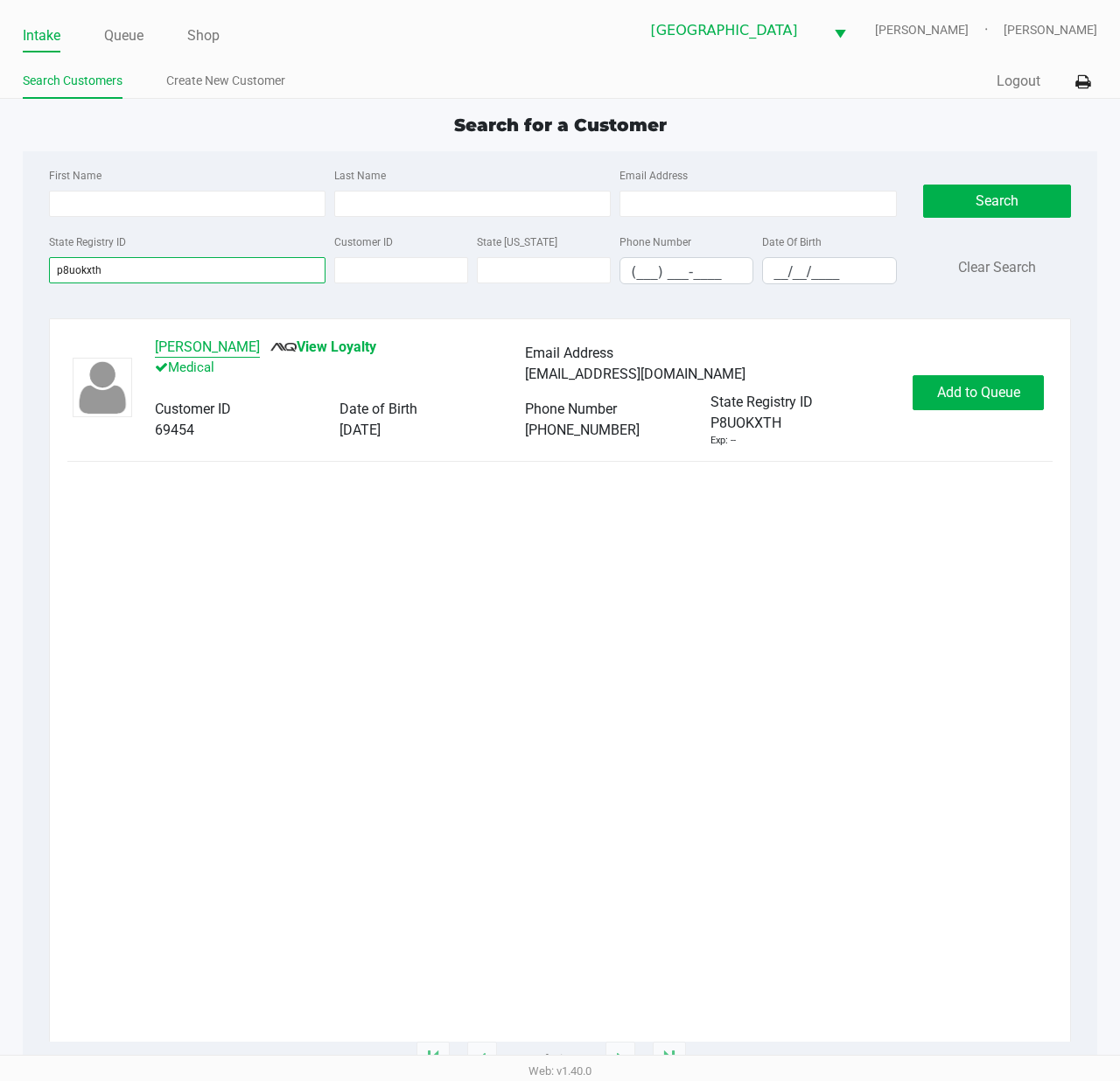
type input "p8uokxth"
click at [199, 347] on button "KIM TANN" at bounding box center [208, 346] width 105 height 21
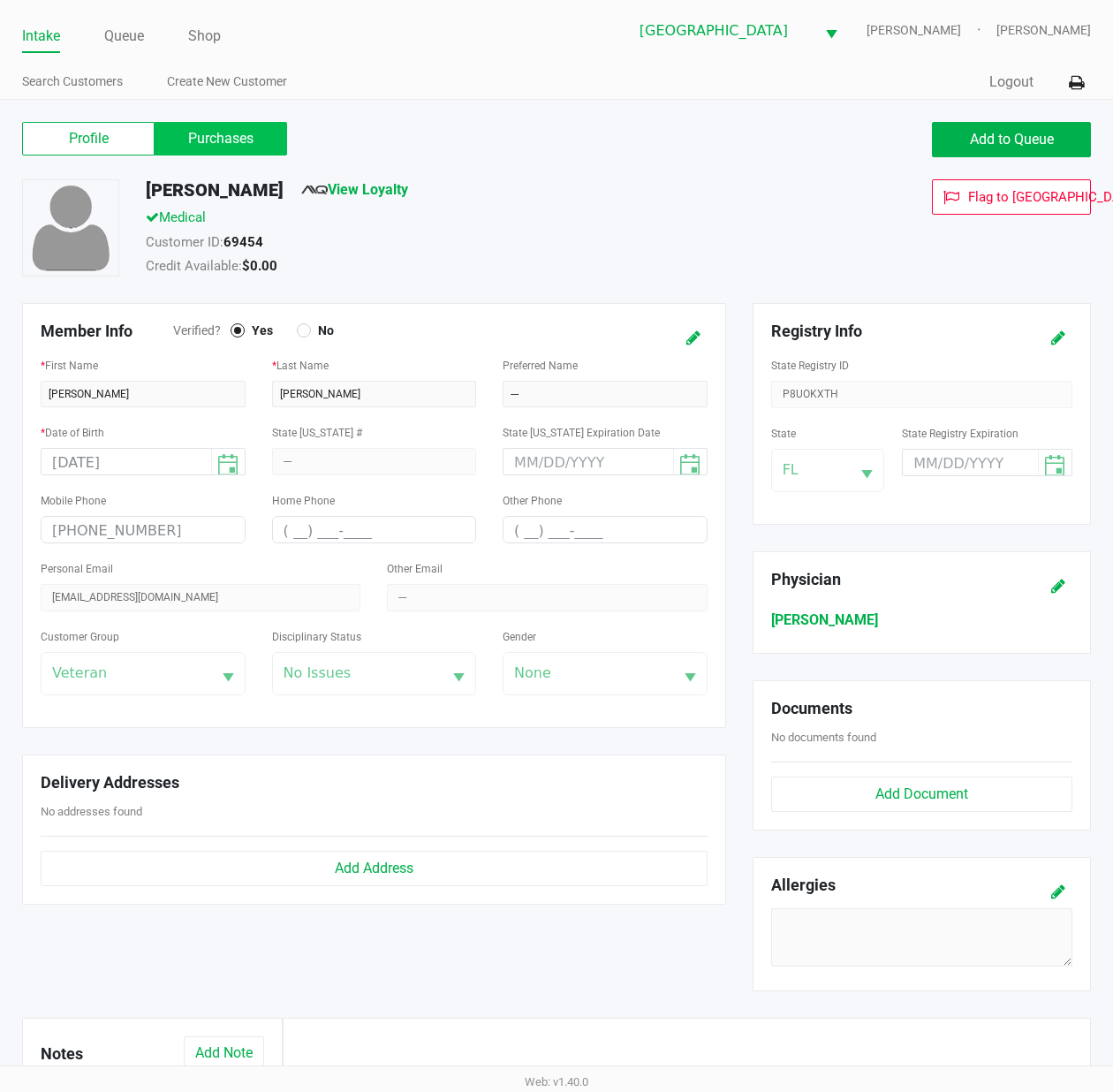
click at [230, 152] on label "Purchases" at bounding box center [221, 139] width 132 height 34
click at [0, 0] on 1 "Purchases" at bounding box center [0, 0] width 0 height 0
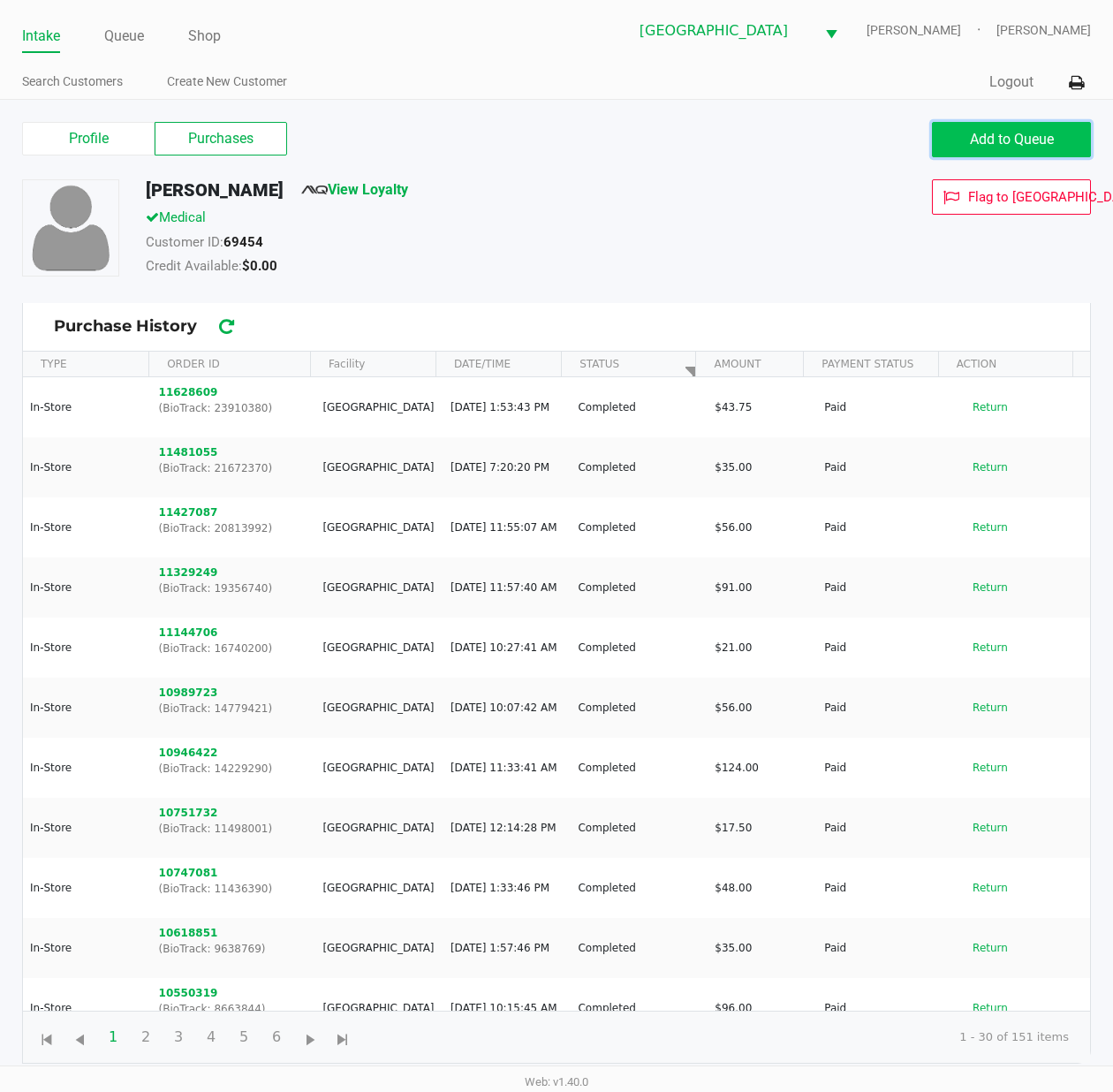
click at [1036, 129] on button "Add to Queue" at bounding box center [1011, 139] width 159 height 36
click at [1036, 129] on div "Add to Queue" at bounding box center [1011, 139] width 159 height 36
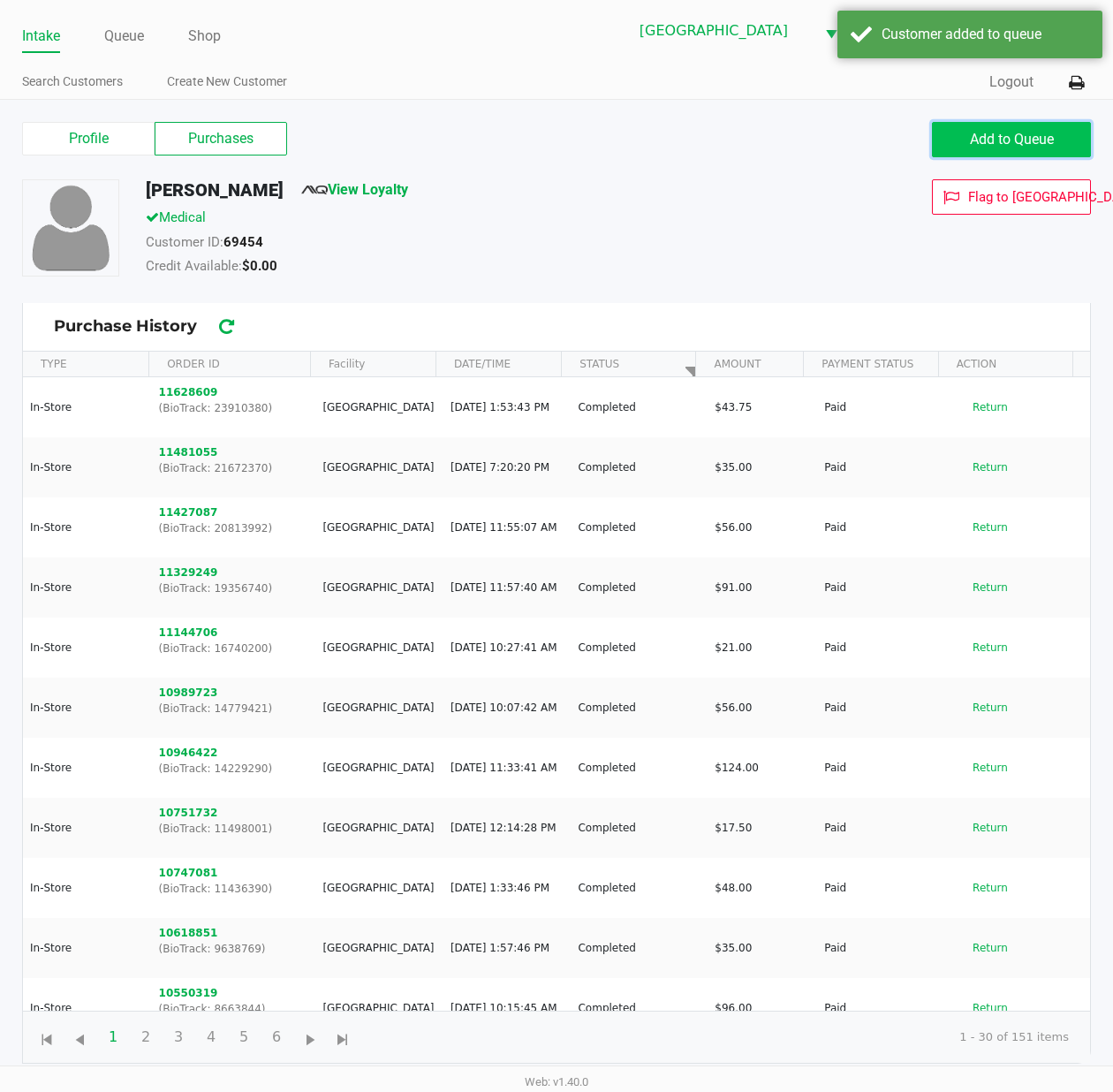
click at [1036, 129] on button "Add to Queue" at bounding box center [1011, 139] width 159 height 36
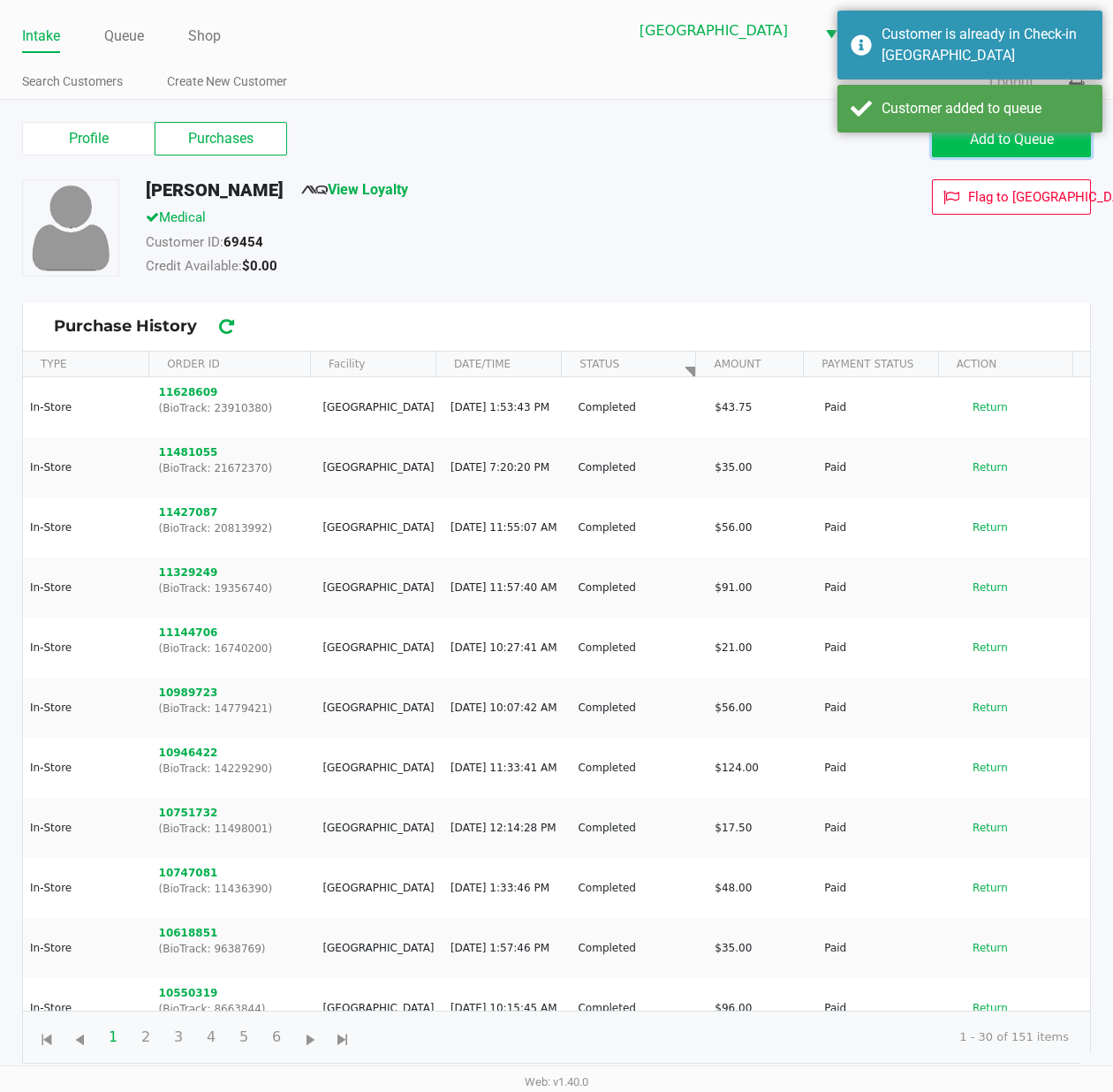
click at [1037, 136] on span "Add to Queue" at bounding box center [1012, 139] width 84 height 16
click at [1037, 136] on body "Intake Queue Shop Port St. Lucie WC ED-EDD-EDDY Jessica Goss Search Customers C…" at bounding box center [556, 532] width 1113 height 1066
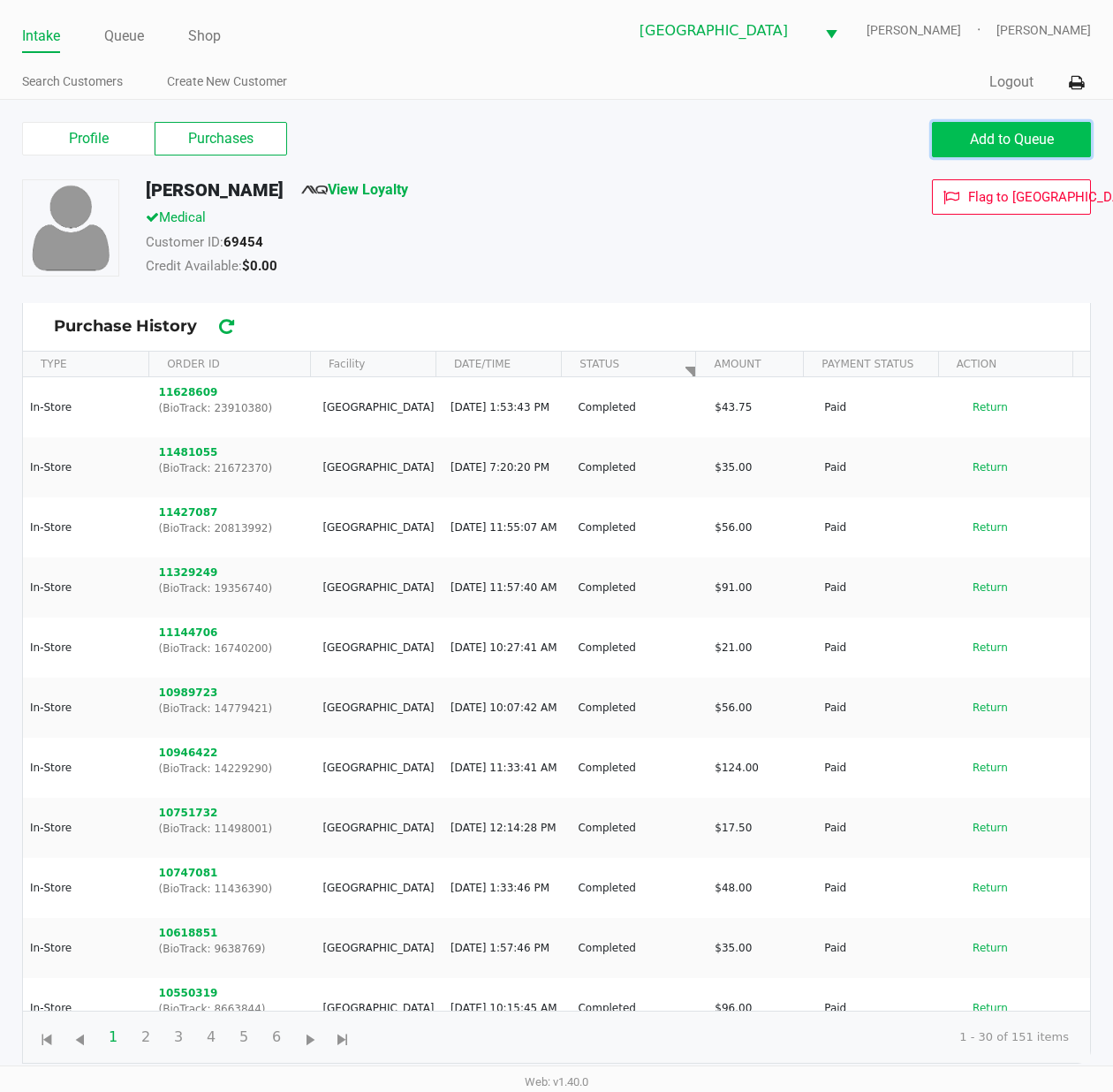
click at [1039, 135] on span "Add to Queue" at bounding box center [1012, 139] width 84 height 16
click at [1039, 135] on div "Add to Queue" at bounding box center [1011, 139] width 159 height 36
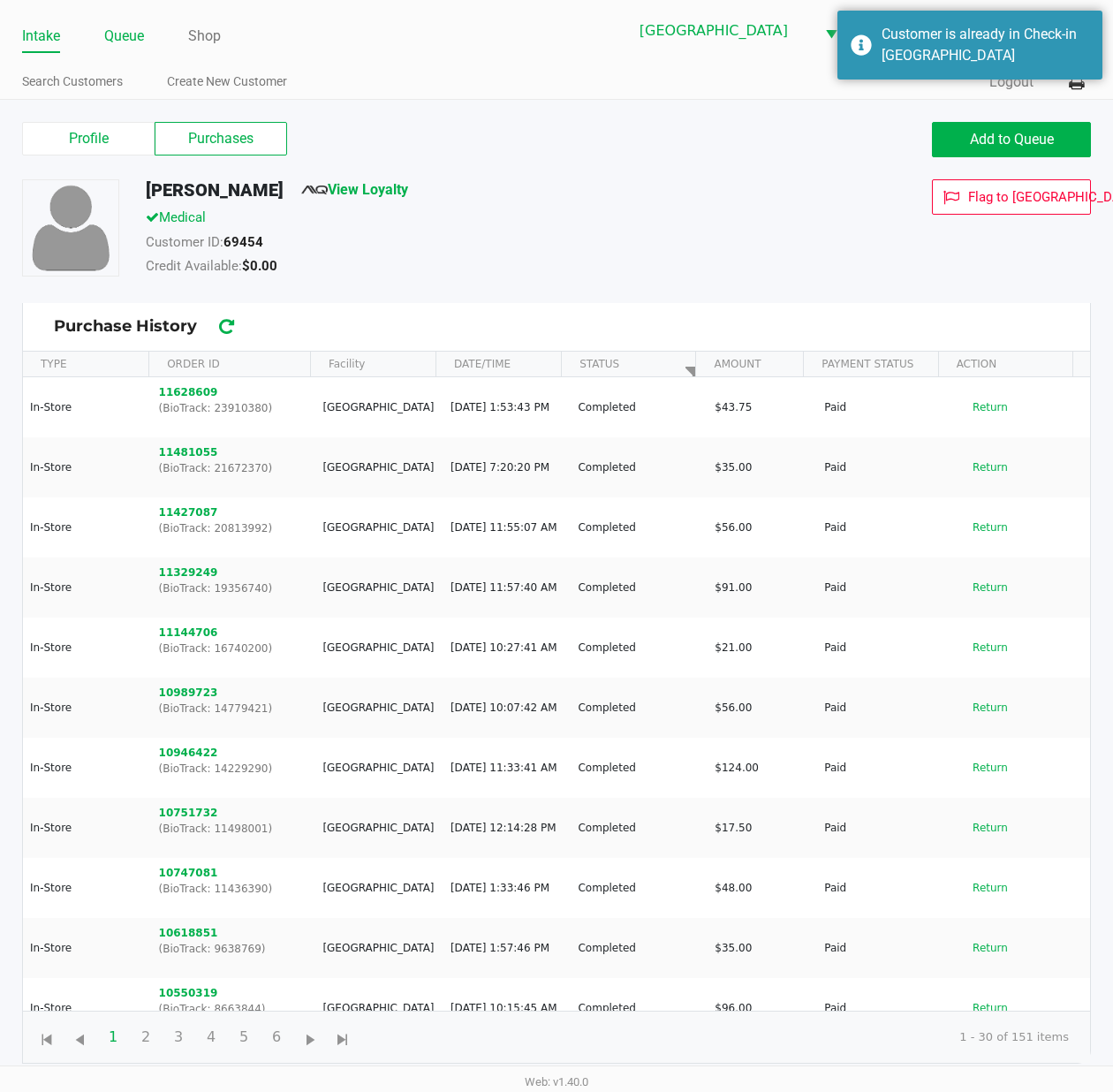
click at [129, 33] on link "Queue" at bounding box center [124, 36] width 40 height 25
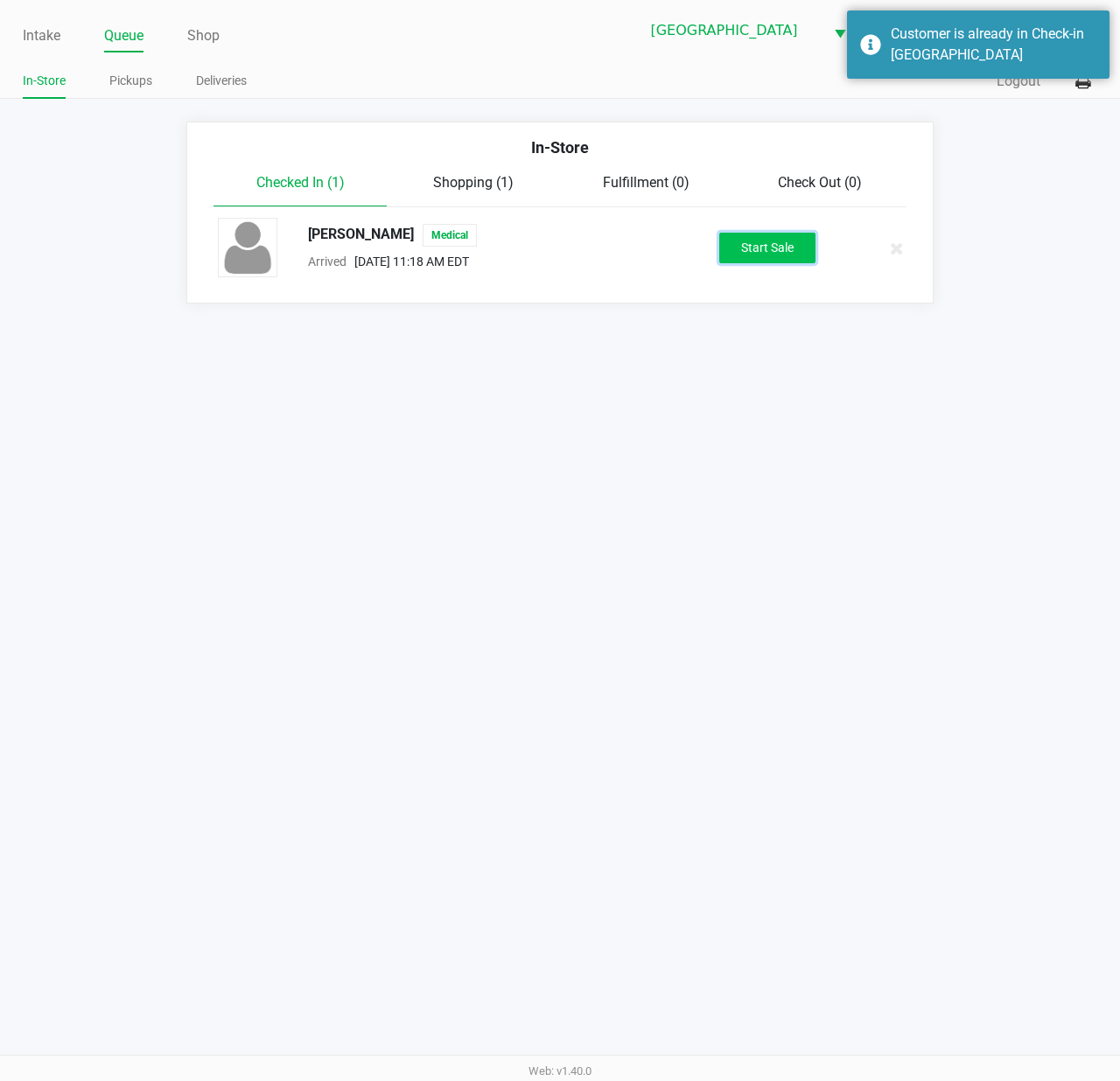
click at [750, 253] on button "Start Sale" at bounding box center [767, 248] width 97 height 31
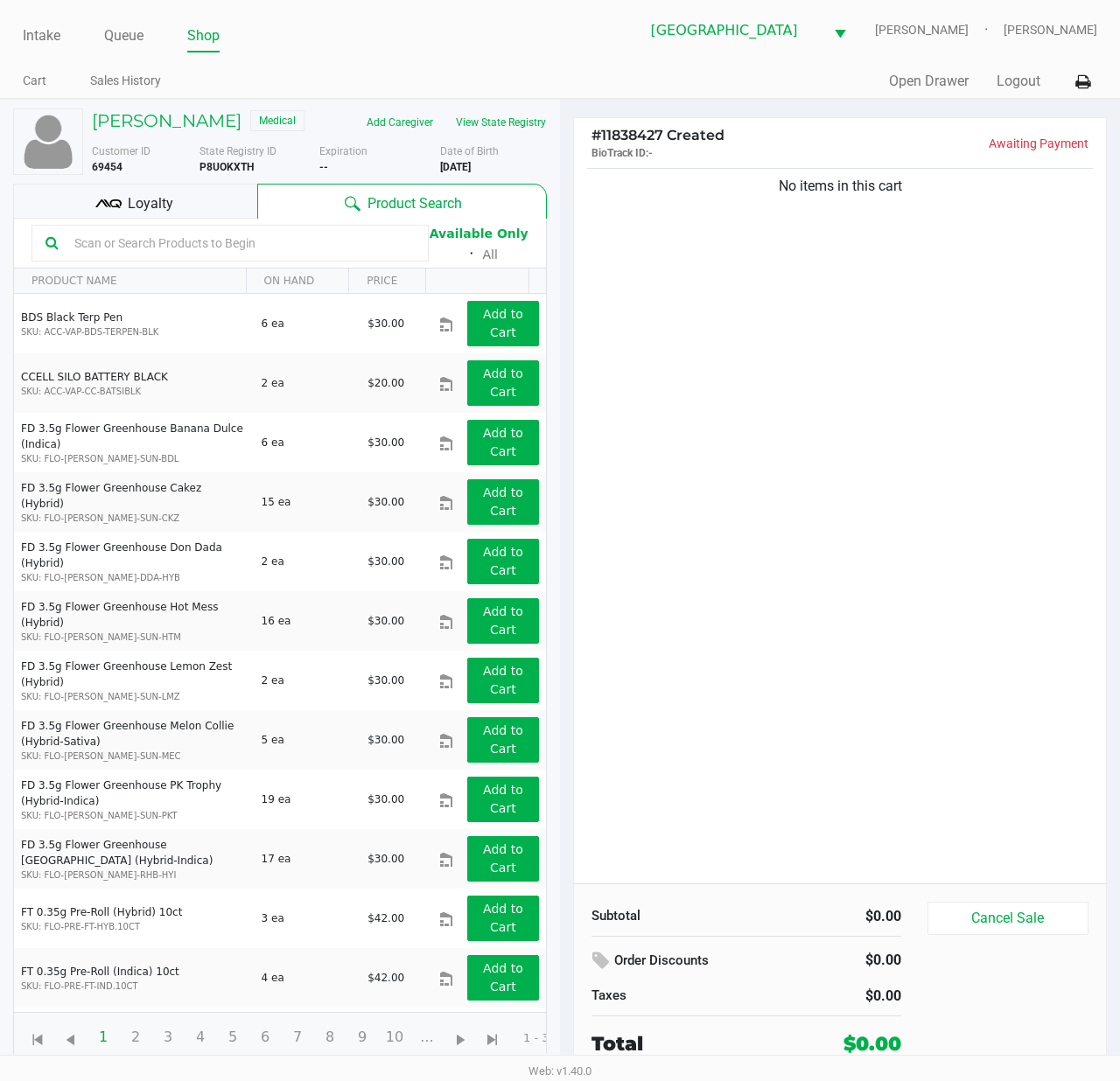
drag, startPoint x: 922, startPoint y: 341, endPoint x: 863, endPoint y: 337, distance: 59.1
click at [922, 341] on div "No items in this cart" at bounding box center [839, 523] width 532 height 719
click at [197, 242] on input "text" at bounding box center [241, 243] width 347 height 26
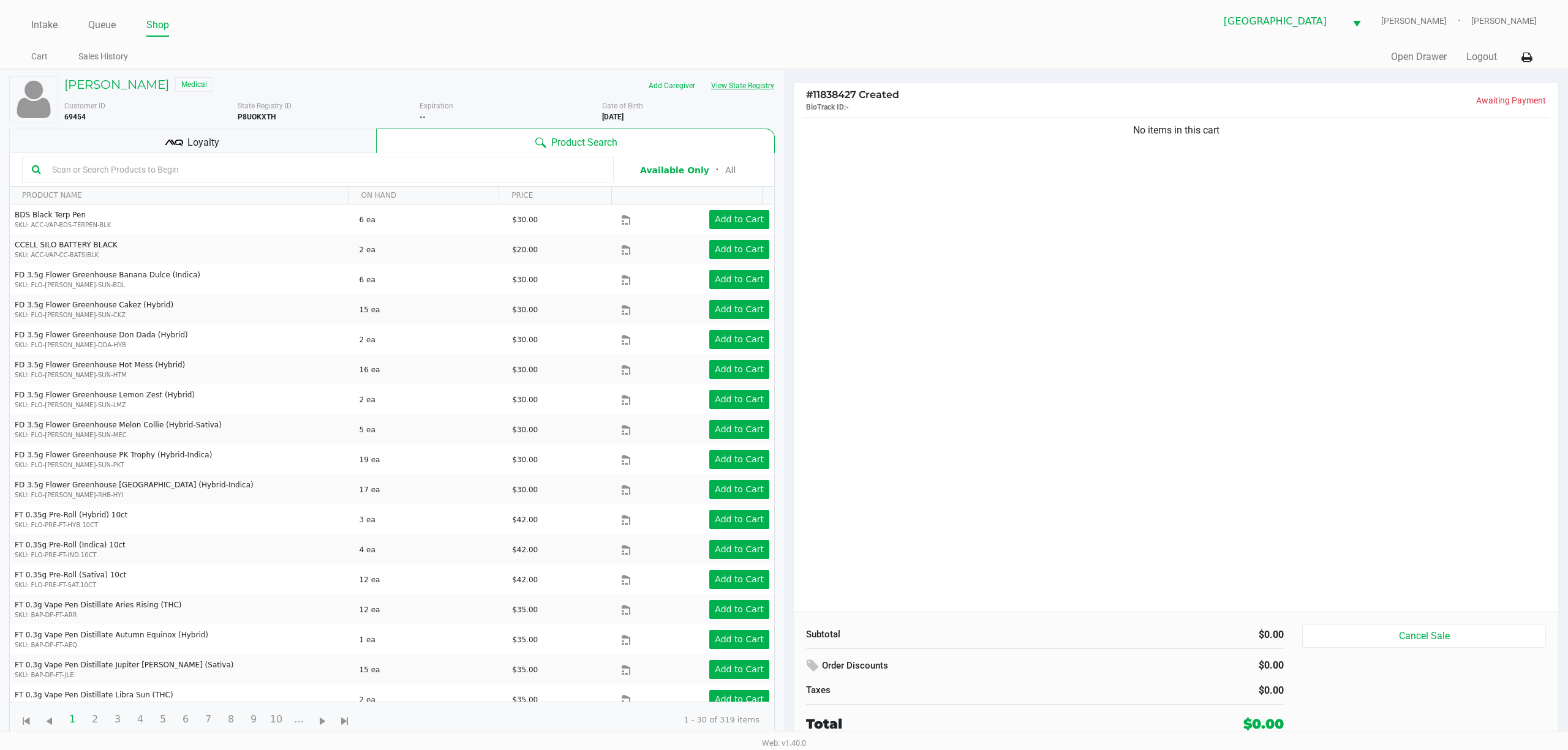
click at [730, 94] on button "View State Registry" at bounding box center [739, 85] width 71 height 20
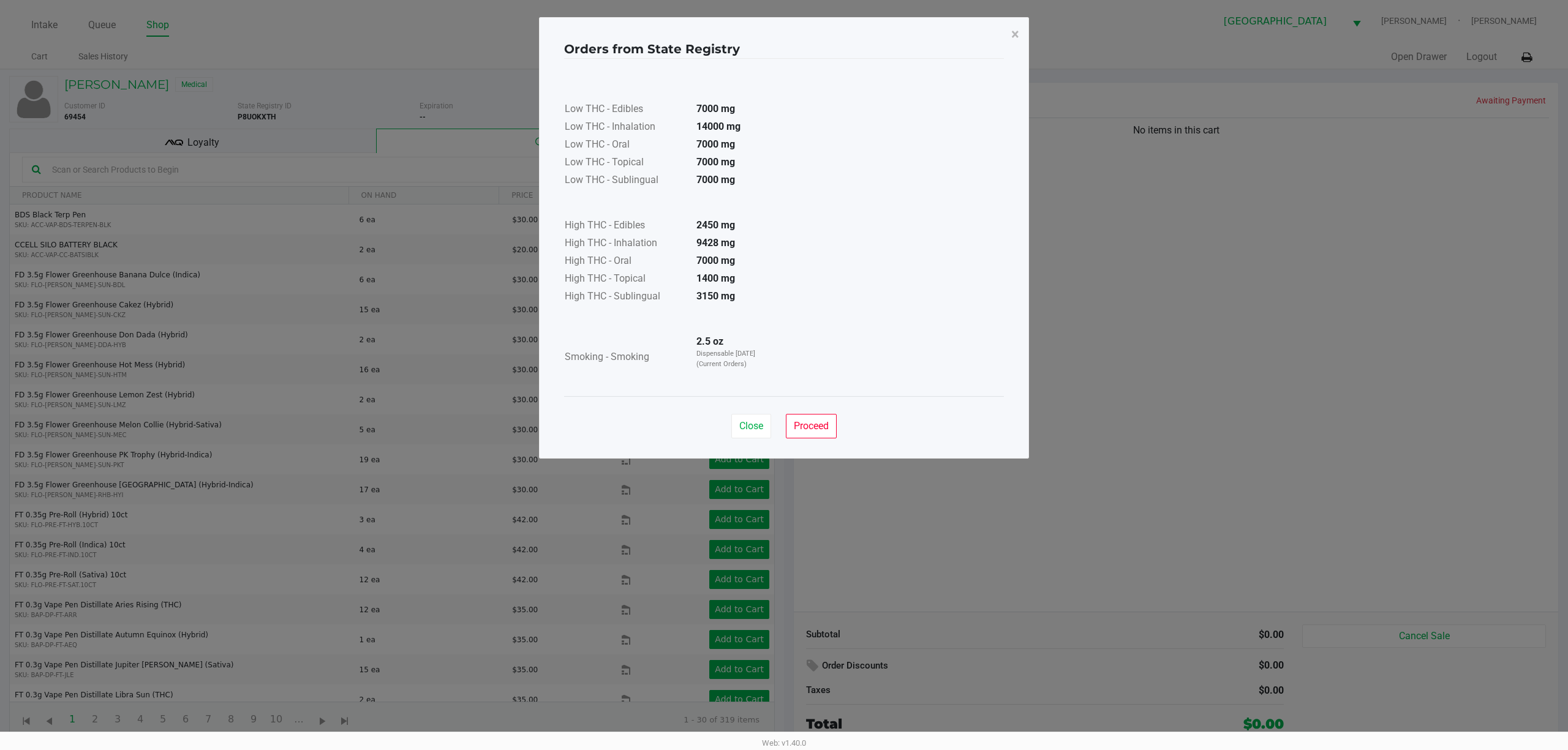
click at [747, 409] on div "Close Proceed" at bounding box center [784, 421] width 440 height 50
click at [747, 416] on button "Close" at bounding box center [751, 426] width 40 height 25
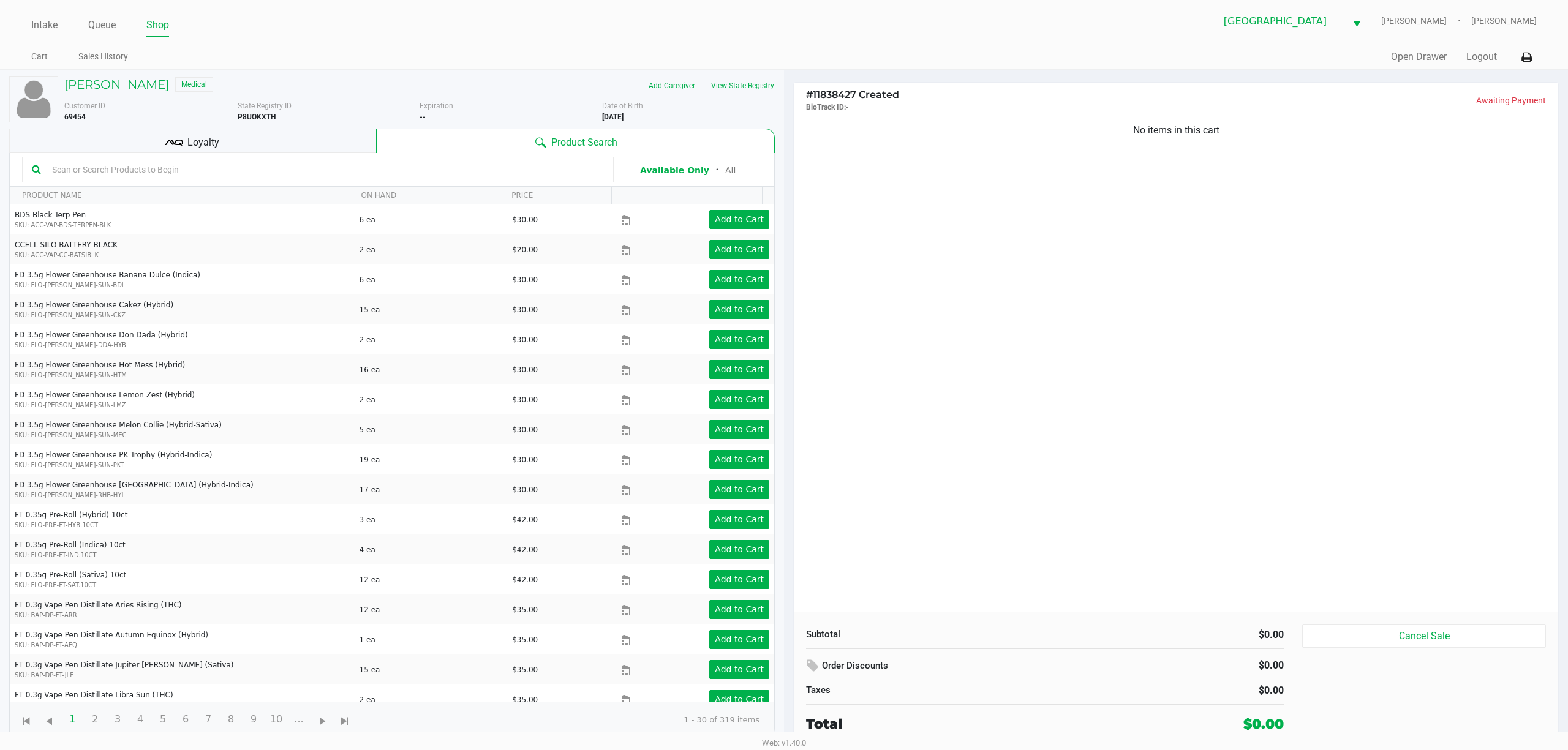
click at [444, 179] on input "text" at bounding box center [325, 169] width 557 height 18
click at [283, 172] on input "text" at bounding box center [325, 169] width 557 height 18
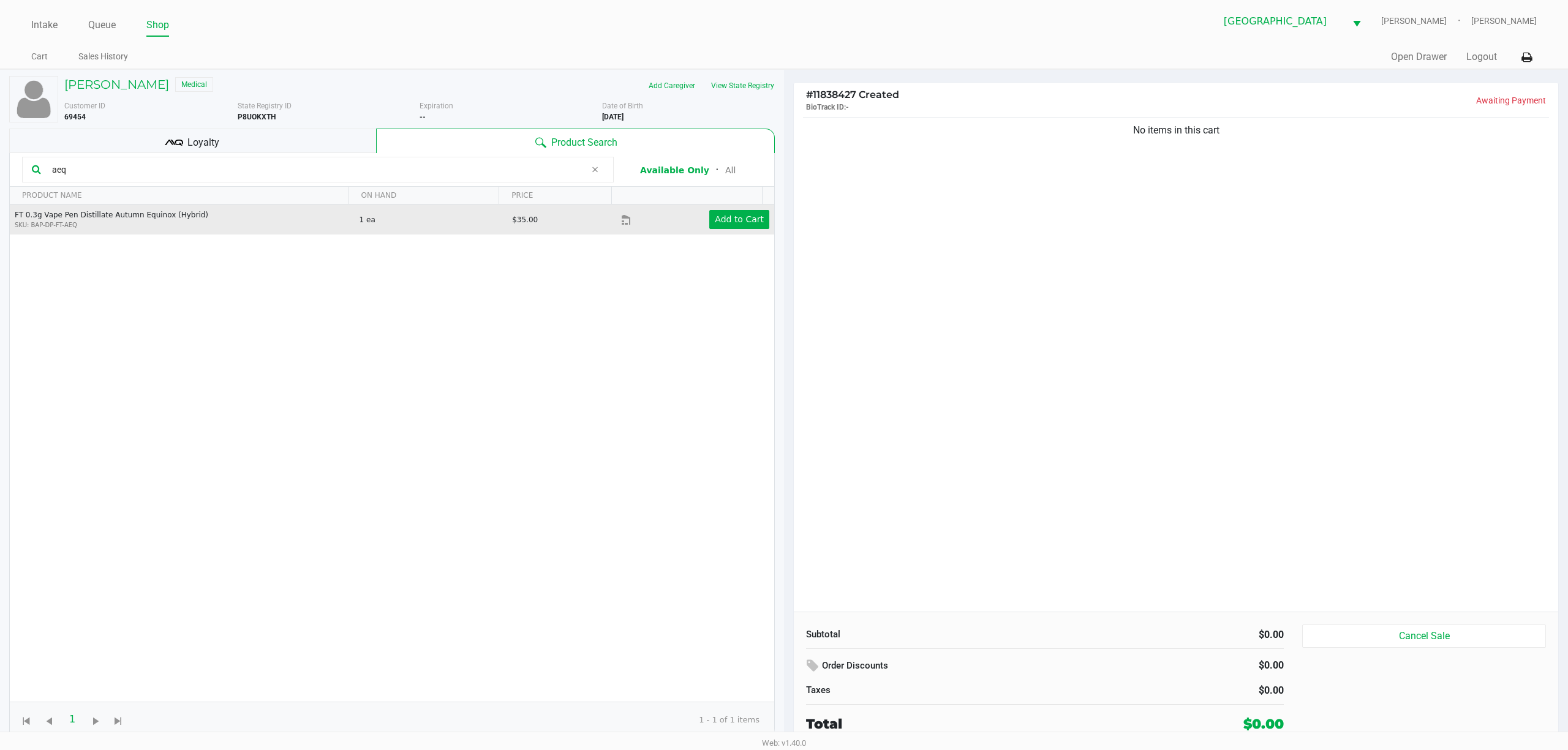
click at [700, 226] on div "Add to Cart" at bounding box center [712, 219] width 134 height 19
click at [743, 224] on app-button-loader "Add to Cart" at bounding box center [739, 219] width 49 height 10
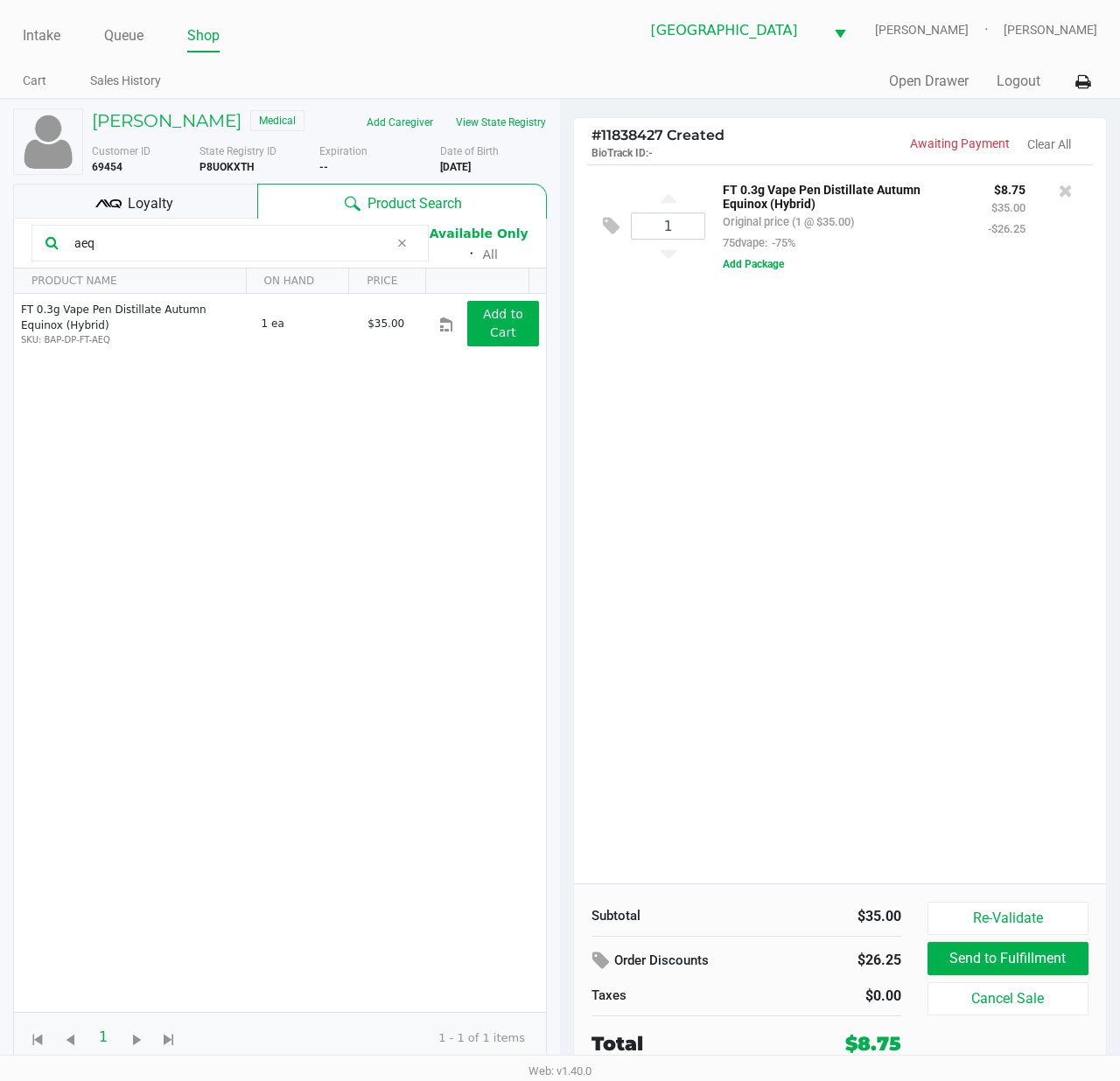
click at [208, 242] on input "aeq" at bounding box center [228, 243] width 321 height 26
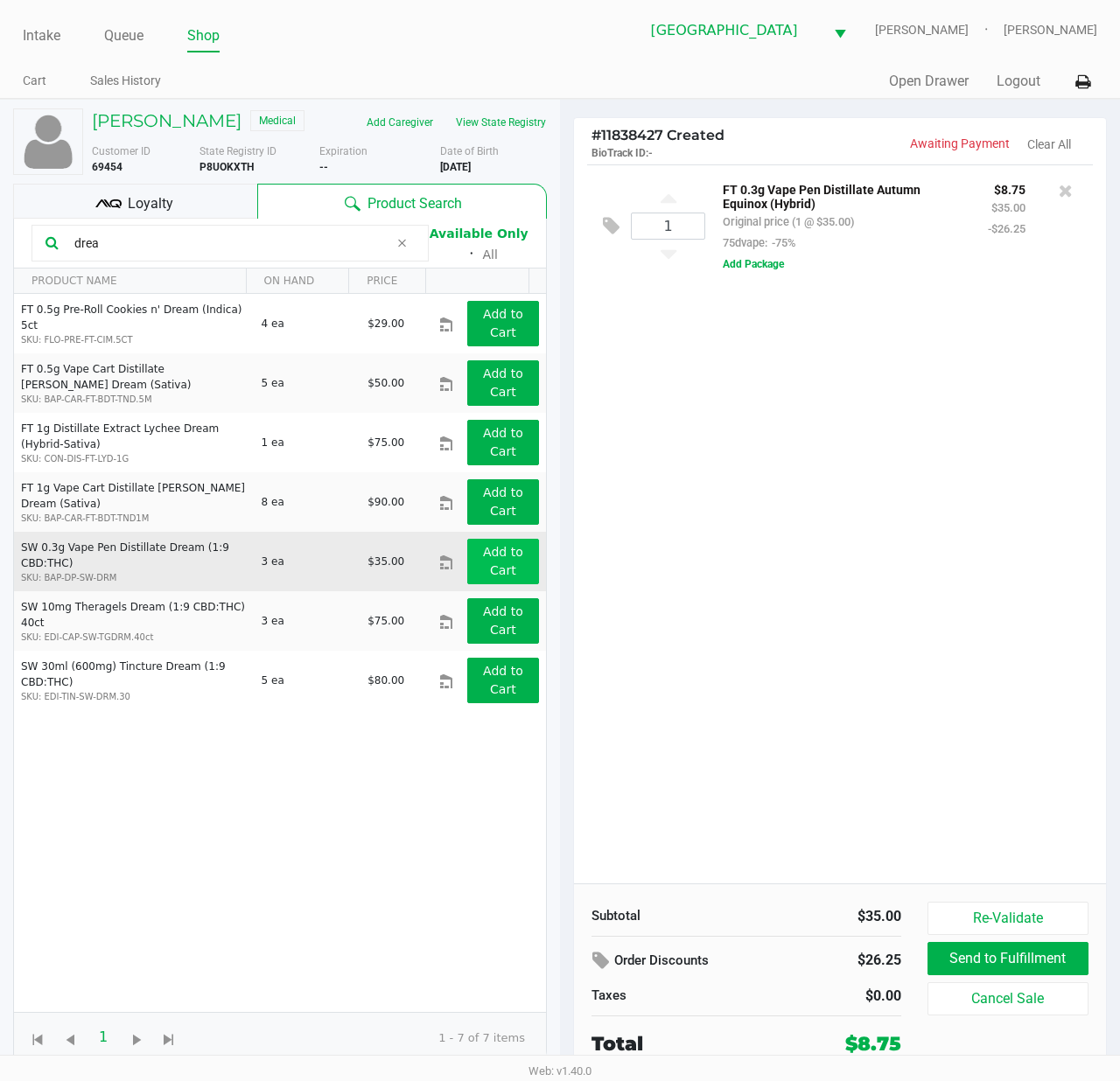
type input "drea"
click at [501, 571] on button "Add to Cart" at bounding box center [503, 561] width 71 height 45
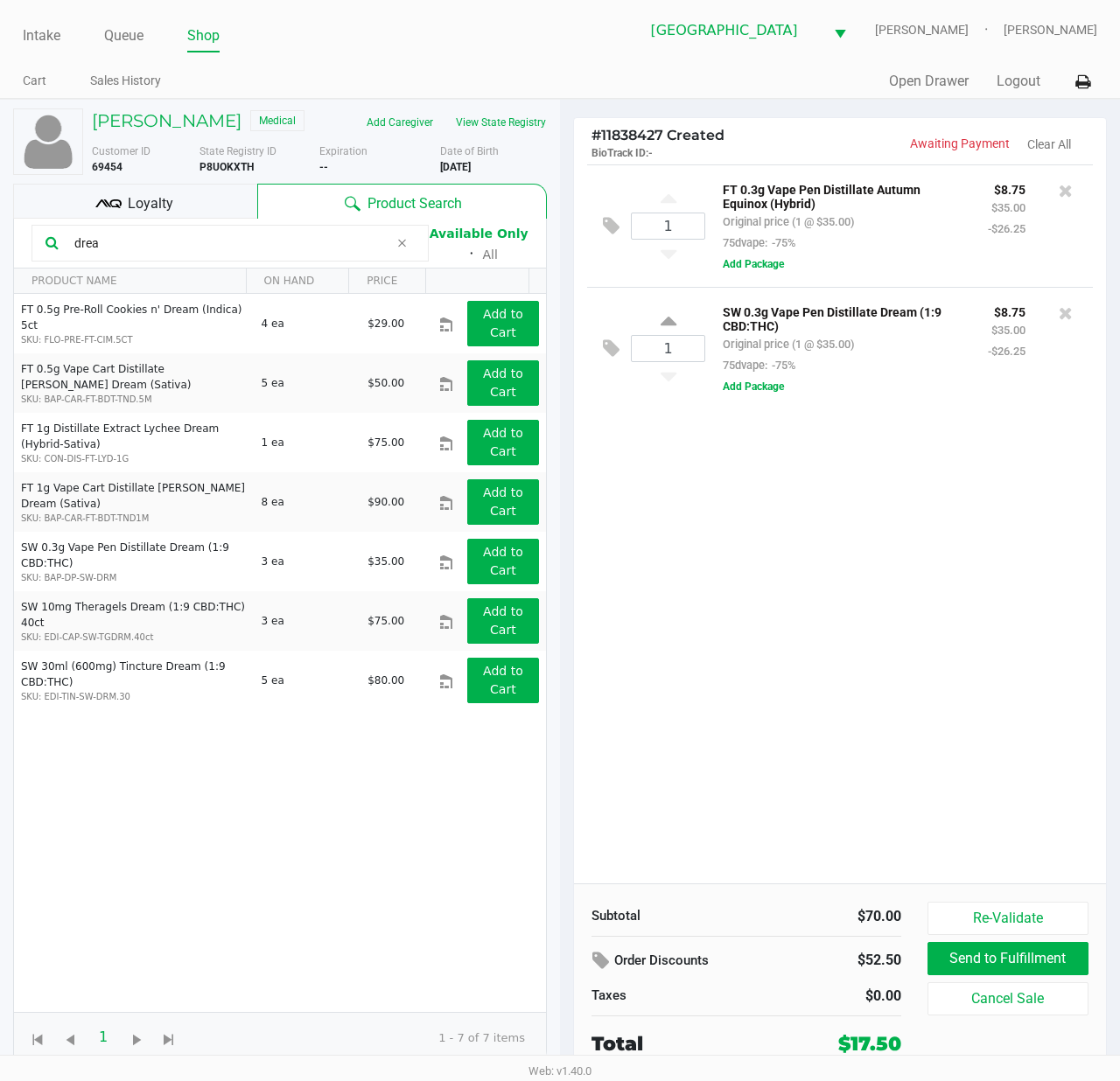
click at [659, 330] on div "1" at bounding box center [668, 348] width 74 height 71
click at [669, 328] on icon at bounding box center [668, 324] width 15 height 22
type input "2"
click at [764, 740] on div "1 FT 0.3g Vape Pen Distillate Autumn Equinox (Hybrid) Original price (1 @ $35.0…" at bounding box center [839, 523] width 532 height 719
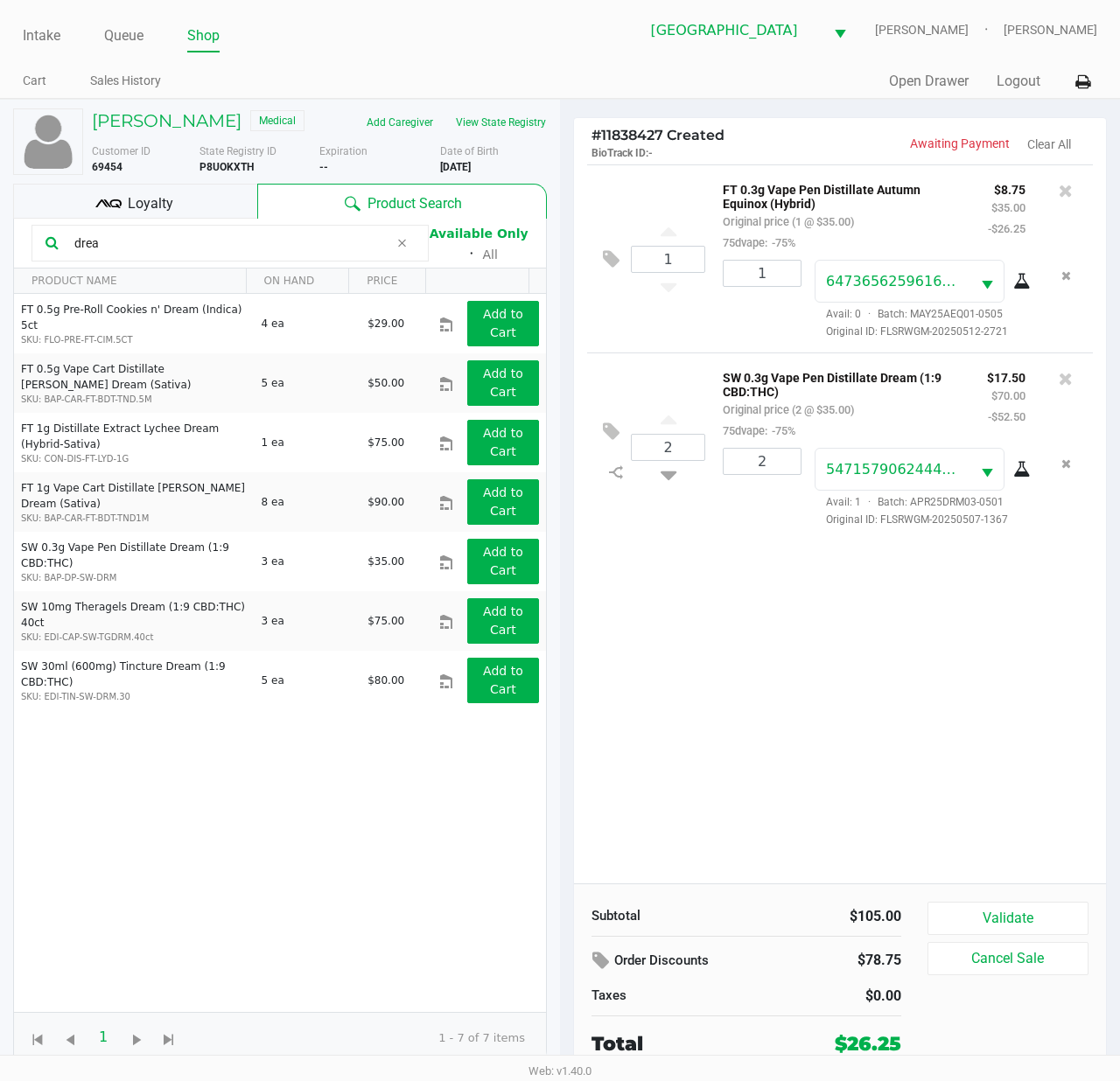
click at [956, 724] on div "1 FT 0.3g Vape Pen Distillate Autumn Equinox (Hybrid) Original price (1 @ $35.0…" at bounding box center [839, 523] width 532 height 719
click at [812, 735] on div "1 FT 0.3g Vape Pen Distillate Autumn Equinox (Hybrid) Original price (1 @ $35.0…" at bounding box center [839, 523] width 532 height 719
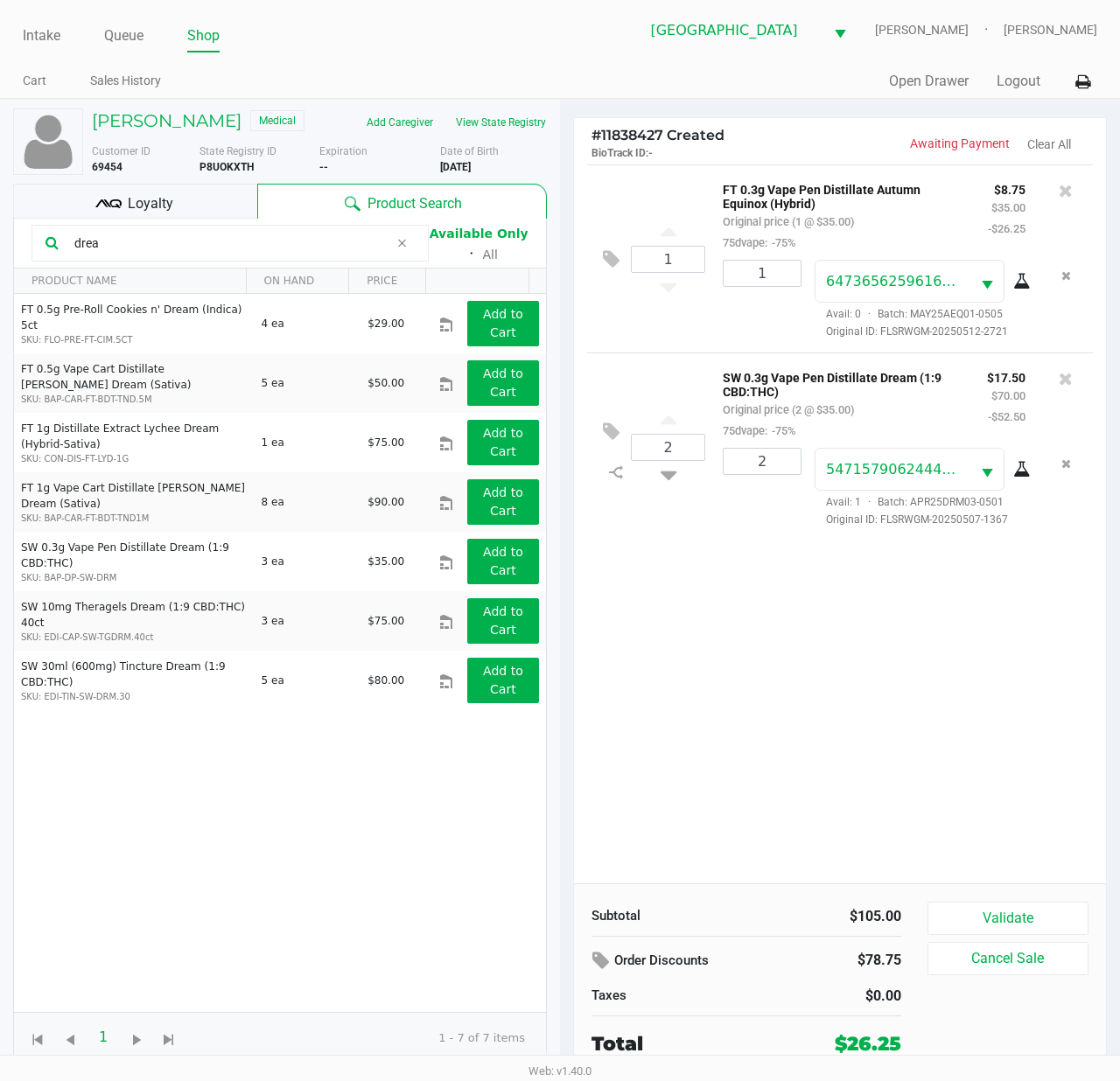
click at [775, 749] on div "1 FT 0.3g Vape Pen Distillate Autumn Equinox (Hybrid) Original price (1 @ $35.0…" at bounding box center [839, 523] width 532 height 719
click at [212, 190] on div "Loyalty" at bounding box center [135, 201] width 244 height 35
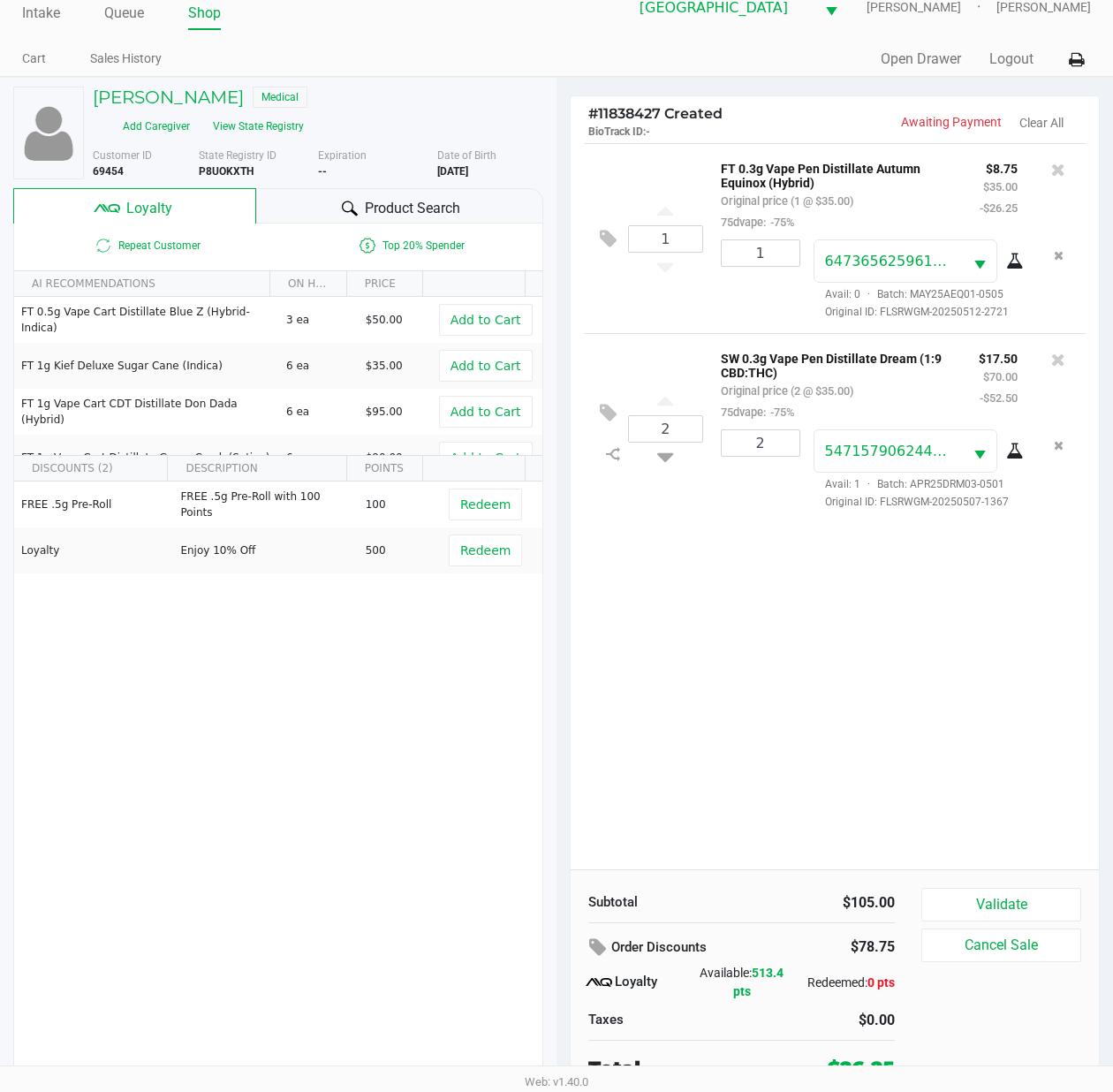
scroll to position [36, 0]
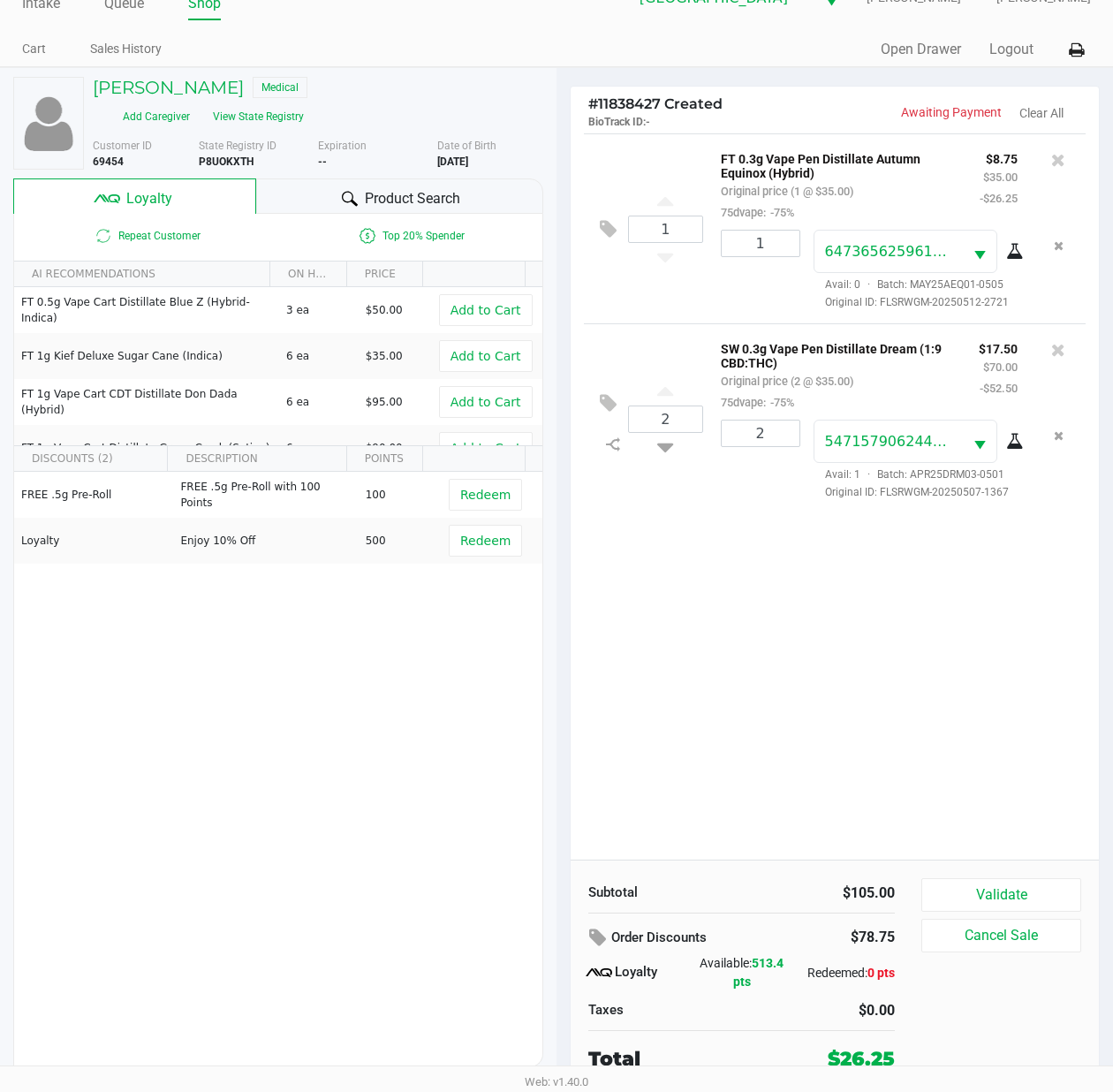
click at [818, 763] on div "1 FT 0.3g Vape Pen Distillate Autumn Equinox (Hybrid) Original price (1 @ $35.0…" at bounding box center [835, 496] width 529 height 726
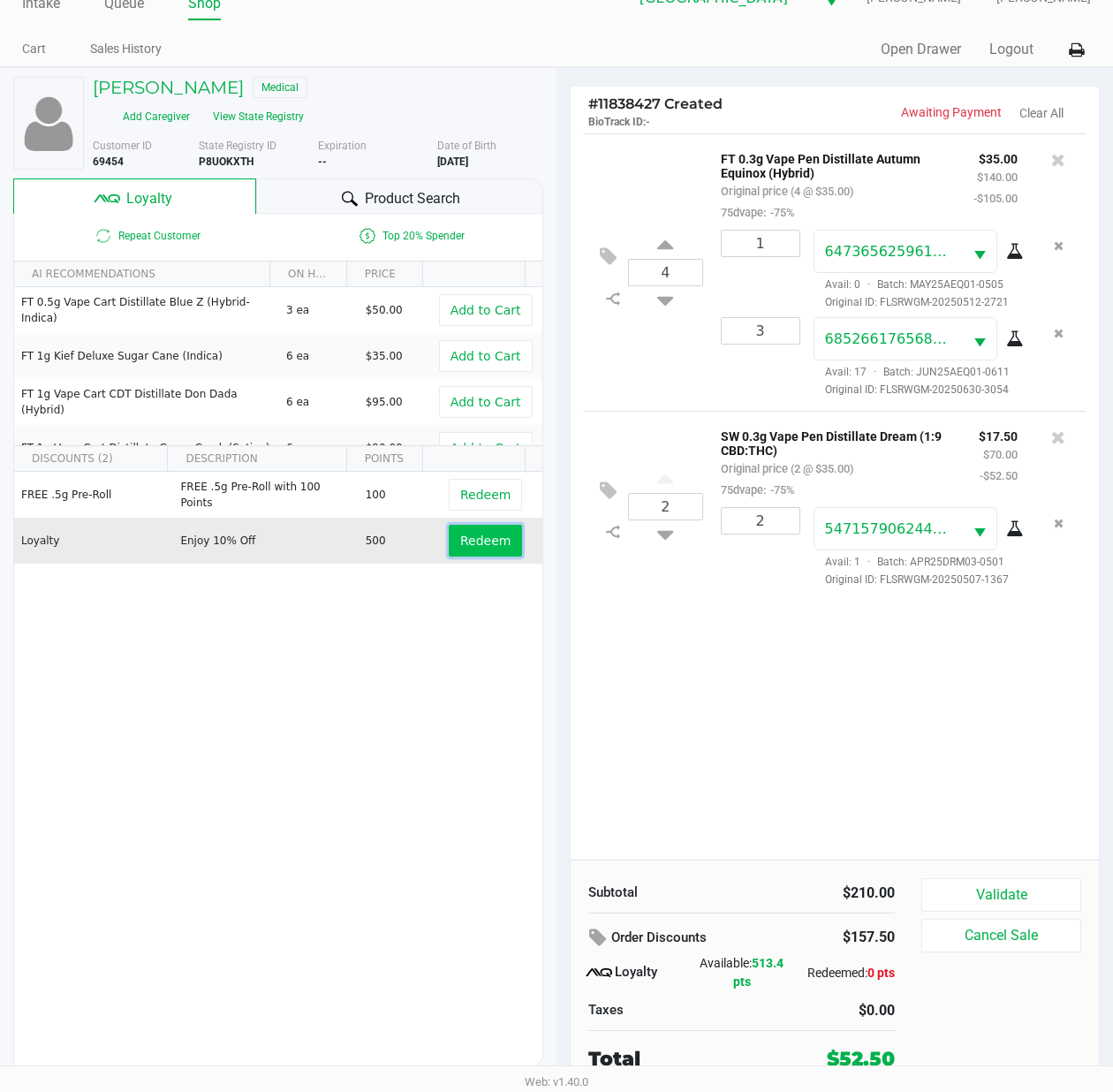
click at [472, 533] on span "Redeem" at bounding box center [485, 541] width 50 height 15
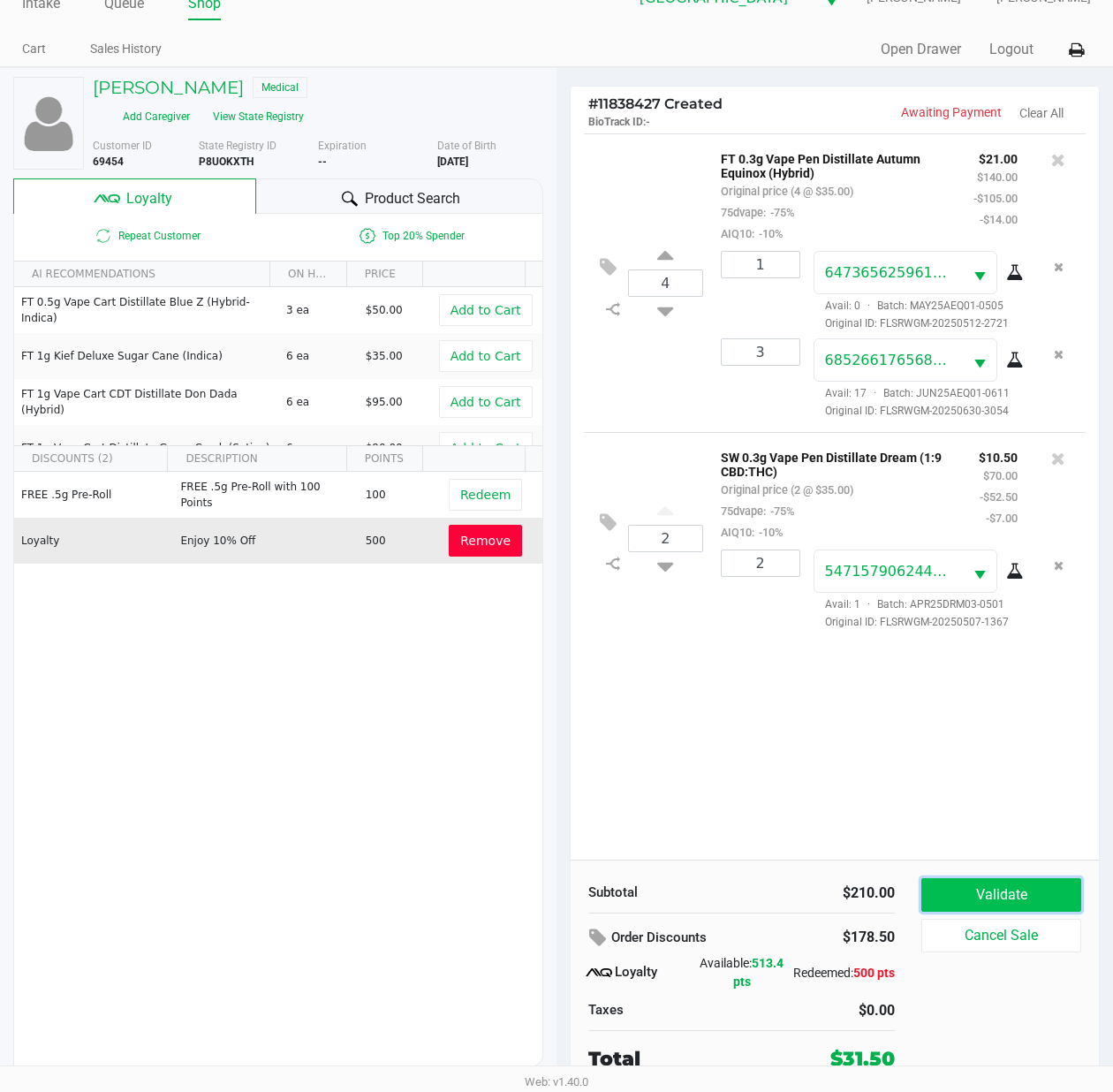
click at [974, 880] on button "Validate" at bounding box center [1001, 894] width 160 height 34
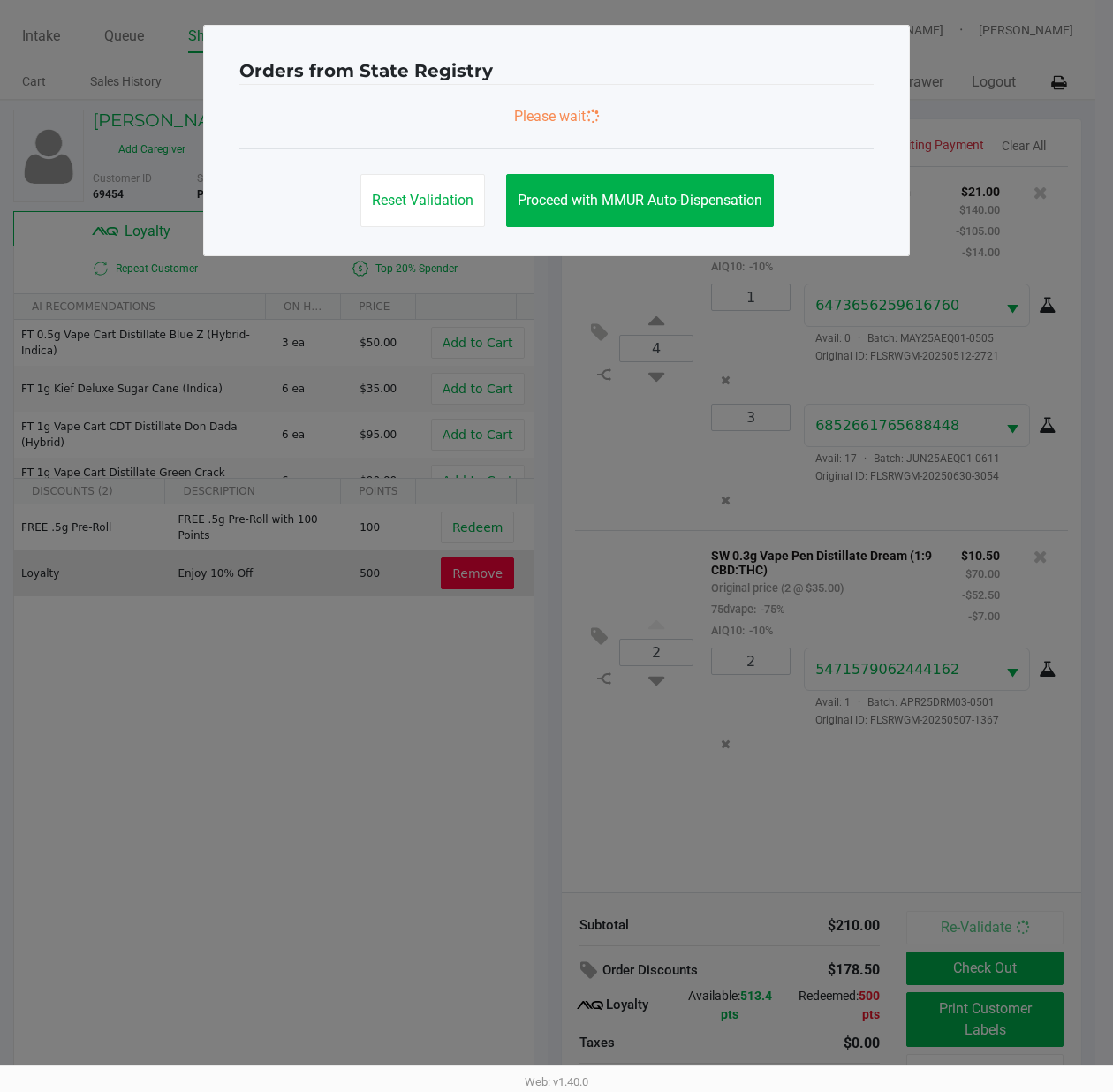
scroll to position [0, 0]
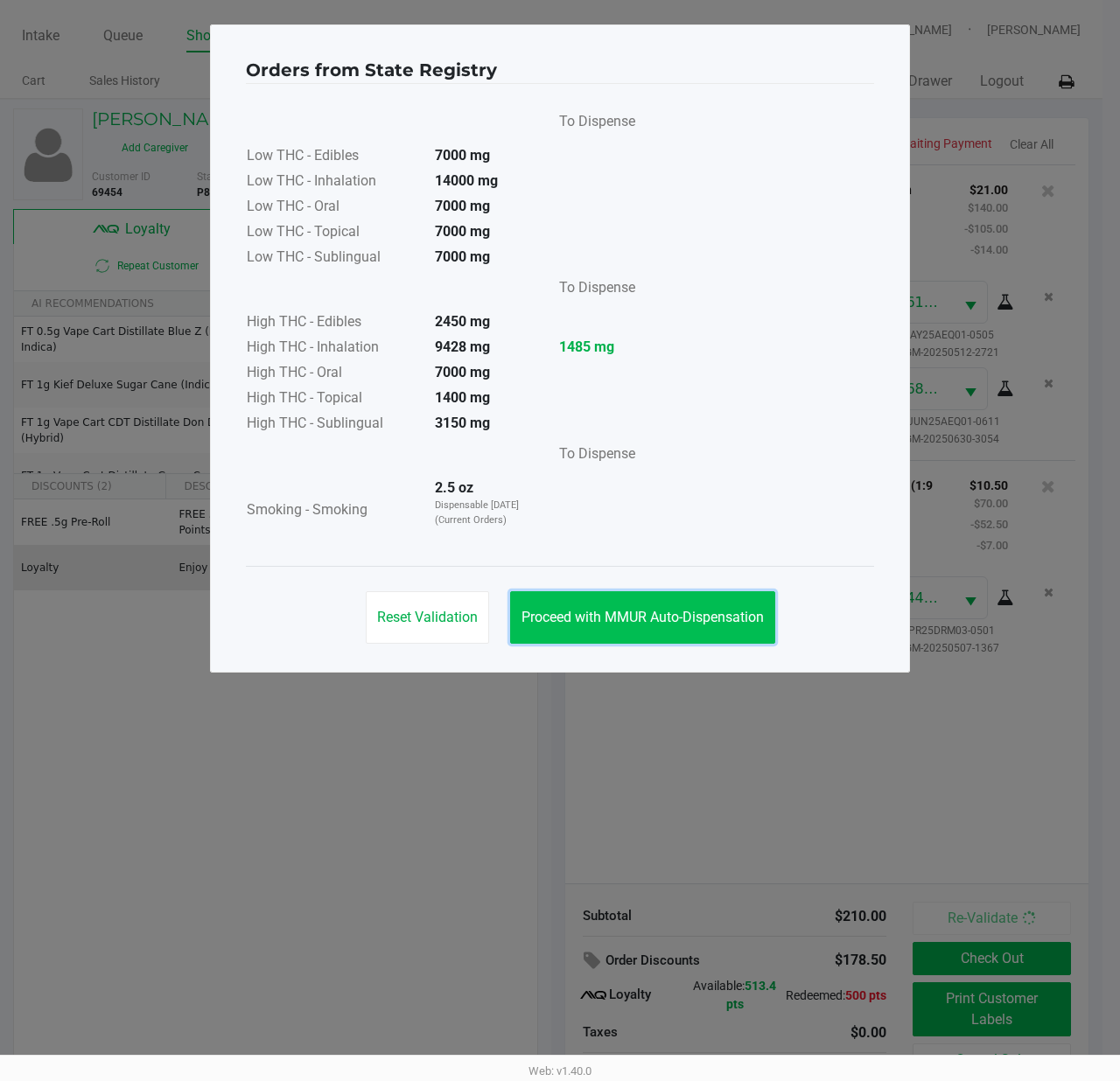
click at [651, 620] on span "Proceed with MMUR Auto-Dispensation" at bounding box center [643, 617] width 242 height 16
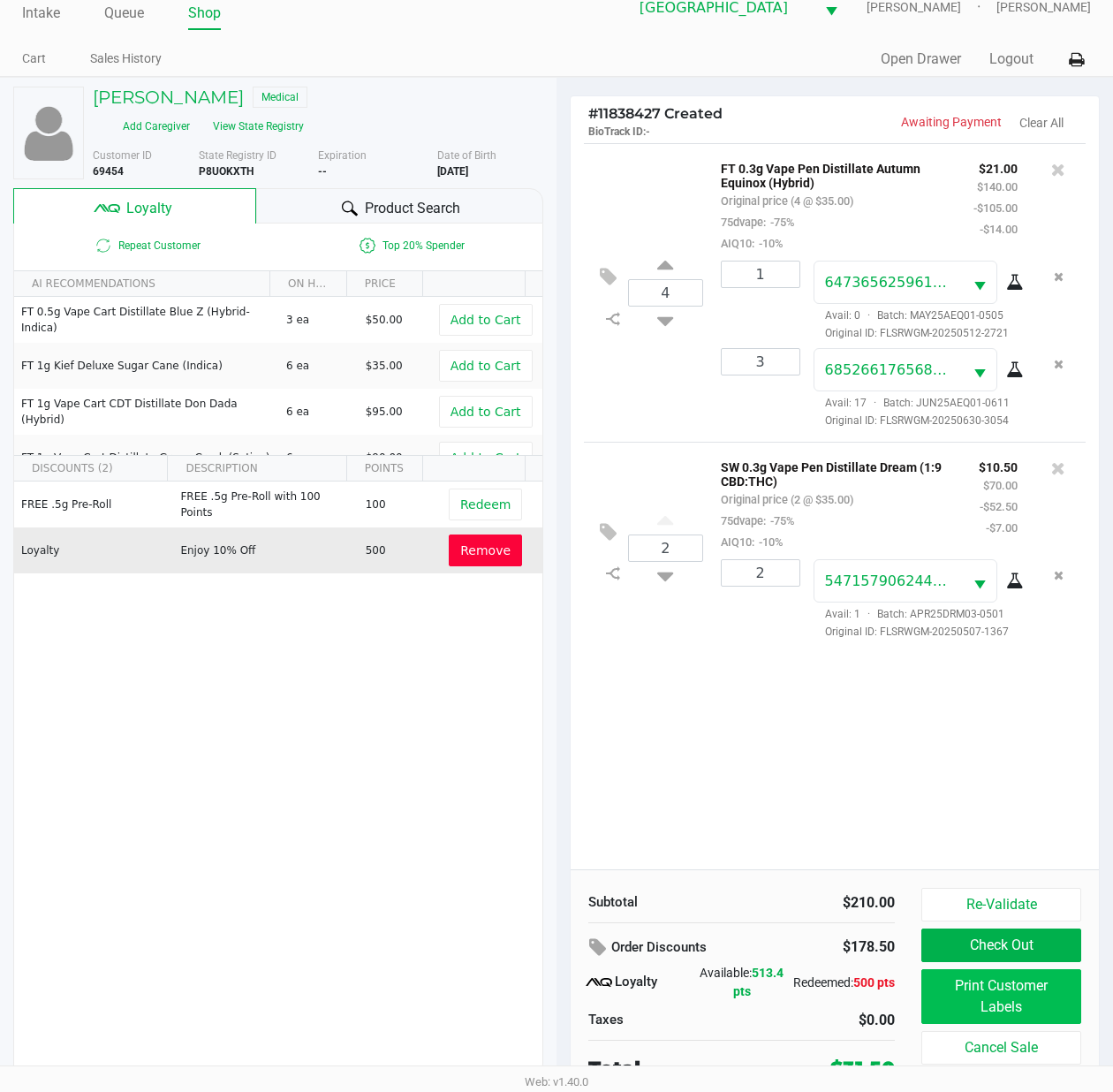
scroll to position [36, 0]
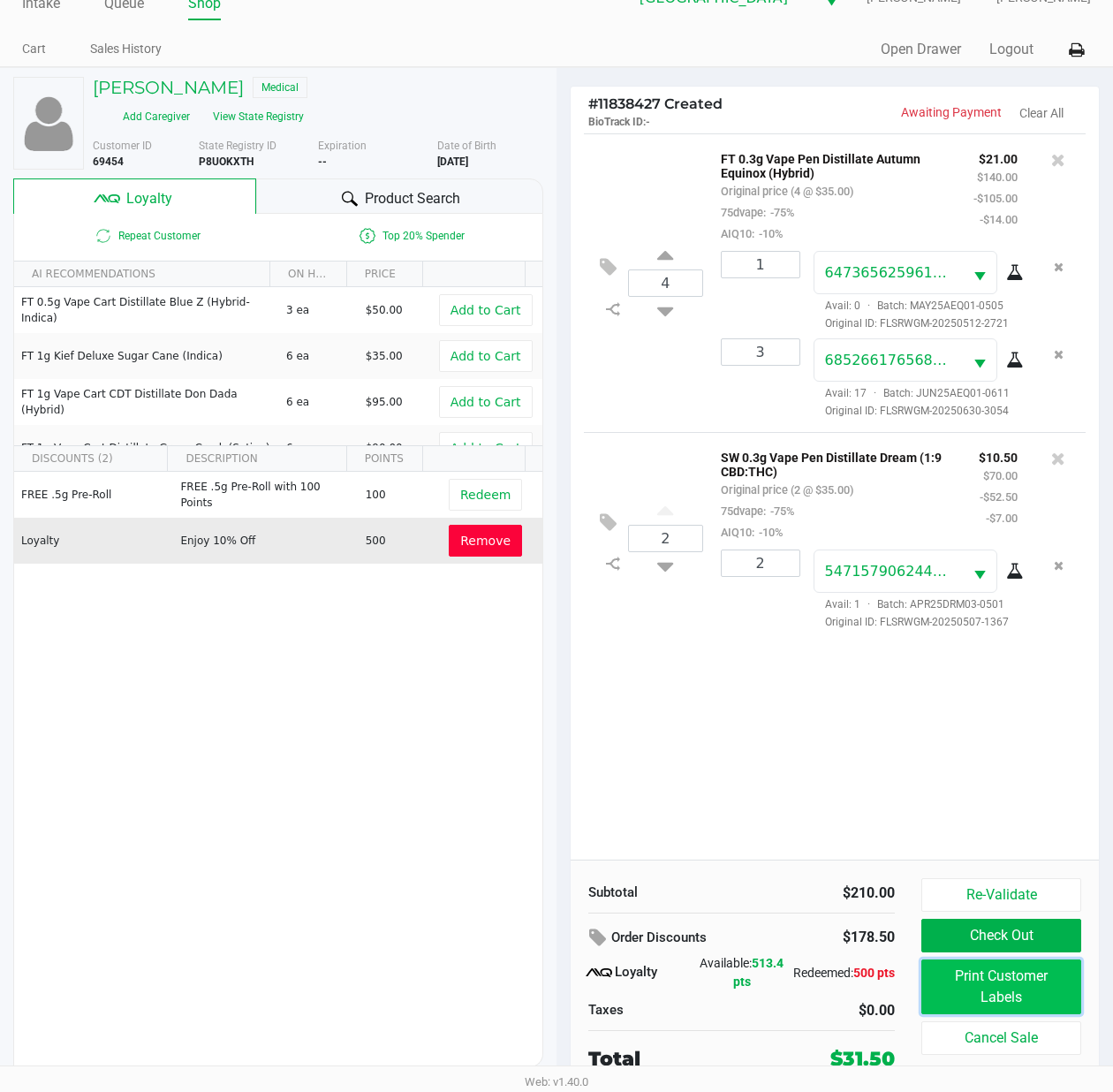
click at [1012, 996] on button "Print Customer Labels" at bounding box center [1001, 987] width 160 height 55
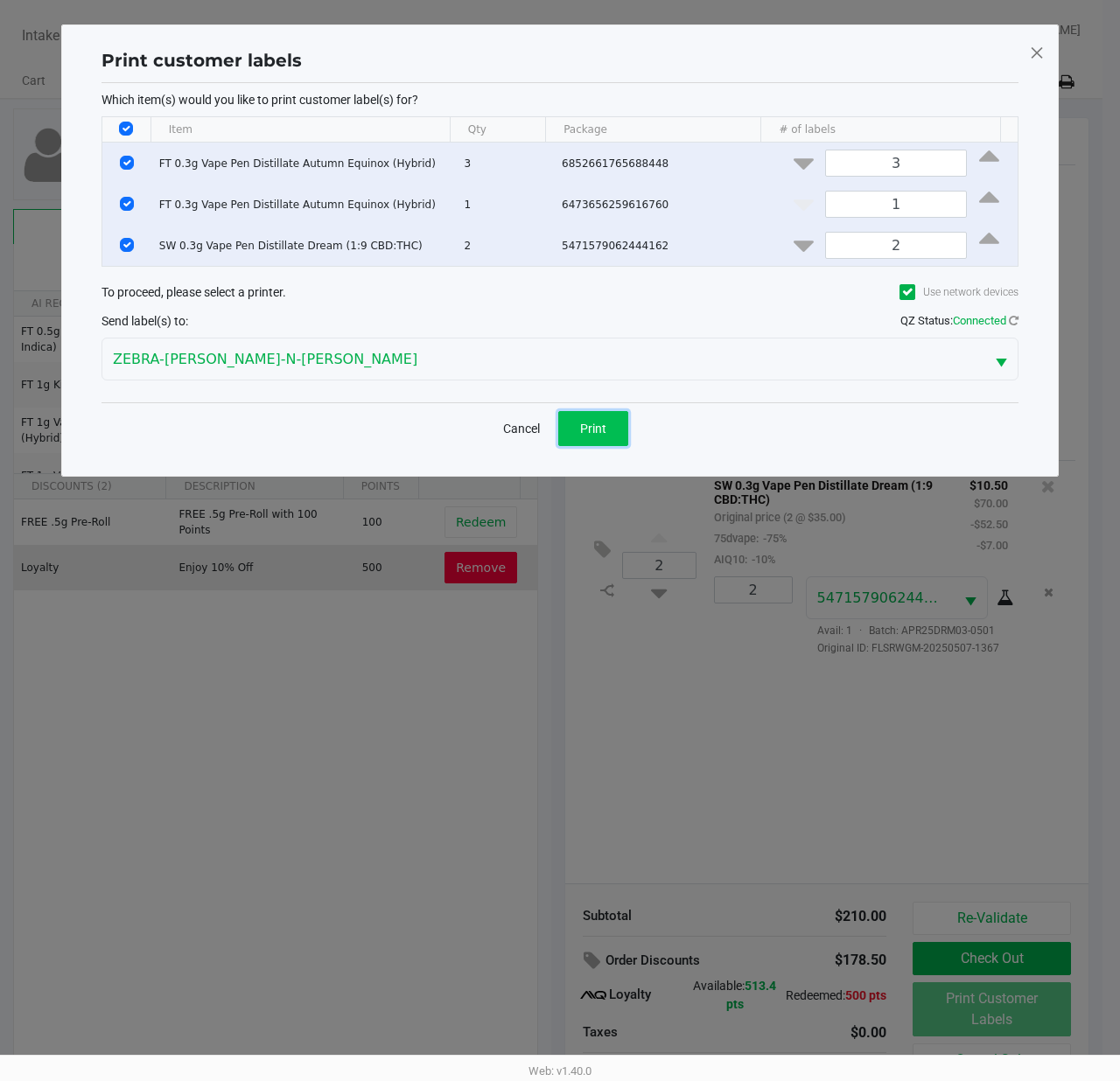
click at [586, 423] on span "Print" at bounding box center [593, 429] width 26 height 14
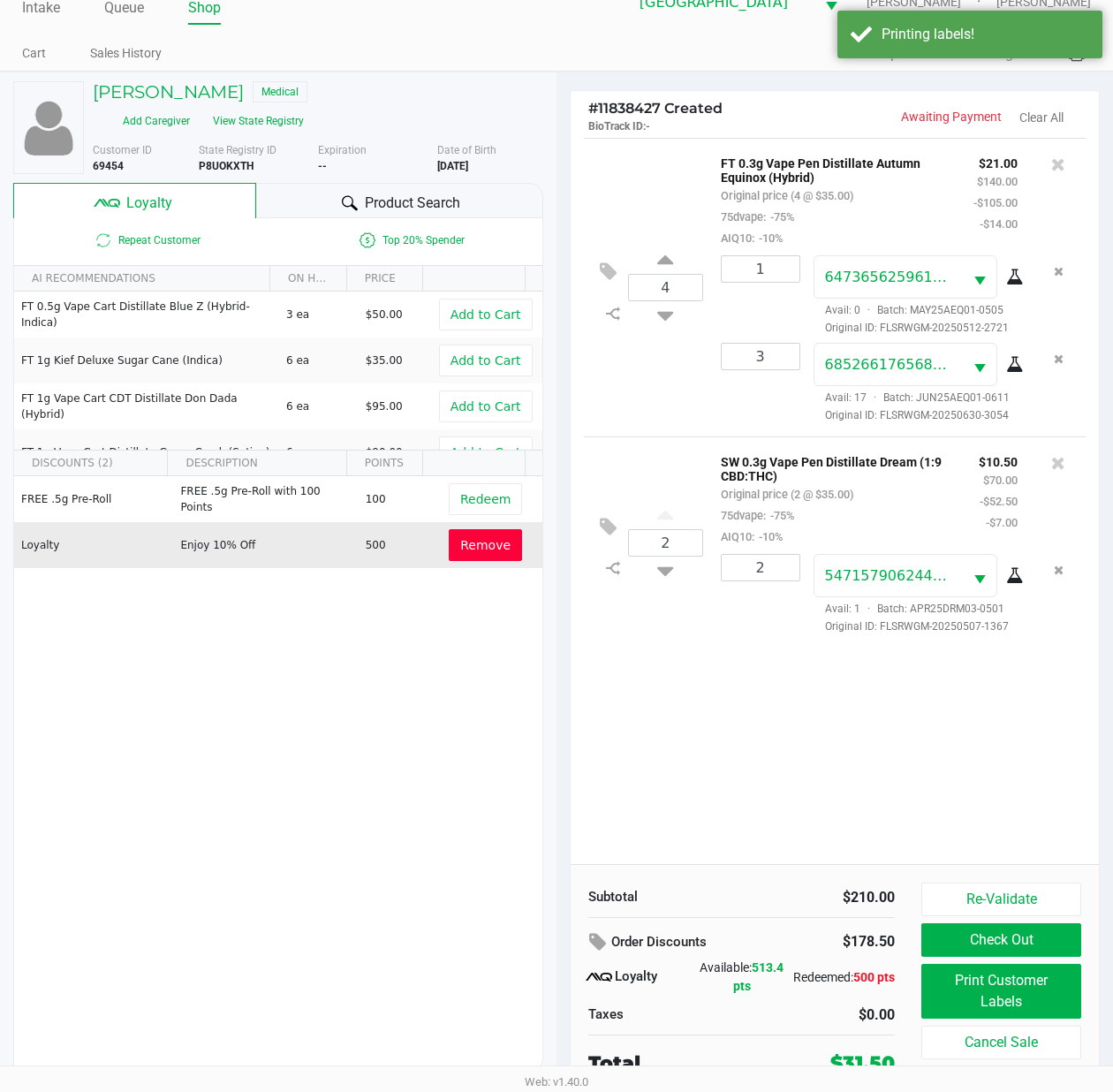
scroll to position [36, 0]
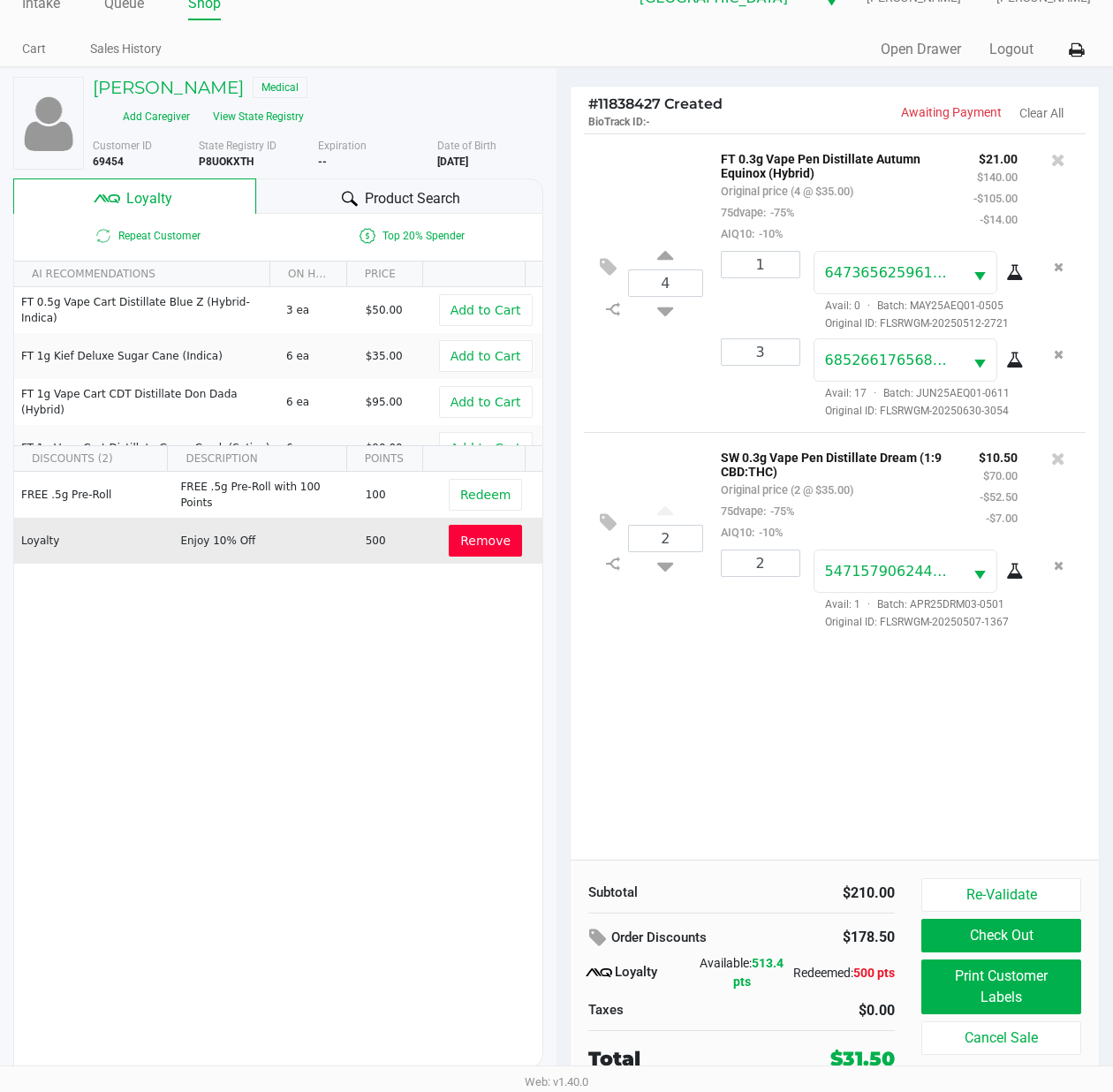
click at [977, 931] on button "Check Out" at bounding box center [1001, 935] width 160 height 34
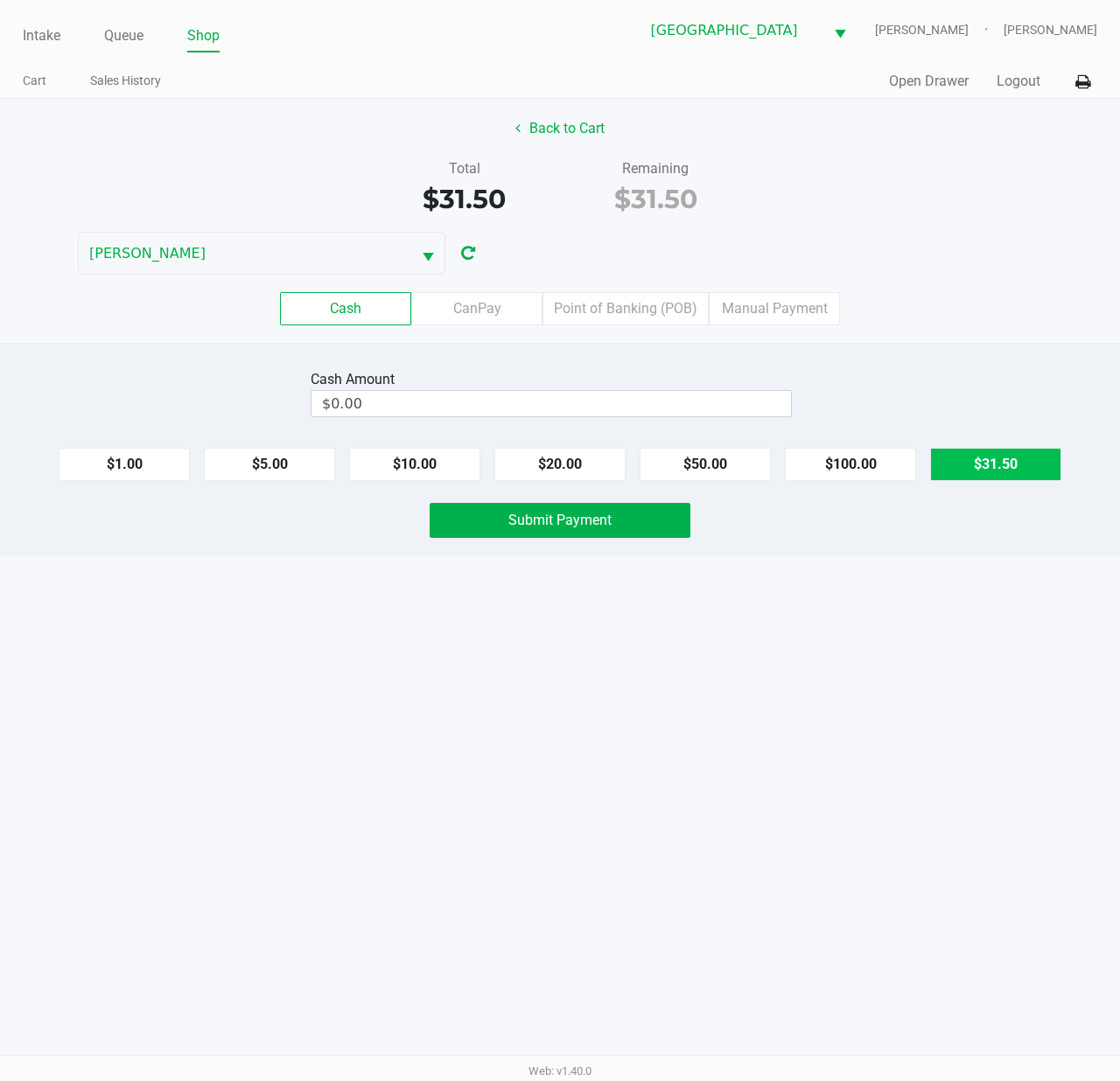
click at [994, 462] on button "$31.50" at bounding box center [995, 464] width 131 height 33
type input "$31.50"
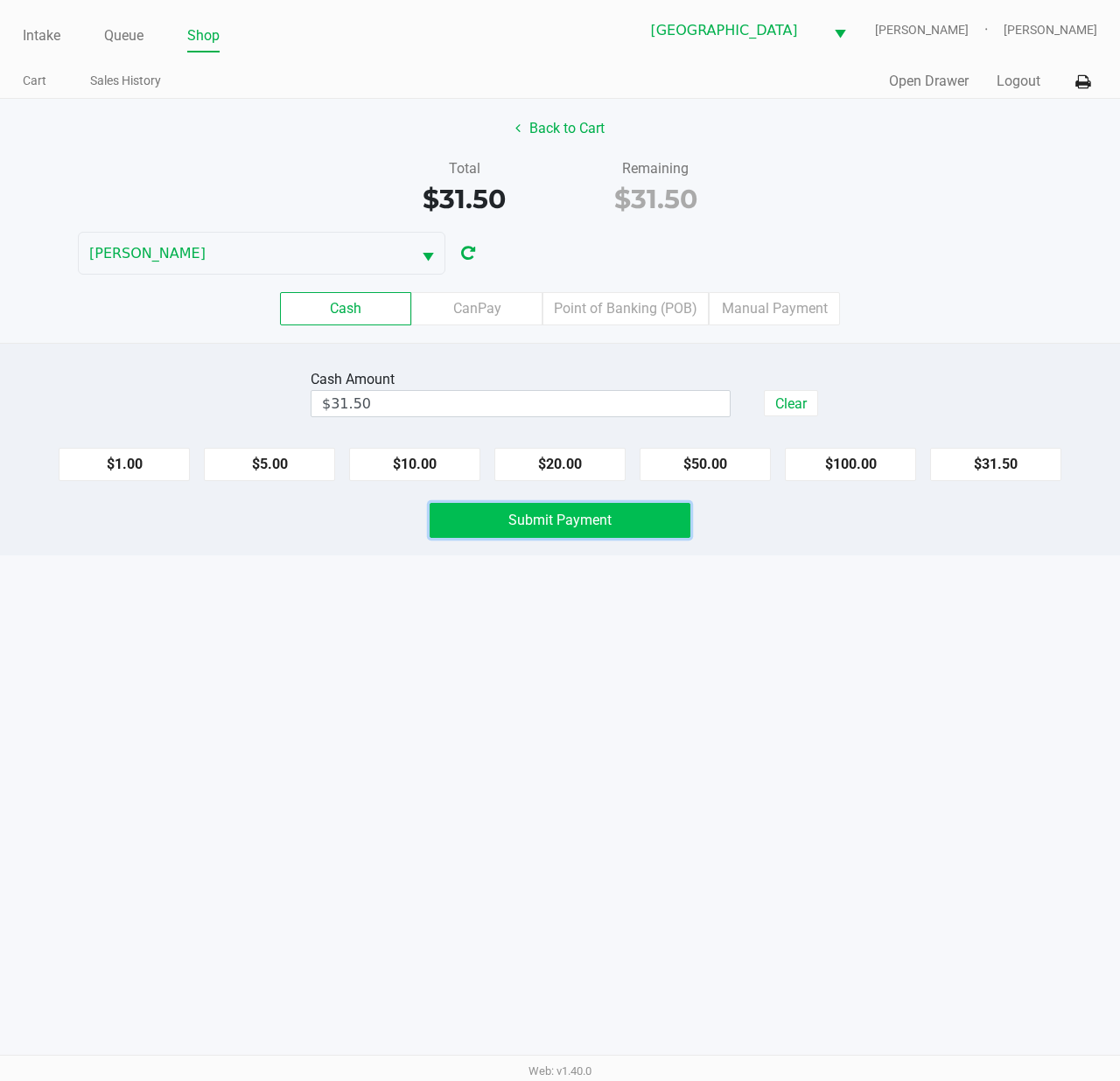
click at [643, 529] on button "Submit Payment" at bounding box center [560, 520] width 261 height 35
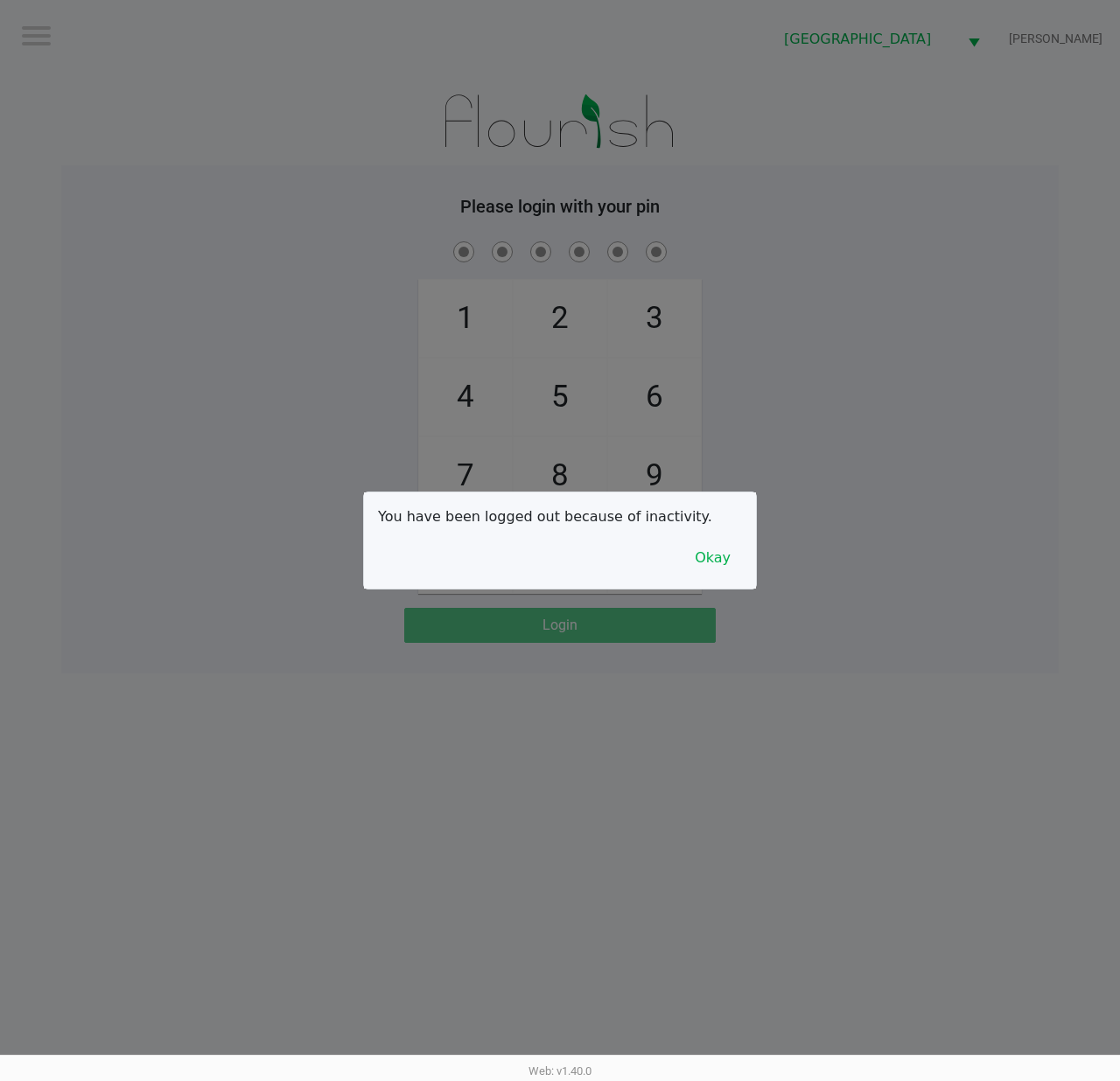
click at [85, 140] on div at bounding box center [560, 540] width 1120 height 1081
click at [204, 204] on div at bounding box center [560, 540] width 1120 height 1081
checkbox input "true"
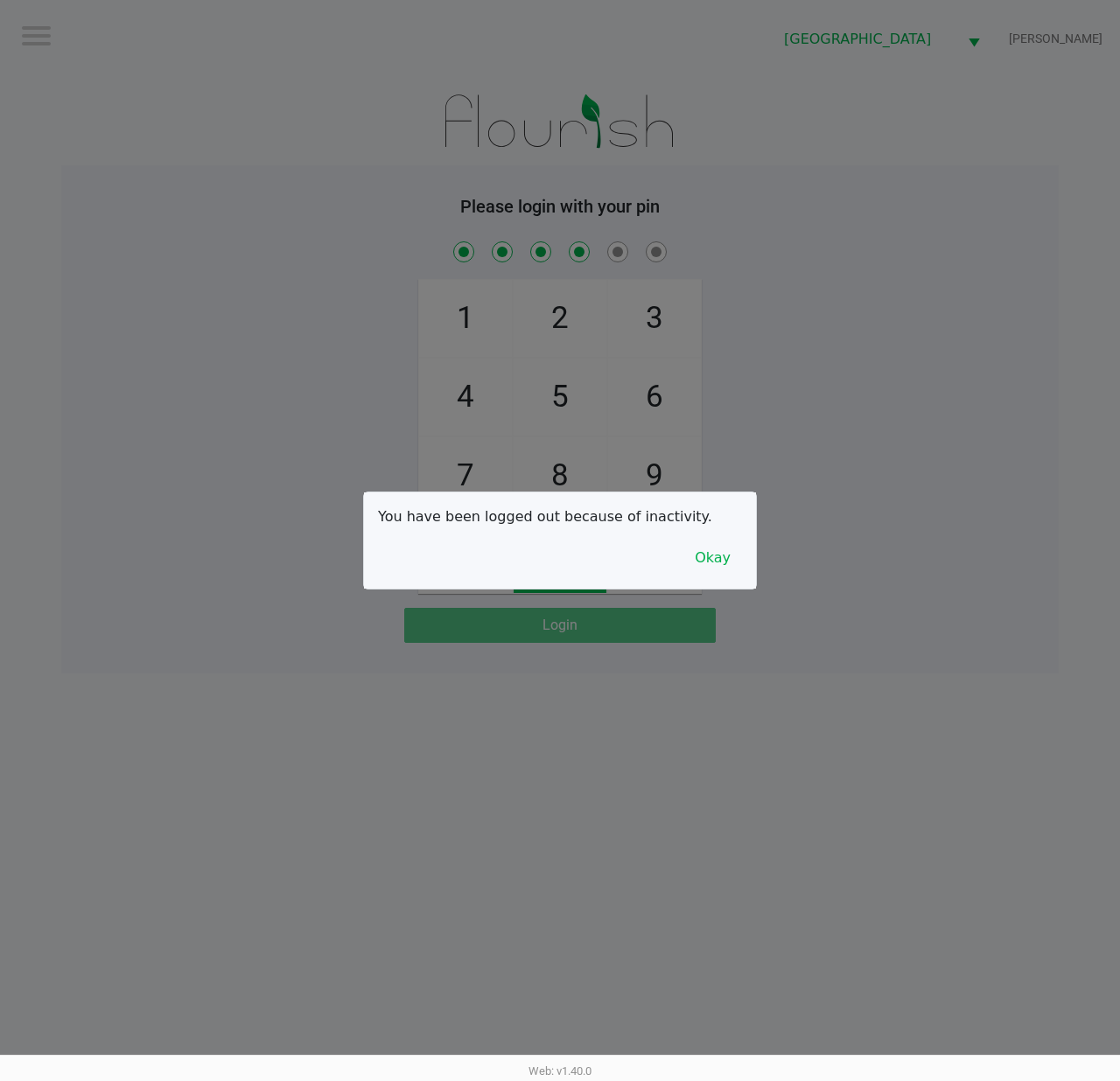
checkbox input "true"
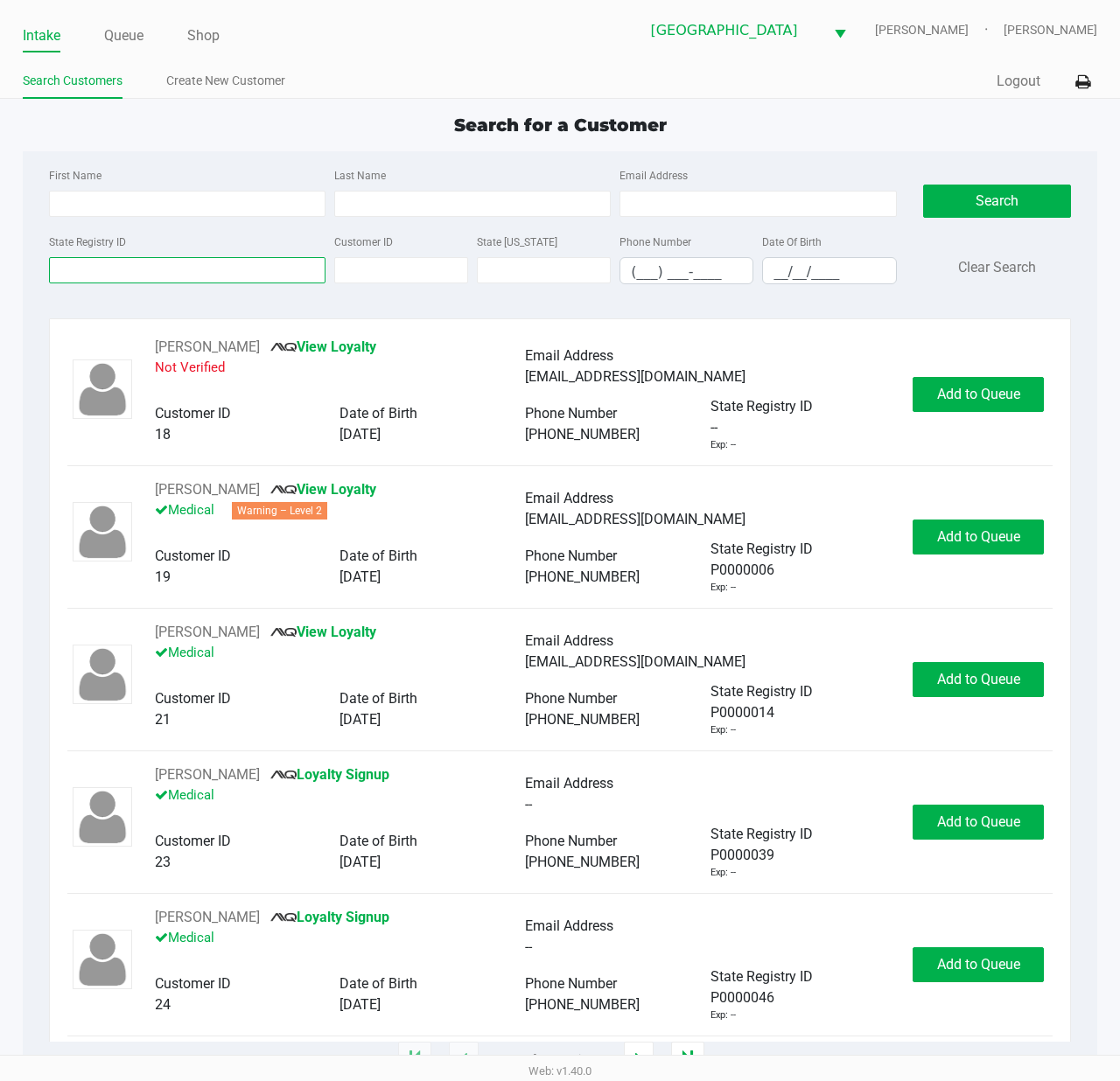
click at [185, 261] on input "State Registry ID" at bounding box center [187, 270] width 276 height 26
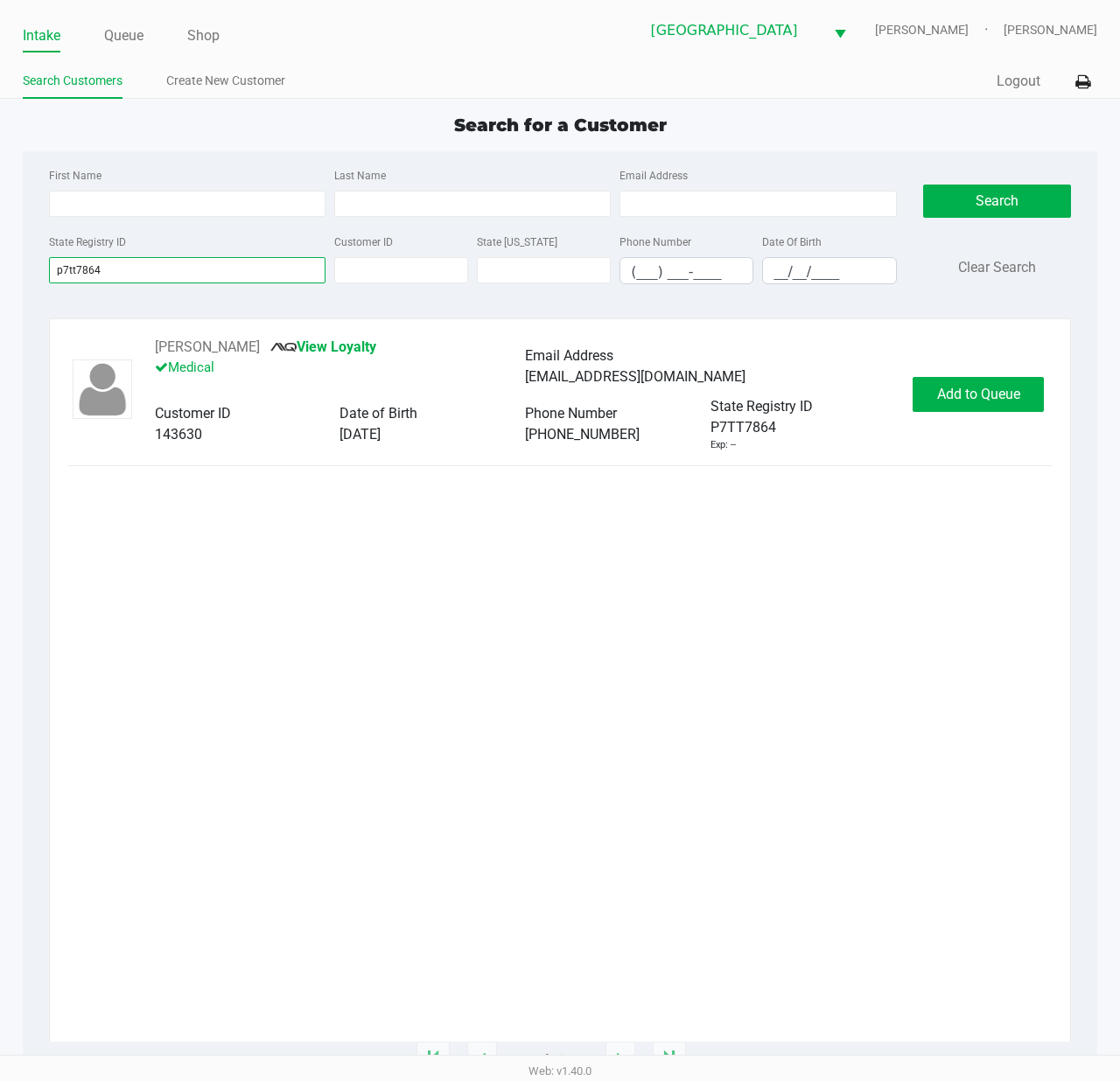
type input "p7tt7864"
click at [925, 385] on button "Add to Queue" at bounding box center [977, 394] width 131 height 35
click at [925, 385] on div "Add to Queue" at bounding box center [977, 394] width 131 height 35
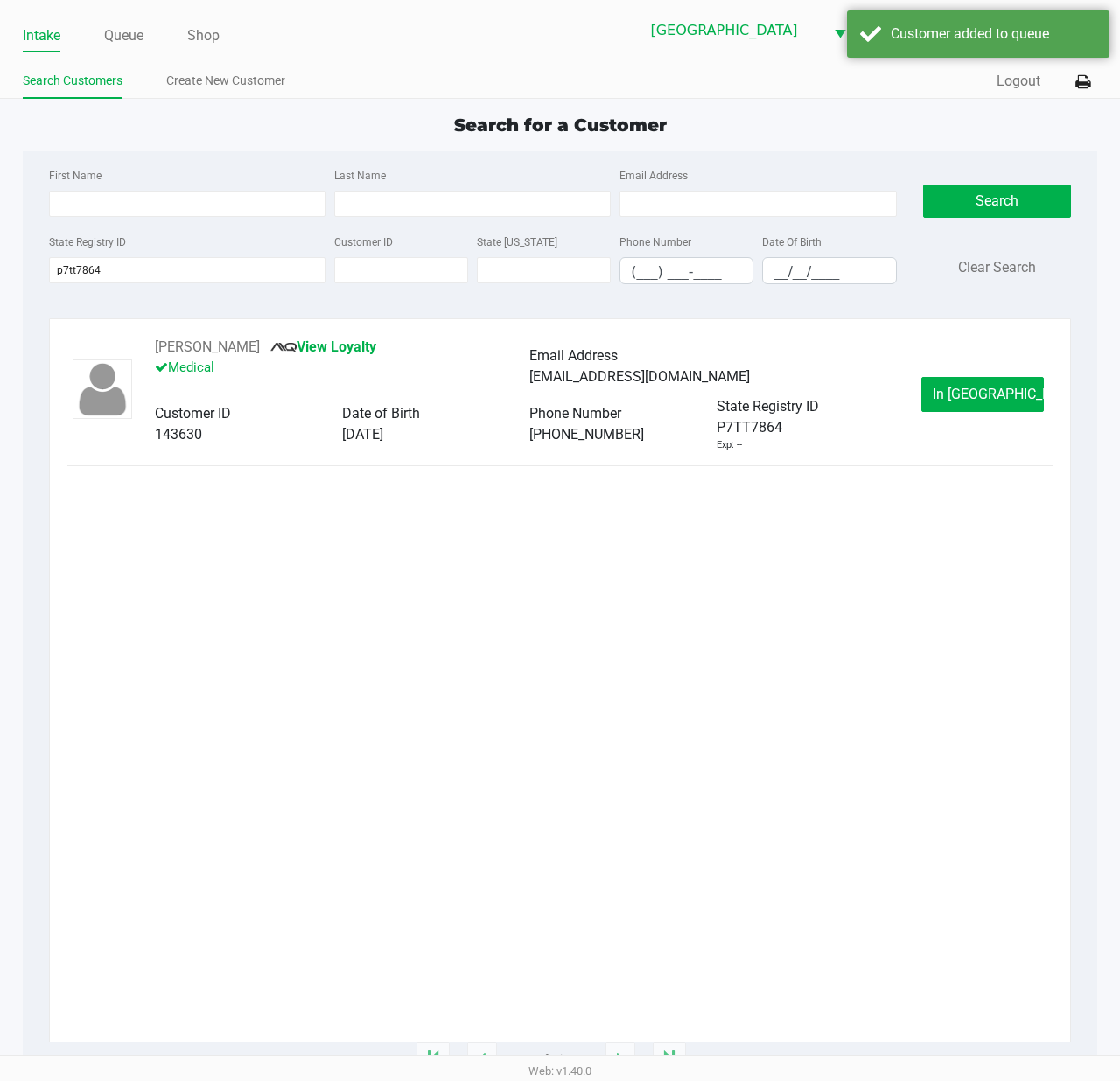
click at [925, 385] on button "In Queue" at bounding box center [983, 394] width 123 height 35
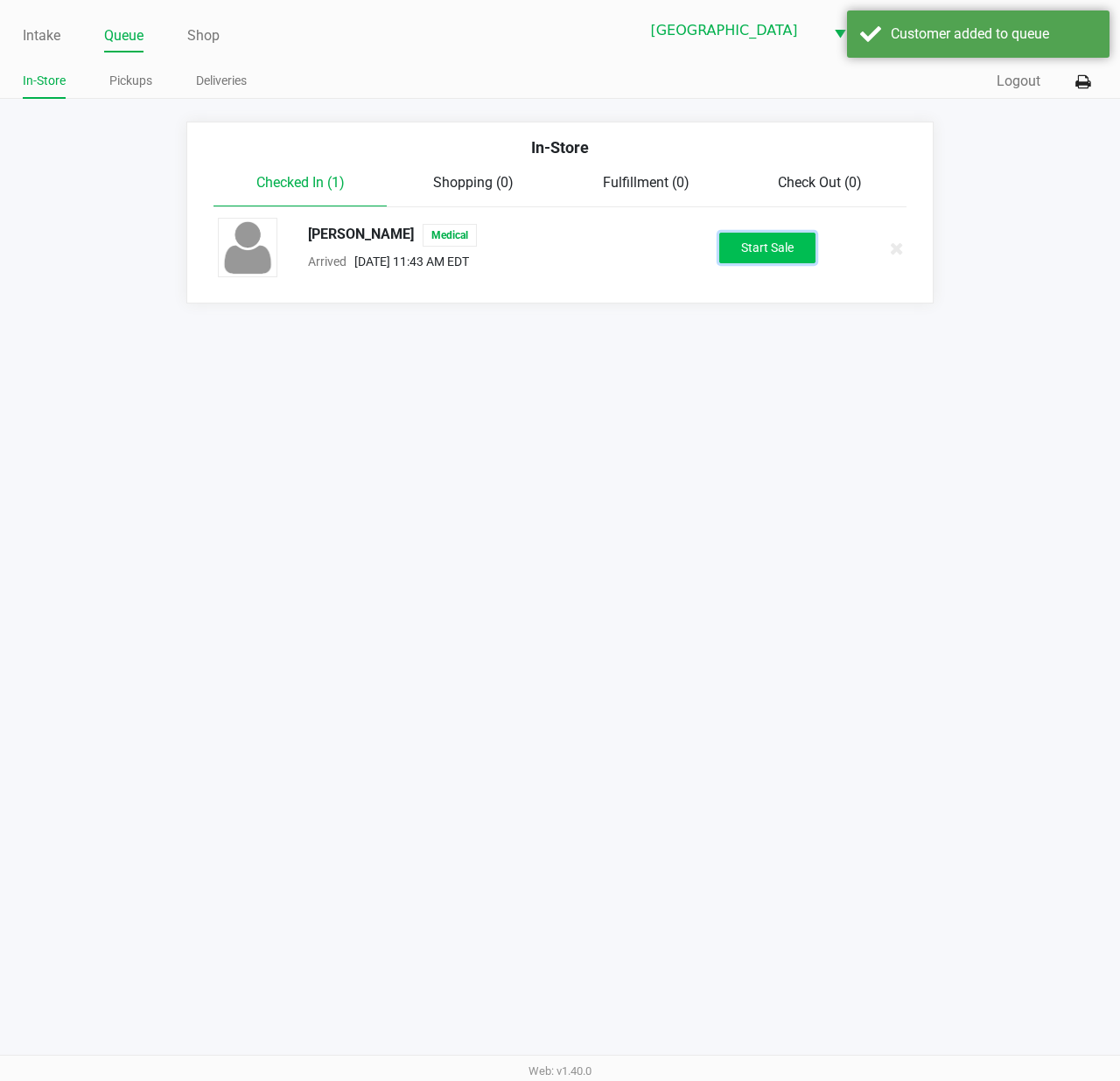
click at [753, 242] on button "Start Sale" at bounding box center [767, 248] width 97 height 31
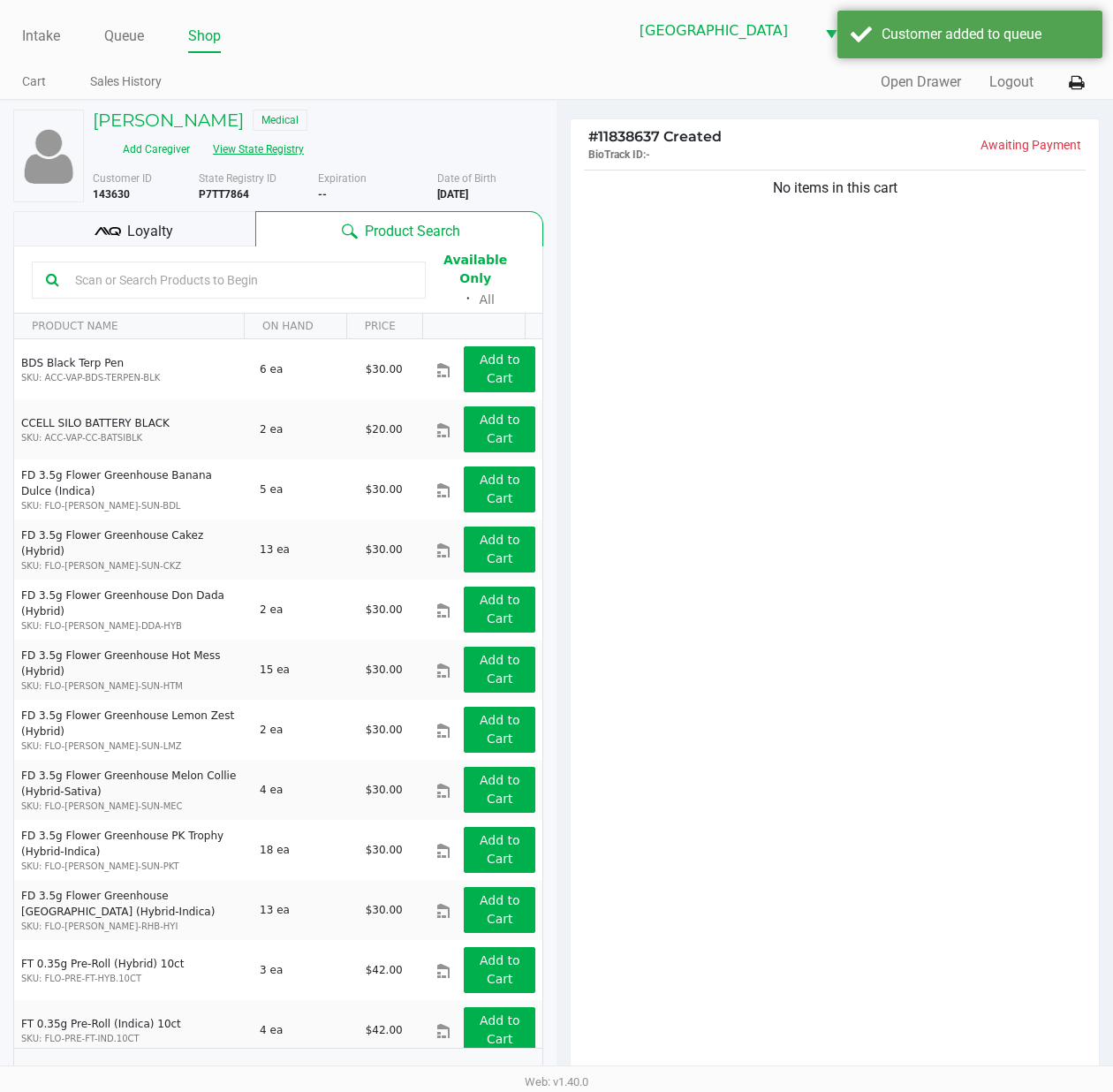
click at [255, 159] on button "View State Registry" at bounding box center [252, 149] width 103 height 28
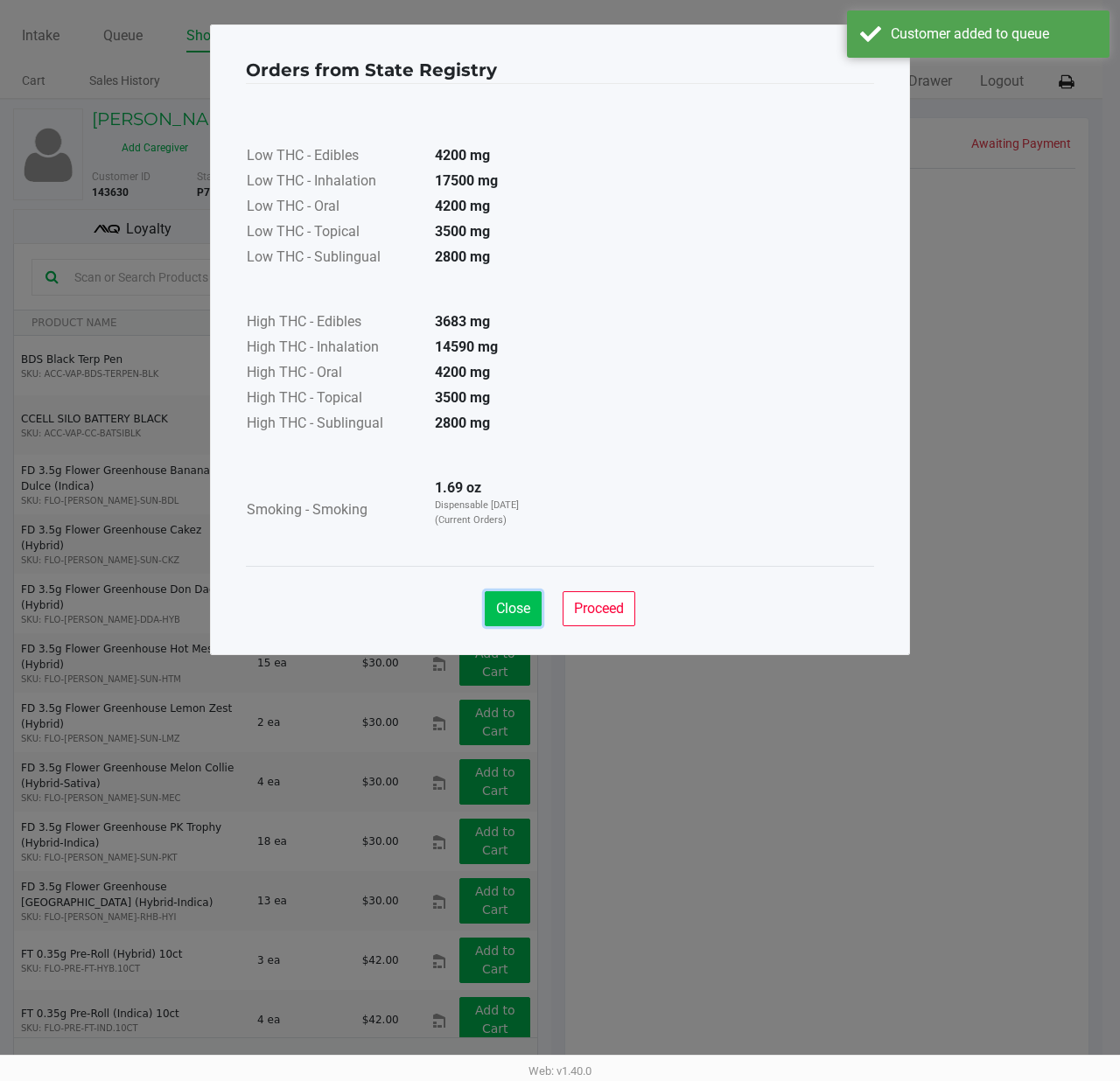
click at [533, 607] on button "Close" at bounding box center [513, 608] width 57 height 35
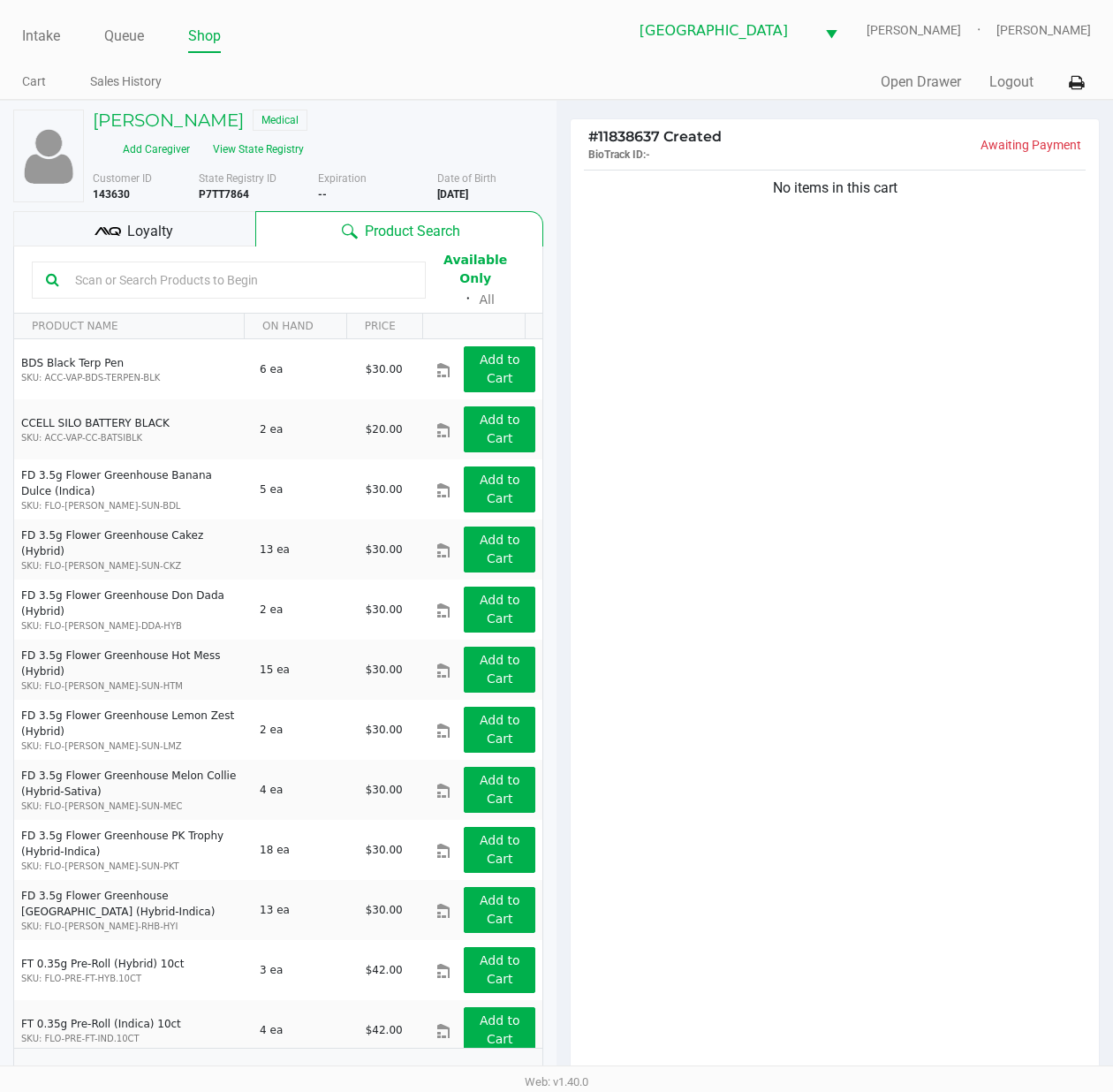
click at [158, 238] on span "Loyalty" at bounding box center [150, 231] width 46 height 21
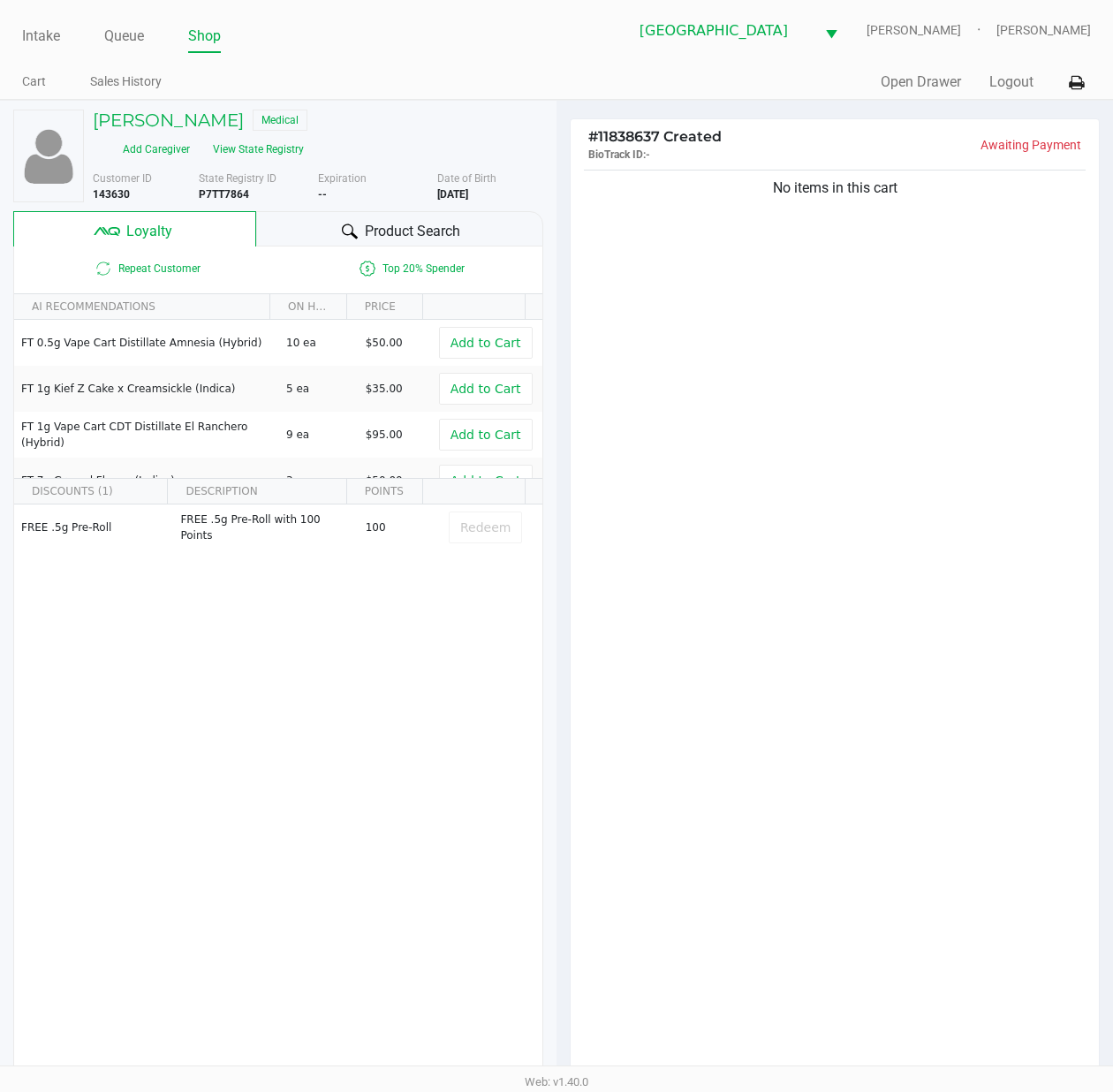
click at [343, 239] on icon at bounding box center [349, 231] width 15 height 15
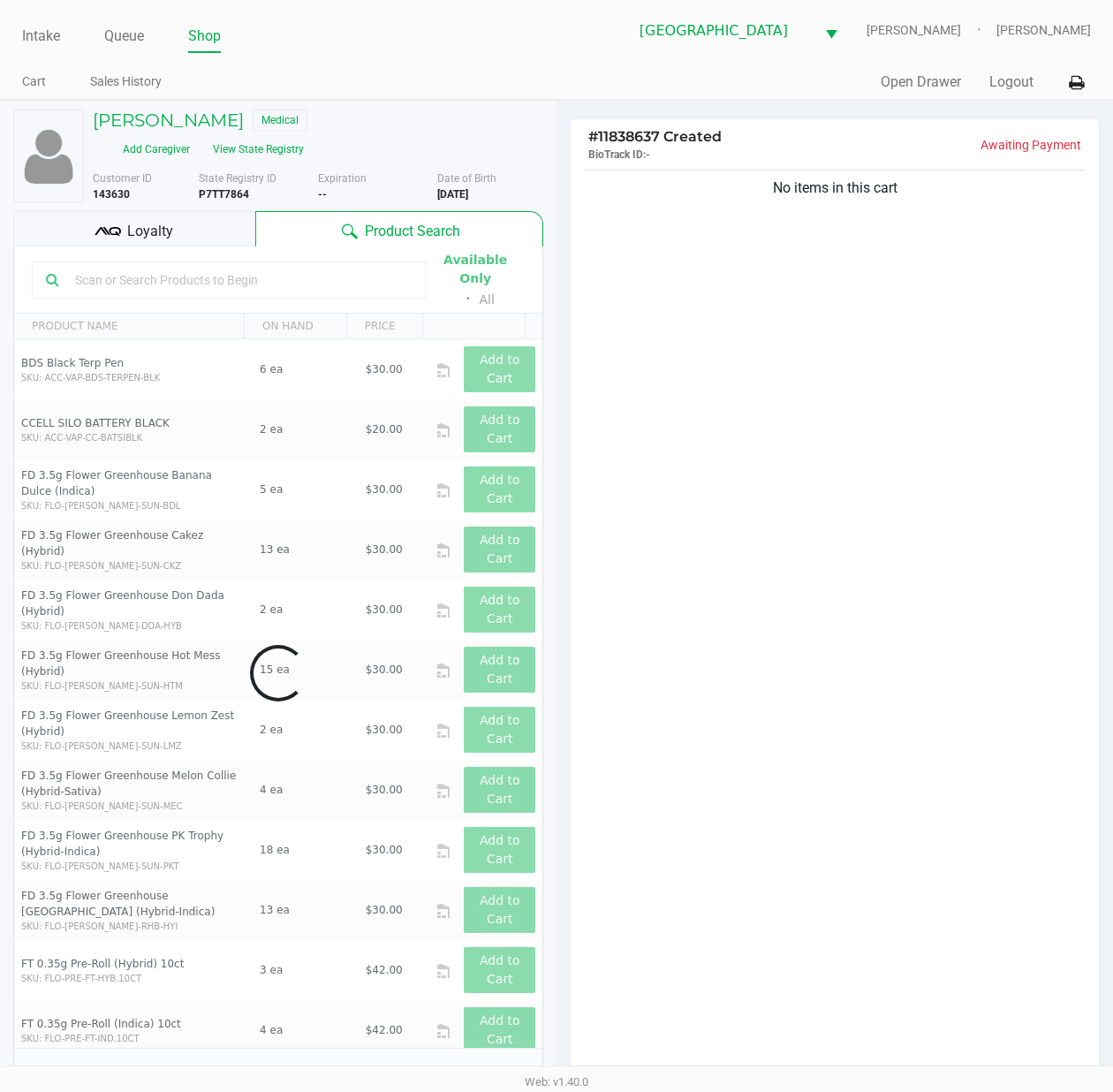
click at [247, 275] on input "text" at bounding box center [240, 280] width 344 height 26
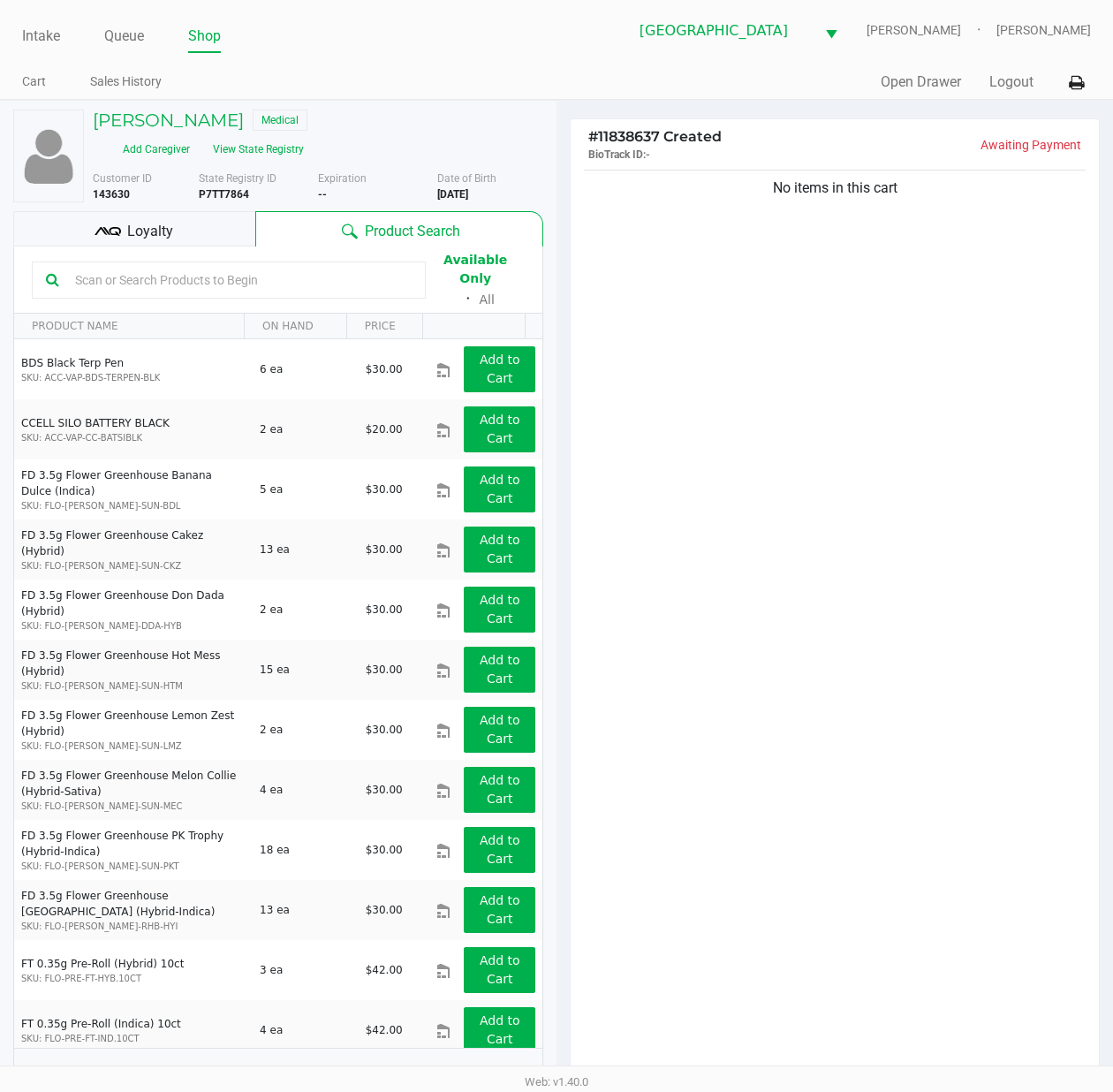
click at [168, 284] on input "text" at bounding box center [240, 280] width 344 height 26
click at [184, 126] on h5 "LEROY HOHMAN" at bounding box center [169, 119] width 151 height 21
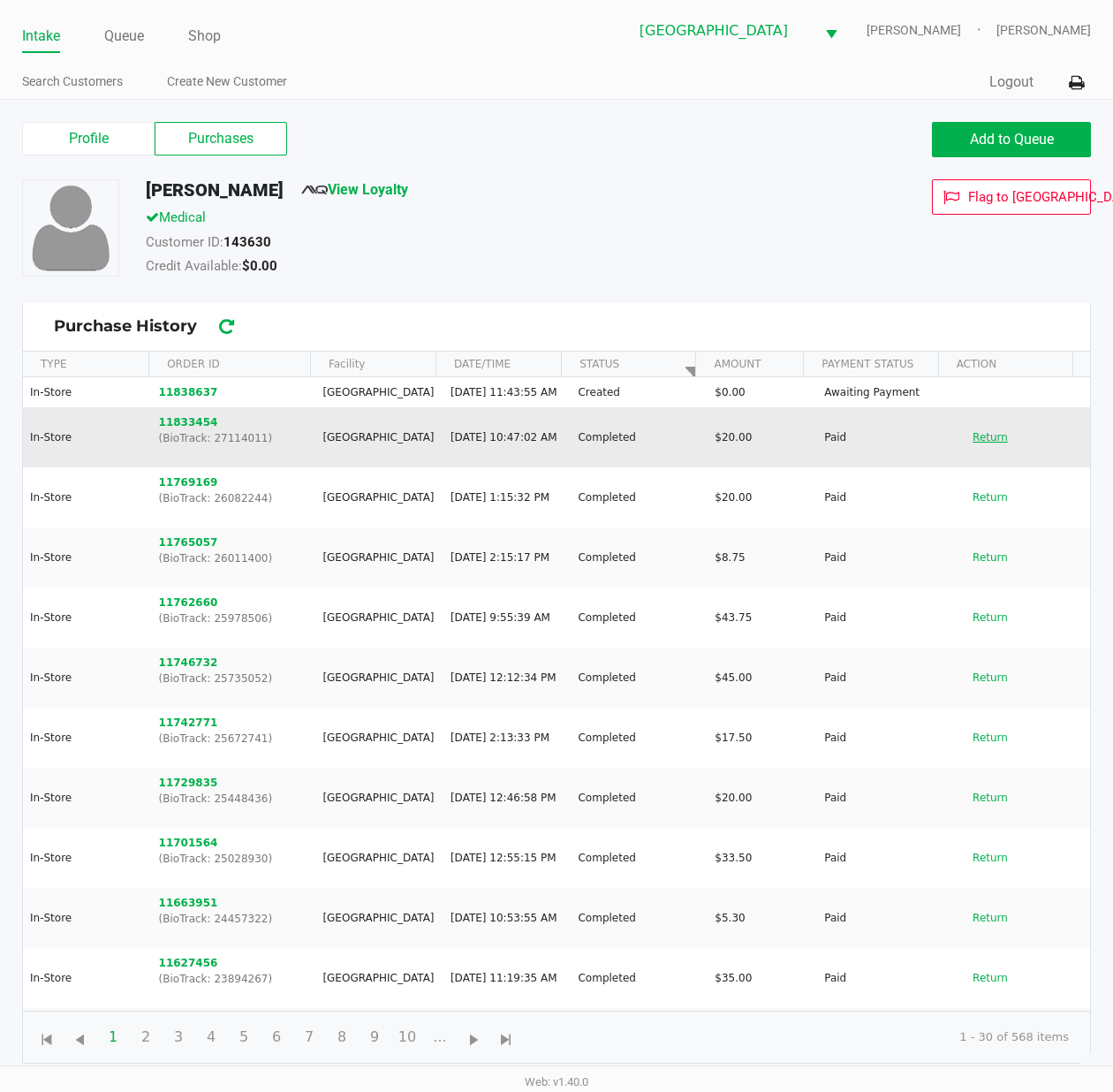
click at [976, 451] on button "Return" at bounding box center [990, 437] width 58 height 28
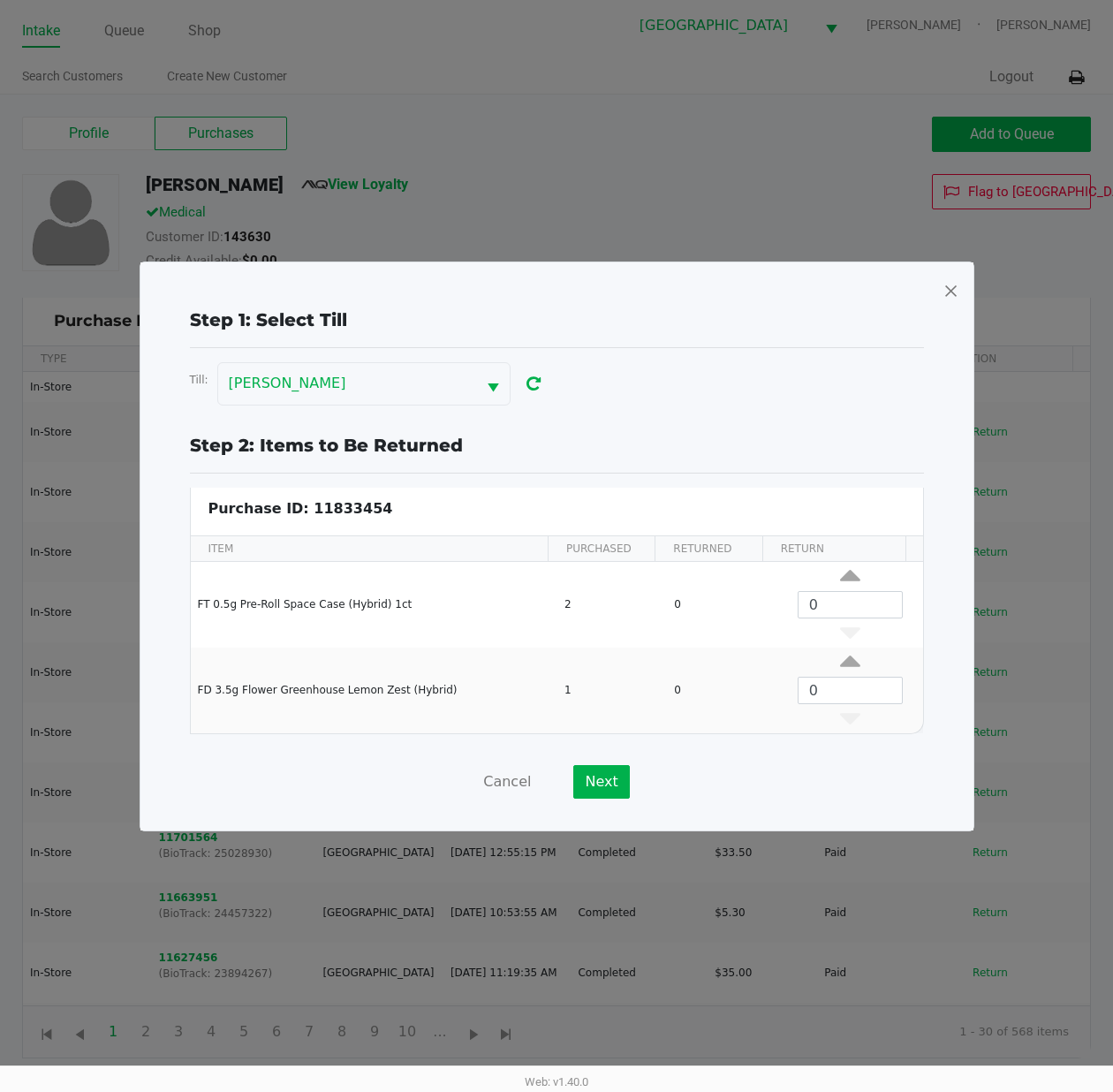
scroll to position [7, 0]
click at [495, 779] on button "Cancel" at bounding box center [507, 781] width 47 height 34
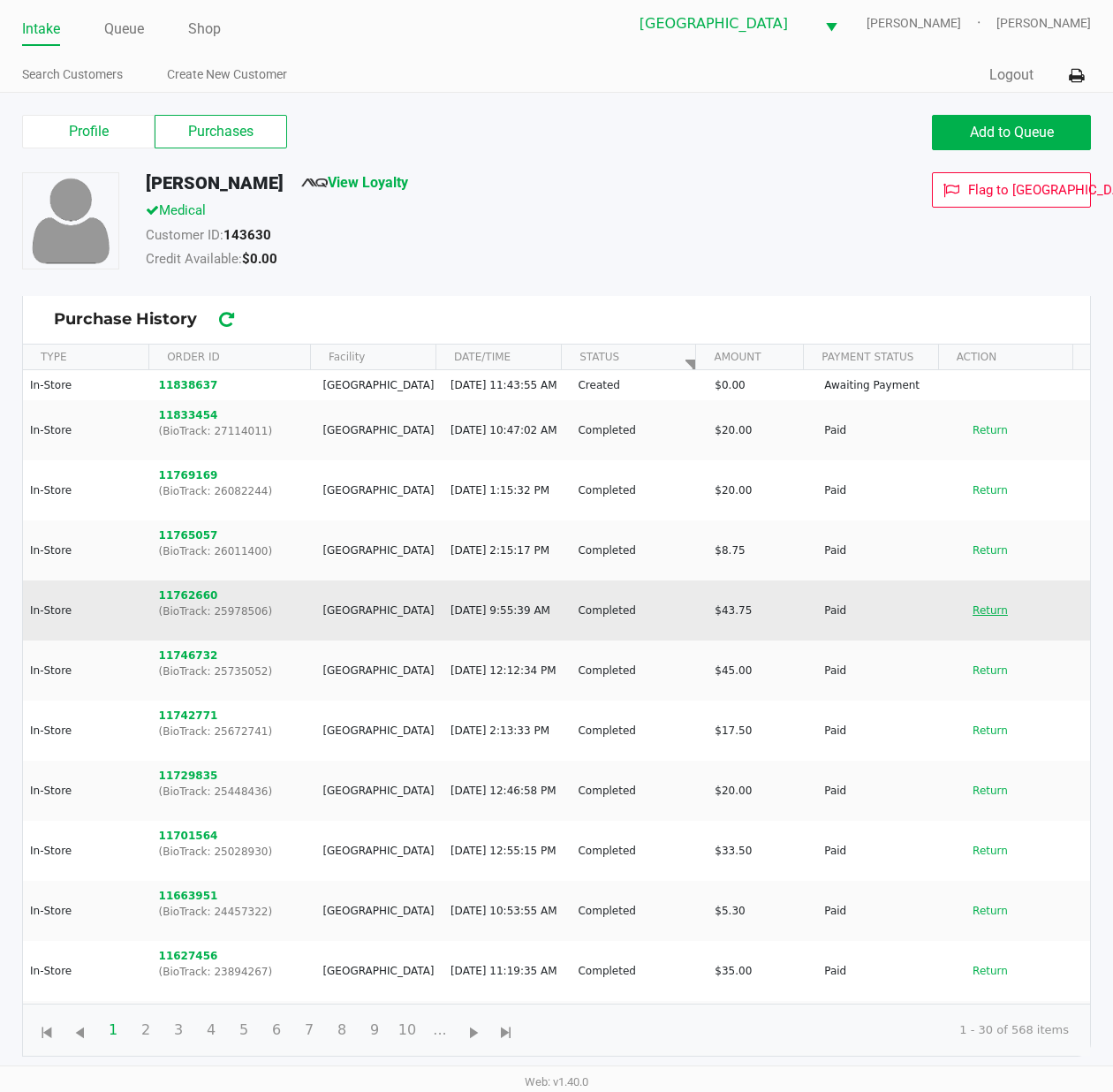
click at [986, 618] on button "Return" at bounding box center [990, 610] width 58 height 28
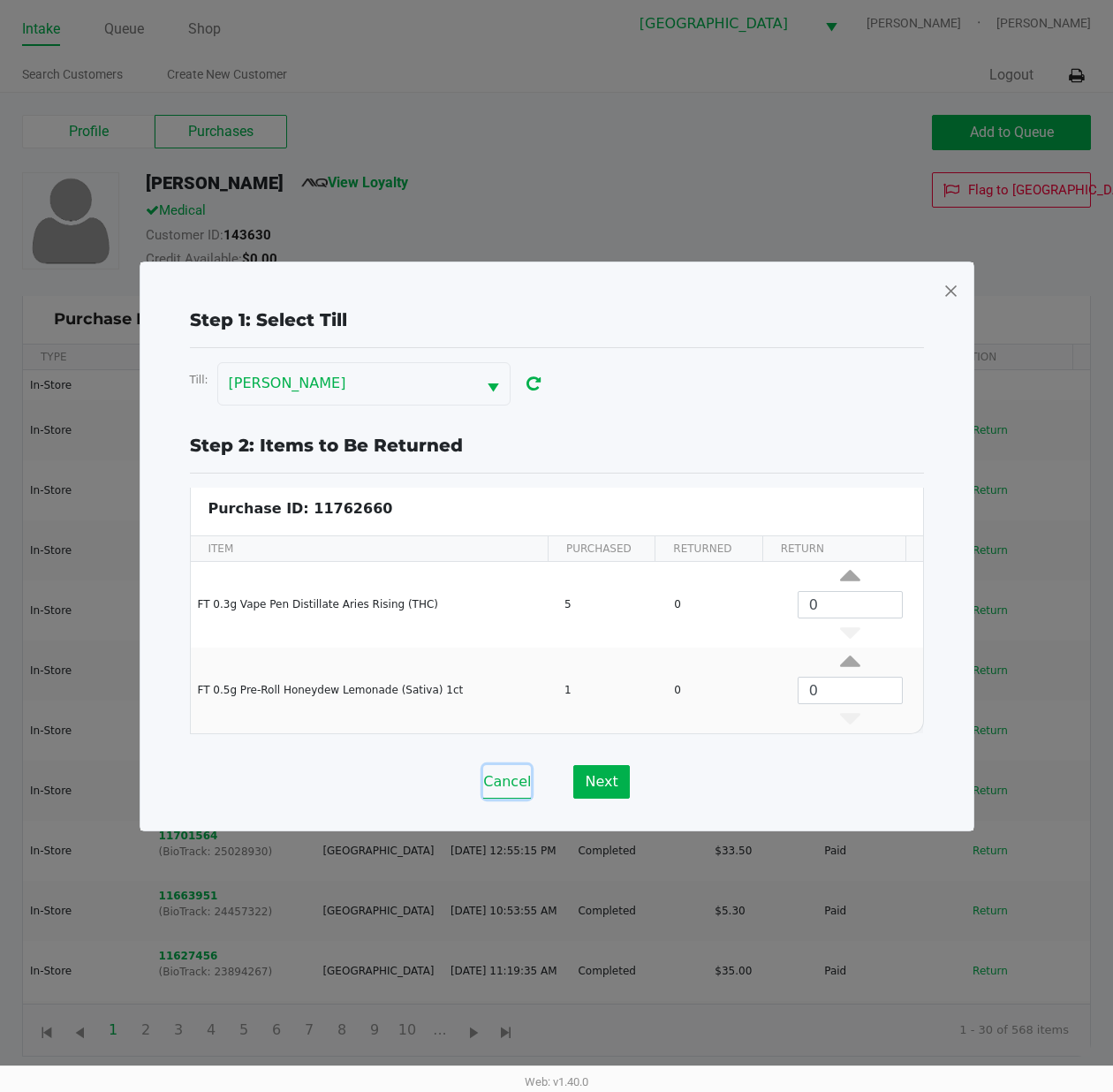
click at [514, 779] on button "Cancel" at bounding box center [507, 781] width 47 height 34
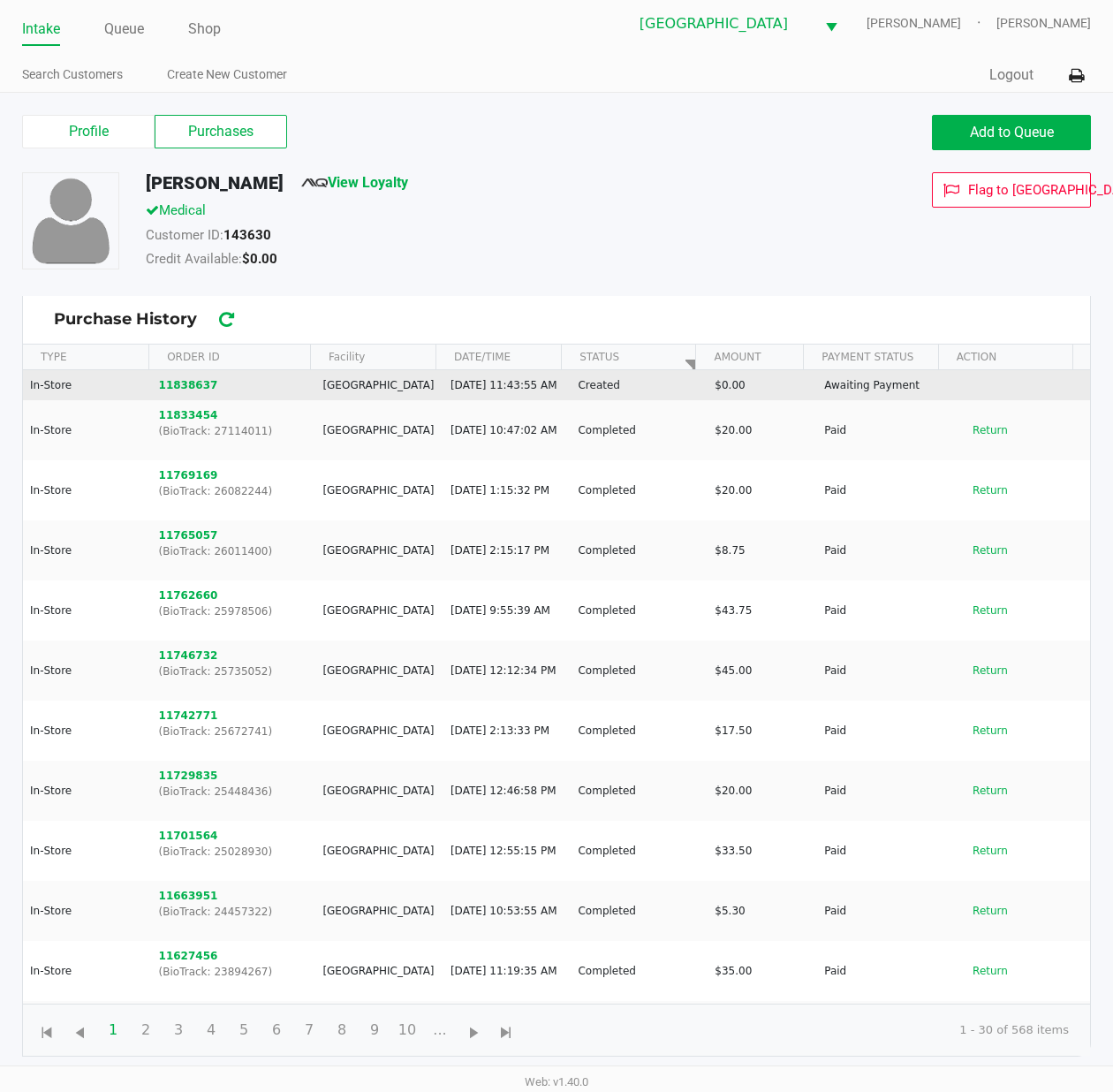
click at [191, 382] on td "11838637" at bounding box center [233, 385] width 164 height 30
click at [198, 387] on button "11838637" at bounding box center [188, 385] width 59 height 15
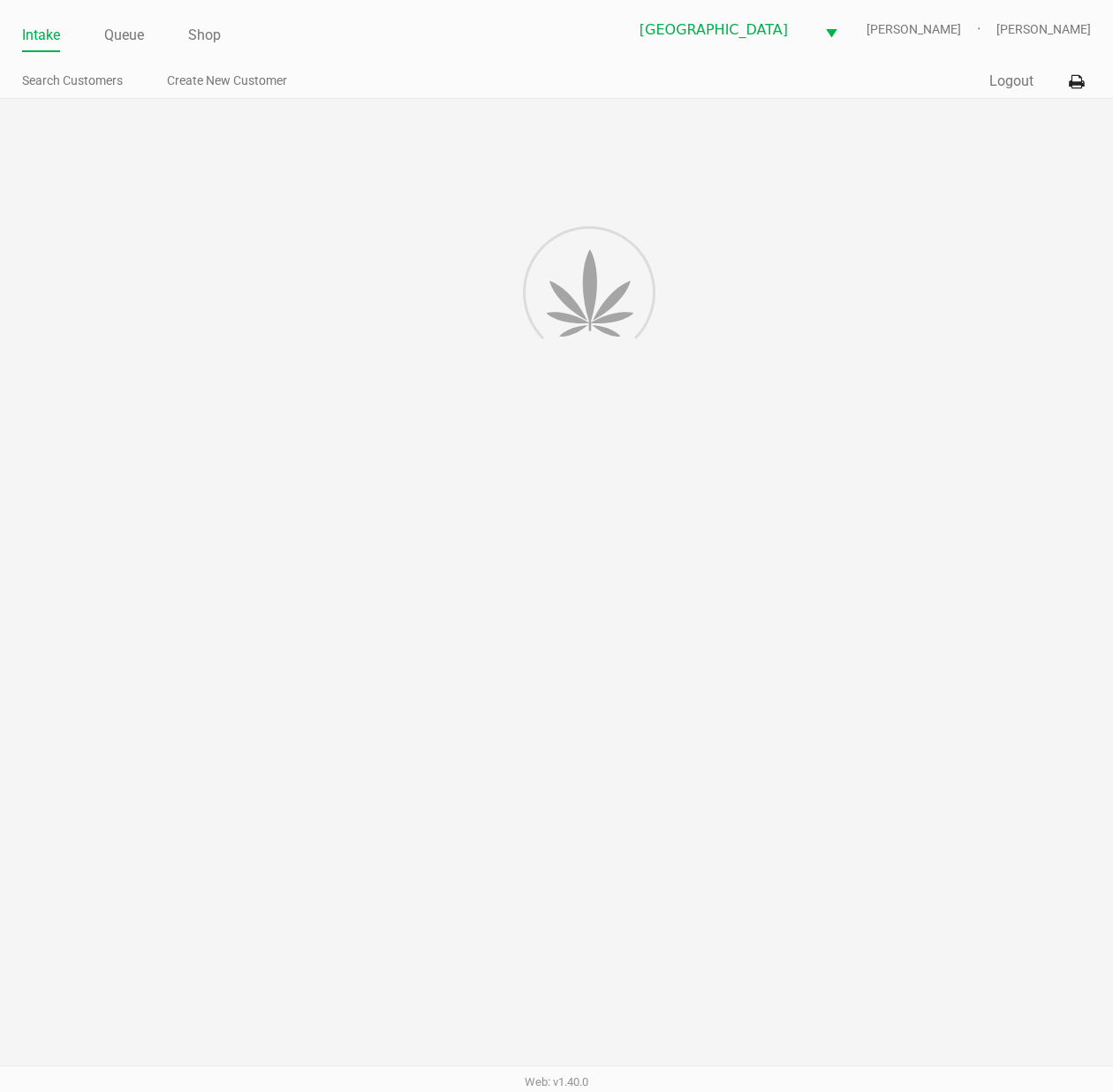
scroll to position [0, 0]
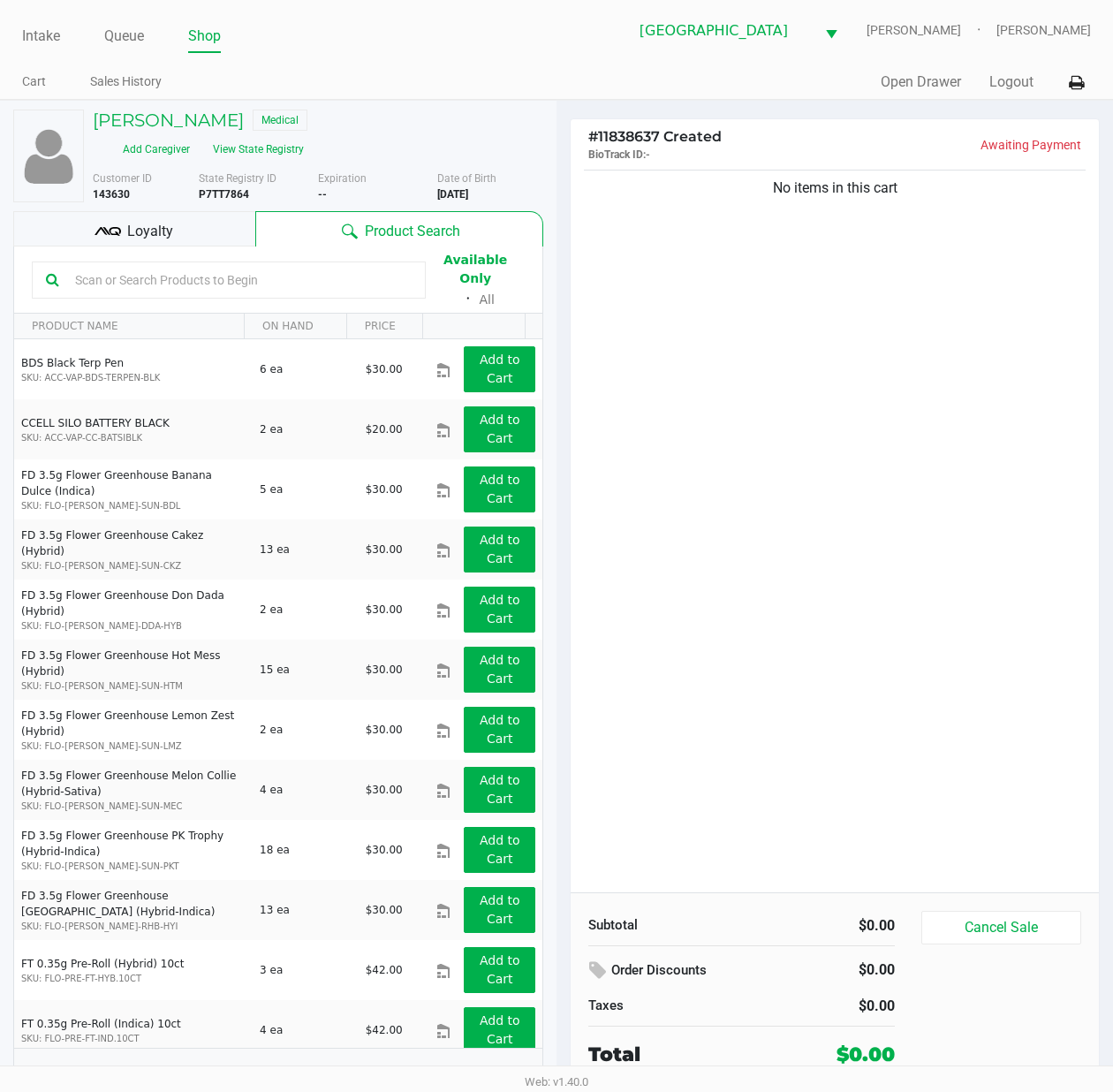
click at [185, 273] on input "text" at bounding box center [240, 280] width 344 height 26
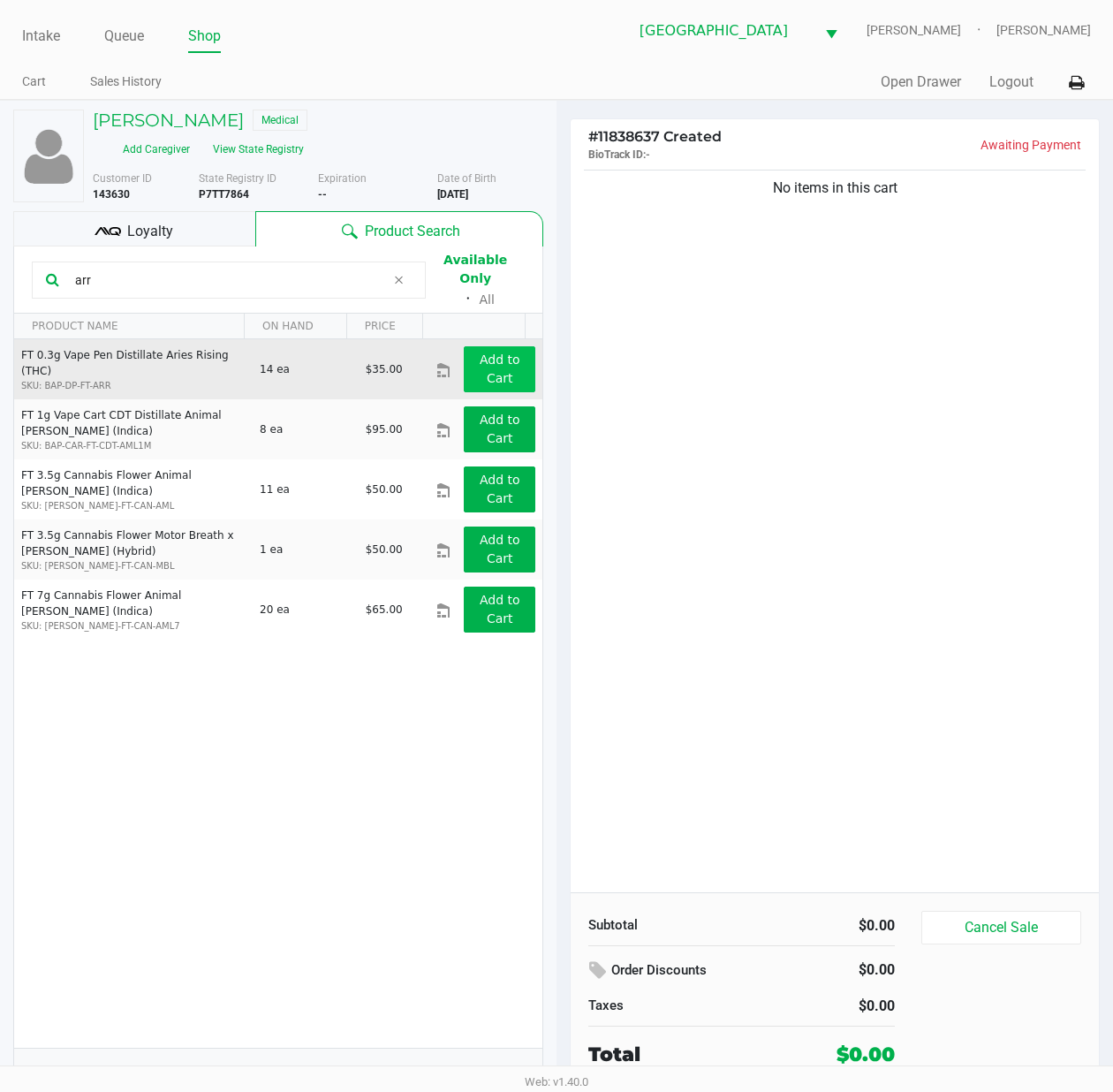
type input "arr"
click at [479, 355] on app-button-loader "Add to Cart" at bounding box center [500, 369] width 41 height 33
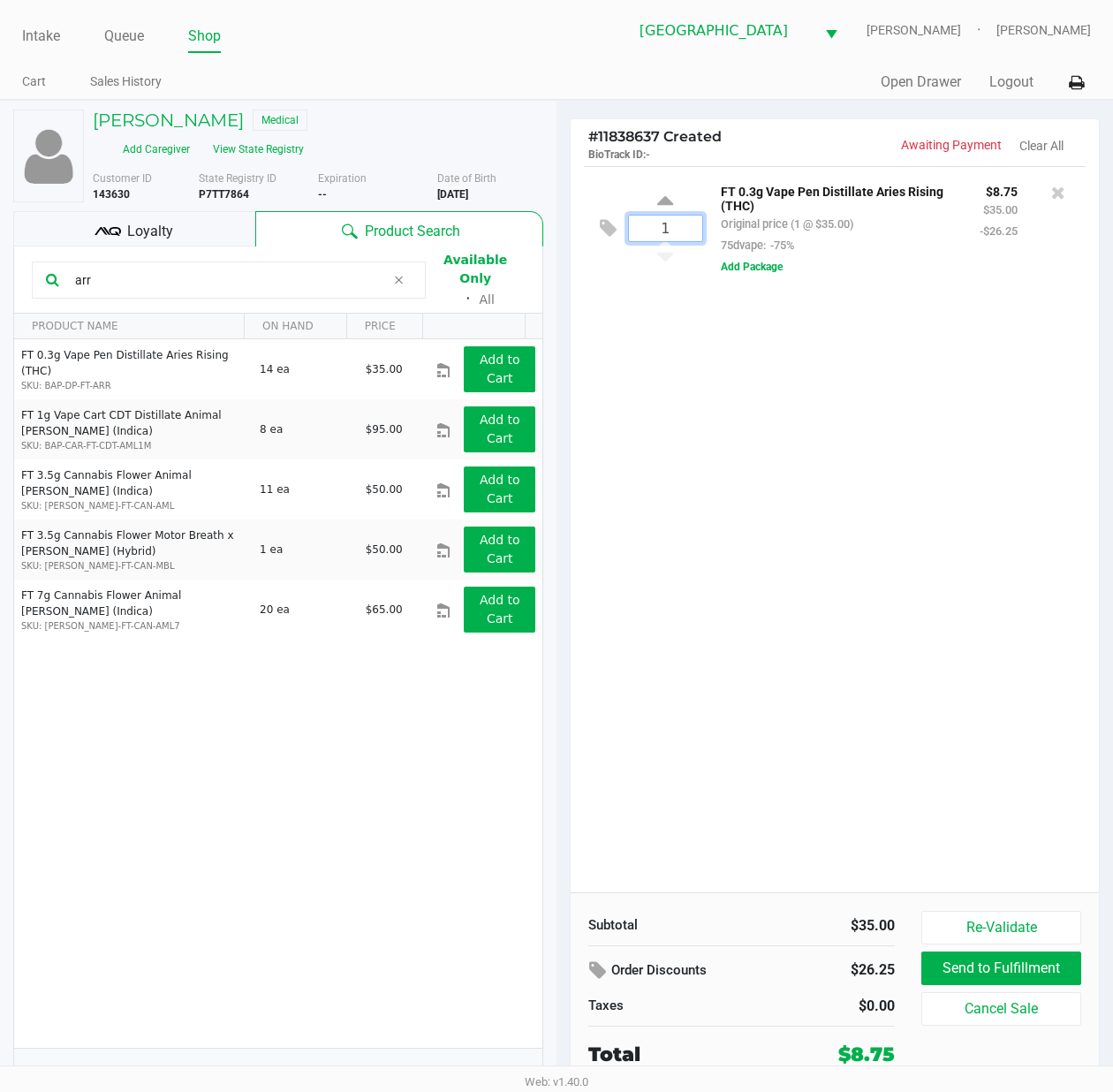
click at [668, 231] on input "1" at bounding box center [665, 228] width 73 height 26
type input "5"
click at [718, 525] on div "LEROY HOHMAN Medical Add Caregiver View State Registry Customer ID 143630 State…" at bounding box center [556, 604] width 1113 height 1009
click at [905, 521] on div "5 FT 0.3g Vape Pen Distillate Aries Rising (THC) Original price (5 @ $35.00) 75…" at bounding box center [835, 529] width 529 height 726
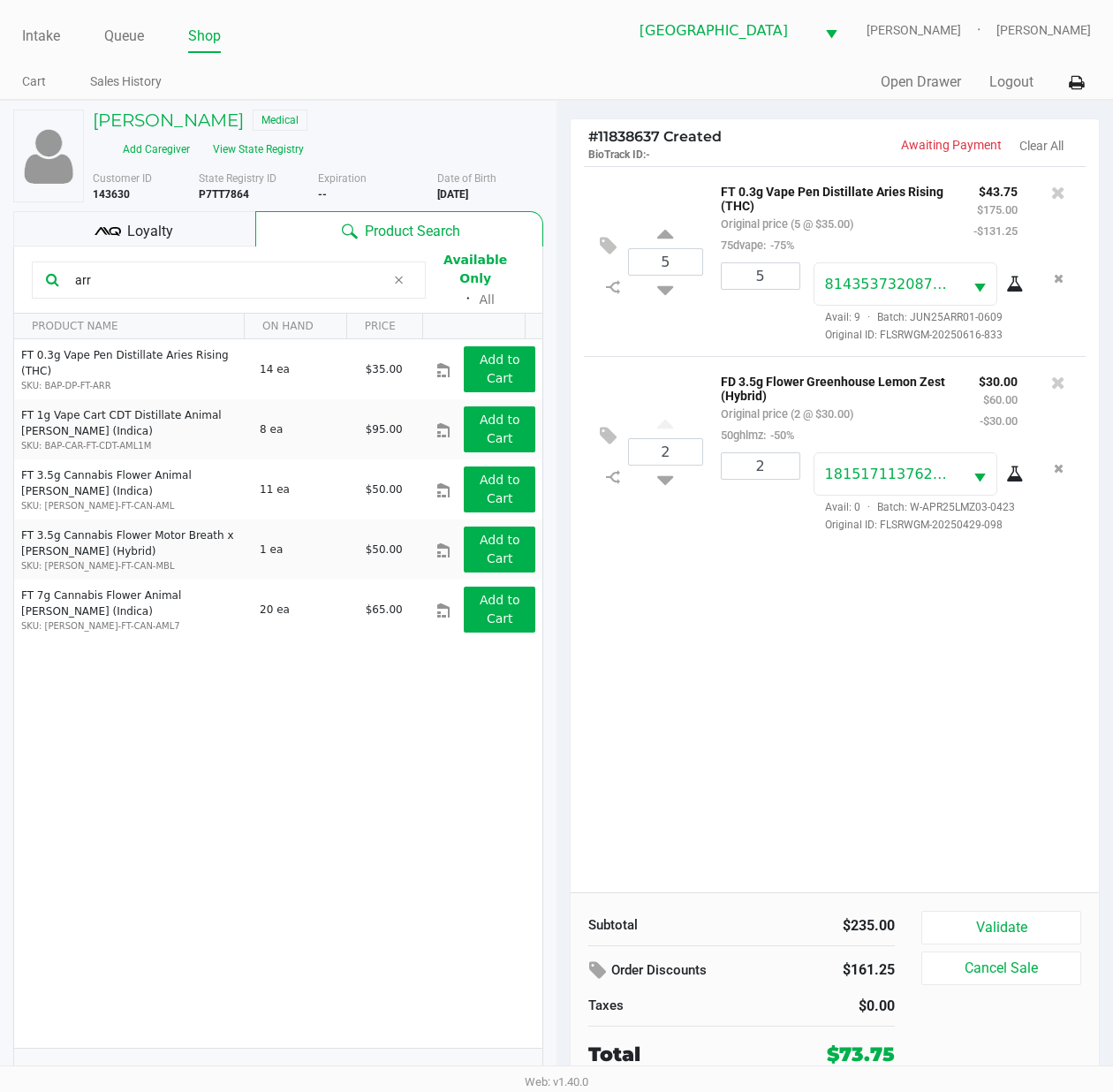
click at [154, 231] on span "Loyalty" at bounding box center [150, 231] width 46 height 21
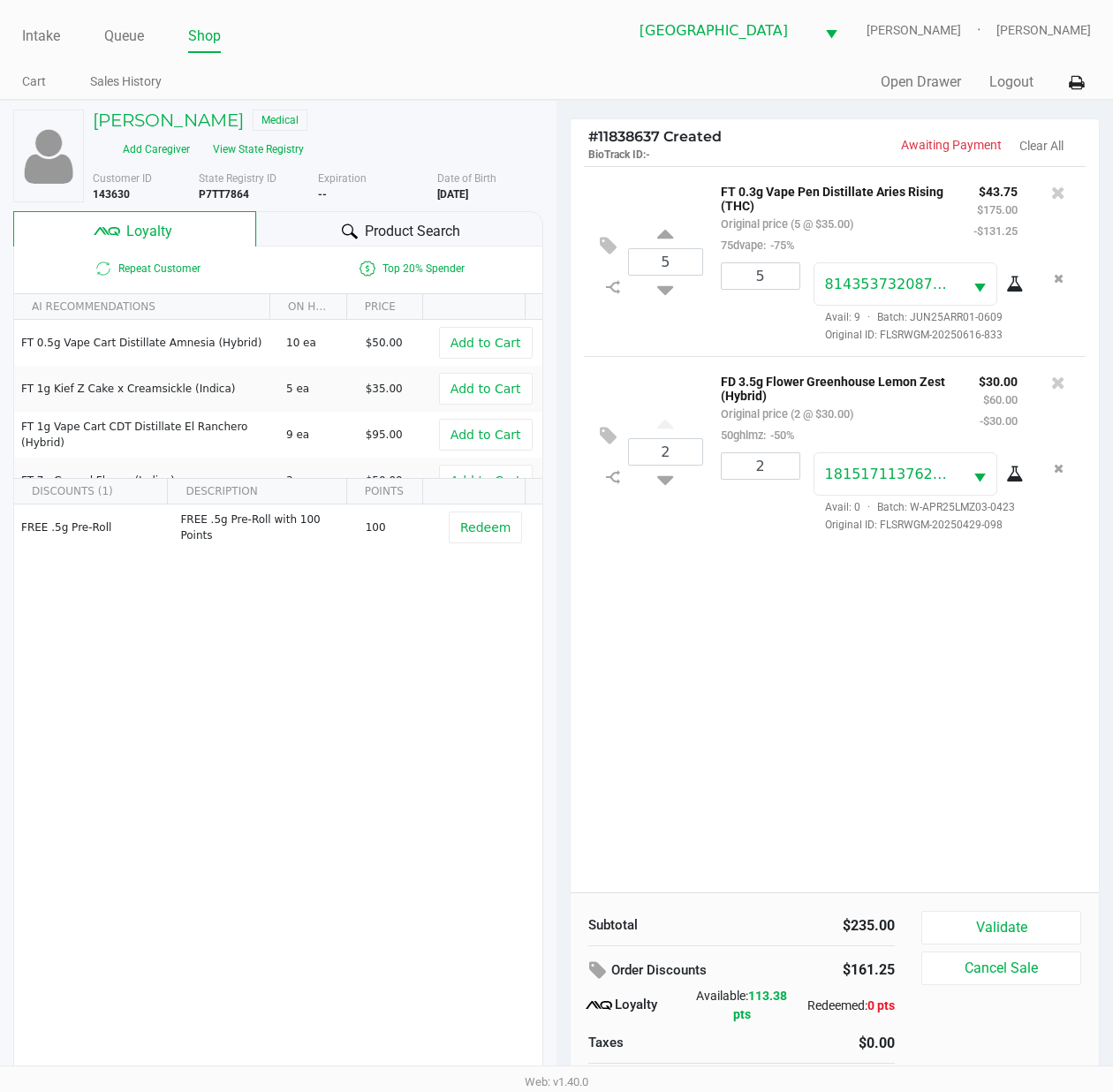
scroll to position [36, 0]
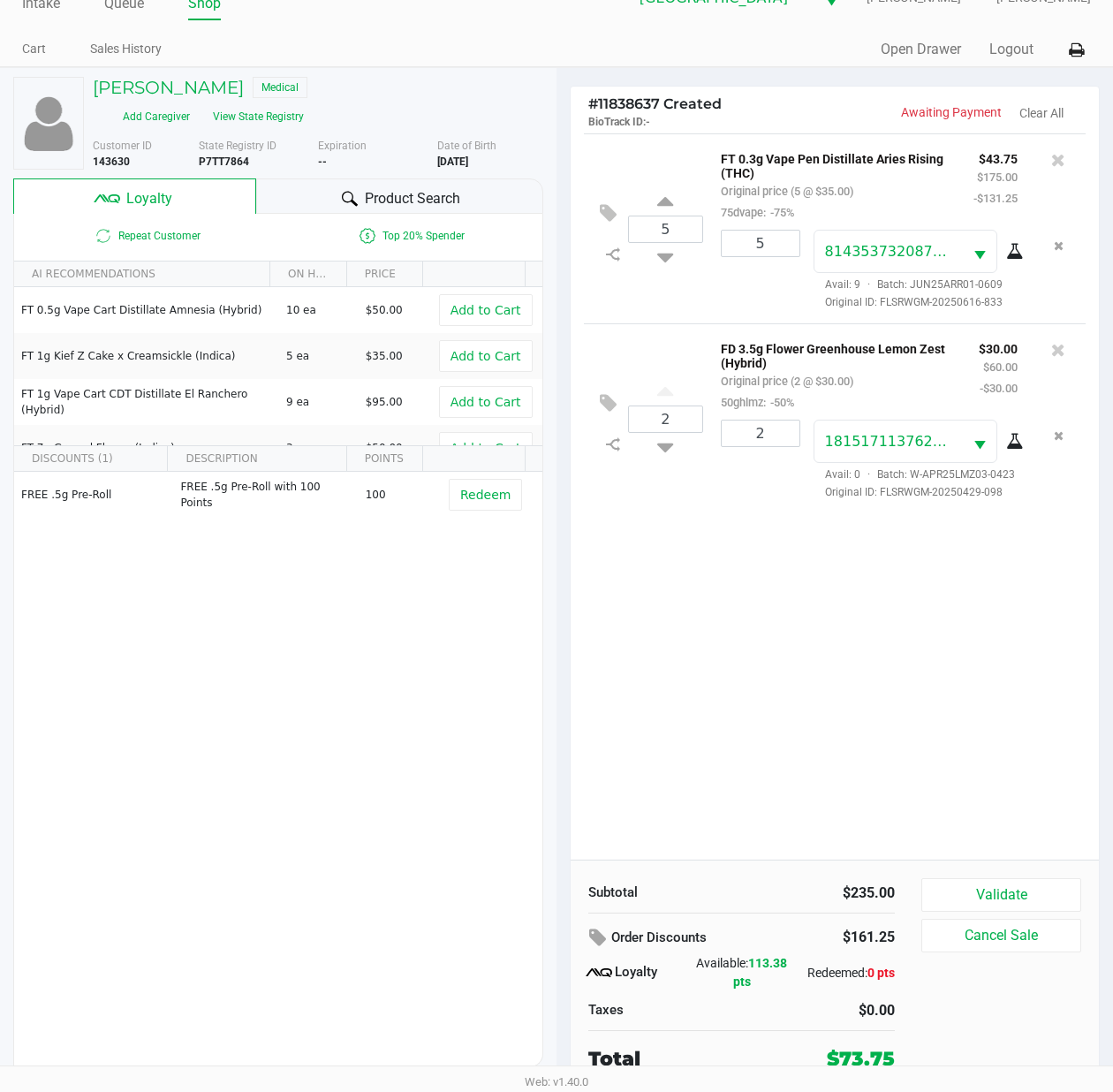
click at [964, 884] on button "Validate" at bounding box center [1001, 894] width 160 height 34
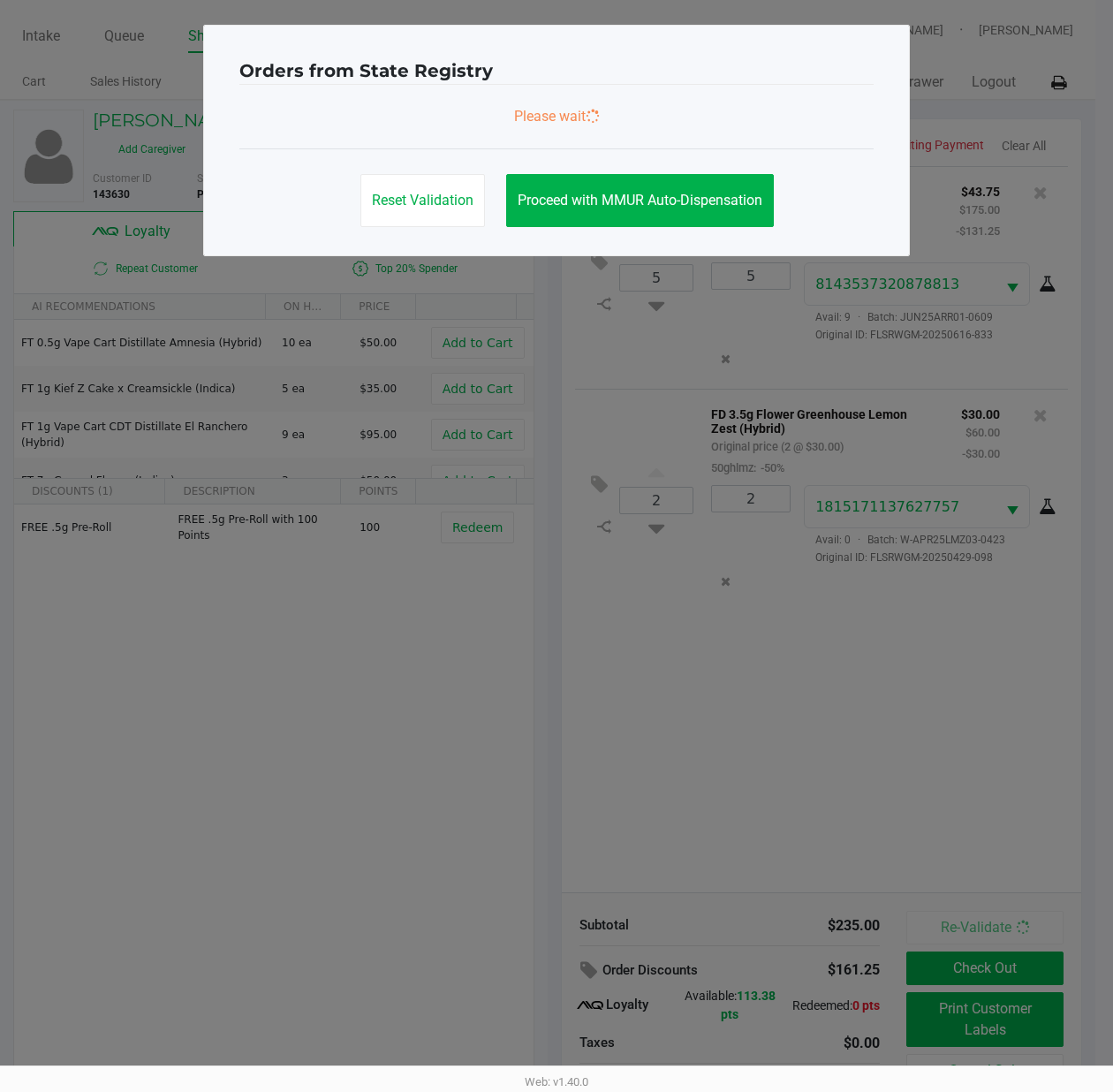
scroll to position [0, 0]
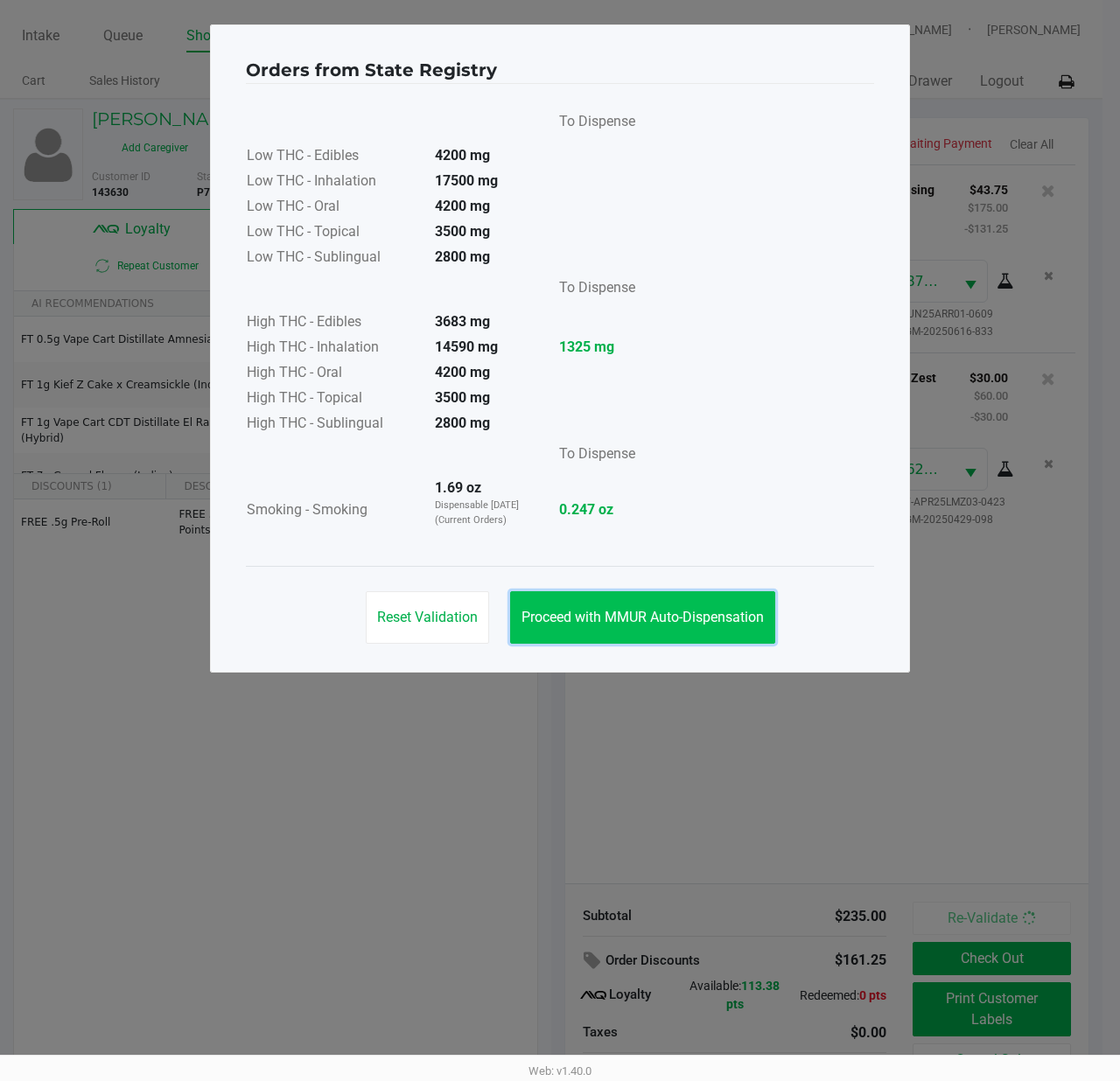
click at [660, 617] on span "Proceed with MMUR Auto-Dispensation" at bounding box center [643, 617] width 242 height 16
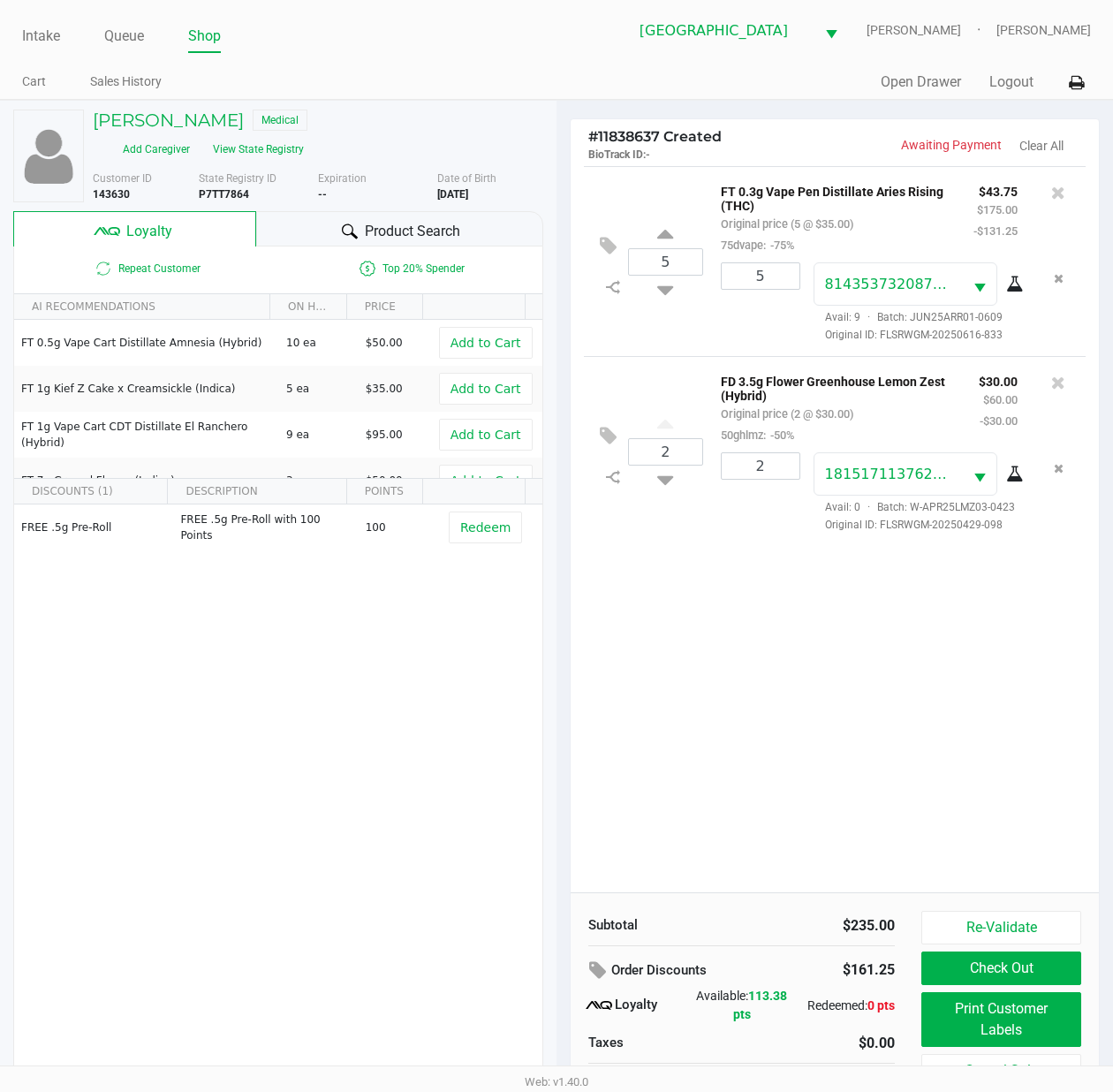
scroll to position [36, 0]
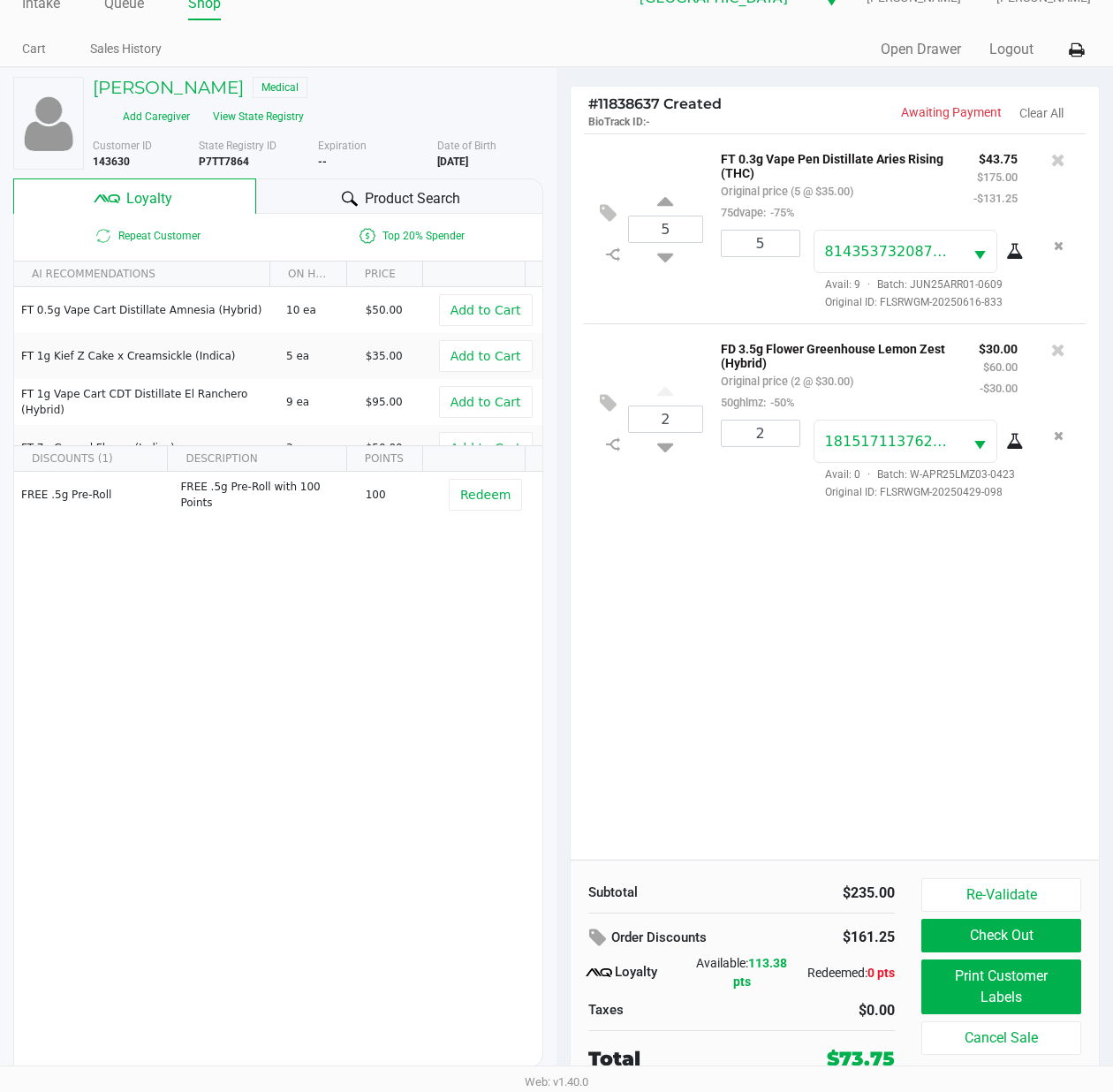
click at [944, 989] on button "Print Customer Labels" at bounding box center [1001, 987] width 160 height 55
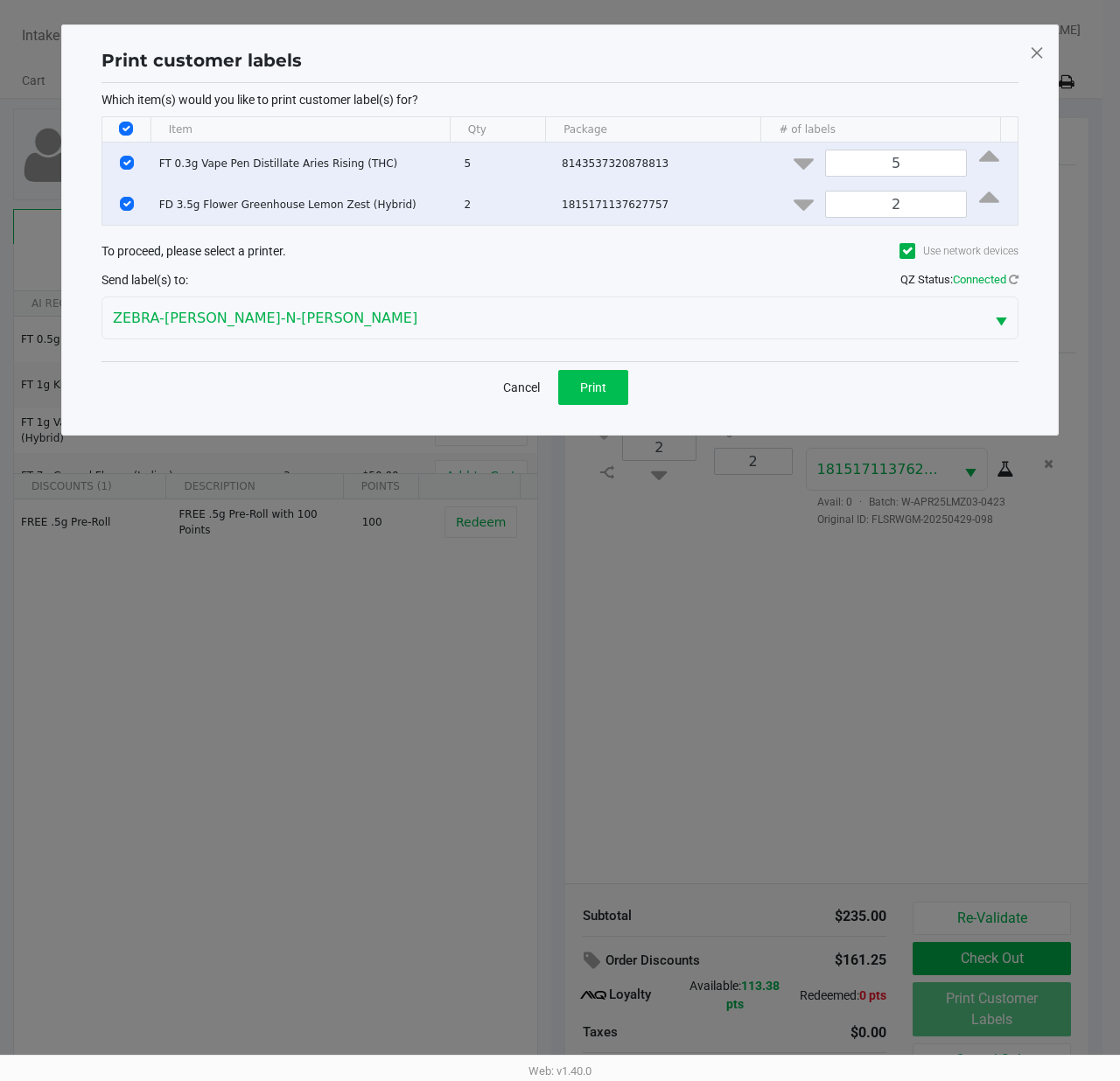
click at [591, 384] on span "Print" at bounding box center [593, 388] width 26 height 14
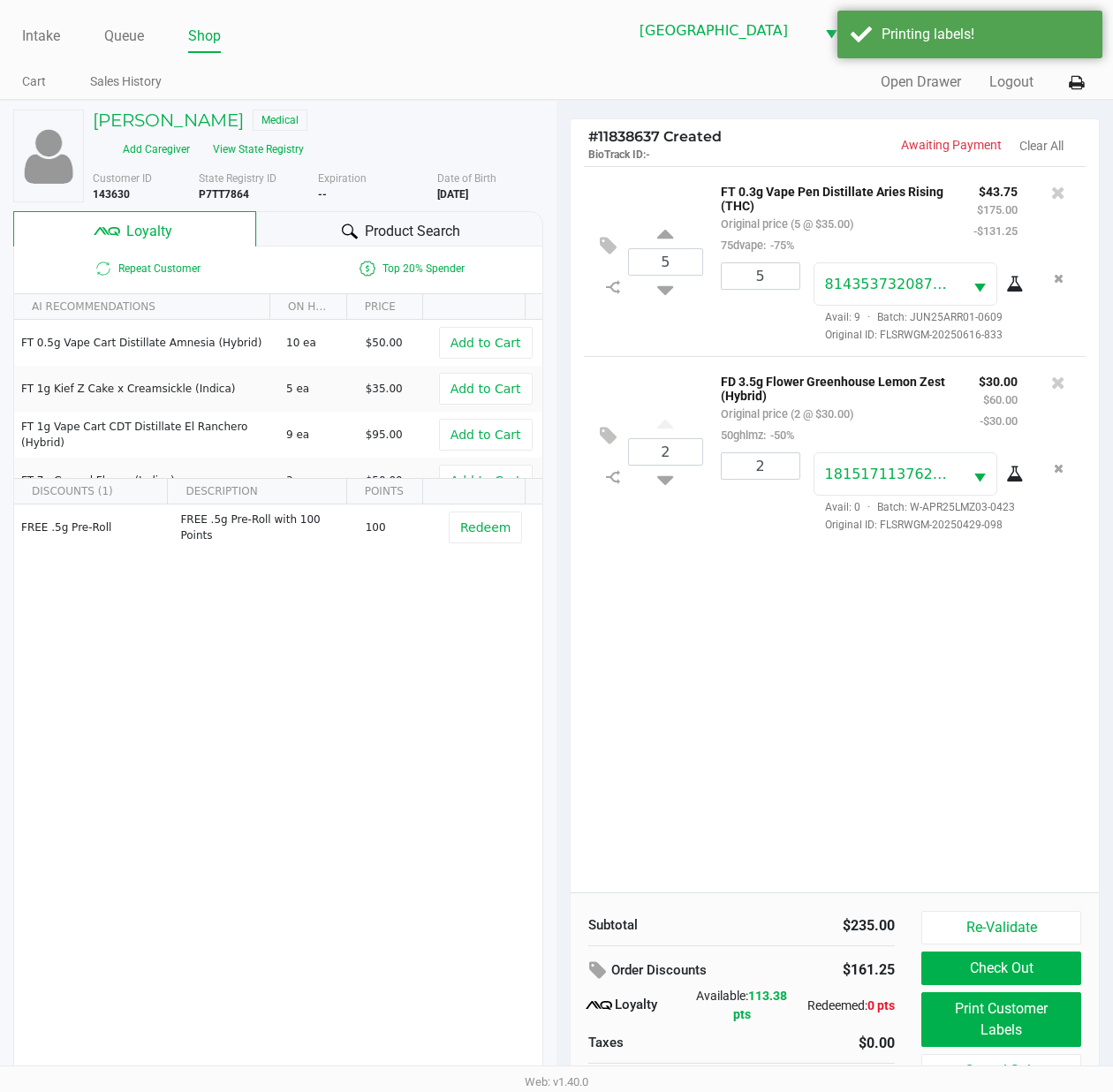
scroll to position [36, 0]
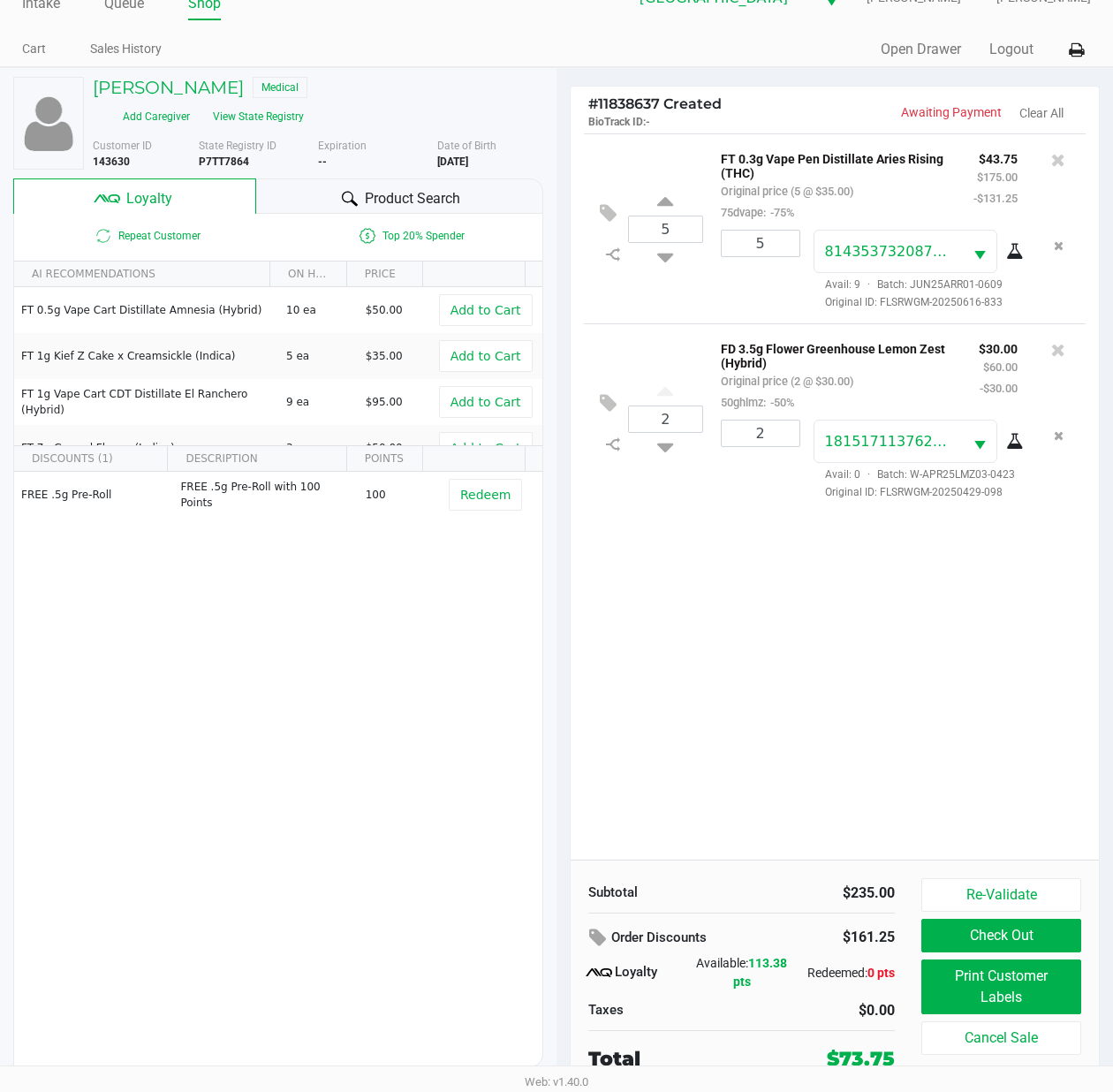
click at [994, 936] on button "Check Out" at bounding box center [1001, 935] width 160 height 34
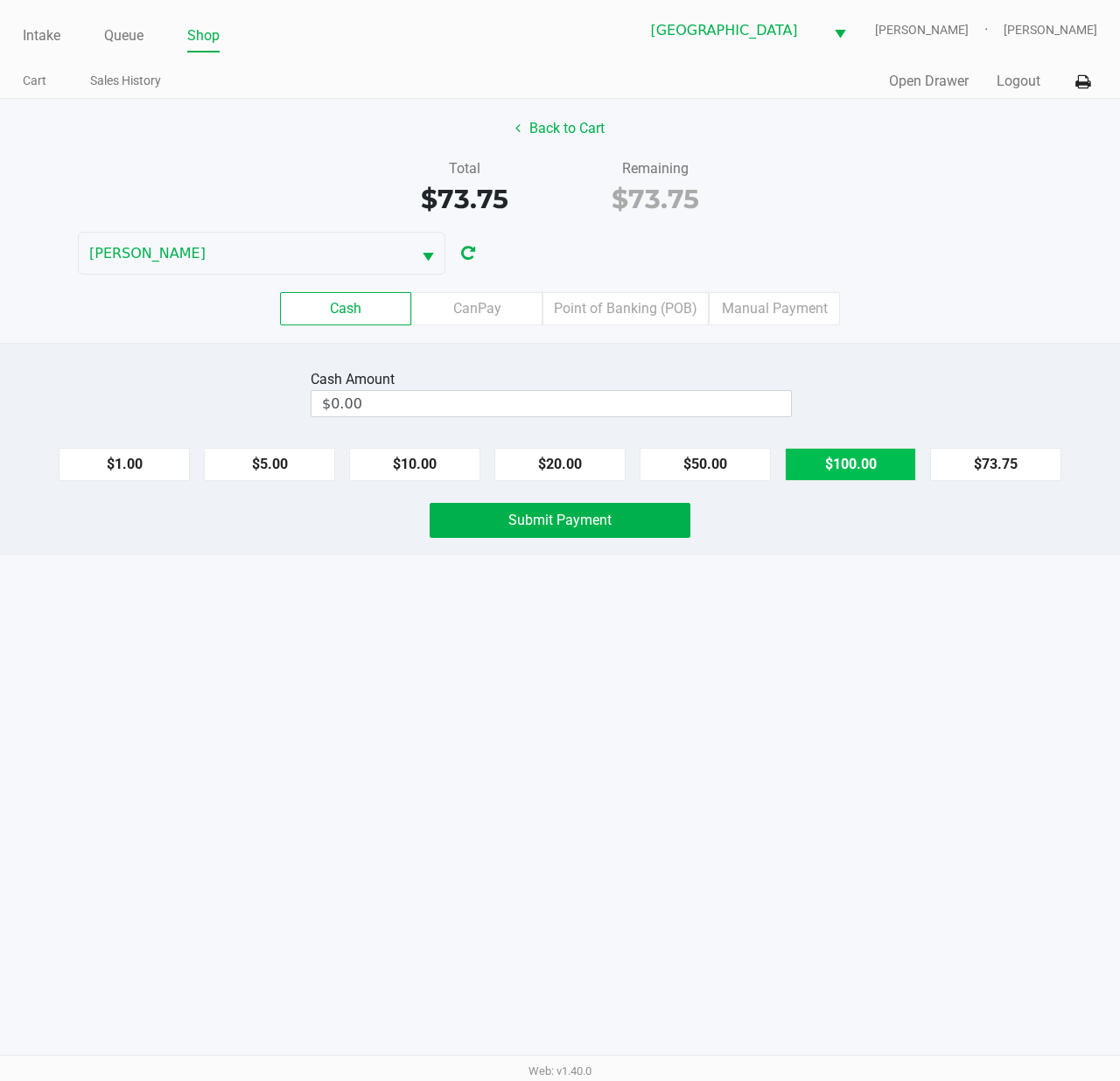
click at [838, 467] on button "$100.00" at bounding box center [849, 464] width 131 height 33
type input "$100.00"
click at [606, 532] on button "Submit Payment" at bounding box center [560, 520] width 261 height 35
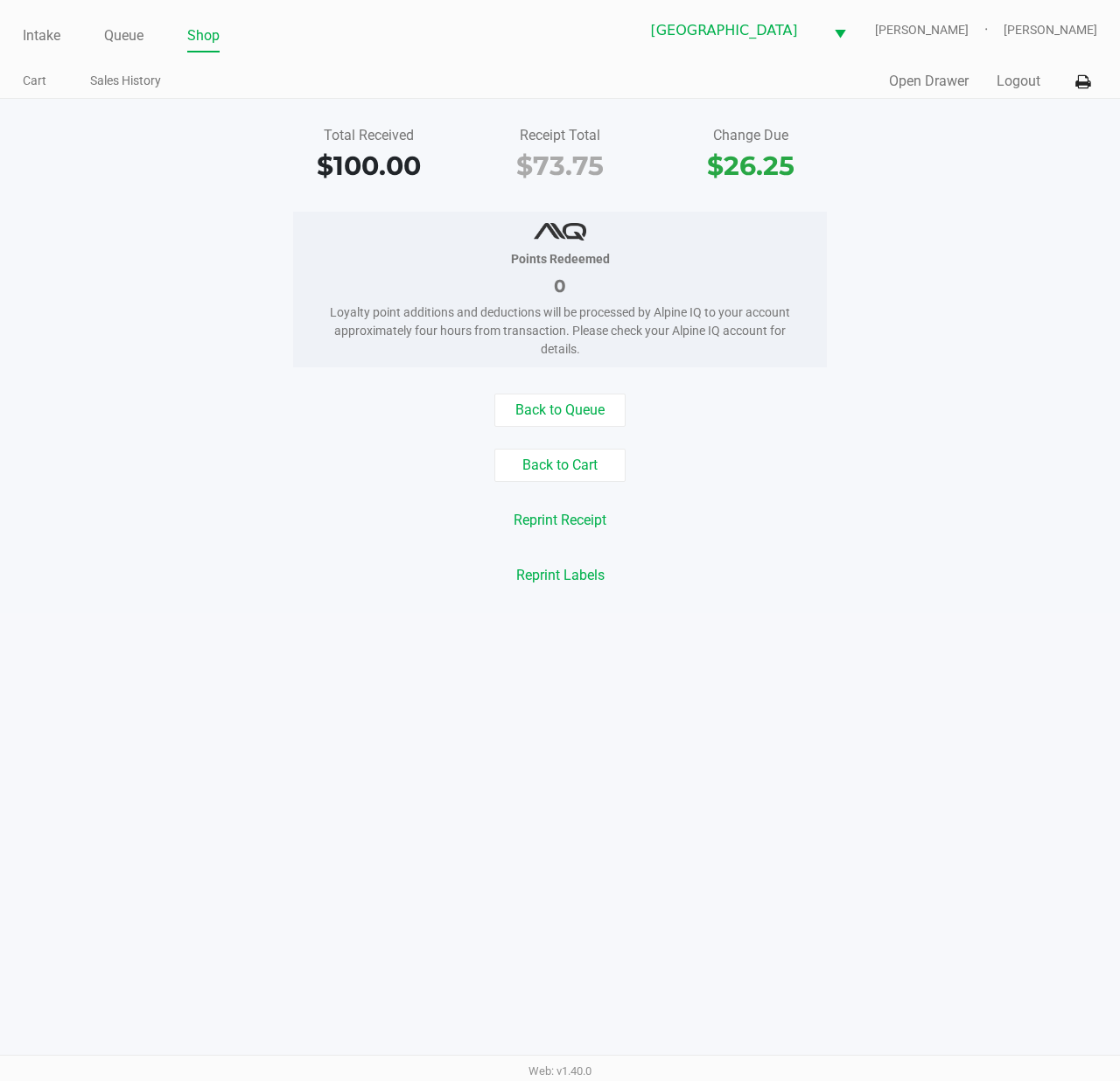
click at [912, 75] on button "Open Drawer" at bounding box center [929, 81] width 79 height 21
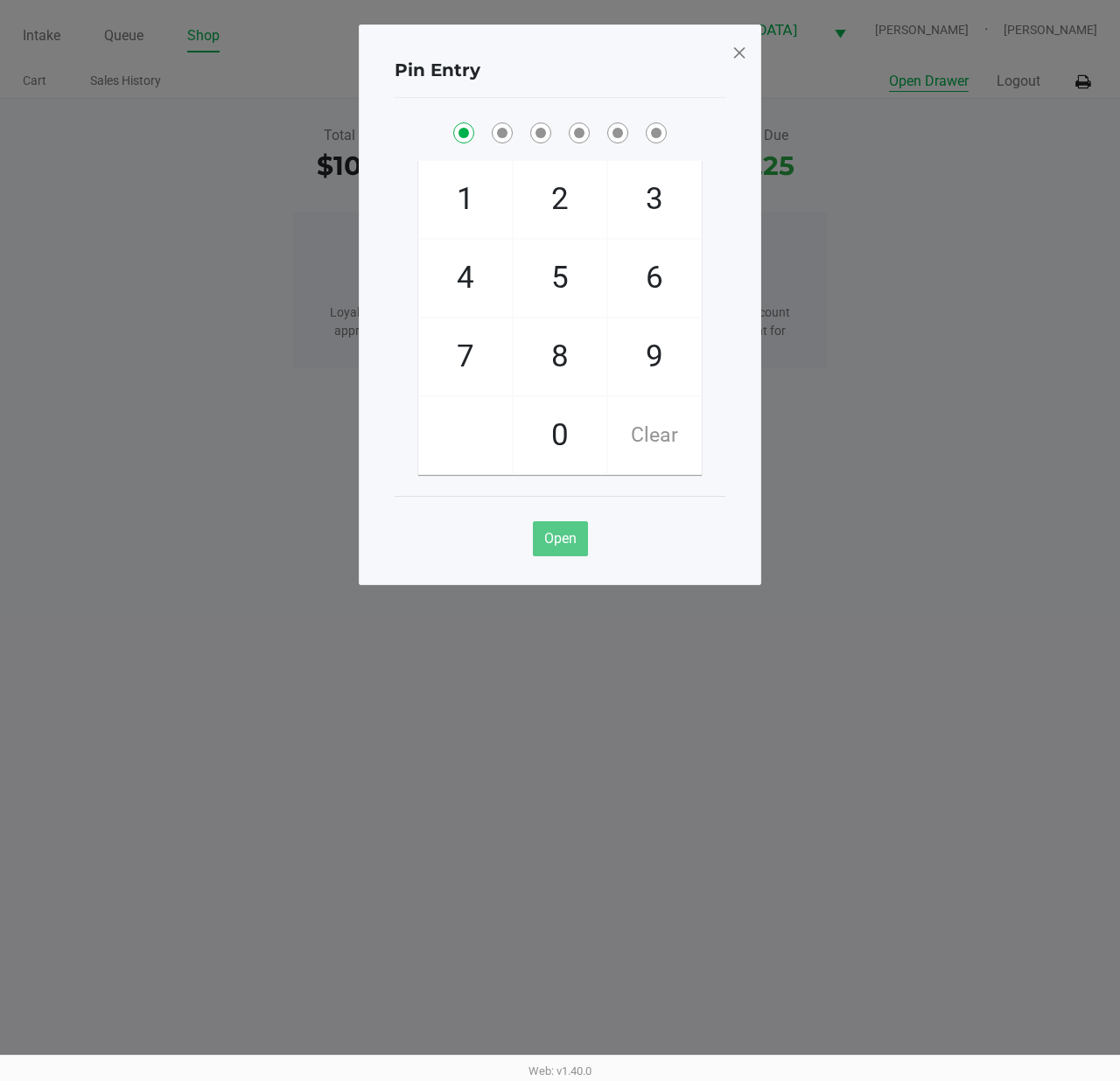
checkbox input "true"
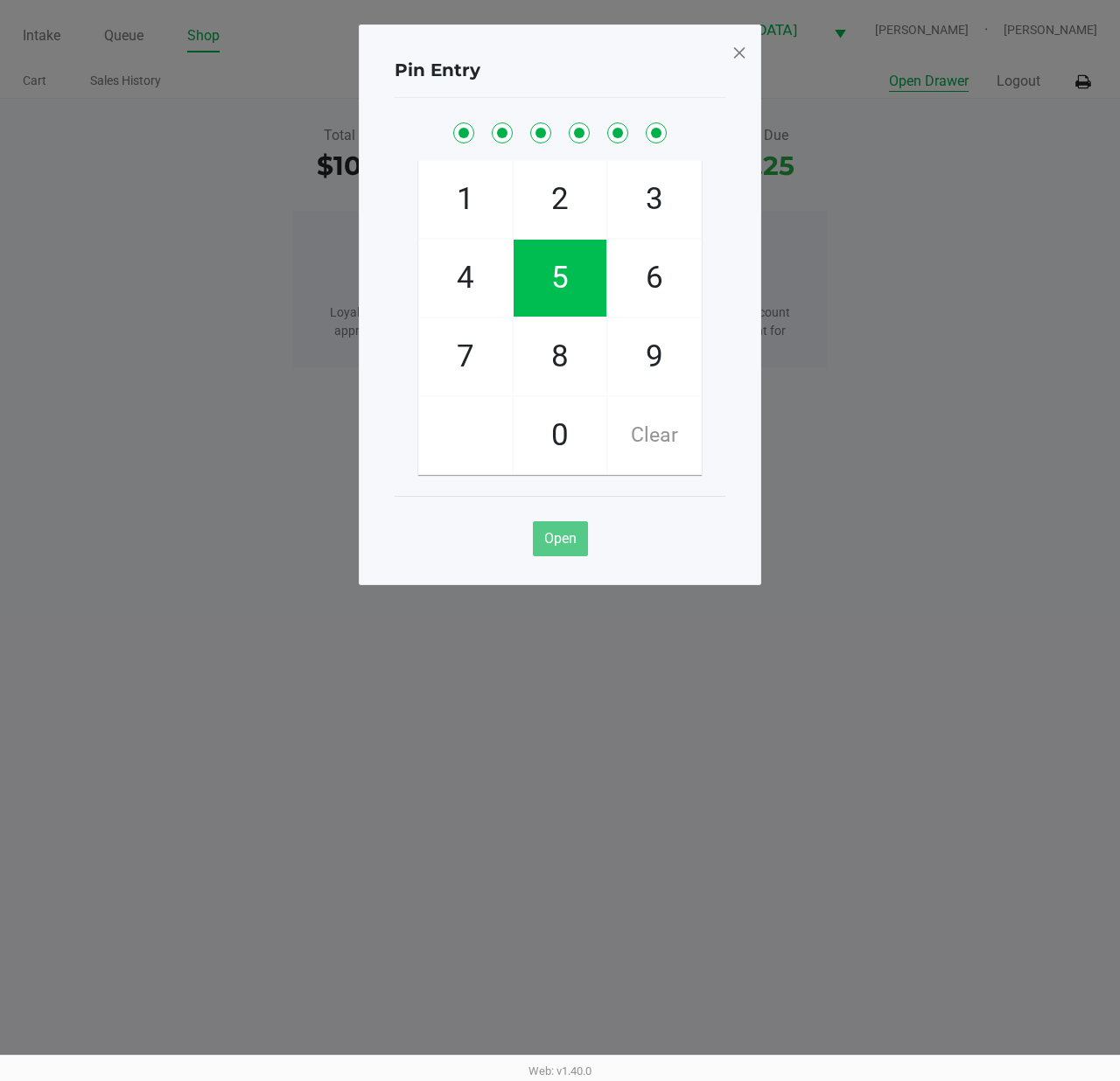
checkbox input "true"
click at [131, 296] on ngb-modal-window "Pin Entry 1 4 7 2 5 8 0 3 6 9 Clear Open" at bounding box center [560, 540] width 1120 height 1081
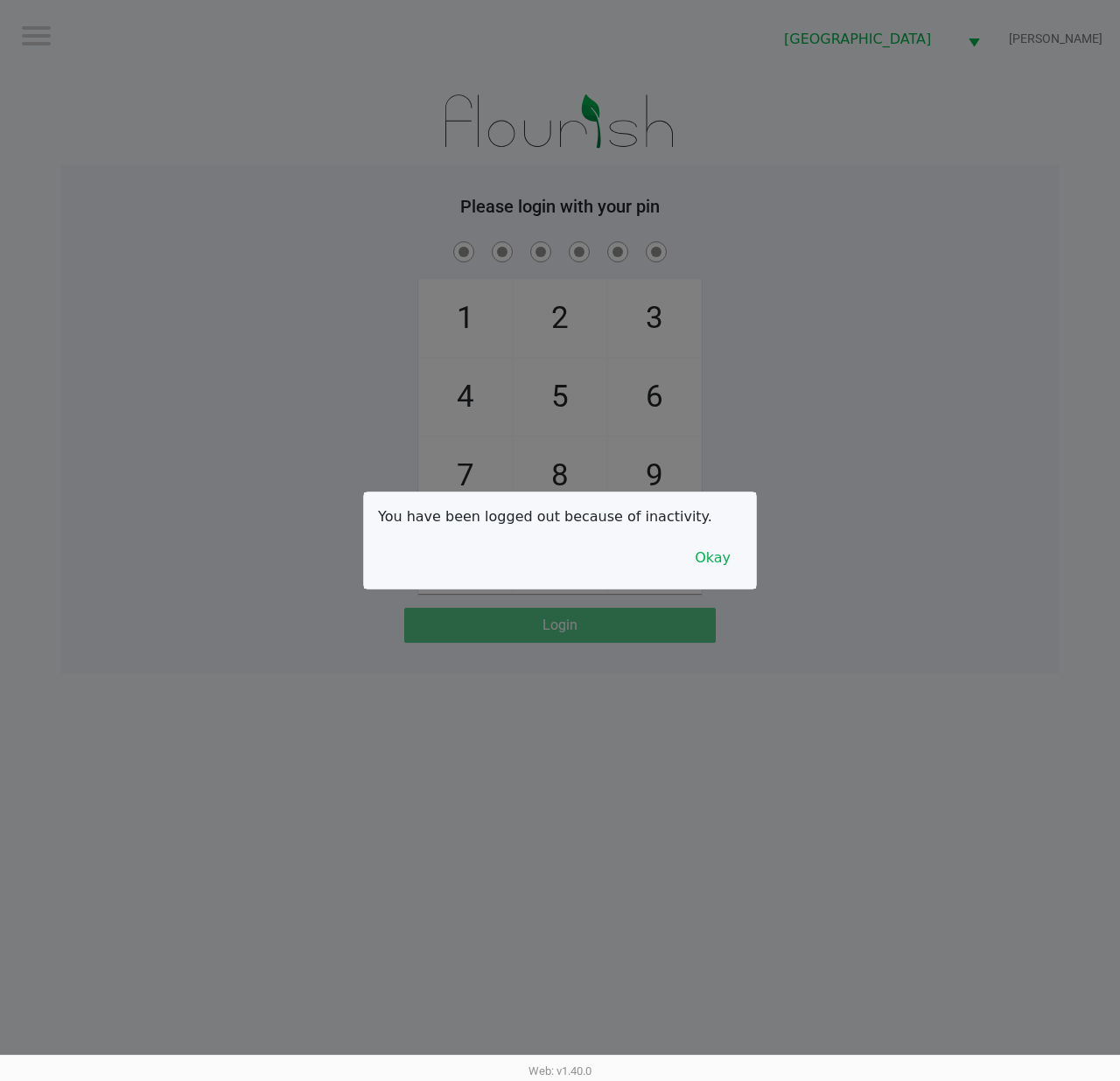
drag, startPoint x: 799, startPoint y: 411, endPoint x: 815, endPoint y: 411, distance: 16.0
click at [805, 411] on div at bounding box center [560, 540] width 1120 height 1081
checkbox input "true"
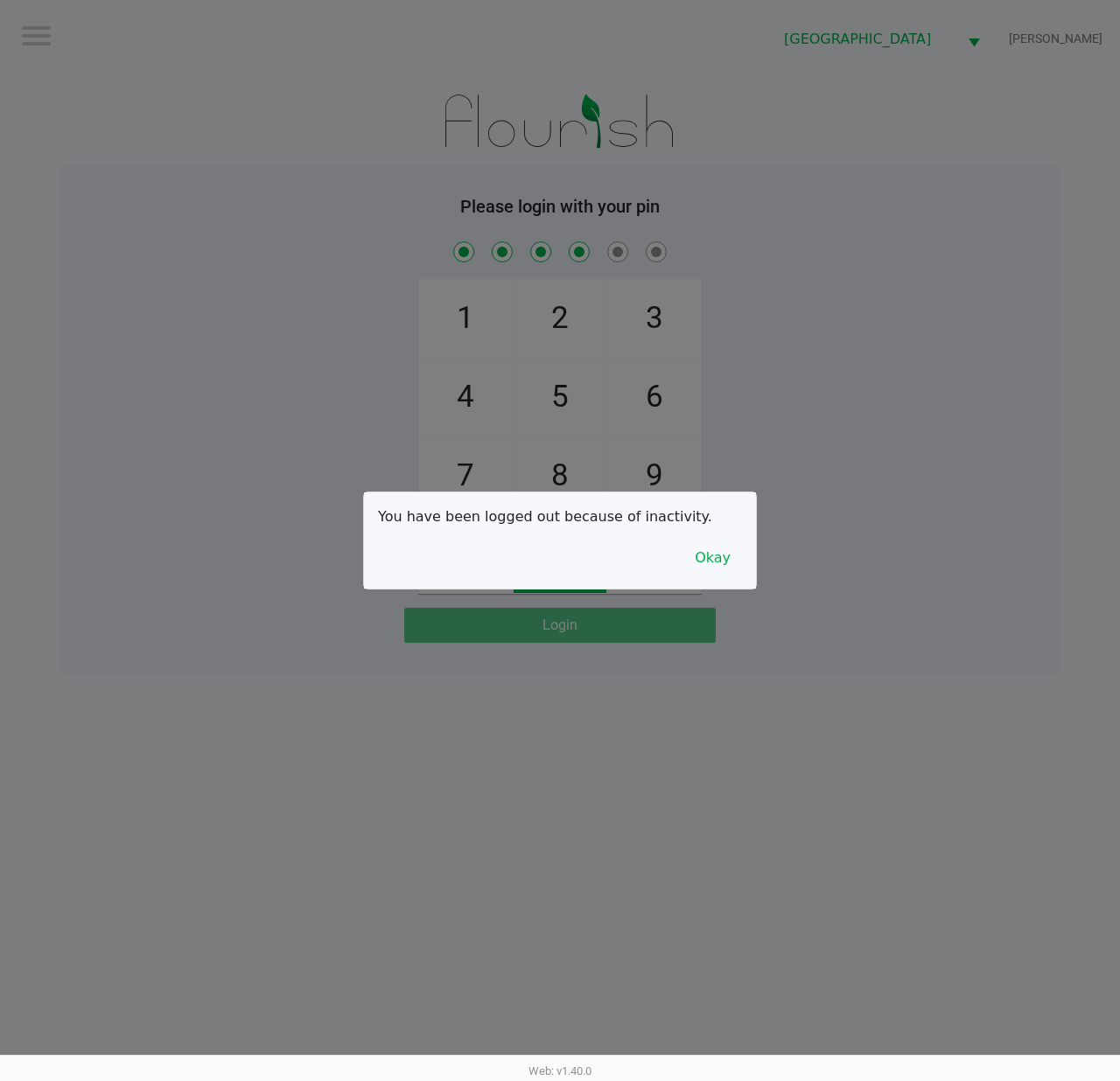
checkbox input "true"
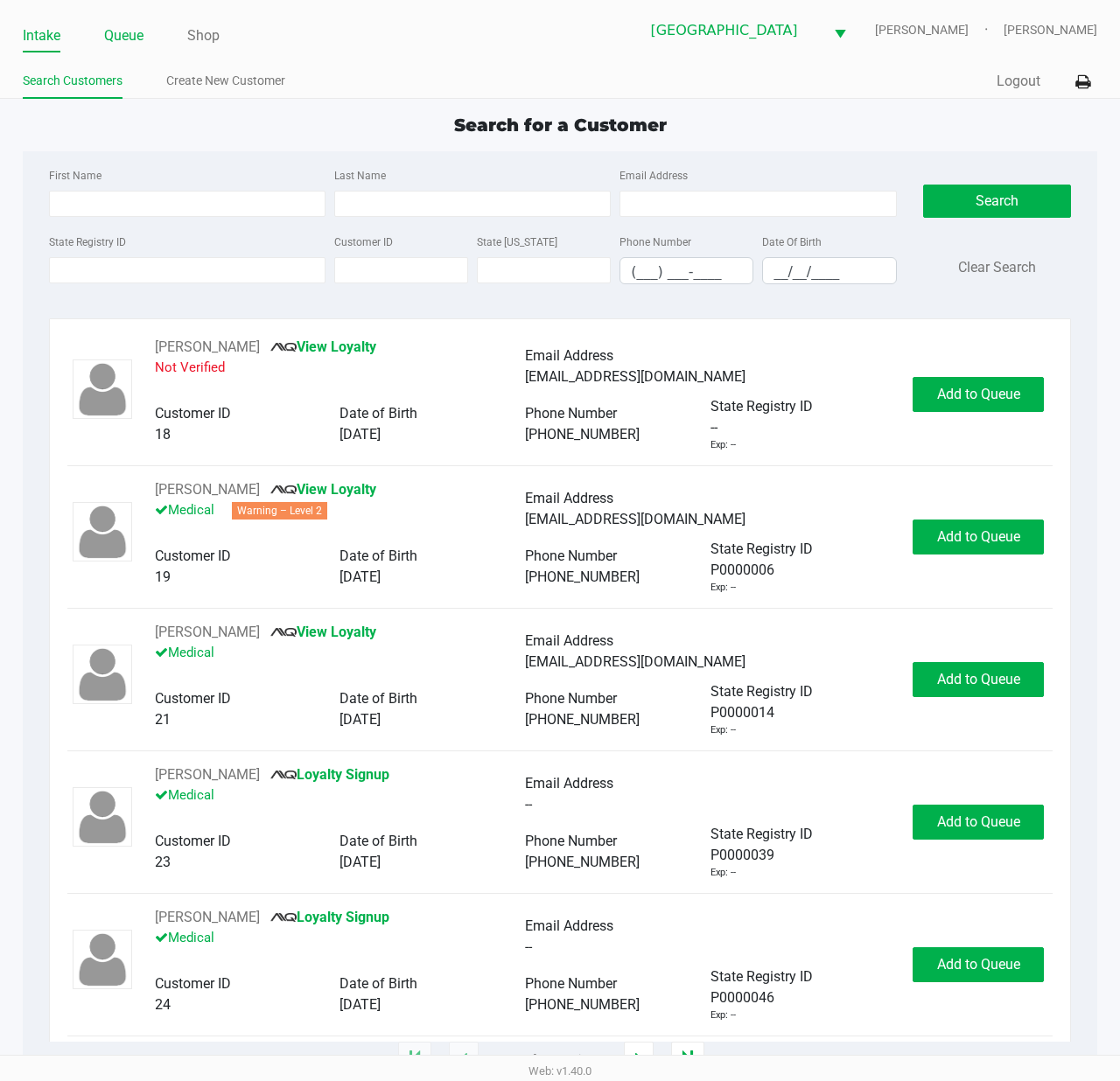
drag, startPoint x: 123, startPoint y: 30, endPoint x: 134, endPoint y: 36, distance: 12.5
click at [127, 30] on link "Queue" at bounding box center [124, 35] width 40 height 24
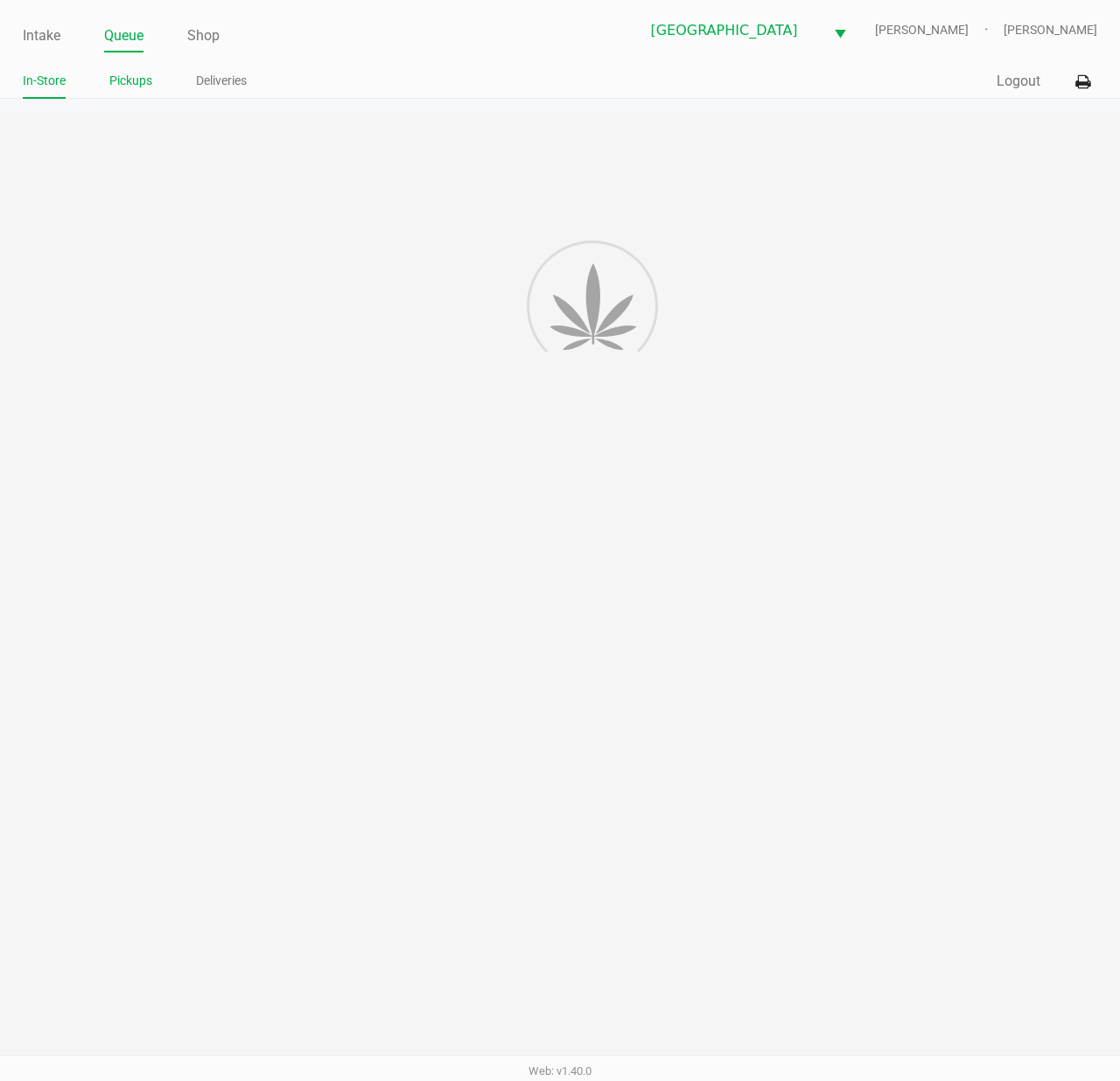
click at [134, 77] on link "Pickups" at bounding box center [130, 81] width 42 height 22
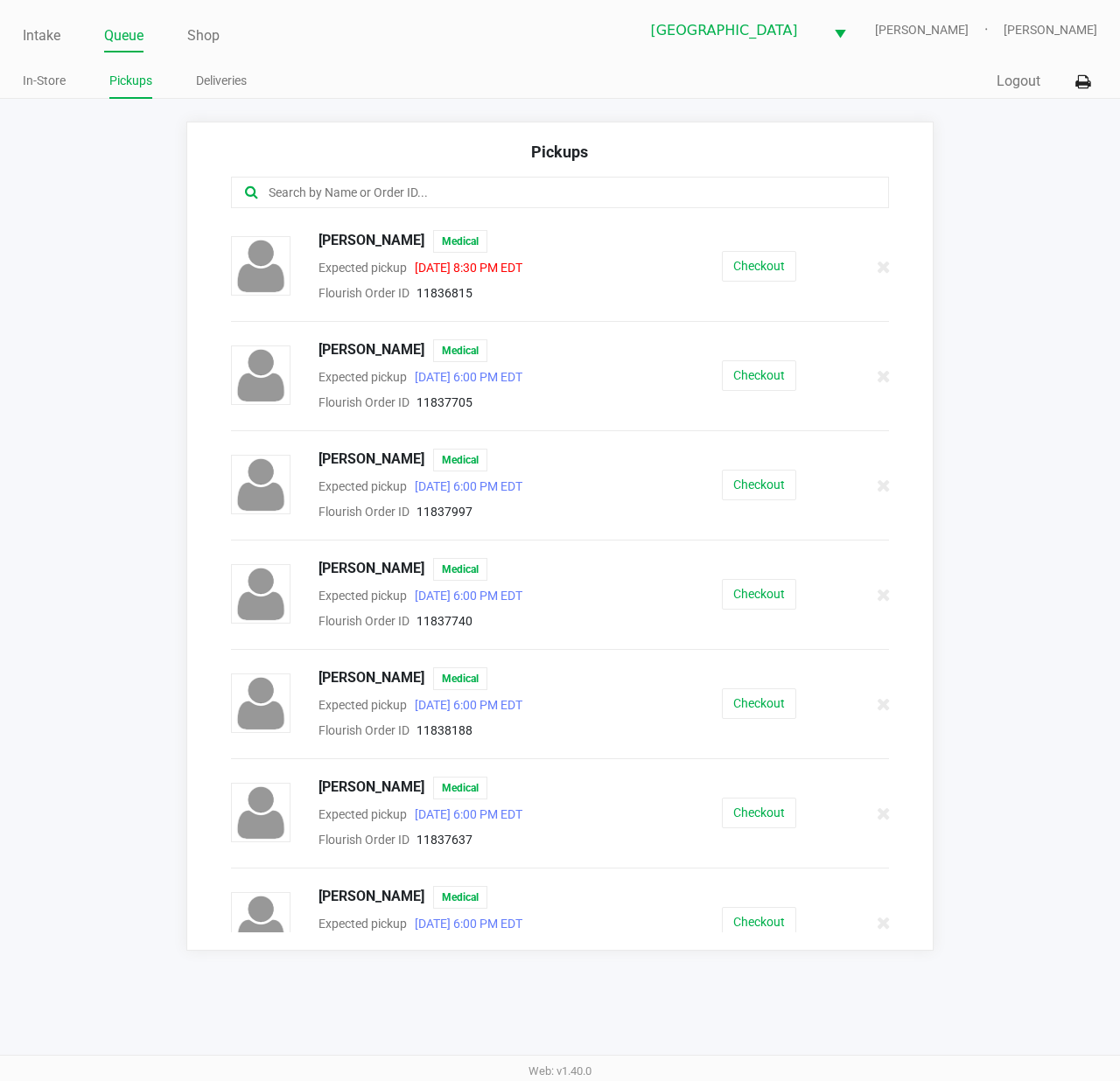
click at [742, 464] on div "BENJAMIN JAEGERSEN Medical Expected pickup Aug 24, 2025 6:00 PM EDT Flourish Or…" at bounding box center [559, 485] width 683 height 73
click at [743, 484] on button "Checkout" at bounding box center [759, 485] width 74 height 31
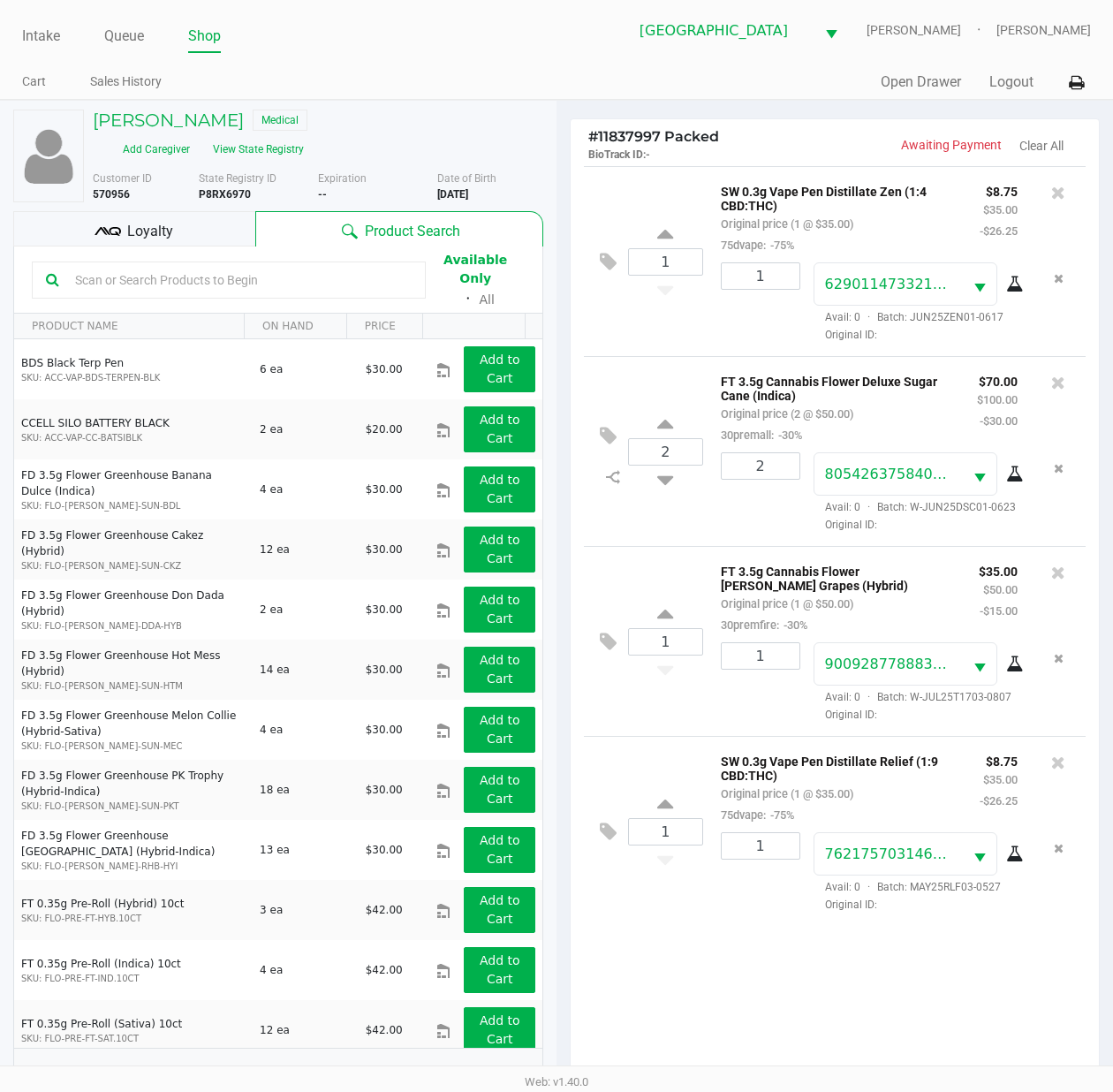
click at [166, 239] on span "Loyalty" at bounding box center [150, 231] width 46 height 21
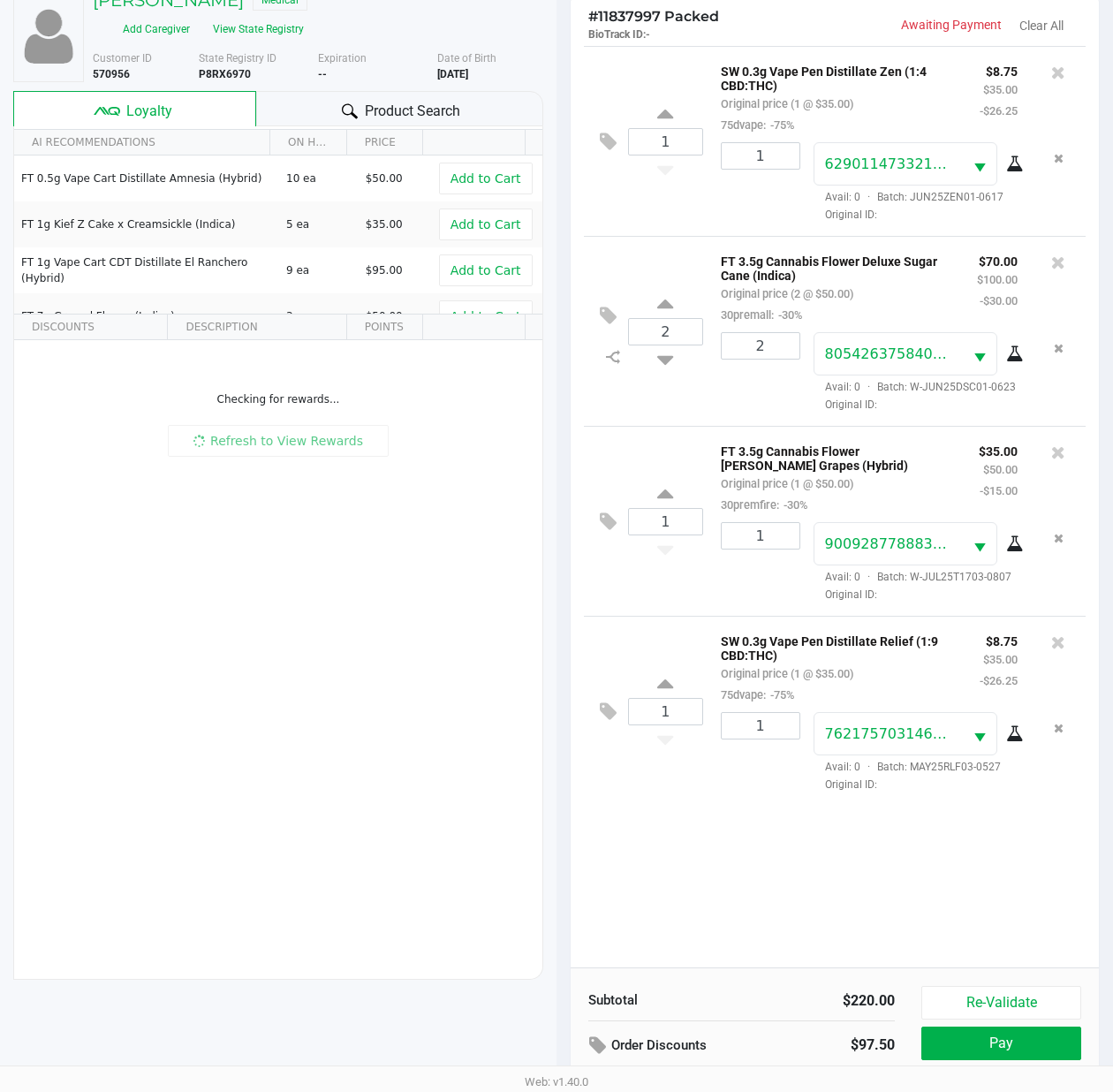
scroll to position [214, 0]
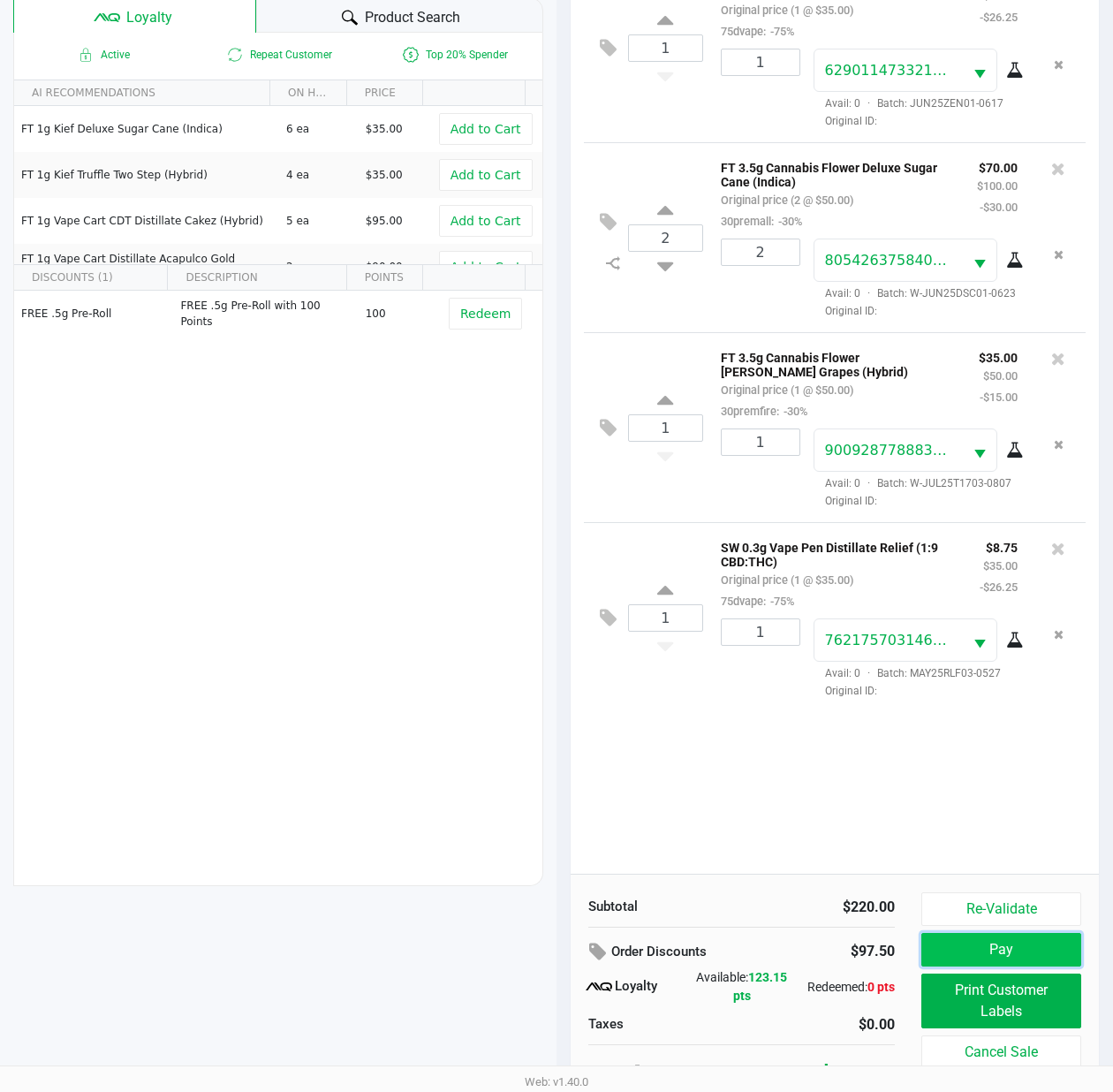
click at [975, 955] on button "Pay" at bounding box center [1001, 949] width 160 height 34
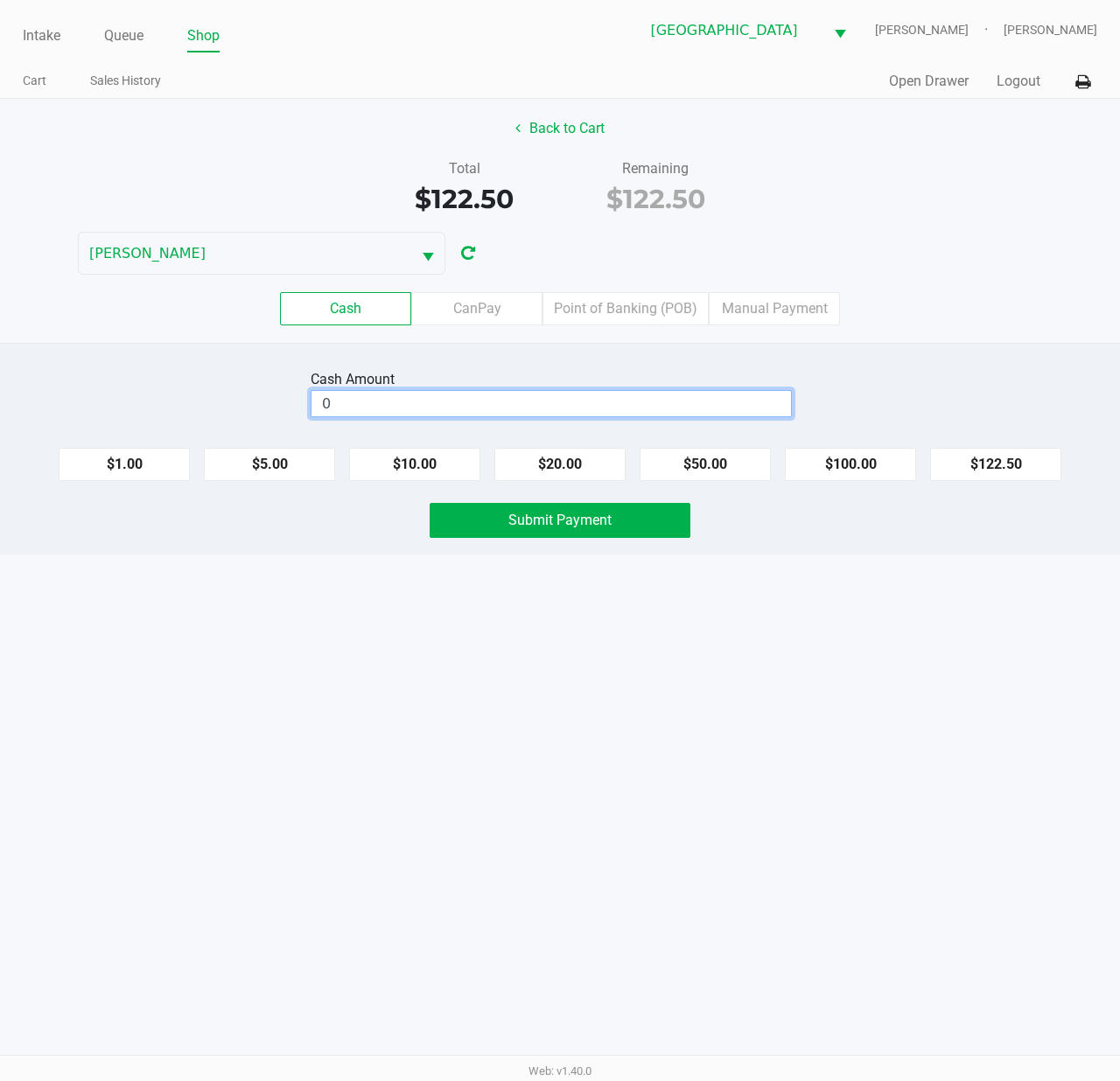
click at [596, 401] on input "0" at bounding box center [551, 403] width 479 height 25
type input "$125.00"
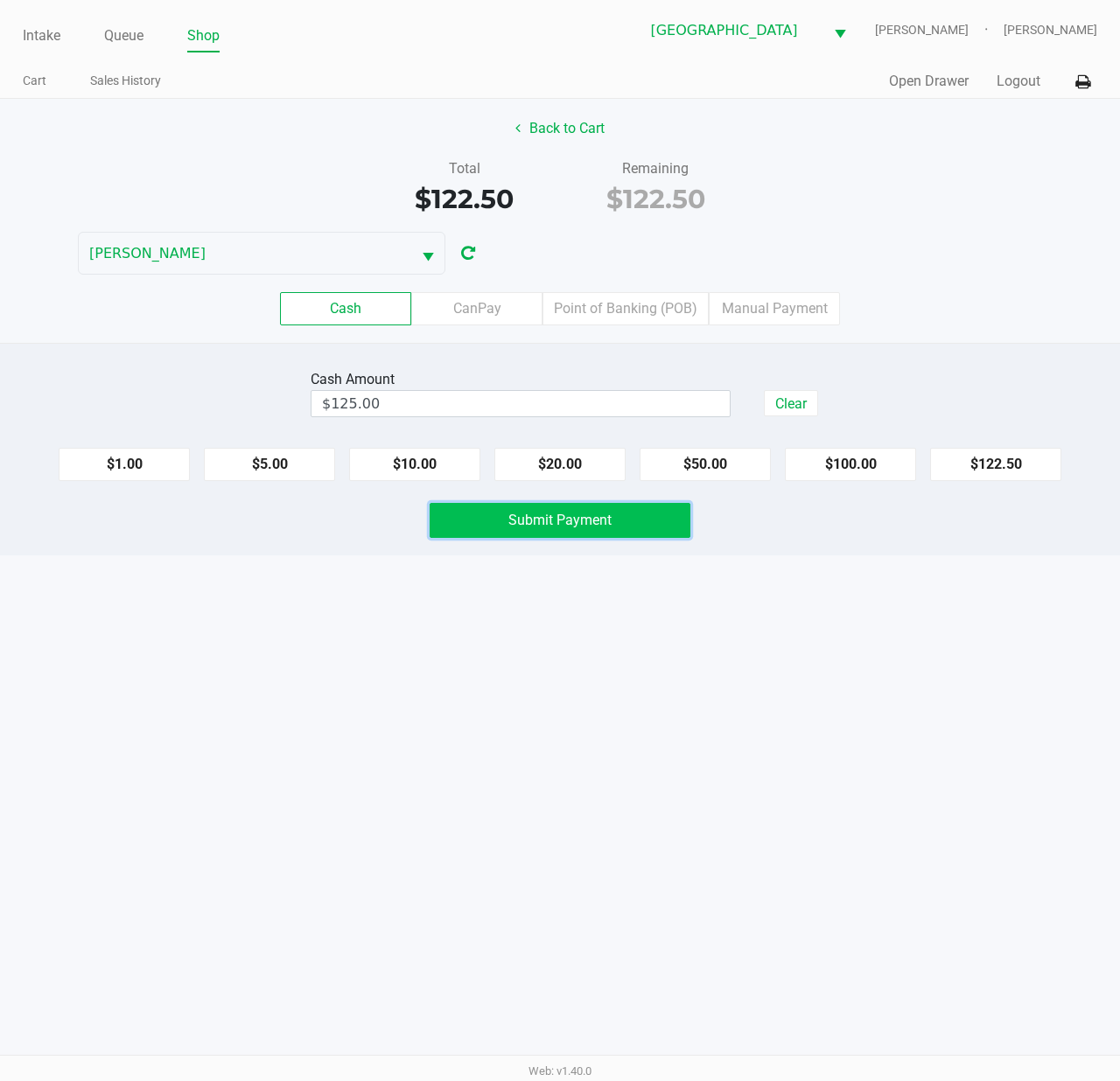
click at [595, 512] on button "Submit Payment" at bounding box center [560, 520] width 261 height 35
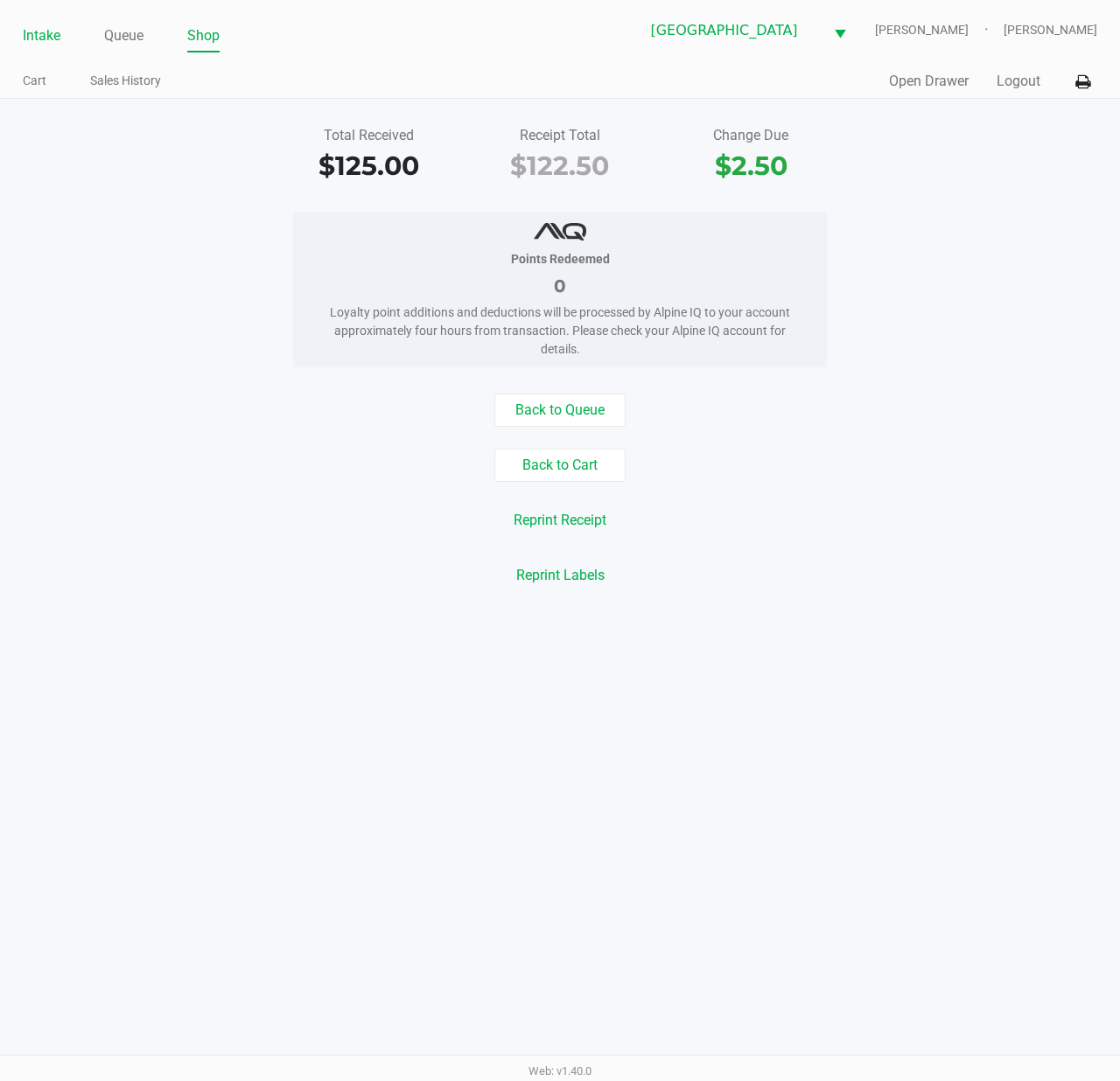
click at [36, 35] on link "Intake" at bounding box center [42, 35] width 38 height 24
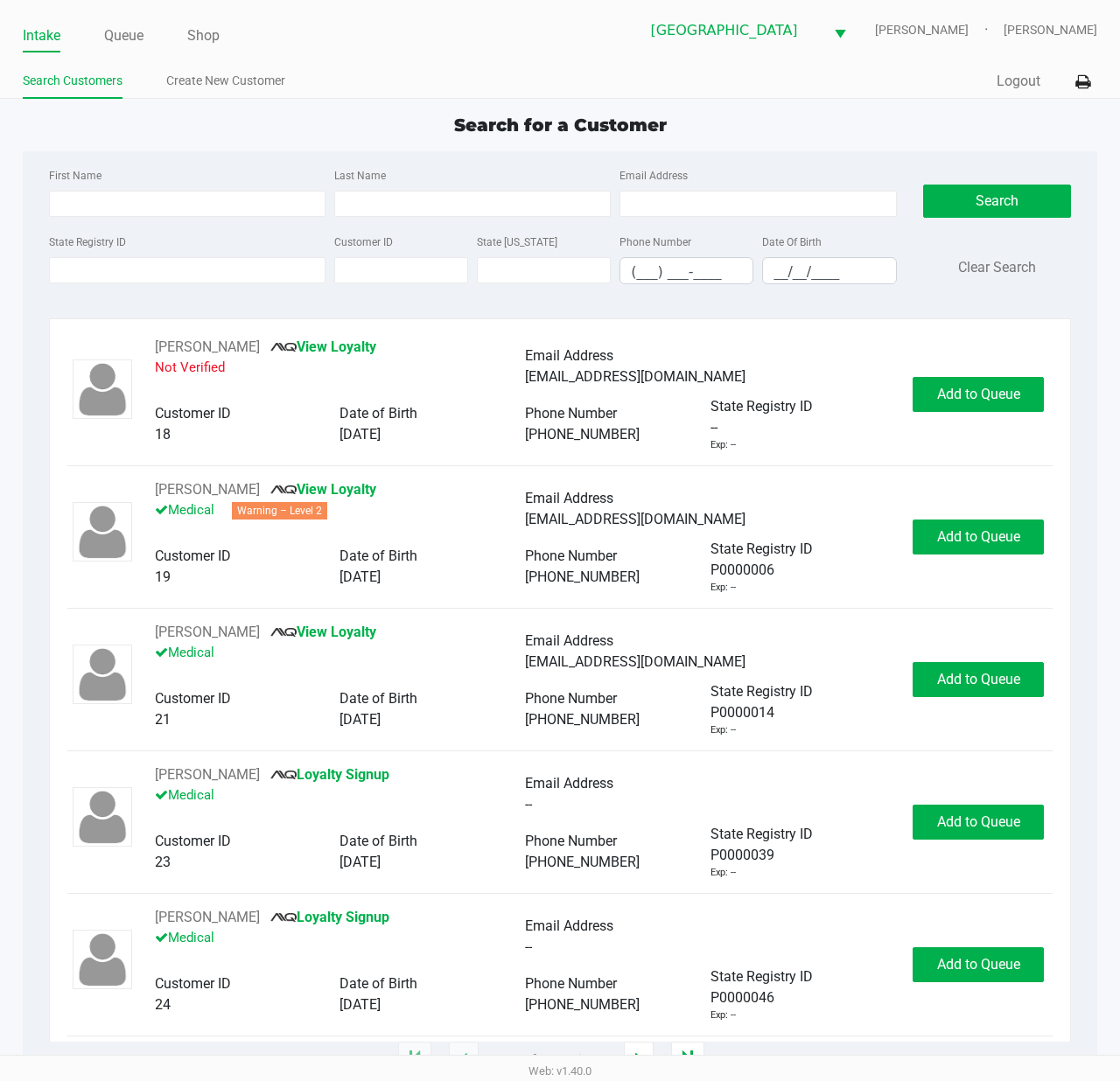
click at [109, 204] on input "First Name" at bounding box center [187, 203] width 276 height 26
type input "haley"
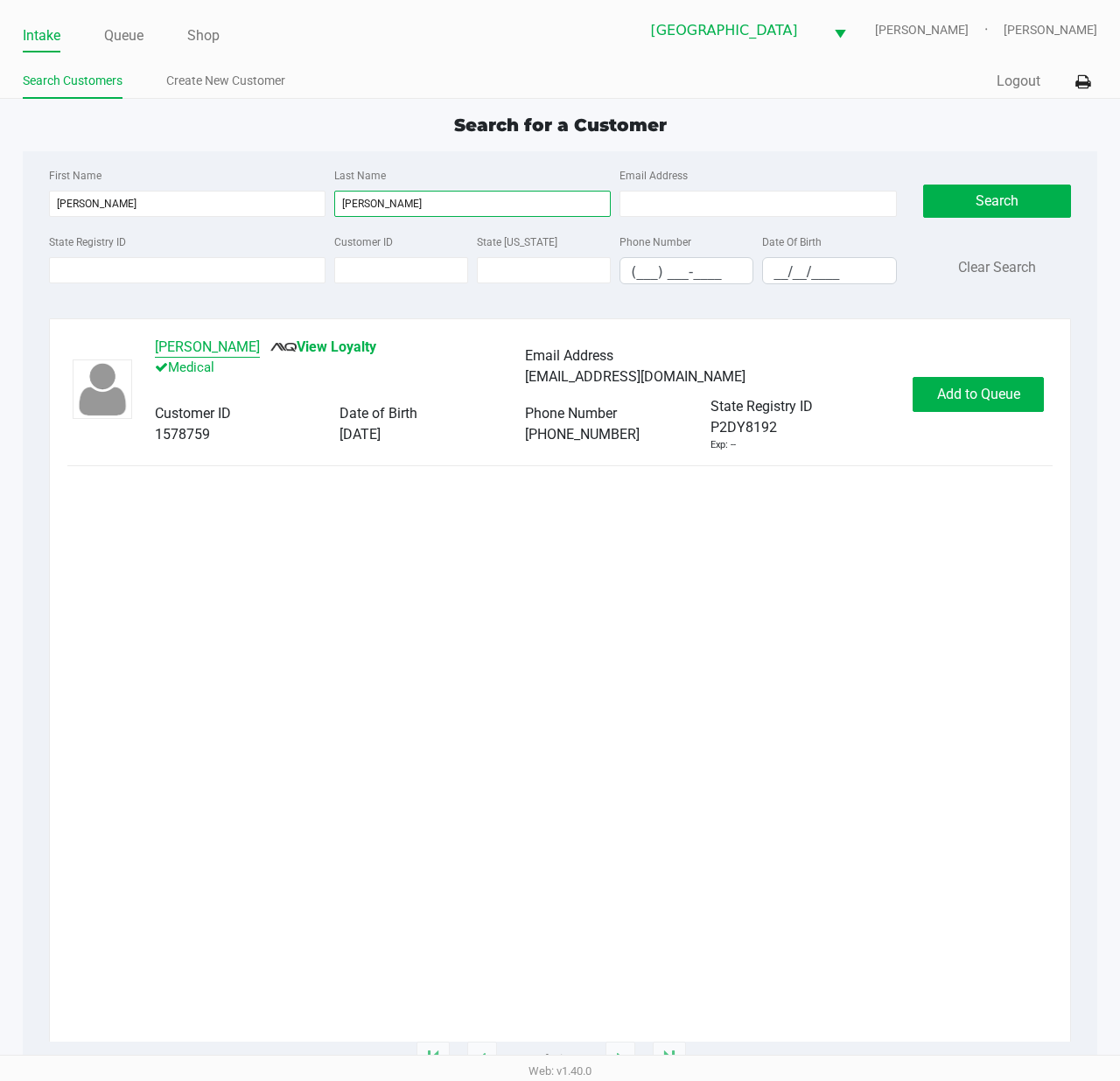
type input "bruce"
click at [190, 354] on button "Haley Bruce-Vivolo" at bounding box center [208, 346] width 105 height 21
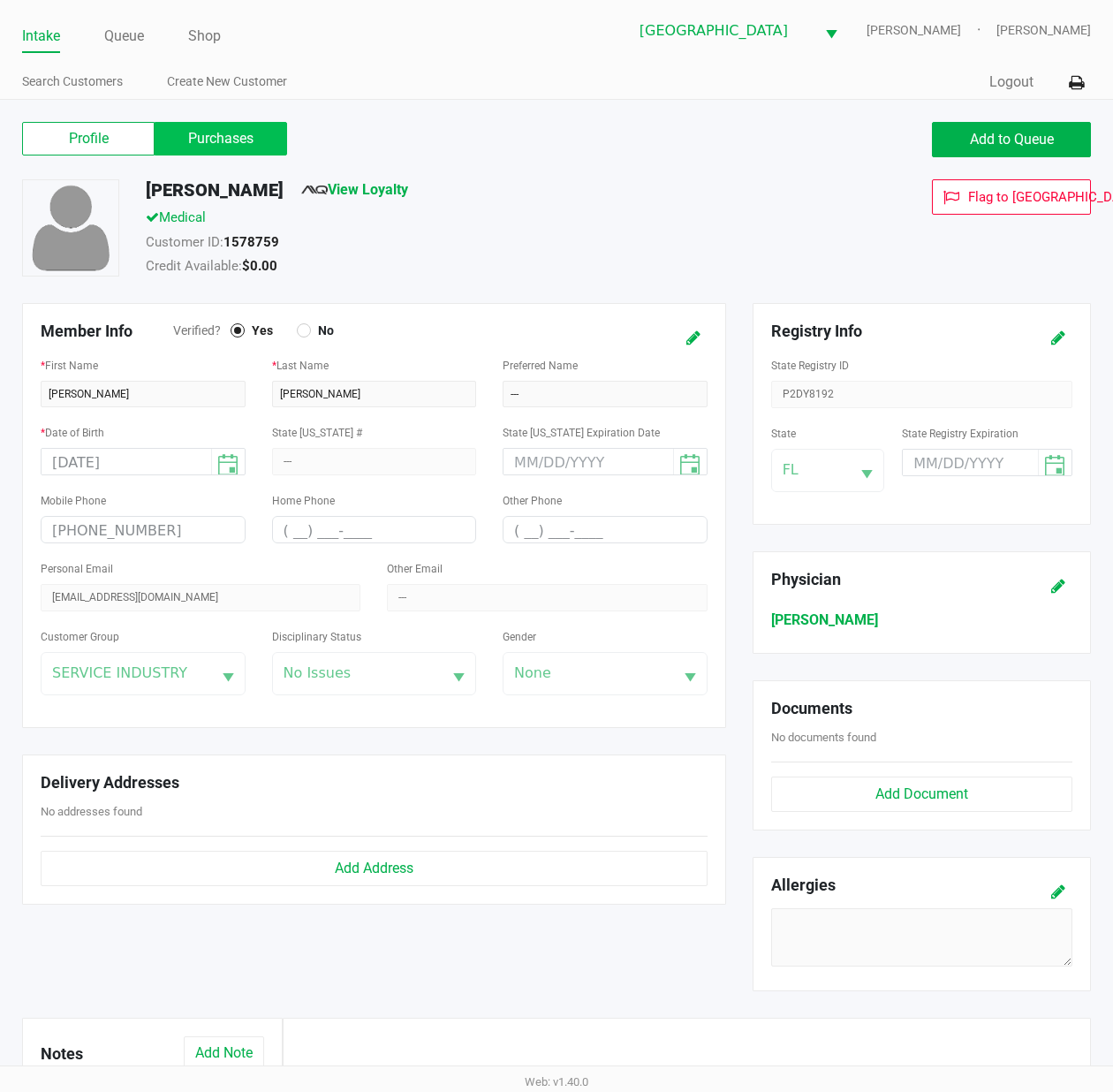
click at [216, 153] on label "Purchases" at bounding box center [221, 139] width 132 height 34
click at [0, 0] on 1 "Purchases" at bounding box center [0, 0] width 0 height 0
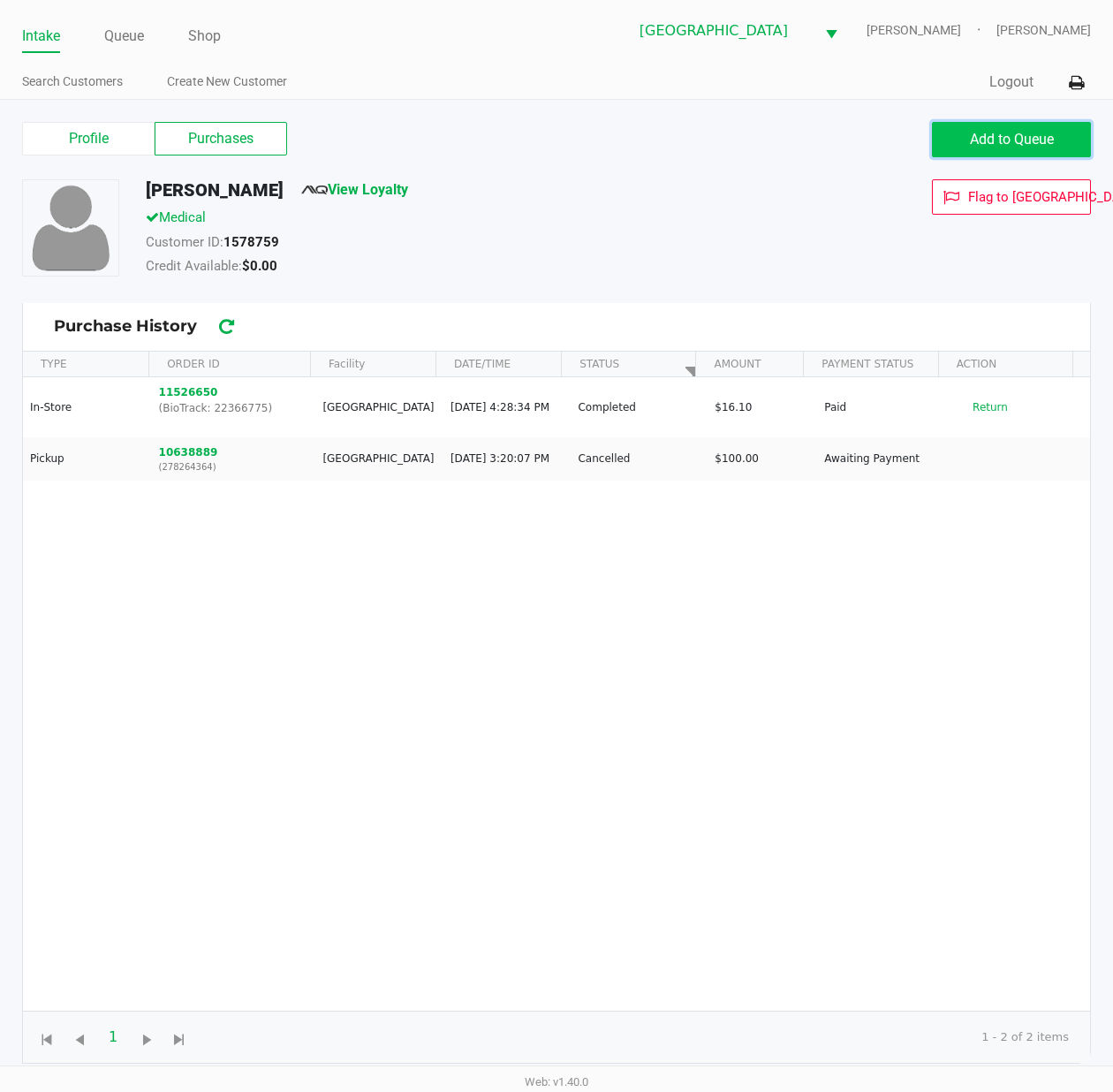
click at [1001, 149] on button "Add to Queue" at bounding box center [1011, 139] width 159 height 36
click at [1001, 149] on div "Add to Queue" at bounding box center [1011, 139] width 159 height 36
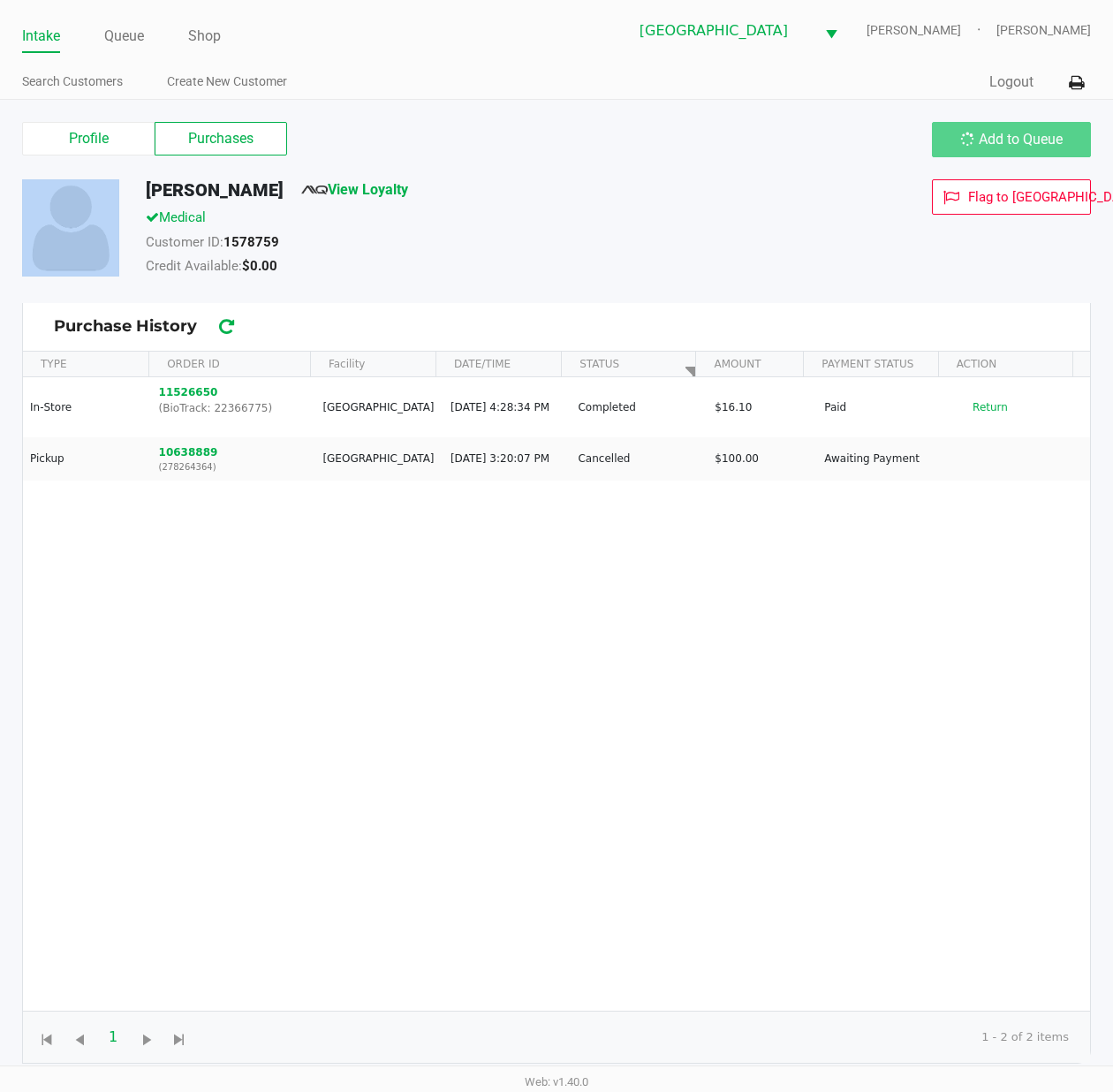
click at [1001, 149] on div "Add to Queue" at bounding box center [1011, 139] width 159 height 36
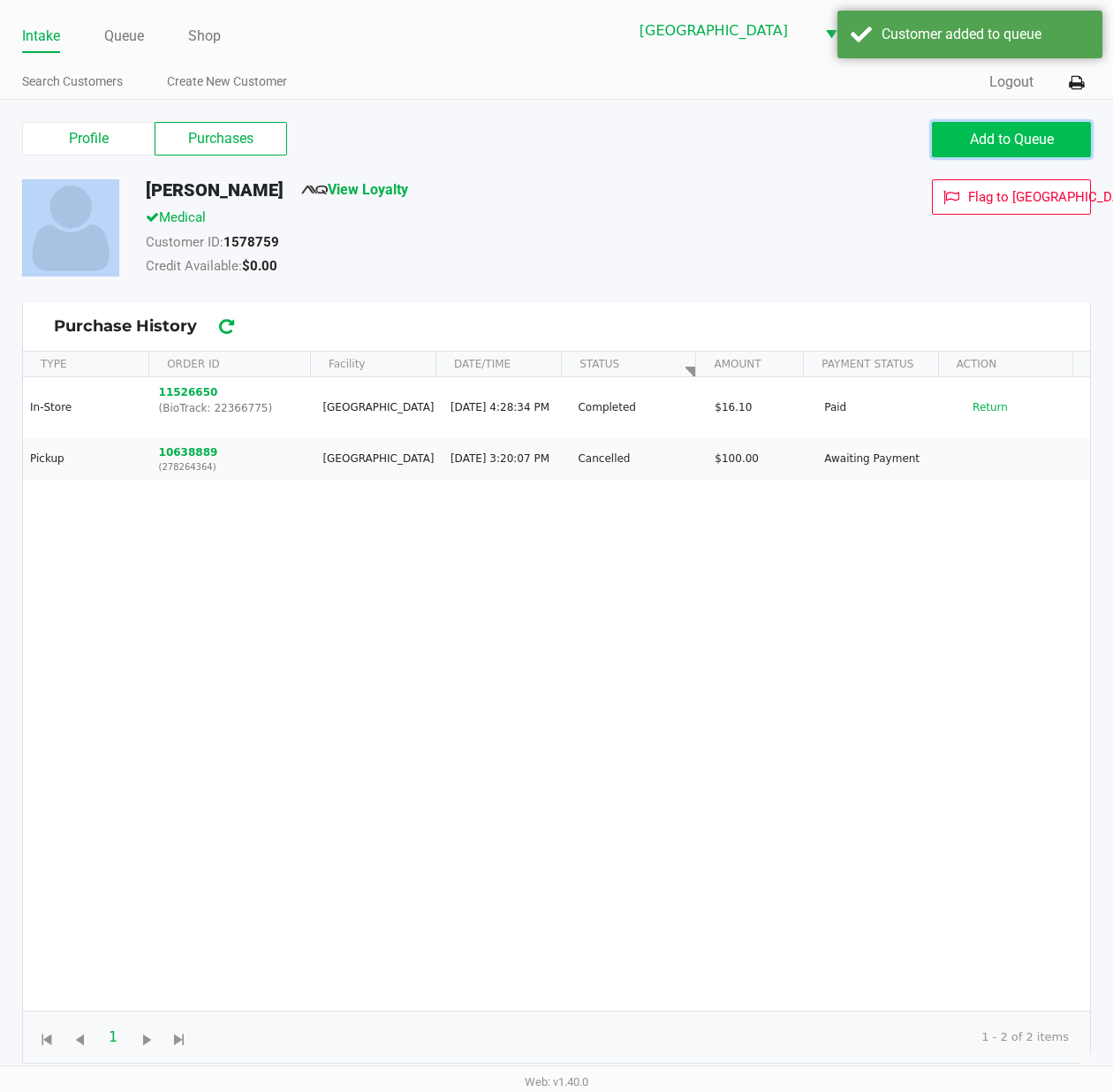
click at [1001, 149] on button "Add to Queue" at bounding box center [1011, 139] width 159 height 36
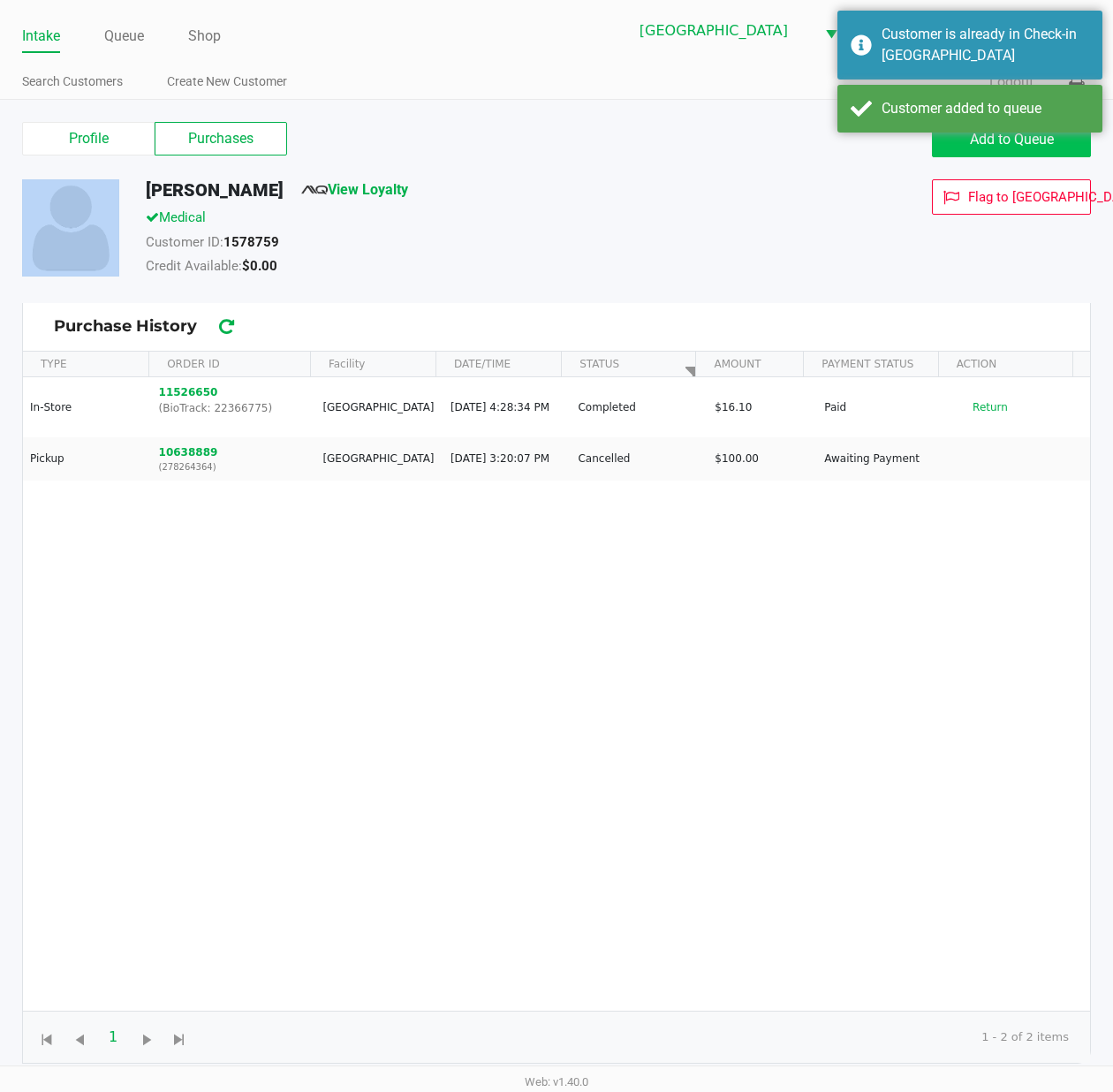
click at [1001, 149] on div "Add to Queue" at bounding box center [1011, 139] width 159 height 36
click at [128, 37] on link "Queue" at bounding box center [124, 36] width 40 height 25
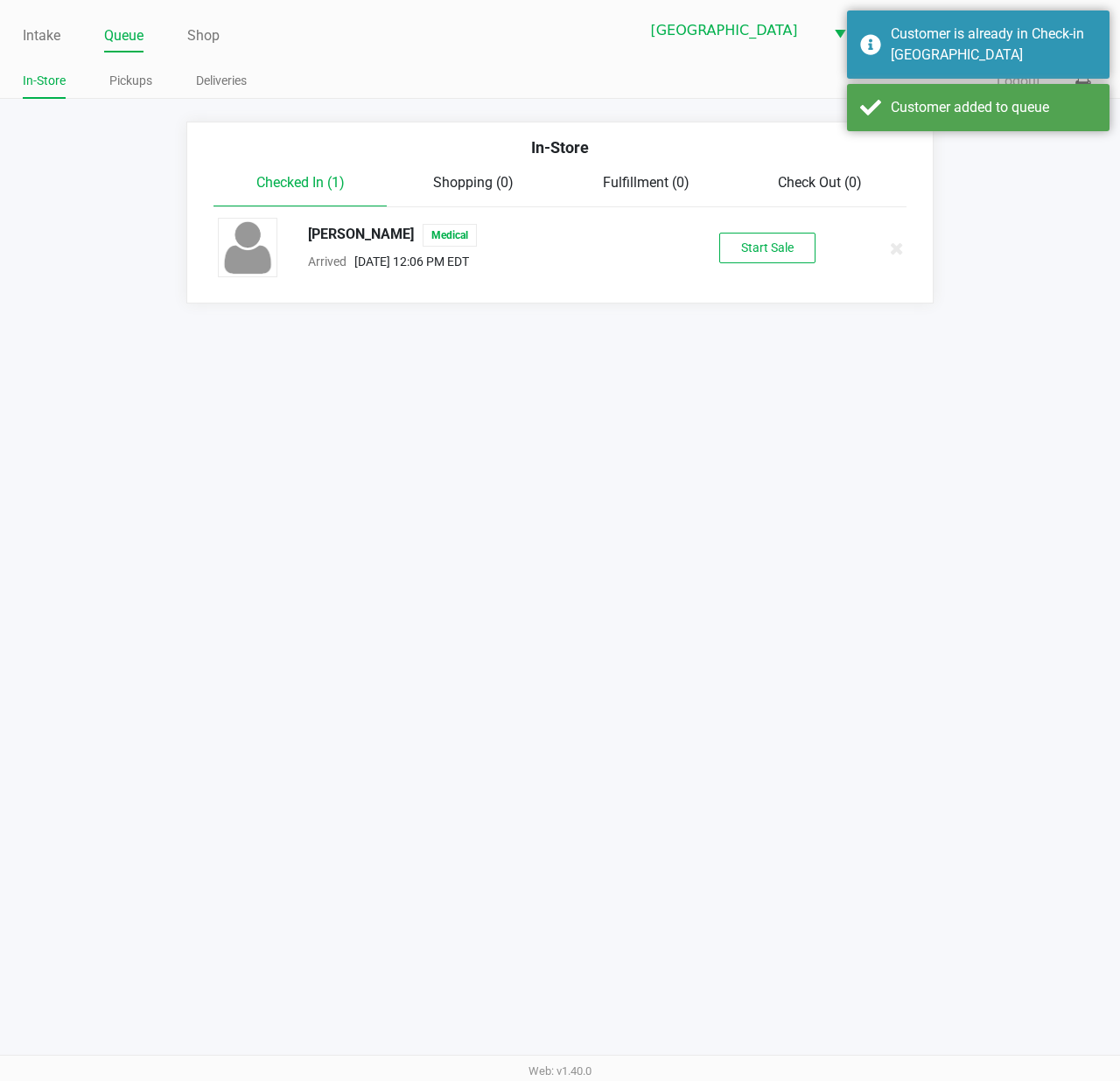
click at [766, 273] on div "Haley Bruce-Vivolo Medical Arrived Aug 24, 2025 12:06 PM EDT Start Sale" at bounding box center [560, 248] width 709 height 61
click at [770, 257] on button "Start Sale" at bounding box center [767, 248] width 97 height 31
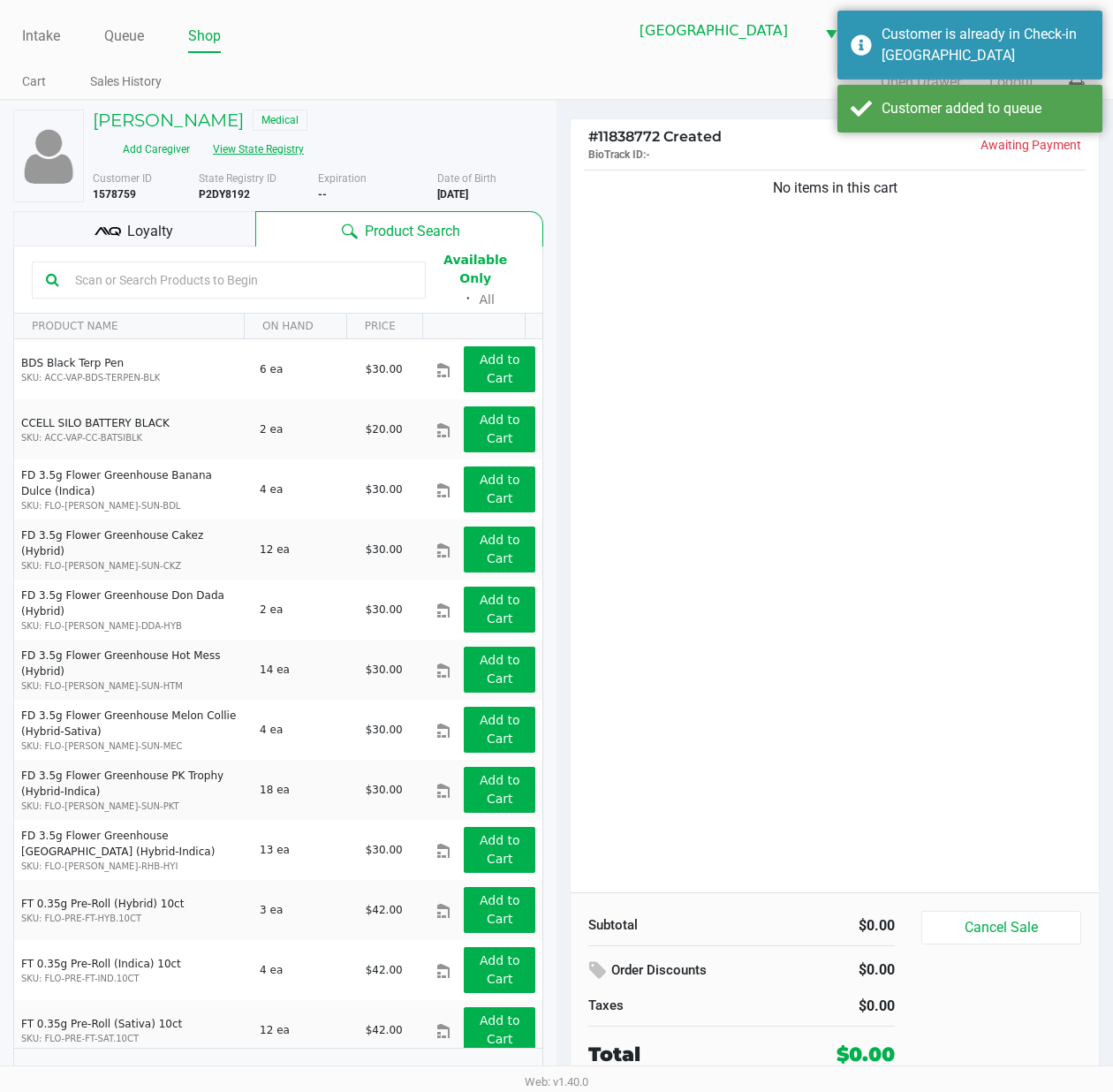
click at [304, 135] on button "View State Registry" at bounding box center [252, 149] width 103 height 28
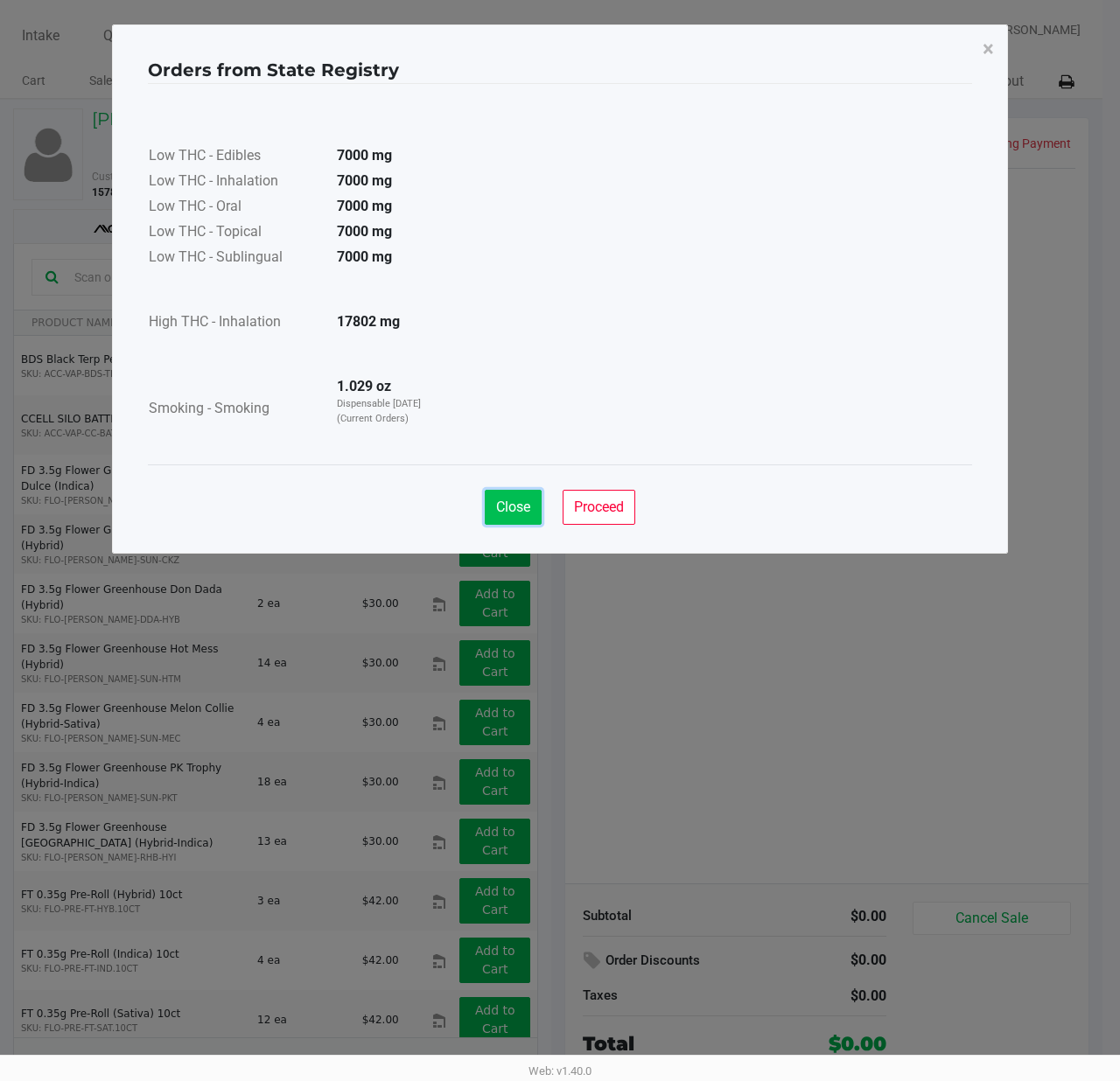
click at [498, 504] on span "Close" at bounding box center [514, 506] width 34 height 16
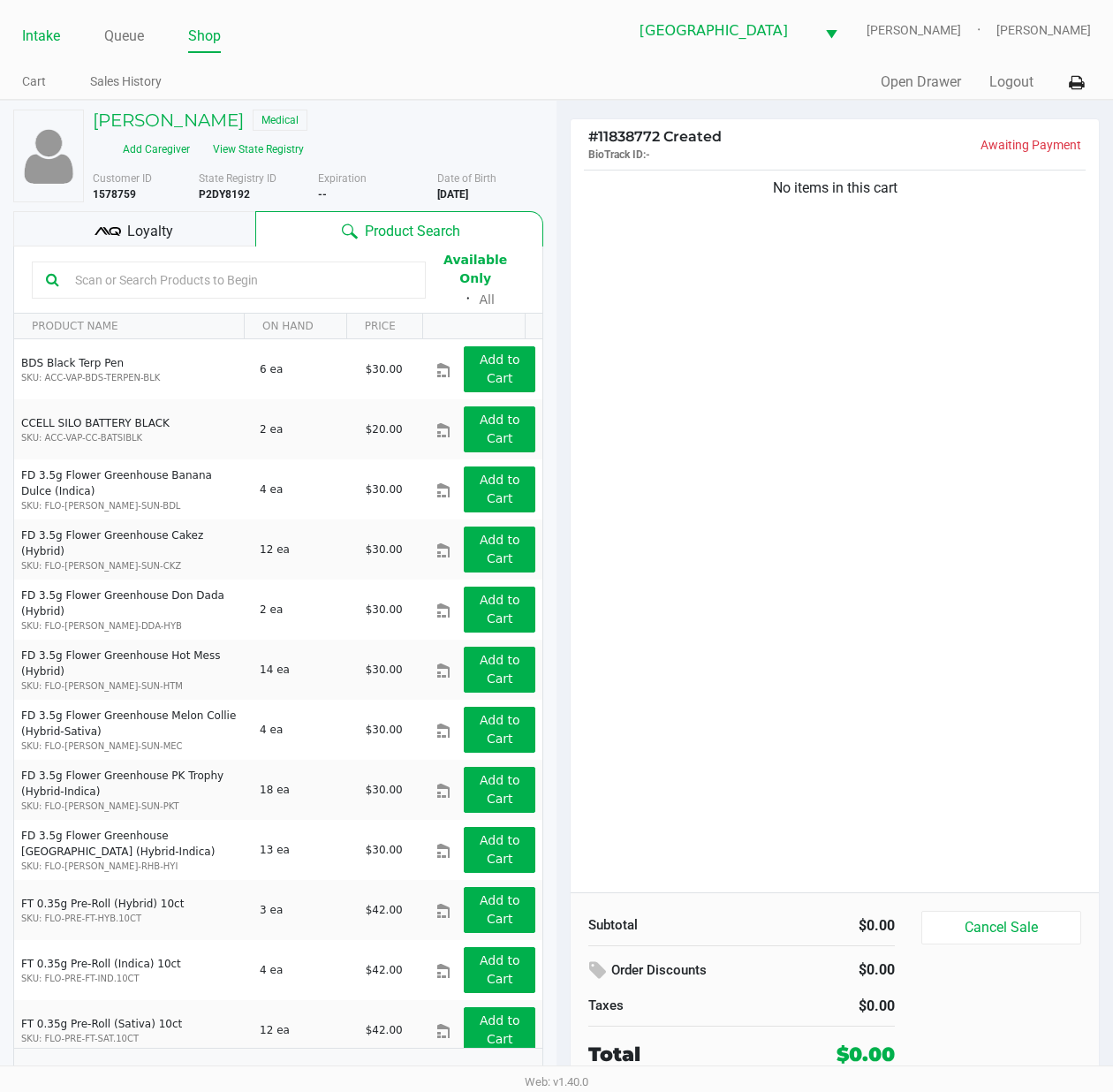
click at [37, 44] on link "Intake" at bounding box center [41, 36] width 38 height 25
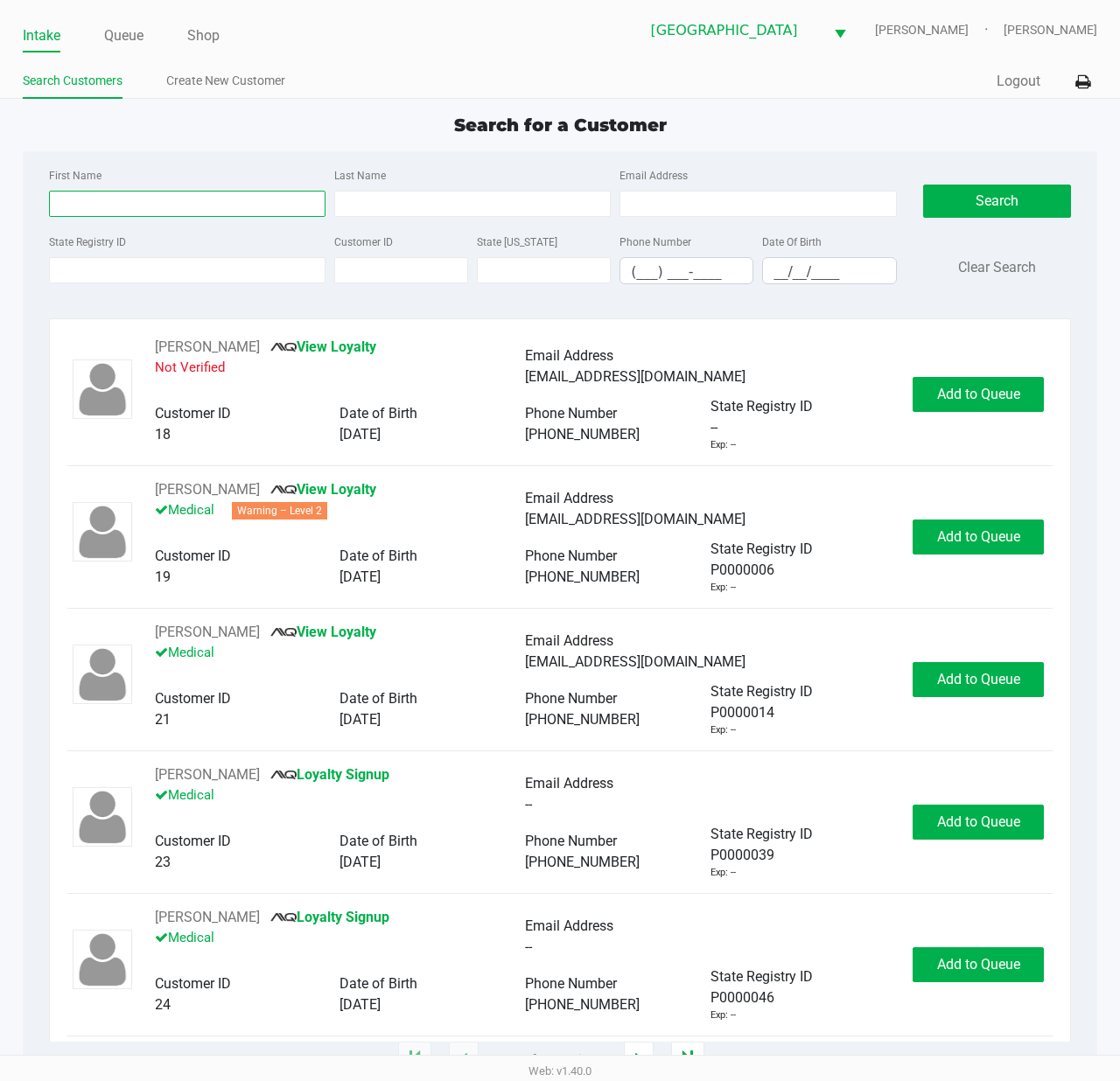
click at [173, 205] on input "First Name" at bounding box center [187, 203] width 276 height 26
click at [110, 26] on link "Queue" at bounding box center [124, 35] width 40 height 24
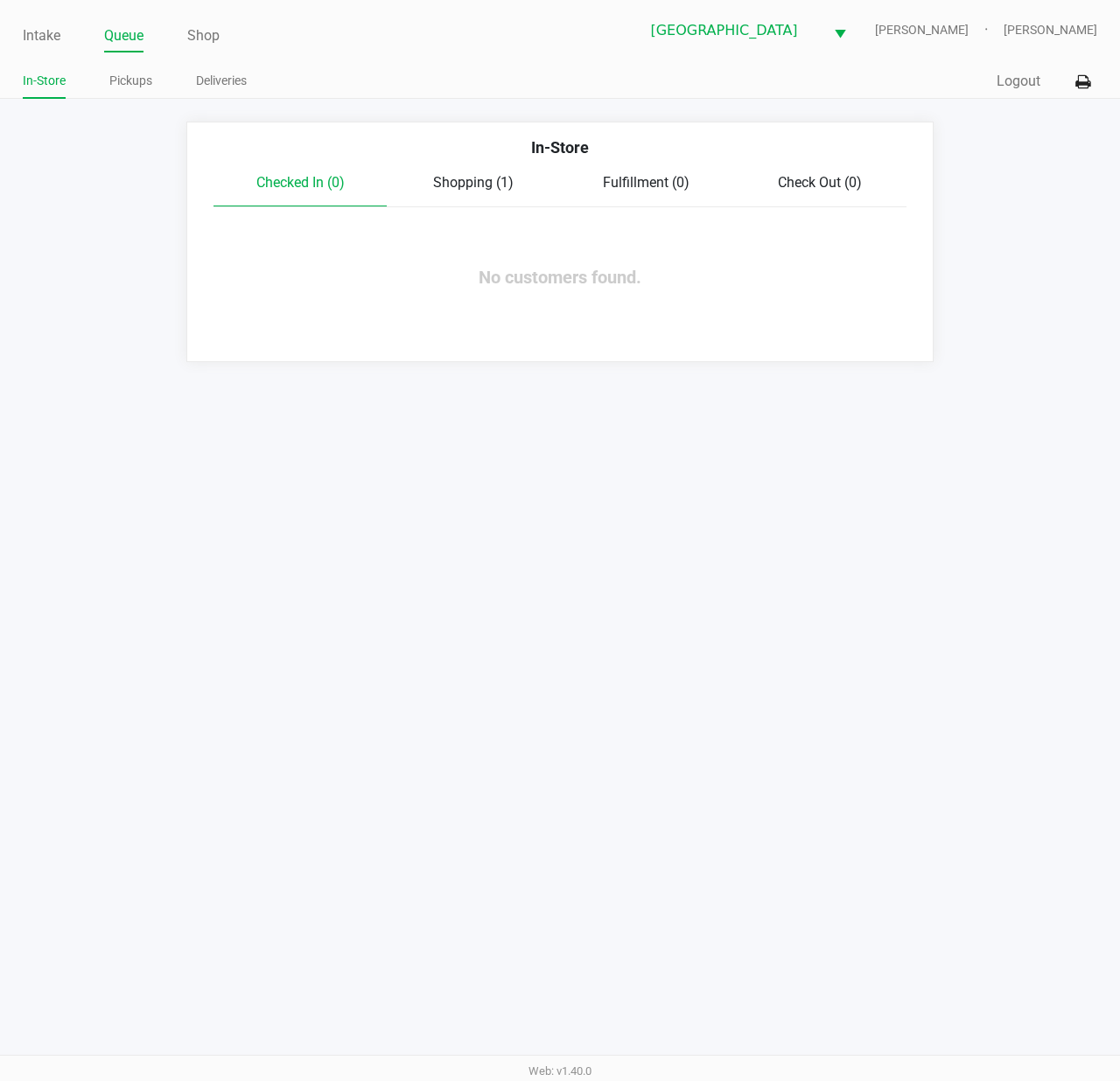
click at [490, 177] on span "Shopping (1)" at bounding box center [473, 182] width 80 height 16
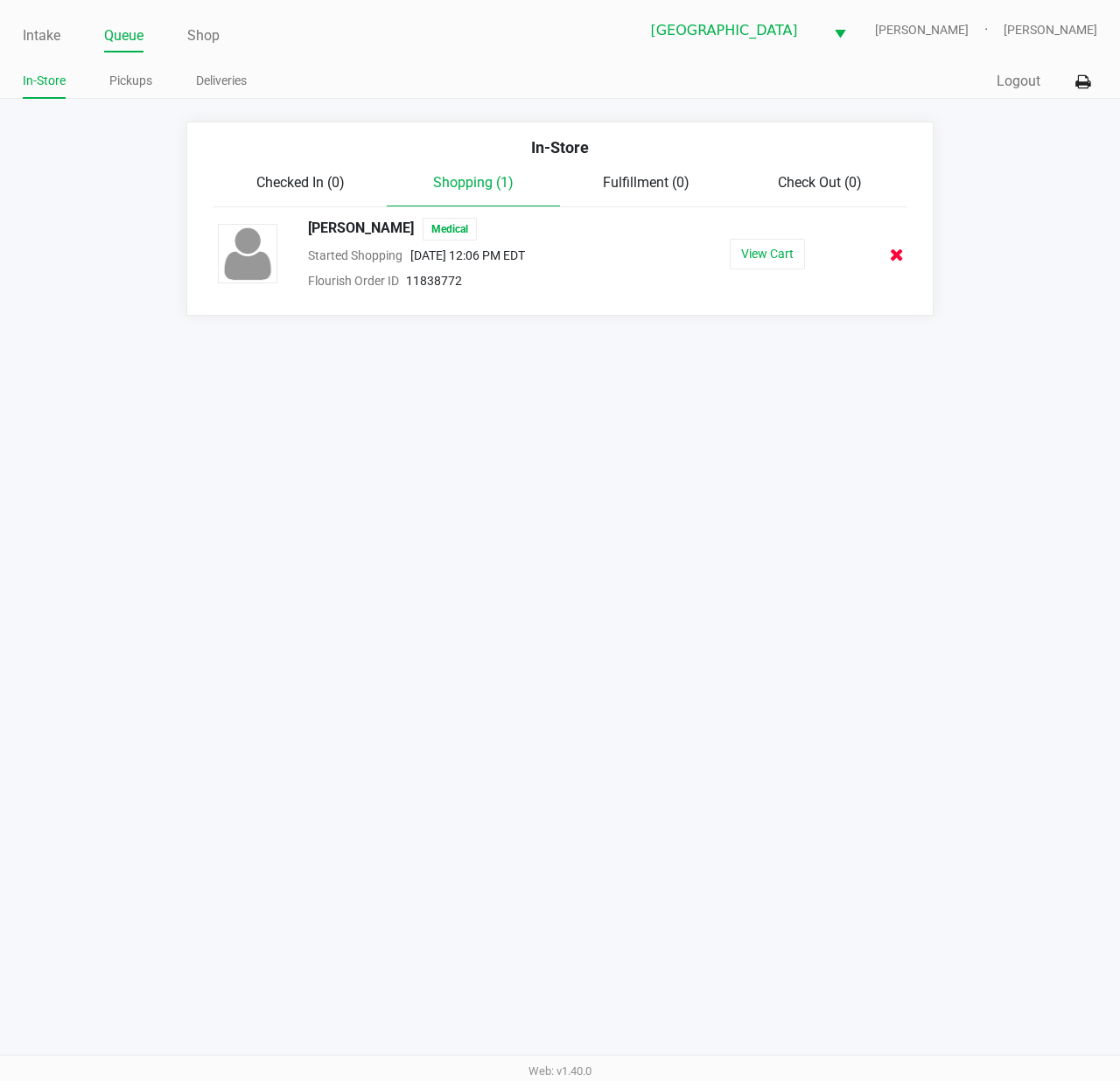
click at [890, 248] on icon at bounding box center [897, 254] width 14 height 14
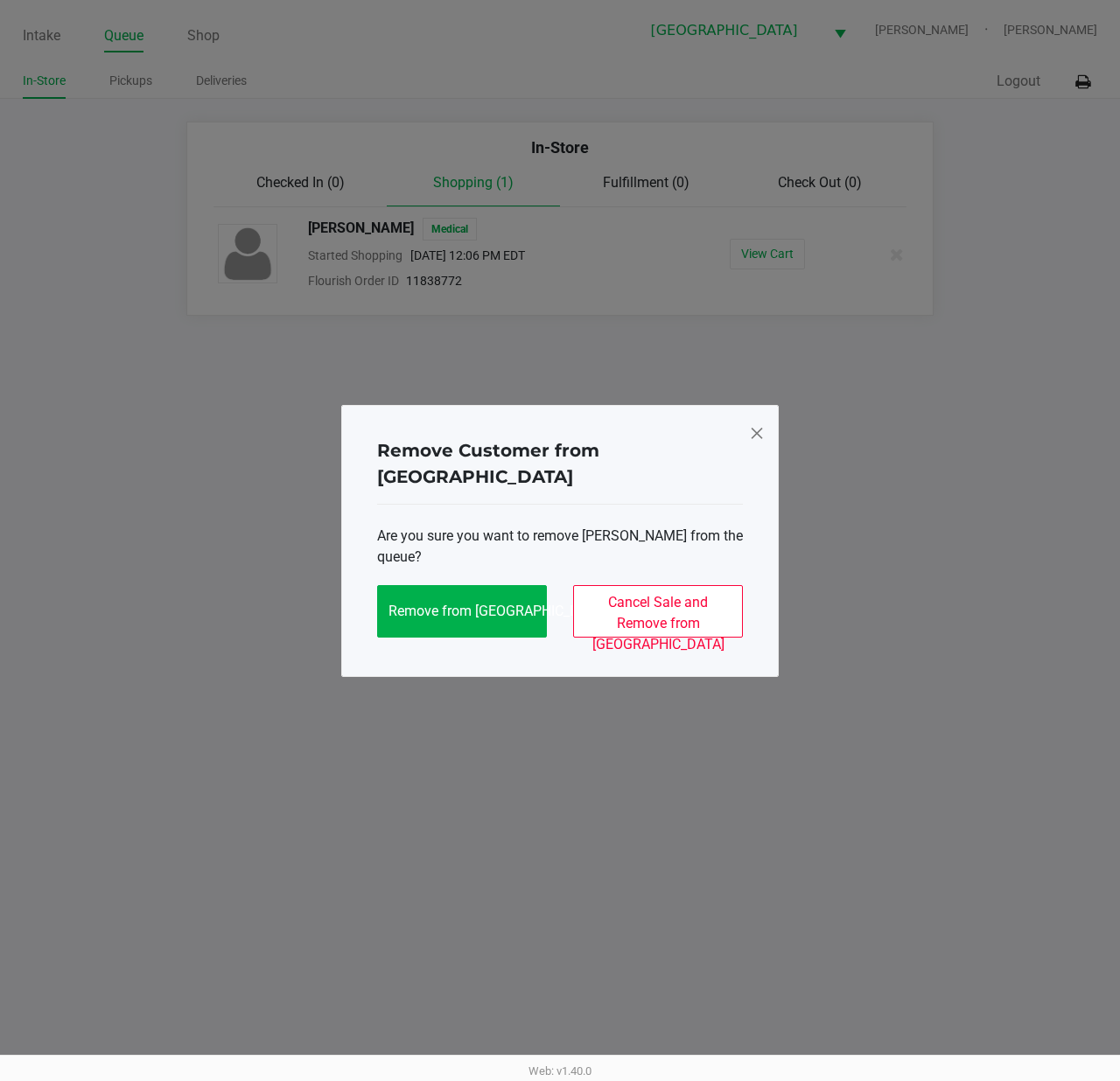
click at [690, 651] on div "Remove Customer from Queue Are you sure you want to remove Haley Bruce-Vivolo f…" at bounding box center [560, 540] width 438 height 272
click at [688, 600] on button "Cancel Sale and Remove from Queue" at bounding box center [658, 611] width 170 height 52
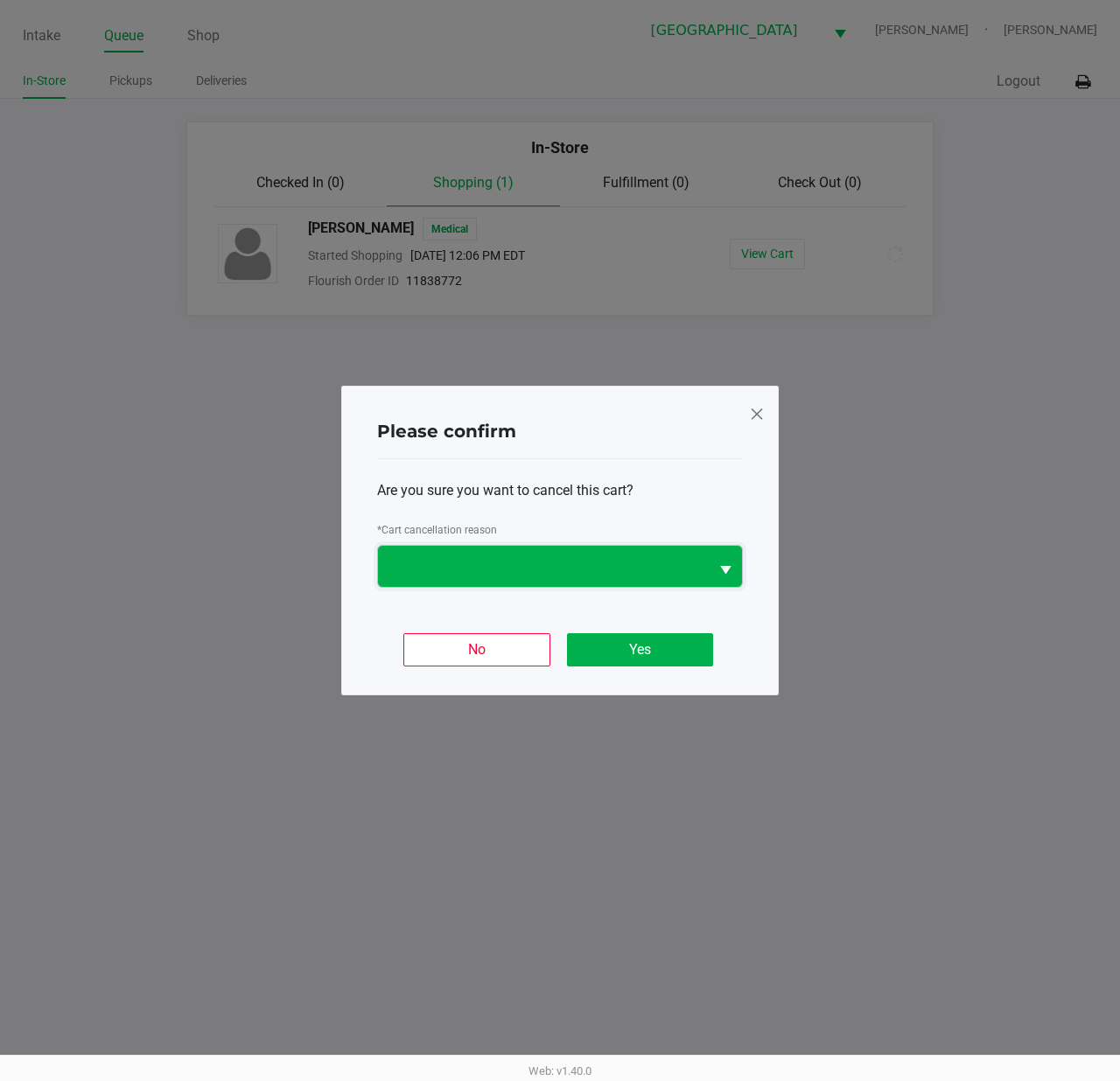
click at [589, 559] on span at bounding box center [542, 566] width 310 height 21
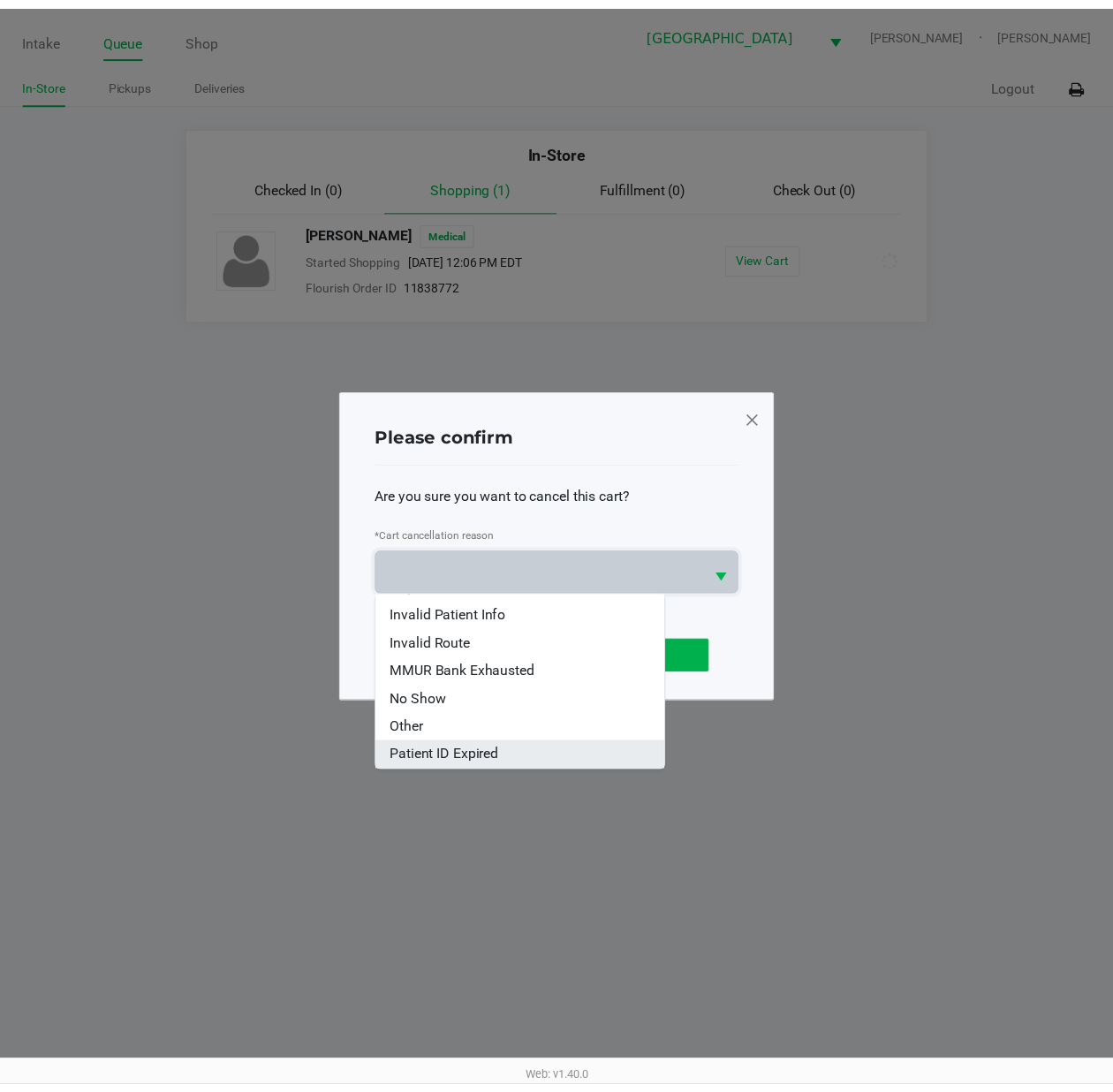
scroll to position [77, 0]
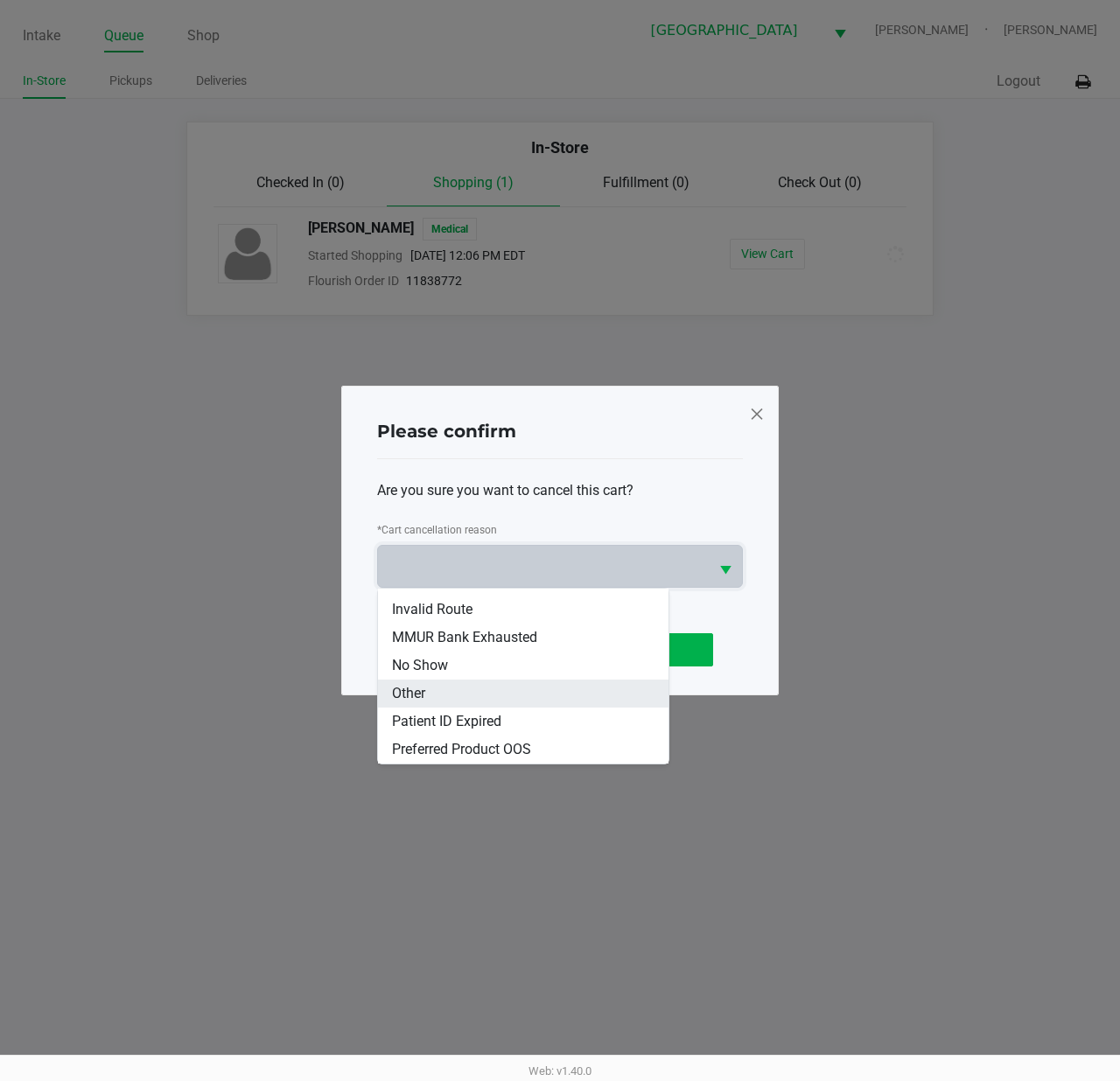
click at [438, 689] on li "Other" at bounding box center [523, 693] width 291 height 28
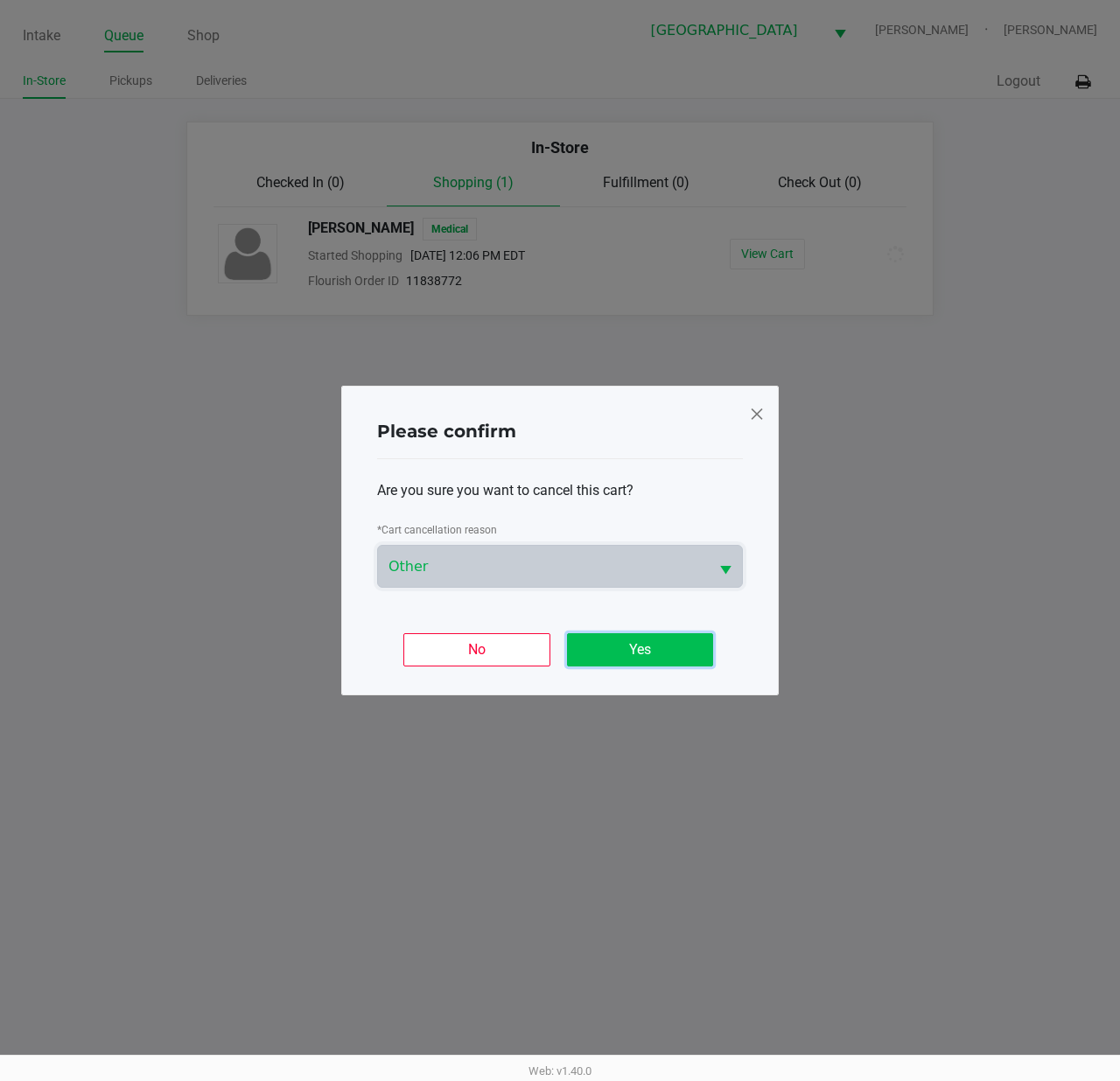
click at [623, 641] on button "Yes" at bounding box center [640, 650] width 146 height 33
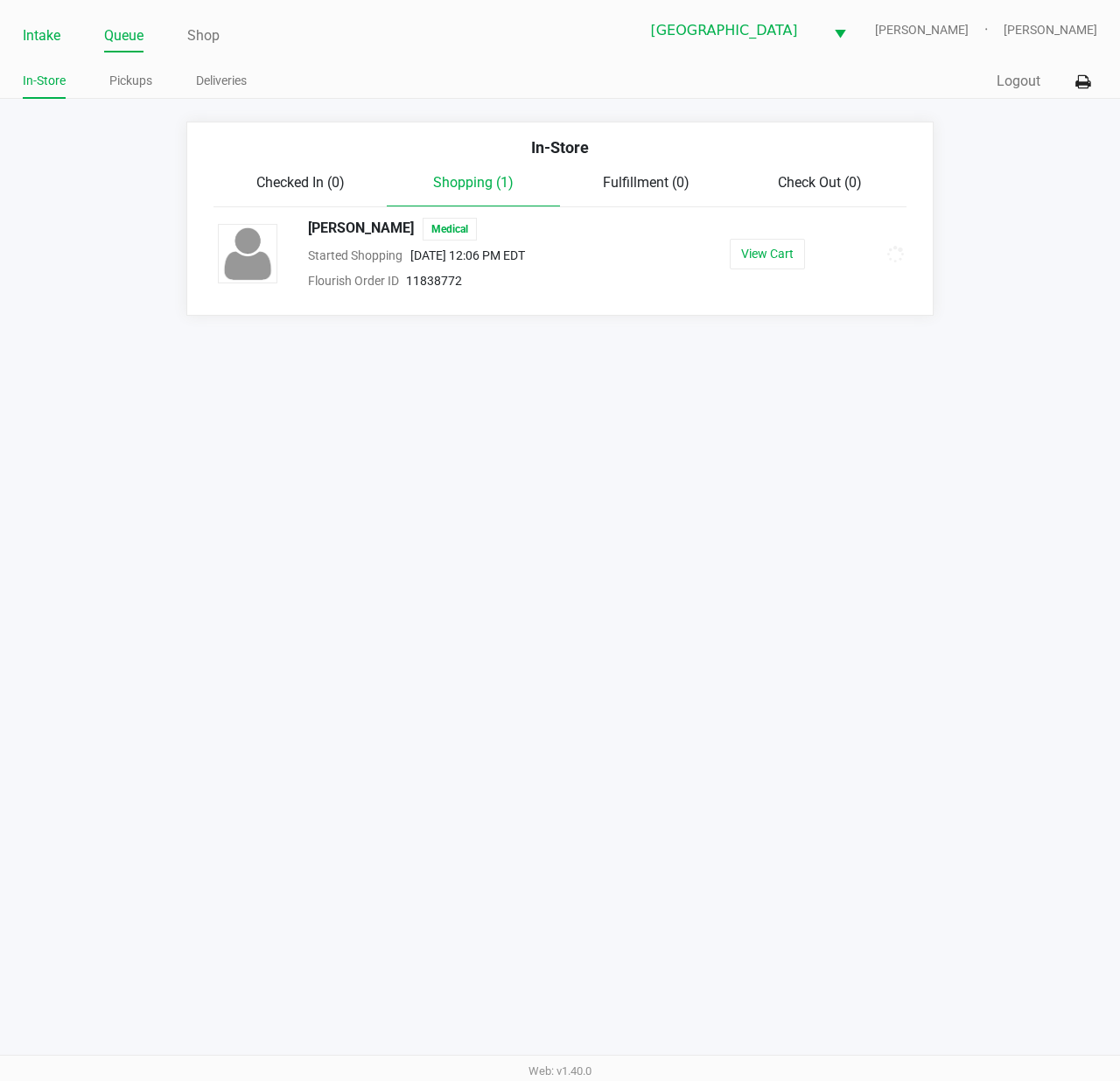
click at [47, 32] on link "Intake" at bounding box center [42, 35] width 38 height 24
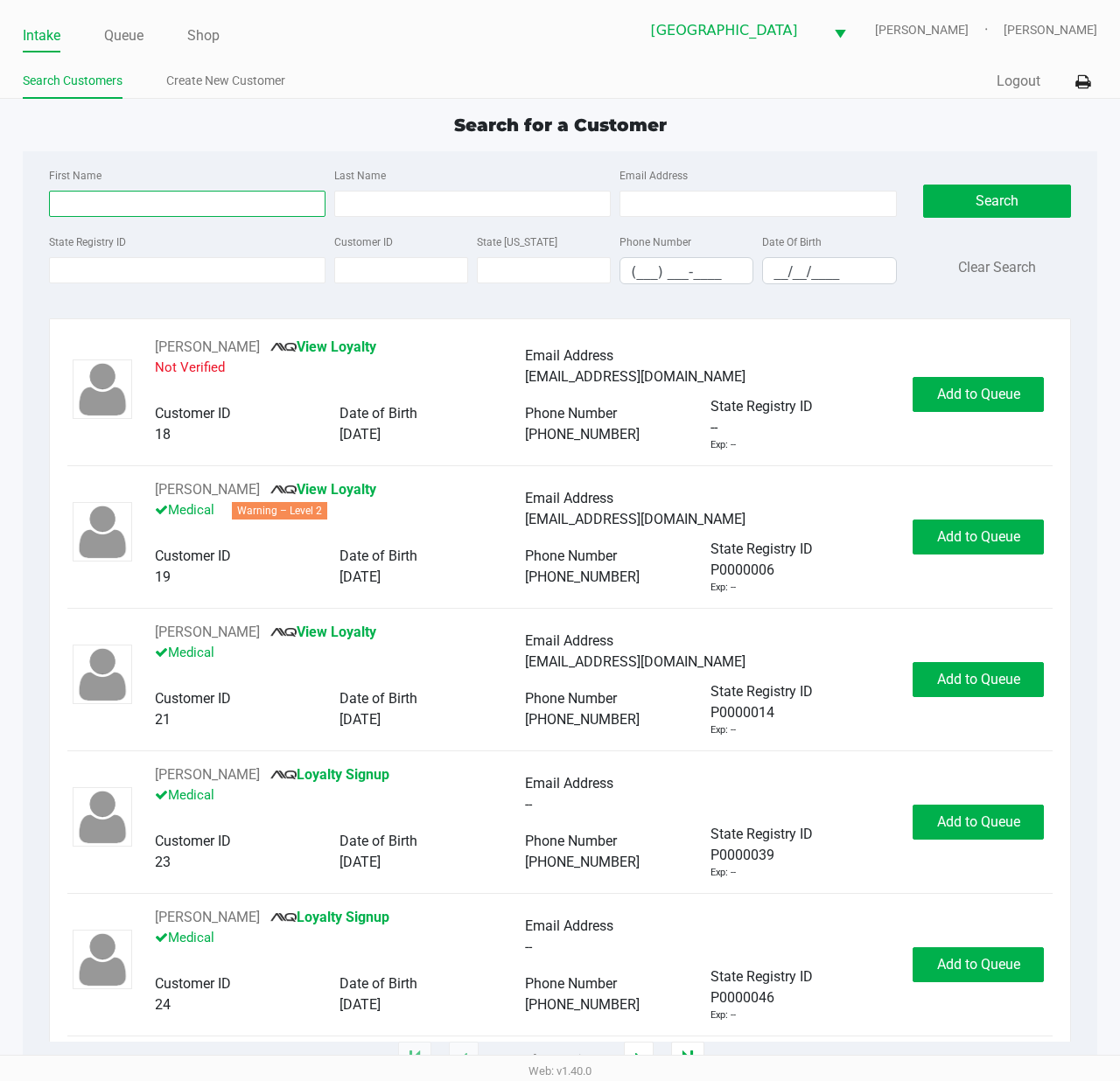
click at [116, 197] on input "First Name" at bounding box center [187, 203] width 276 height 26
type input "david"
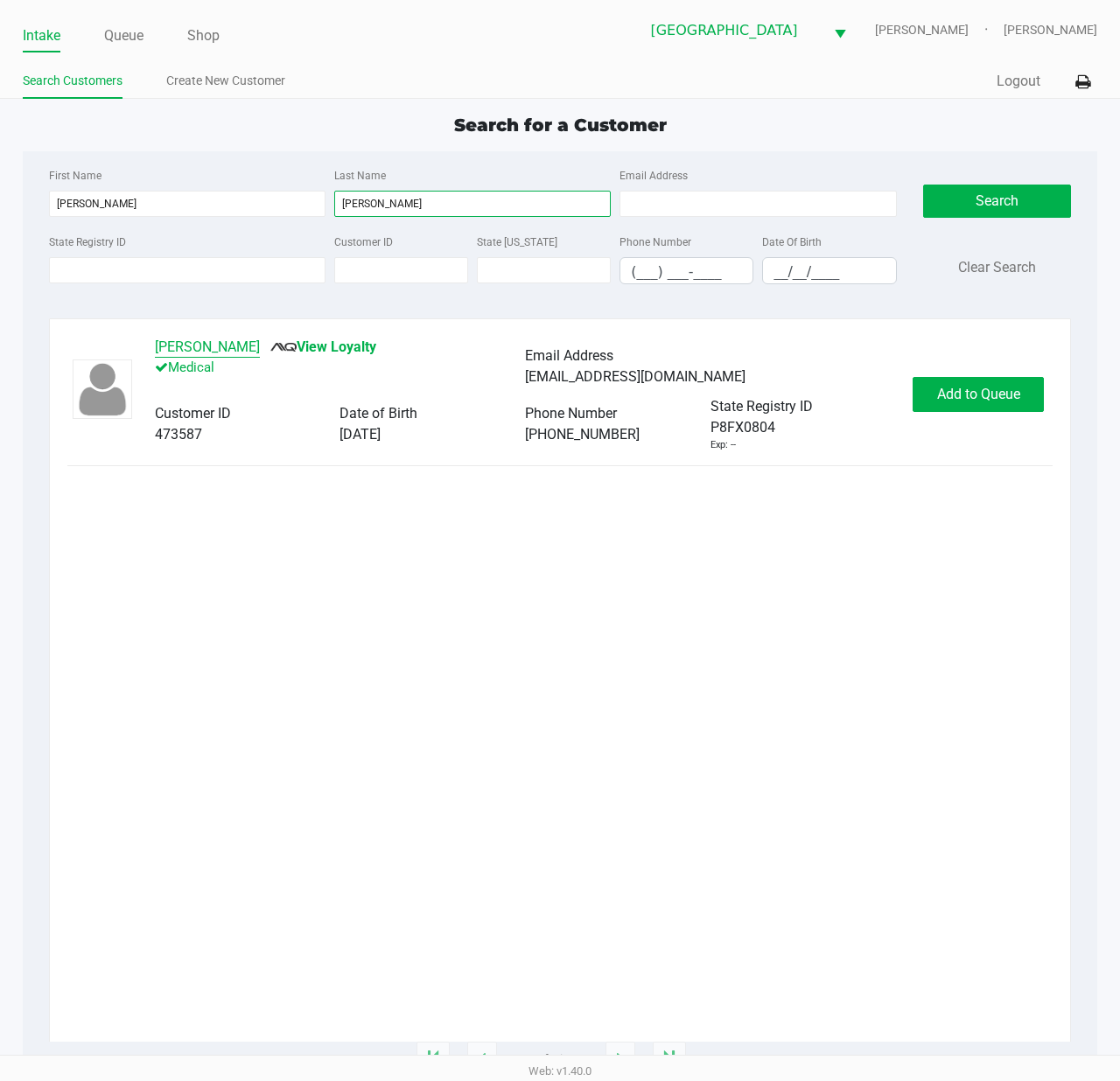
type input "salman"
click at [229, 354] on button "DAVID SALMAN" at bounding box center [208, 346] width 105 height 21
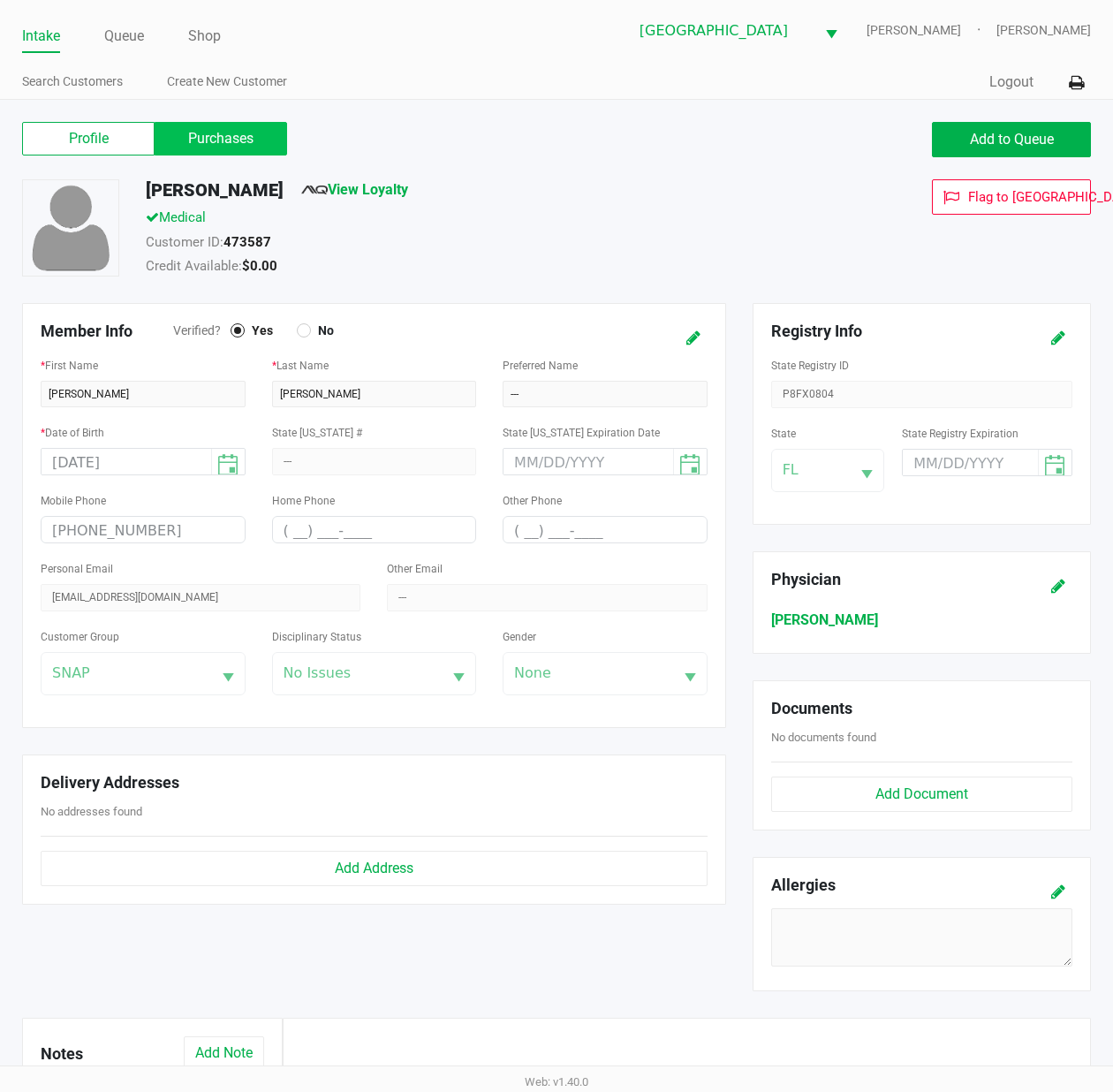
drag, startPoint x: 213, startPoint y: 118, endPoint x: 219, endPoint y: 146, distance: 28.6
click at [215, 124] on div "Profile Purchases Add to Queue" at bounding box center [557, 149] width 1096 height 62
click at [219, 150] on label "Purchases" at bounding box center [221, 139] width 132 height 34
click at [0, 0] on 1 "Purchases" at bounding box center [0, 0] width 0 height 0
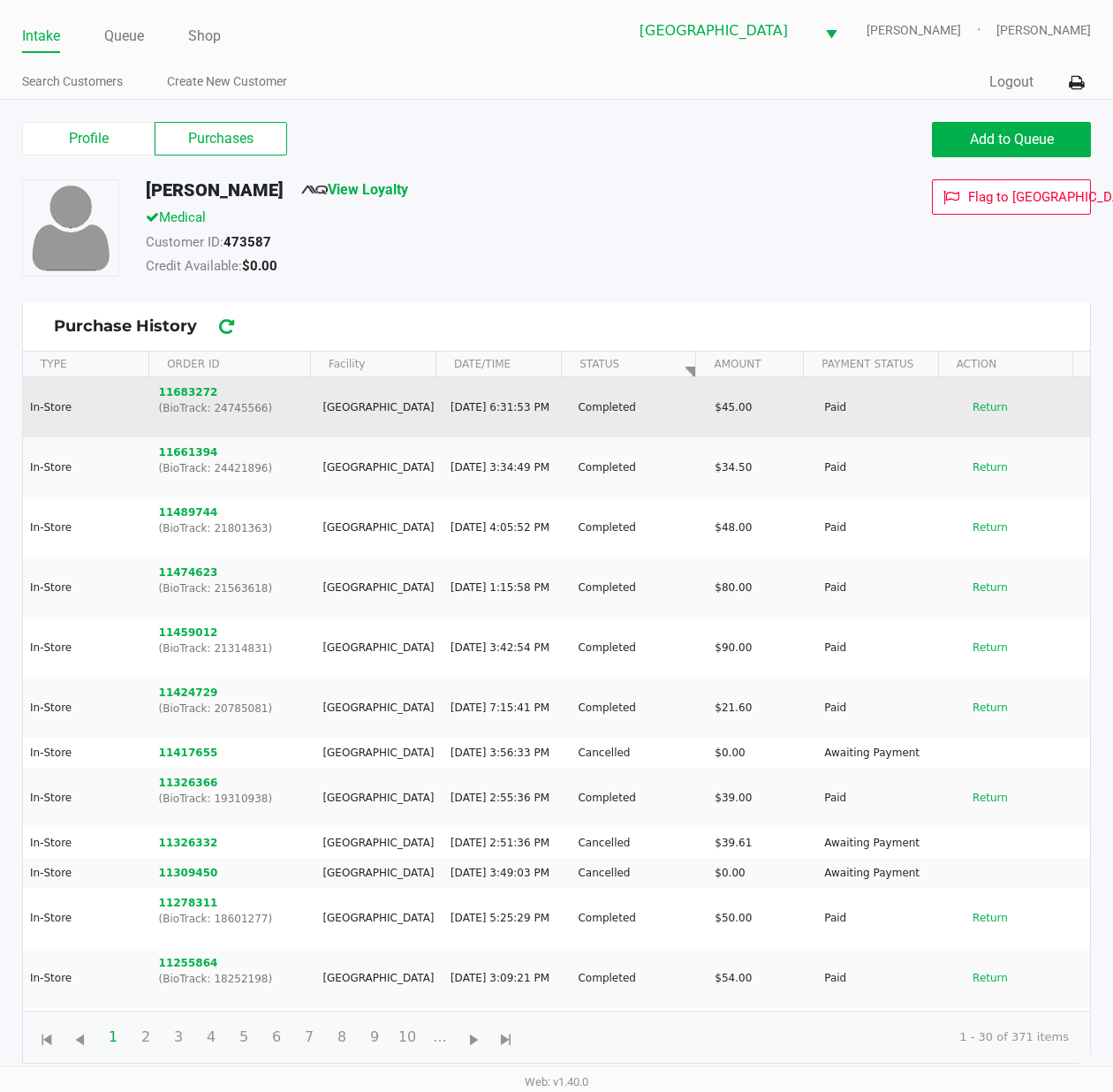
click at [162, 407] on p "(BioTrack: 24745566)" at bounding box center [233, 407] width 149 height 15
click at [171, 389] on button "11683272" at bounding box center [188, 392] width 59 height 15
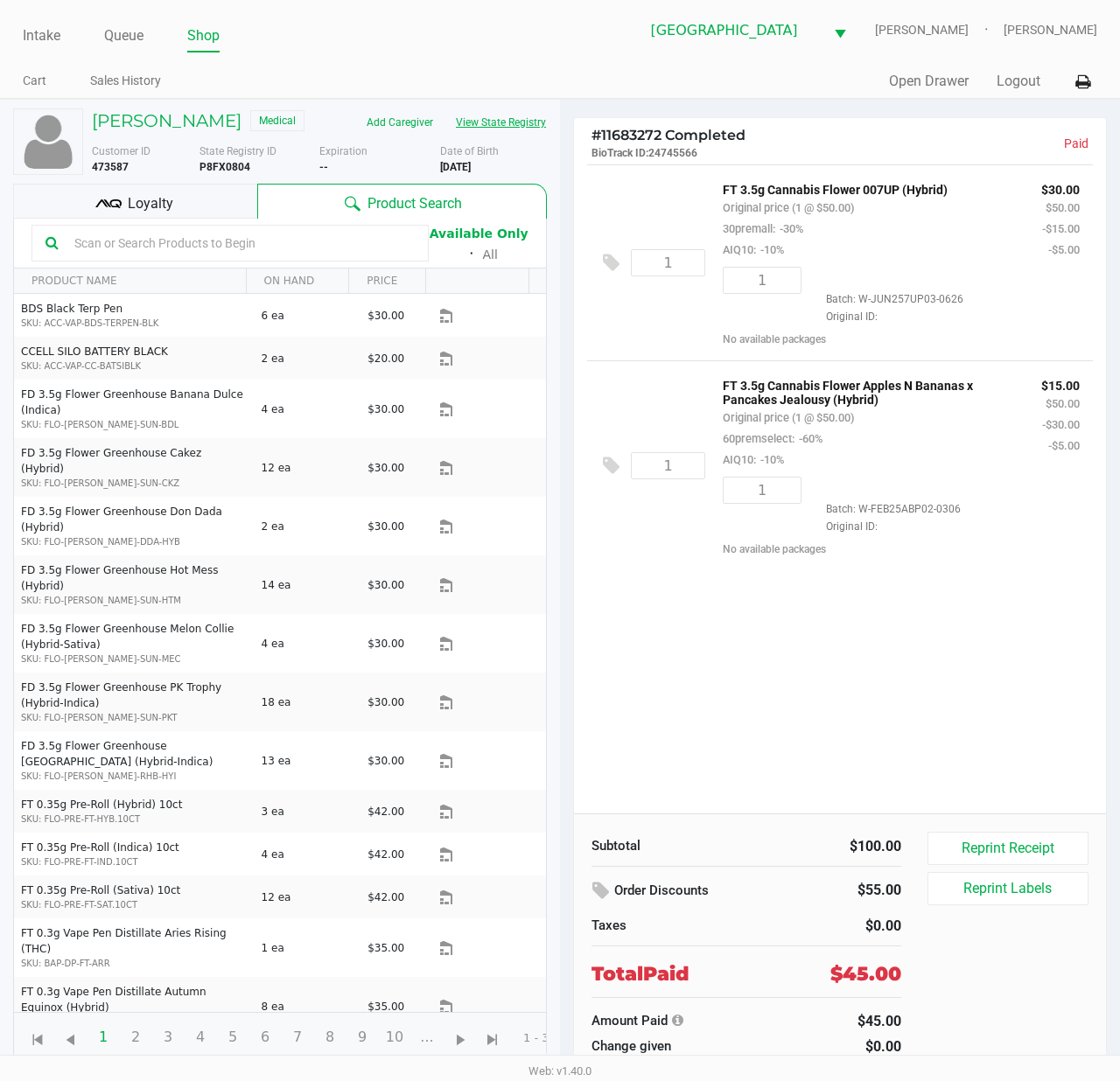
click at [502, 129] on button "View State Registry" at bounding box center [495, 122] width 102 height 28
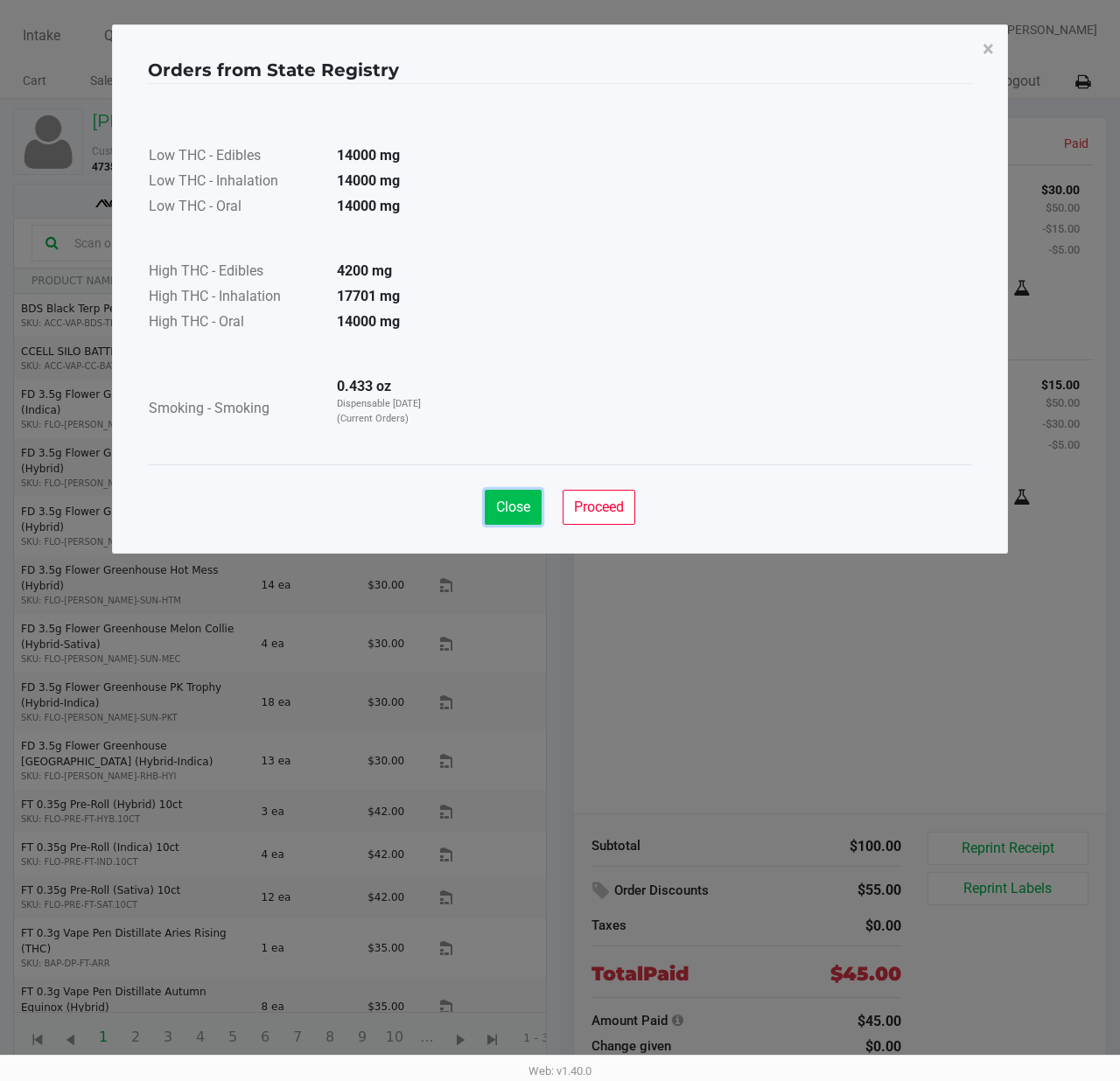
click at [515, 505] on span "Close" at bounding box center [514, 506] width 34 height 16
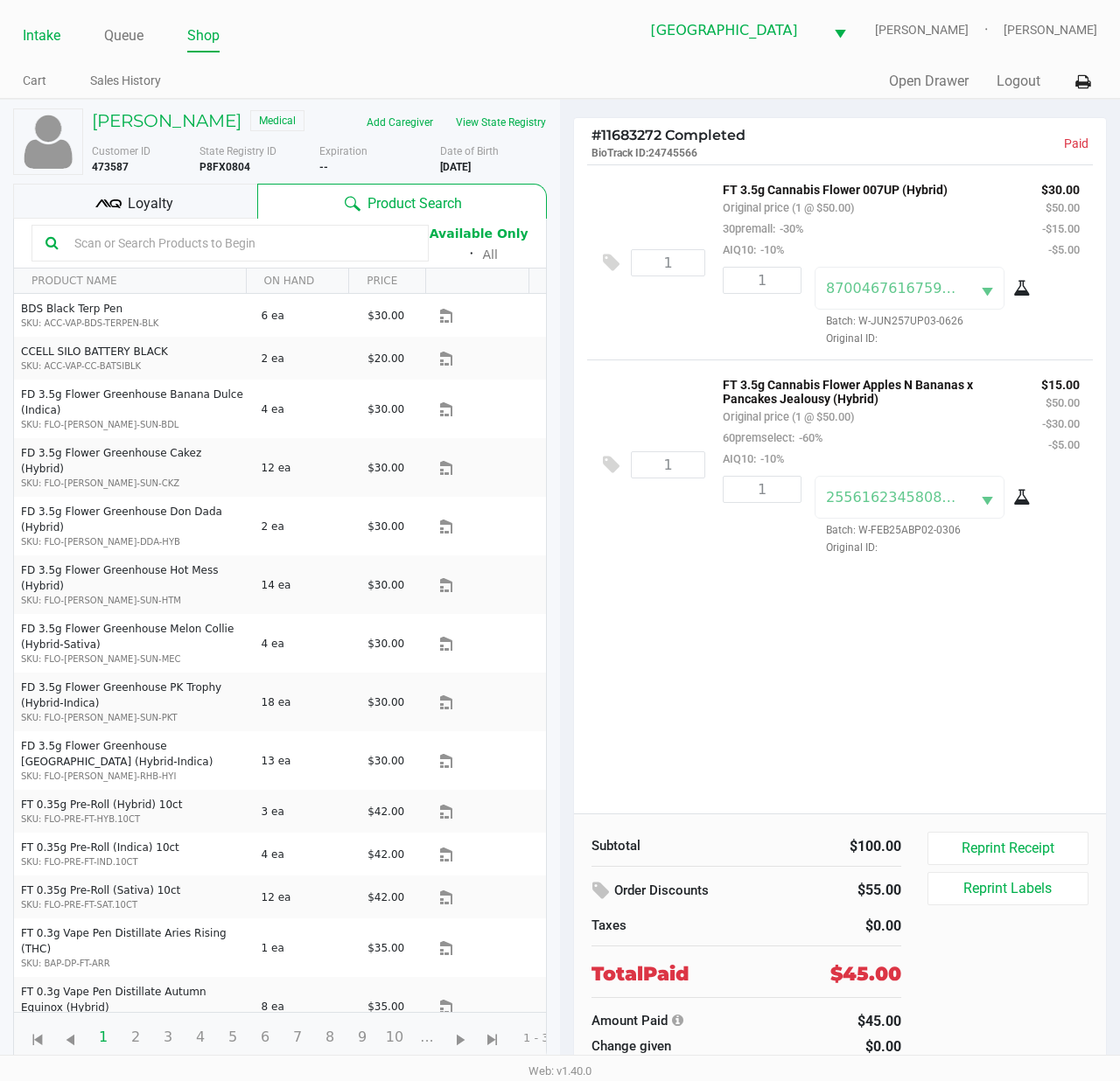
click at [42, 24] on link "Intake" at bounding box center [42, 35] width 38 height 24
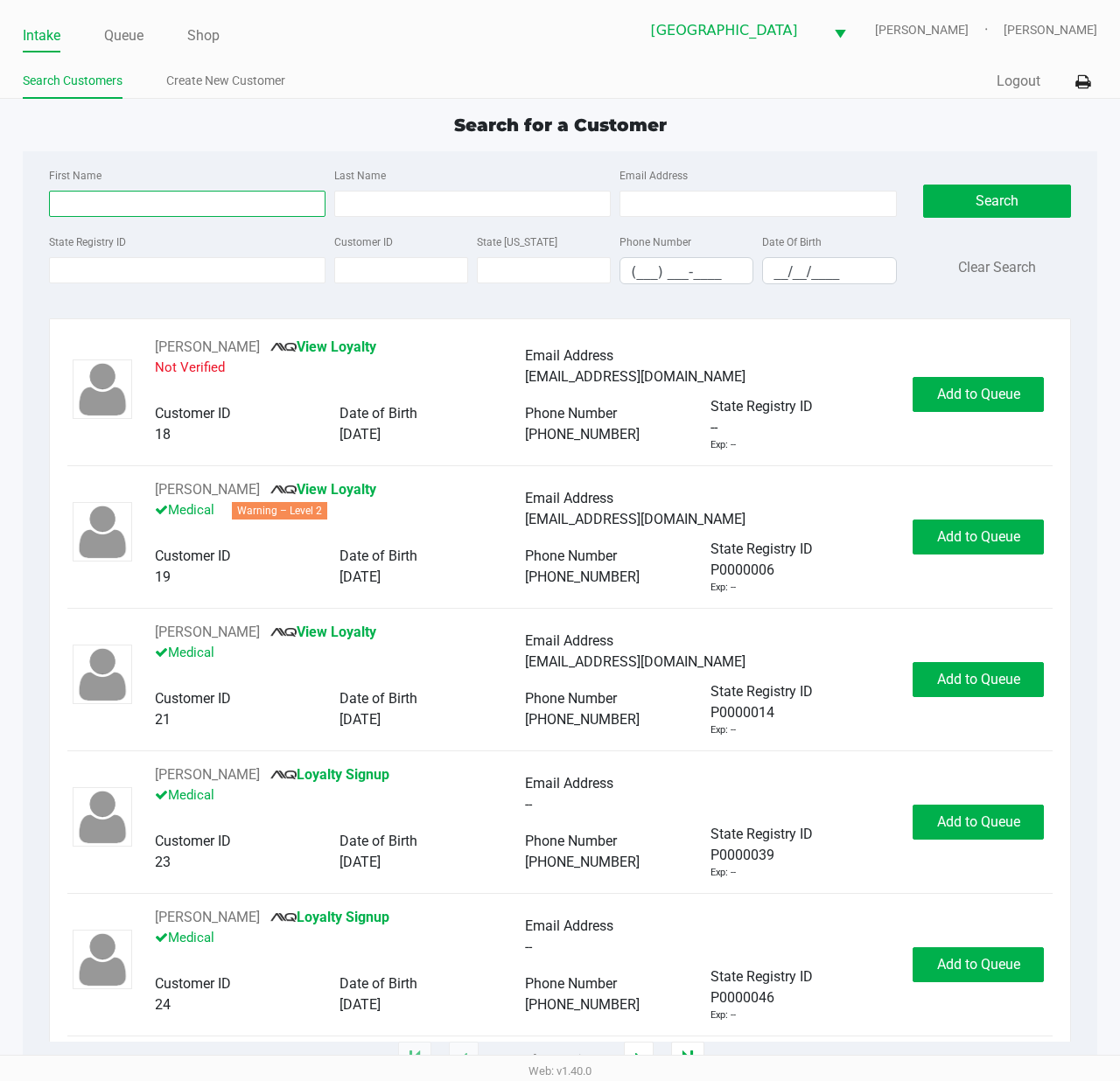
click at [86, 204] on input "First Name" at bounding box center [187, 203] width 276 height 26
type input "diane"
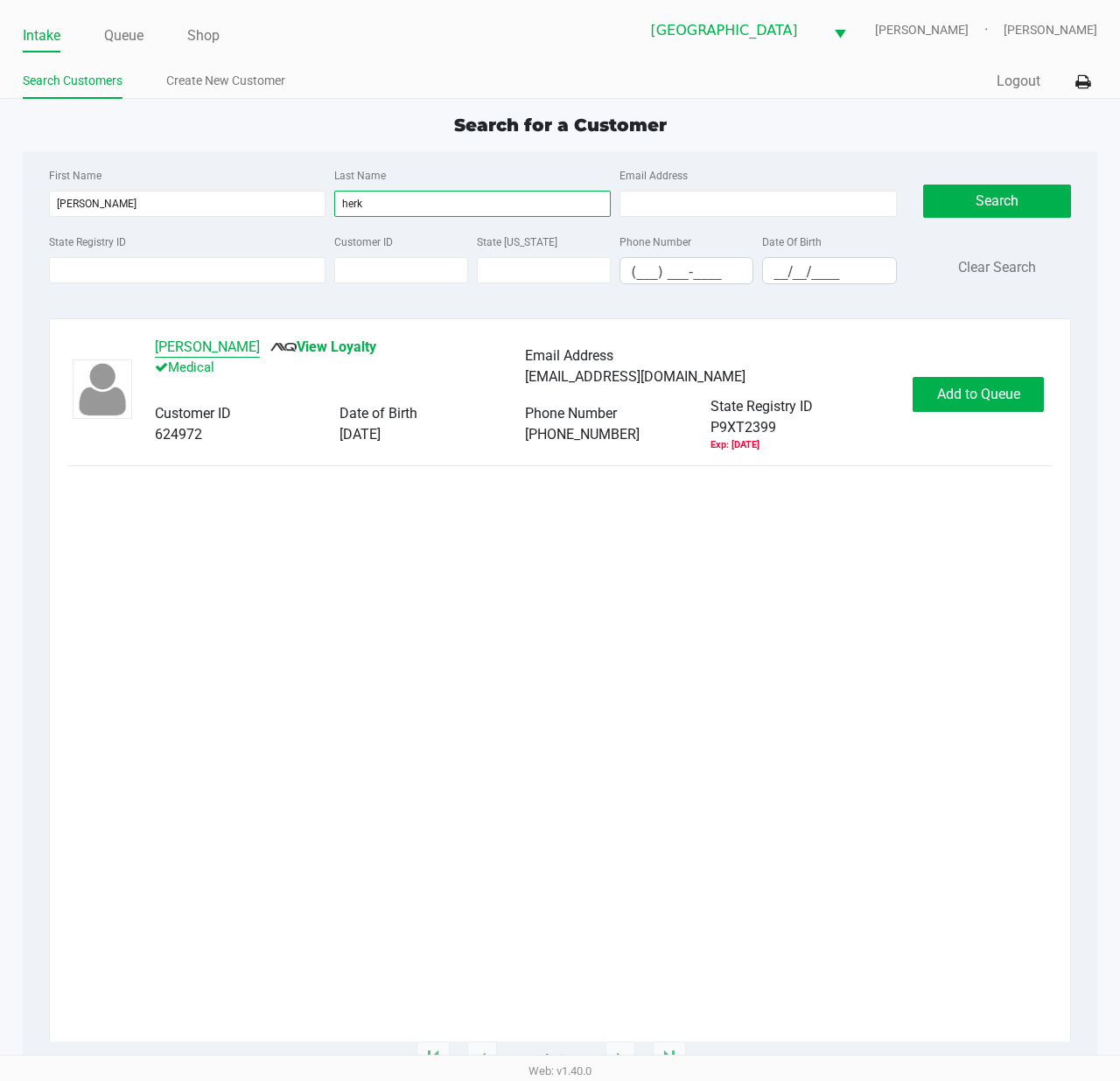
type input "herk"
click at [204, 355] on button "DIANE HERK" at bounding box center [208, 346] width 105 height 21
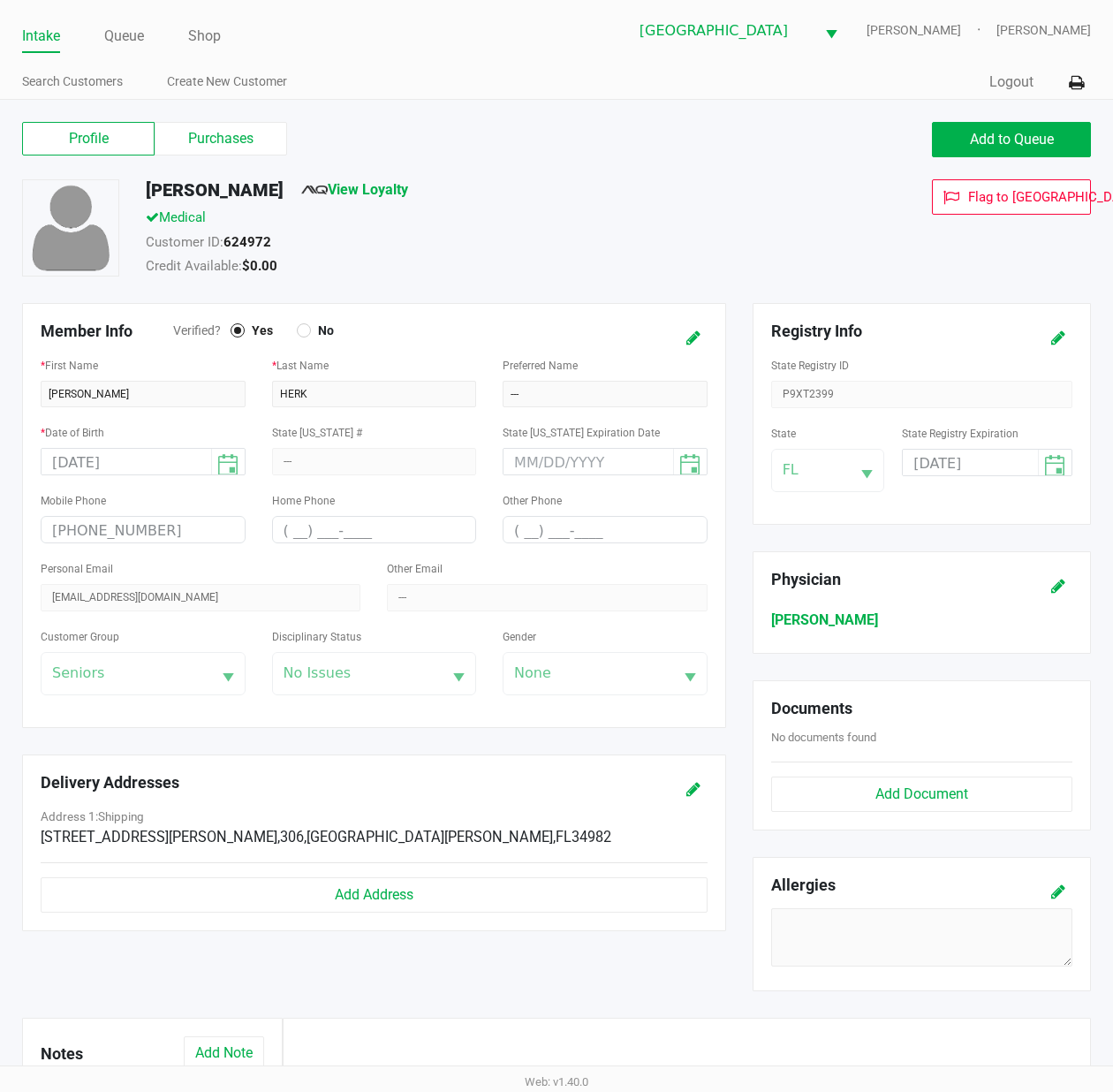
click at [207, 149] on label "Purchases" at bounding box center [221, 139] width 132 height 34
click at [0, 0] on 1 "Purchases" at bounding box center [0, 0] width 0 height 0
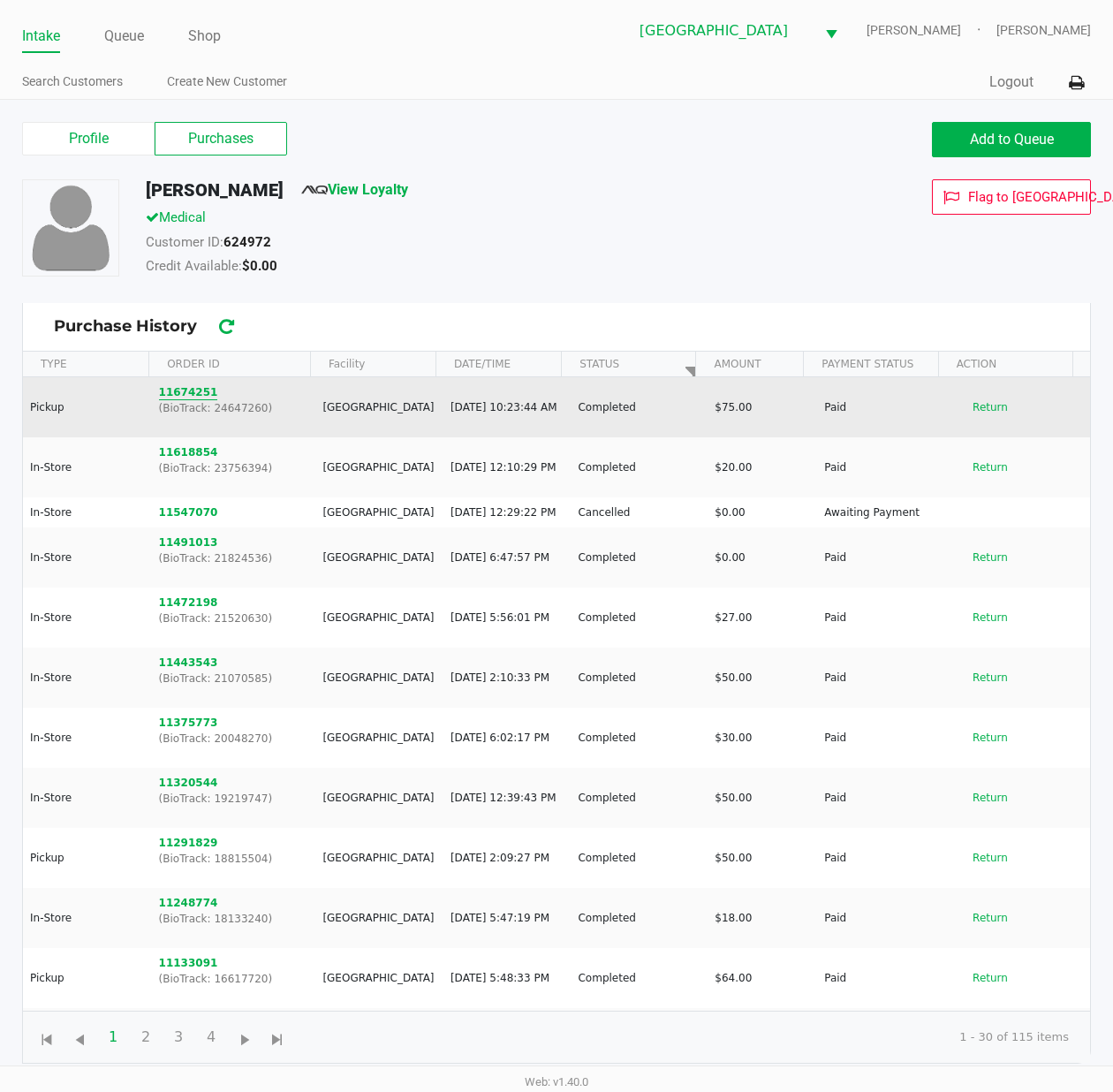
click at [198, 392] on button "11674251" at bounding box center [188, 392] width 59 height 15
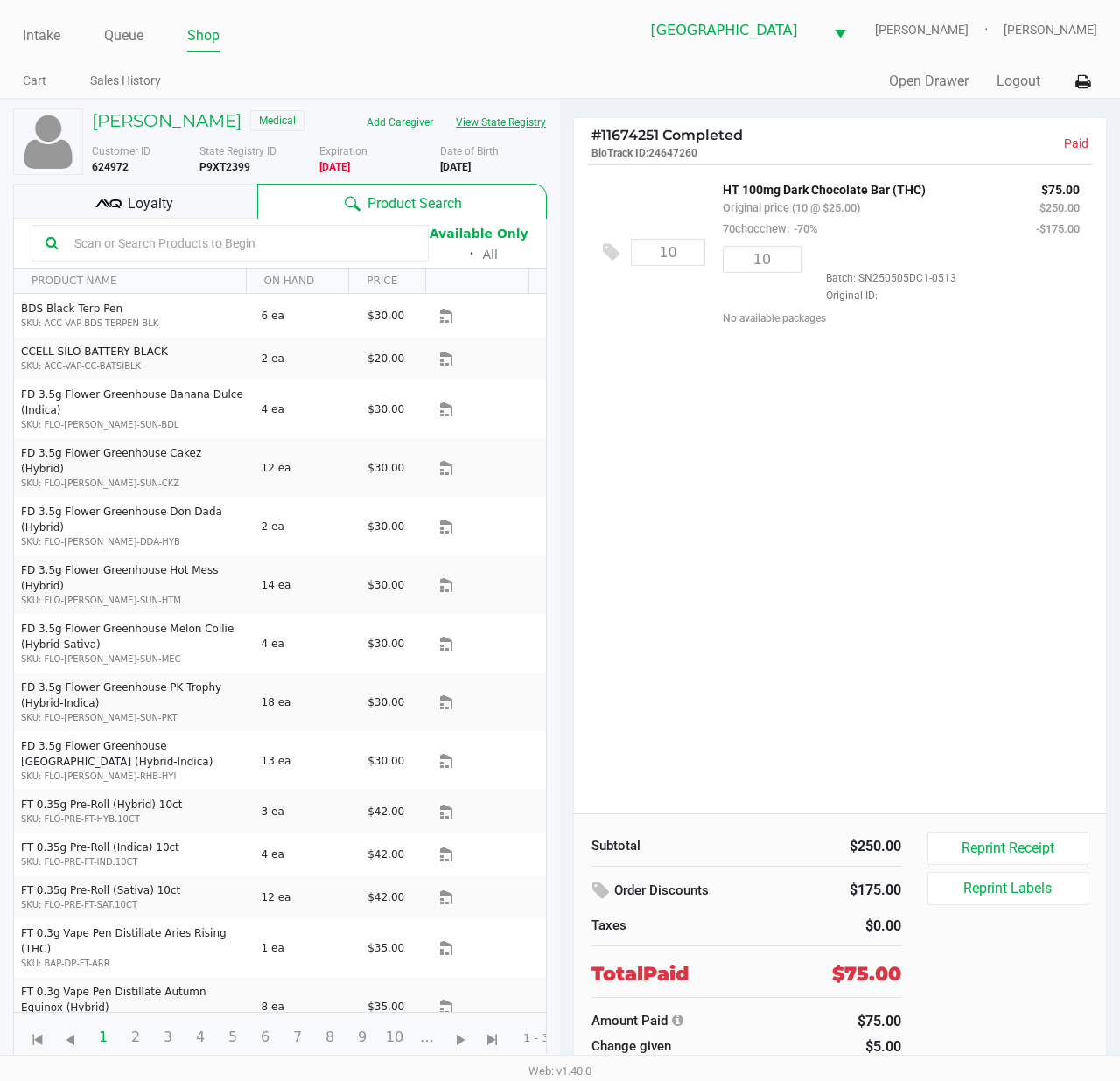
click at [495, 128] on button "View State Registry" at bounding box center [495, 122] width 102 height 28
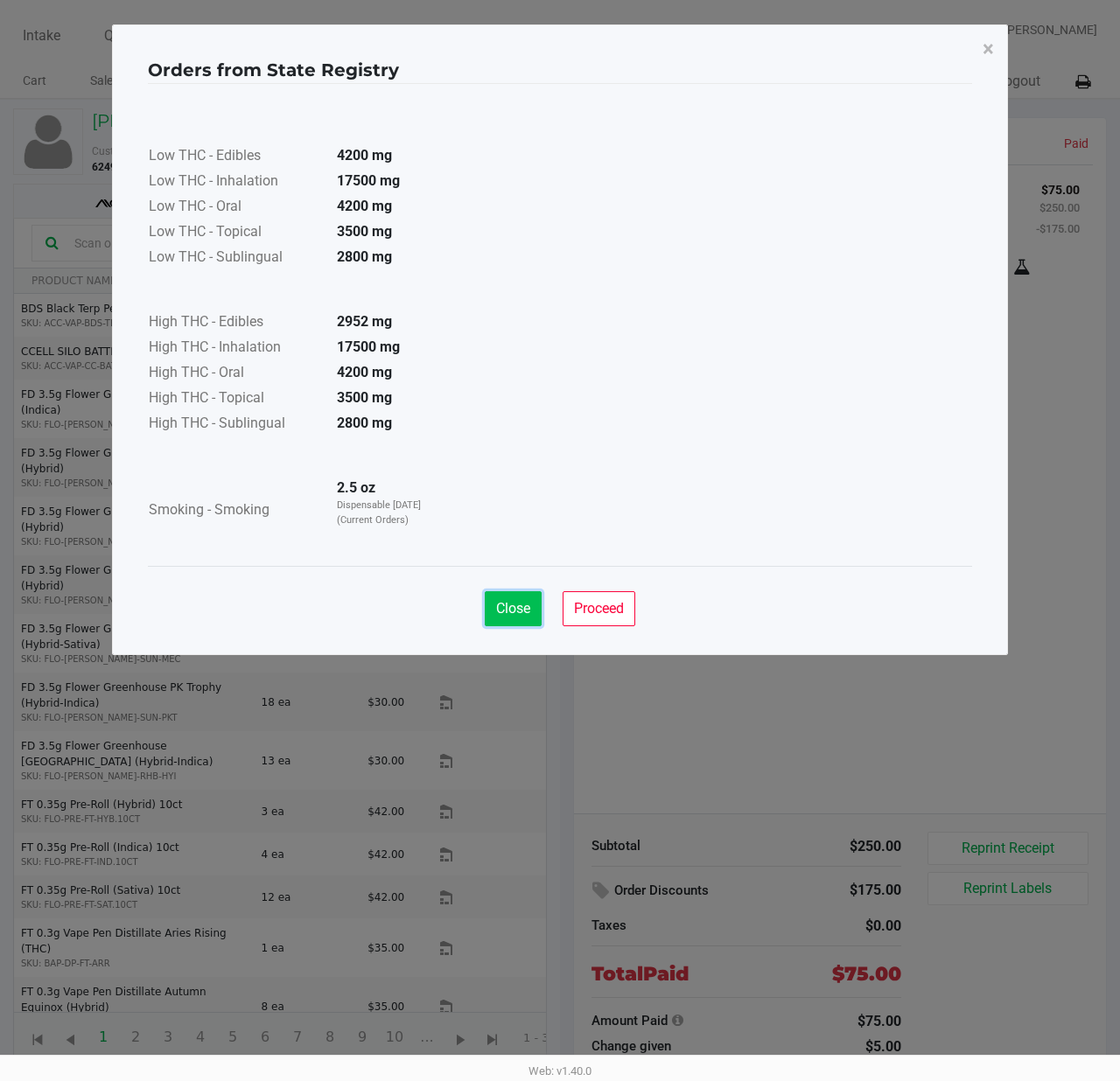
click at [501, 602] on span "Close" at bounding box center [514, 608] width 34 height 16
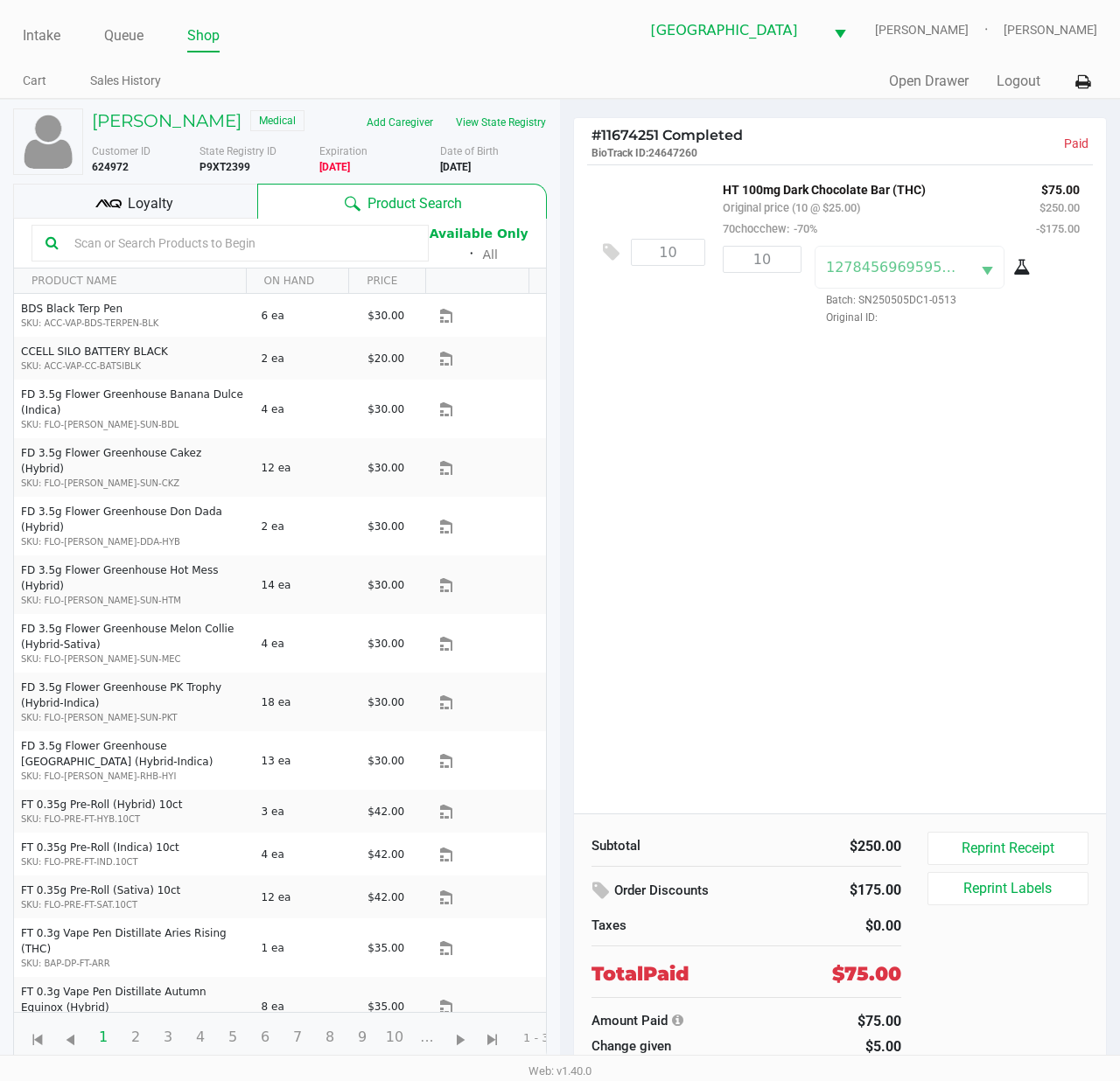
click at [802, 592] on div "10 HT 100mg Dark Chocolate Bar (THC) Original price (10 @ $25.00) 70chocchew: -…" at bounding box center [839, 488] width 532 height 649
click at [154, 134] on div "DIANE HERK Medical" at bounding box center [199, 122] width 241 height 28
click at [154, 129] on h5 "DIANE HERK" at bounding box center [167, 120] width 150 height 21
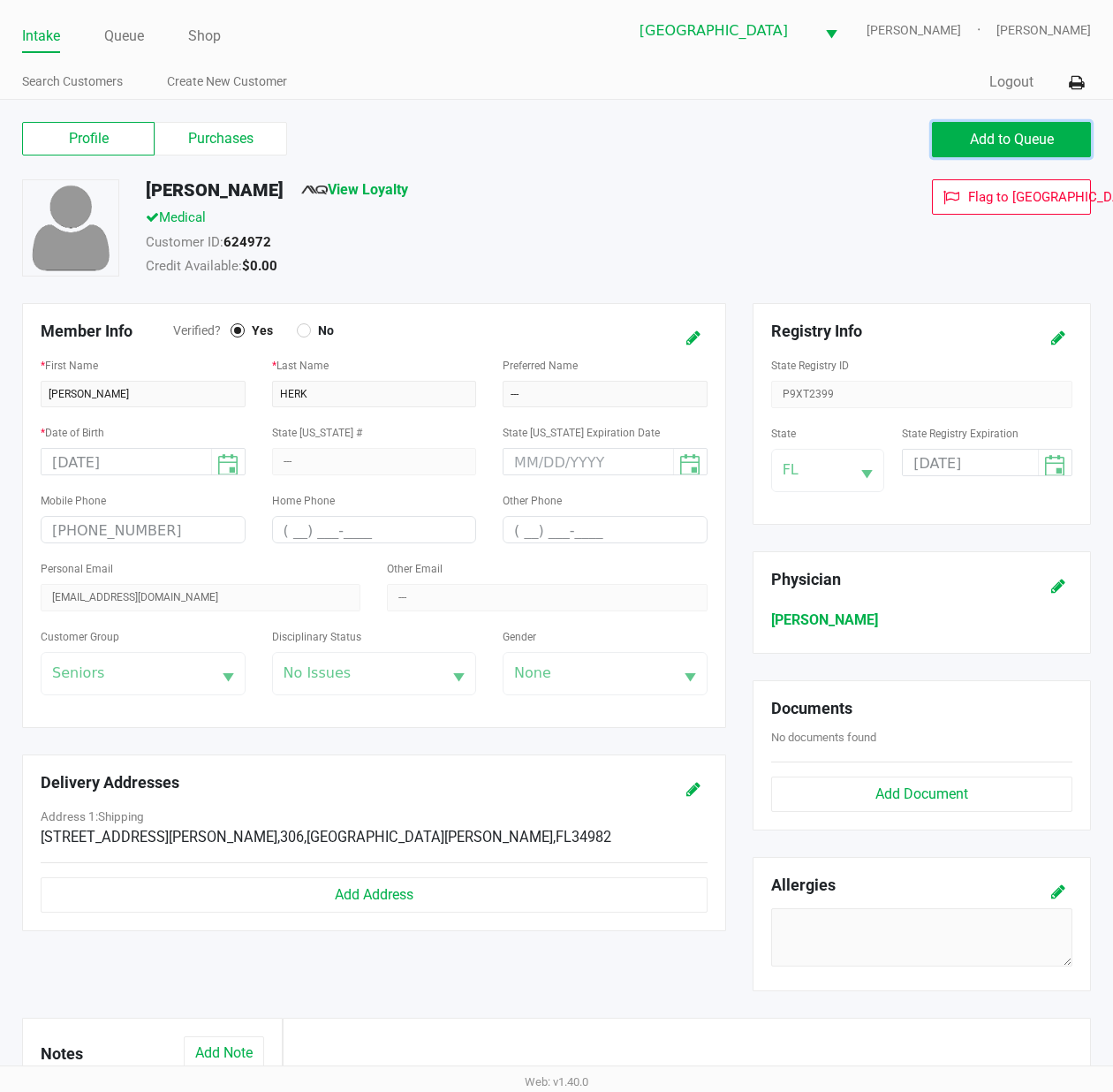
click at [1005, 138] on span "Add to Queue" at bounding box center [1012, 139] width 84 height 16
click at [1005, 138] on body "Intake Queue Shop Port St. Lucie WC ED-EDD-EDDY Jessica Goss Search Customers C…" at bounding box center [556, 532] width 1113 height 1066
click at [1004, 138] on ngb-modal-window "Expired Document The customer has the following expired documents: Medical Card…" at bounding box center [556, 546] width 1113 height 1092
click at [1051, 118] on div "Profile Purchases Add to Queue" at bounding box center [557, 149] width 1096 height 62
click at [1009, 130] on button "Add to Queue" at bounding box center [1011, 139] width 159 height 36
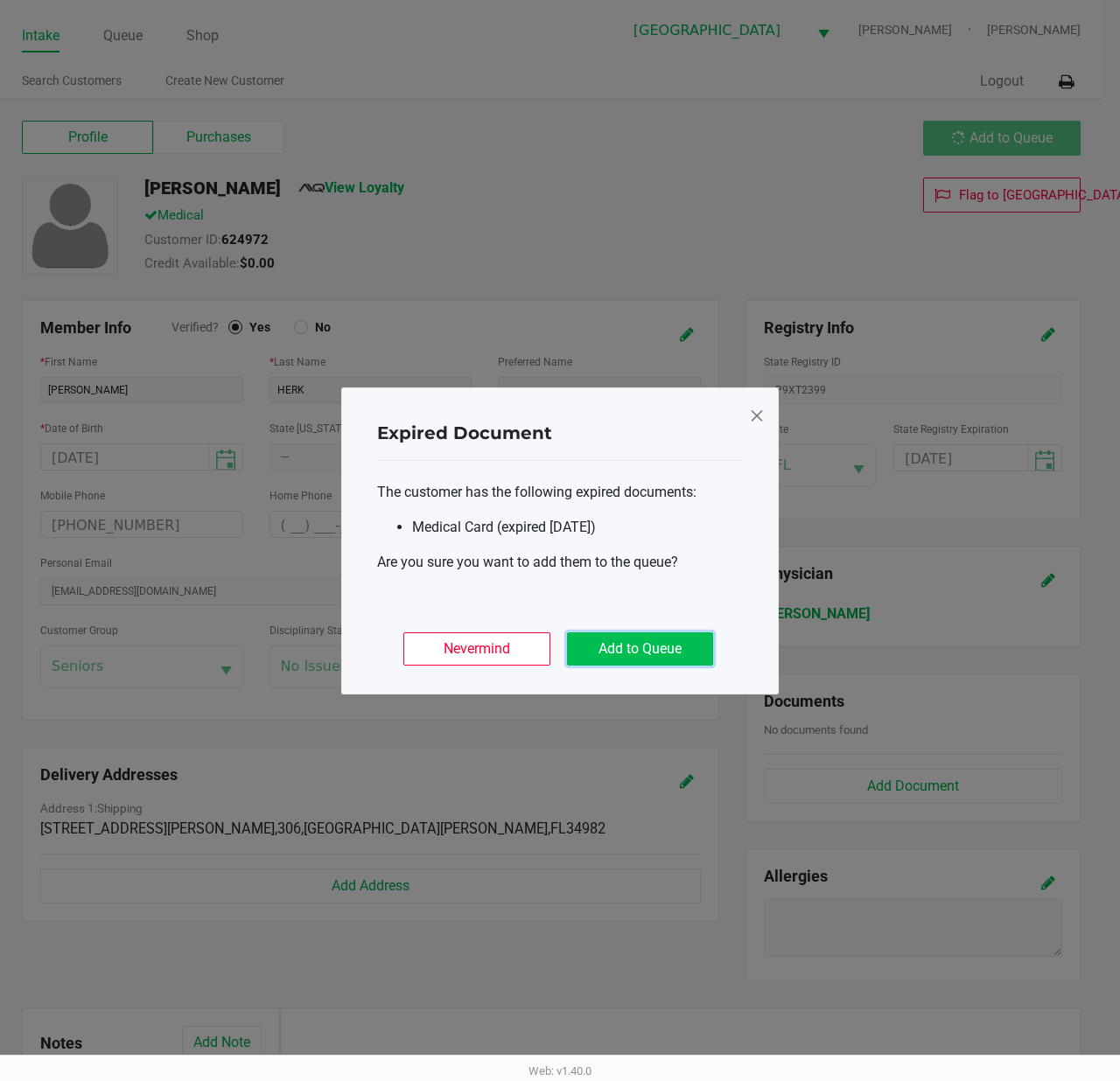
click at [609, 637] on button "Add to Queue" at bounding box center [640, 649] width 146 height 33
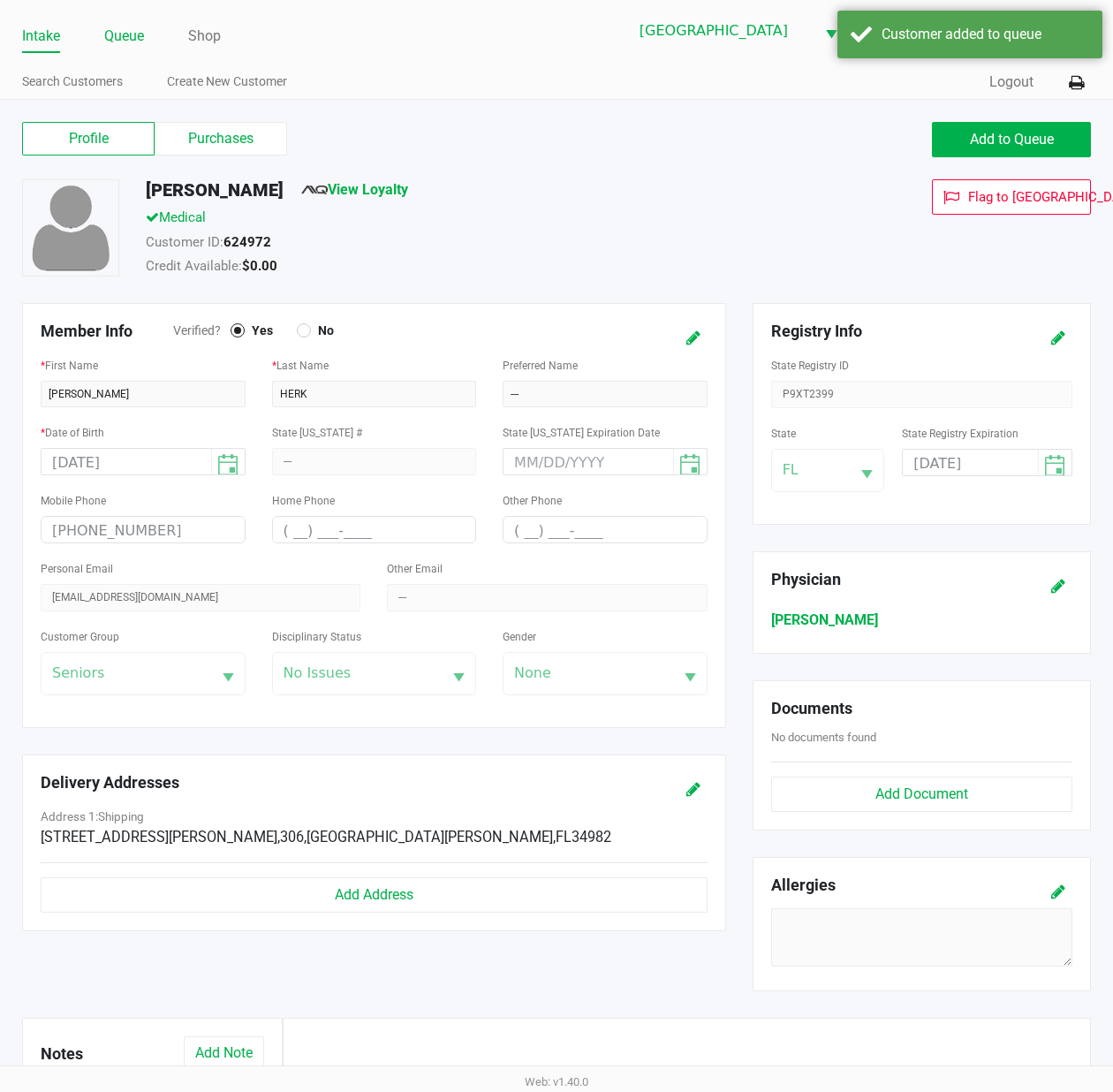
click at [128, 43] on link "Queue" at bounding box center [124, 36] width 40 height 25
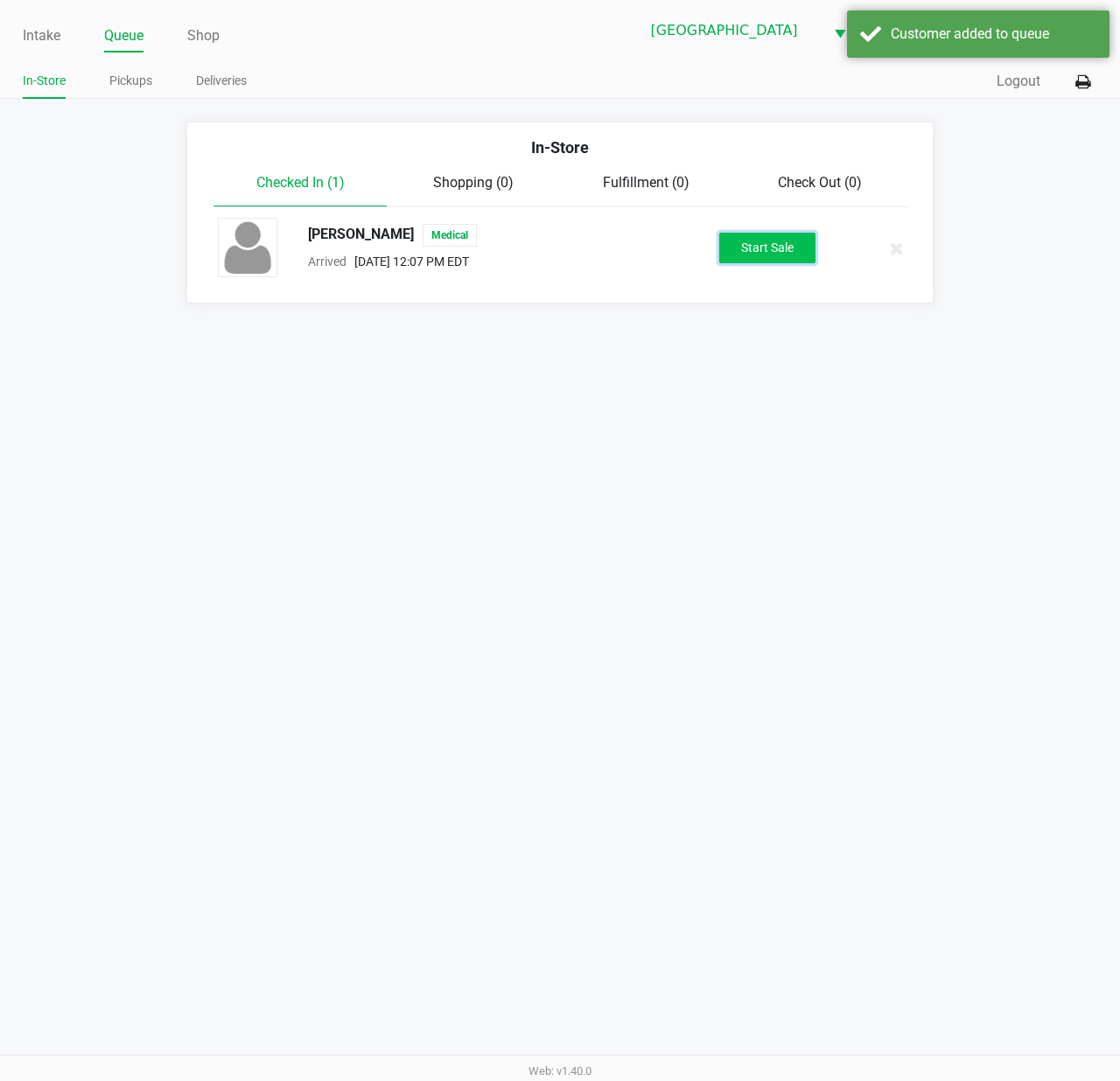
click at [733, 243] on button "Start Sale" at bounding box center [767, 248] width 97 height 31
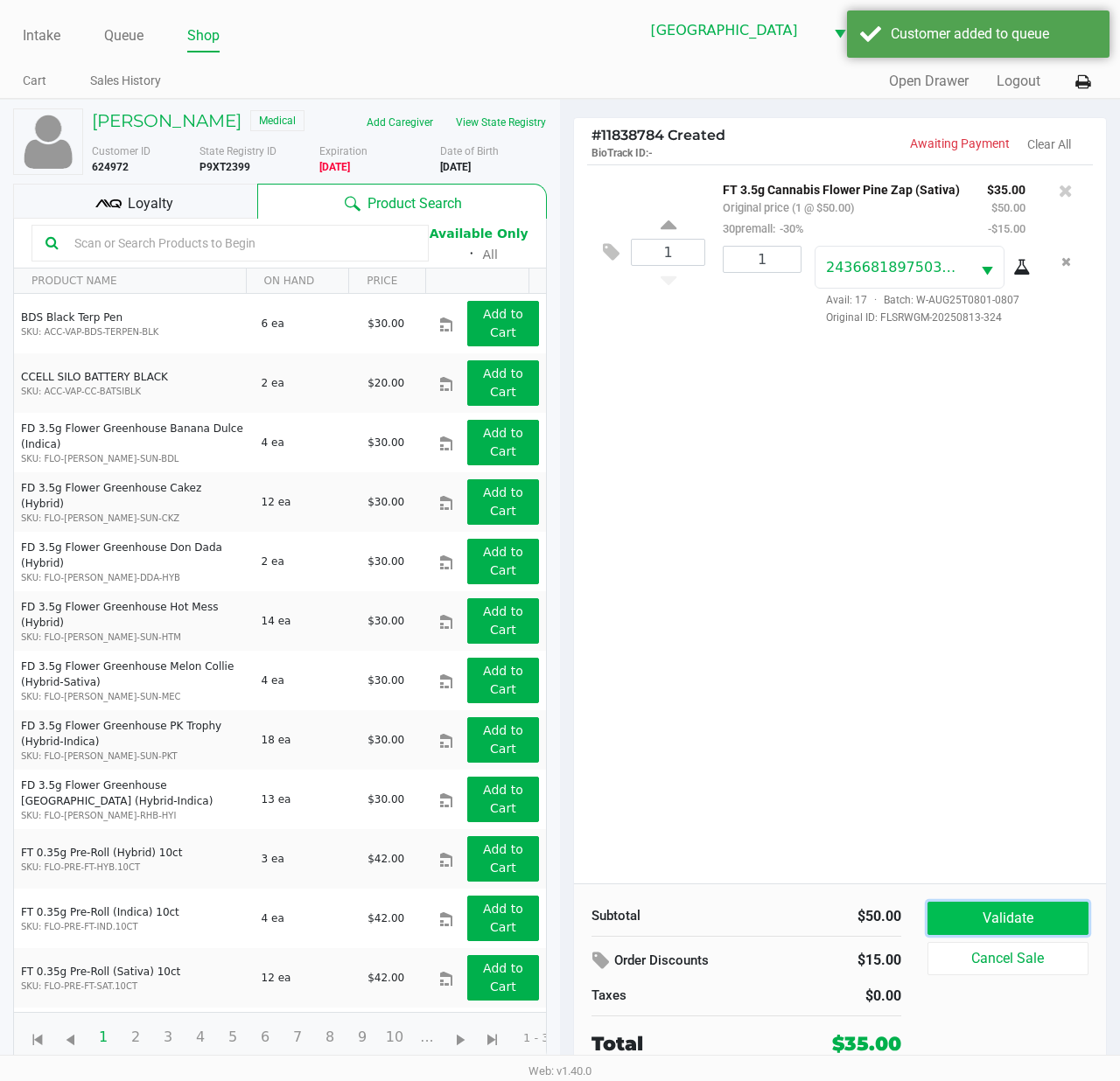
click at [1003, 922] on button "Validate" at bounding box center [1007, 918] width 161 height 33
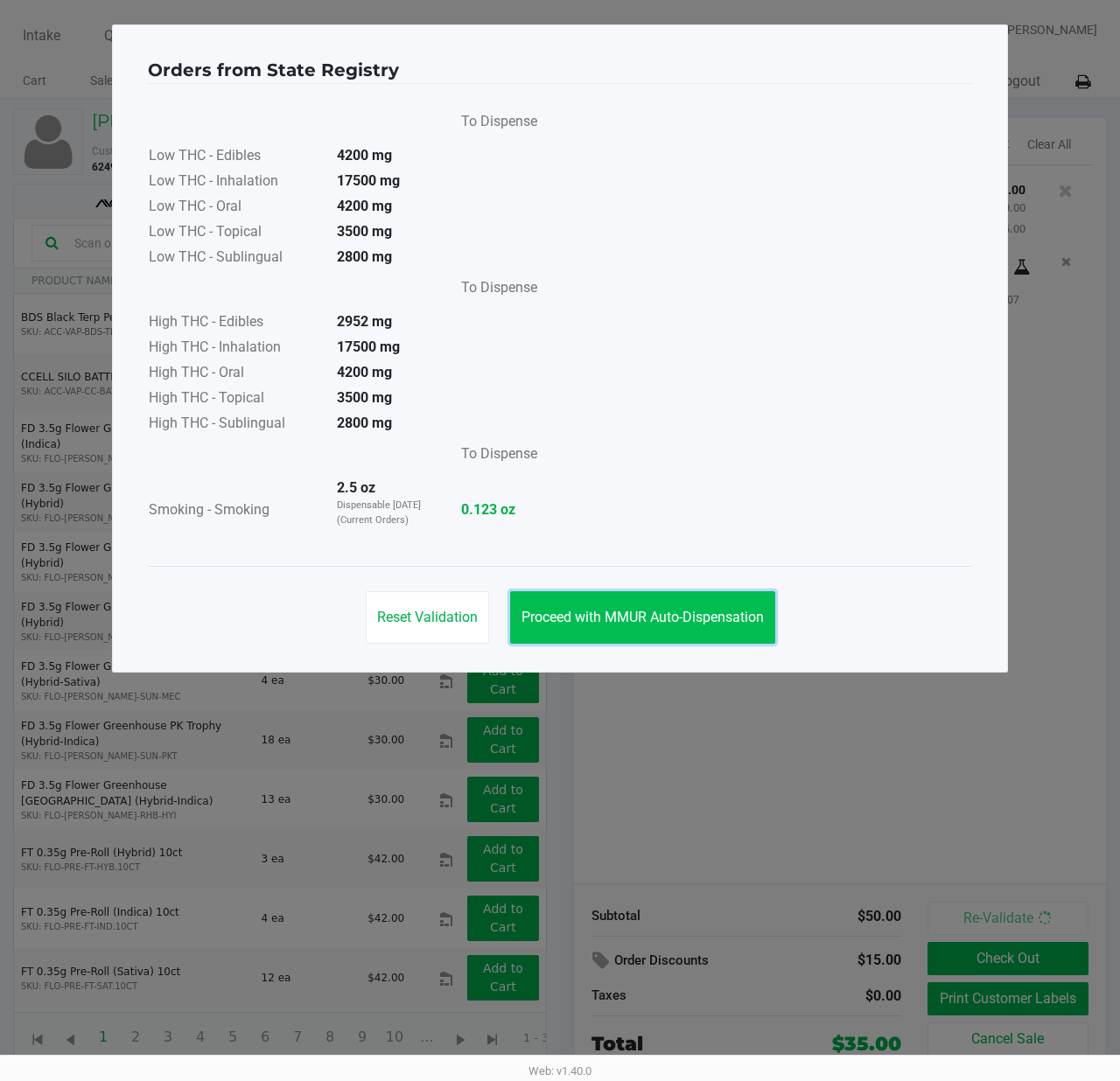
click at [675, 638] on button "Proceed with MMUR Auto-Dispensation" at bounding box center [643, 617] width 265 height 52
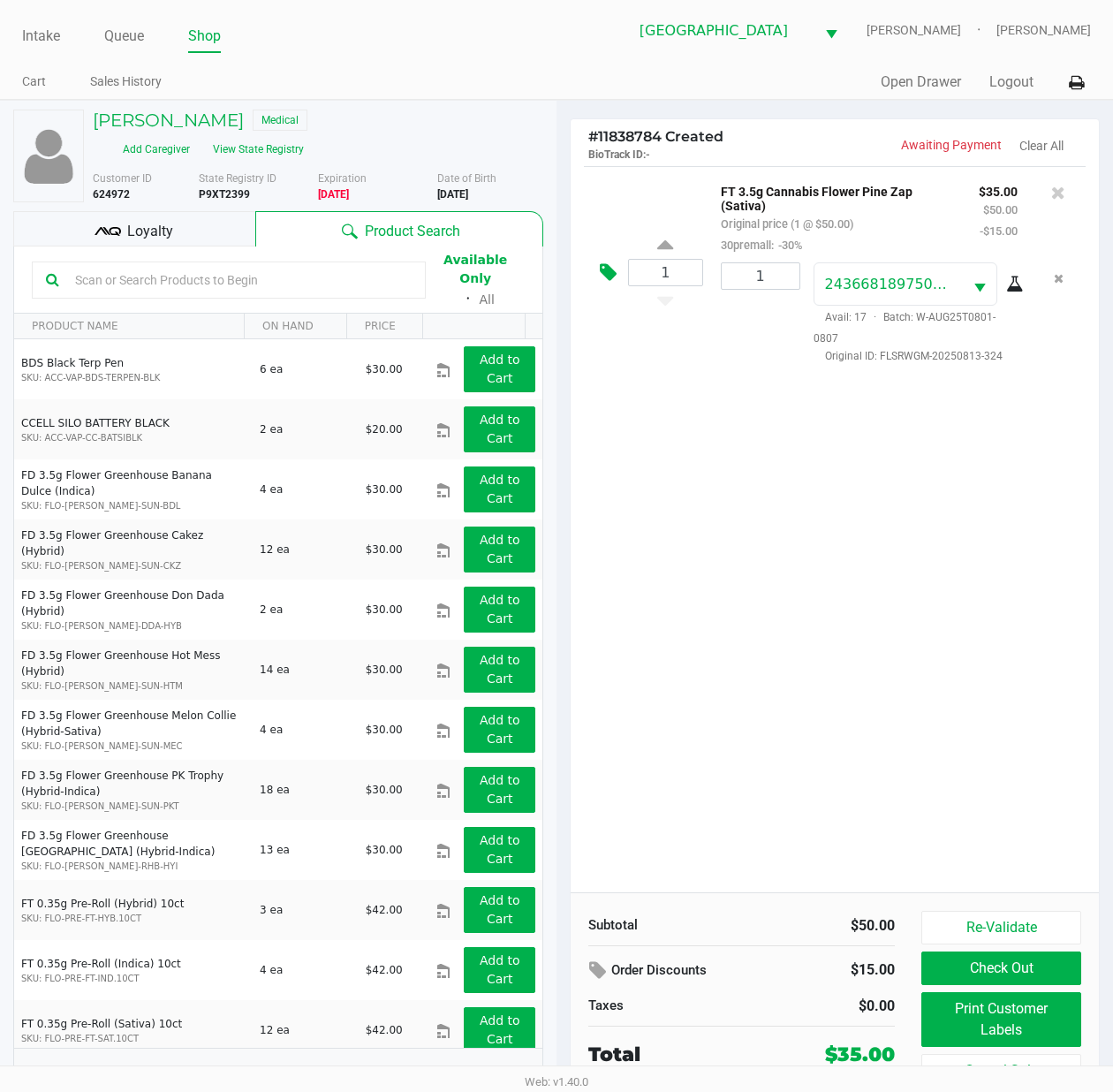
click at [605, 271] on icon at bounding box center [608, 273] width 16 height 20
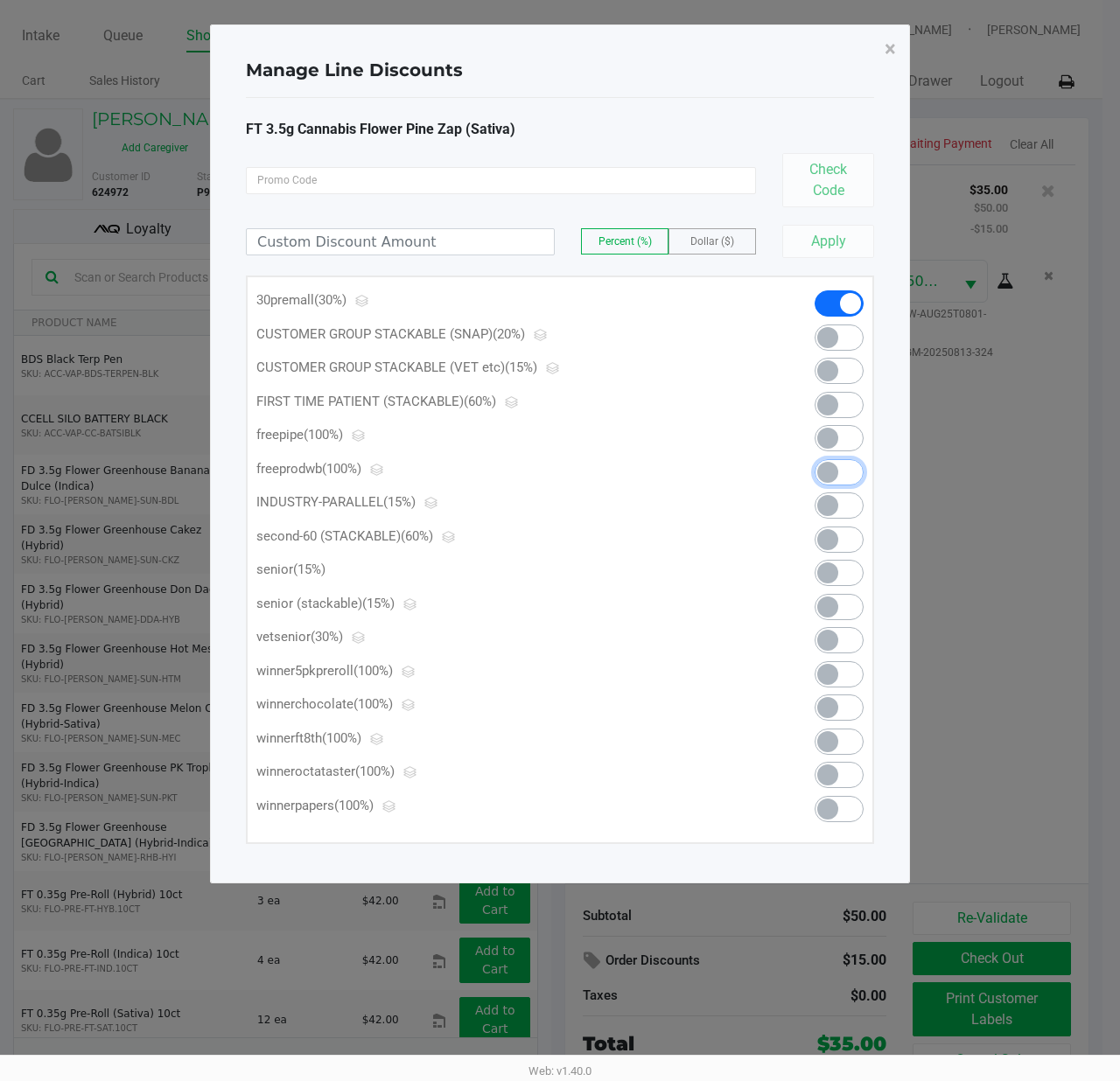
click at [835, 460] on span at bounding box center [838, 472] width 49 height 26
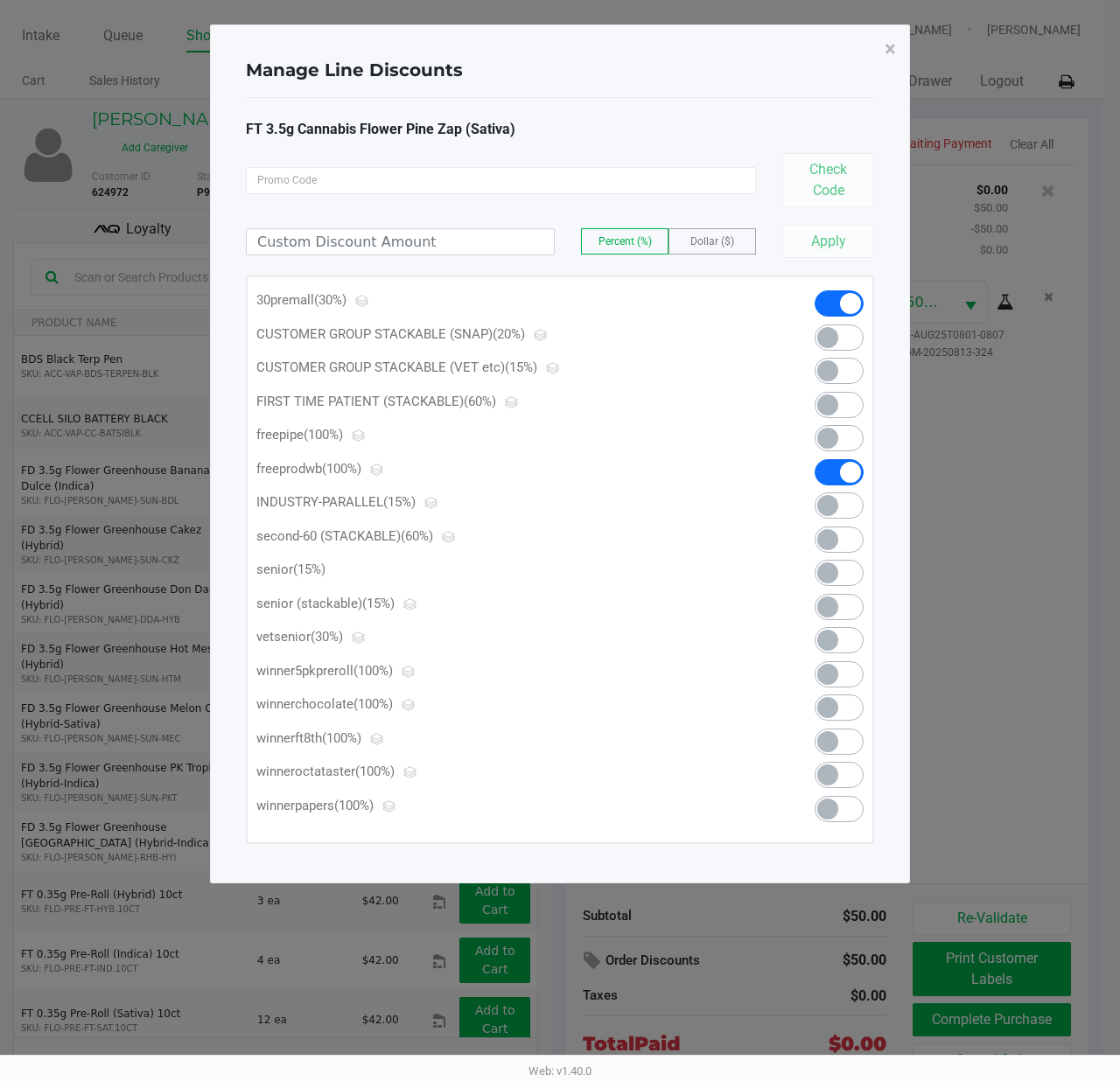
click at [949, 568] on ngb-modal-window "Manage Line Discounts × FT 3.5g Cannabis Flower Pine Zap (Sativa) Check Code Pe…" at bounding box center [560, 540] width 1120 height 1081
click at [903, 41] on button "×" at bounding box center [890, 49] width 40 height 49
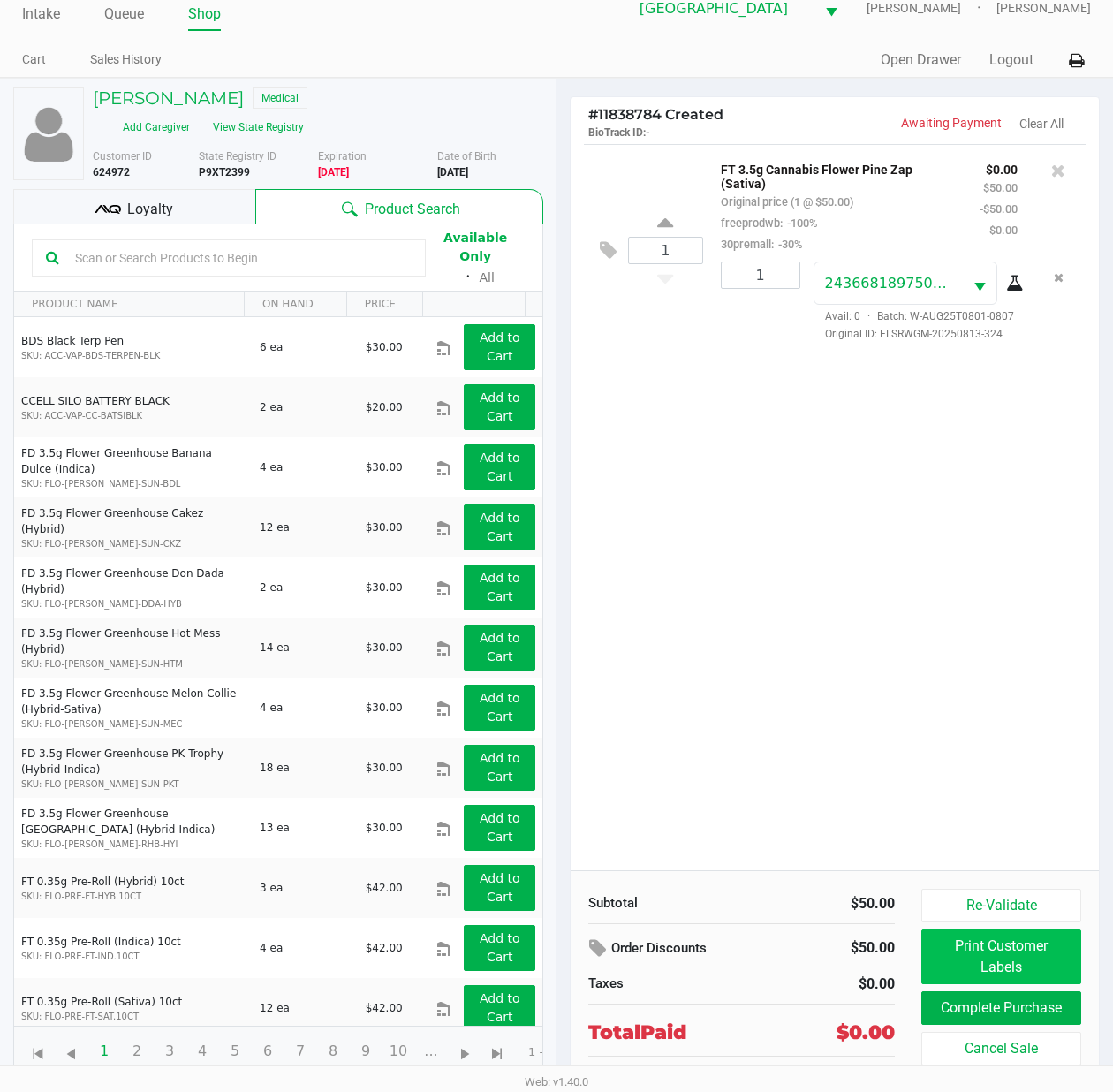
scroll to position [43, 0]
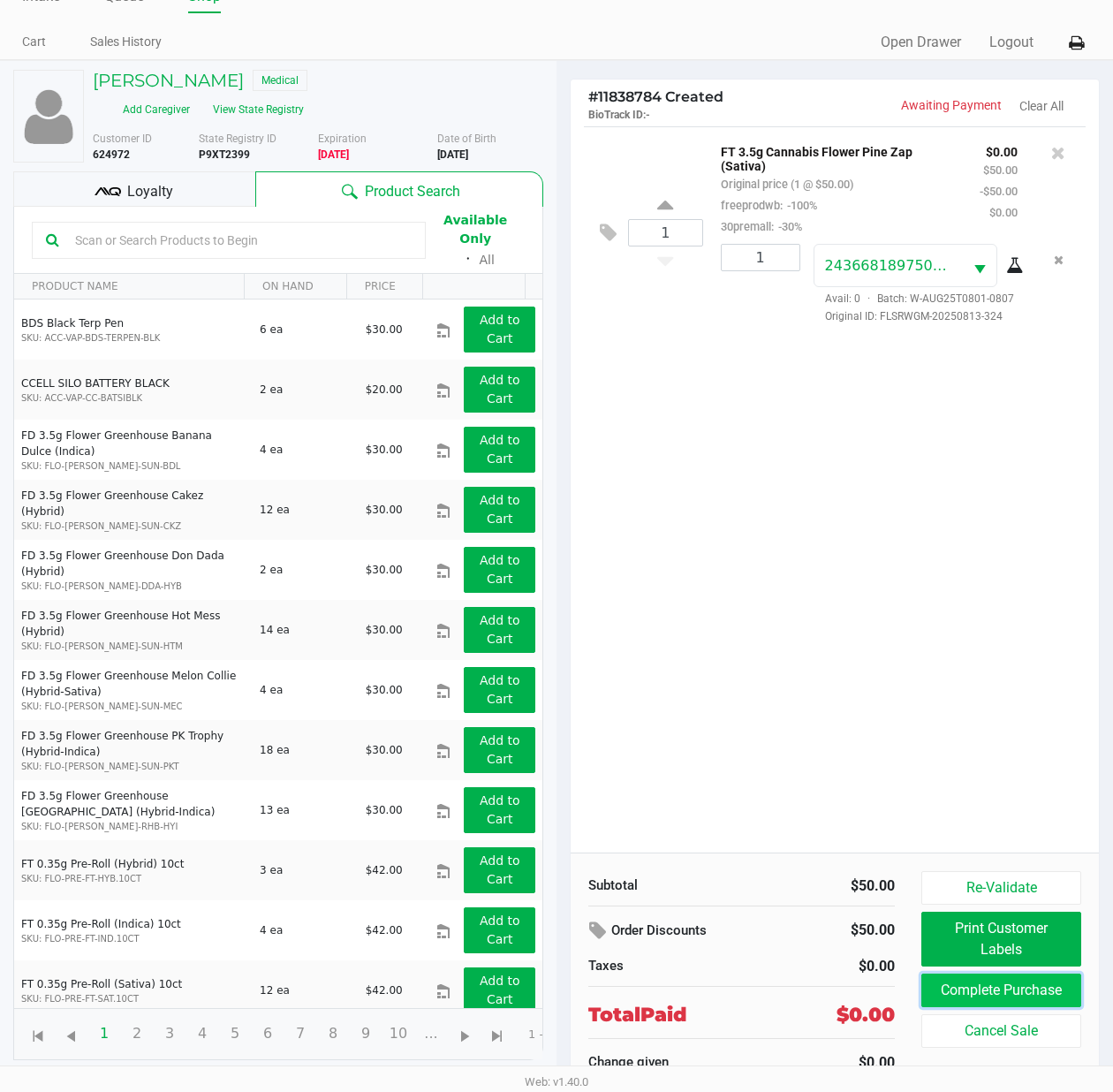
click at [956, 984] on button "Complete Purchase" at bounding box center [1001, 990] width 160 height 34
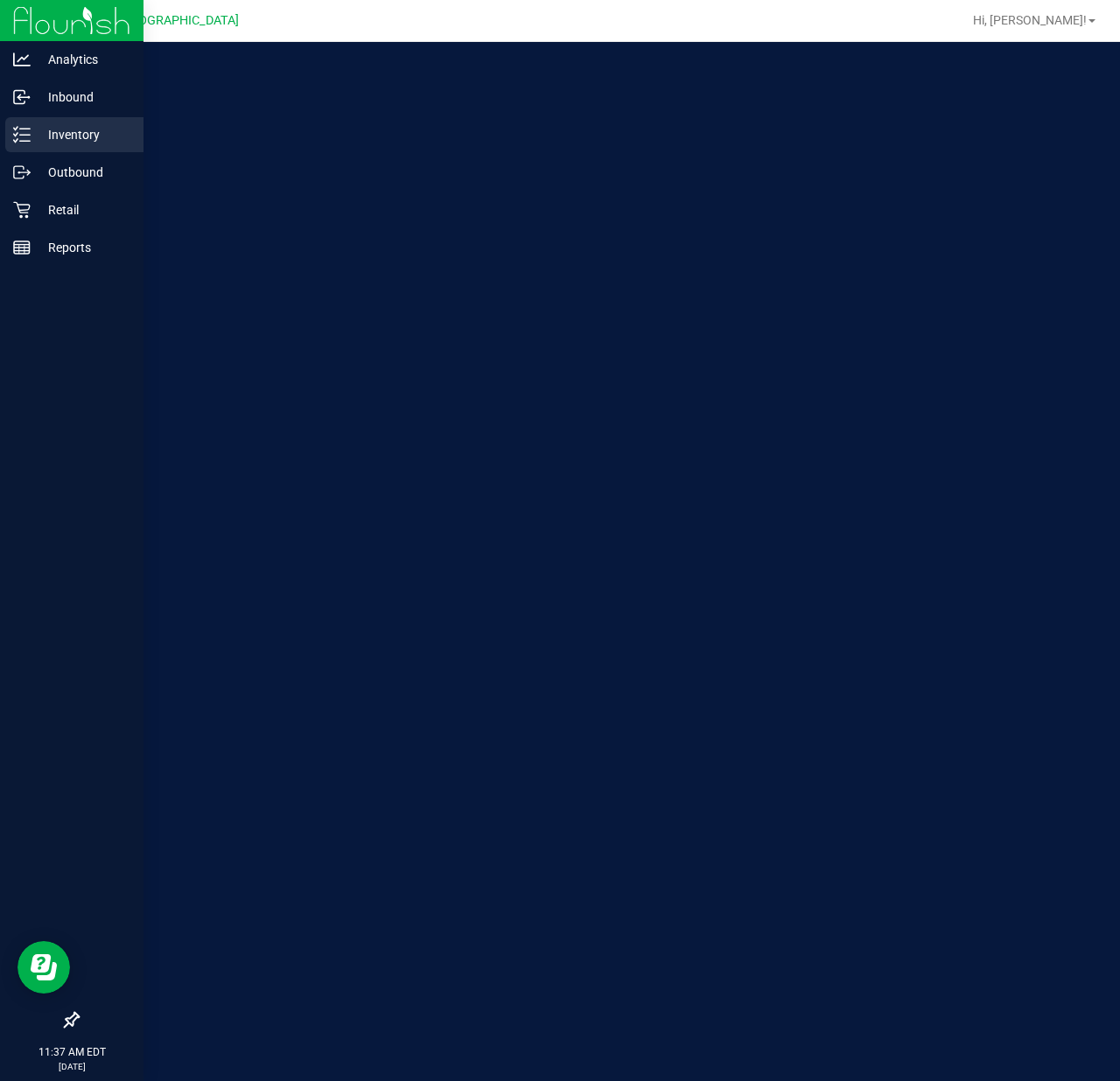
click at [24, 140] on icon at bounding box center [22, 134] width 17 height 17
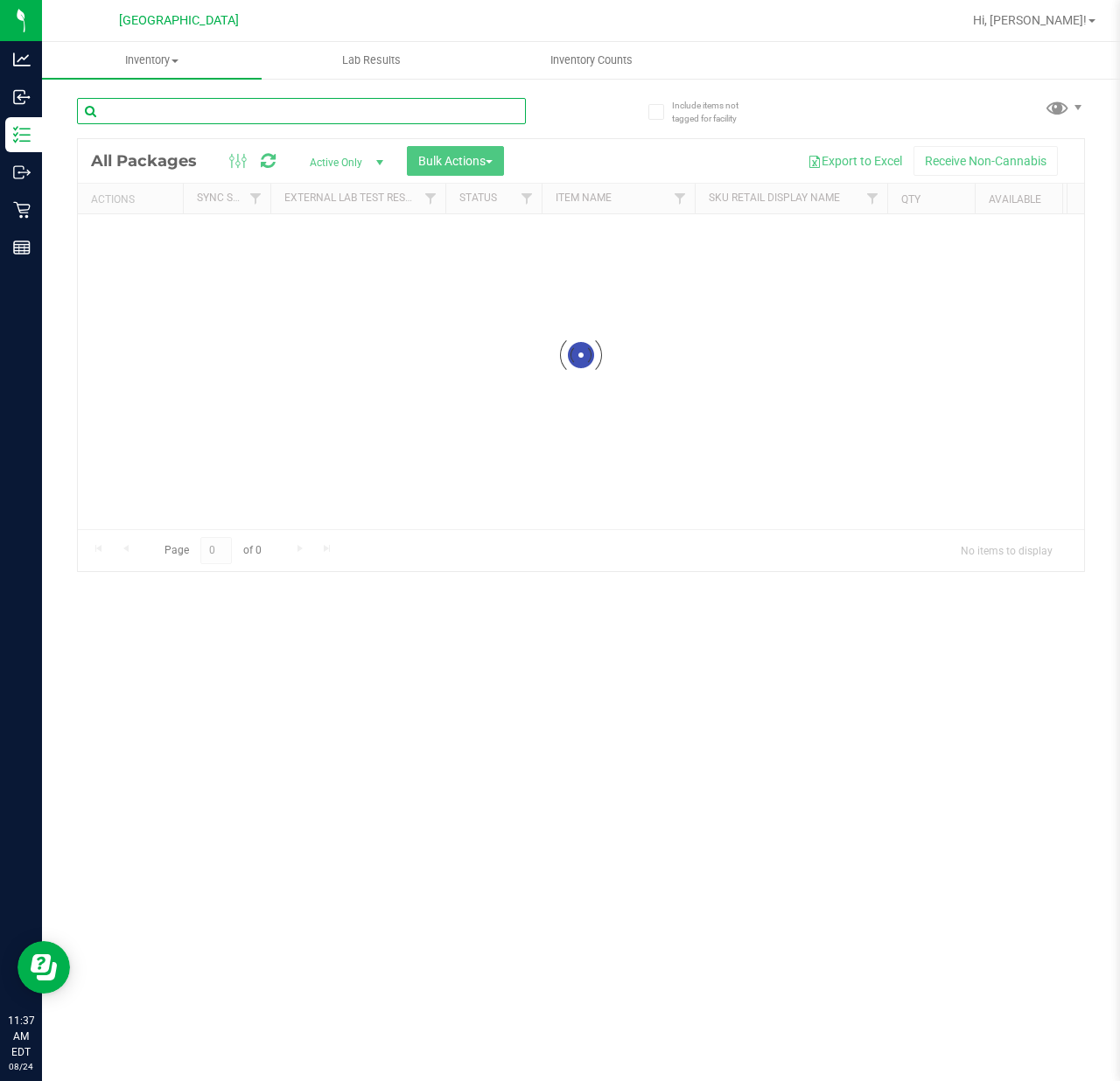
click at [241, 101] on input "text" at bounding box center [301, 111] width 449 height 26
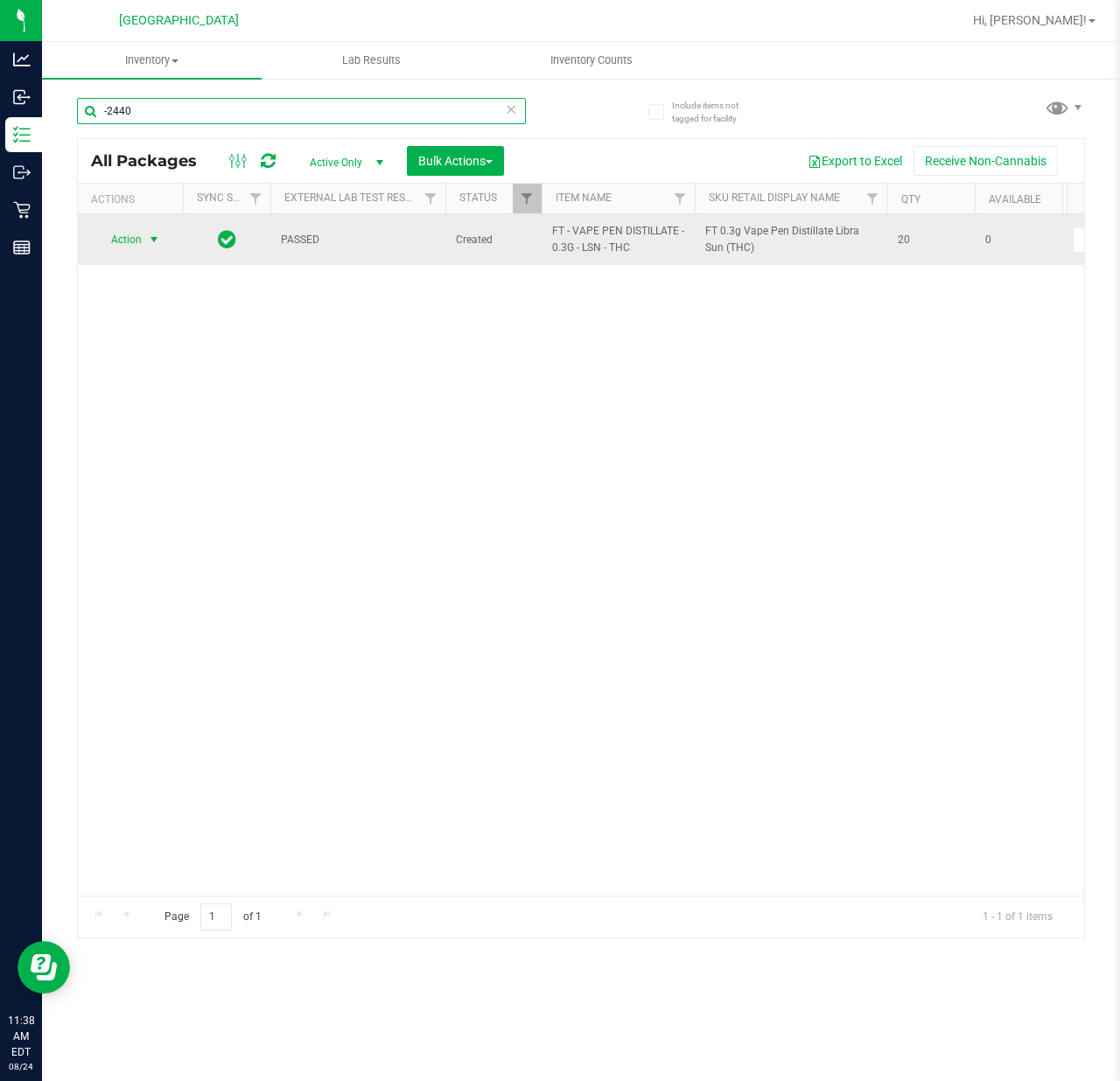
type input "-2440"
click at [148, 238] on span "select" at bounding box center [154, 240] width 14 height 14
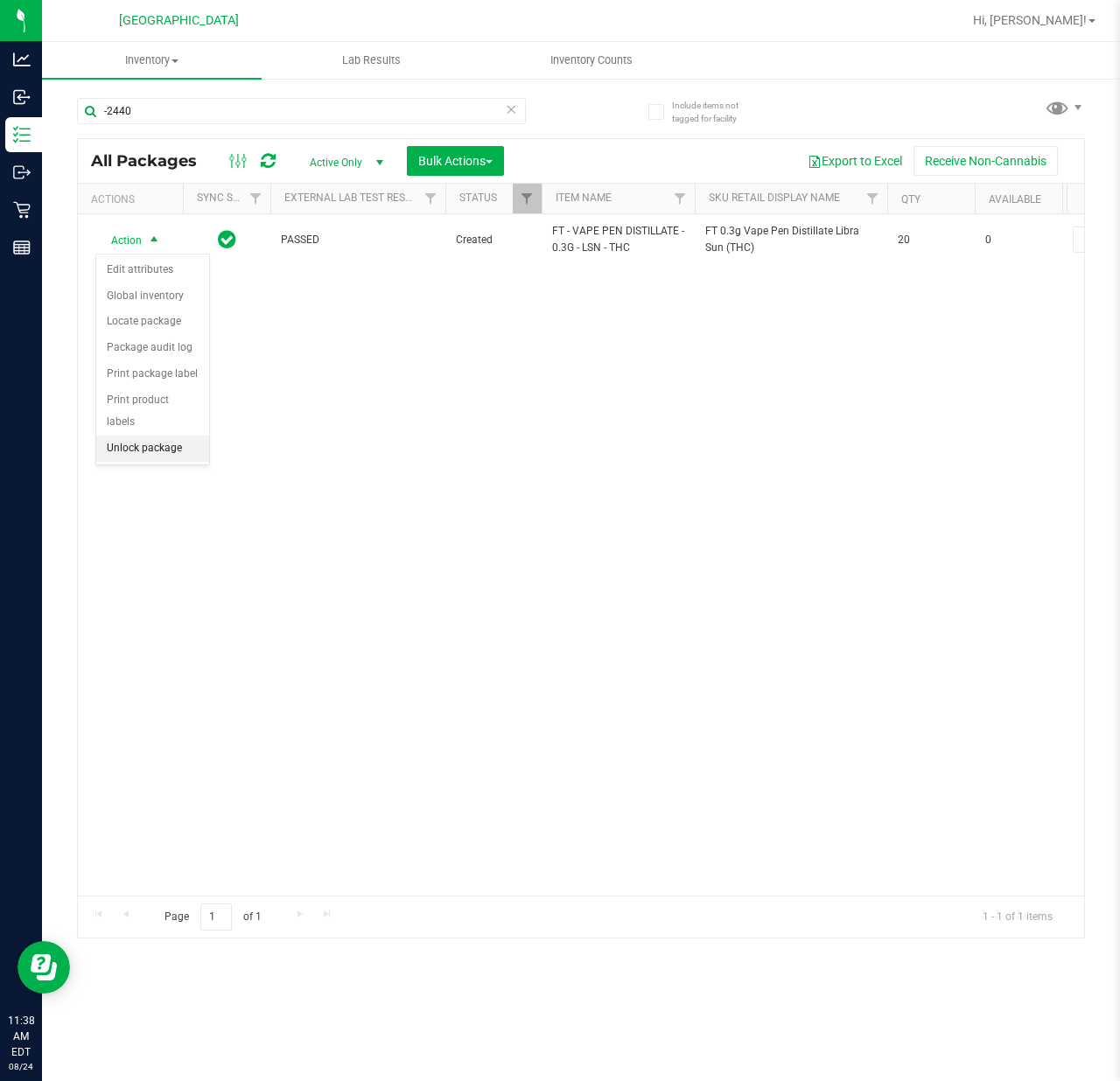
click at [128, 448] on li "Unlock package" at bounding box center [153, 448] width 113 height 26
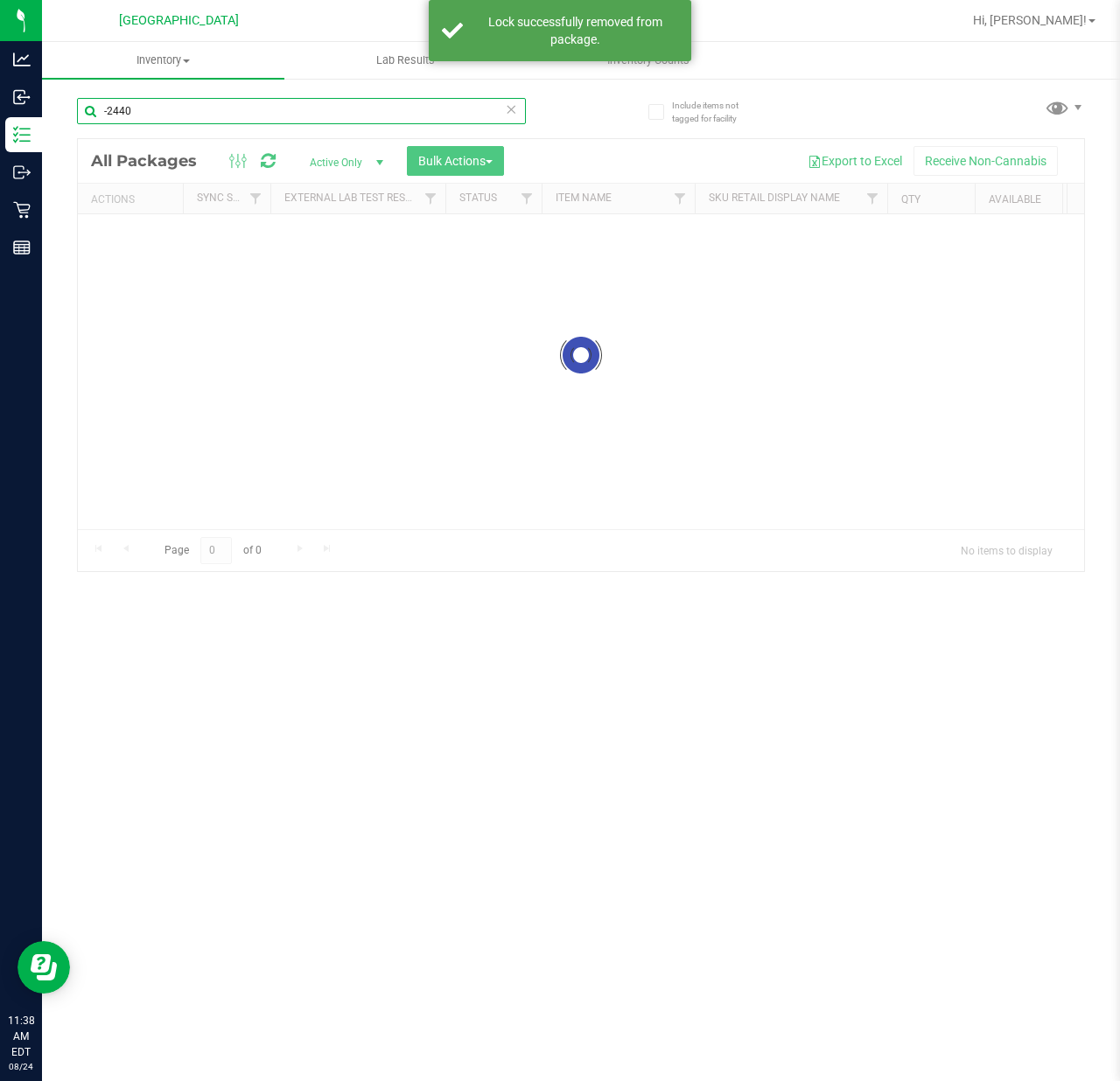
click at [156, 110] on input "-2440" at bounding box center [301, 111] width 449 height 26
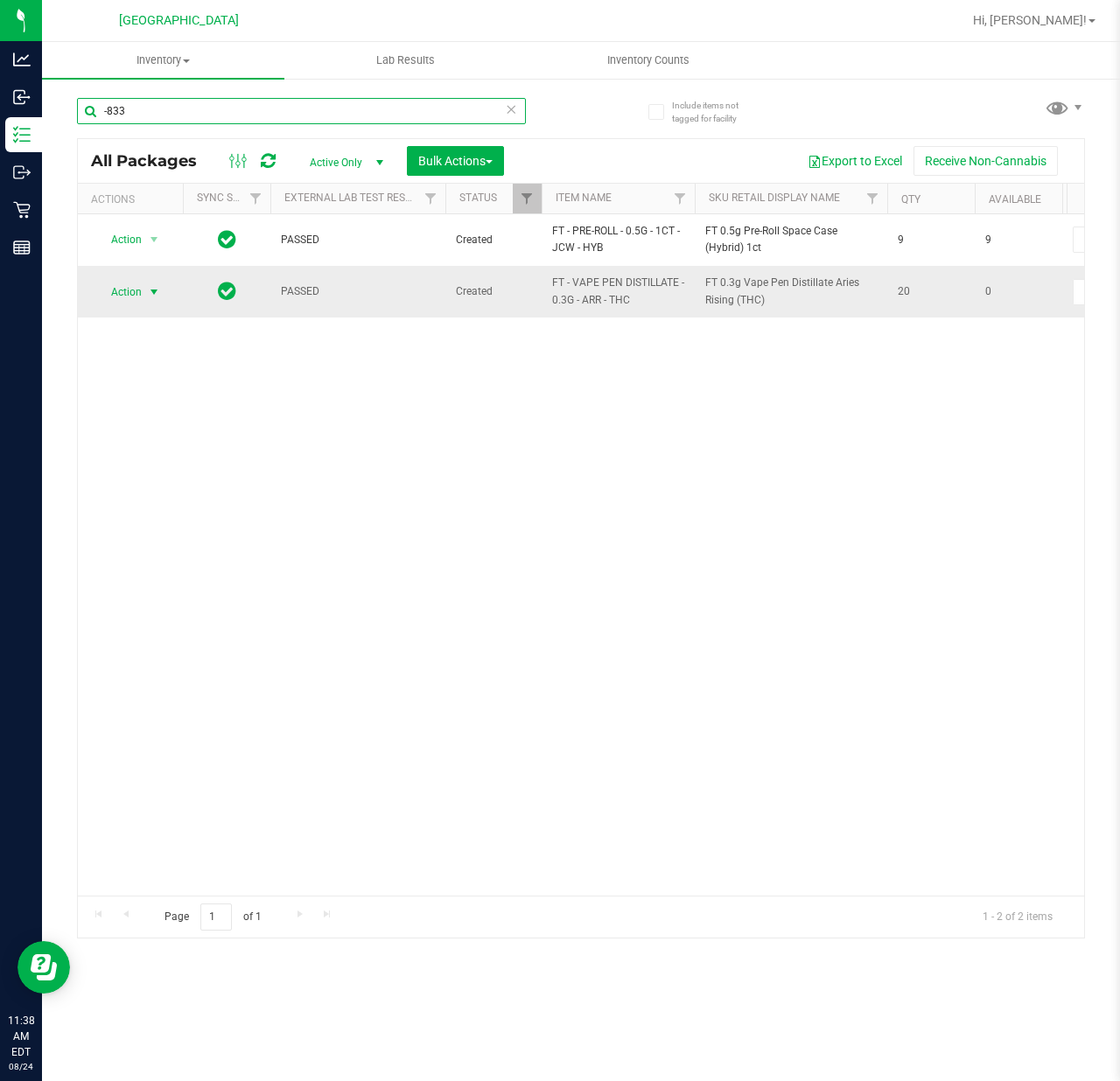
type input "-833"
click at [141, 291] on span "Action" at bounding box center [119, 291] width 47 height 24
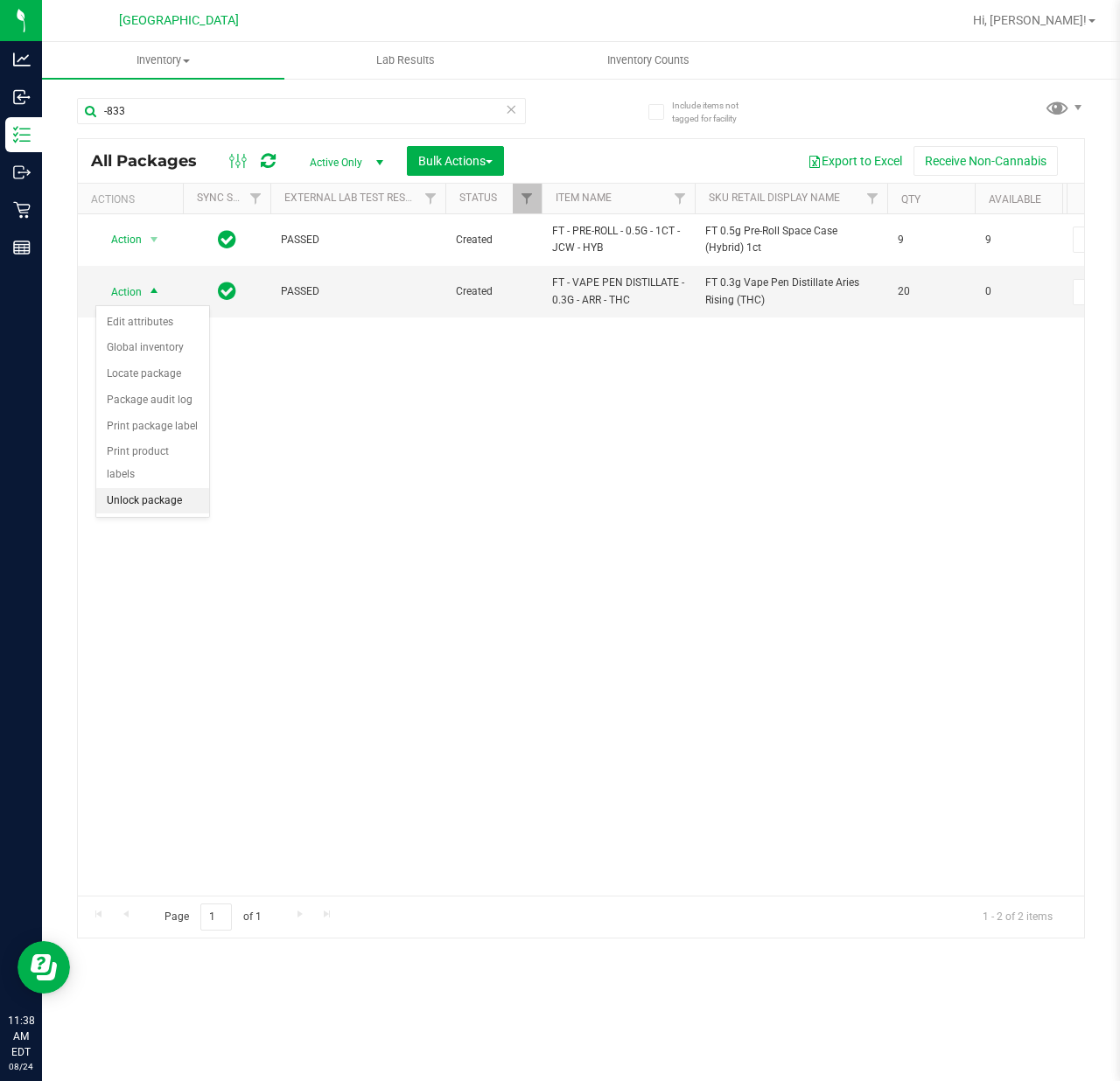
click at [147, 504] on li "Unlock package" at bounding box center [153, 501] width 113 height 26
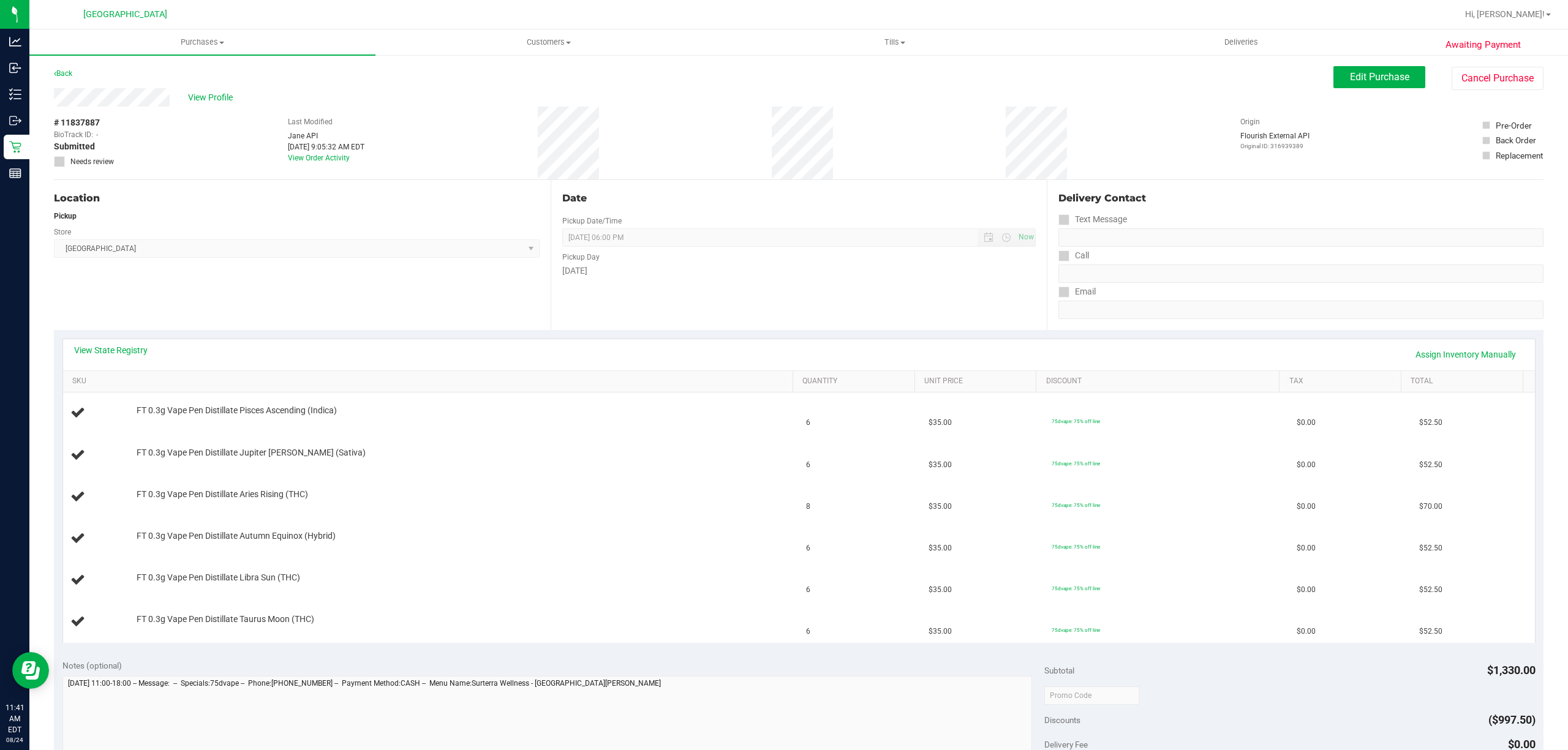
click at [784, 317] on div "Date Pickup Date/Time [DATE] Now [DATE] 06:00 PM Now Pickup Day [DATE]" at bounding box center [799, 255] width 497 height 150
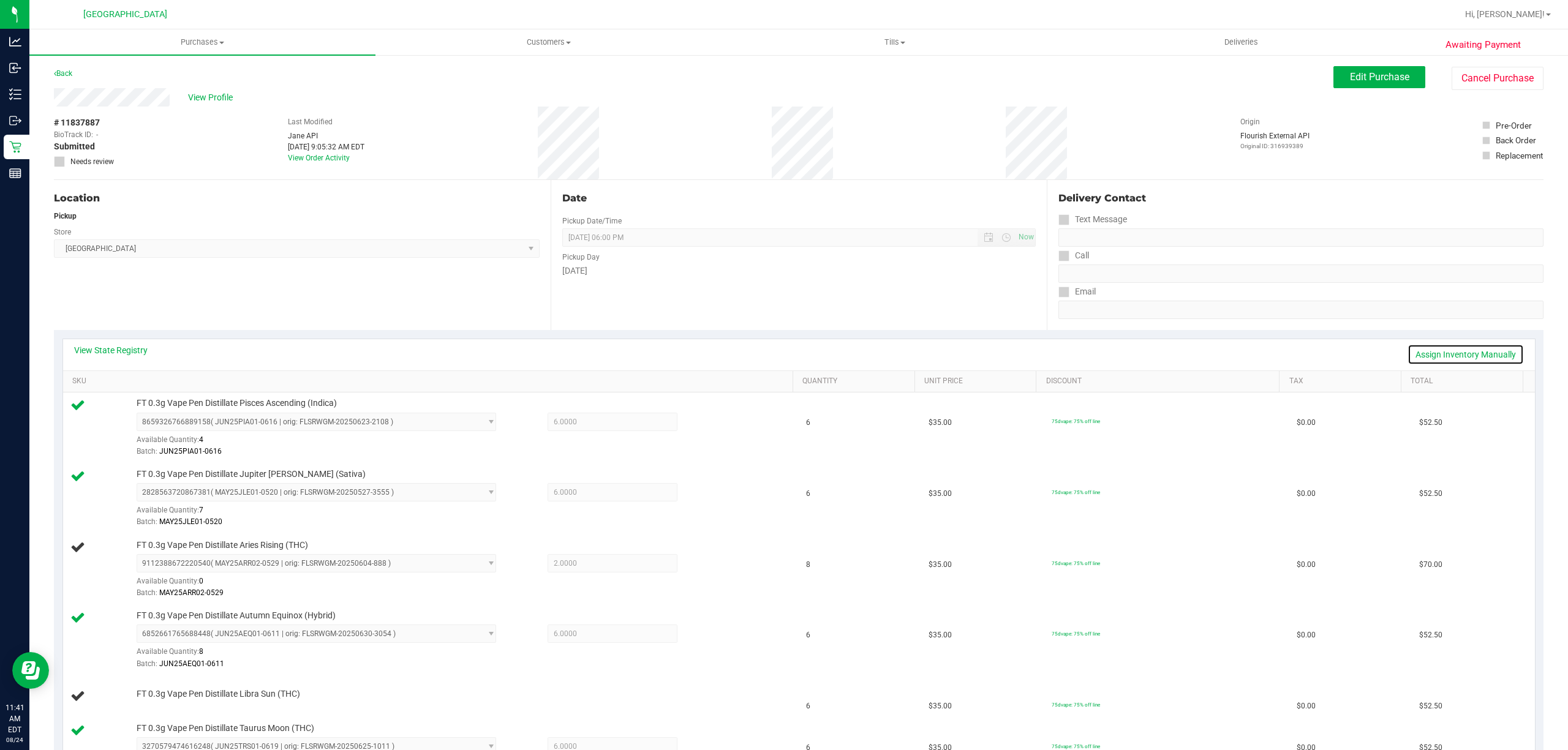
click at [784, 350] on link "Assign Inventory Manually" at bounding box center [1466, 354] width 116 height 21
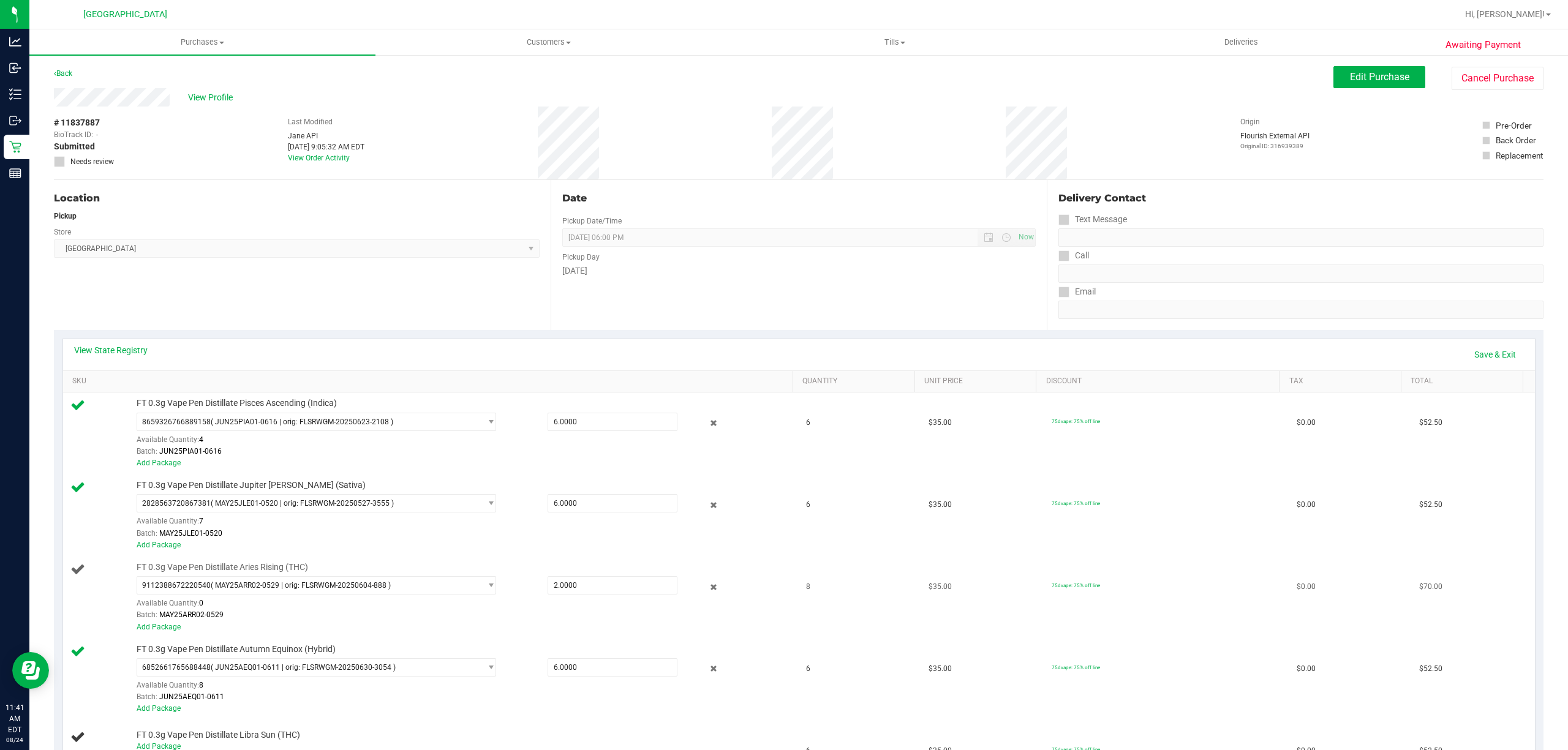
click at [167, 621] on div "Batch: MAY25ARR02-0529" at bounding box center [461, 615] width 649 height 11
click at [157, 628] on link "Add Package" at bounding box center [159, 627] width 44 height 9
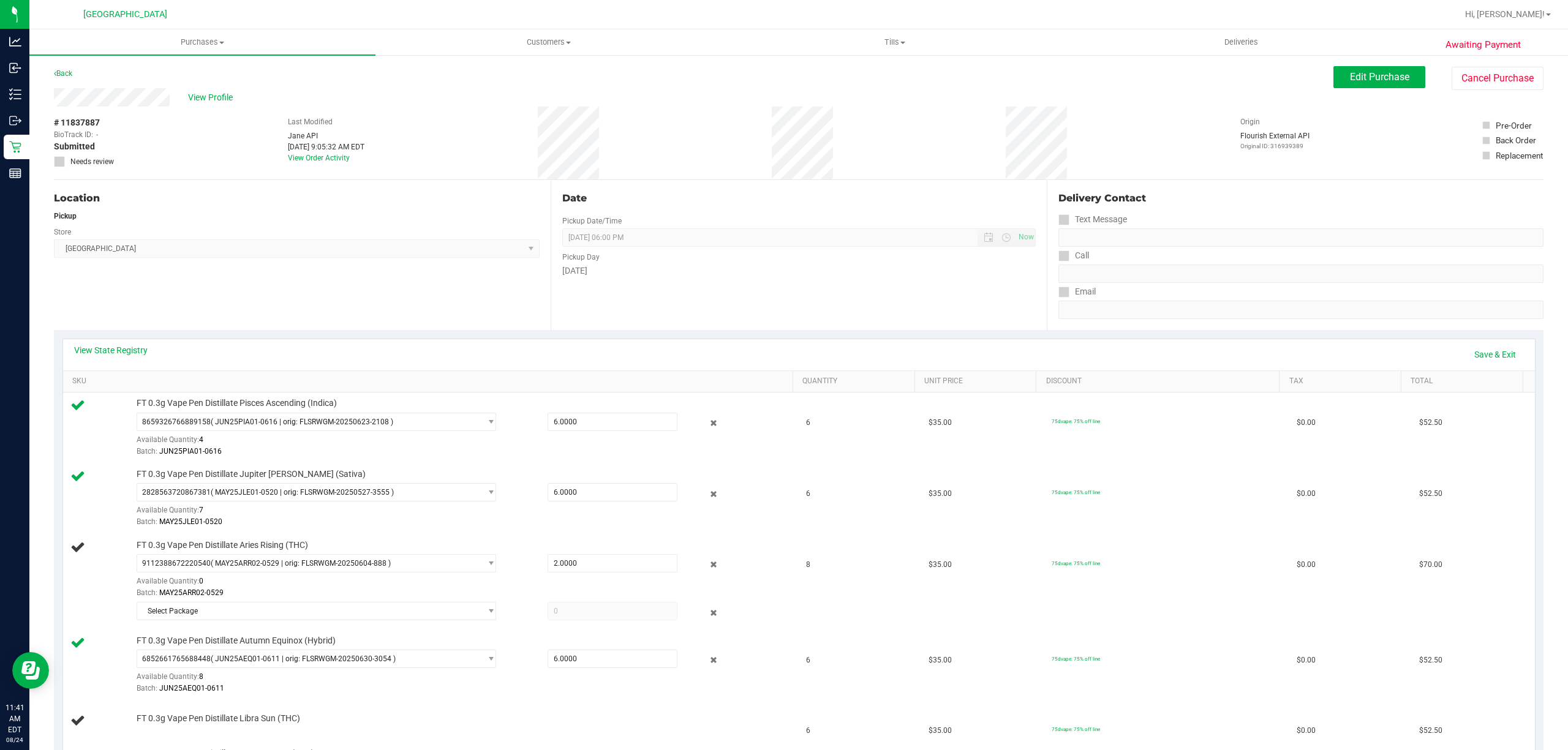
click at [243, 638] on span "FT 0.3g Vape Pen Distillate Autumn Equinox (Hybrid)" at bounding box center [236, 641] width 199 height 11
click at [245, 610] on span "Select Package" at bounding box center [308, 611] width 343 height 17
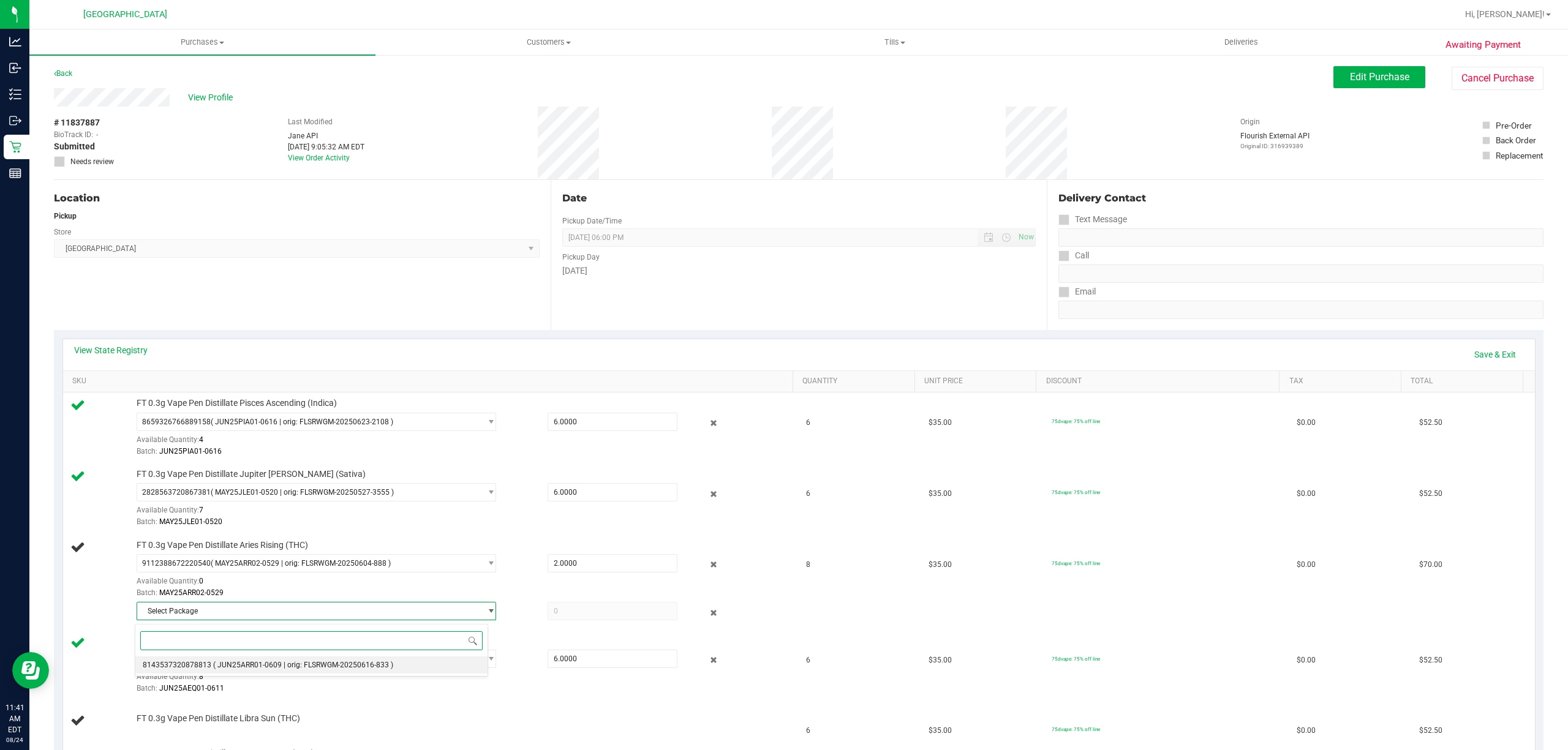
click at [238, 662] on span "( JUN25ARR01-0609 | orig: FLSRWGM-20250616-833 )" at bounding box center [303, 665] width 180 height 9
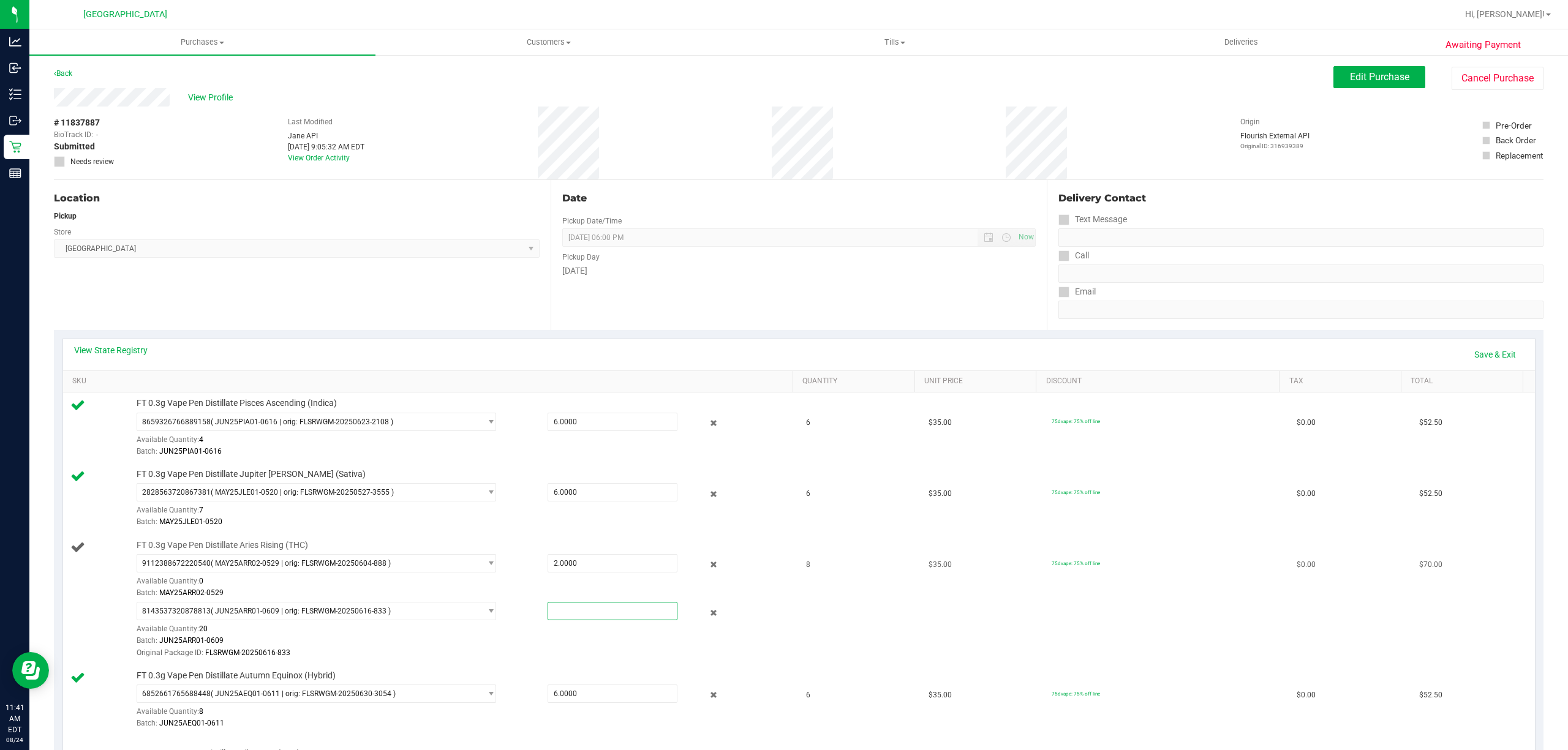
click at [566, 613] on span at bounding box center [612, 611] width 130 height 18
type input "6"
type input "6.0000"
click at [762, 593] on div "Batch: MAY25ARR02-0529" at bounding box center [461, 593] width 649 height 11
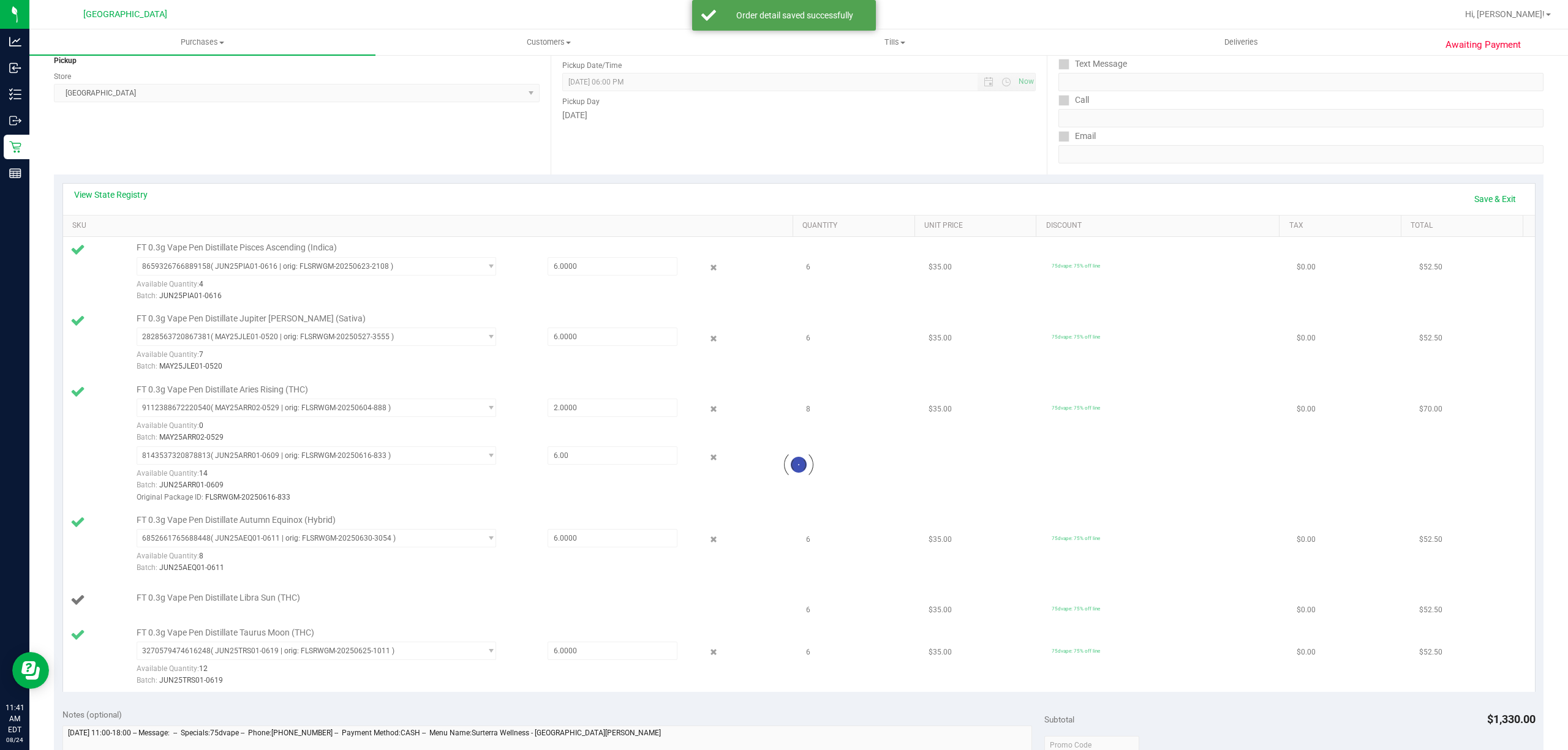
scroll to position [163, 0]
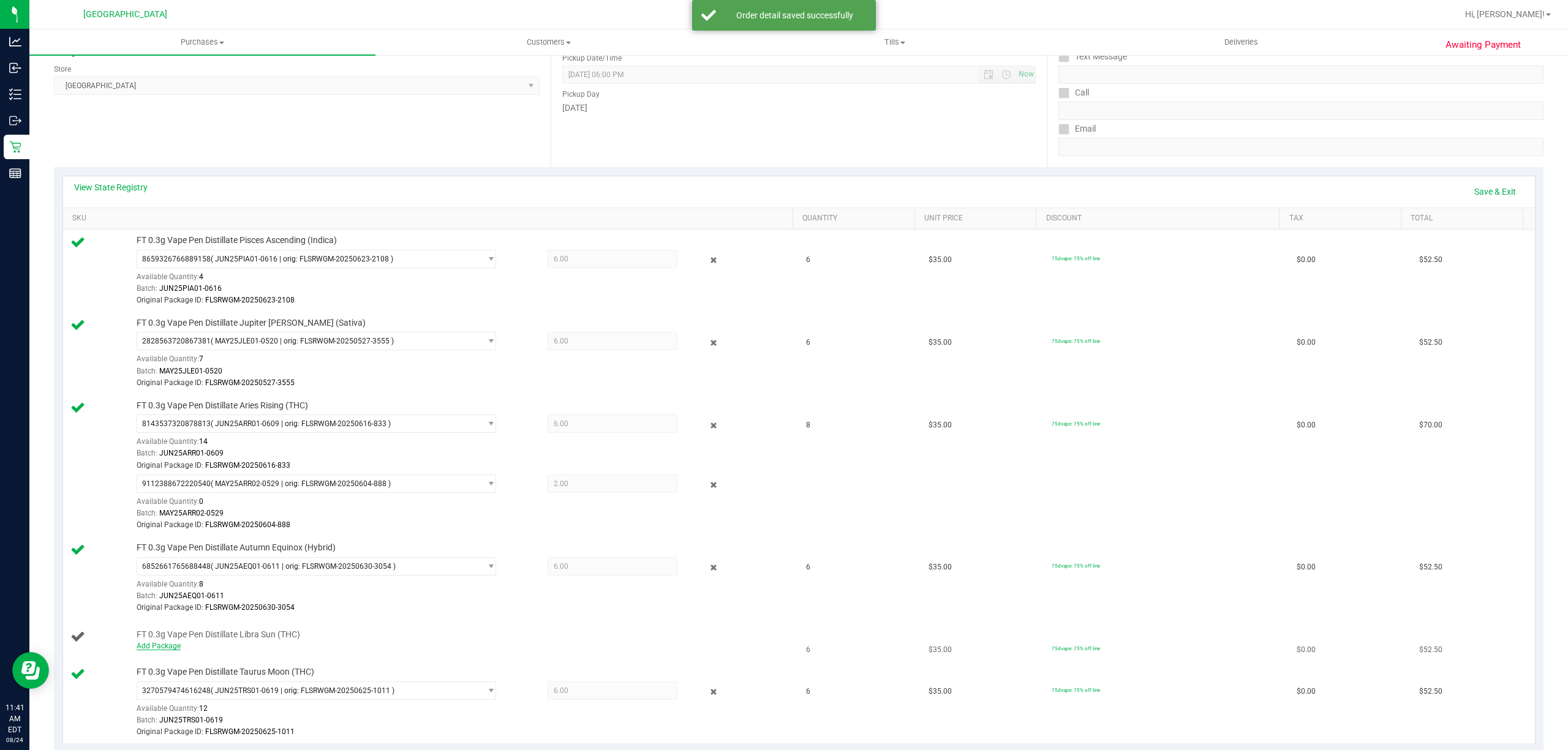
click at [169, 649] on link "Add Package" at bounding box center [159, 646] width 44 height 9
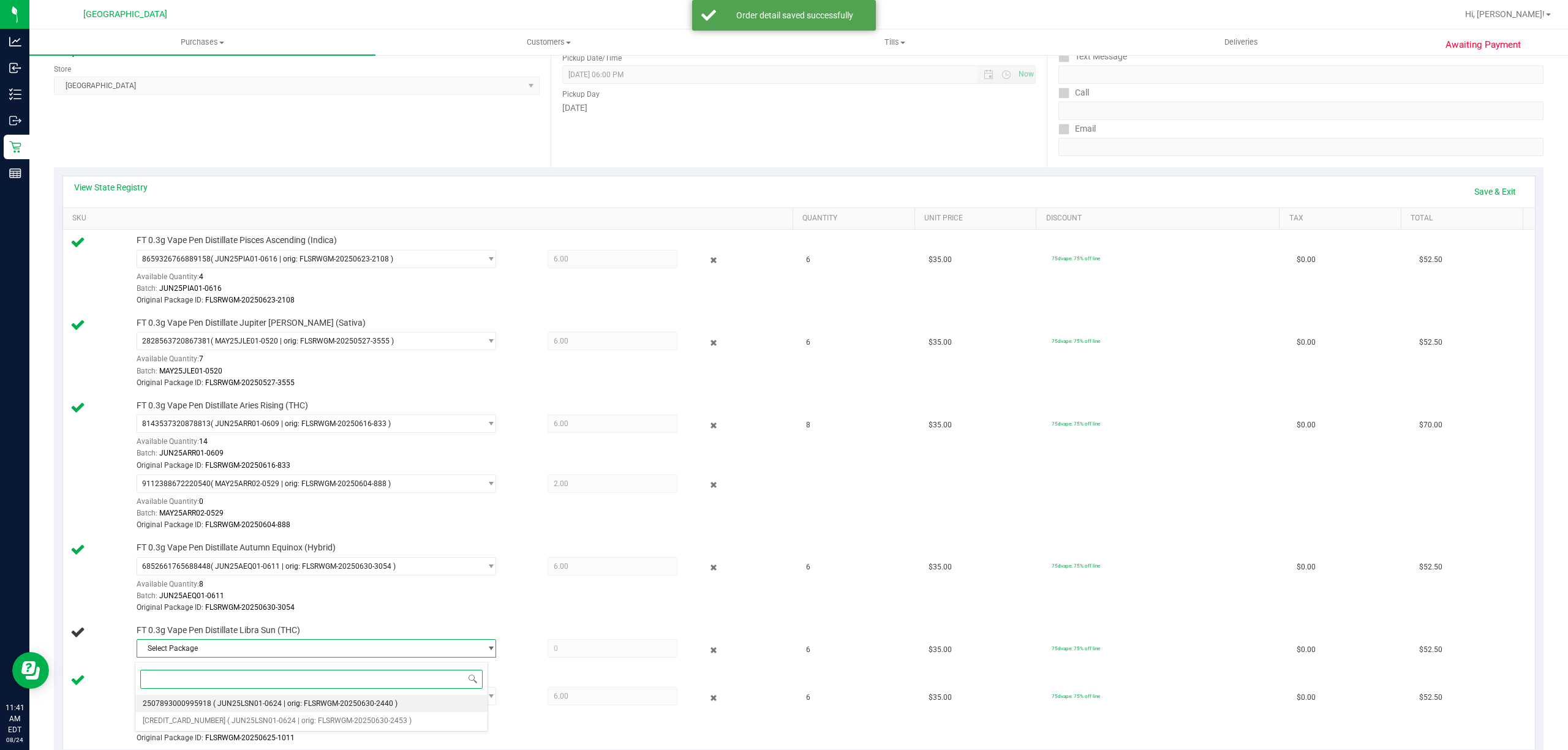
click at [216, 711] on li "2507893000995918 ( JUN25LSN01-0624 | orig: FLSRWGM-20250630-2440 )" at bounding box center [311, 703] width 352 height 17
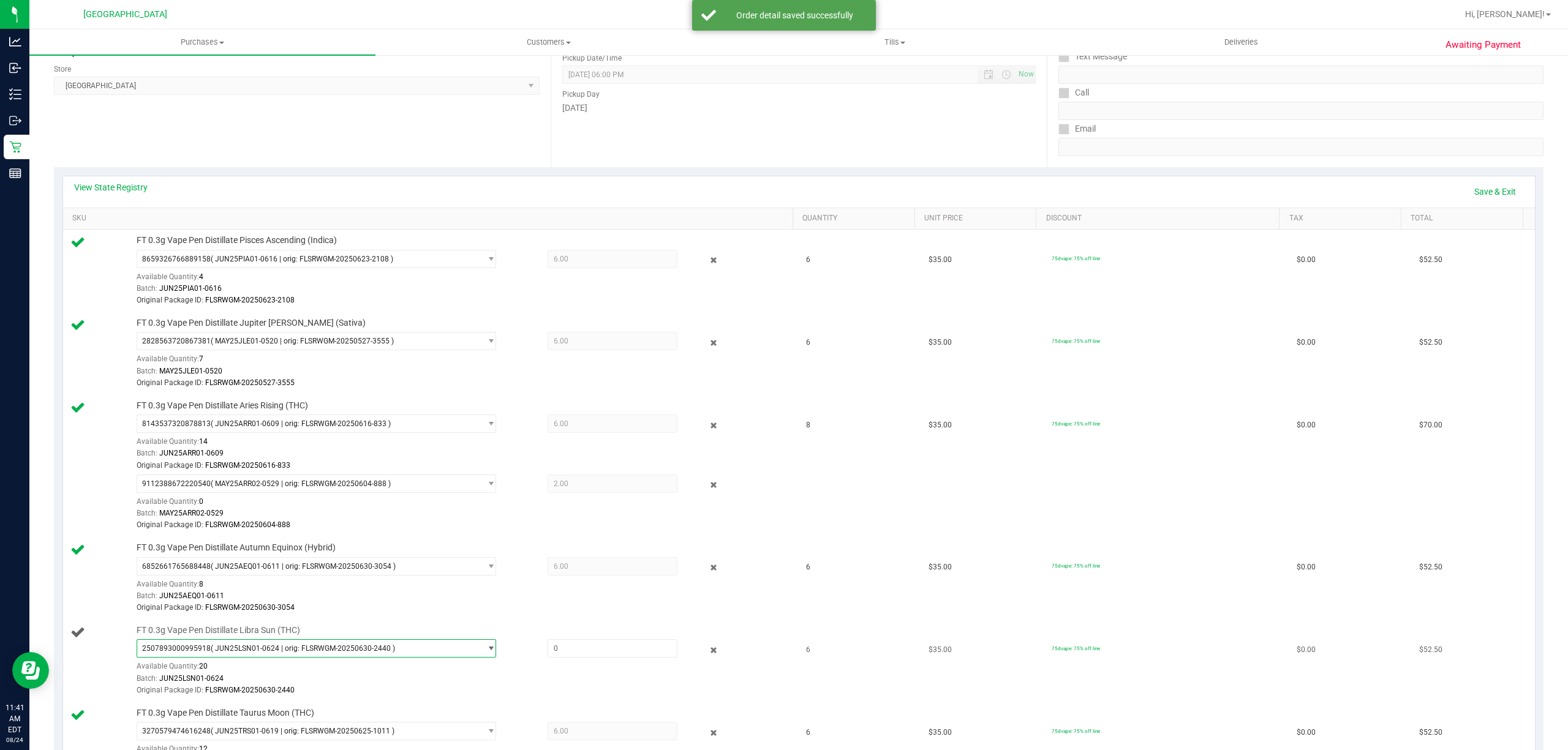
click at [239, 644] on span "2507893000995918 ( JUN25LSN01-0624 | orig: FLSRWGM-20250630-2440 )" at bounding box center [308, 648] width 343 height 17
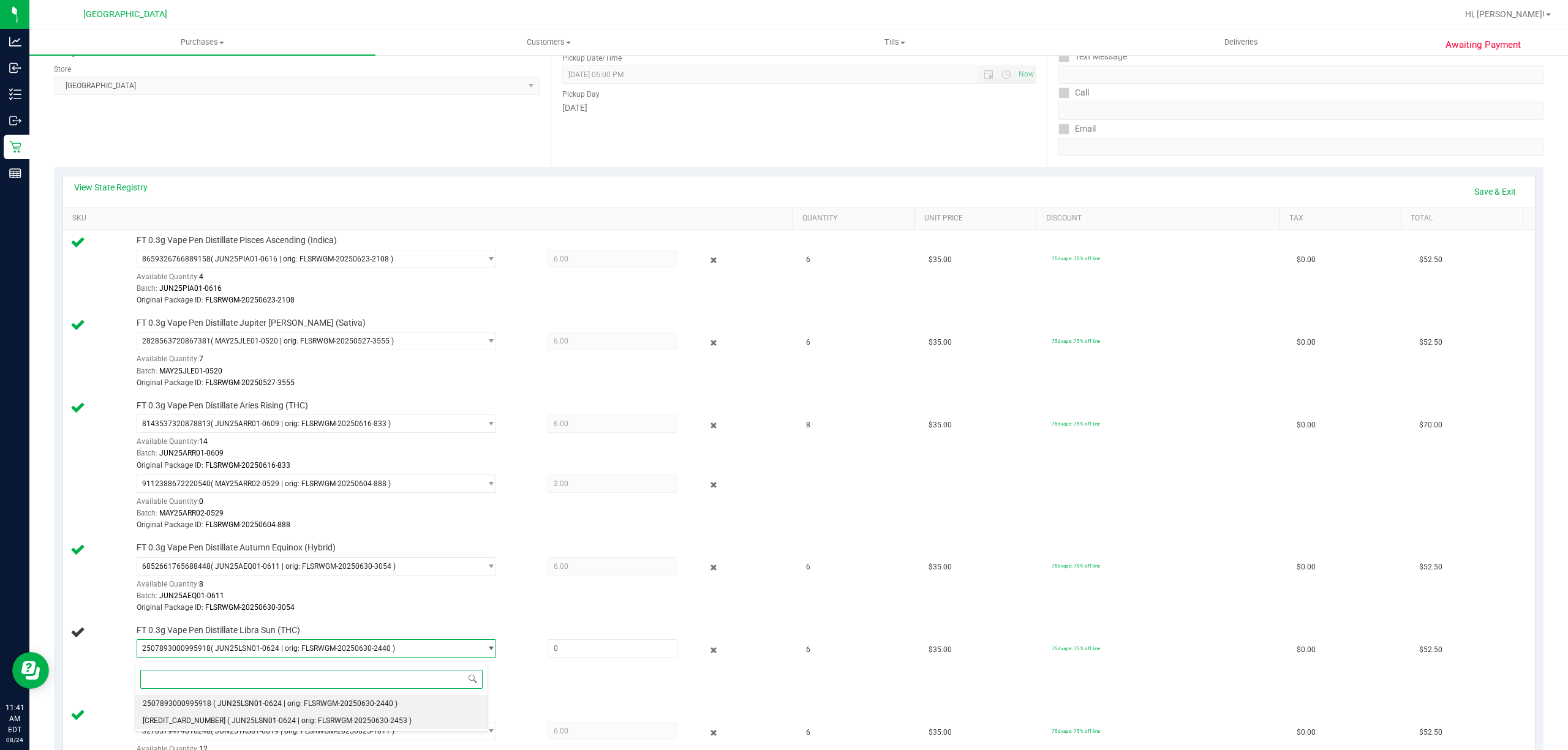
click at [228, 721] on span "( JUN25LSN01-0624 | orig: FLSRWGM-20250630-2453 )" at bounding box center [320, 721] width 185 height 9
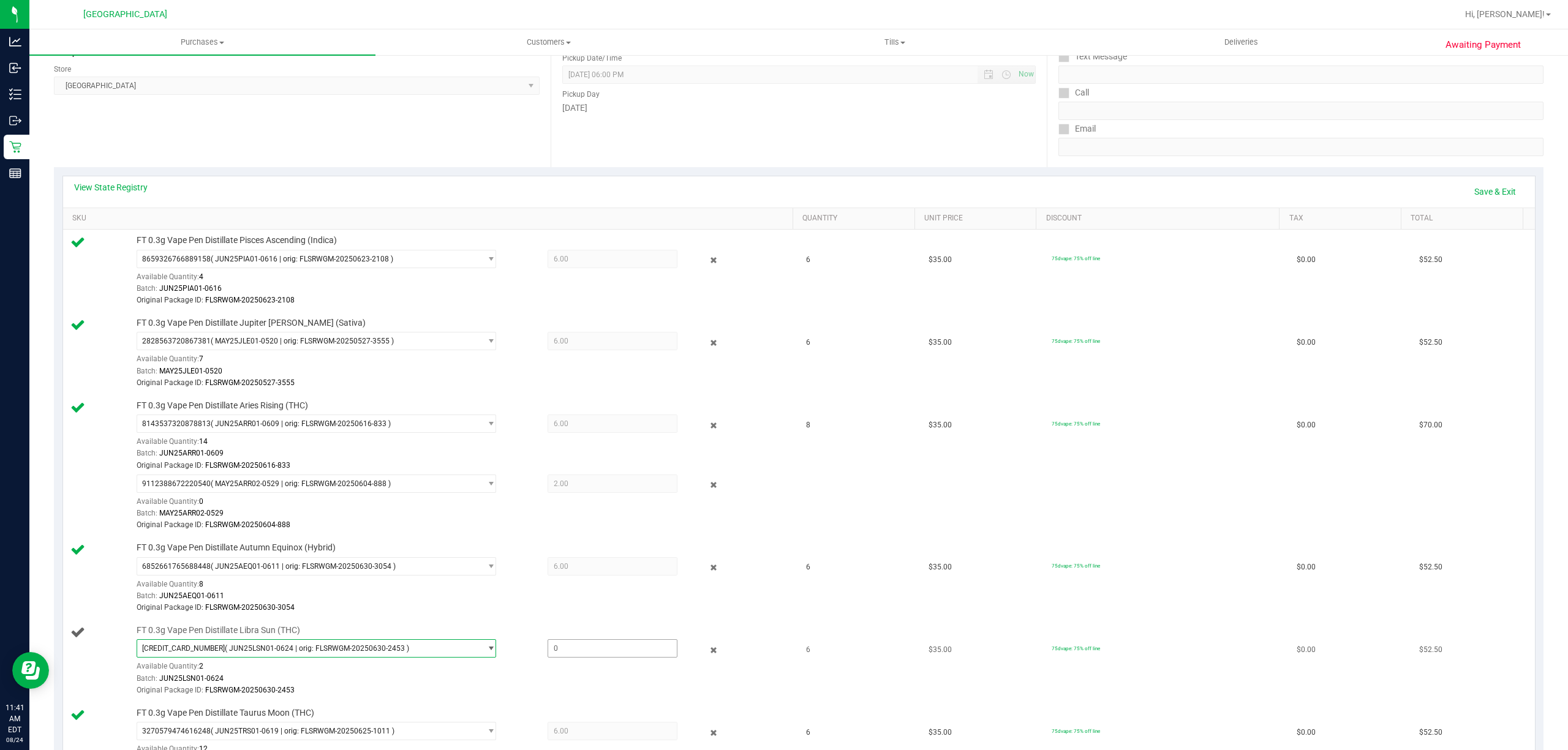
click at [554, 658] on span at bounding box center [612, 648] width 130 height 18
type input "2"
type input "2.0000"
click at [535, 598] on div "Batch: JUN25AEQ01-0611" at bounding box center [461, 596] width 649 height 11
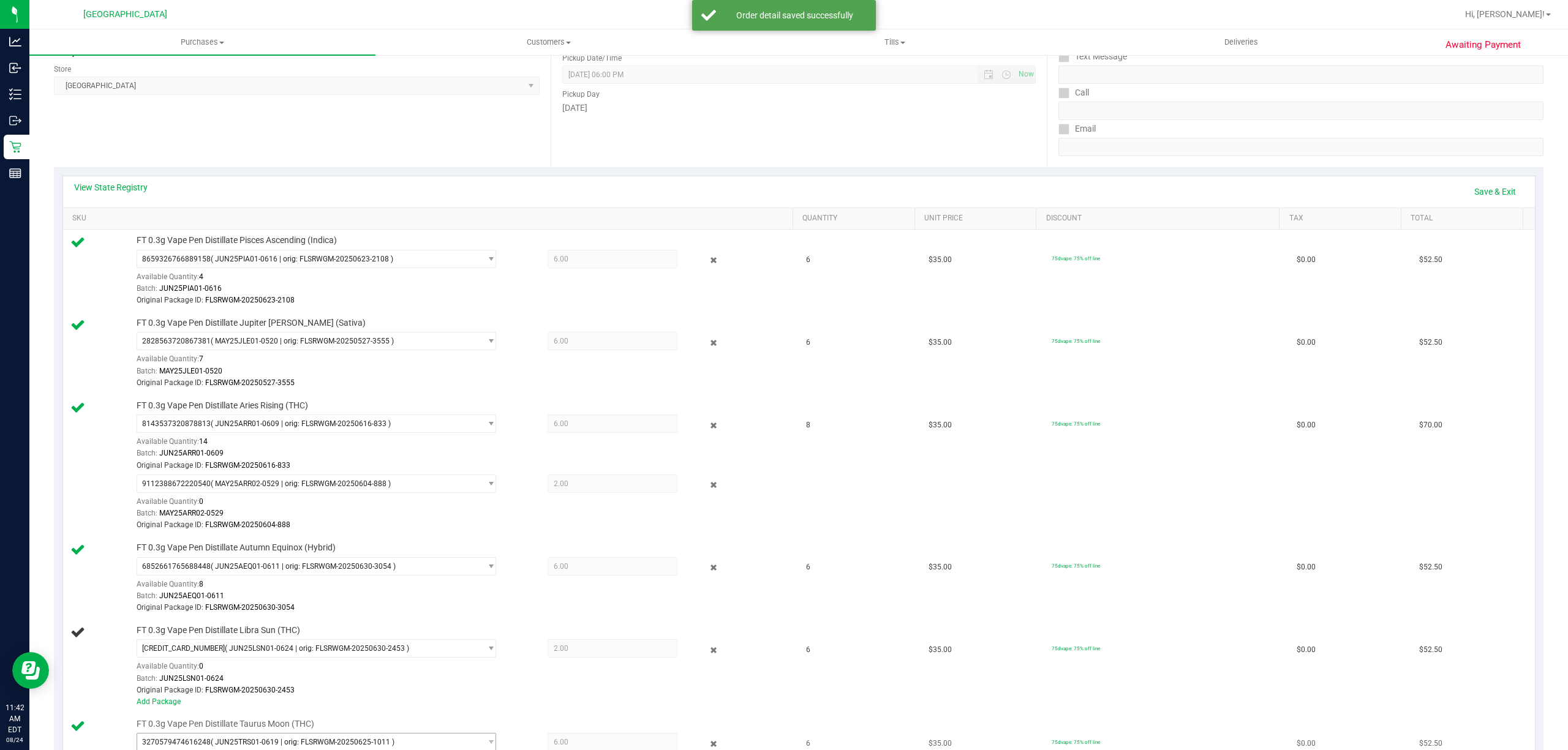
scroll to position [245, 0]
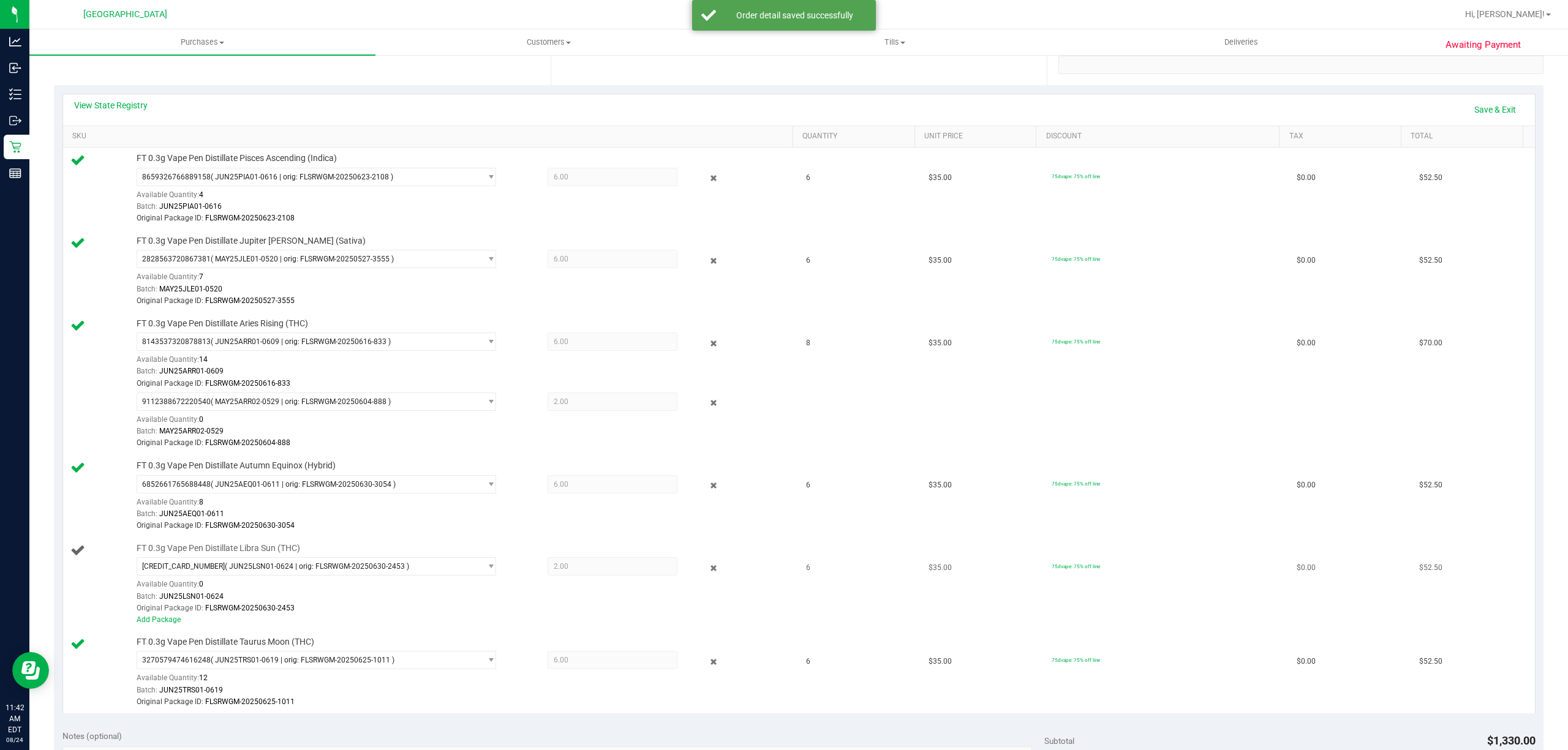
click at [155, 612] on span "Original Package ID:" at bounding box center [170, 608] width 67 height 9
click at [157, 624] on link "Add Package" at bounding box center [159, 620] width 44 height 9
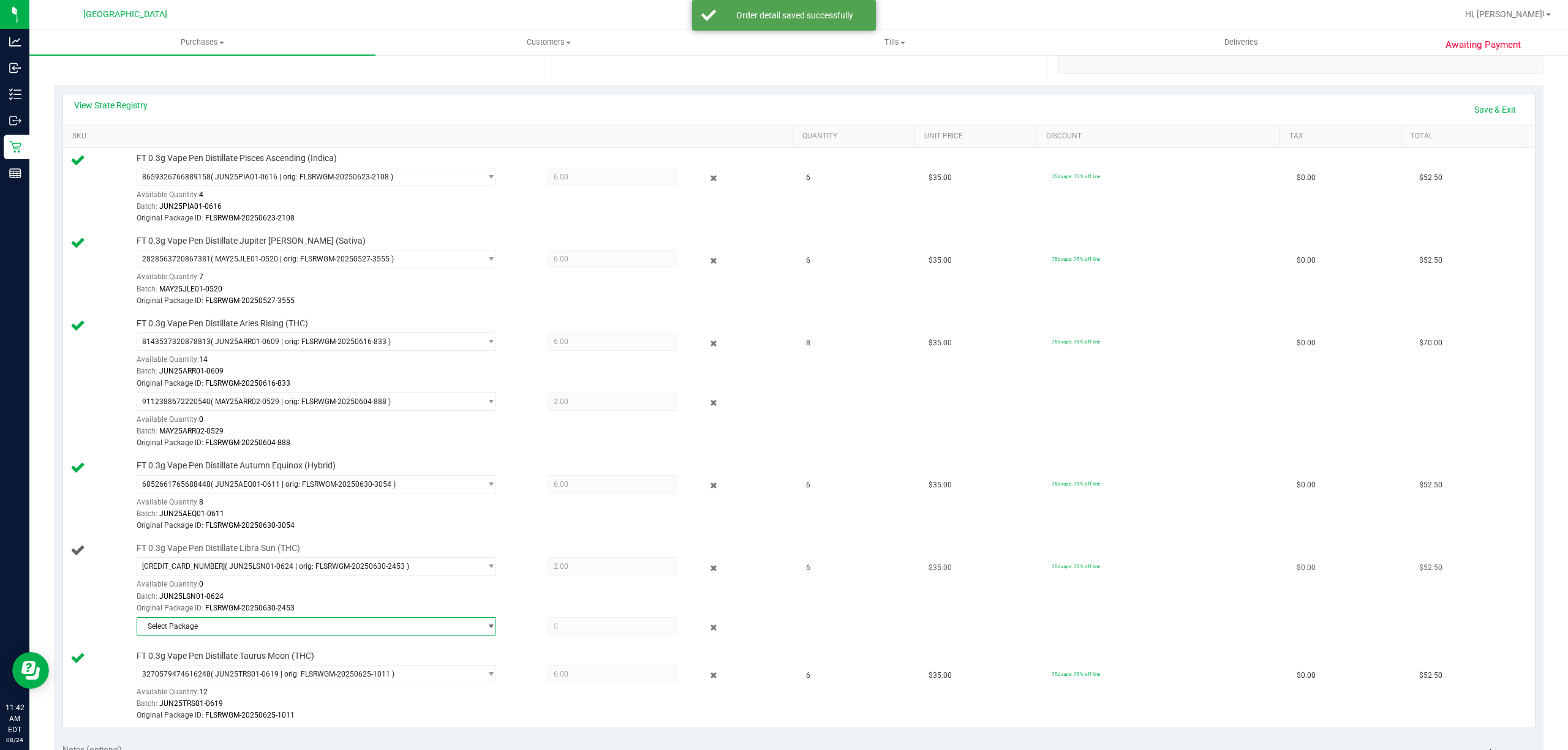
click at [287, 630] on span "Select Package" at bounding box center [308, 626] width 343 height 17
click at [275, 691] on div "Select Package 2507893000995918 ( JUN25LSN01-0624 | orig: FLSRWGM-20250630-2440…" at bounding box center [311, 667] width 353 height 52
click at [295, 677] on li "2507893000995918 ( JUN25LSN01-0624 | orig: FLSRWGM-20250630-2440 )" at bounding box center [311, 682] width 352 height 17
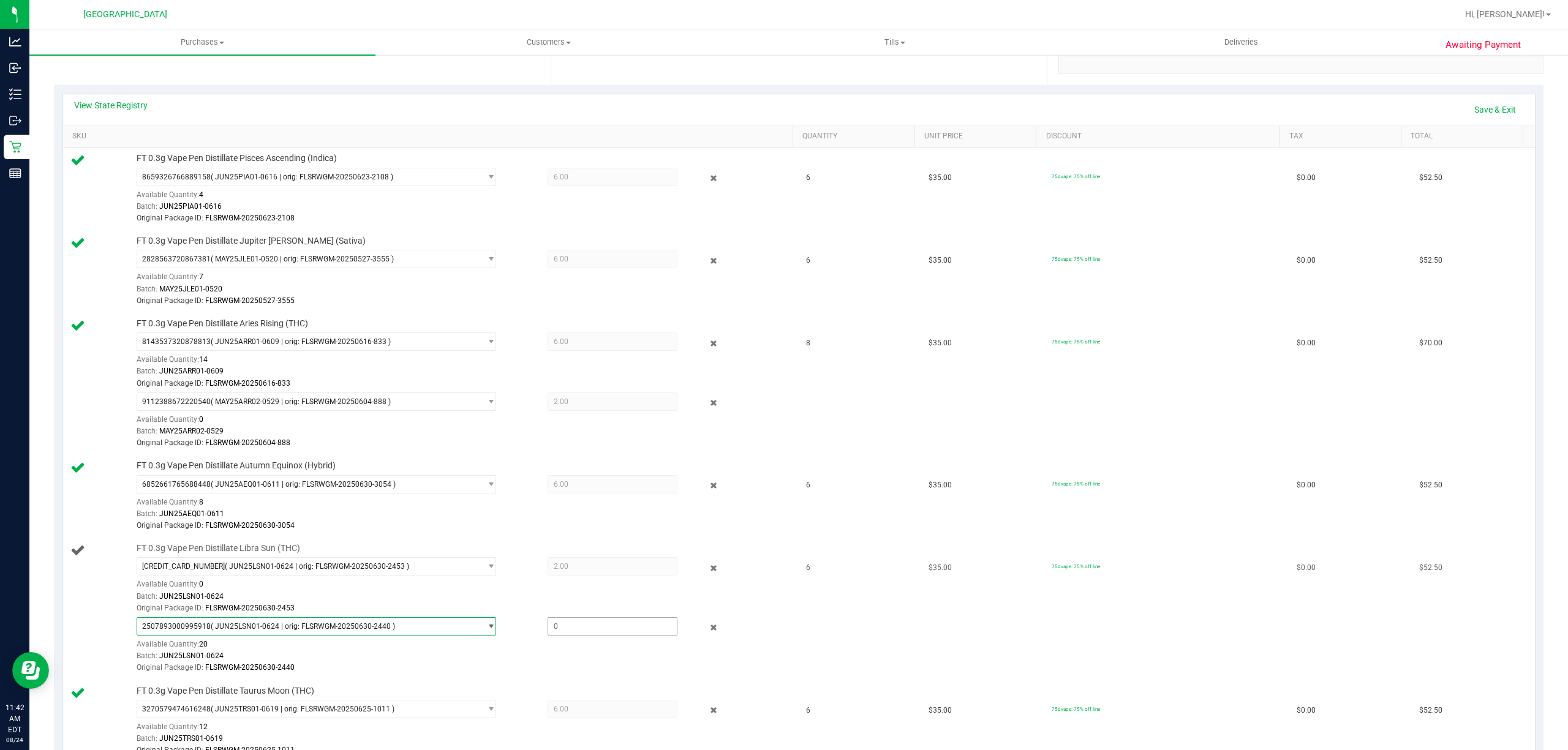
click at [571, 636] on span at bounding box center [612, 626] width 130 height 18
type input "6"
type input "4.0000"
click at [516, 606] on div "Original Package ID: FLSRWGM-20250630-2453" at bounding box center [461, 608] width 649 height 11
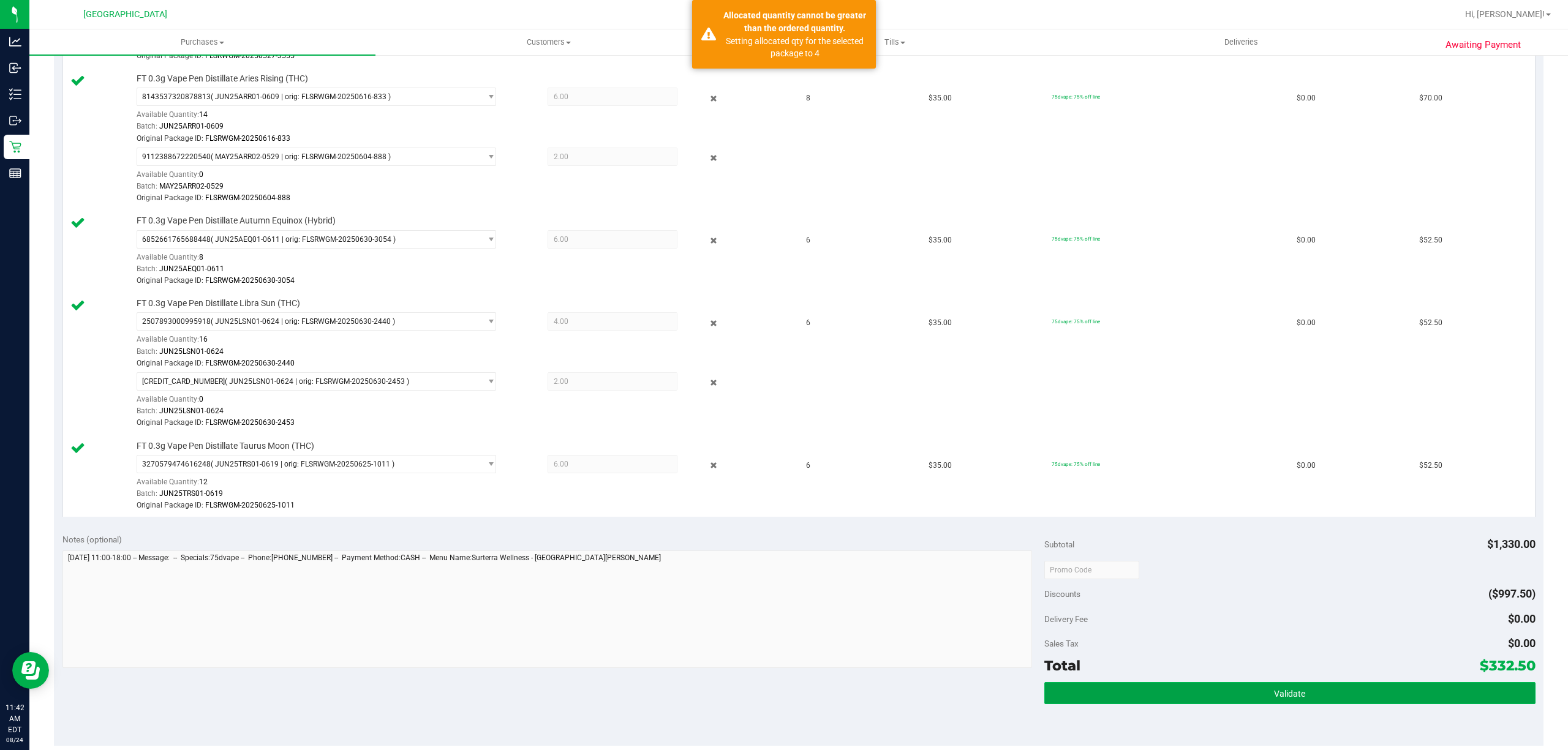
click at [784, 693] on button "Validate" at bounding box center [1289, 693] width 491 height 22
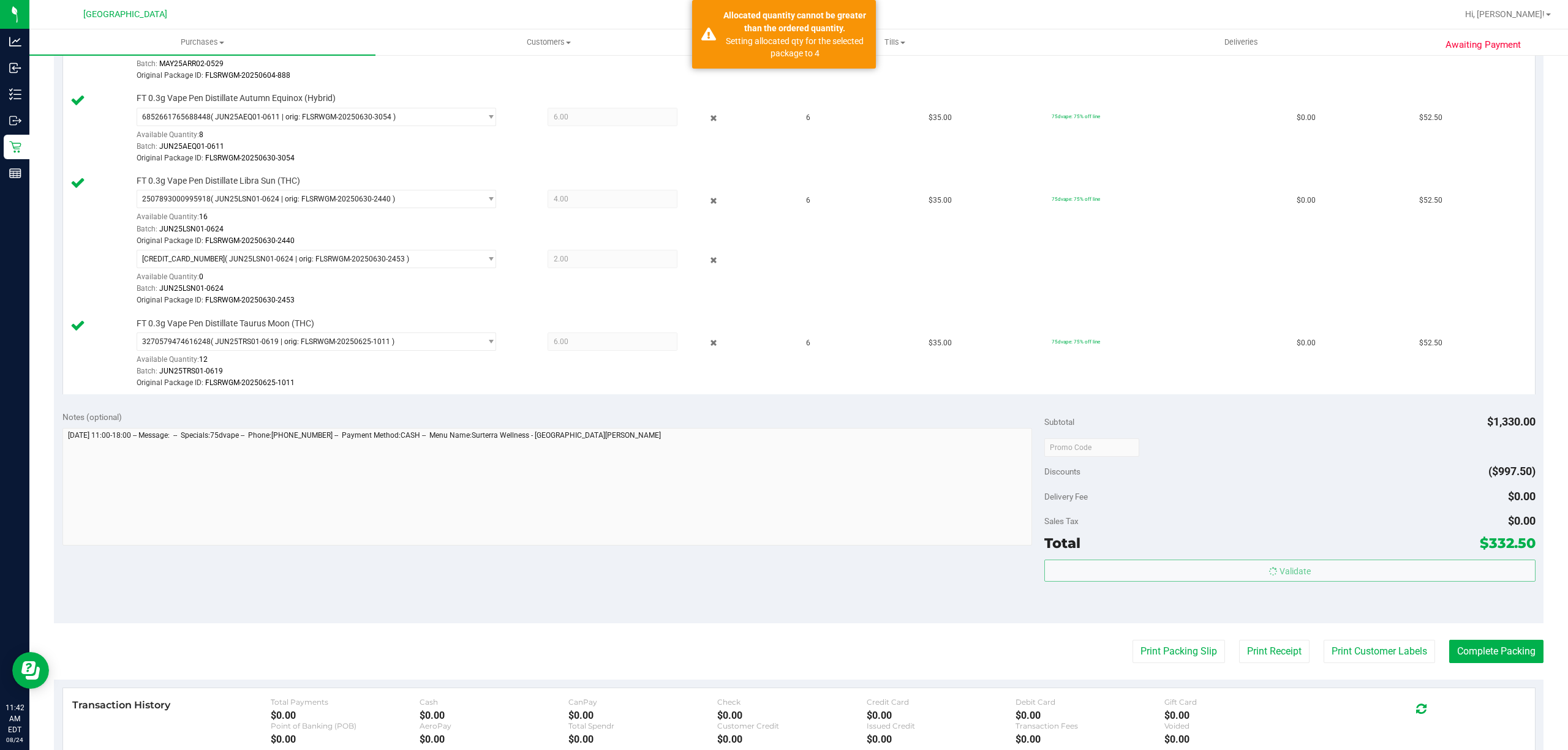
scroll to position [801, 0]
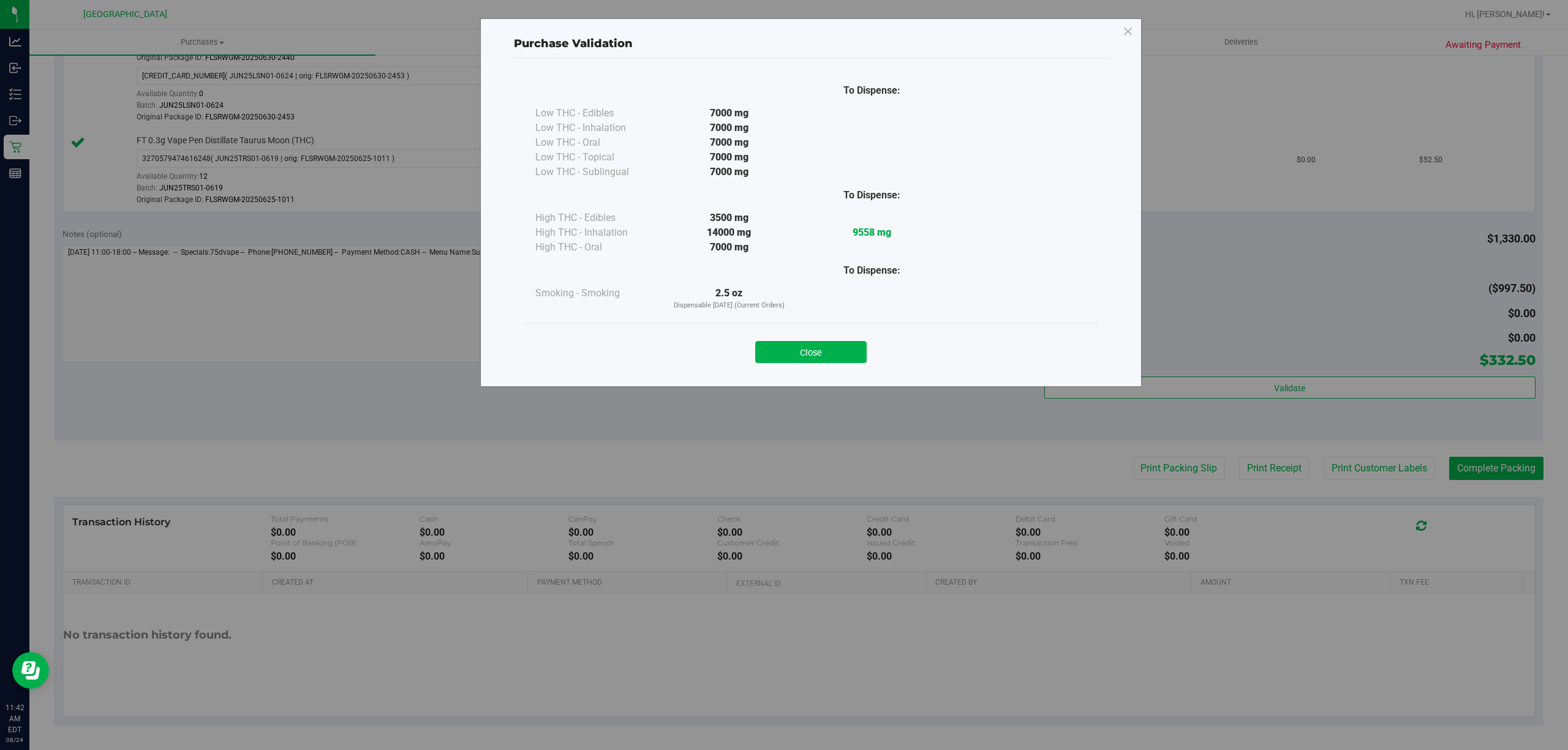
click at [784, 351] on button "Close" at bounding box center [811, 352] width 111 height 22
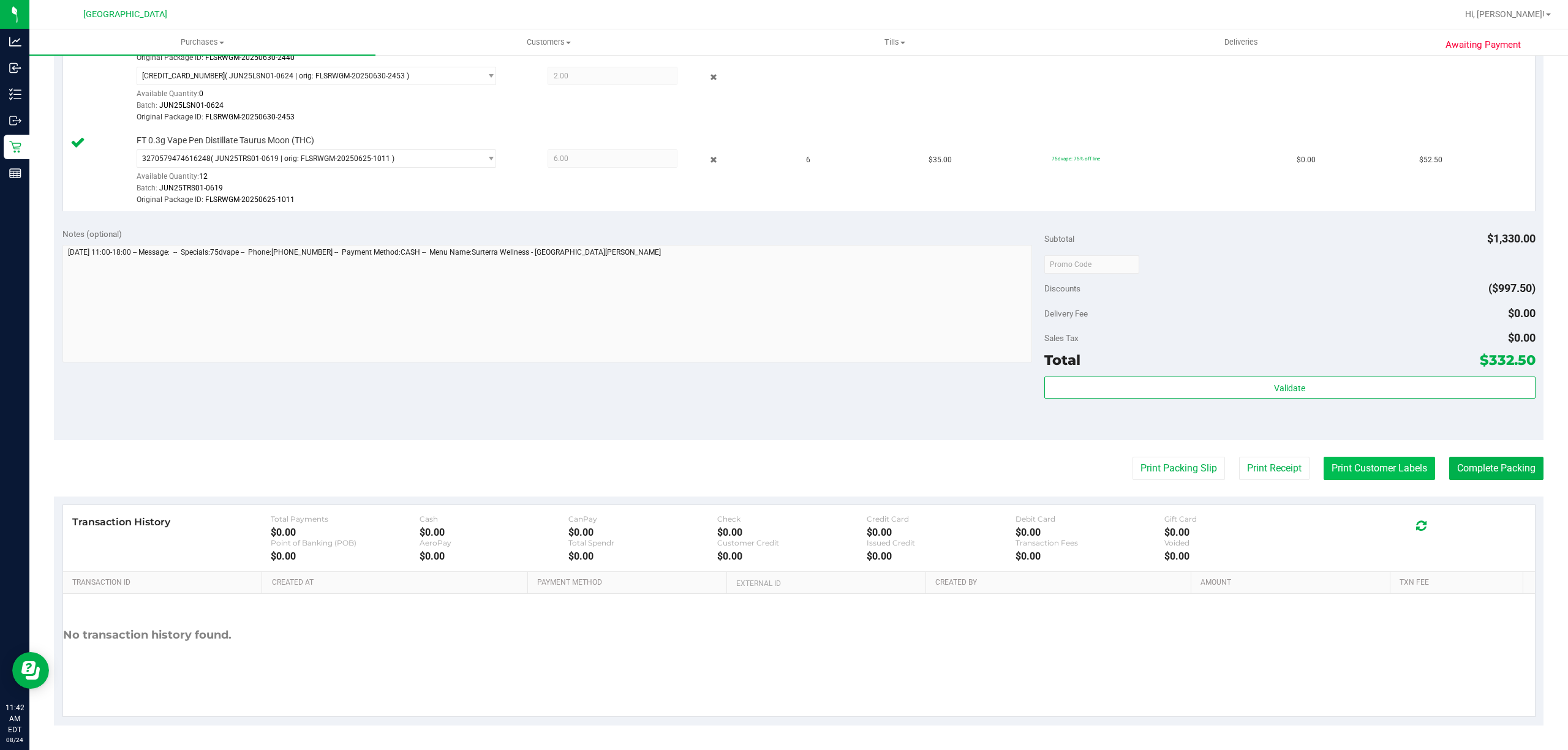
click at [784, 458] on button "Print Customer Labels" at bounding box center [1379, 468] width 111 height 23
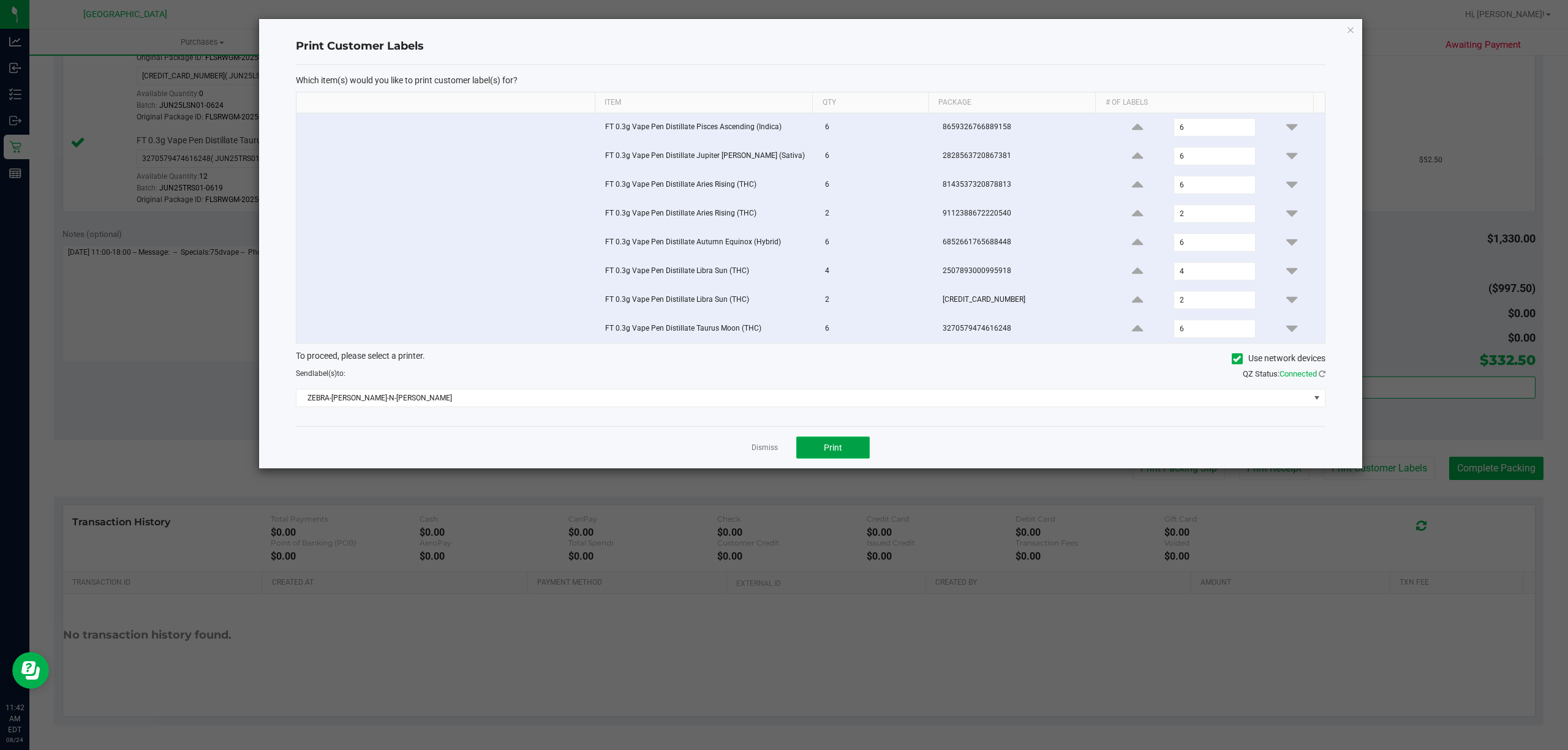
click at [784, 444] on button "Print" at bounding box center [833, 447] width 73 height 22
click at [765, 449] on link "Dismiss" at bounding box center [765, 448] width 27 height 10
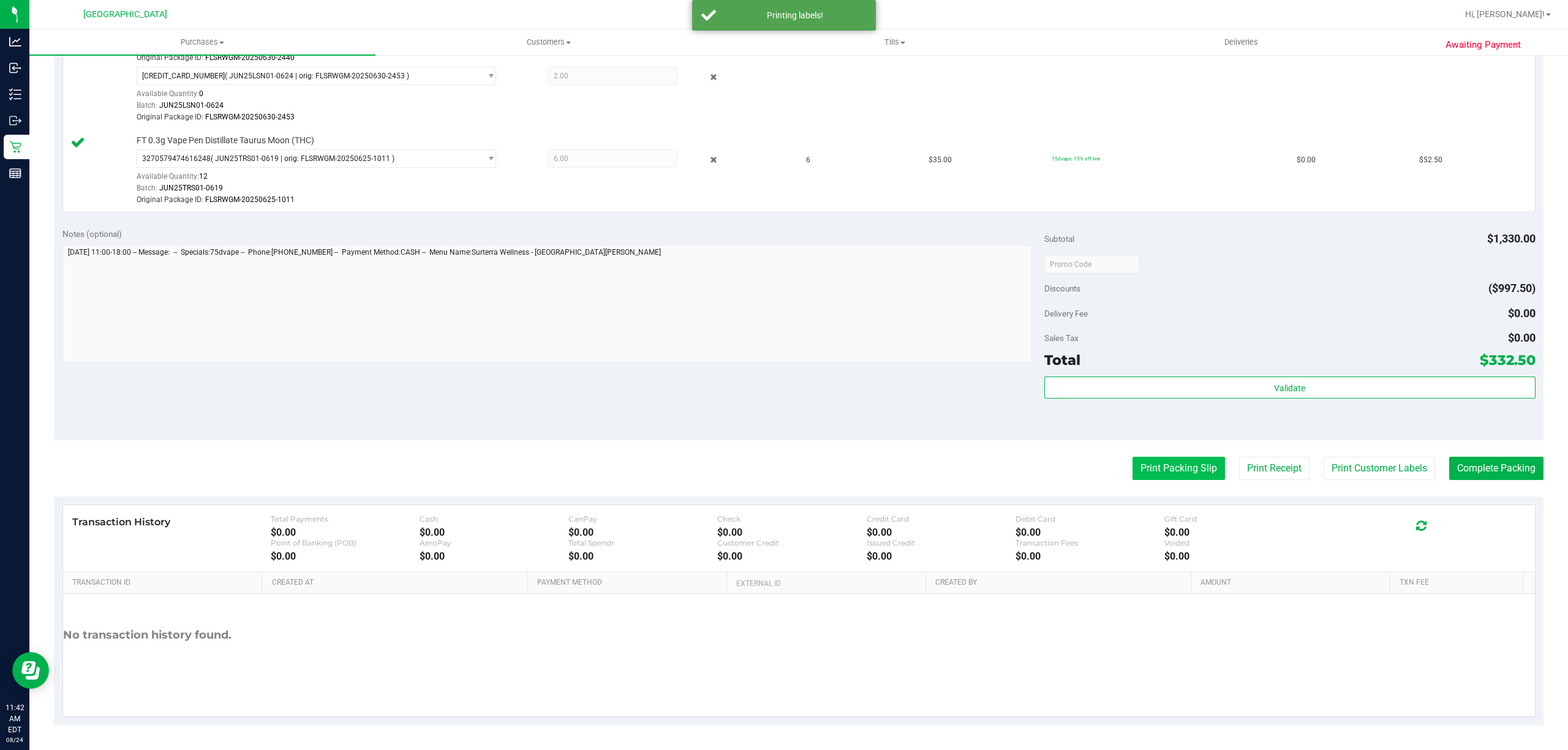
click at [784, 469] on button "Print Packing Slip" at bounding box center [1179, 468] width 92 height 23
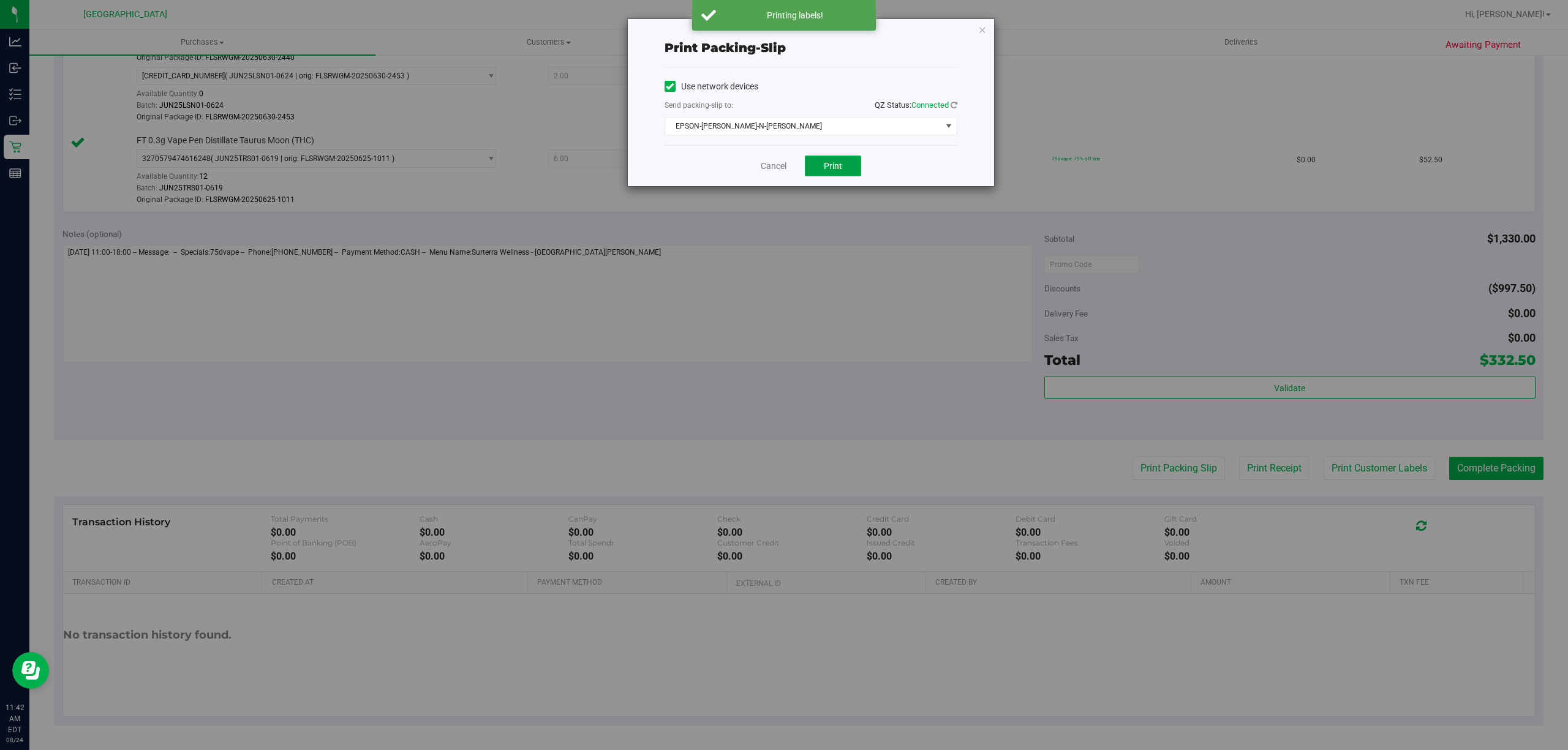
click at [784, 168] on span "Print" at bounding box center [833, 166] width 18 height 10
click at [779, 172] on link "Cancel" at bounding box center [774, 166] width 26 height 13
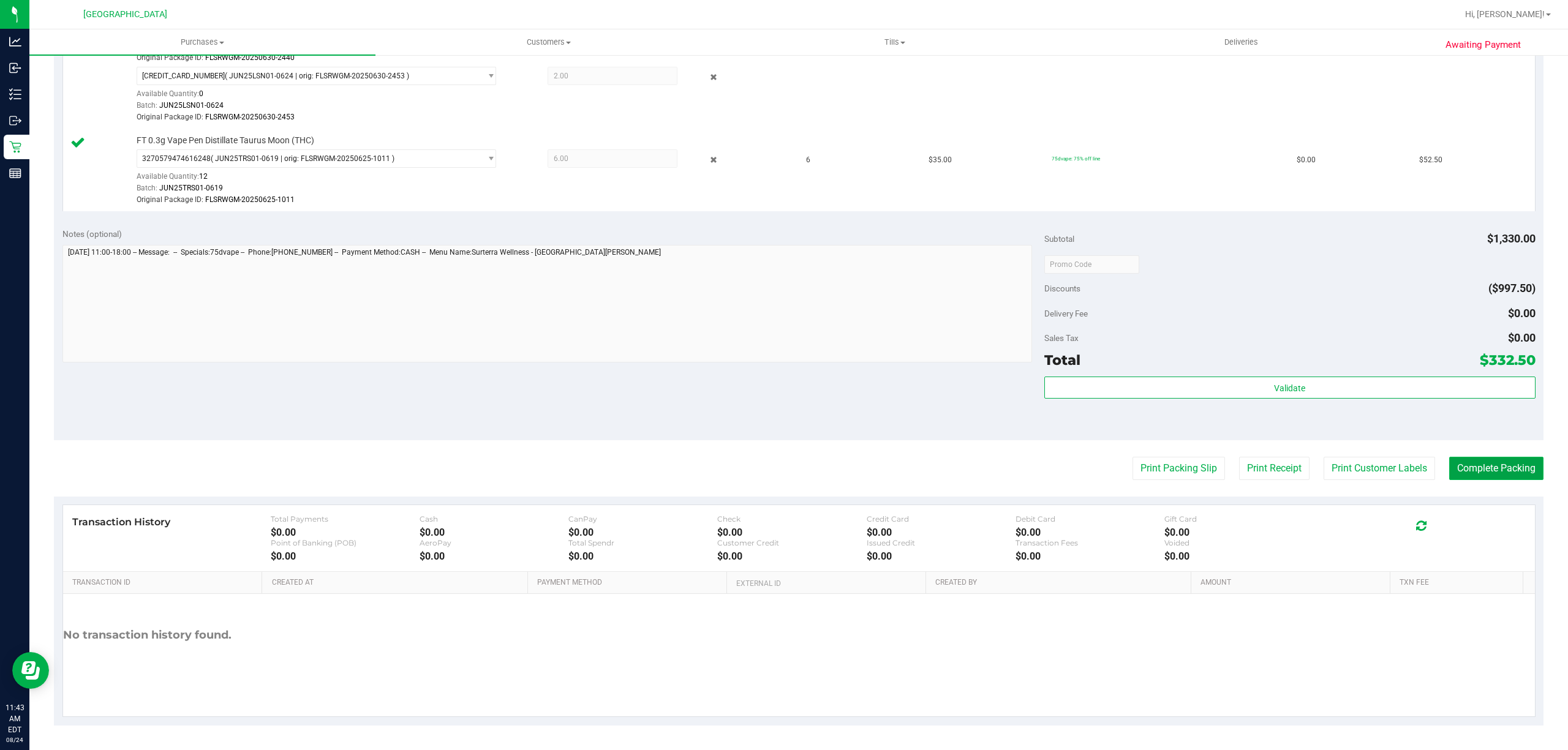
click at [784, 468] on button "Complete Packing" at bounding box center [1496, 468] width 94 height 23
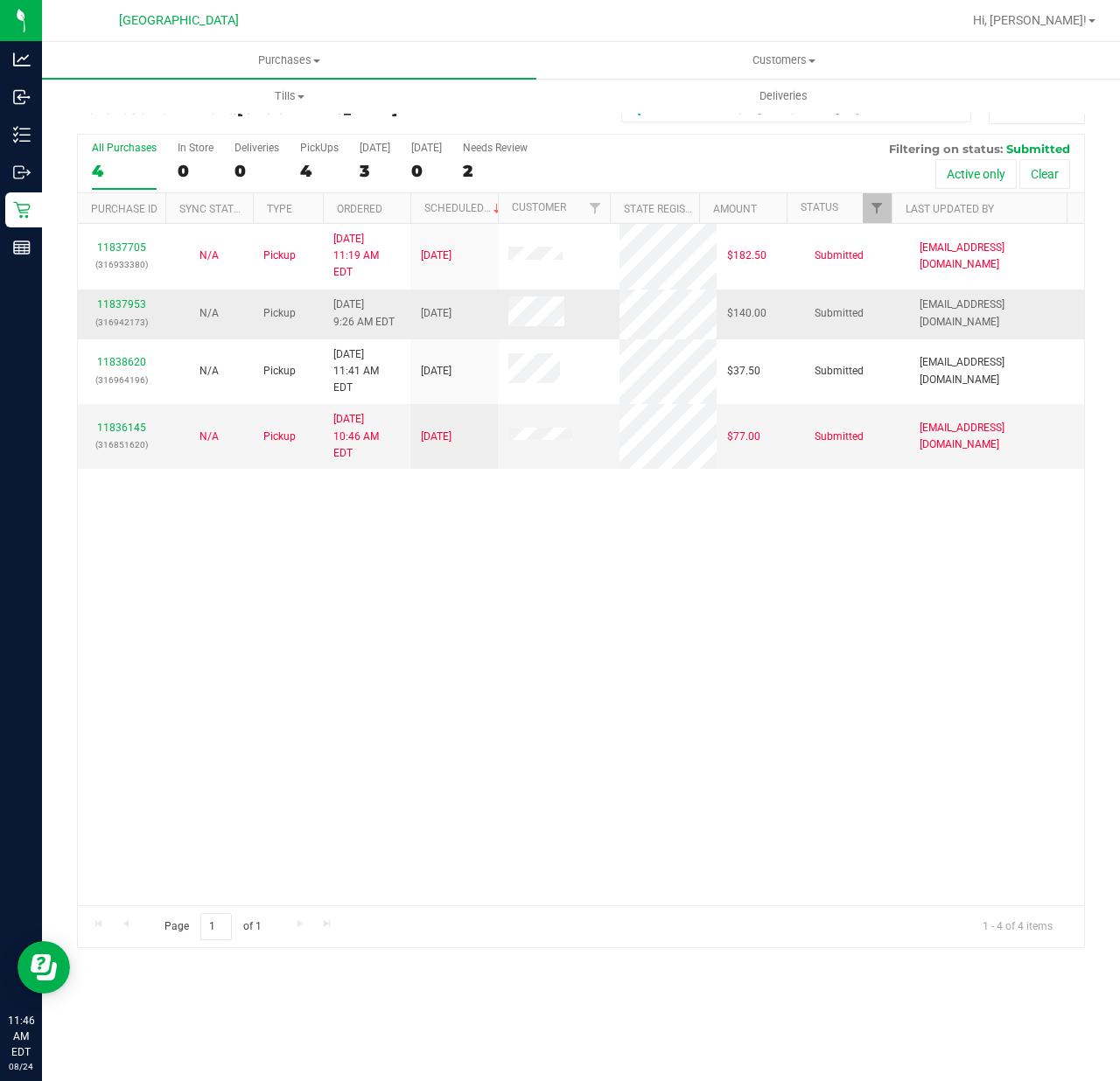
click at [119, 314] on p "(316942173)" at bounding box center [122, 322] width 67 height 16
click at [120, 298] on link "11837953" at bounding box center [122, 304] width 49 height 13
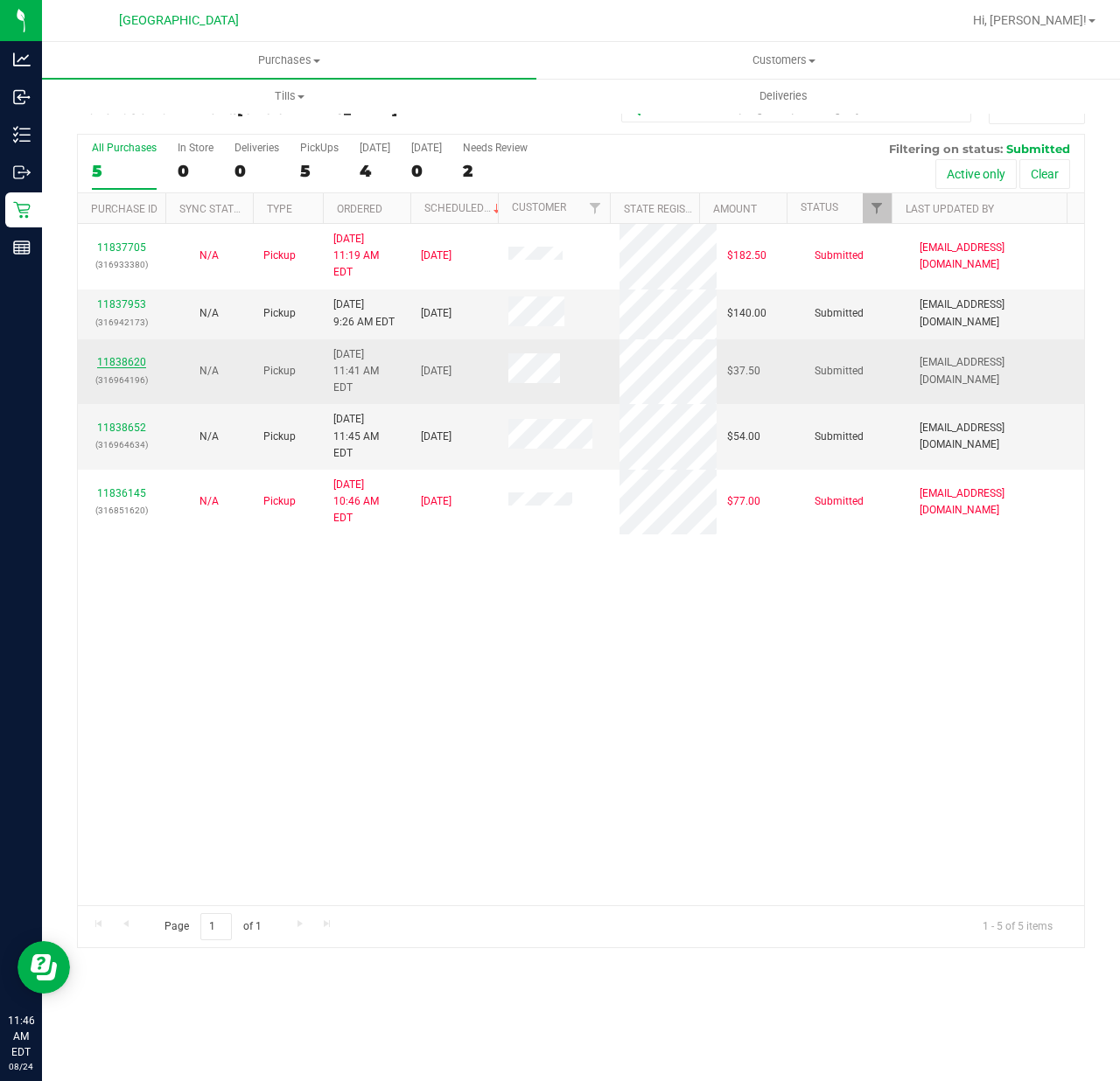
click at [113, 356] on link "11838620" at bounding box center [122, 362] width 49 height 13
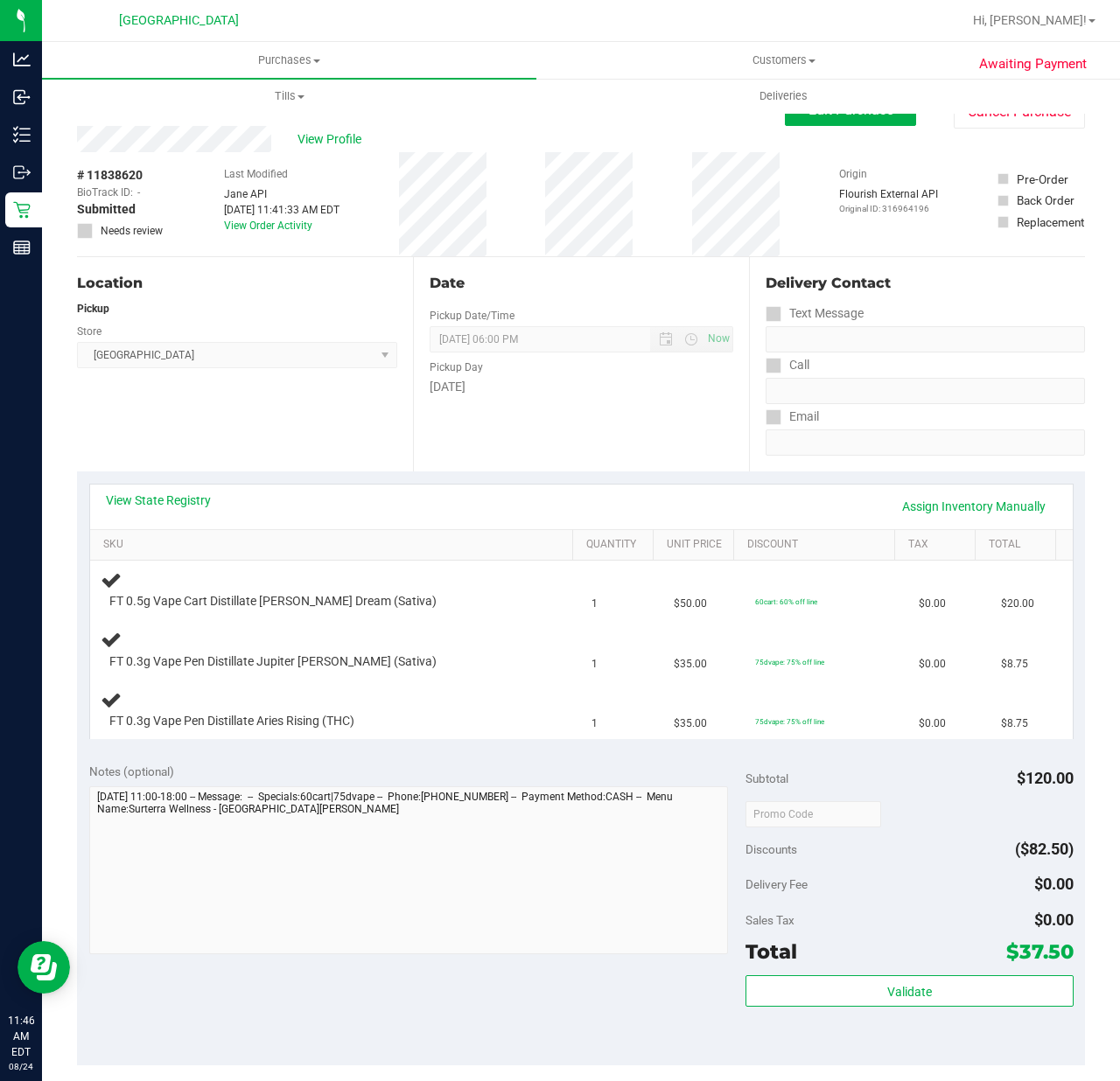
click at [153, 485] on div "View State Registry Assign Inventory Manually" at bounding box center [581, 506] width 982 height 44
click at [155, 492] on link "View State Registry" at bounding box center [158, 500] width 105 height 17
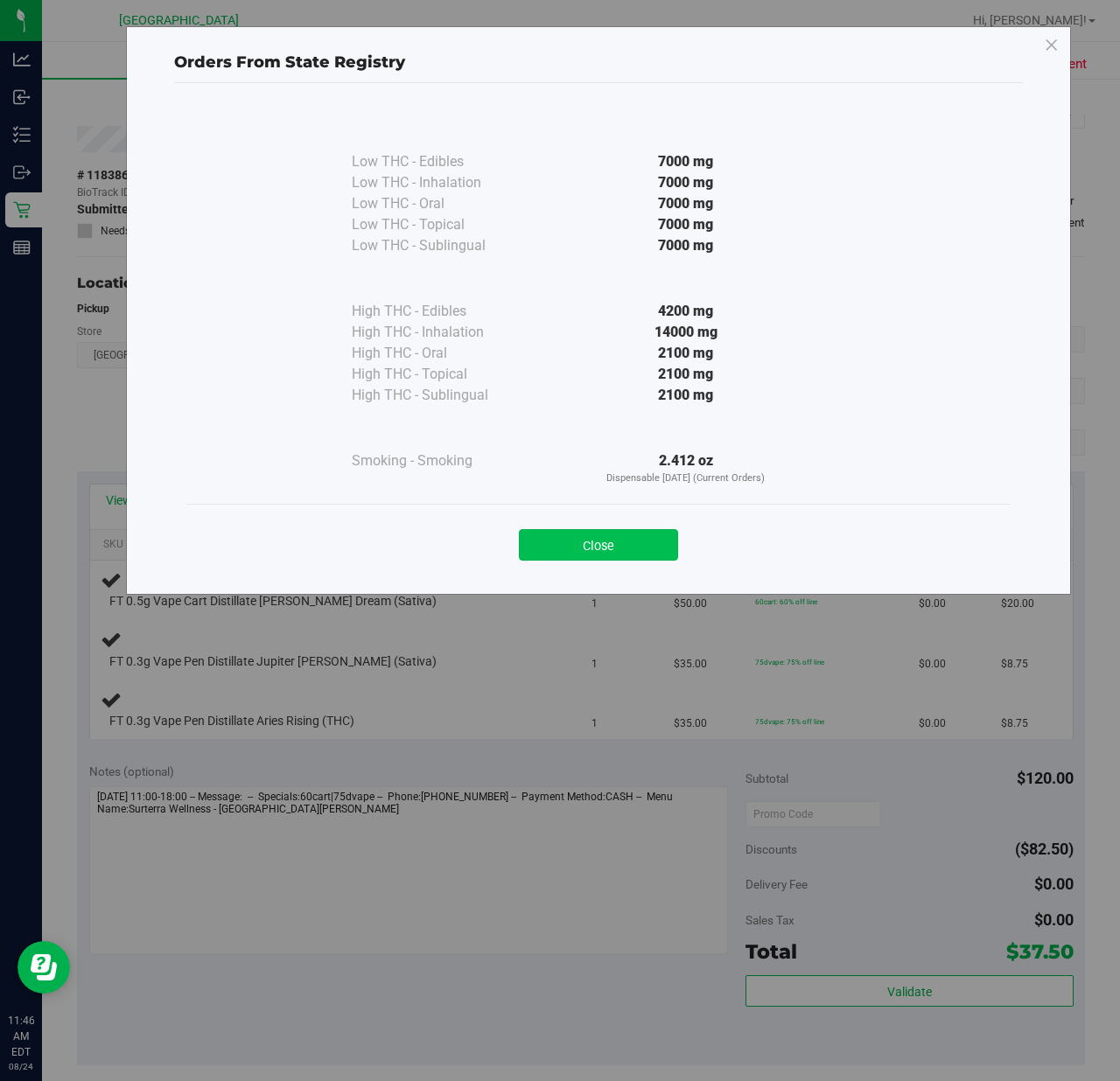
click at [606, 531] on button "Close" at bounding box center [598, 544] width 159 height 32
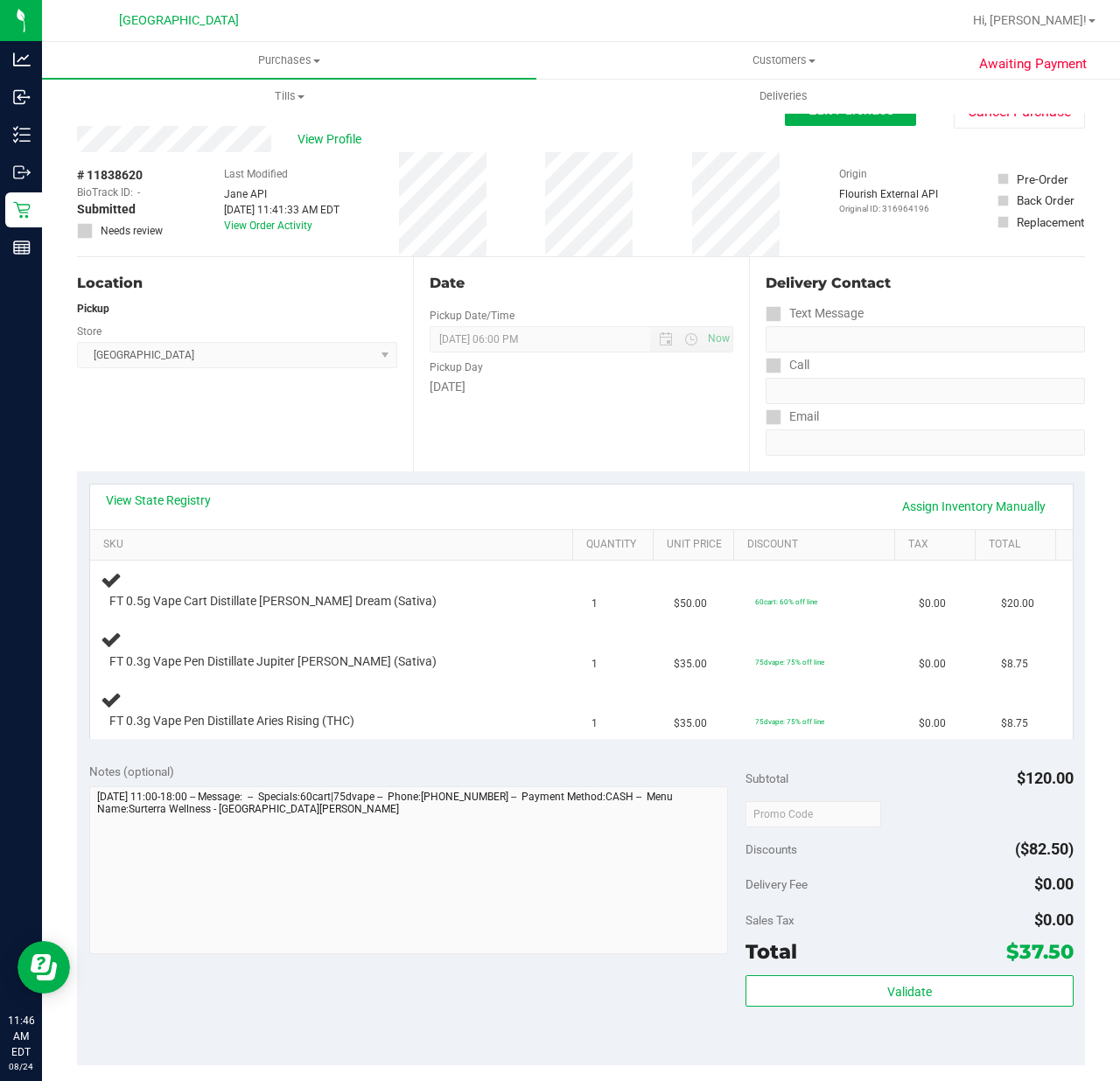
click at [373, 446] on div "Location Pickup Store [GEOGRAPHIC_DATA] WC Select Store [PERSON_NAME][GEOGRAPHI…" at bounding box center [245, 364] width 336 height 214
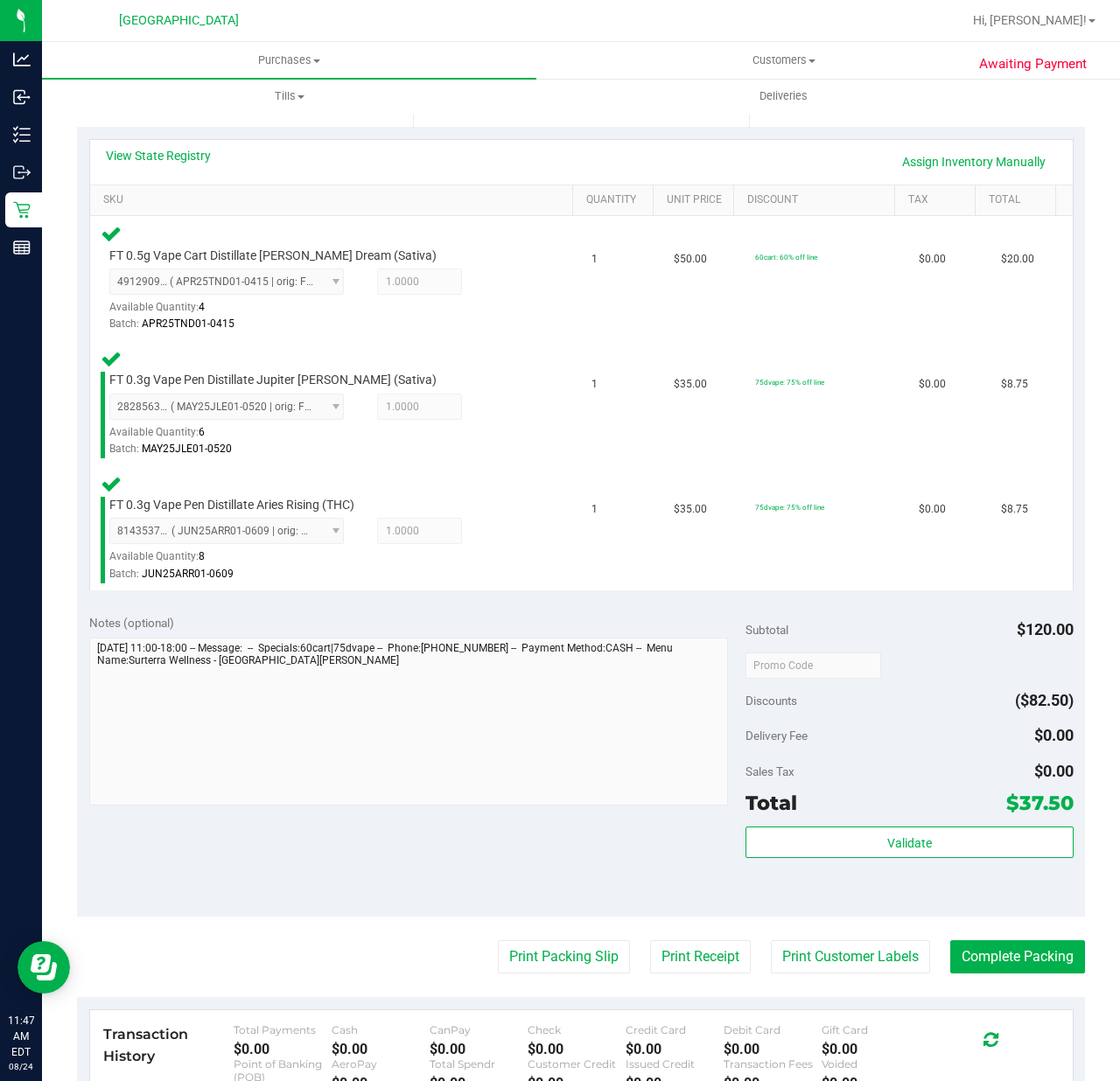
scroll to position [582, 0]
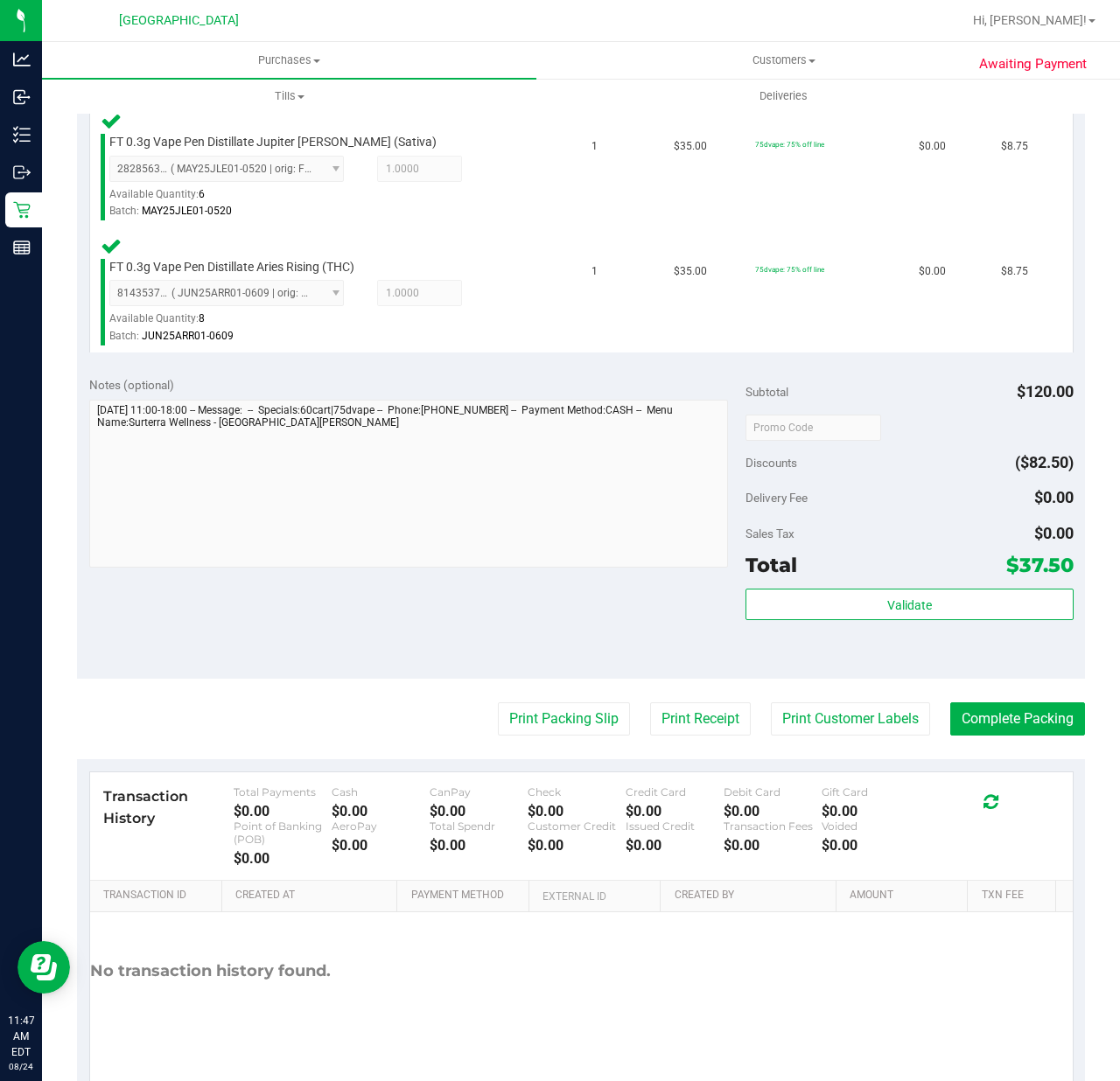
click at [956, 554] on div "Total $37.50" at bounding box center [909, 565] width 328 height 32
click at [956, 596] on button "Validate" at bounding box center [909, 604] width 328 height 32
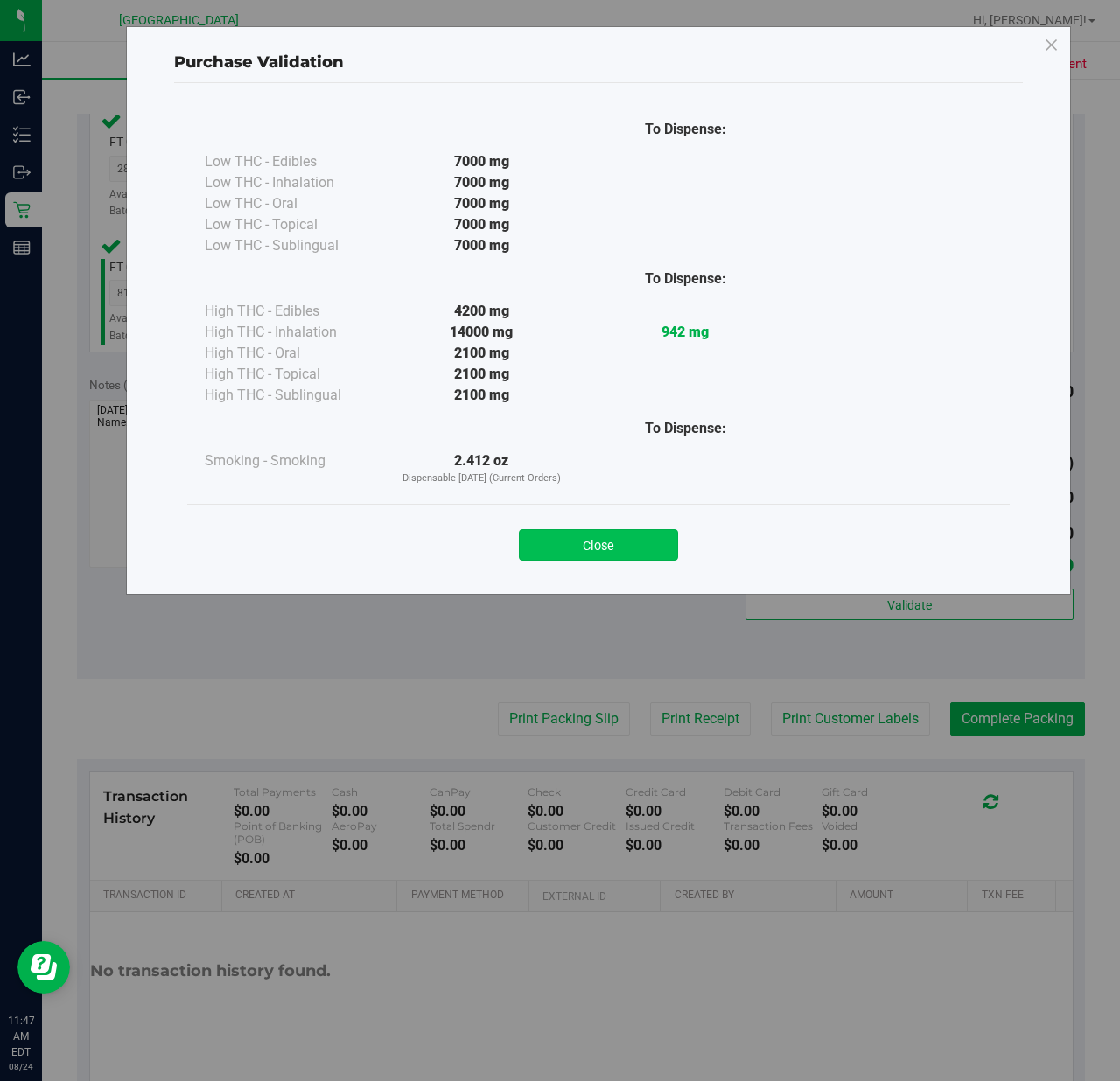
click at [582, 535] on button "Close" at bounding box center [598, 544] width 159 height 32
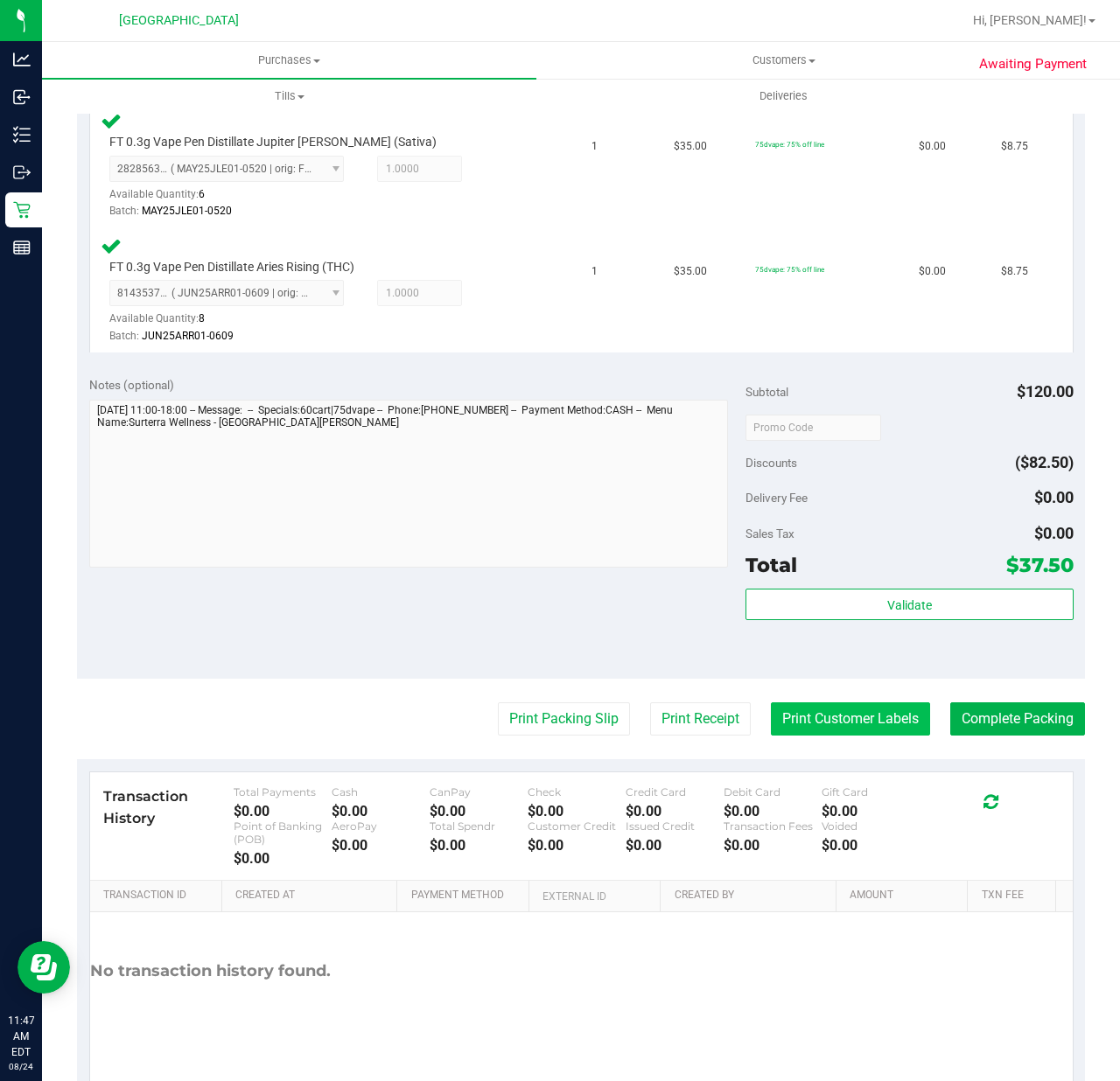
click at [771, 716] on button "Print Customer Labels" at bounding box center [850, 718] width 159 height 33
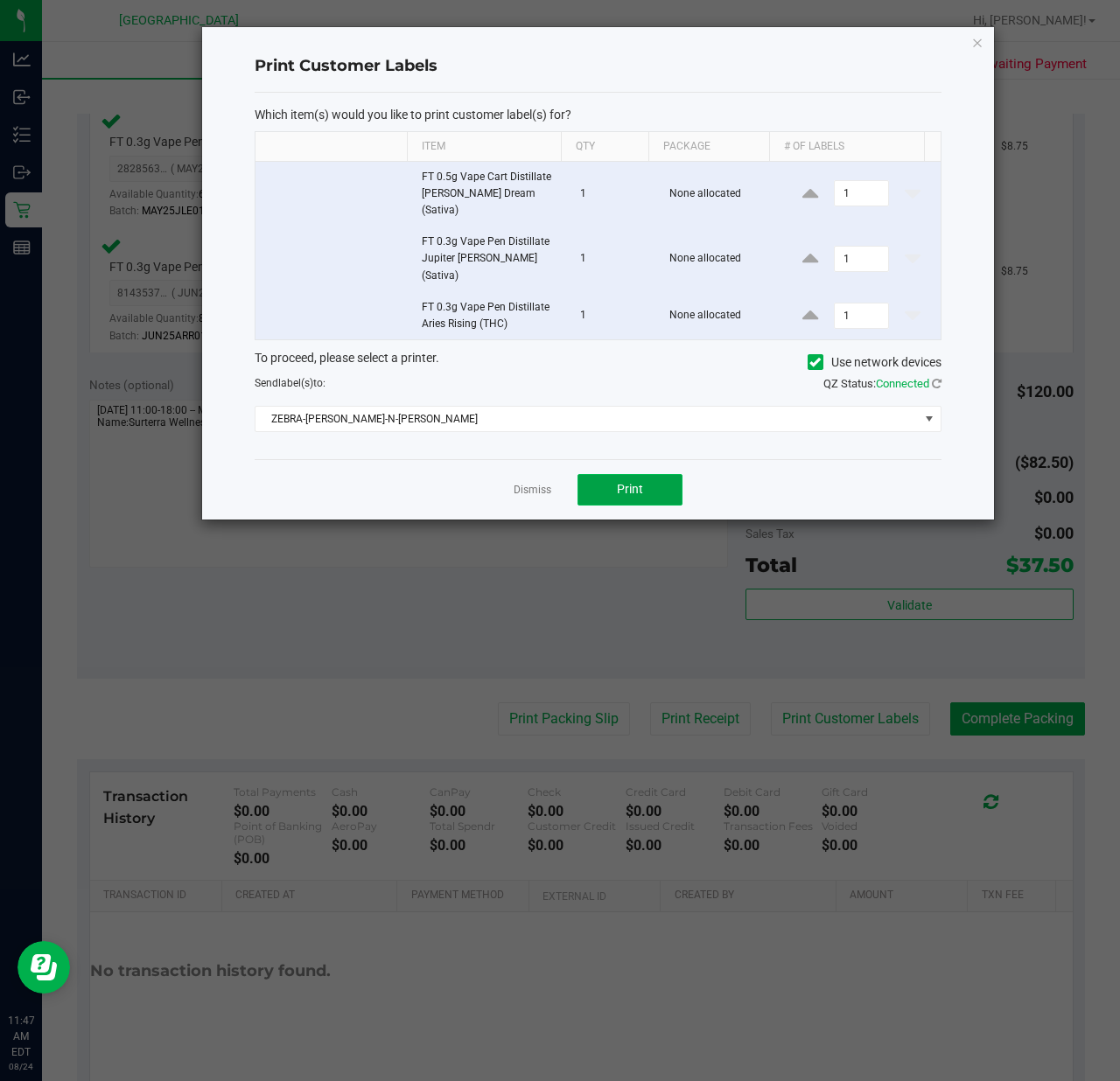
click at [613, 474] on button "Print" at bounding box center [630, 489] width 105 height 32
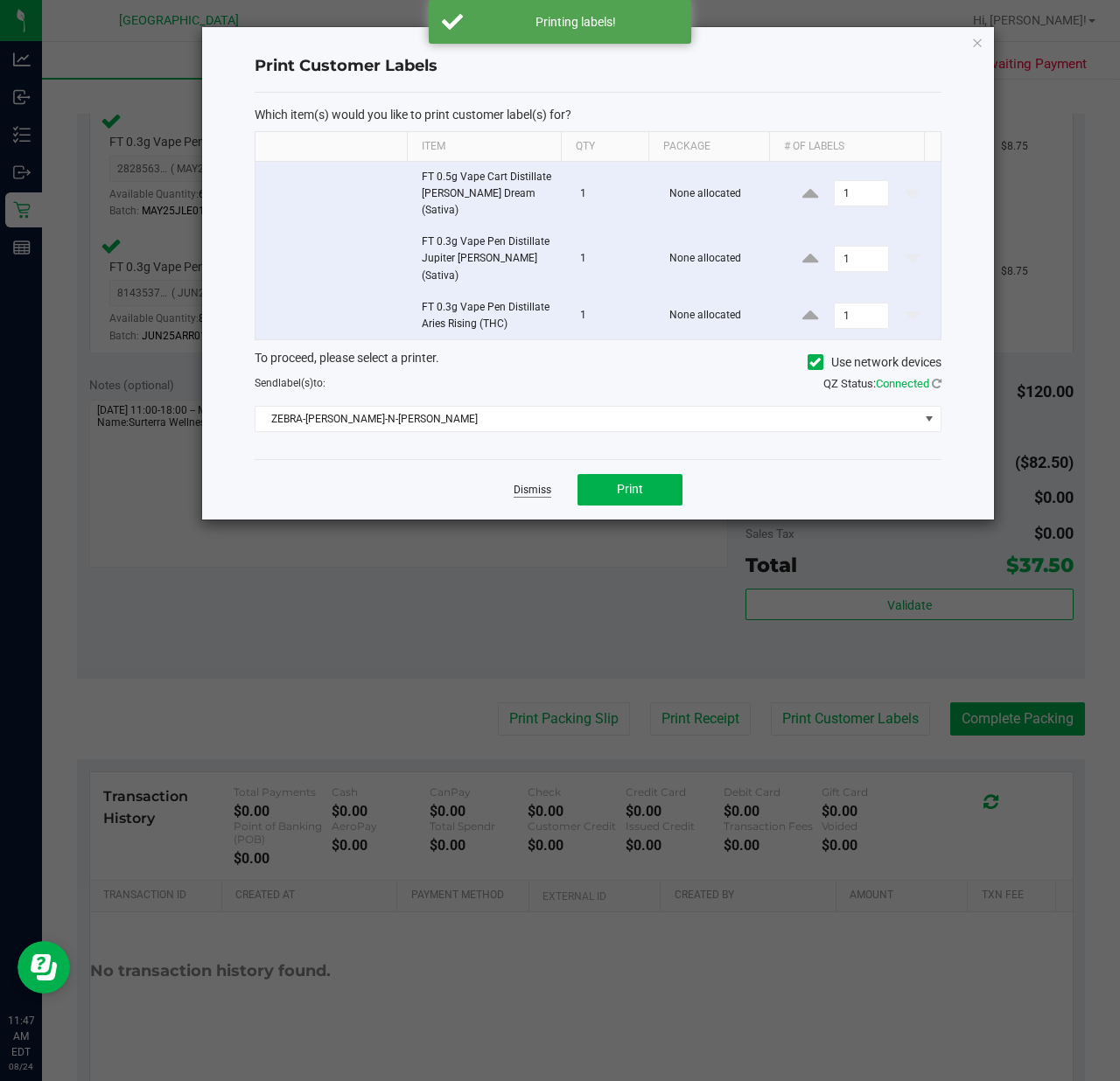
click at [539, 483] on link "Dismiss" at bounding box center [532, 490] width 38 height 14
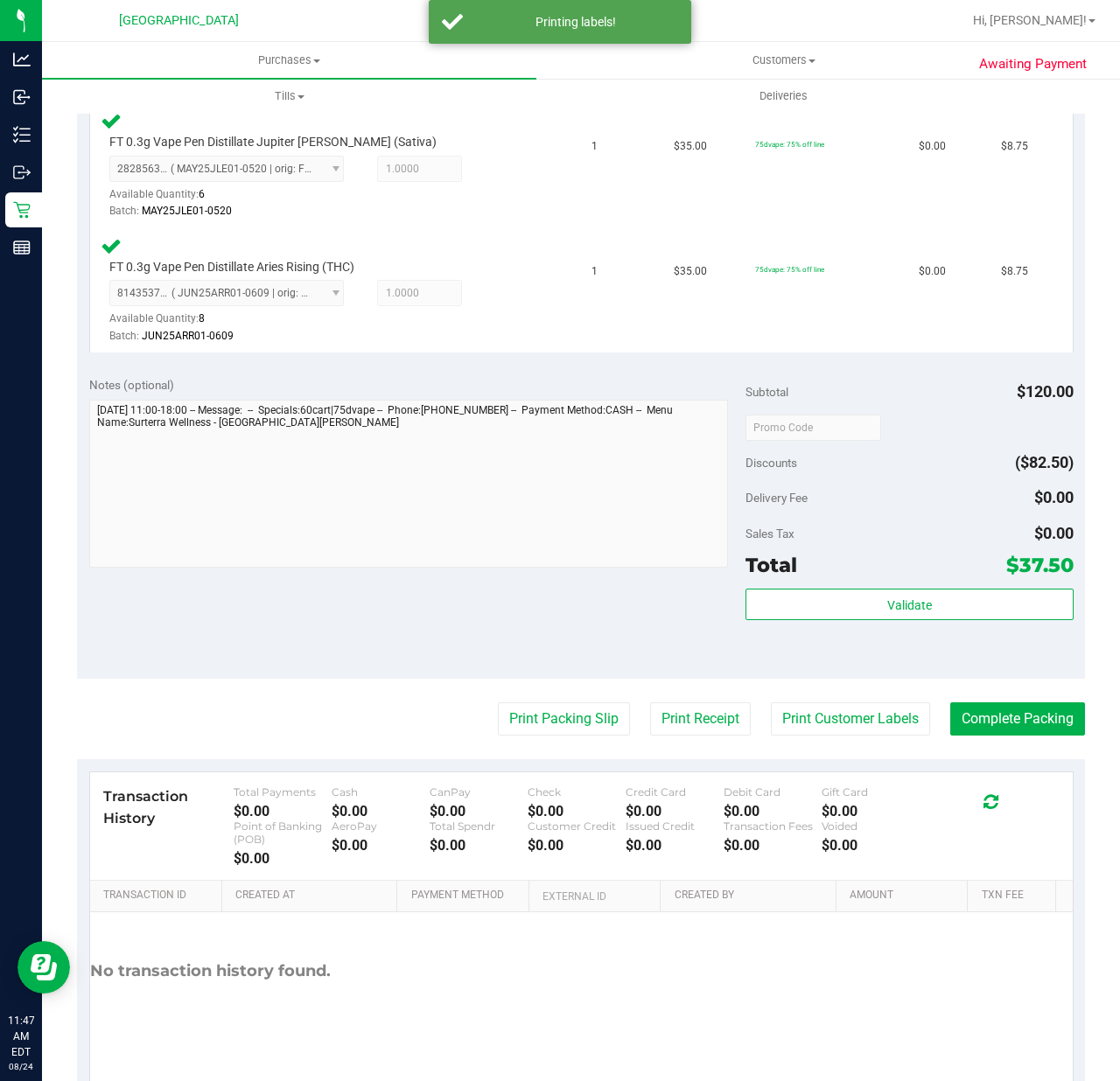
click at [497, 757] on purchase-details "Back Edit Purchase Cancel Purchase View Profile # 11838620 BioTrack ID: - Submi…" at bounding box center [580, 305] width 1008 height 1587
click at [504, 725] on button "Print Packing Slip" at bounding box center [563, 718] width 132 height 33
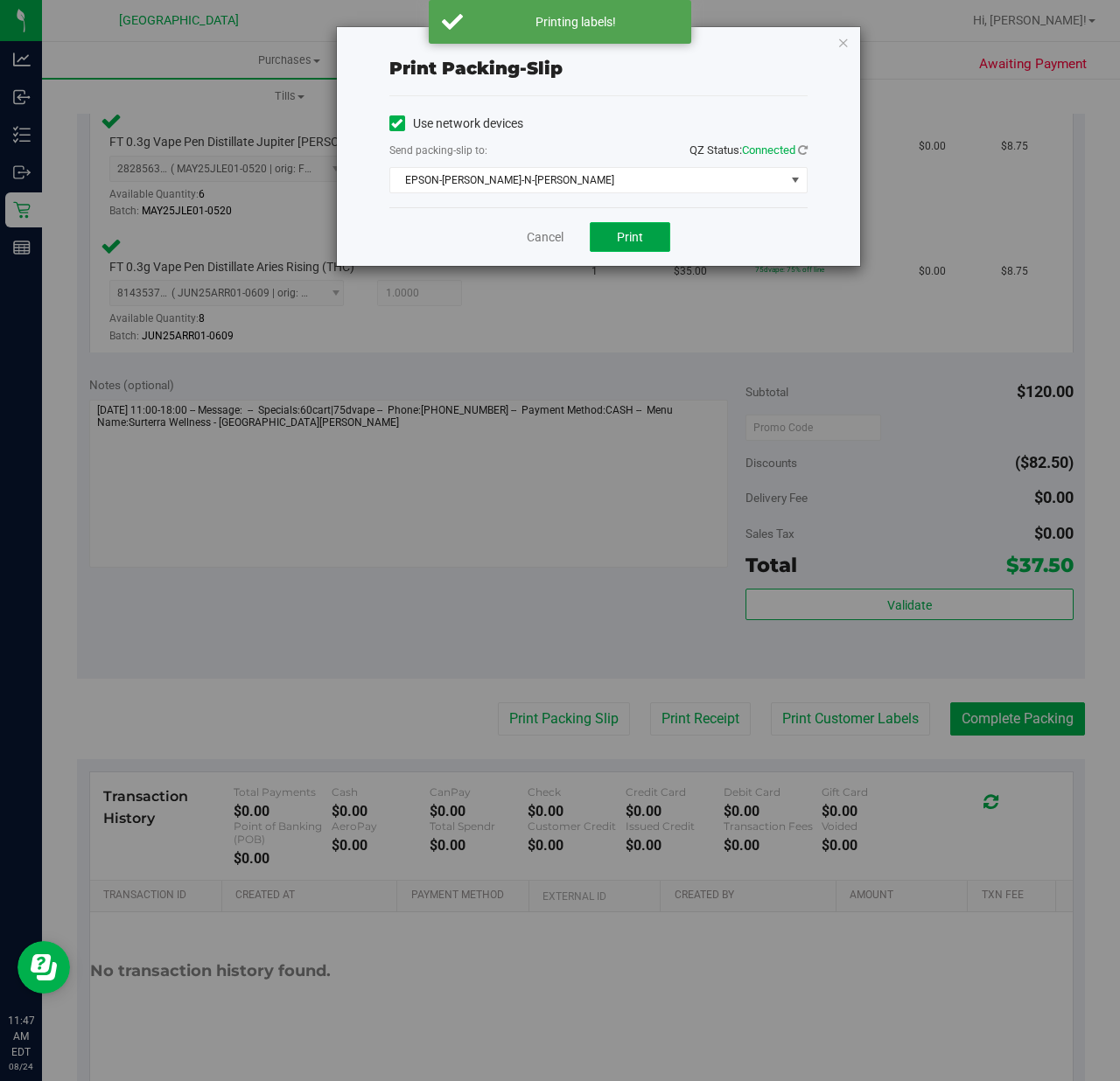
click at [634, 225] on button "Print" at bounding box center [629, 236] width 80 height 30
click at [560, 239] on link "Cancel" at bounding box center [544, 237] width 37 height 18
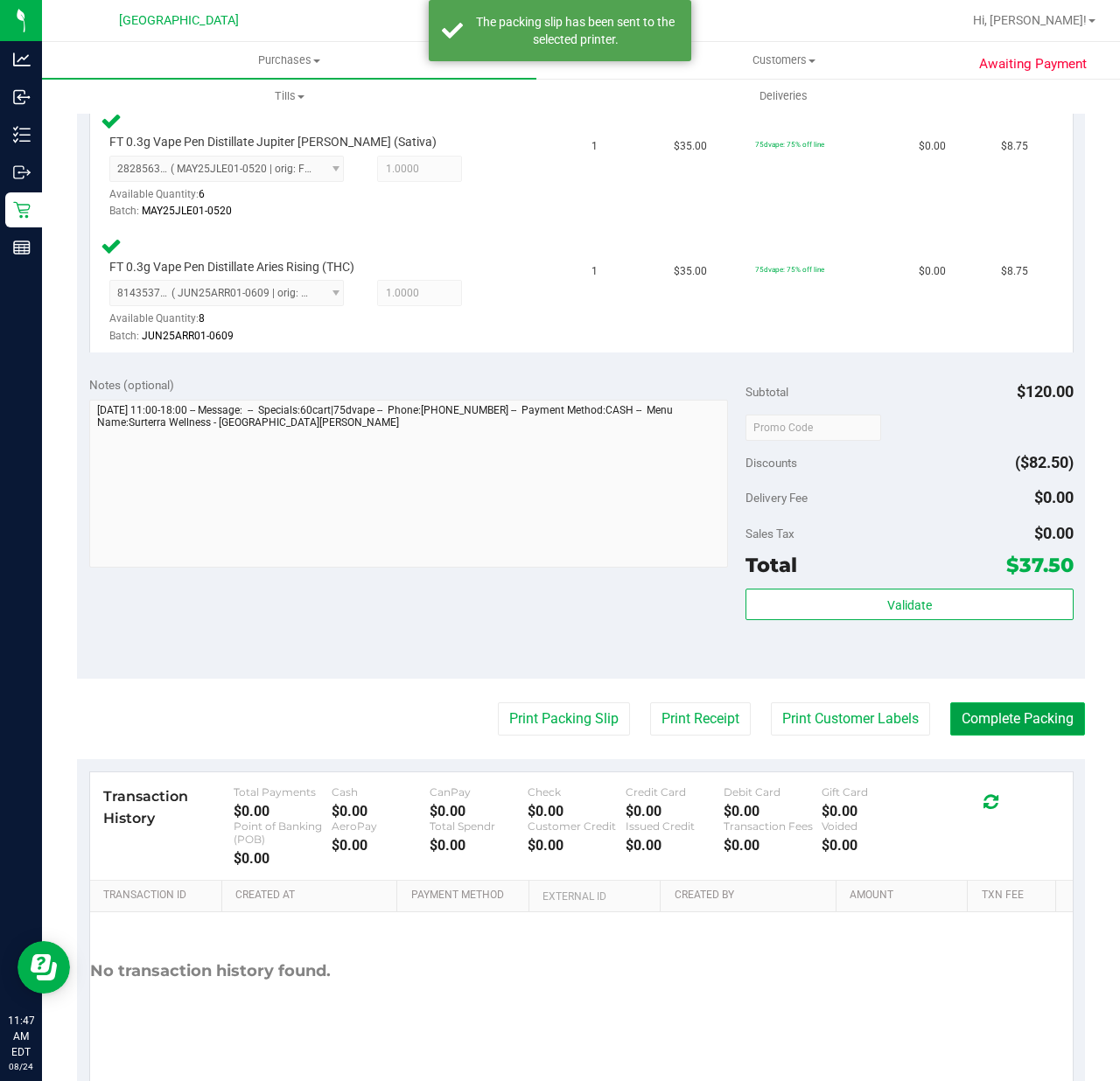
click at [1032, 725] on button "Complete Packing" at bounding box center [1017, 718] width 134 height 33
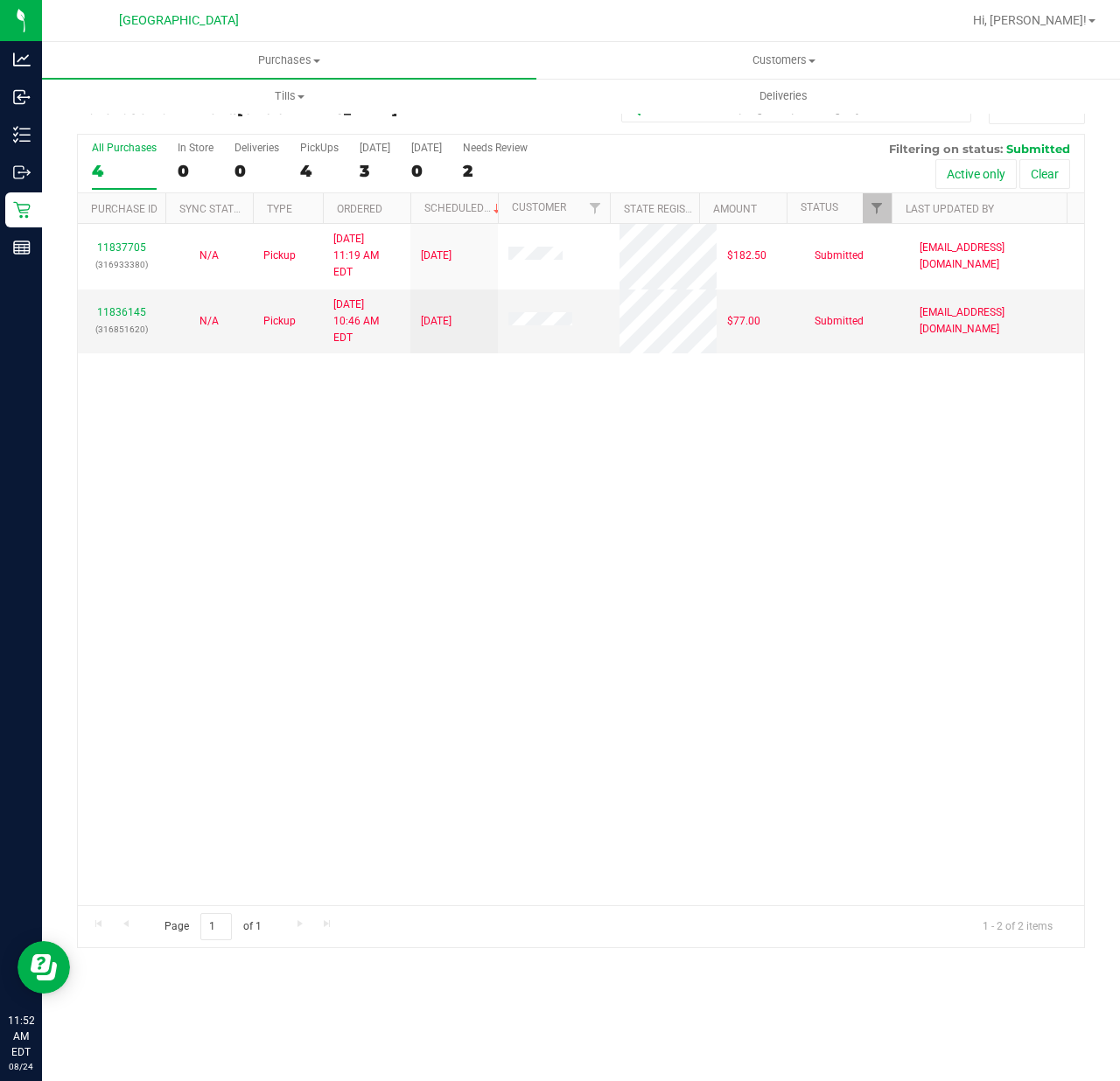
click at [460, 724] on div "11837705 (316933380) N/A Pickup 8/24/2025 11:19 AM EDT 8/24/2025 $182.50 Submit…" at bounding box center [580, 564] width 1006 height 681
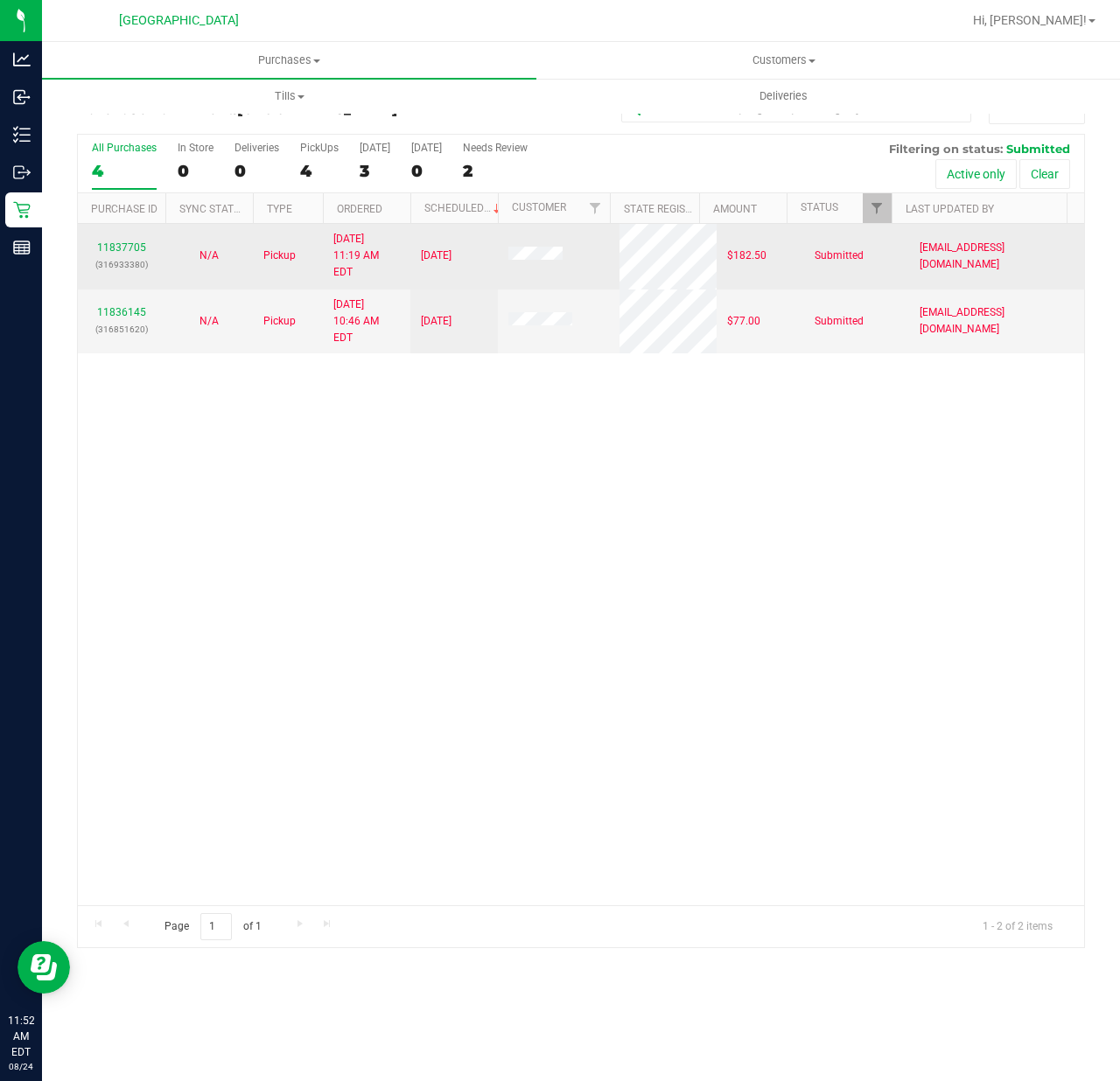
click at [121, 246] on div "11837705 (316933380)" at bounding box center [122, 256] width 67 height 33
click at [116, 241] on link "11837705" at bounding box center [122, 247] width 49 height 13
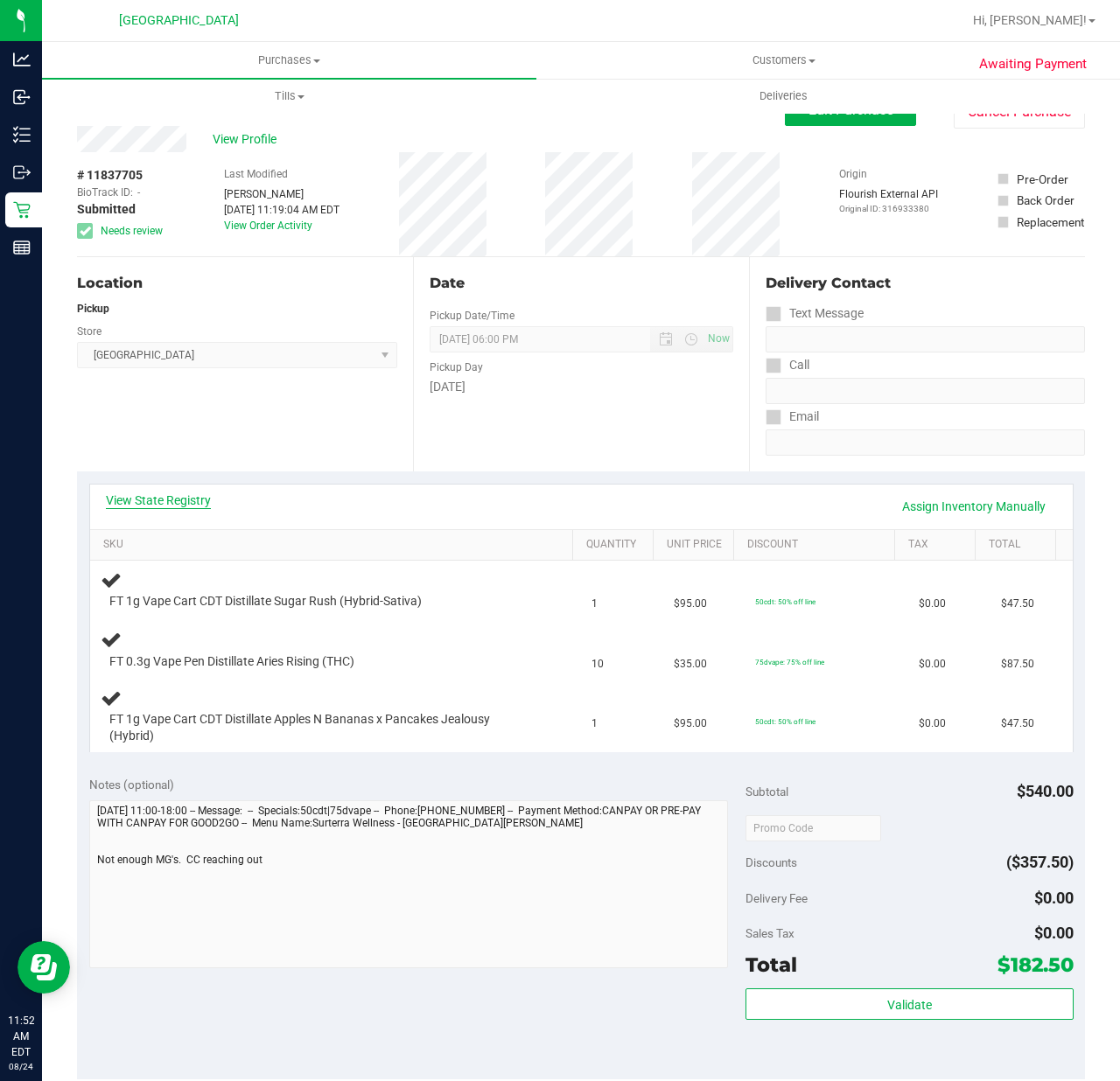
click at [162, 497] on link "View State Registry" at bounding box center [158, 500] width 105 height 17
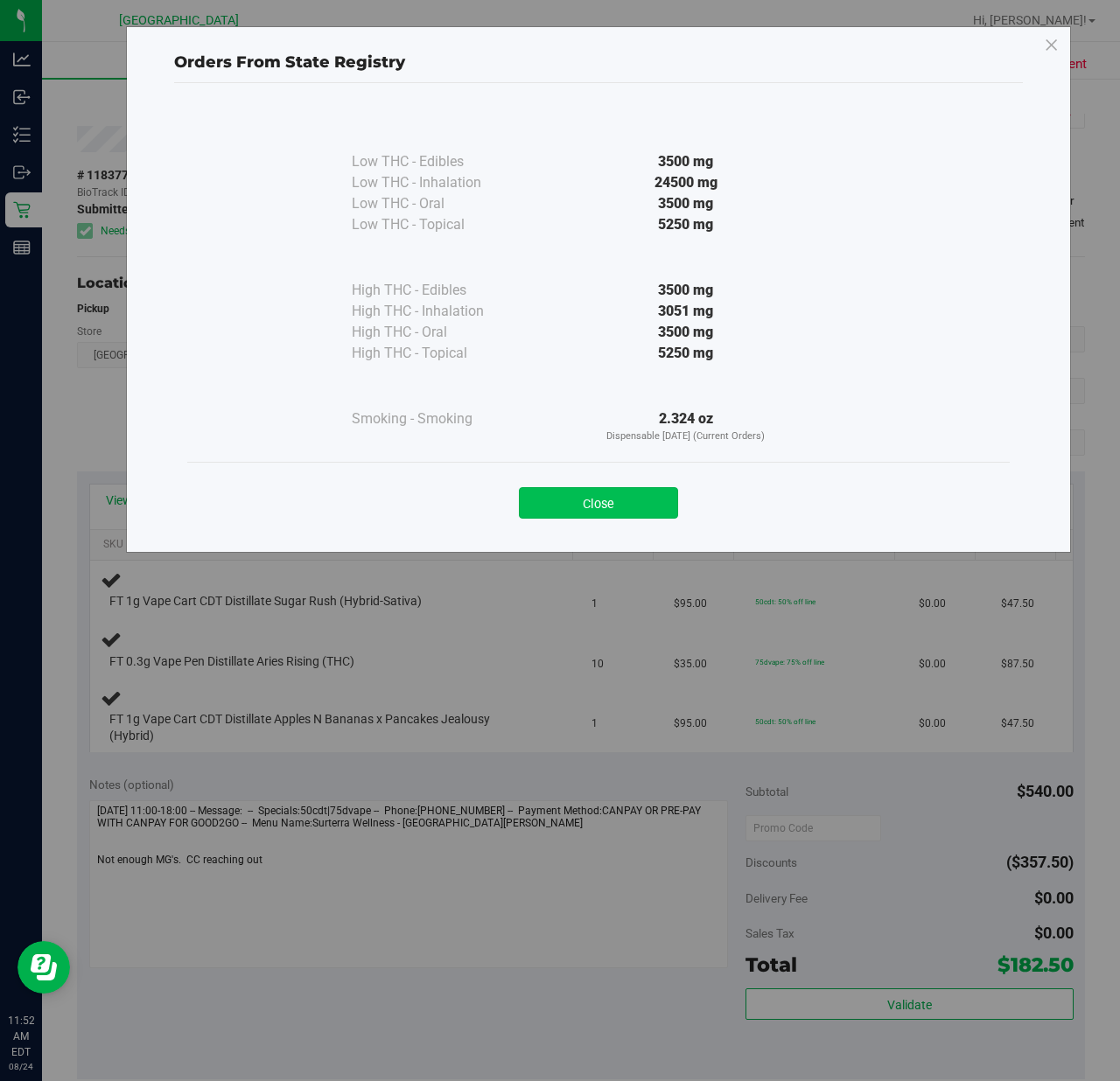
click at [610, 502] on button "Close" at bounding box center [598, 503] width 159 height 32
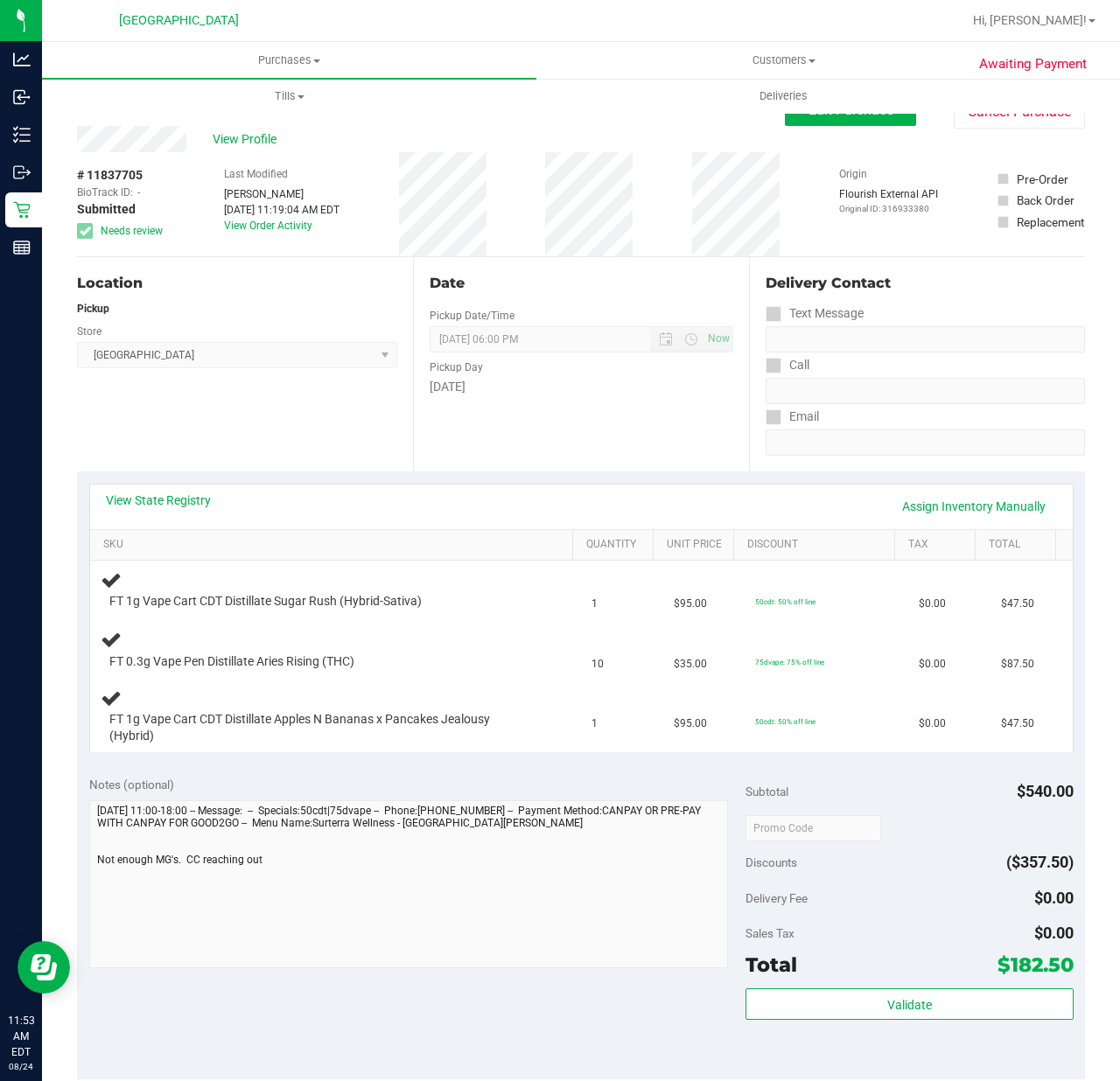
click at [612, 420] on div "Date Pickup Date/Time 08/24/2025 Now 08/24/2025 06:00 PM Now Pickup Day Sunday" at bounding box center [580, 364] width 336 height 214
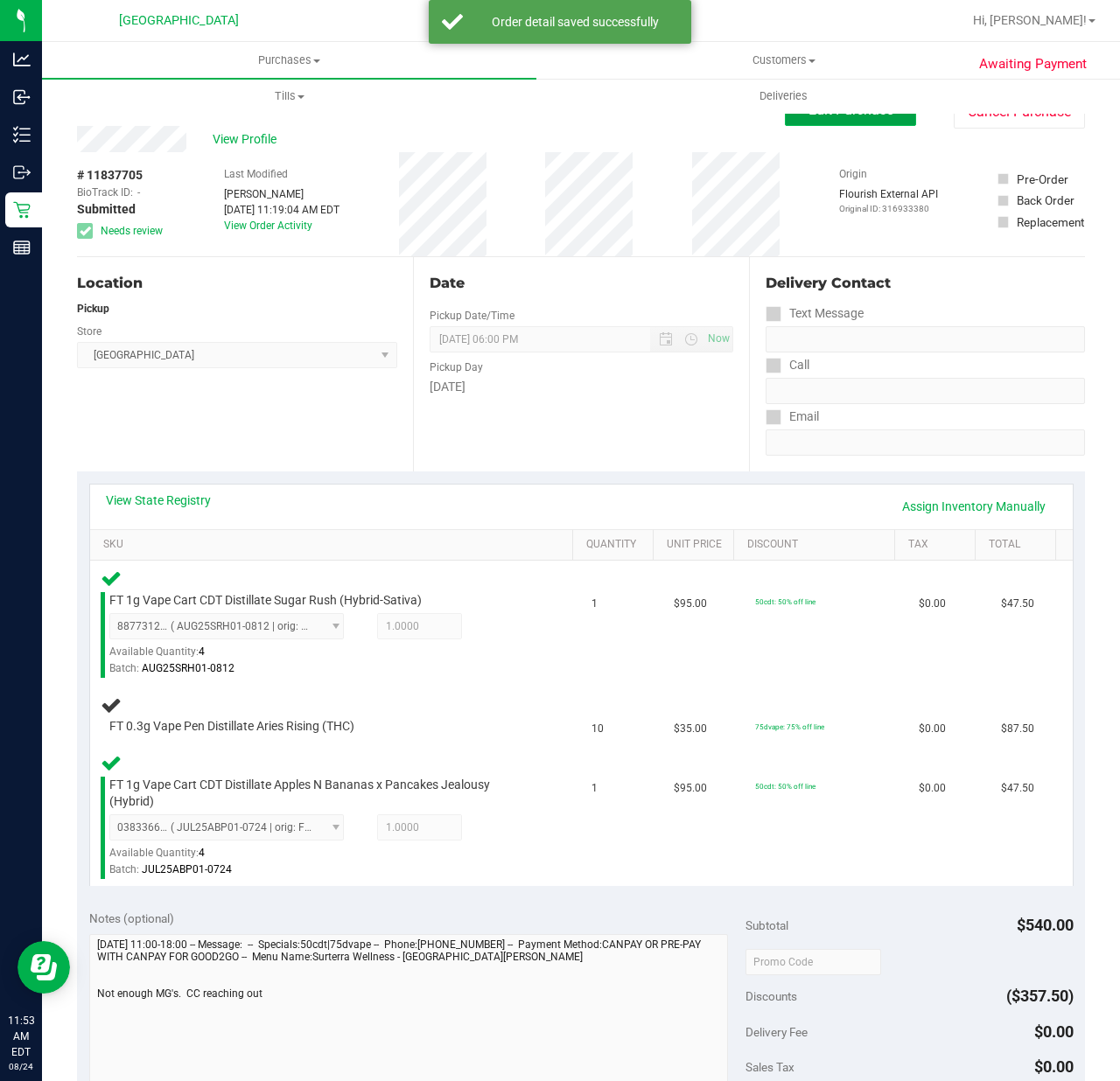
click at [810, 121] on button "Edit Purchase" at bounding box center [849, 110] width 131 height 32
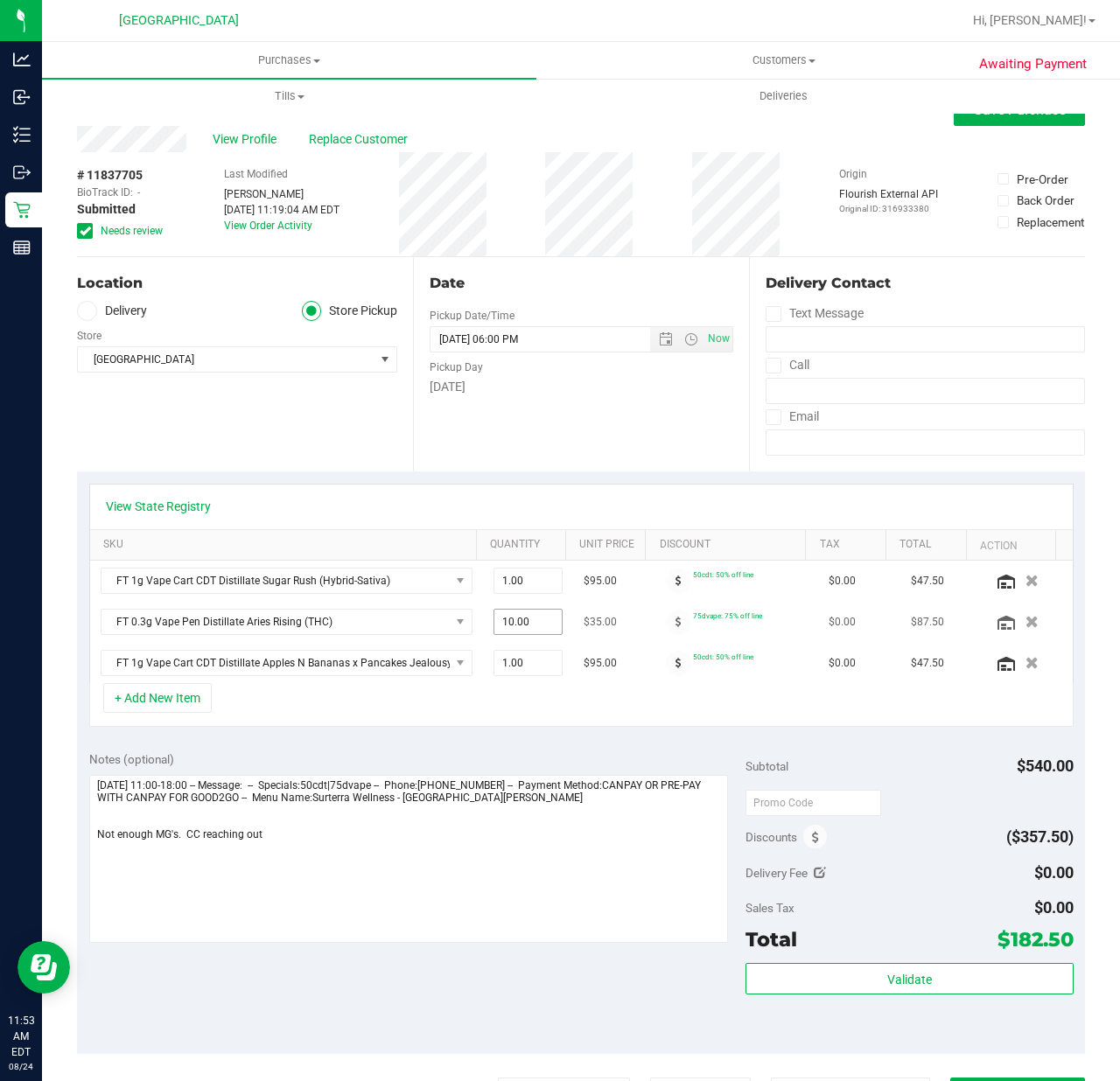
click at [528, 635] on span "10.00 10" at bounding box center [529, 622] width 70 height 26
click at [525, 630] on span "10.00 10" at bounding box center [529, 622] width 70 height 26
click at [525, 630] on input "10" at bounding box center [529, 622] width 69 height 24
type input "5"
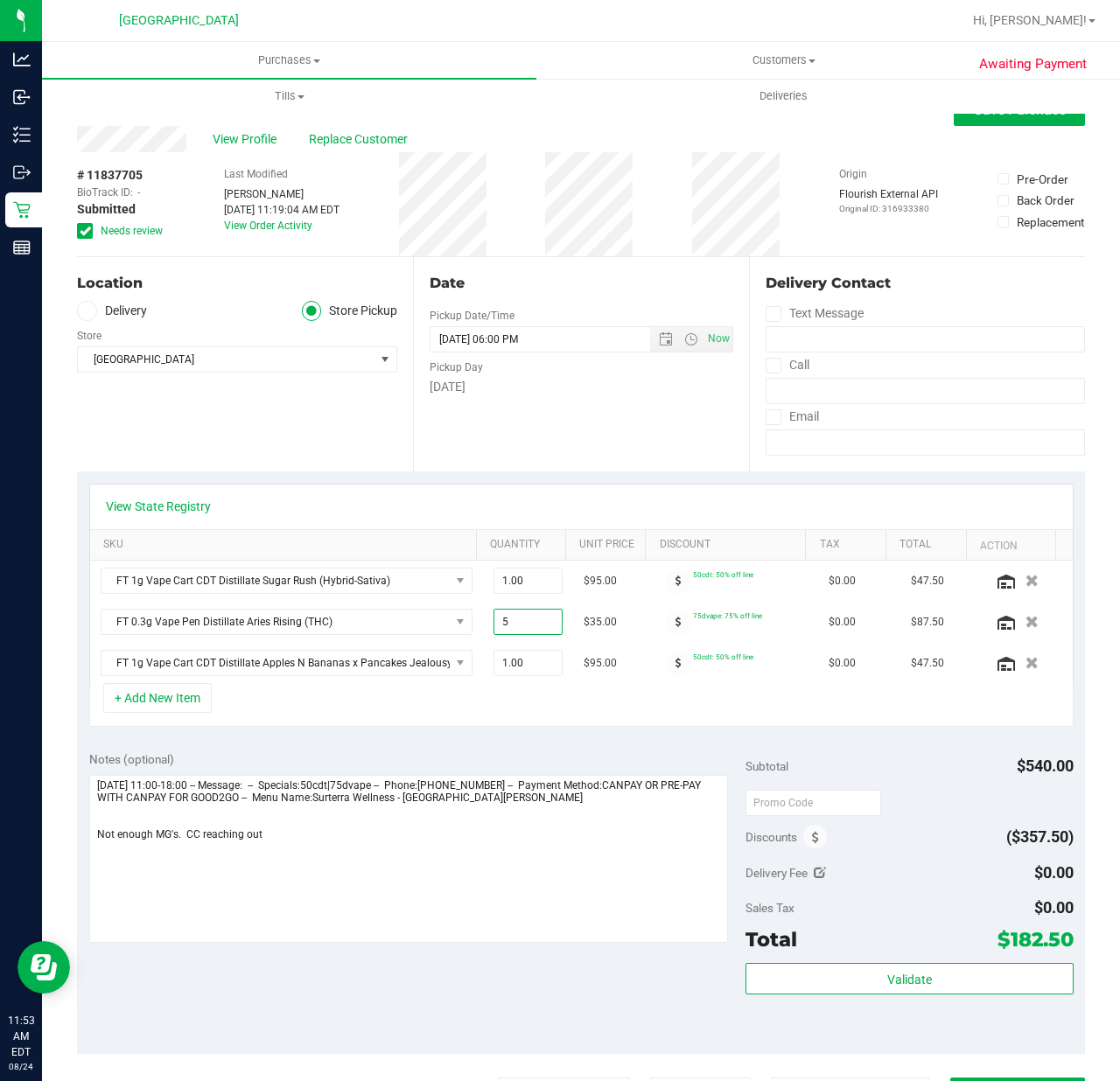
type input "5.00"
click at [469, 476] on div "View State Registry SKU Quantity Unit Price Discount Tax Total Action FT 1g Vap…" at bounding box center [580, 605] width 1008 height 268
click at [962, 123] on button "Save Purchase" at bounding box center [1018, 110] width 131 height 32
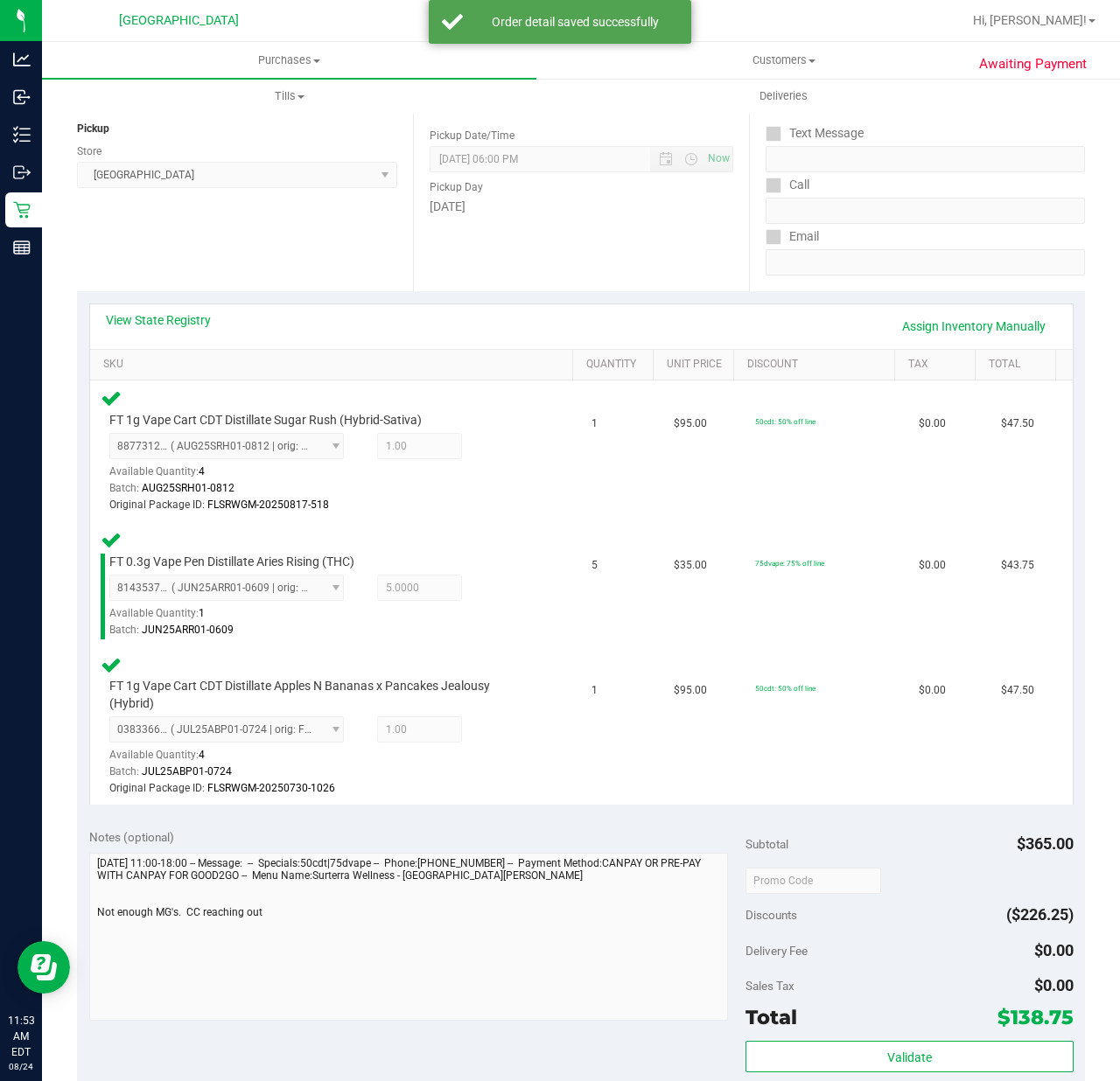
scroll to position [350, 0]
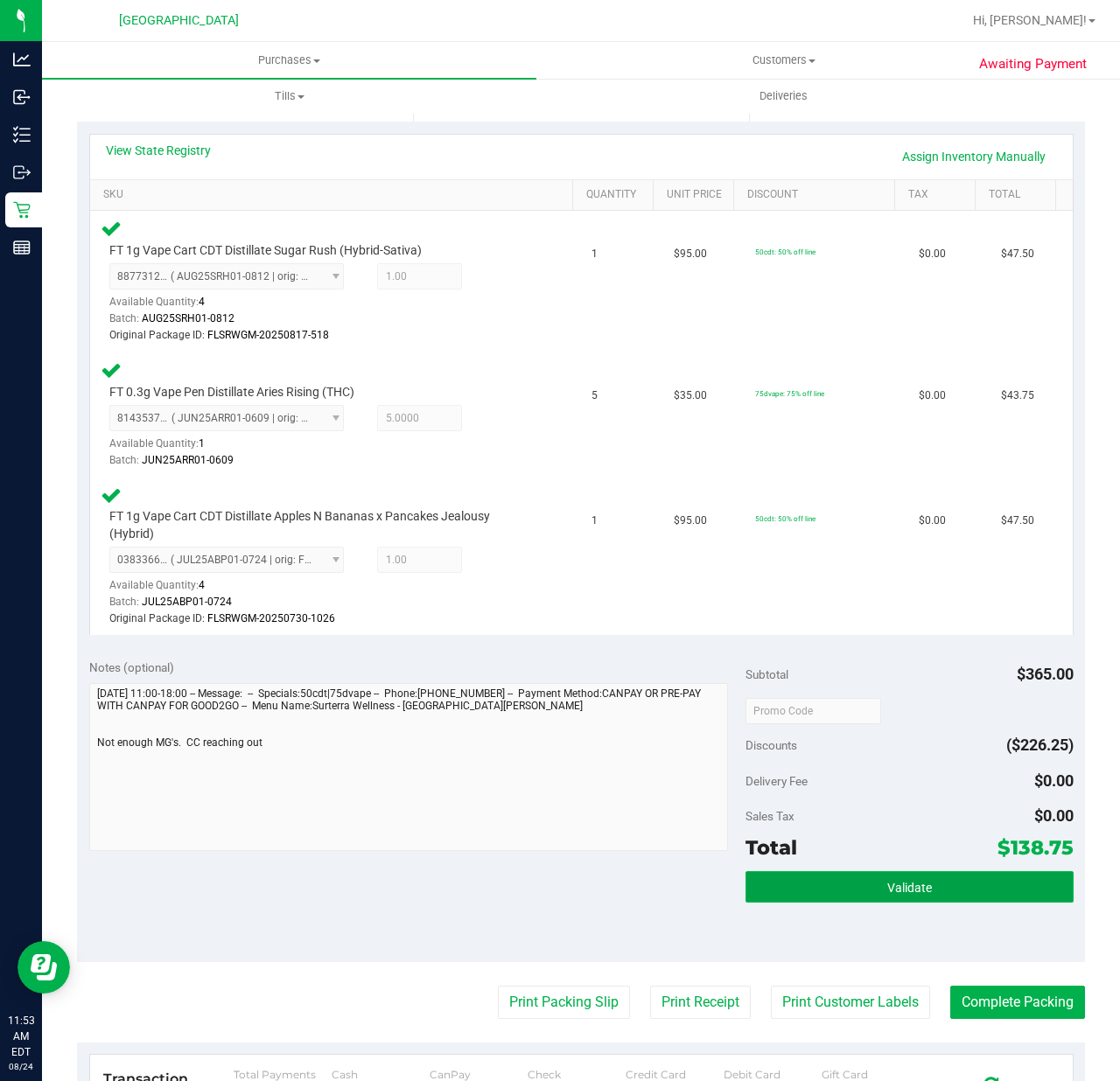
click at [887, 882] on span "Validate" at bounding box center [909, 888] width 44 height 14
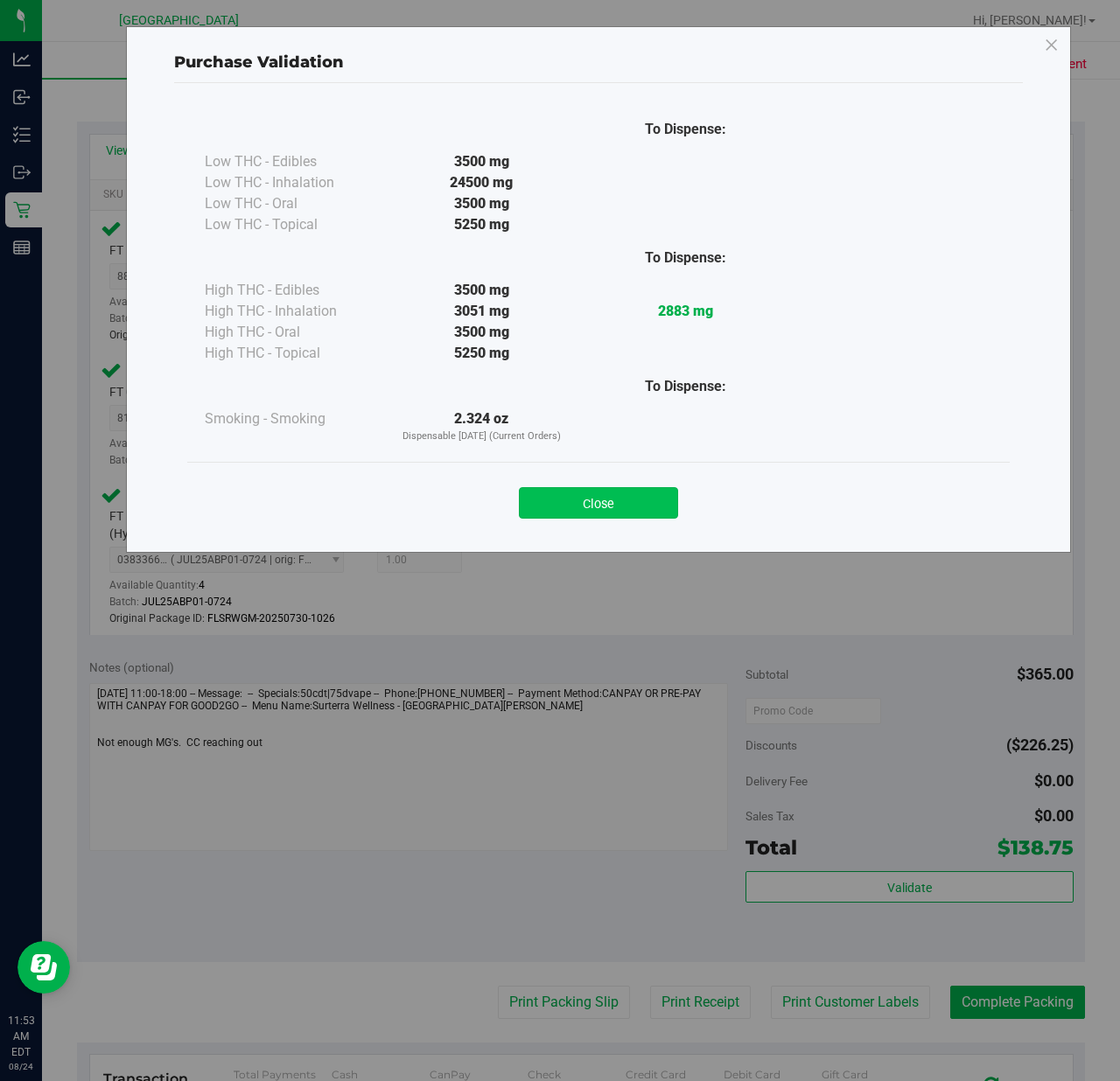
click at [553, 497] on button "Close" at bounding box center [598, 503] width 159 height 32
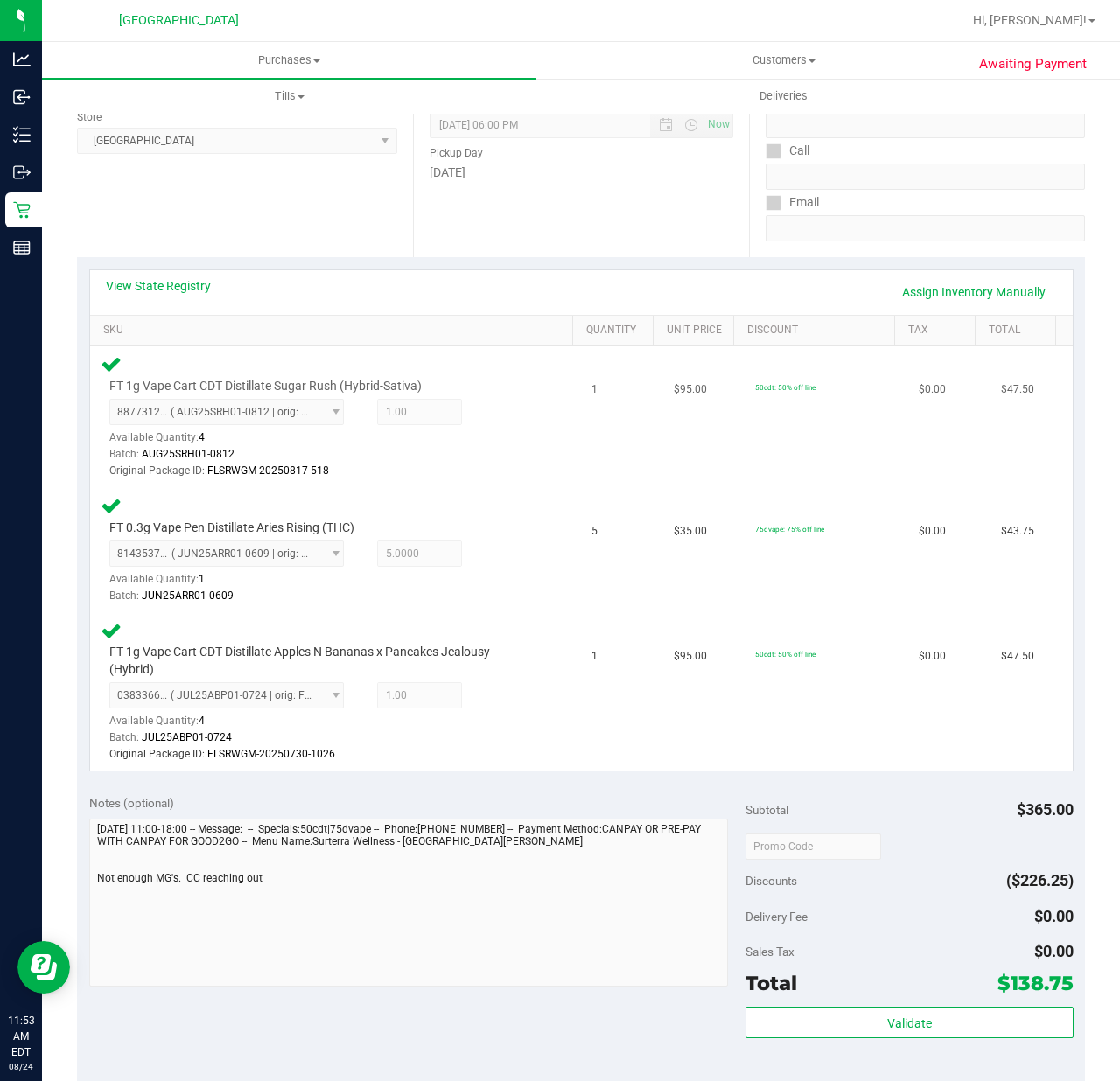
scroll to position [0, 0]
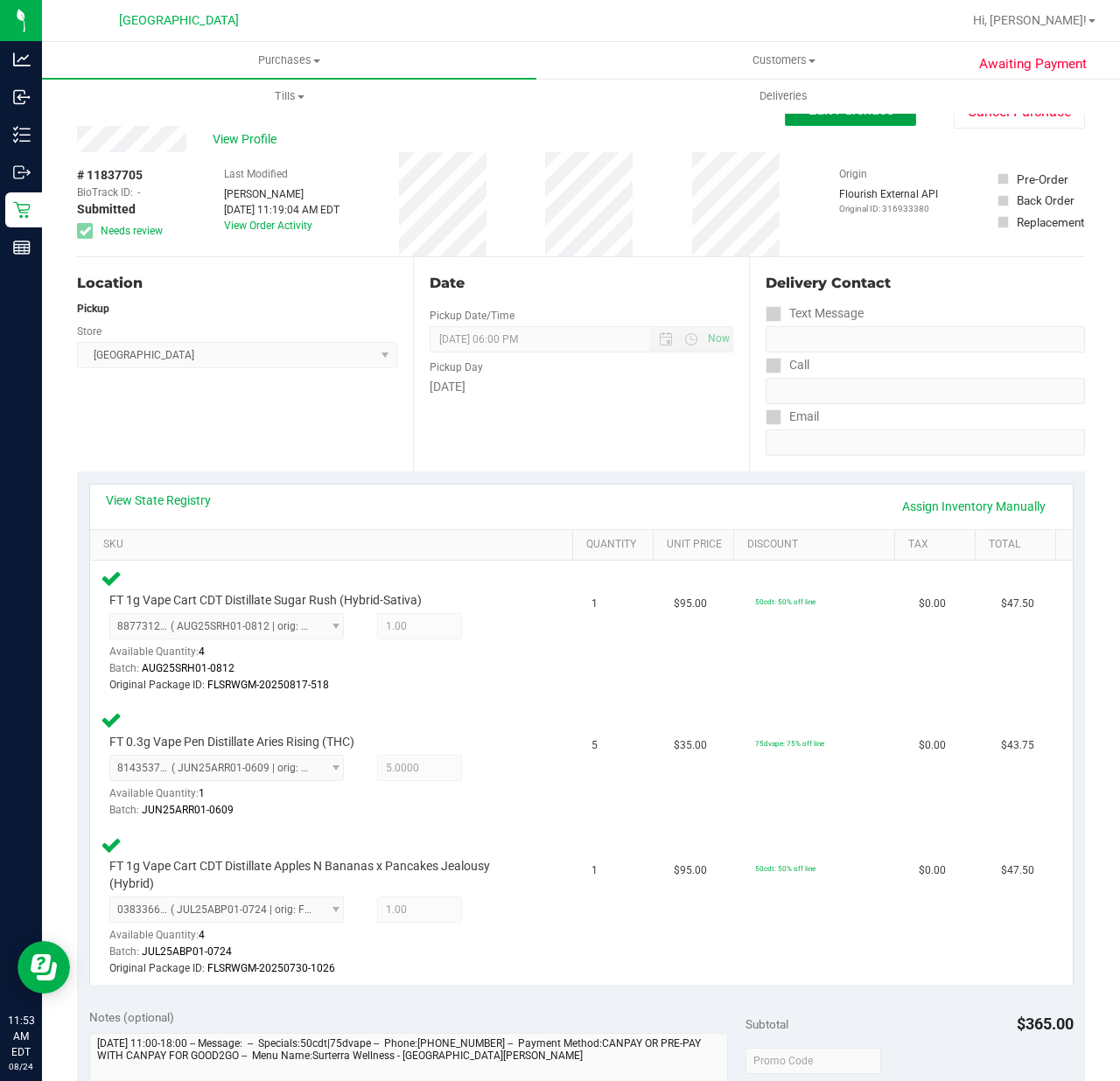
click at [809, 117] on span "Edit Purchase" at bounding box center [851, 109] width 85 height 16
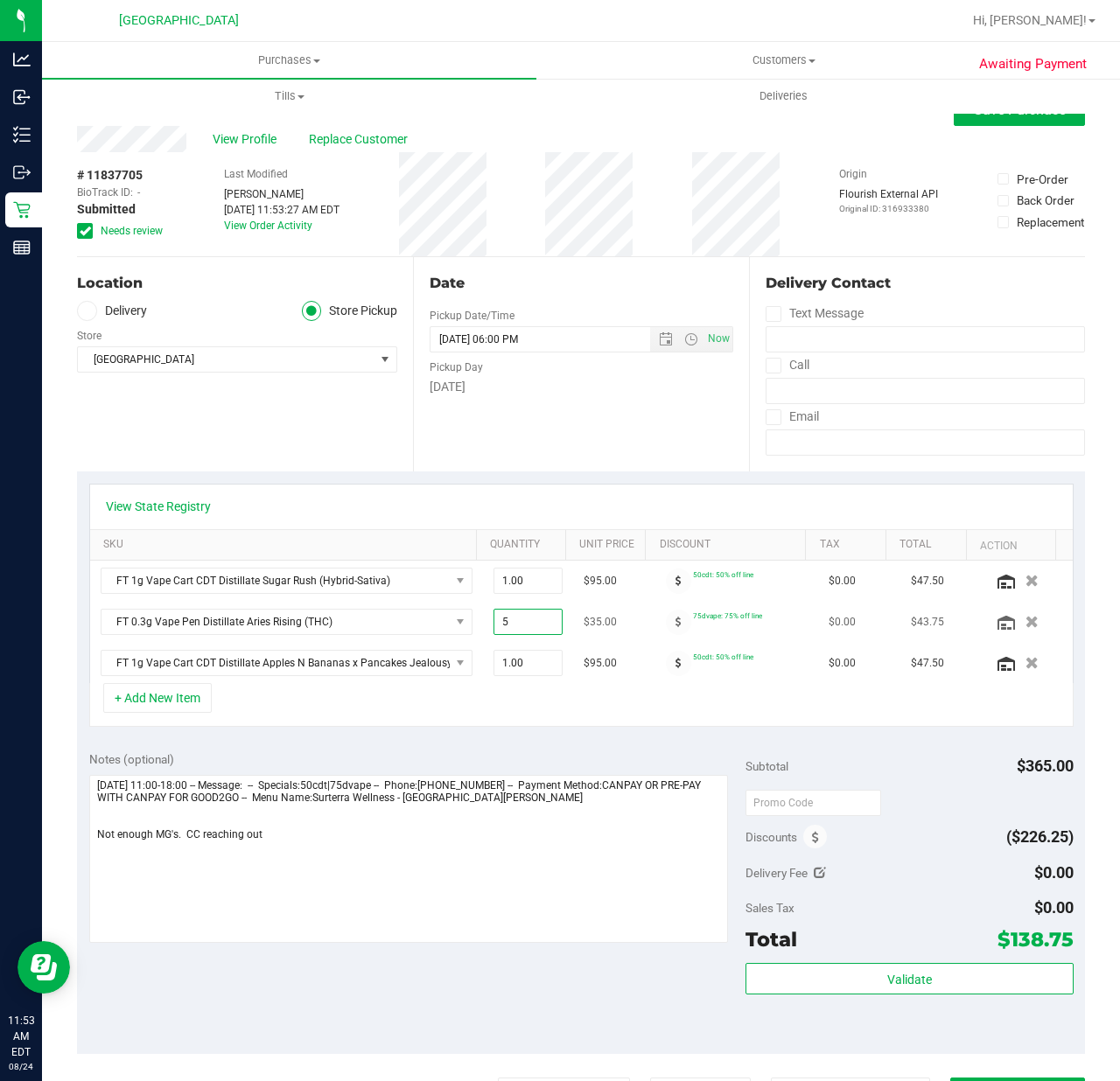
click at [511, 624] on span "5.00 5" at bounding box center [529, 622] width 70 height 26
click at [512, 624] on input "5" at bounding box center [529, 622] width 69 height 24
type input "6"
type input "6.00"
drag, startPoint x: 421, startPoint y: 759, endPoint x: 654, endPoint y: 570, distance: 300.0
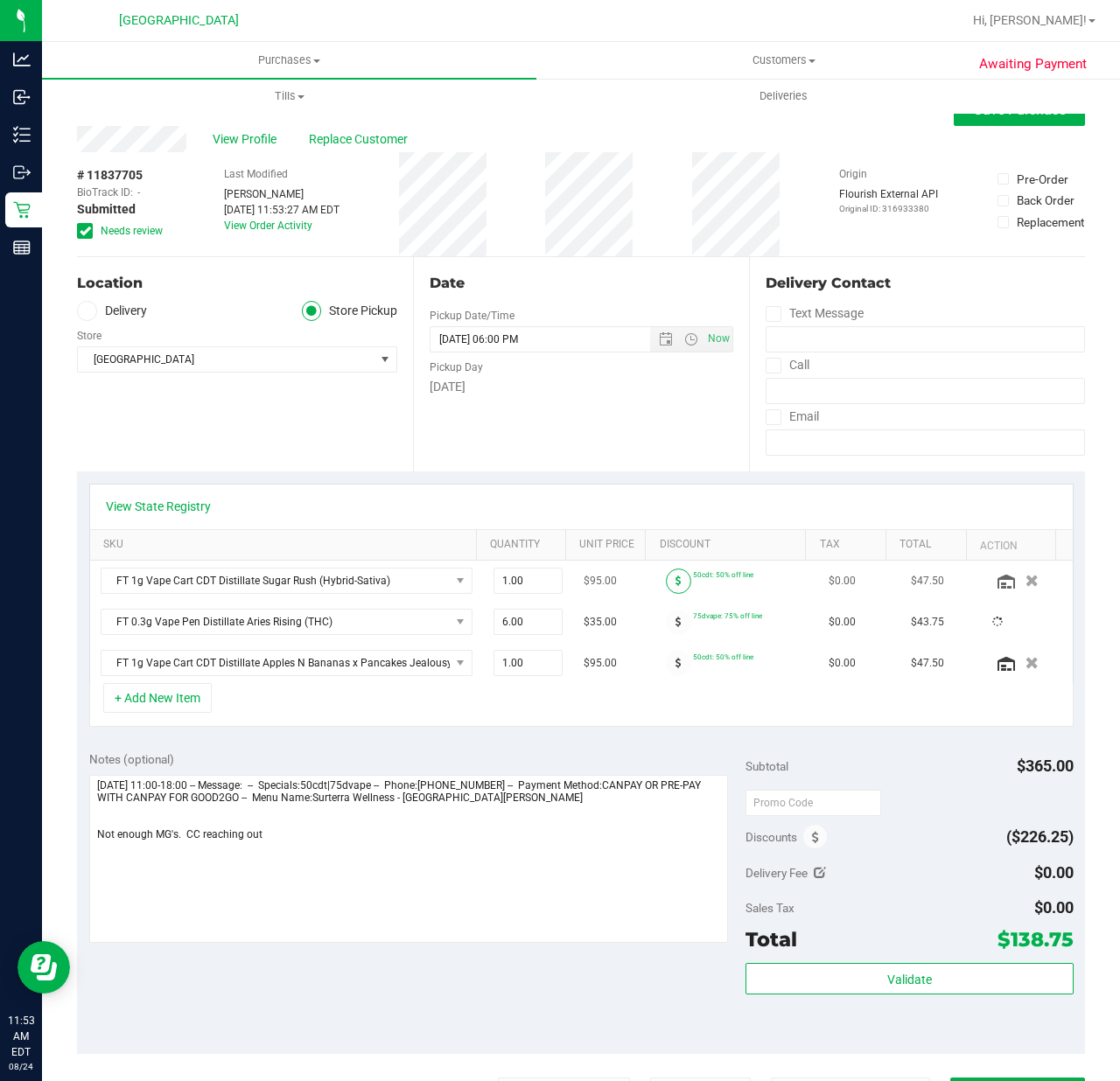
click at [421, 760] on div "Notes (optional)" at bounding box center [417, 759] width 656 height 17
click at [985, 124] on button "Save Purchase" at bounding box center [1018, 110] width 131 height 32
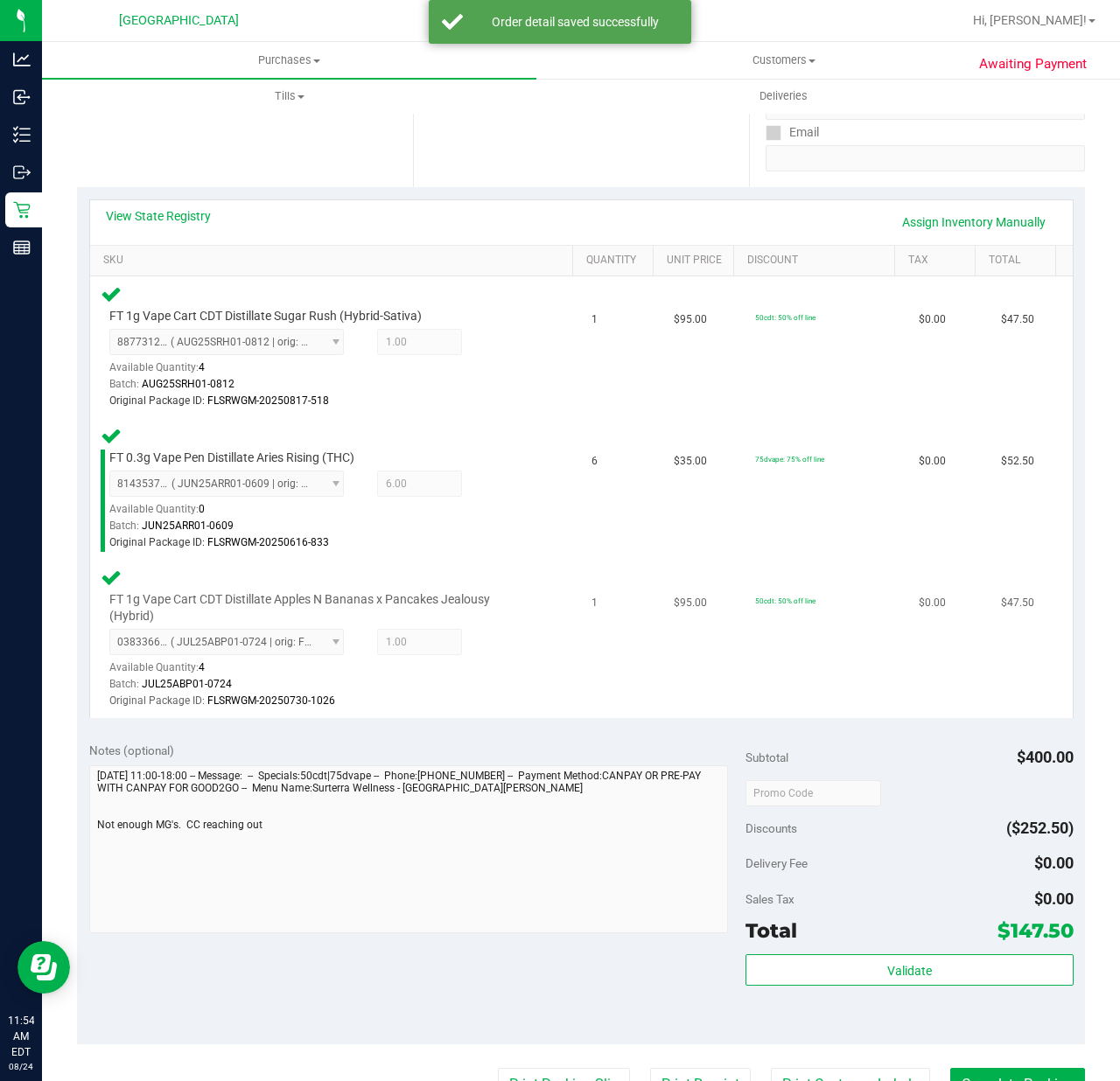
scroll to position [467, 0]
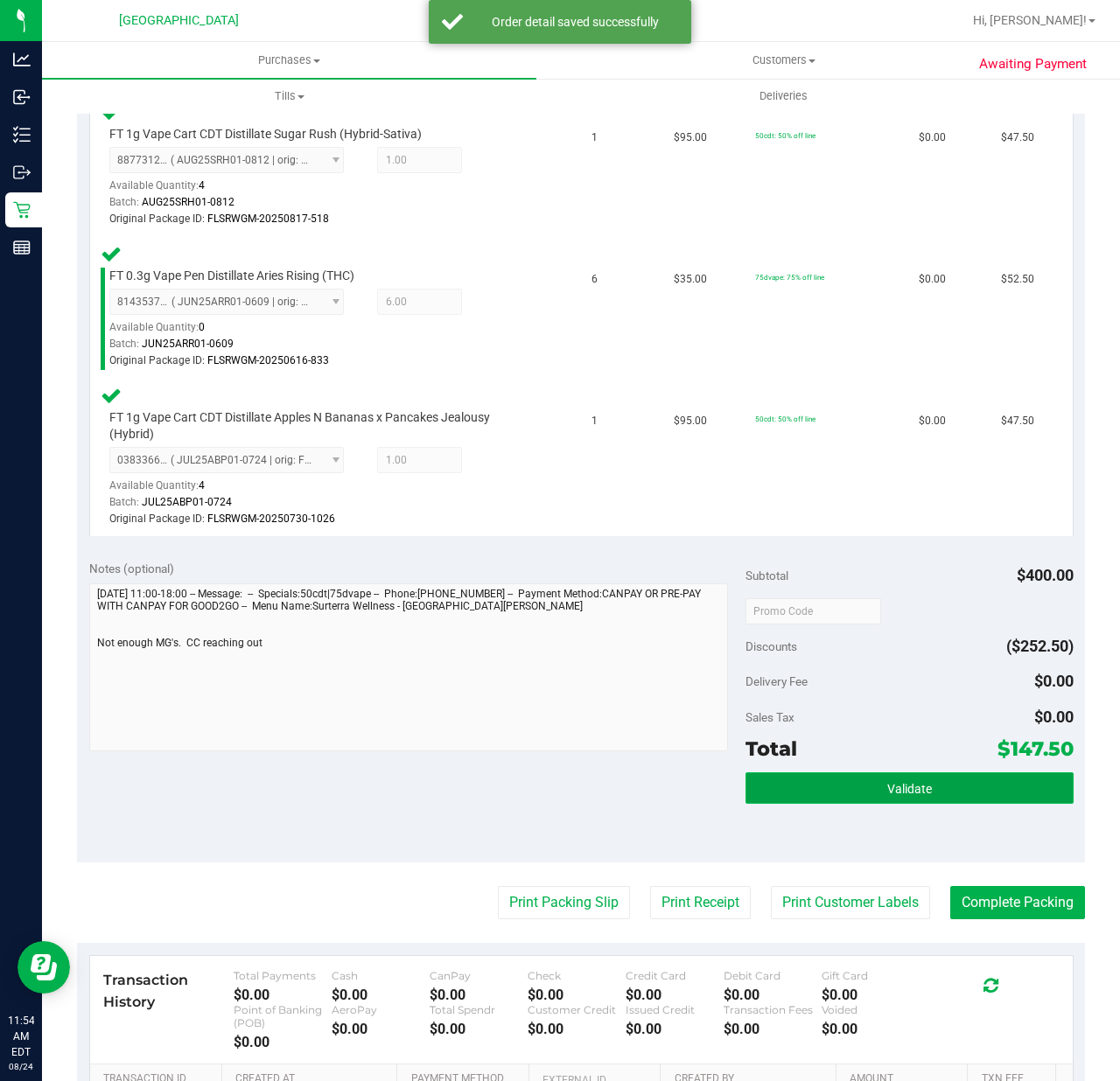
click at [865, 772] on button "Validate" at bounding box center [909, 788] width 328 height 32
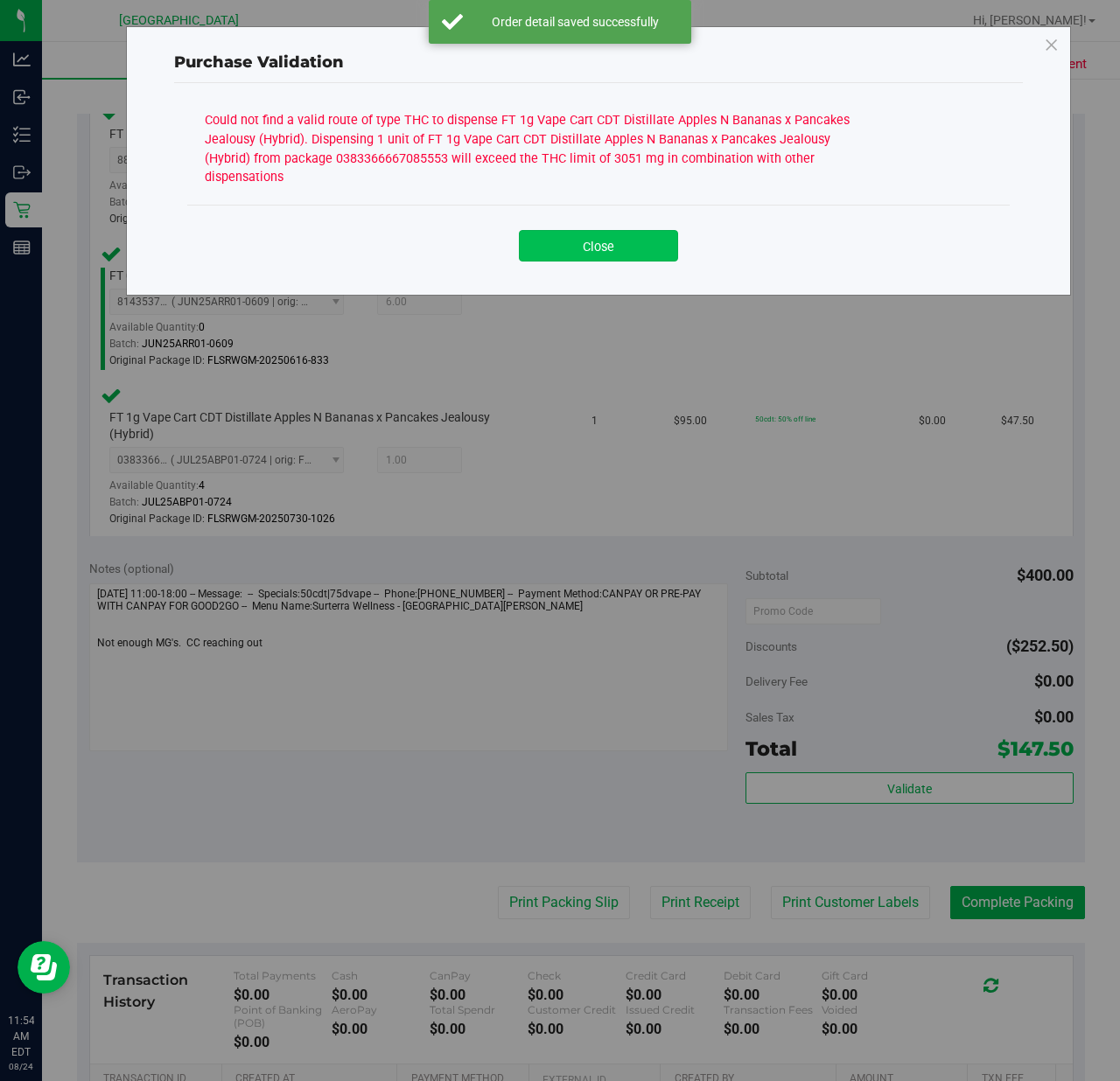
click at [625, 242] on button "Close" at bounding box center [598, 245] width 159 height 32
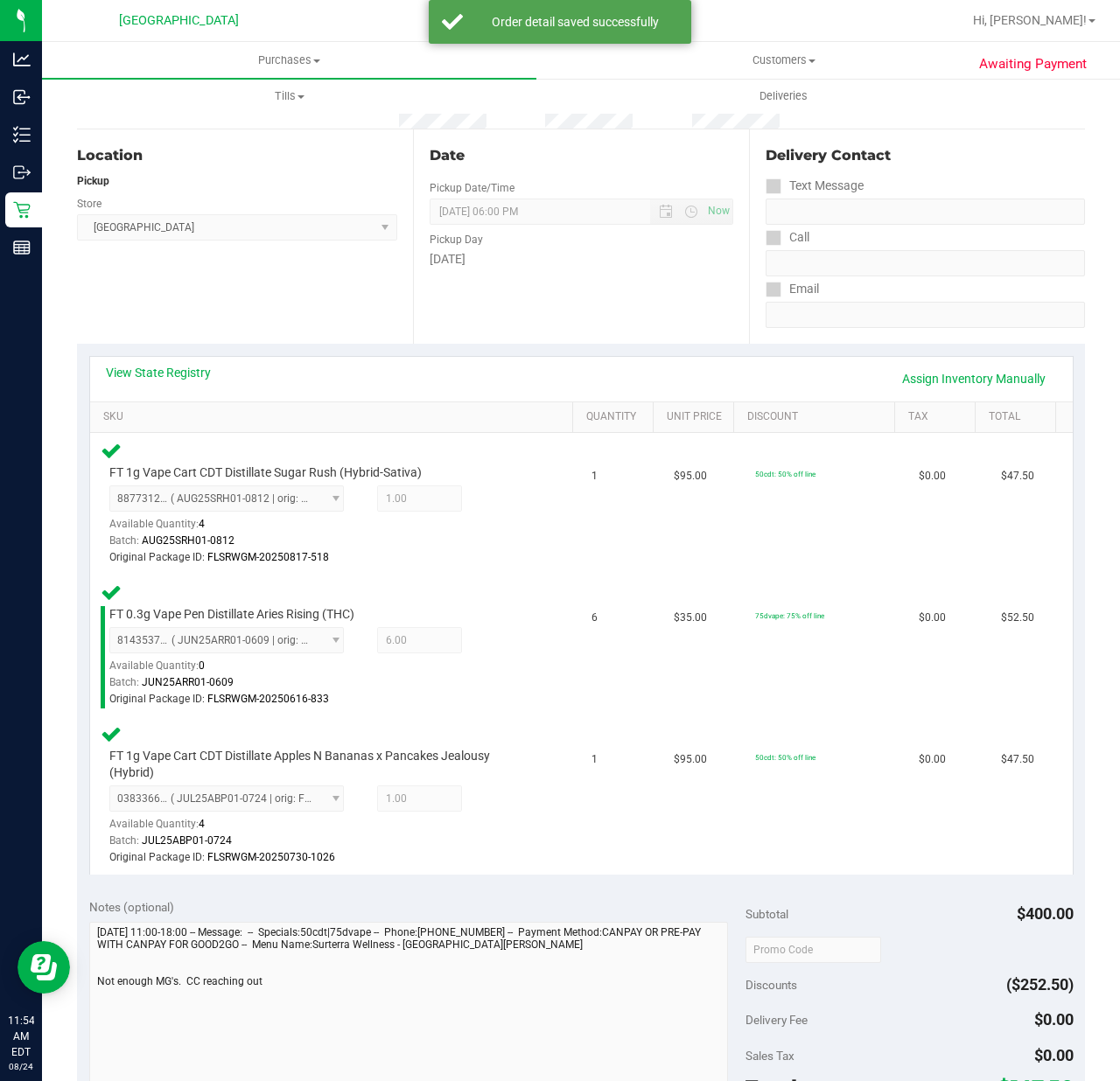
scroll to position [116, 0]
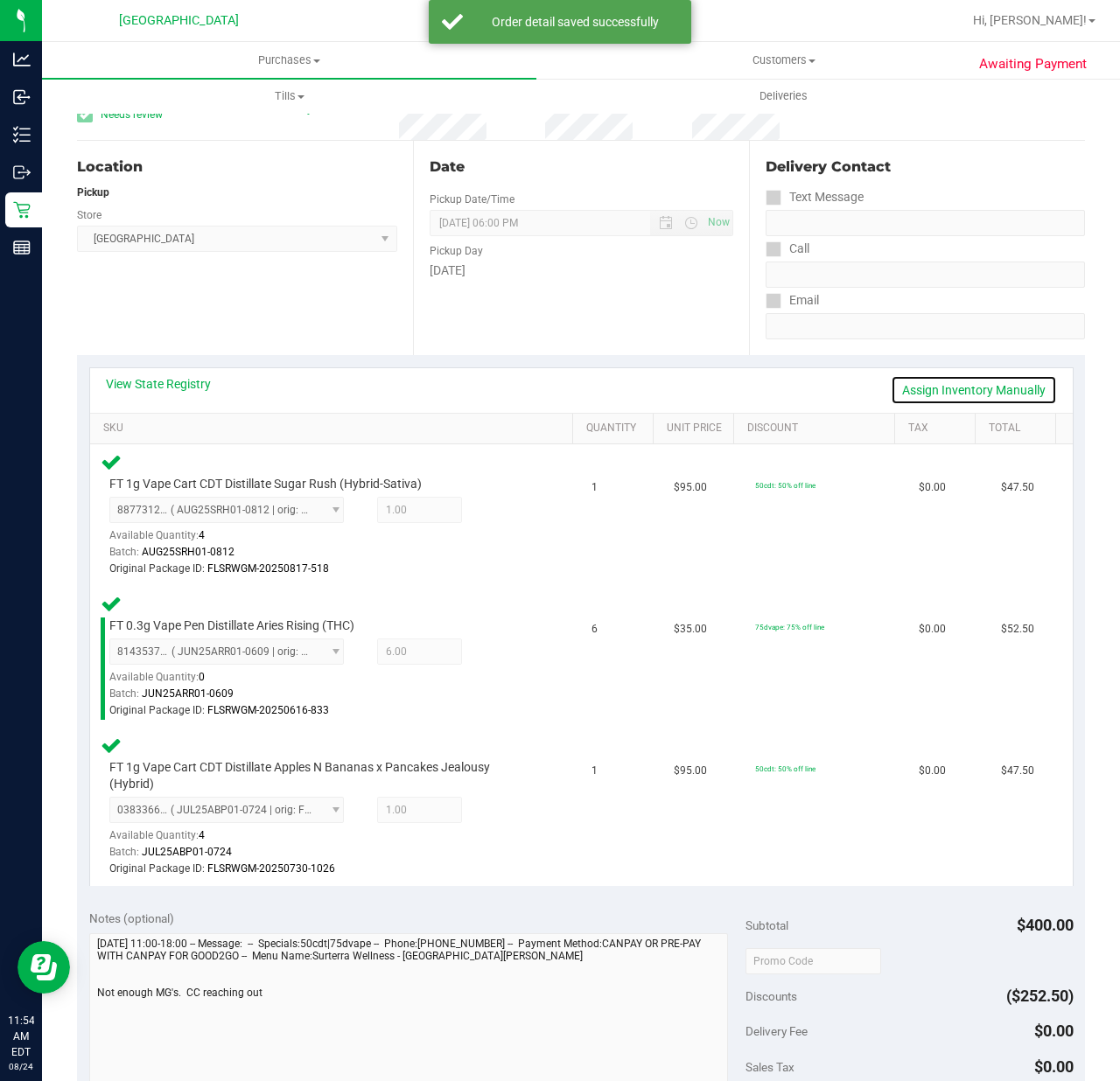
click at [1001, 383] on link "Assign Inventory Manually" at bounding box center [974, 390] width 166 height 30
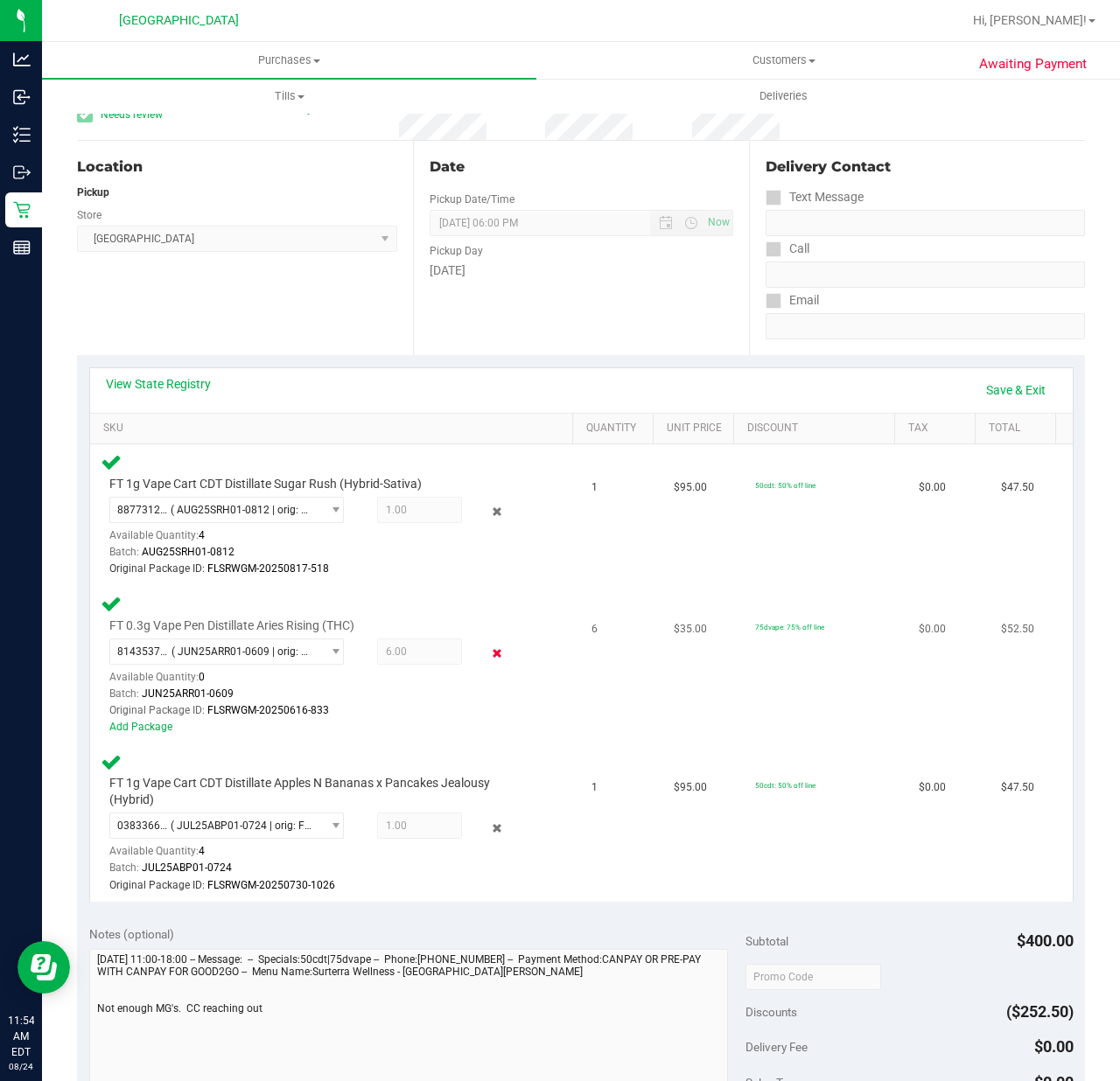
click at [488, 649] on icon at bounding box center [497, 653] width 18 height 20
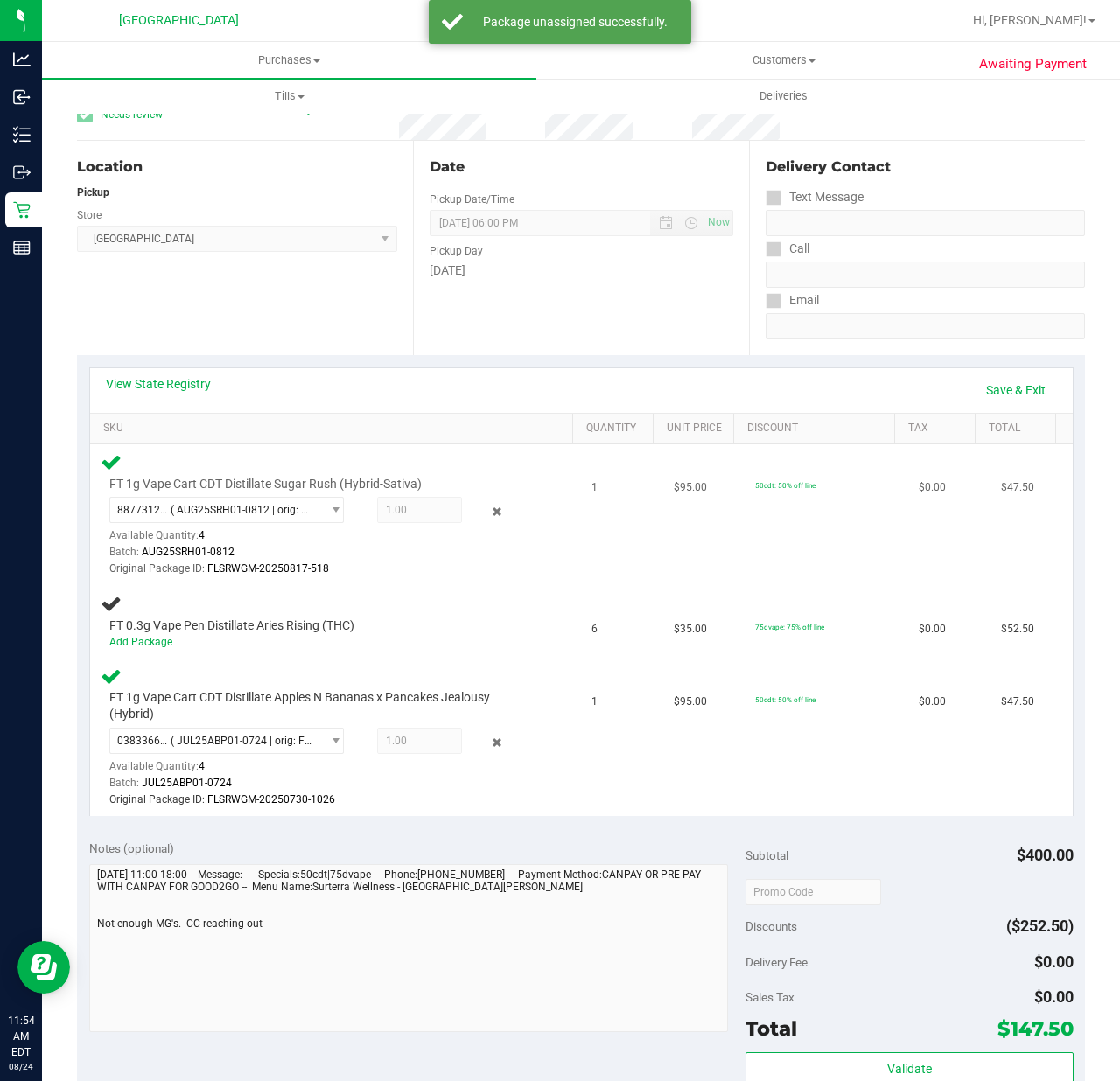
scroll to position [0, 0]
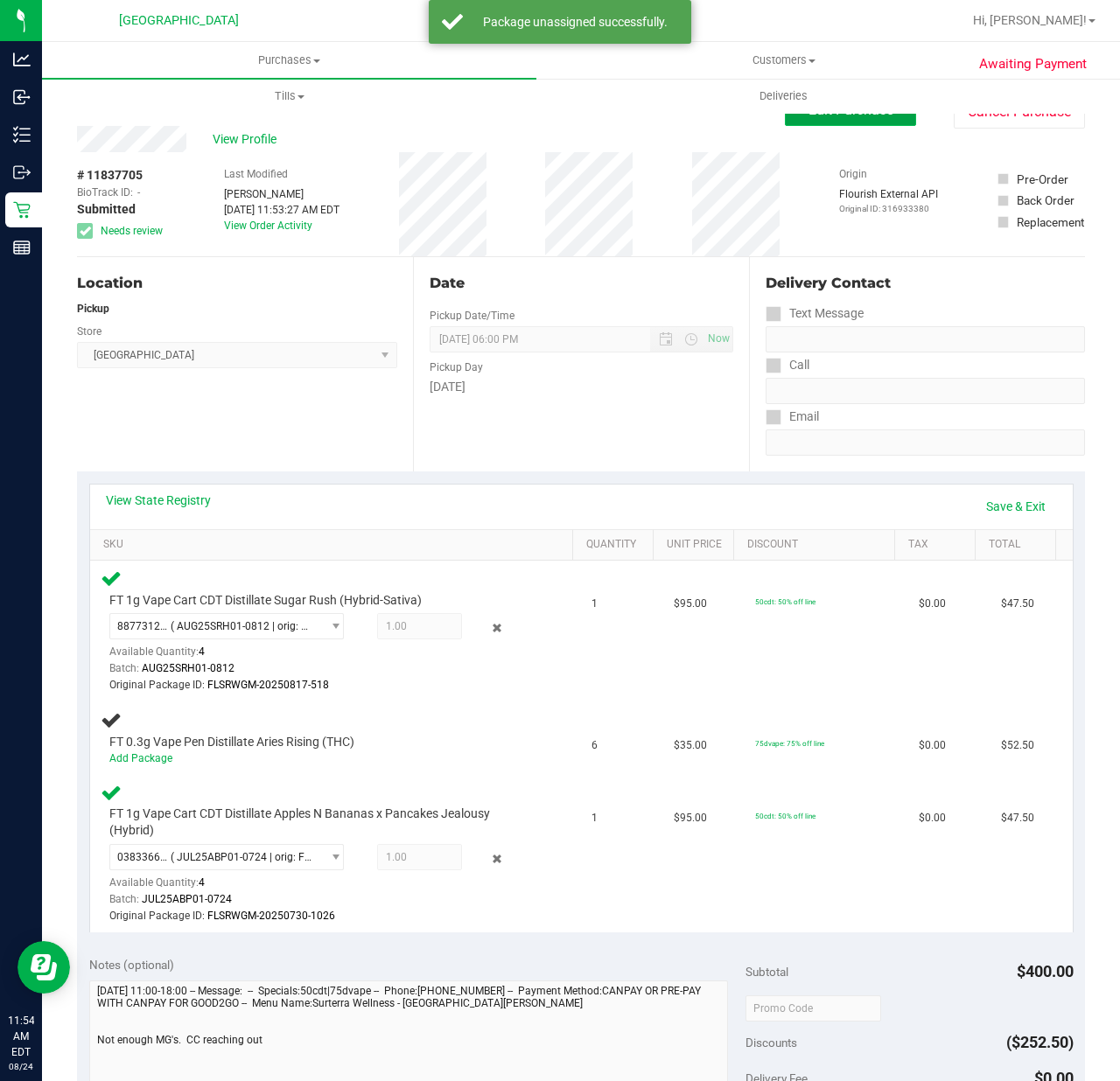
click at [819, 121] on button "Edit Purchase" at bounding box center [849, 110] width 131 height 32
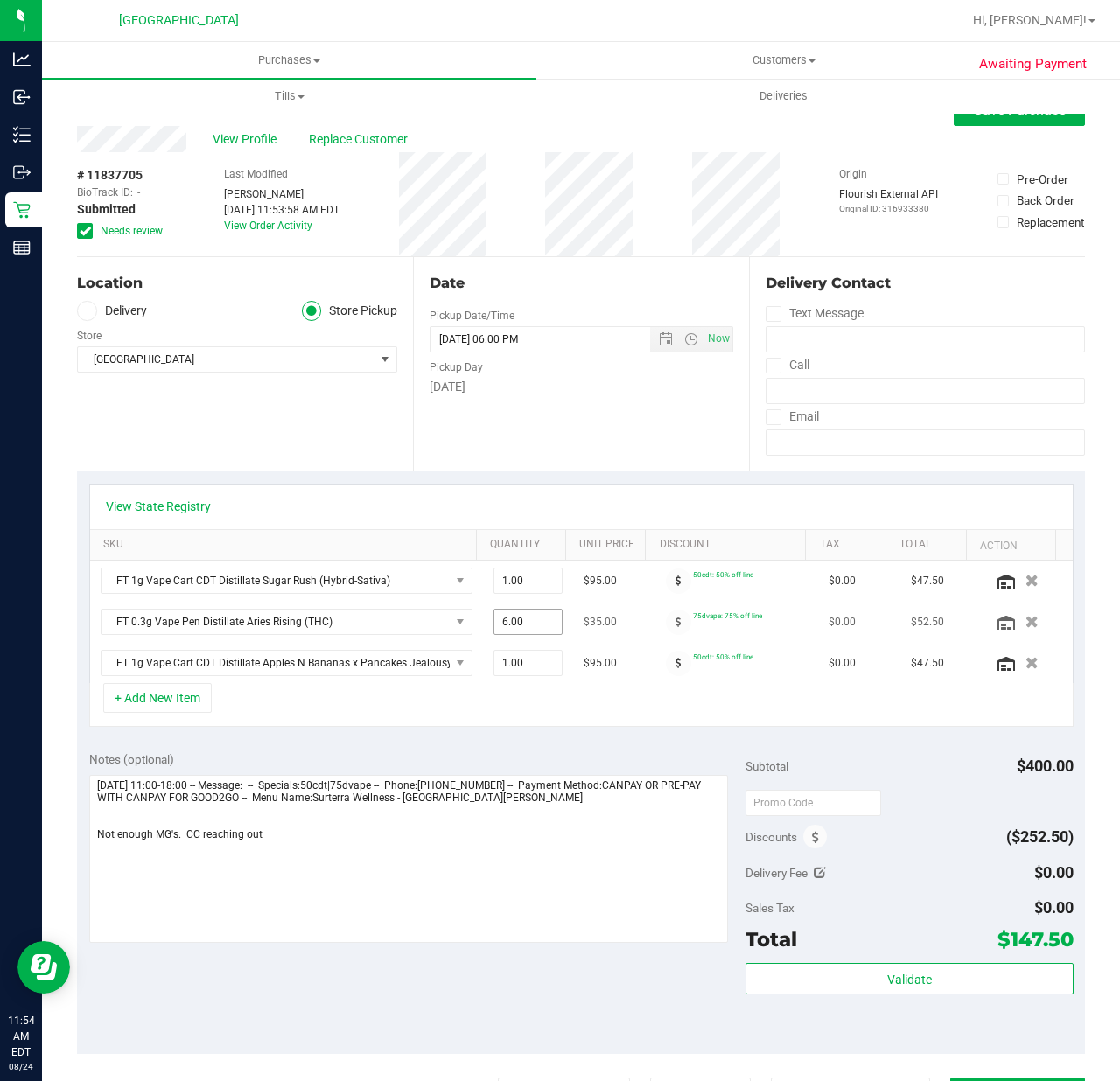
click at [532, 619] on span "6.00 6" at bounding box center [529, 622] width 70 height 26
click at [532, 619] on input "6" at bounding box center [529, 622] width 69 height 24
type input "5"
type input "5.00"
click at [525, 726] on div "+ Add New Item" at bounding box center [581, 705] width 984 height 43
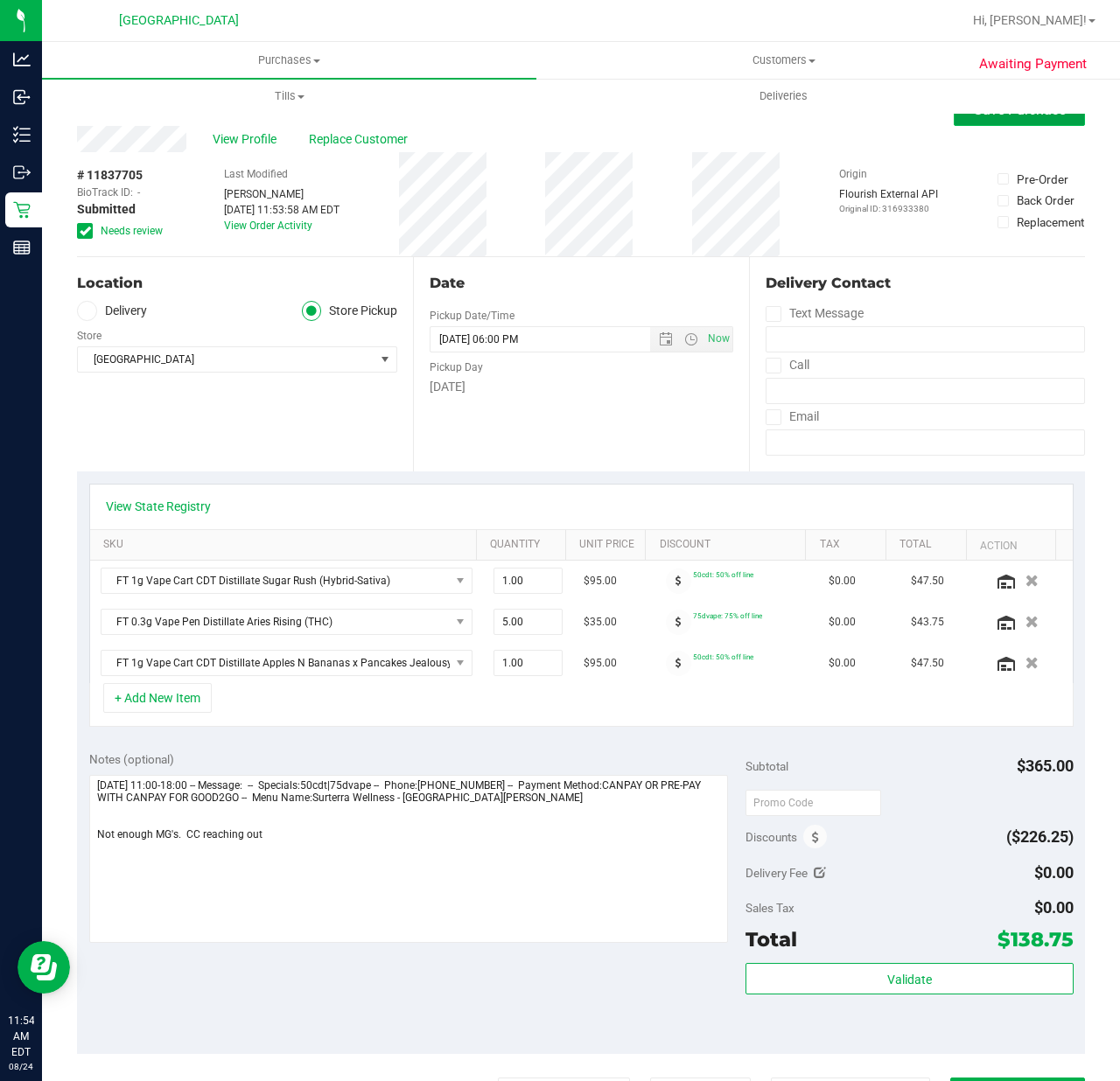
click at [971, 125] on button "Save Purchase" at bounding box center [1018, 110] width 131 height 32
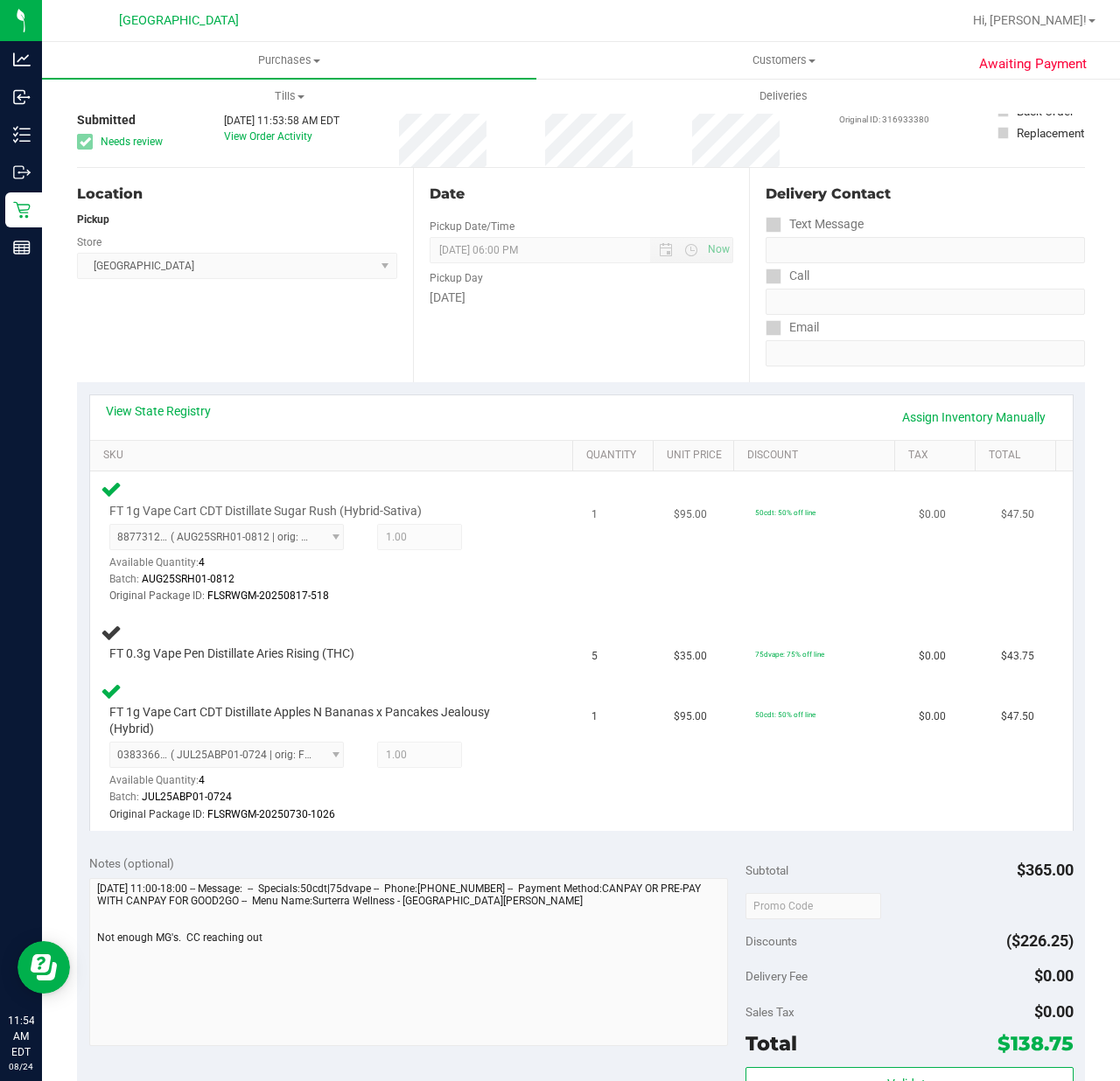
scroll to position [233, 0]
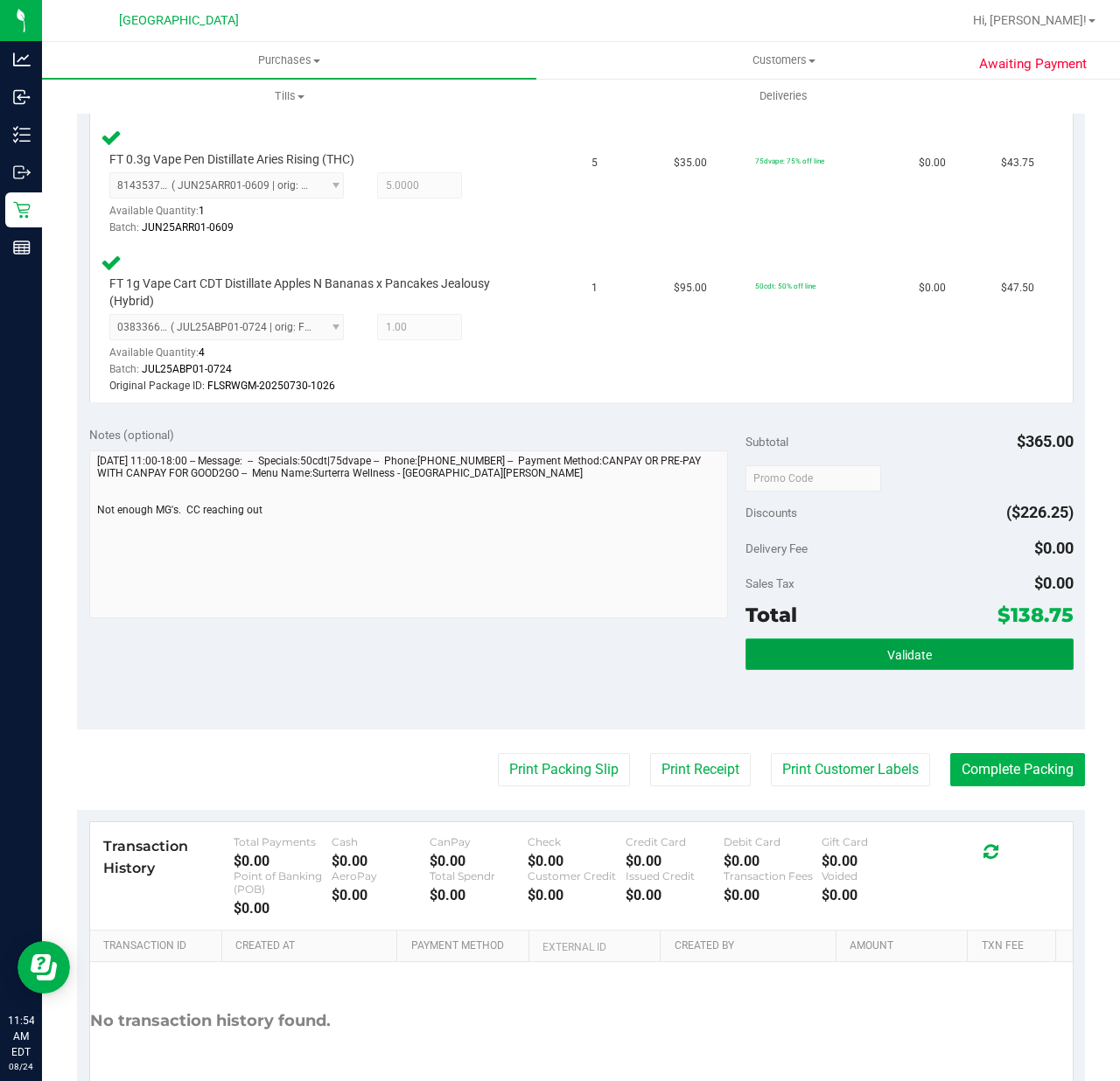
click at [854, 644] on button "Validate" at bounding box center [909, 654] width 328 height 32
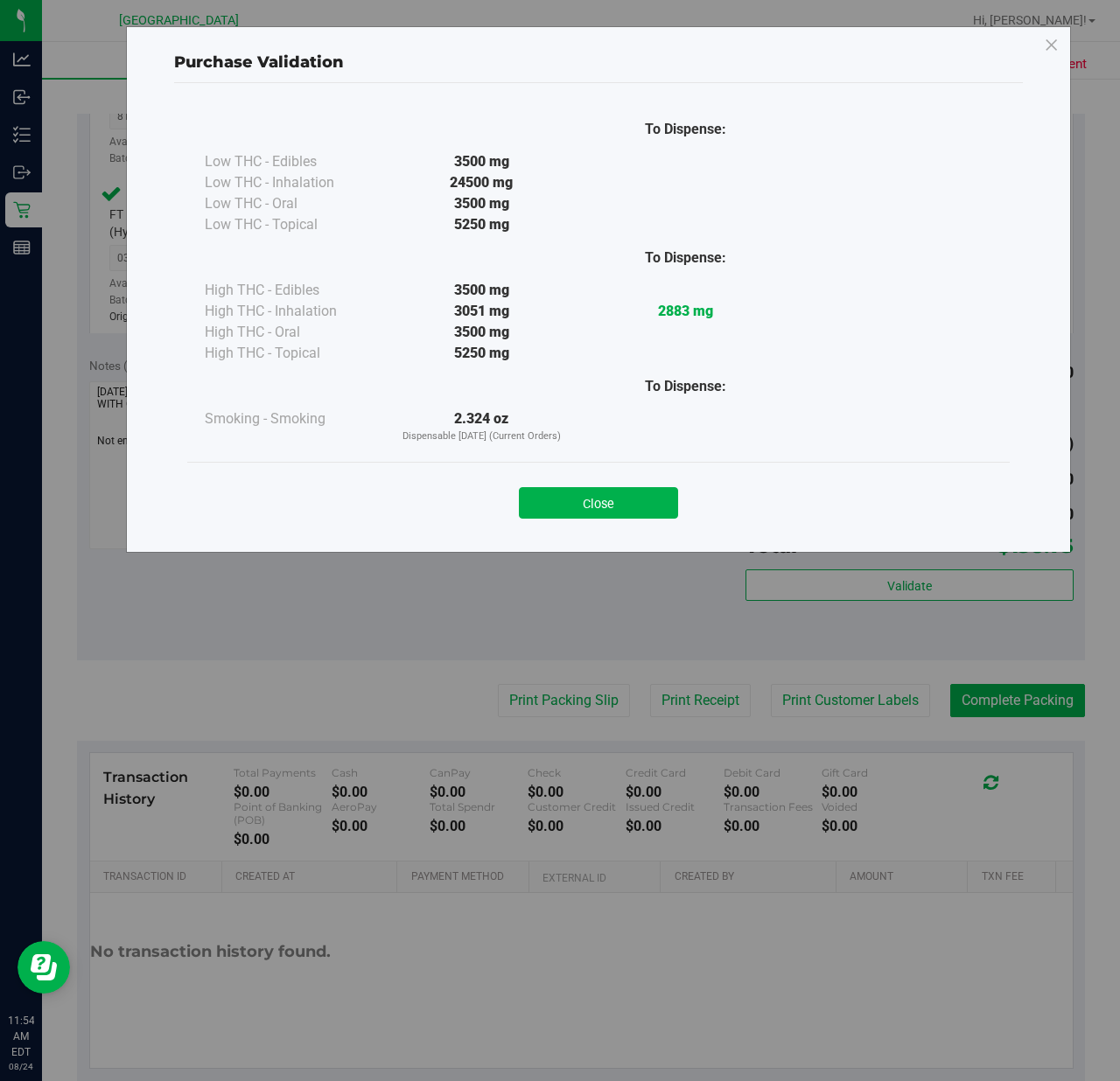
scroll to position [687, 0]
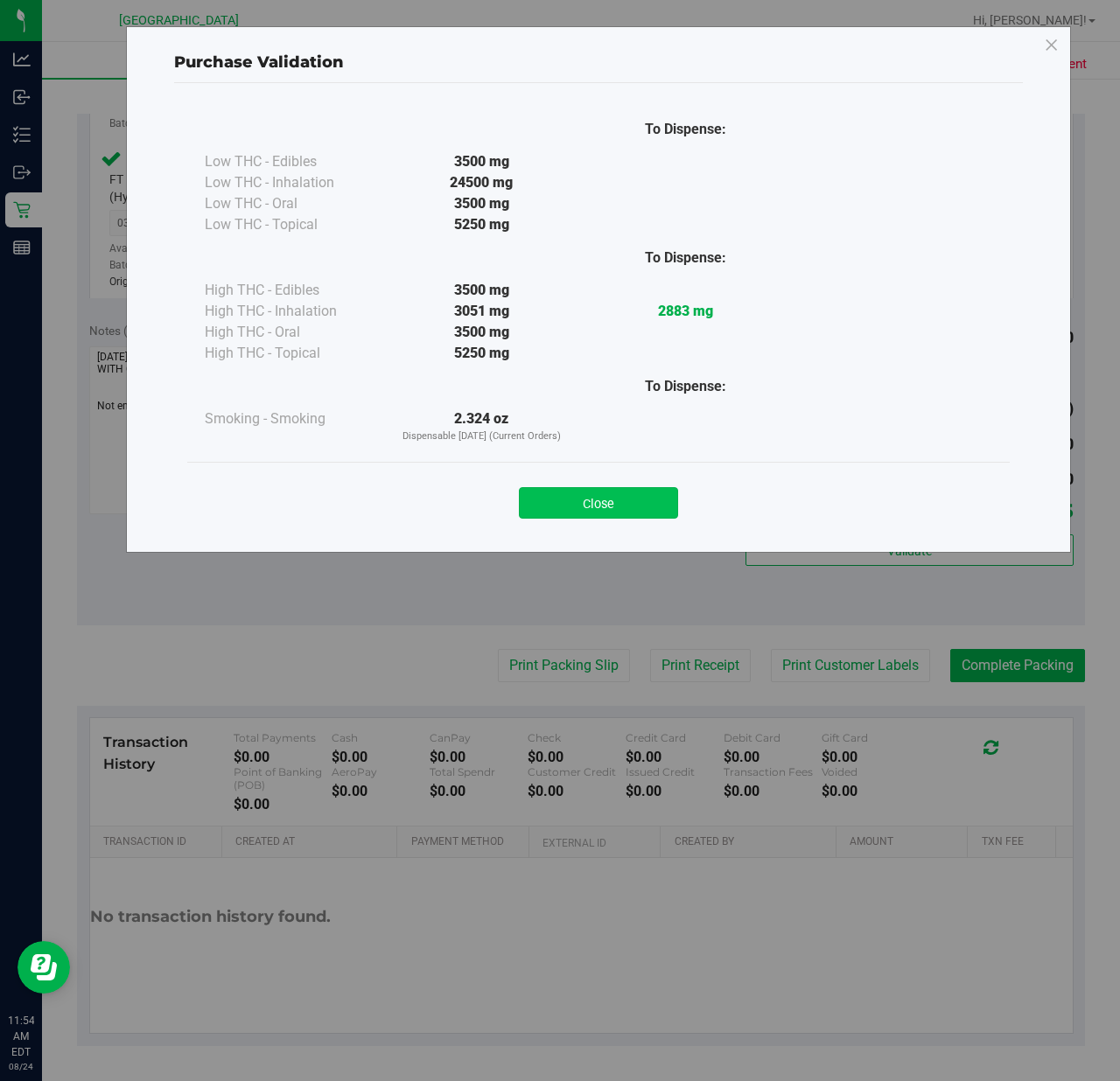
click at [576, 516] on button "Close" at bounding box center [598, 503] width 159 height 32
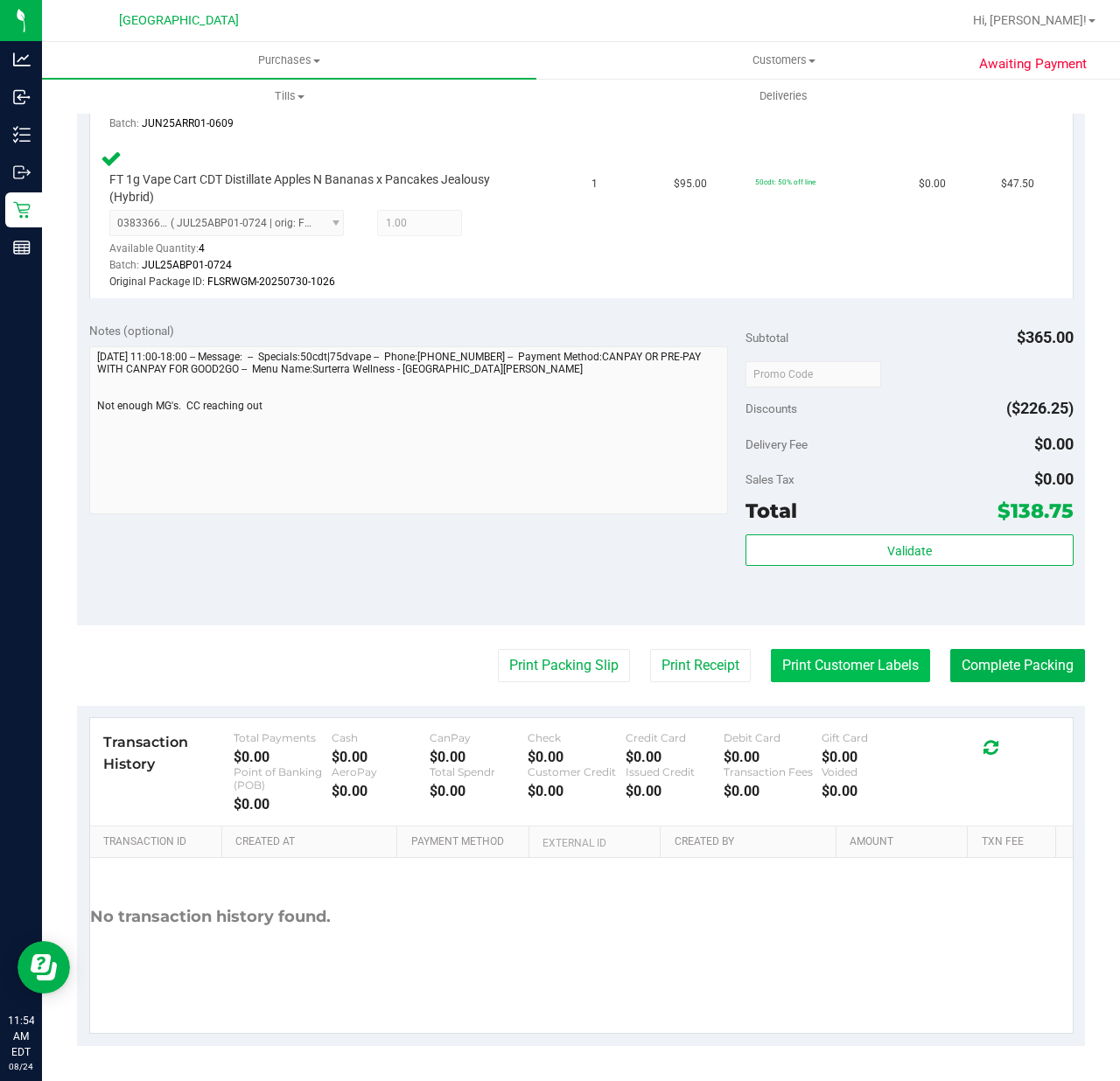
click at [851, 677] on button "Print Customer Labels" at bounding box center [850, 665] width 159 height 33
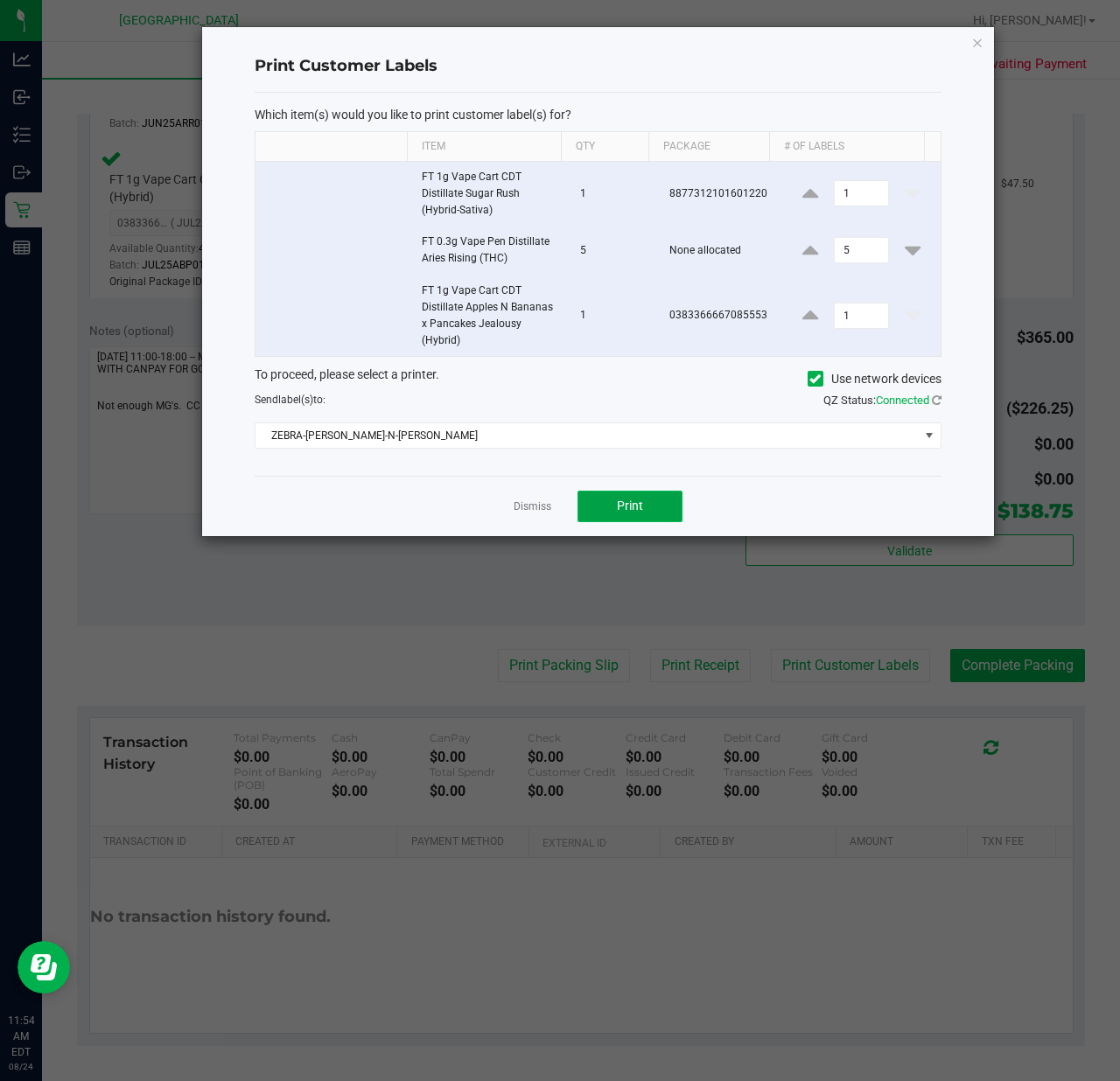
click at [637, 507] on span "Print" at bounding box center [629, 505] width 26 height 14
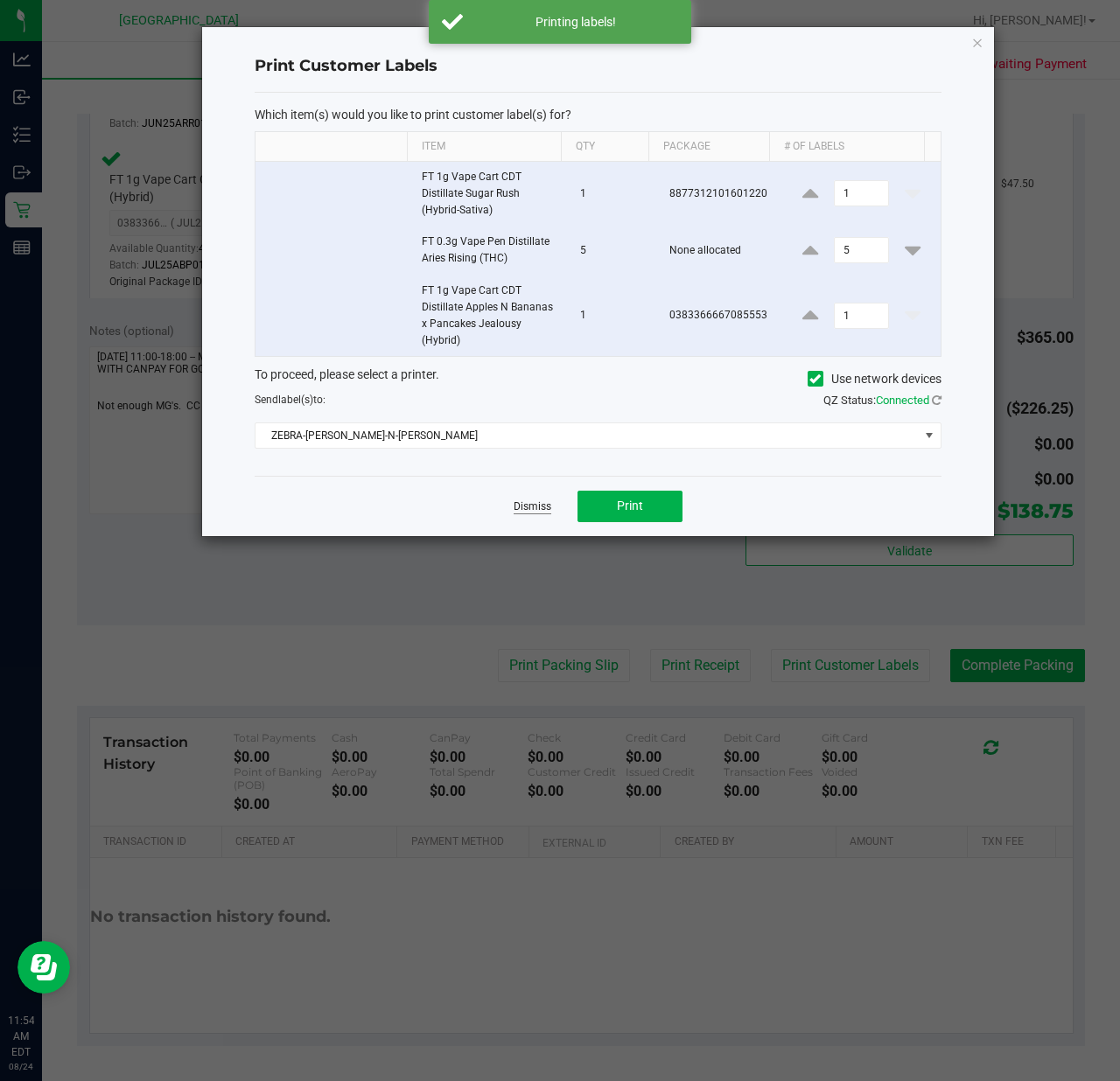
click at [532, 512] on link "Dismiss" at bounding box center [532, 506] width 38 height 14
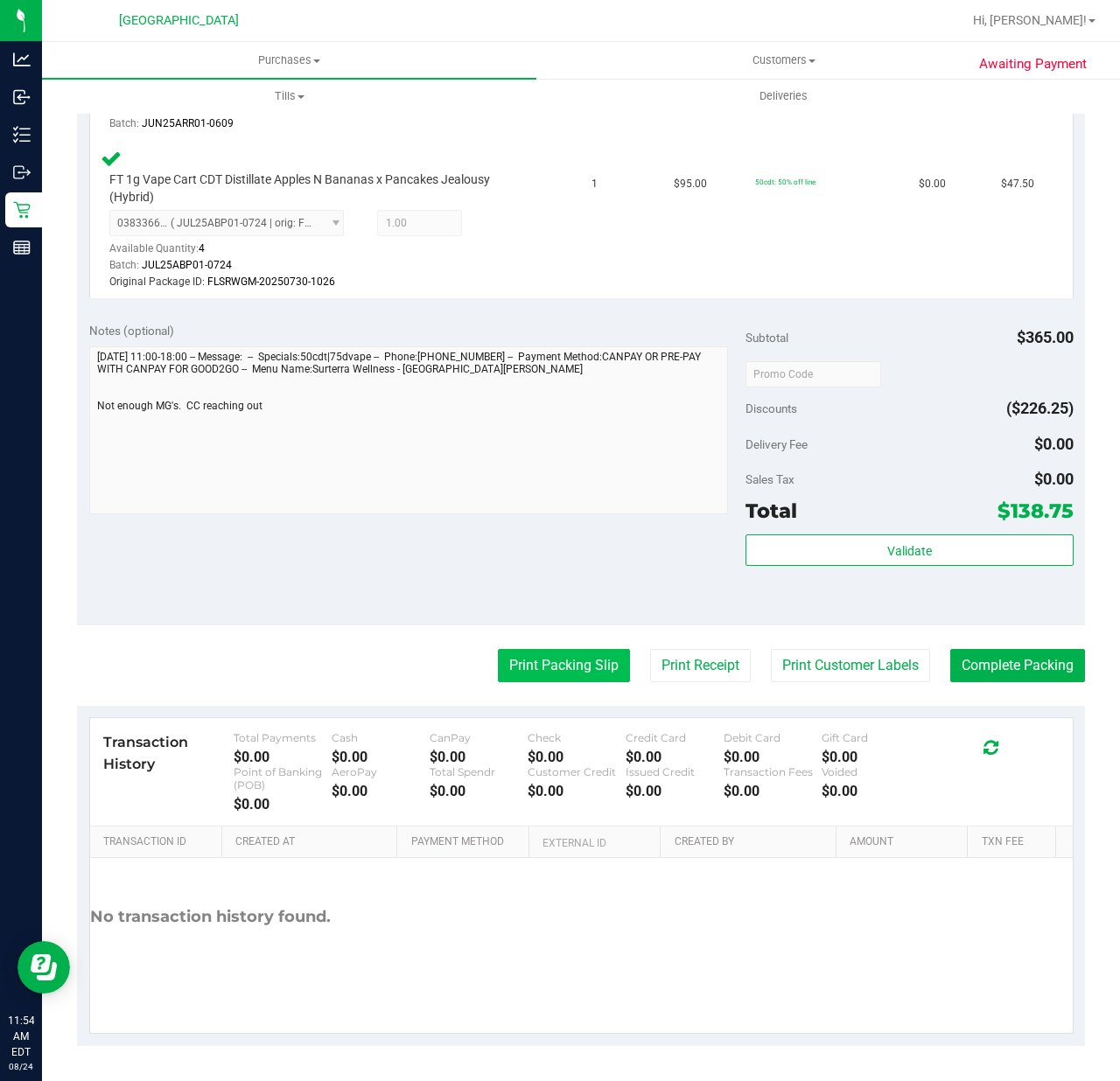
click at [537, 668] on button "Print Packing Slip" at bounding box center [563, 665] width 132 height 33
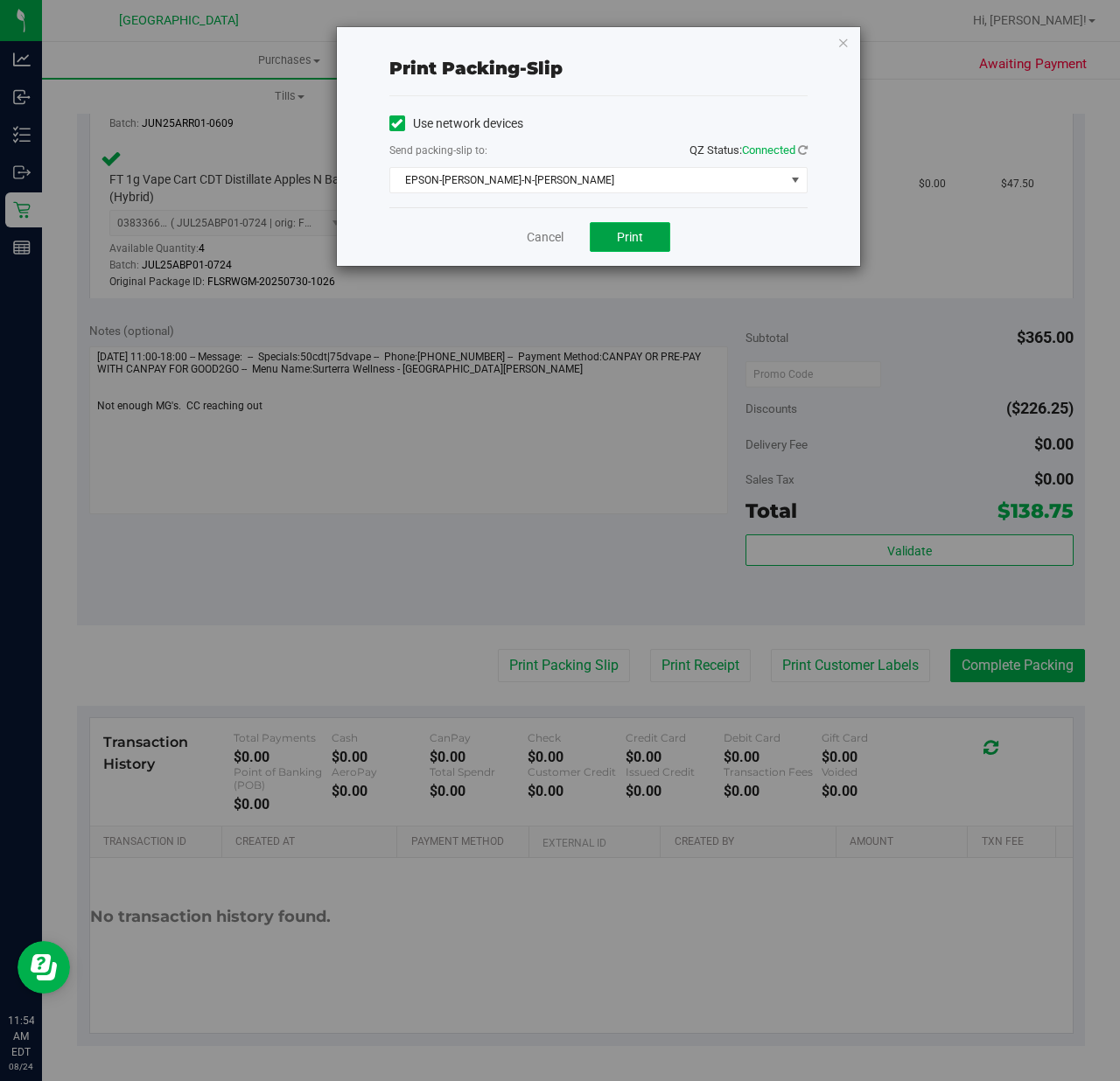
click at [632, 236] on span "Print" at bounding box center [629, 237] width 26 height 14
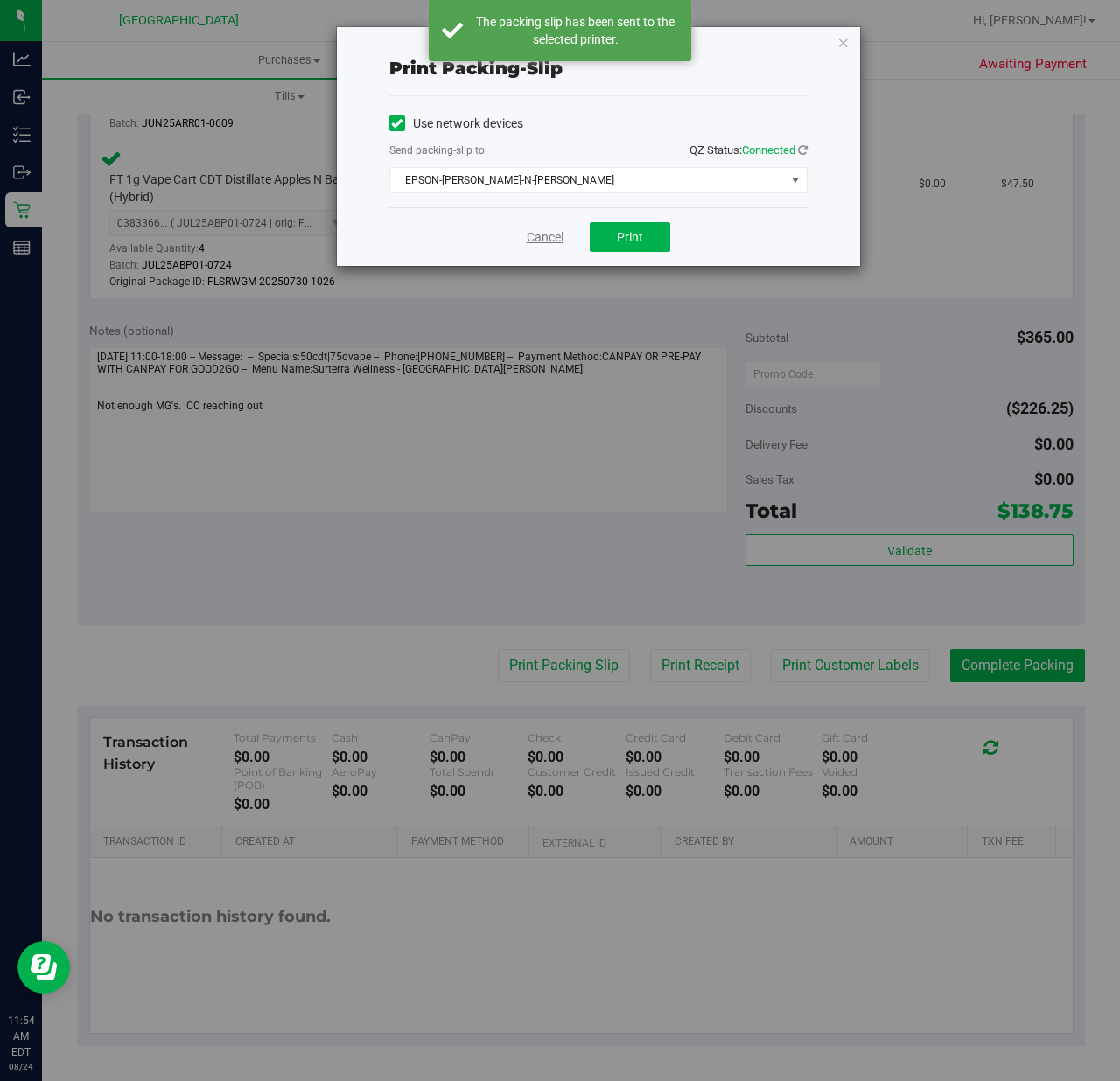
click at [533, 236] on link "Cancel" at bounding box center [544, 237] width 37 height 18
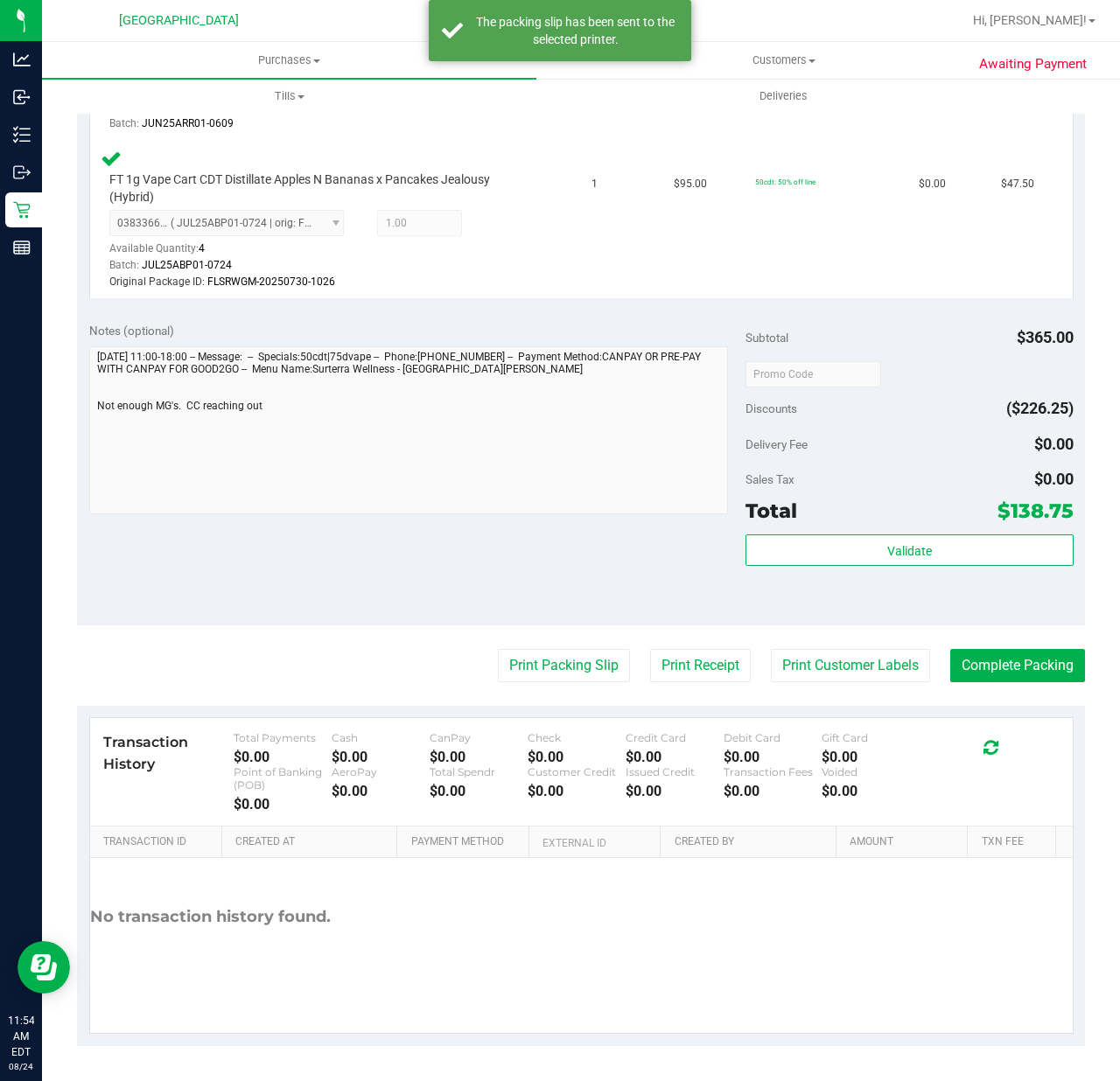
click at [967, 644] on purchase-details "Back Edit Purchase Cancel Purchase View Profile # 11837705 BioTrack ID: - Submi…" at bounding box center [580, 226] width 1008 height 1638
click at [992, 683] on purchase-details "Back Edit Purchase Cancel Purchase View Profile # 11837705 BioTrack ID: - Submi…" at bounding box center [580, 226] width 1008 height 1638
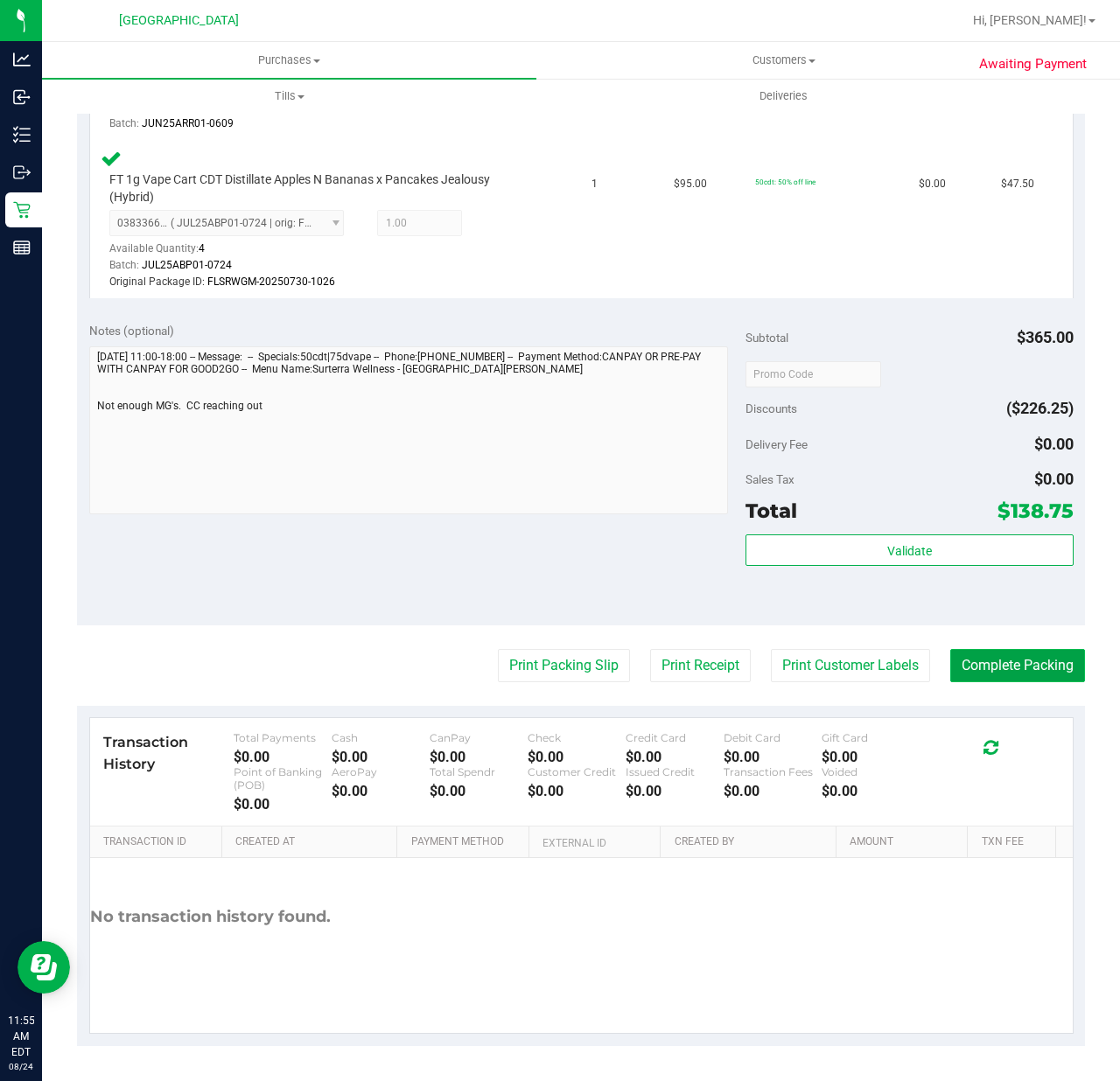
click at [1016, 666] on button "Complete Packing" at bounding box center [1017, 665] width 134 height 33
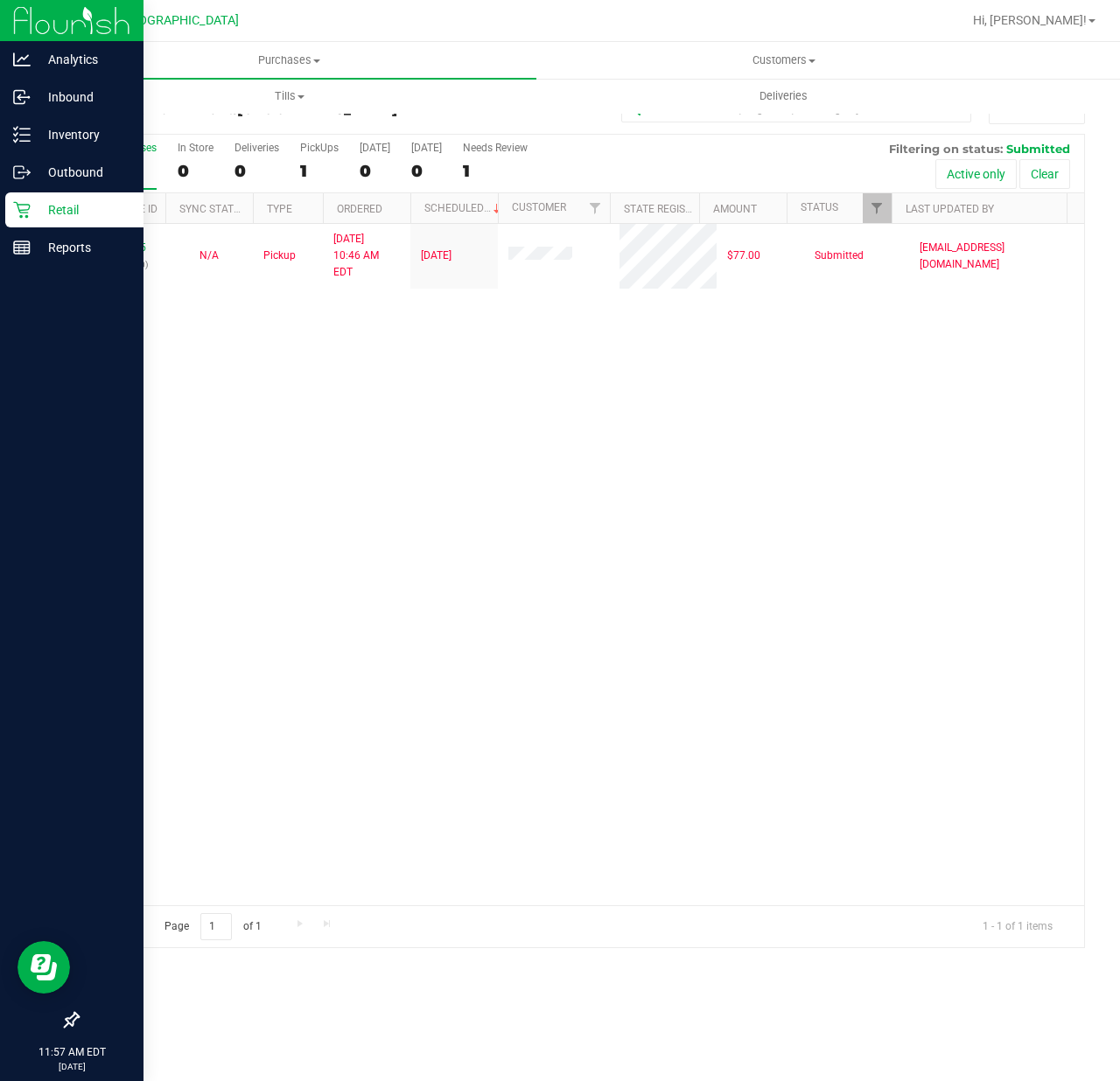
click at [25, 210] on icon at bounding box center [22, 210] width 16 height 16
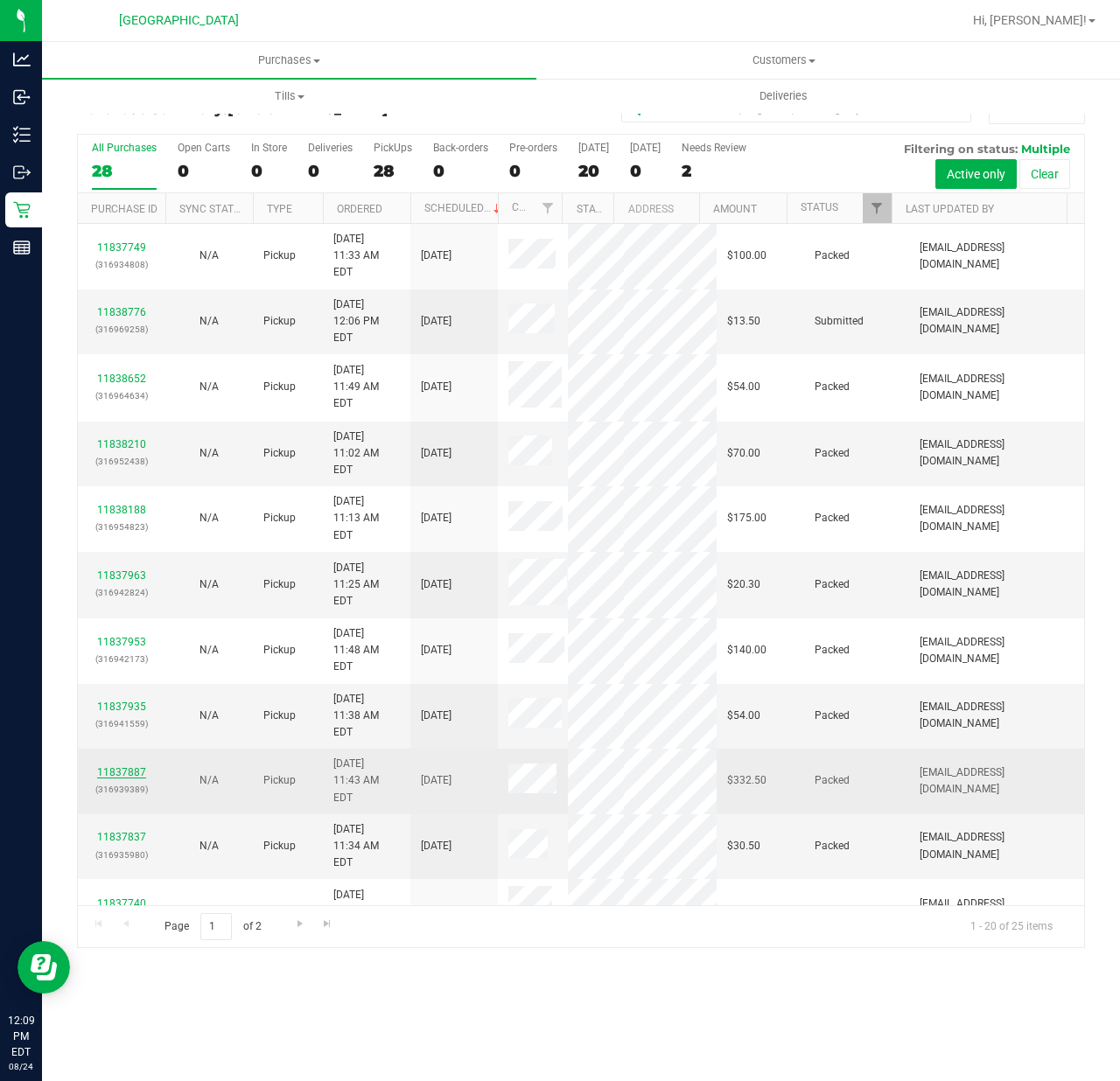
click at [114, 766] on link "11837887" at bounding box center [122, 772] width 49 height 13
